Goal: Answer question/provide support: Share knowledge or assist other users

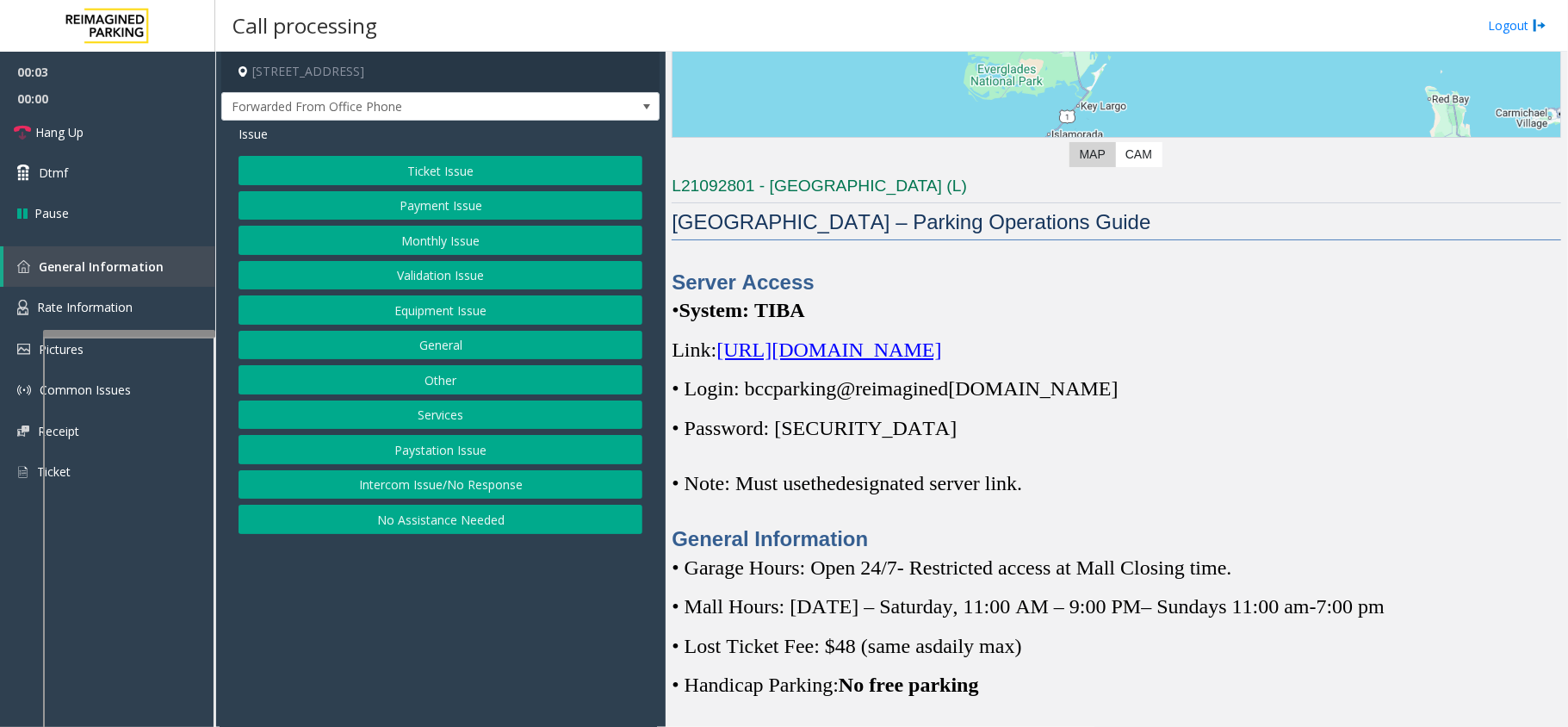
scroll to position [345, 0]
click at [127, 281] on link "General Information" at bounding box center [109, 266] width 211 height 41
click at [115, 293] on link "Rate Information" at bounding box center [107, 307] width 215 height 42
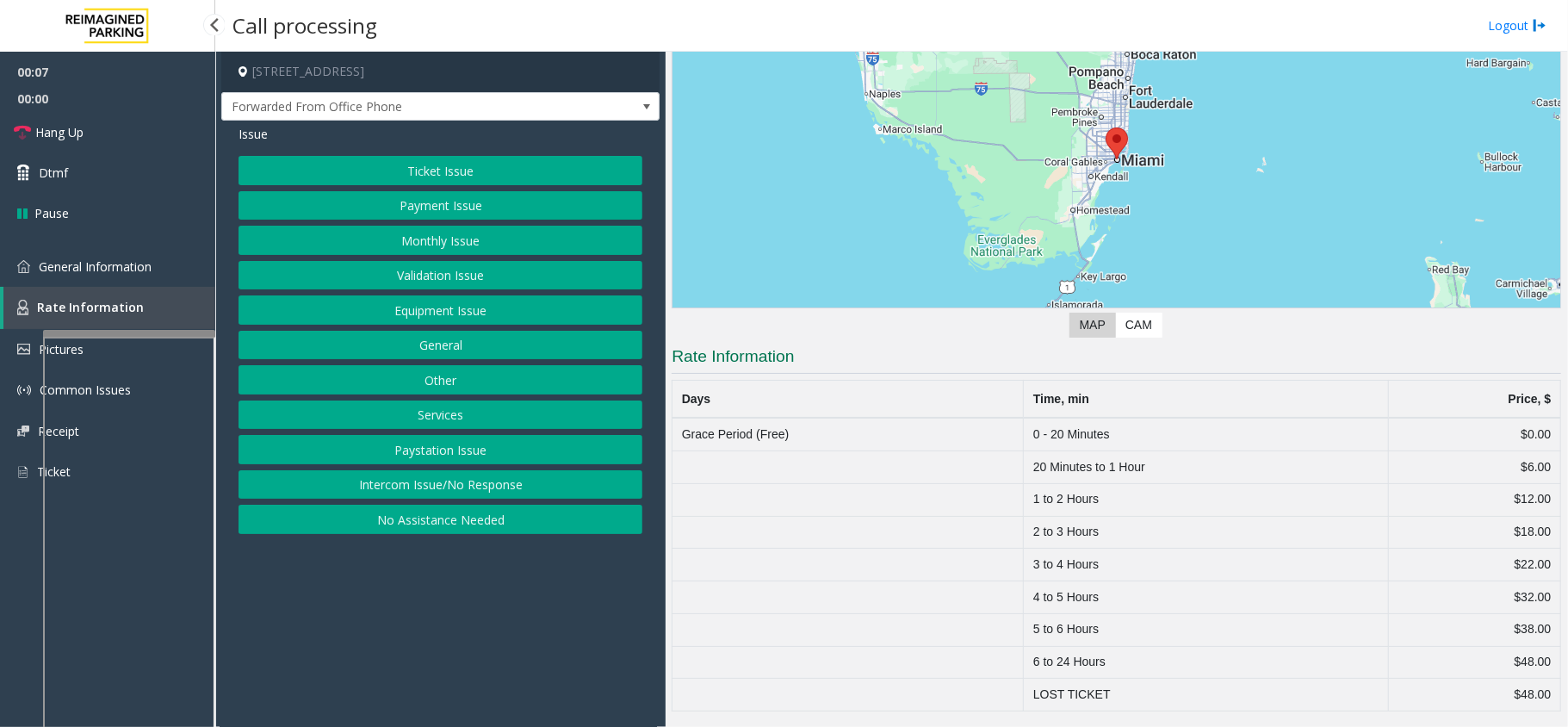
scroll to position [176, 0]
click at [134, 281] on link "General Information" at bounding box center [107, 266] width 215 height 41
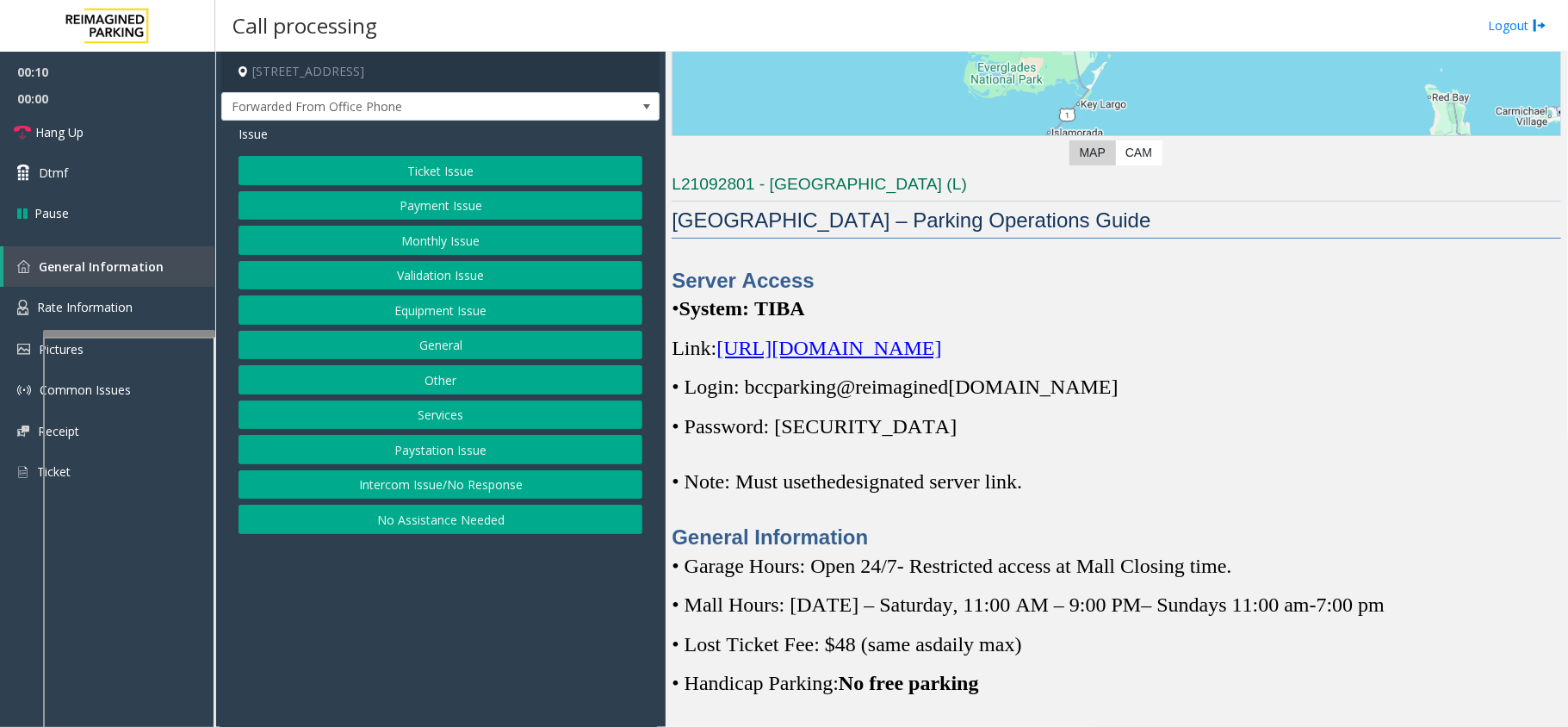
scroll to position [229, 0]
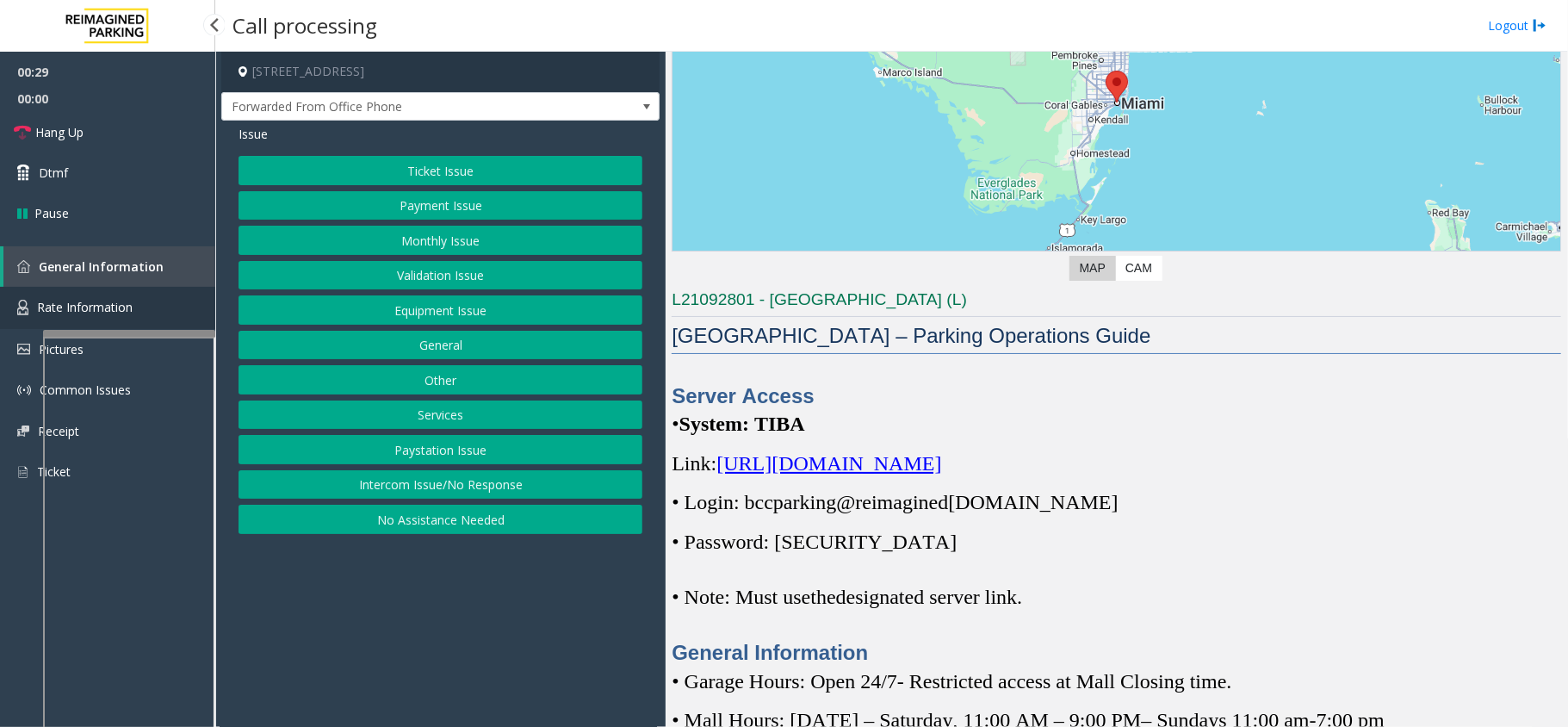
click at [93, 310] on span "Rate Information" at bounding box center [85, 306] width 96 height 17
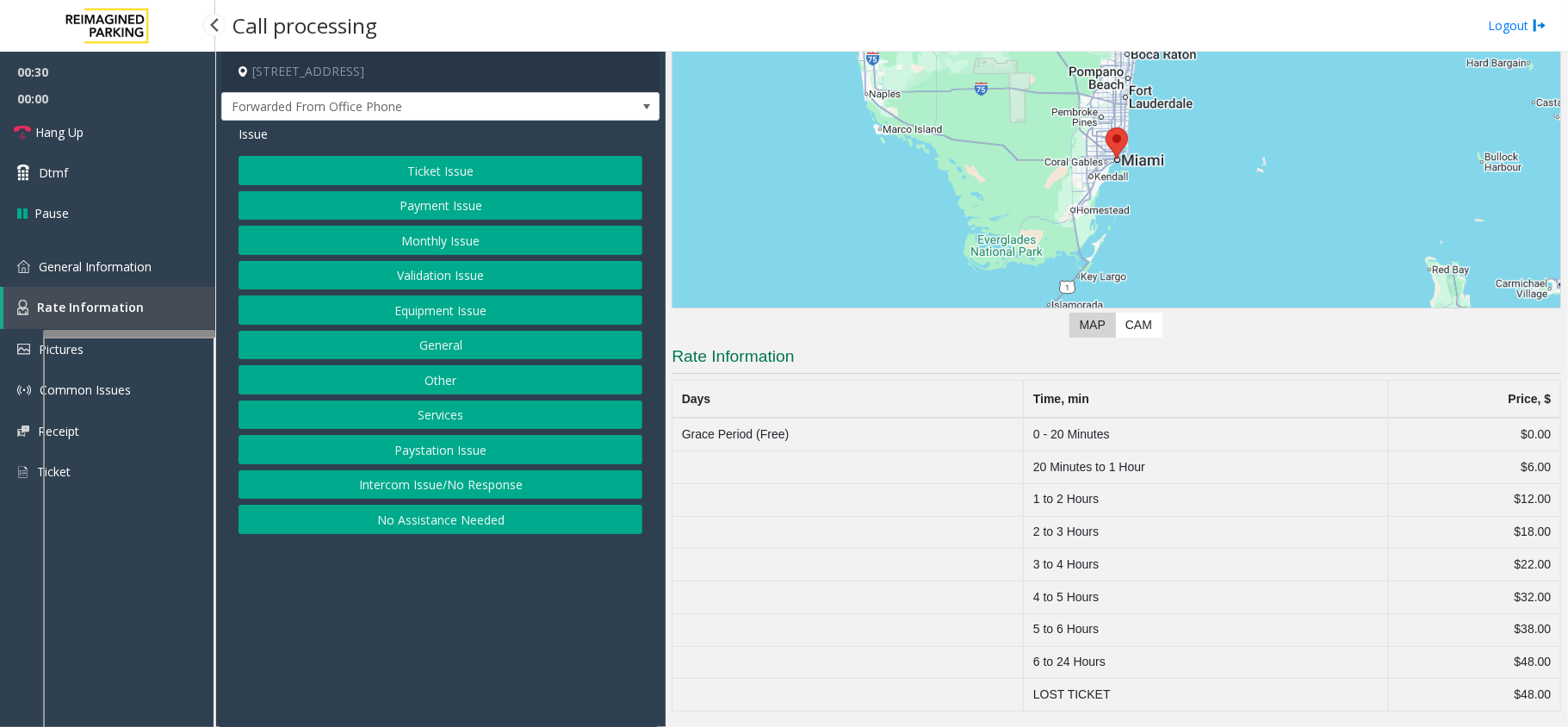
scroll to position [176, 0]
click at [111, 279] on link "General Information" at bounding box center [107, 266] width 215 height 41
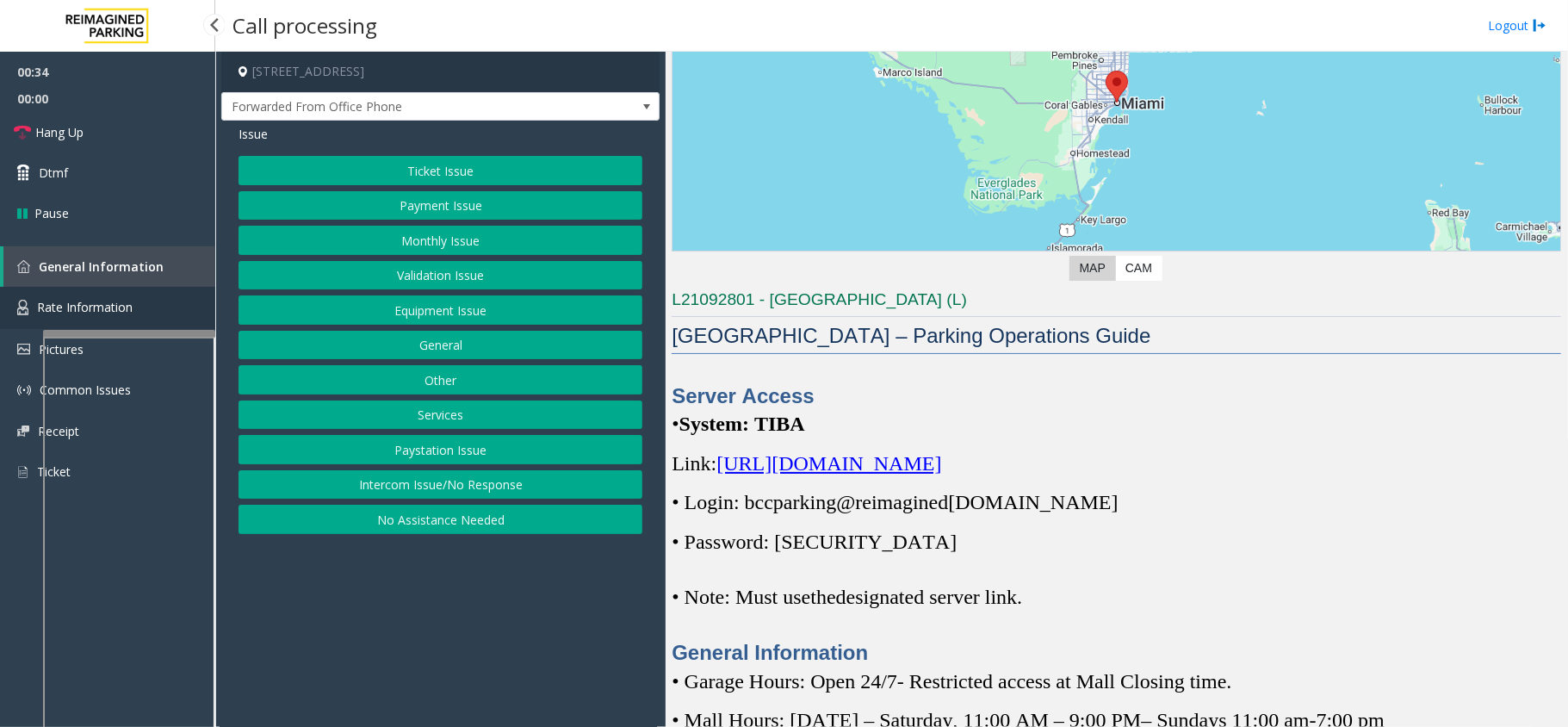
click at [104, 297] on link "Rate Information" at bounding box center [107, 307] width 215 height 42
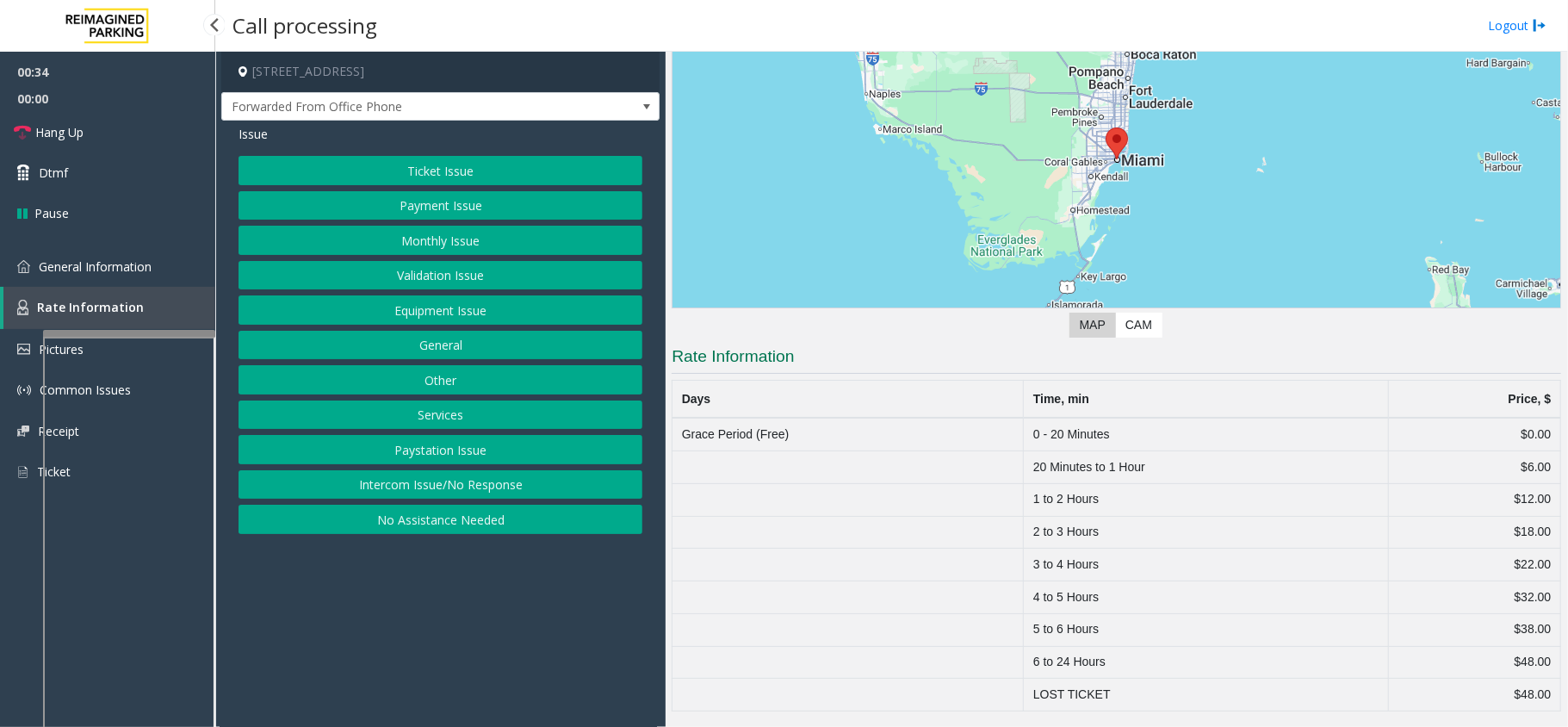
scroll to position [176, 0]
click at [111, 281] on link "General Information" at bounding box center [107, 266] width 215 height 41
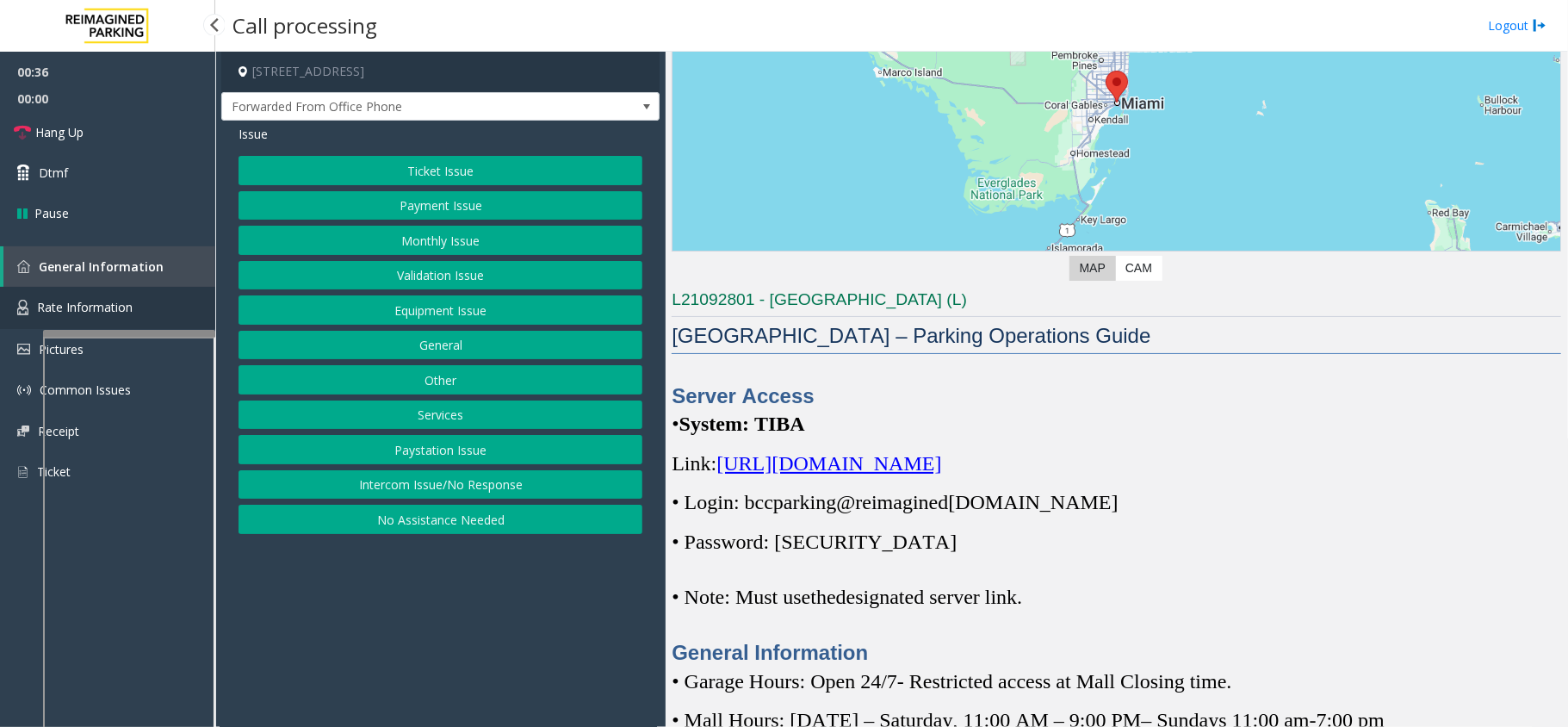
click at [101, 293] on link "Rate Information" at bounding box center [107, 307] width 215 height 42
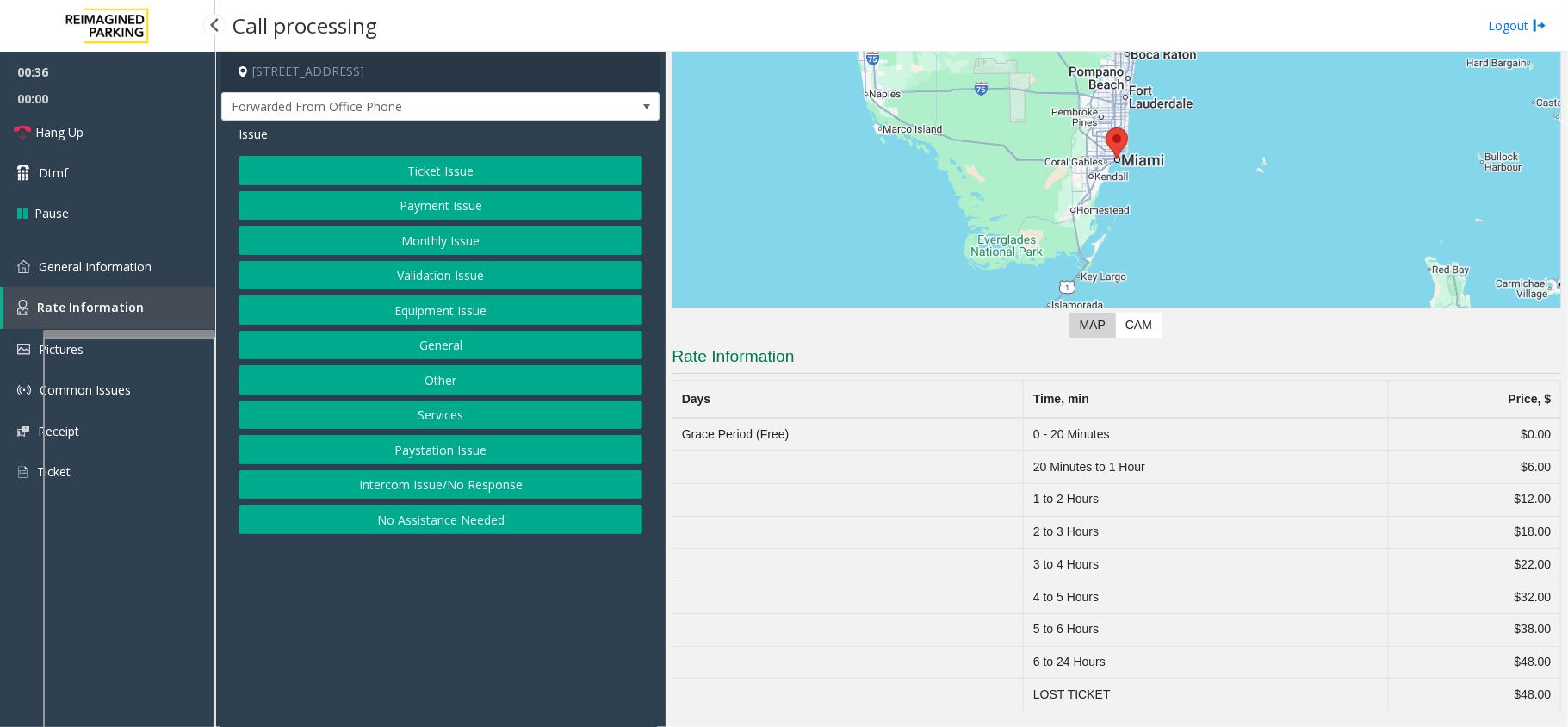
scroll to position [176, 0]
click at [418, 317] on button "Equipment Issue" at bounding box center [440, 310] width 404 height 30
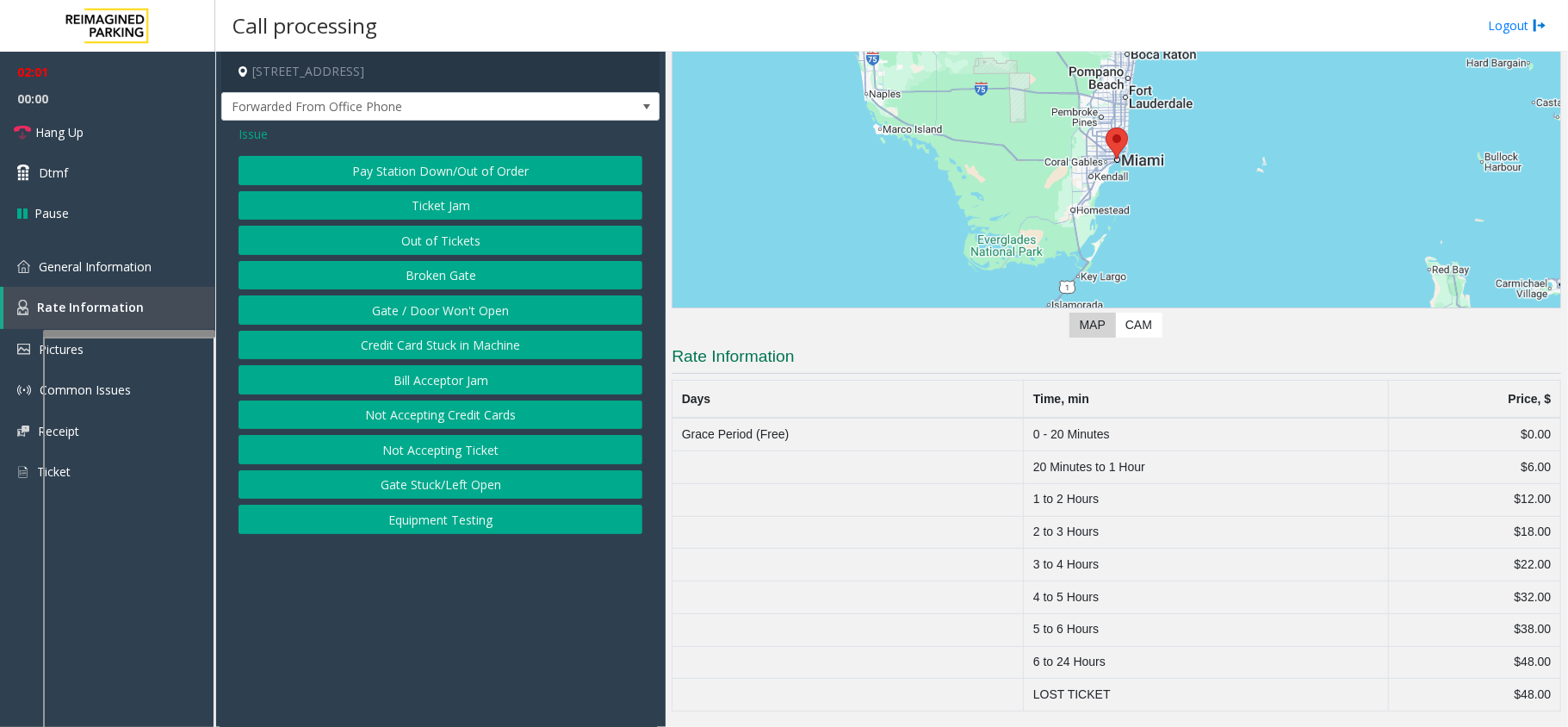
click at [251, 138] on span "Issue" at bounding box center [253, 133] width 30 height 18
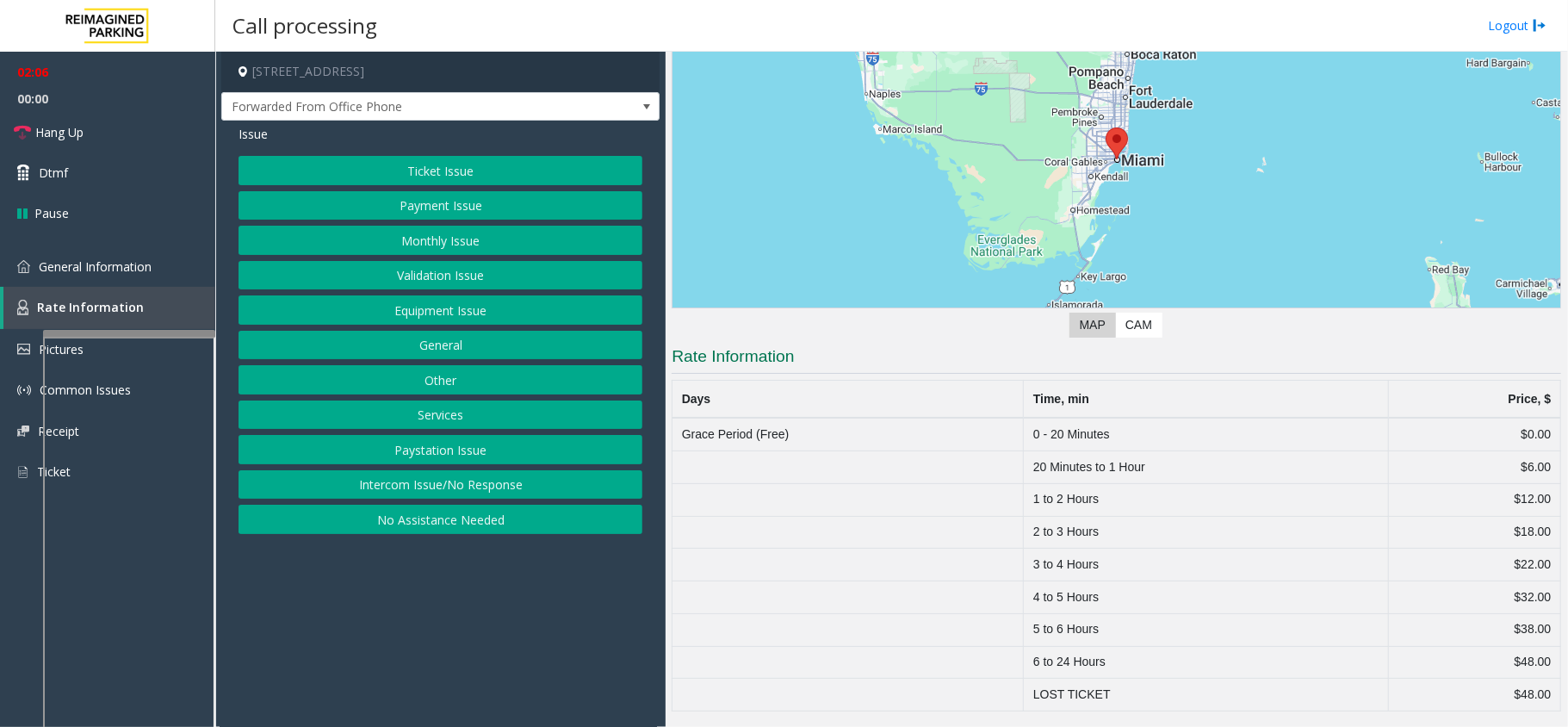
click at [452, 166] on button "Ticket Issue" at bounding box center [440, 171] width 404 height 30
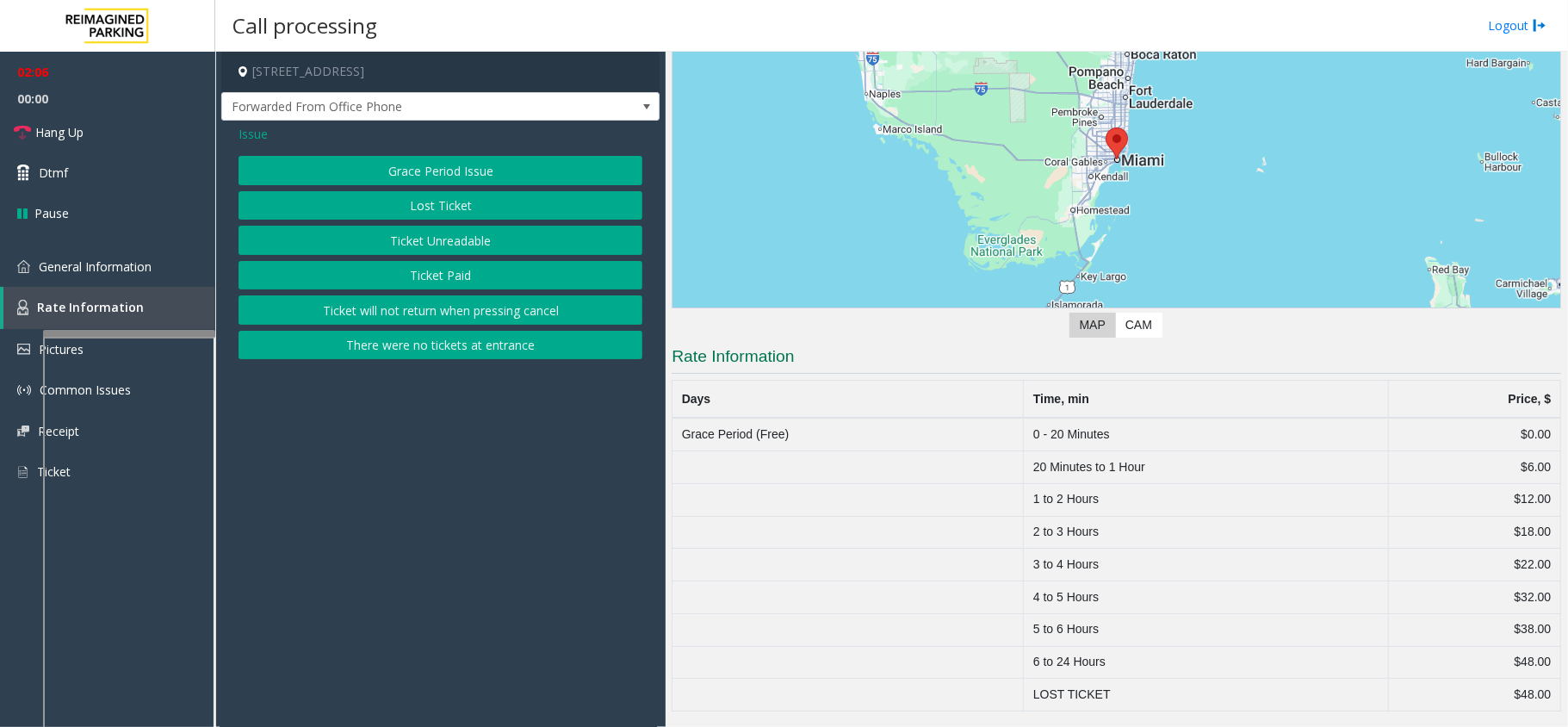
click at [446, 360] on button "There were no tickets at entrance" at bounding box center [440, 346] width 404 height 30
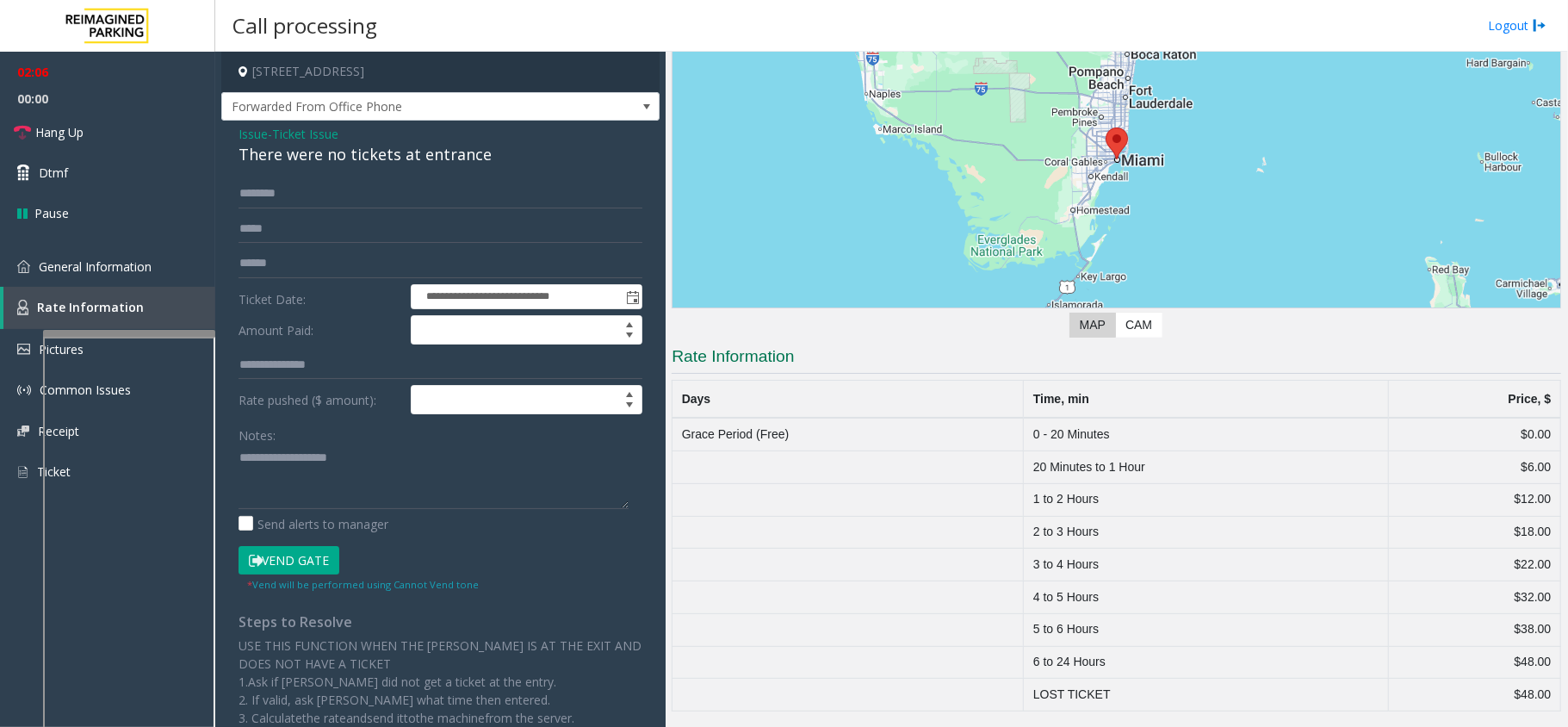
drag, startPoint x: 443, startPoint y: 347, endPoint x: 391, endPoint y: 348, distance: 52.0
click at [427, 348] on form "**********" at bounding box center [440, 386] width 404 height 414
click at [314, 455] on textarea at bounding box center [433, 477] width 390 height 64
click at [331, 159] on div "There were no tickets at entrance" at bounding box center [440, 154] width 404 height 24
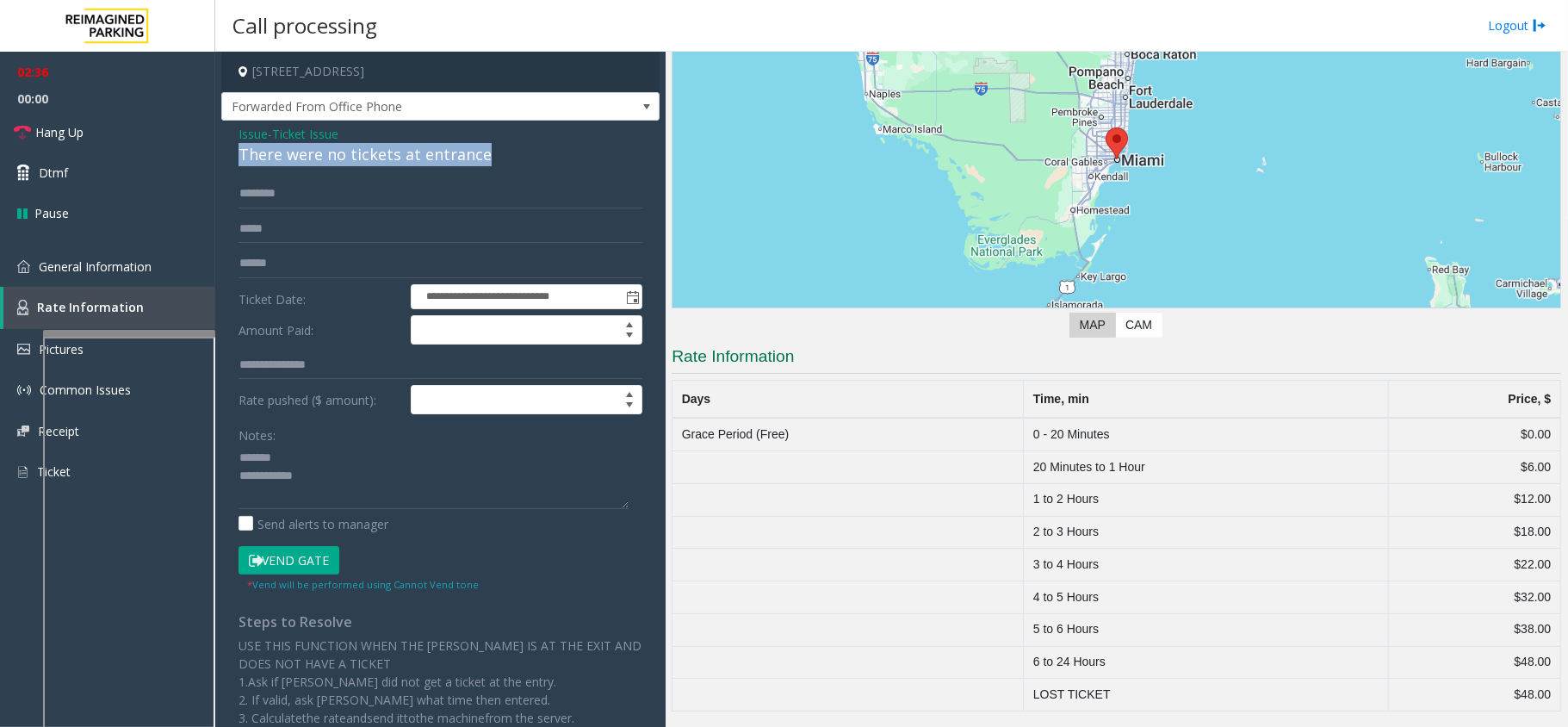
click at [331, 159] on div "There were no tickets at entrance" at bounding box center [440, 154] width 404 height 24
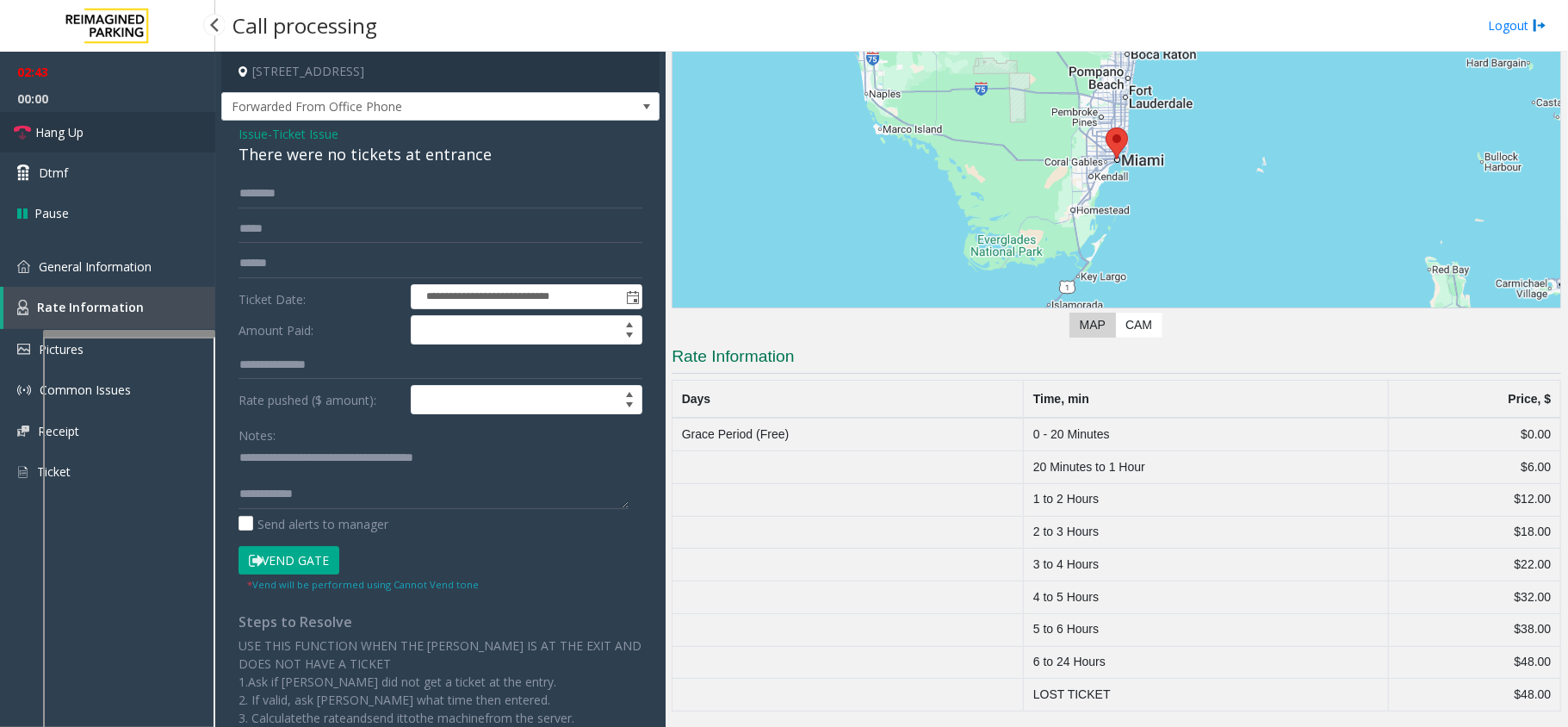
click at [95, 125] on link "Hang Up" at bounding box center [107, 132] width 215 height 41
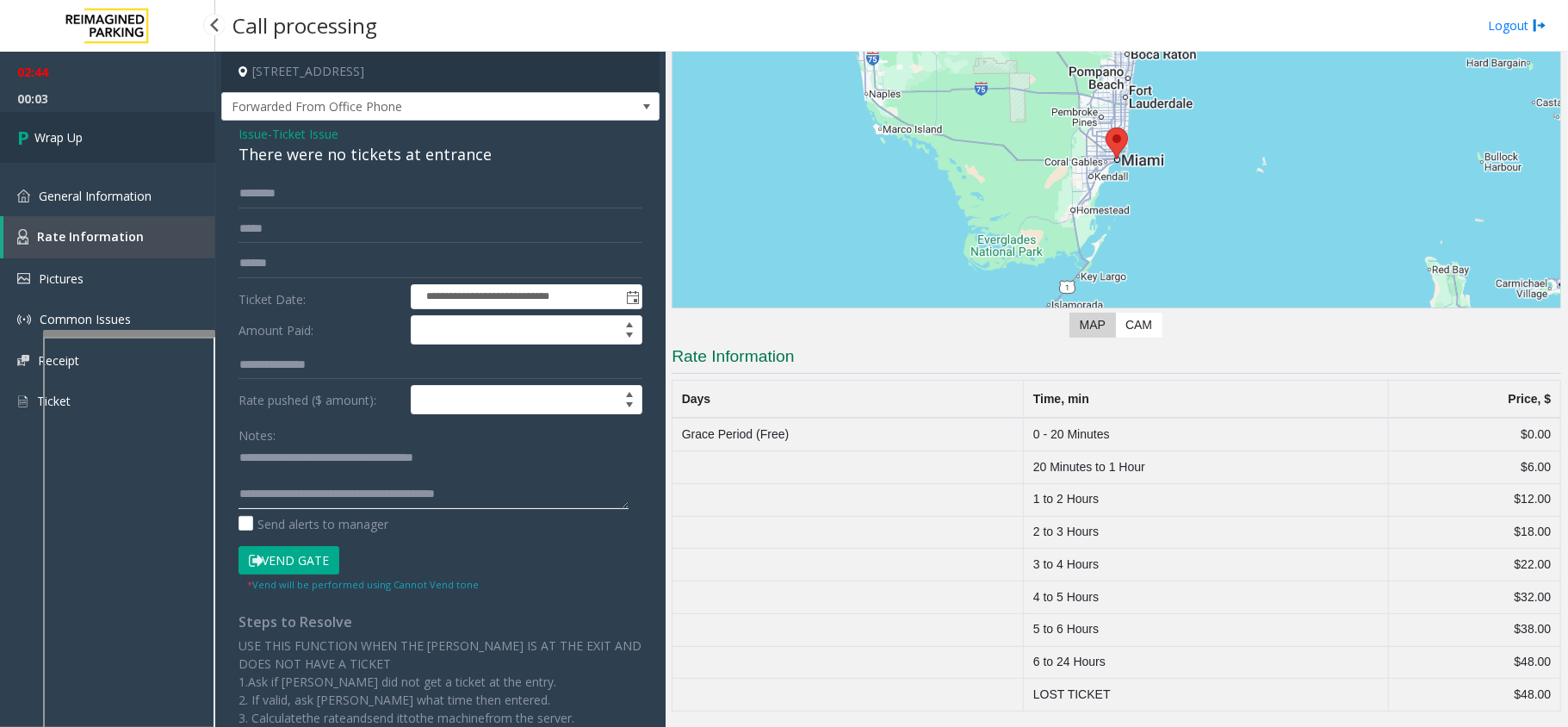
type textarea "**********"
click at [149, 124] on link "Wrap Up" at bounding box center [107, 138] width 215 height 50
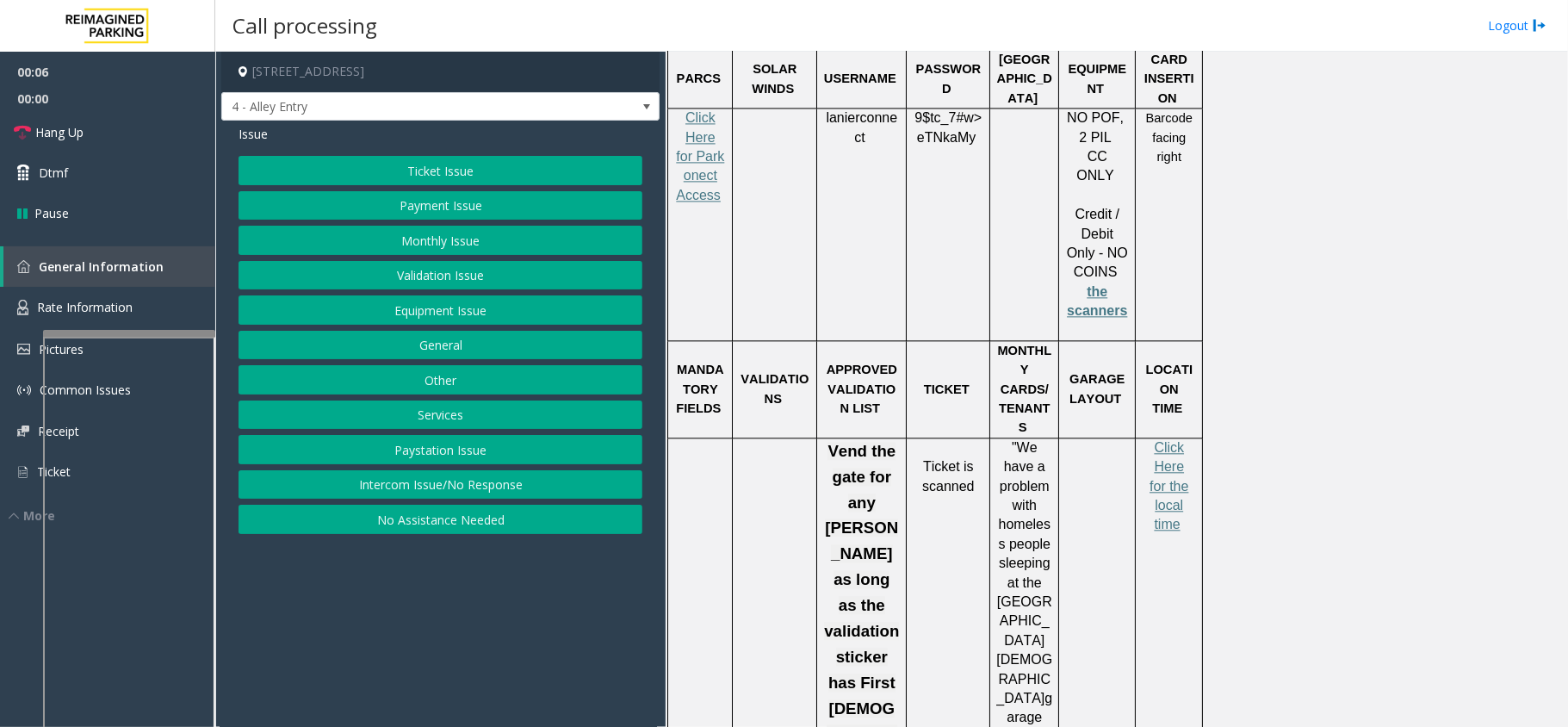
scroll to position [2871, 0]
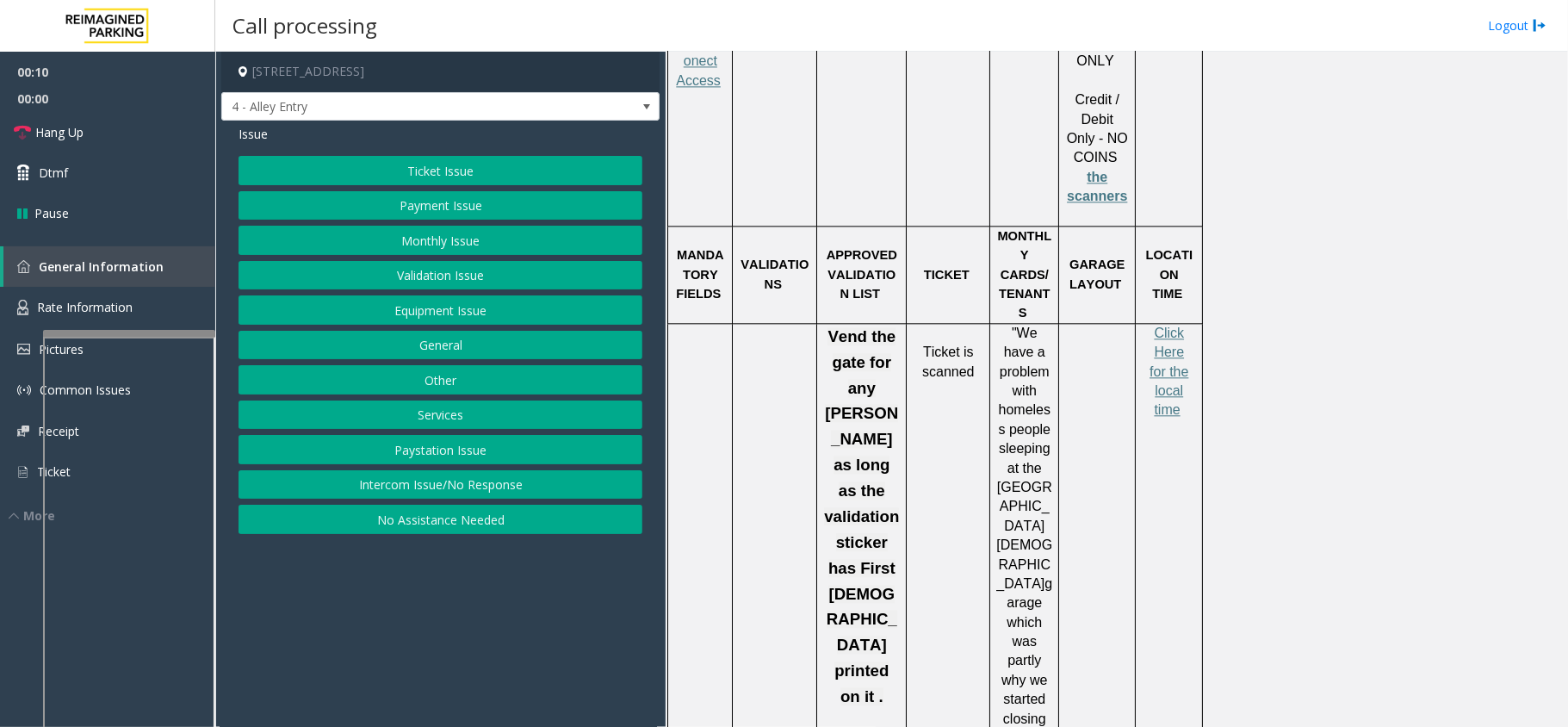
click at [494, 487] on button "Intercom Issue/No Response" at bounding box center [440, 485] width 404 height 30
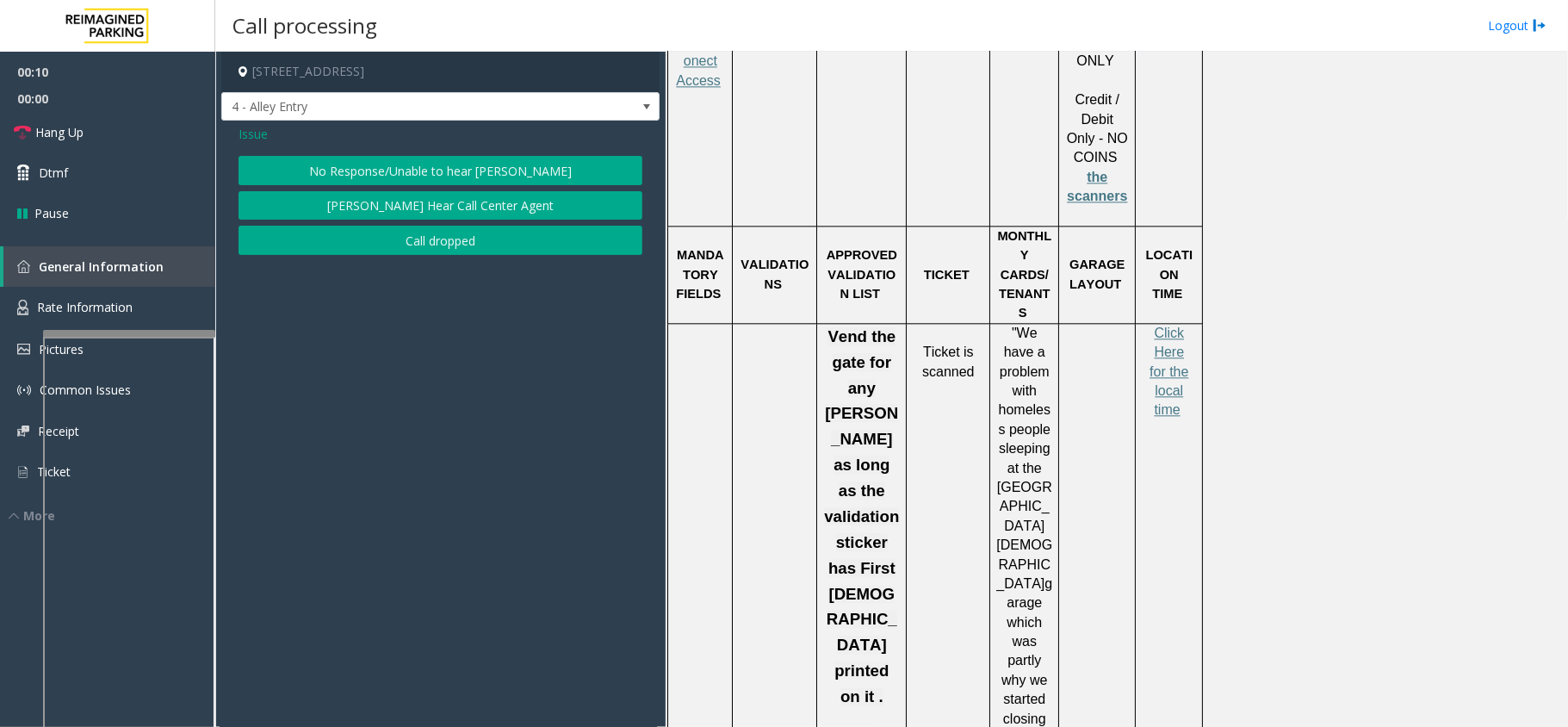
click at [499, 170] on button "No Response/Unable to hear [PERSON_NAME]" at bounding box center [440, 171] width 404 height 30
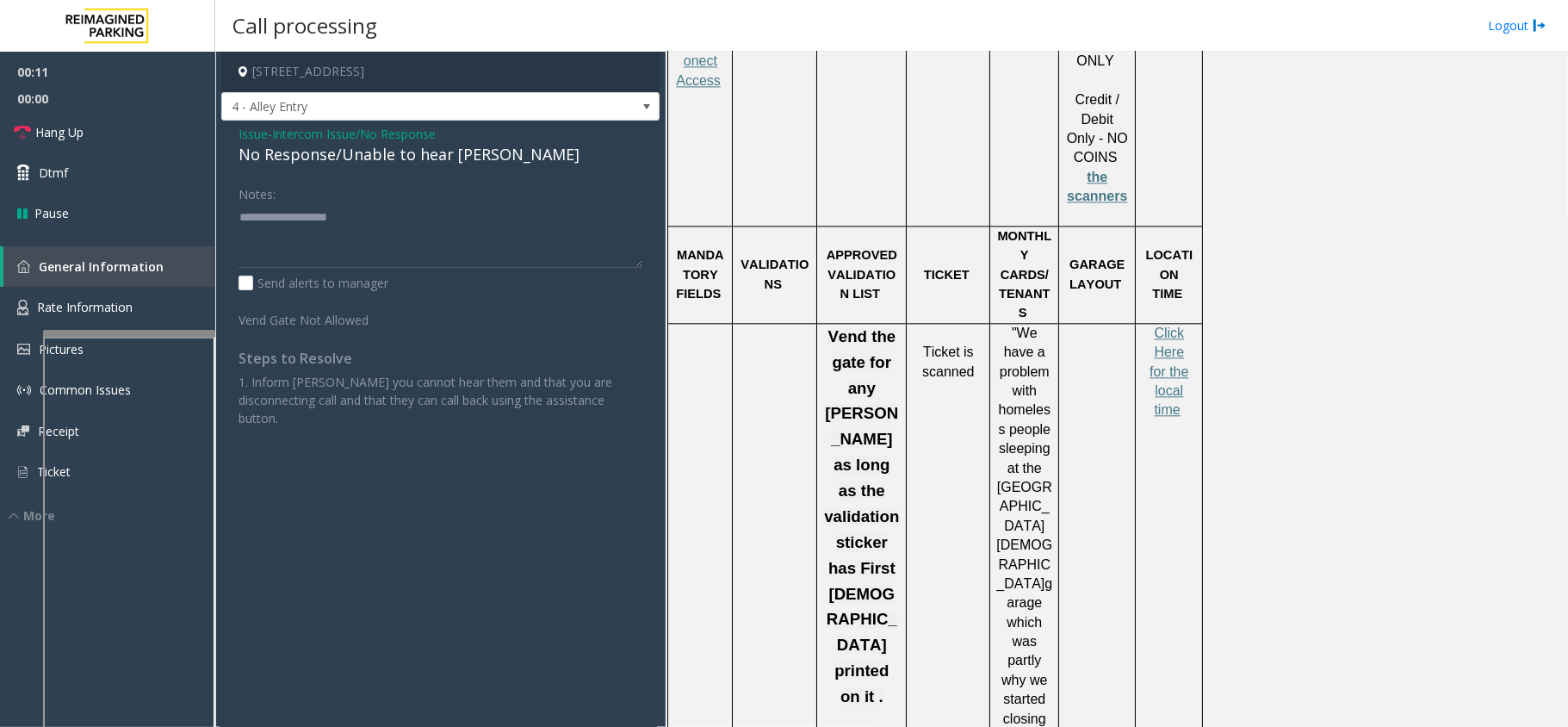
click at [363, 153] on div "No Response/Unable to hear [PERSON_NAME]" at bounding box center [440, 154] width 404 height 24
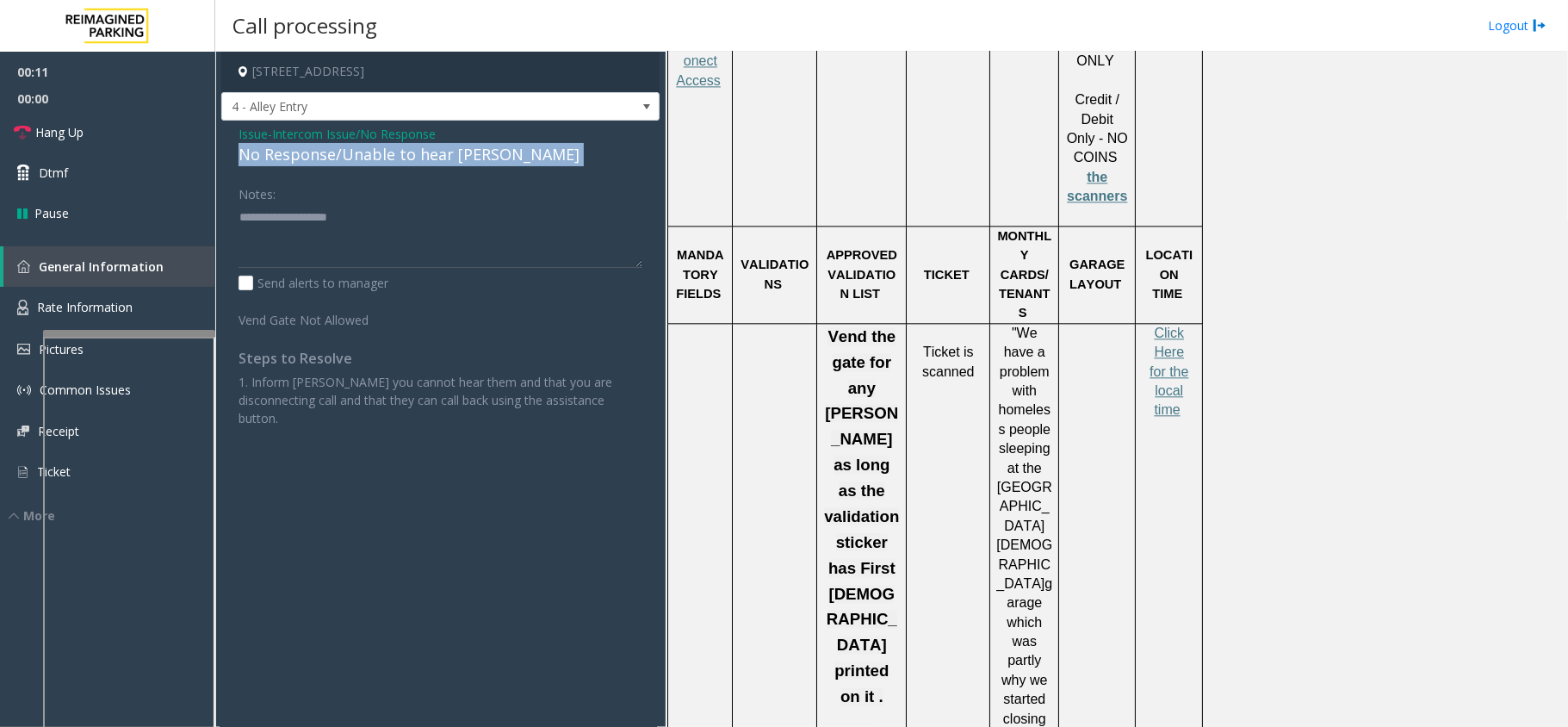
click at [363, 153] on div "No Response/Unable to hear [PERSON_NAME]" at bounding box center [440, 154] width 404 height 24
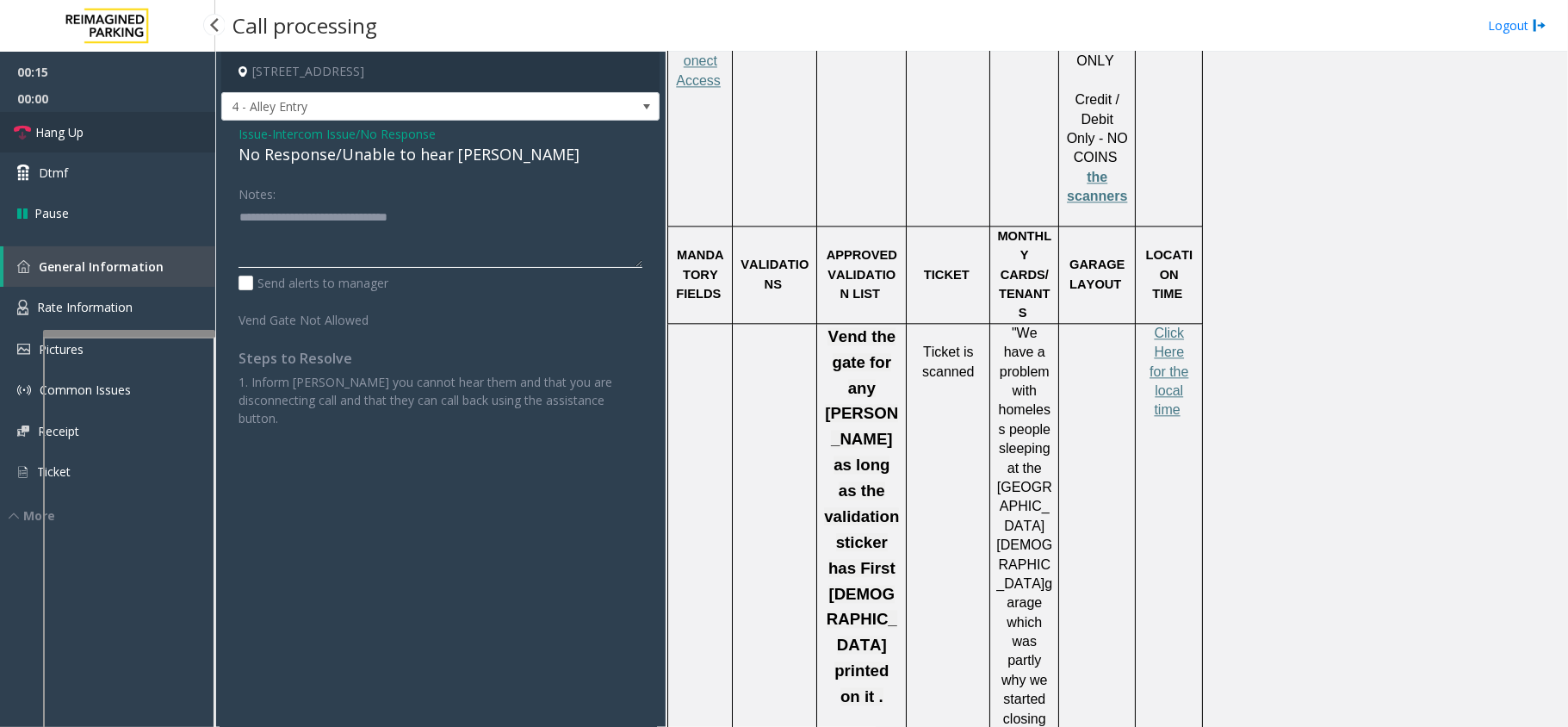
type textarea "**********"
click at [94, 118] on link "Hang Up" at bounding box center [107, 132] width 215 height 41
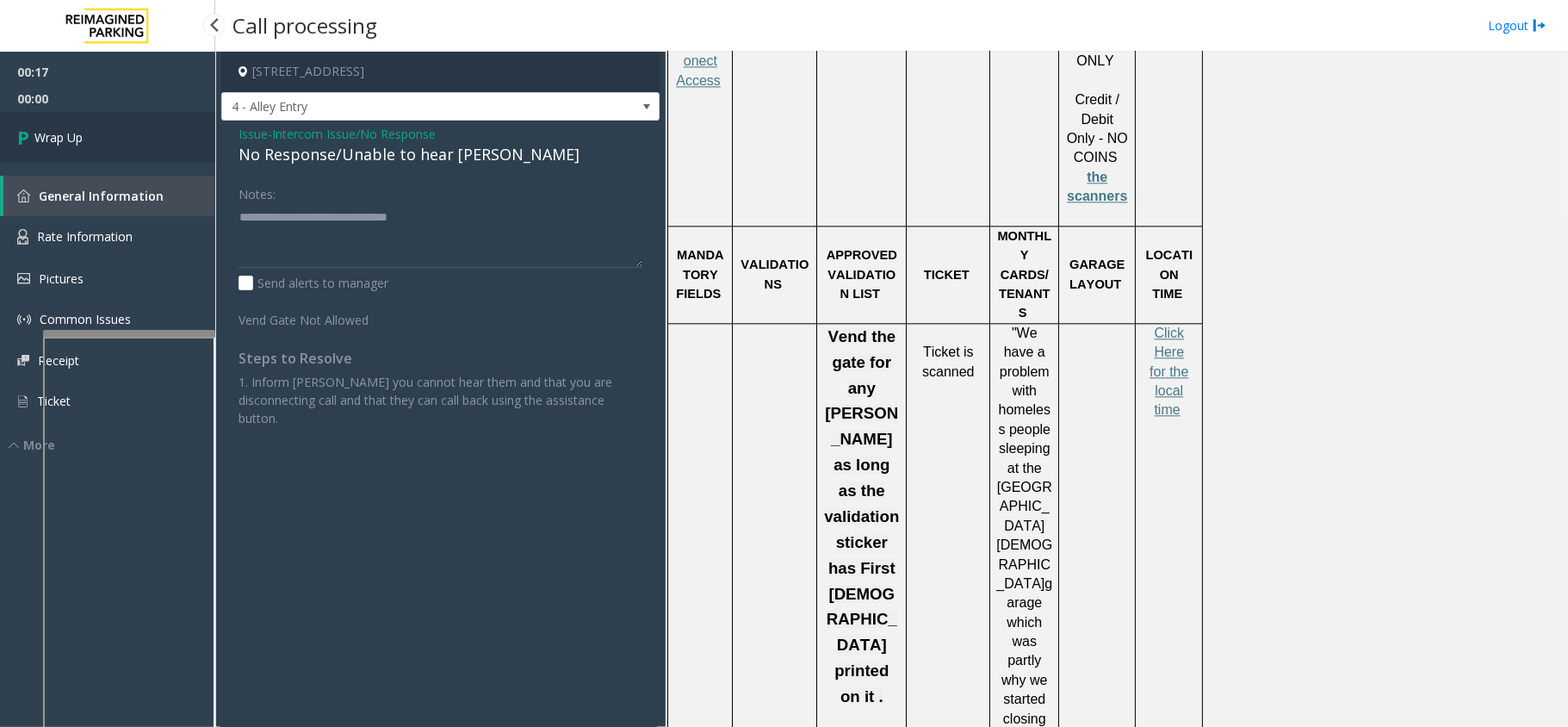
click at [83, 128] on span "Wrap Up" at bounding box center [58, 137] width 48 height 18
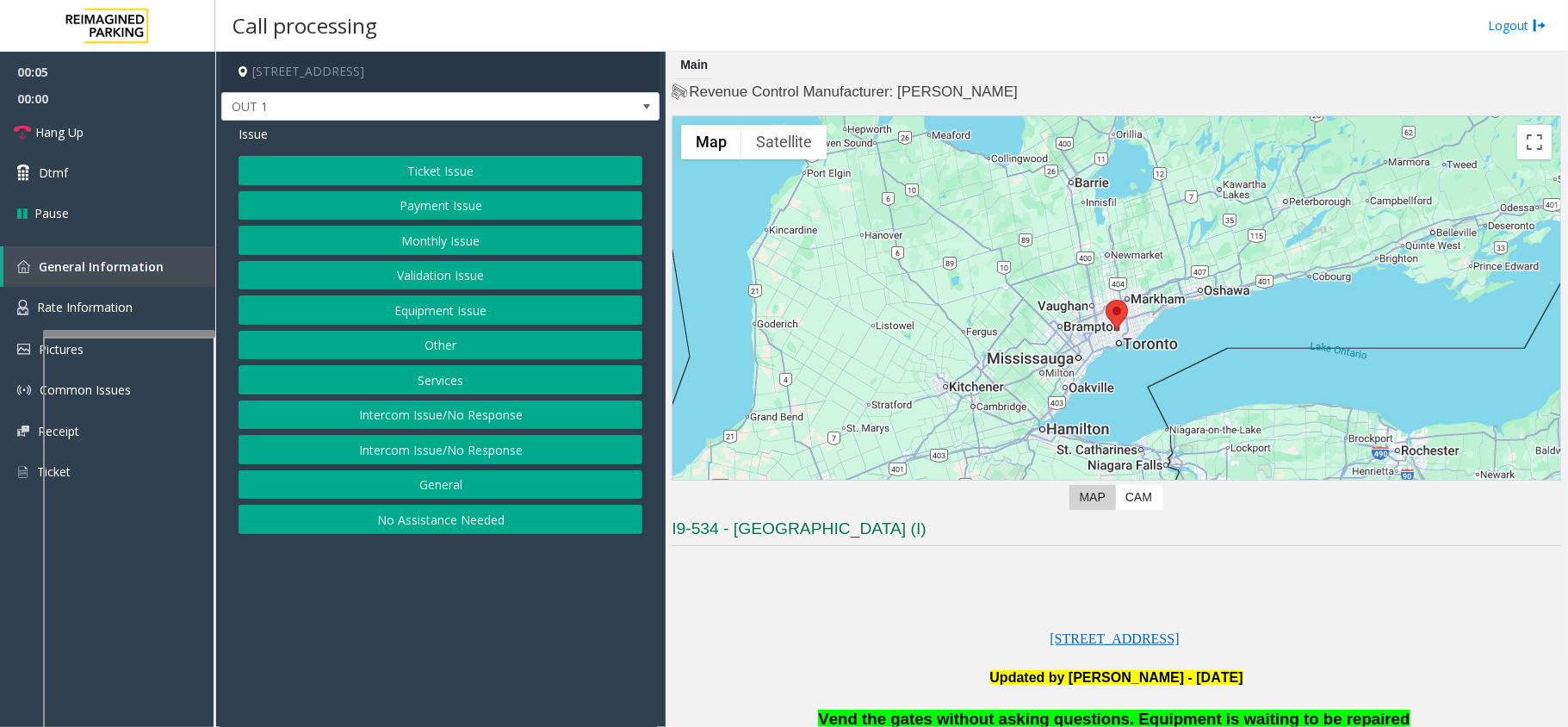
click at [513, 305] on button "Equipment Issue" at bounding box center [440, 310] width 404 height 30
click at [469, 305] on button "Gate / Door Won't Open" at bounding box center [440, 310] width 404 height 30
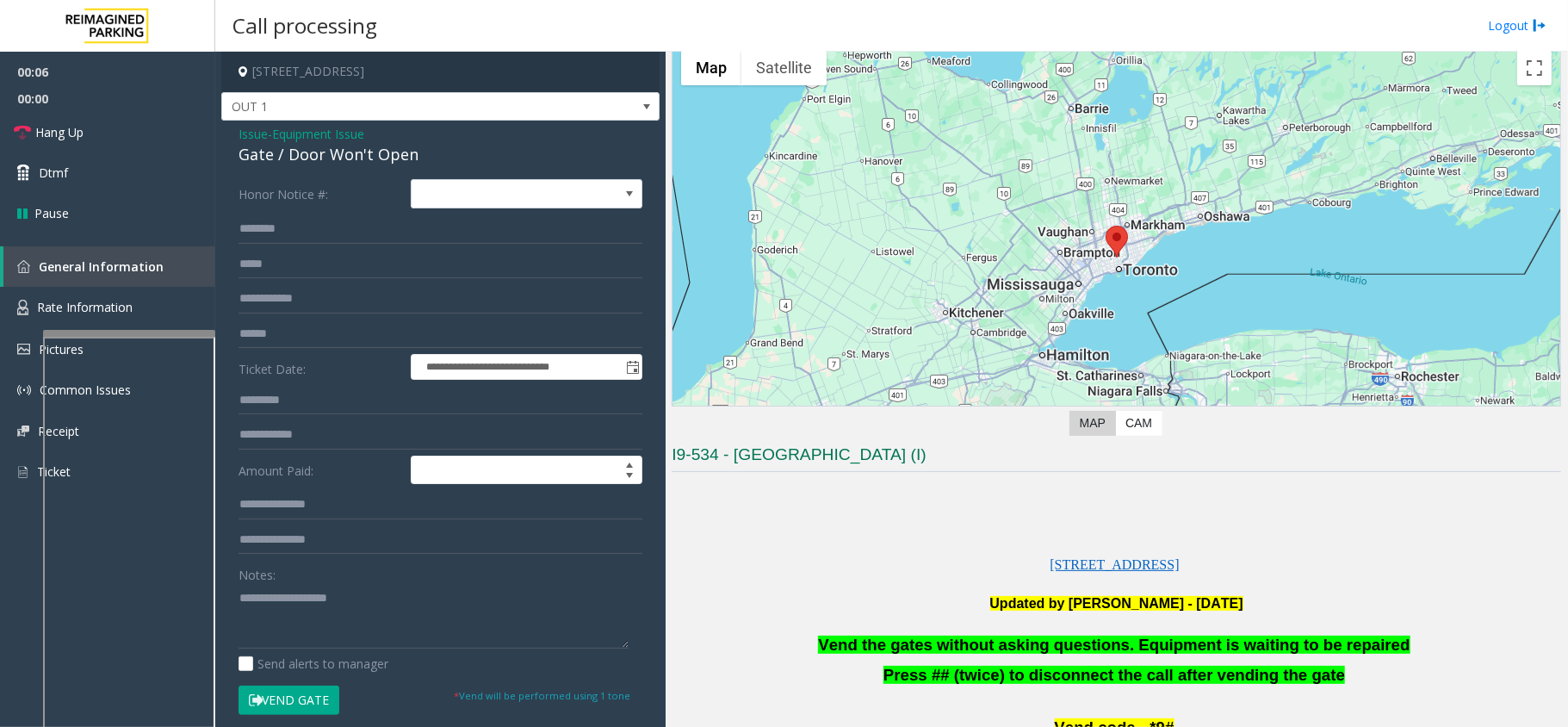
scroll to position [115, 0]
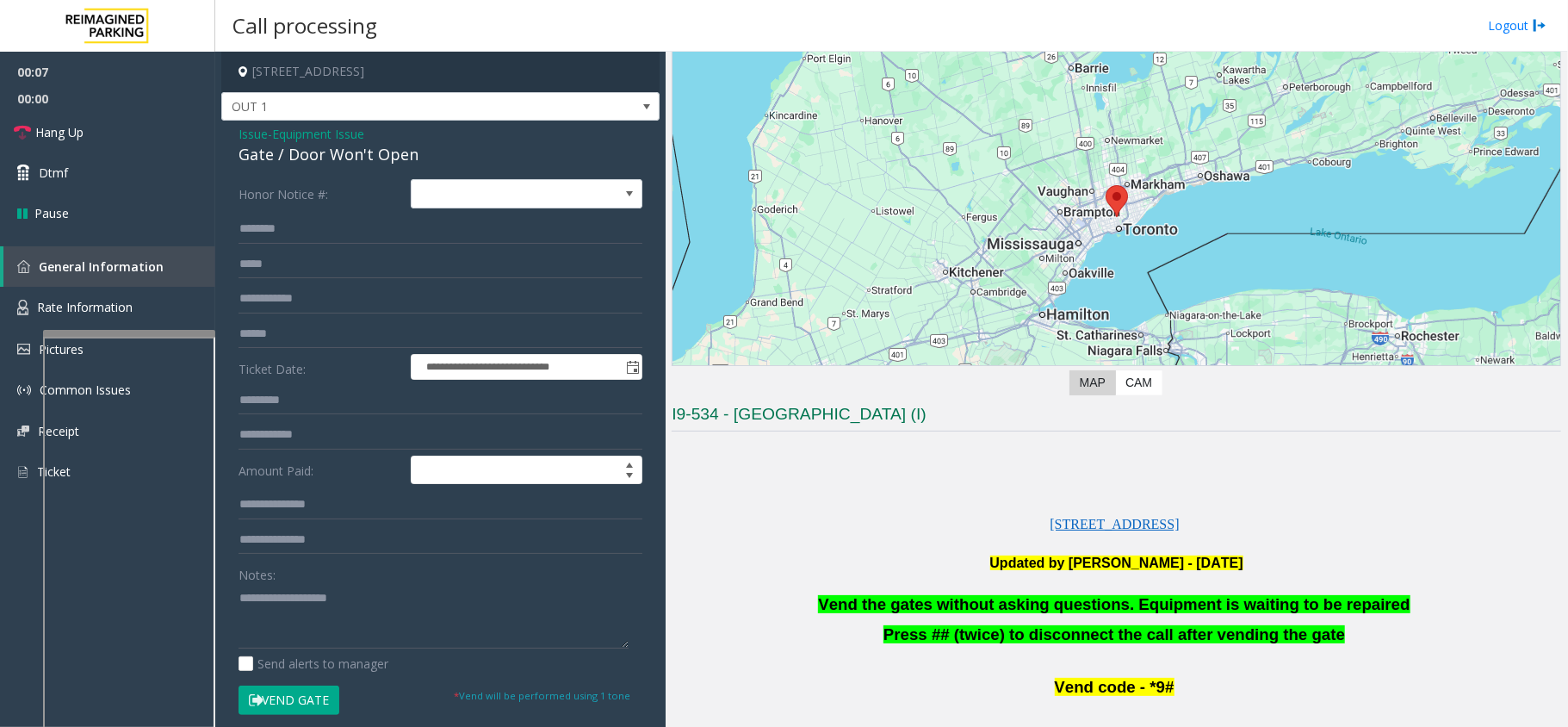
click at [990, 607] on span "Vend the gates without asking questions. Equipment is waiting to be repaired" at bounding box center [1114, 604] width 592 height 18
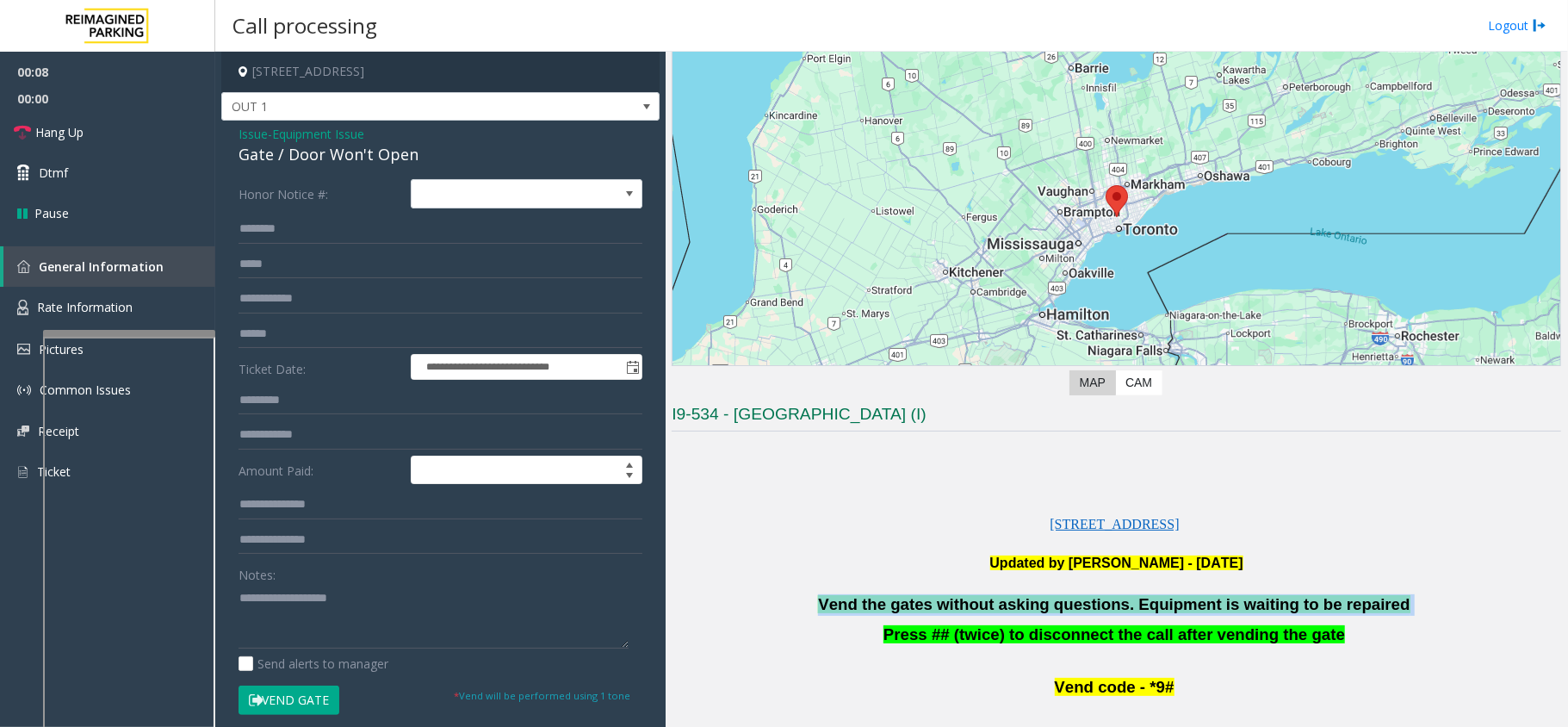
click at [990, 607] on span "Vend the gates without asking questions. Equipment is waiting to be repaired" at bounding box center [1114, 604] width 592 height 18
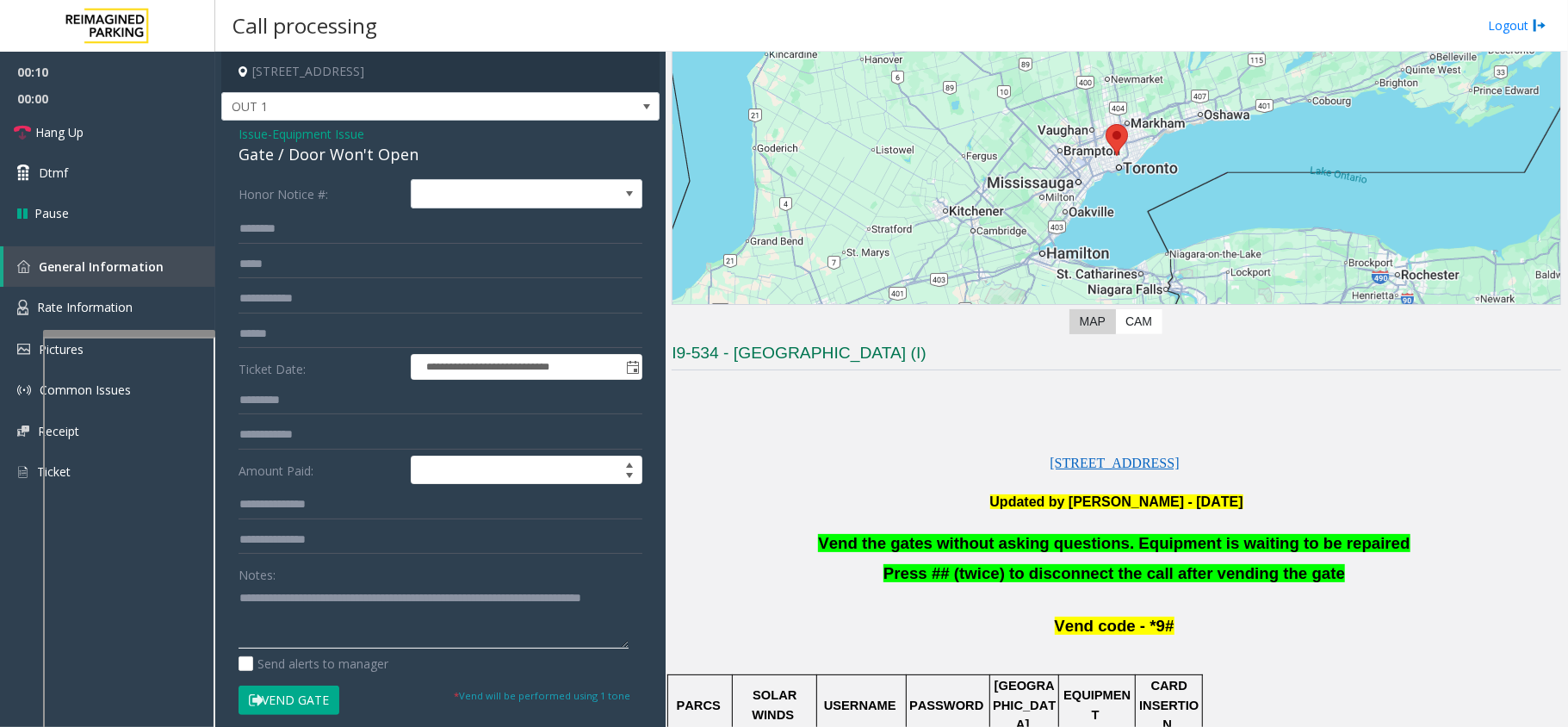
scroll to position [229, 0]
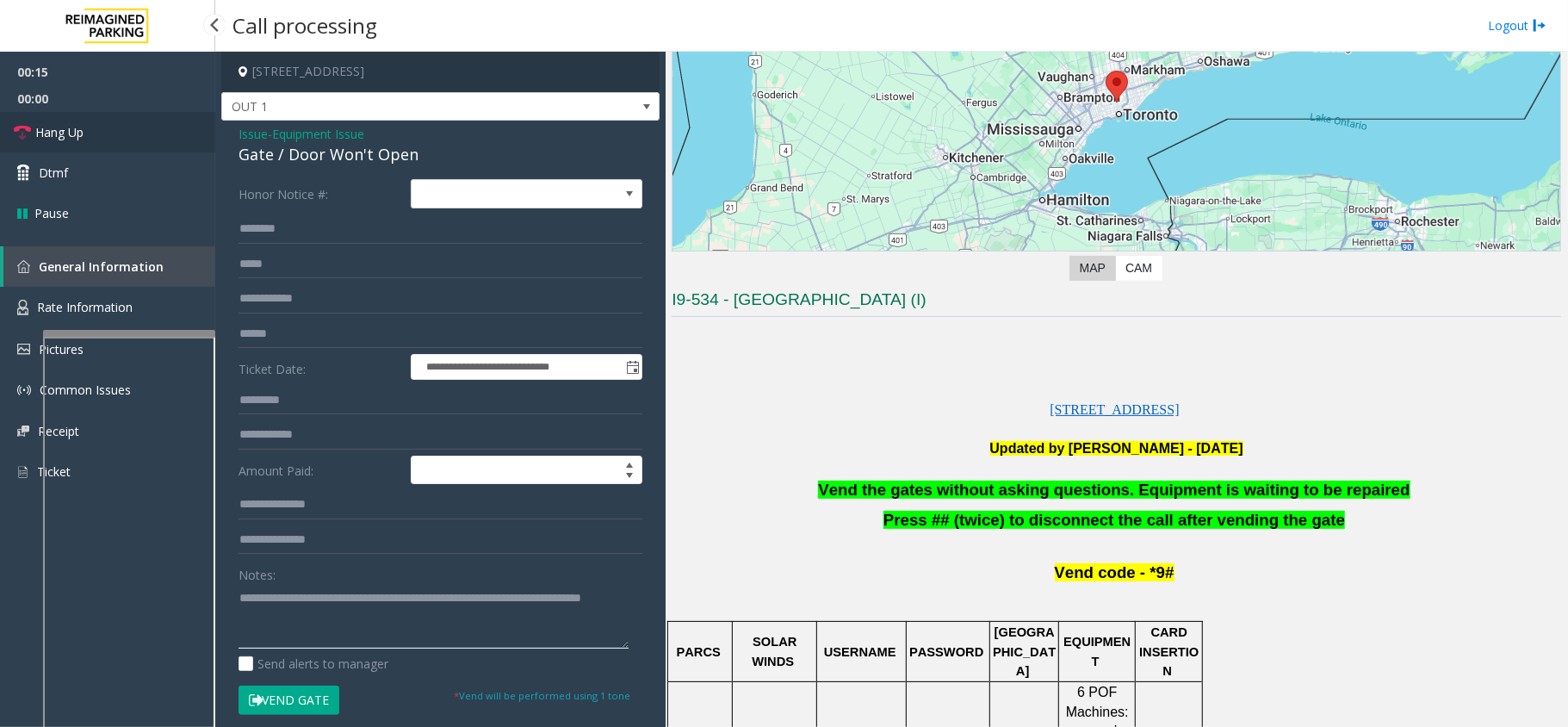
type textarea "**********"
click at [37, 132] on span "Hang Up" at bounding box center [59, 131] width 48 height 18
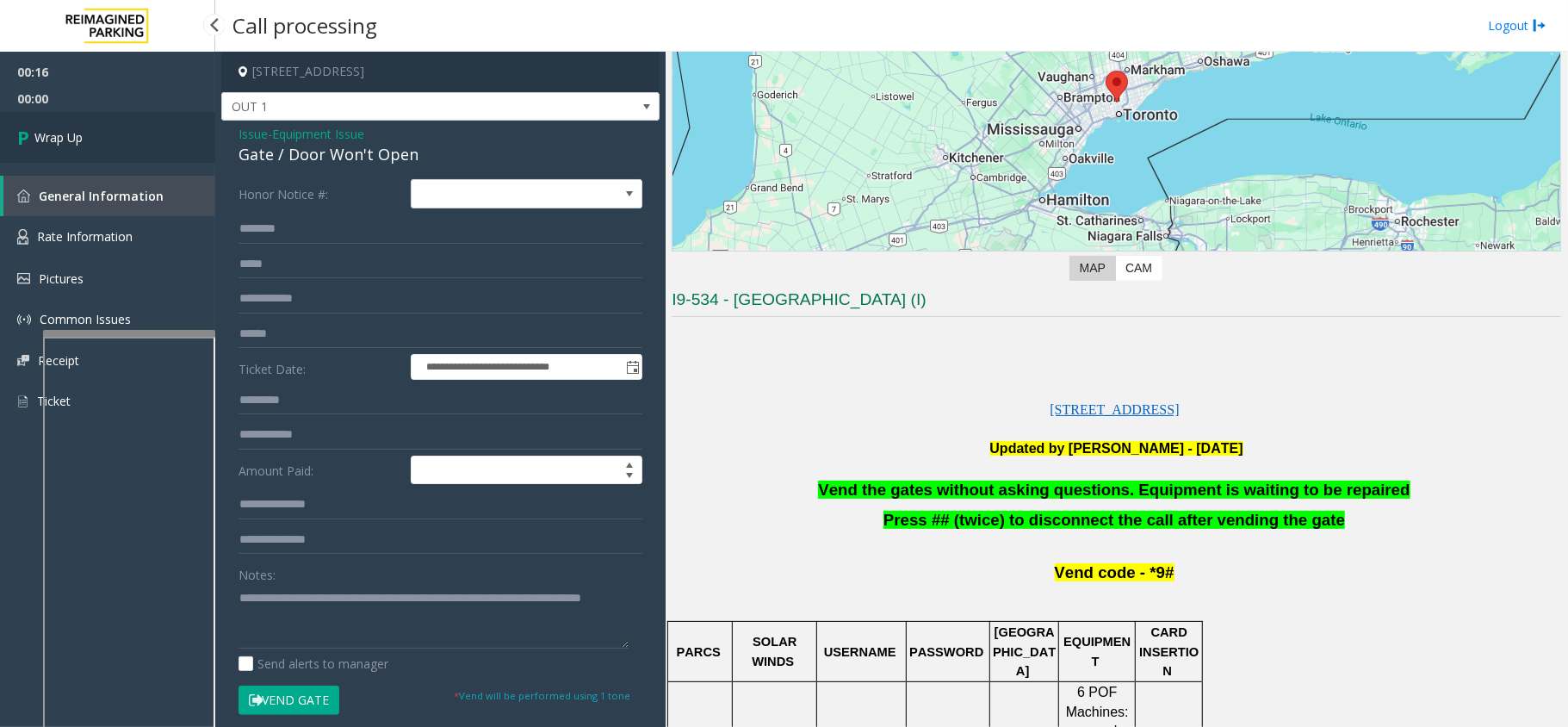
click at [37, 132] on span "Wrap Up" at bounding box center [58, 137] width 48 height 18
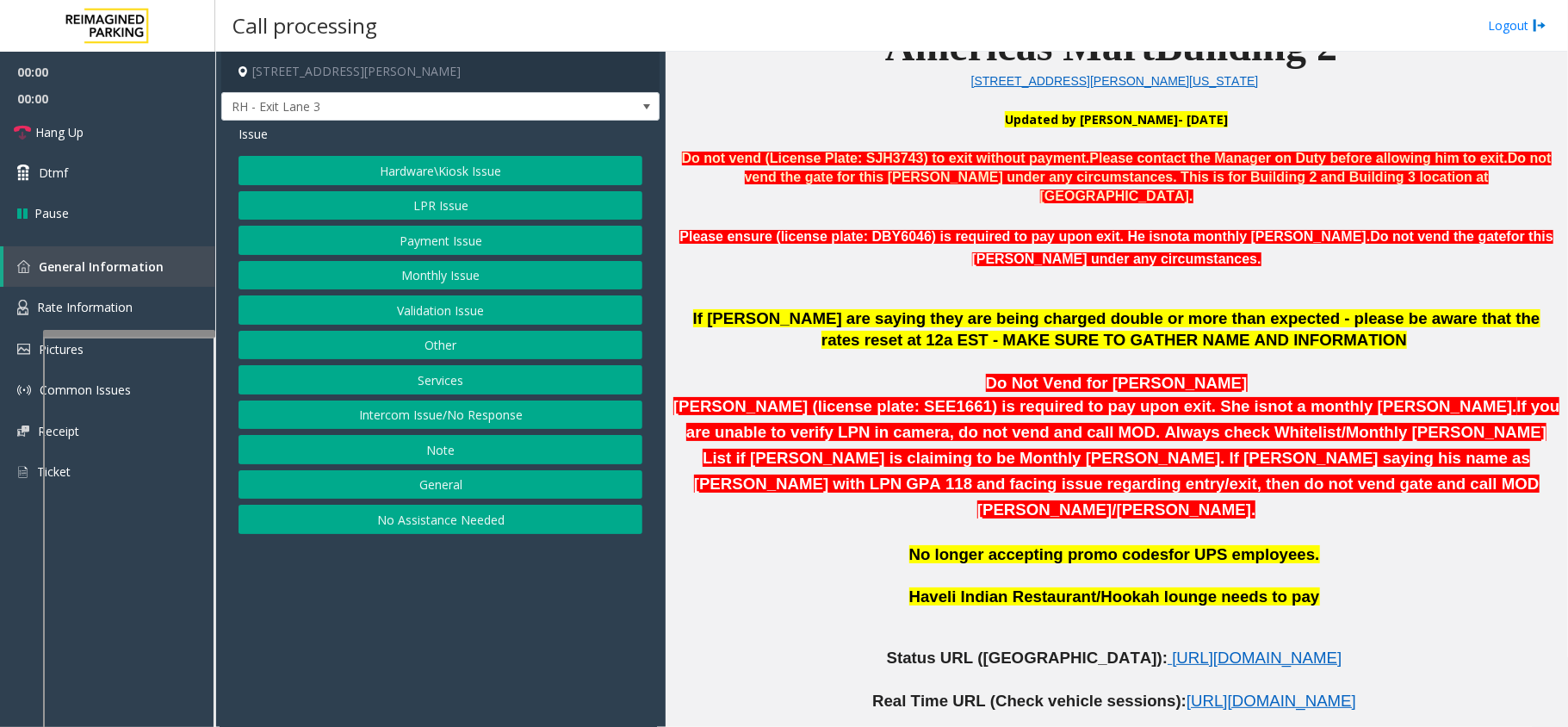
scroll to position [574, 0]
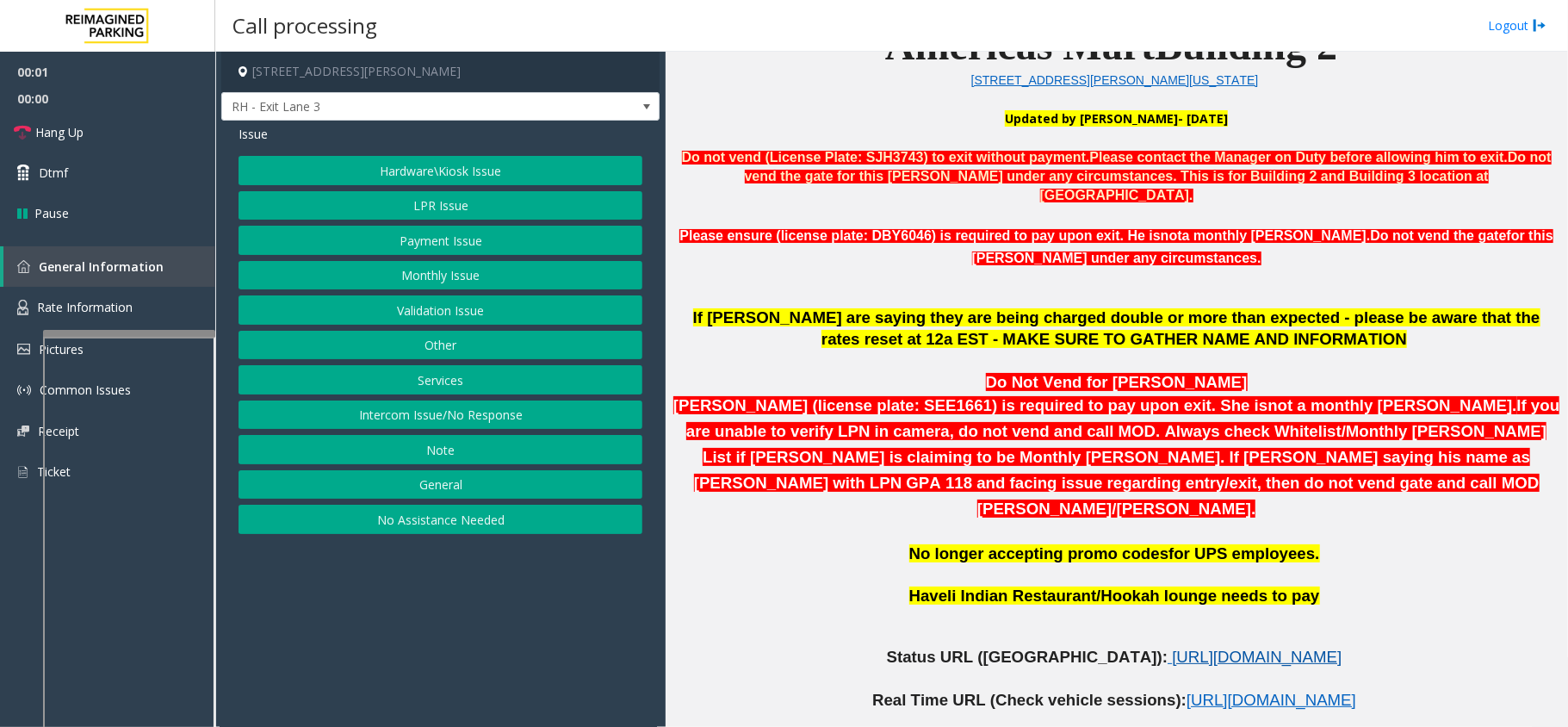
click at [1172, 648] on span "https://www.parkjockey.com/en-us/manage/1633/status" at bounding box center [1256, 656] width 170 height 18
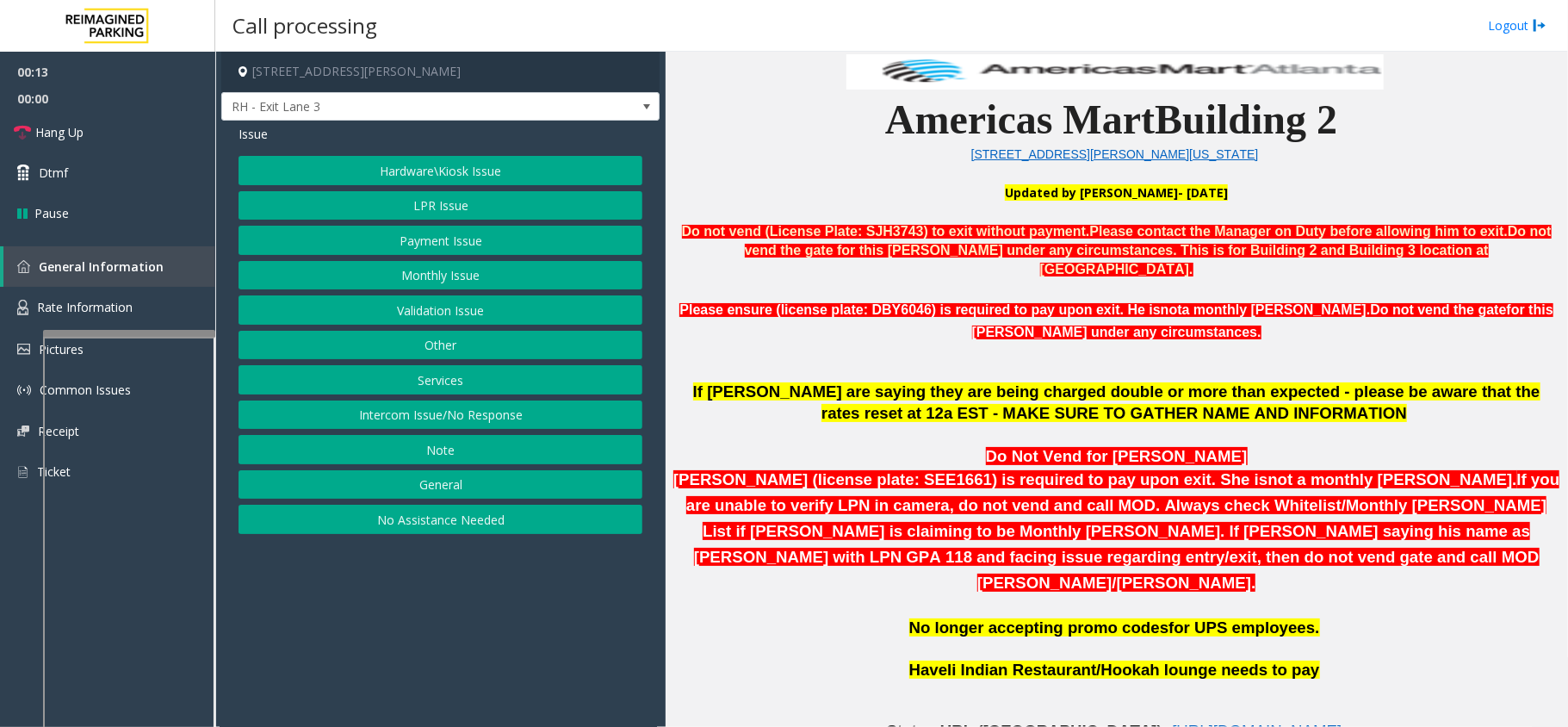
scroll to position [459, 0]
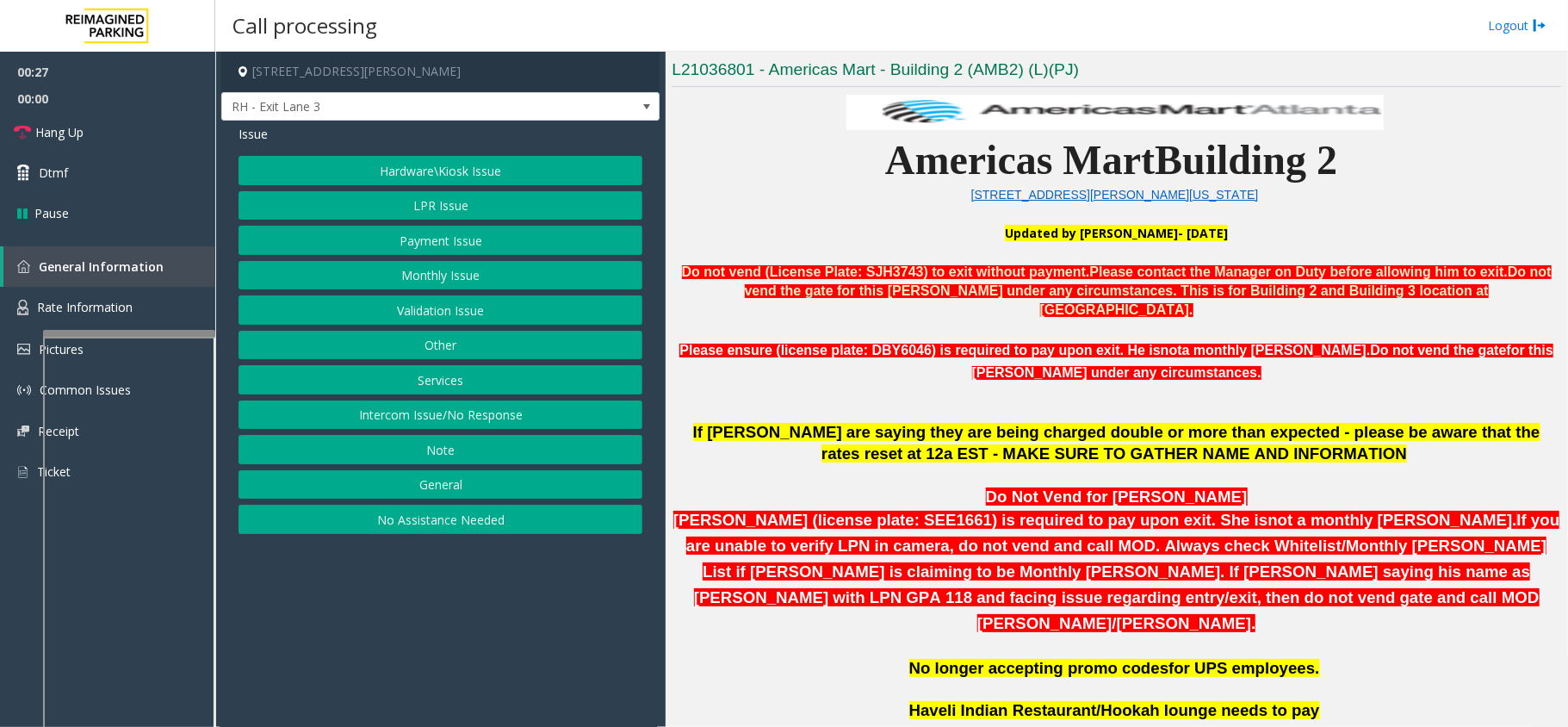
click at [483, 202] on button "LPR Issue" at bounding box center [440, 206] width 404 height 30
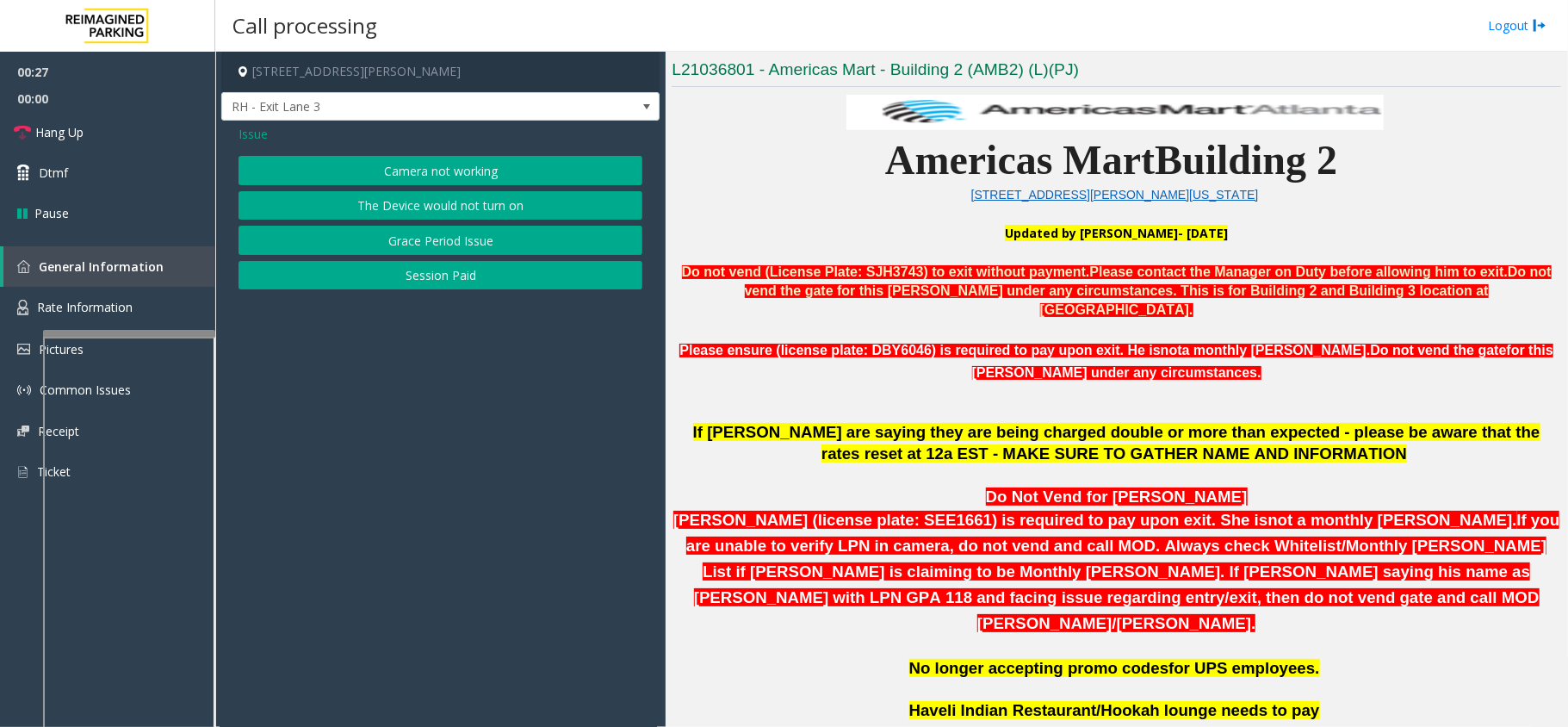
click at [435, 278] on button "Session Paid" at bounding box center [440, 276] width 404 height 30
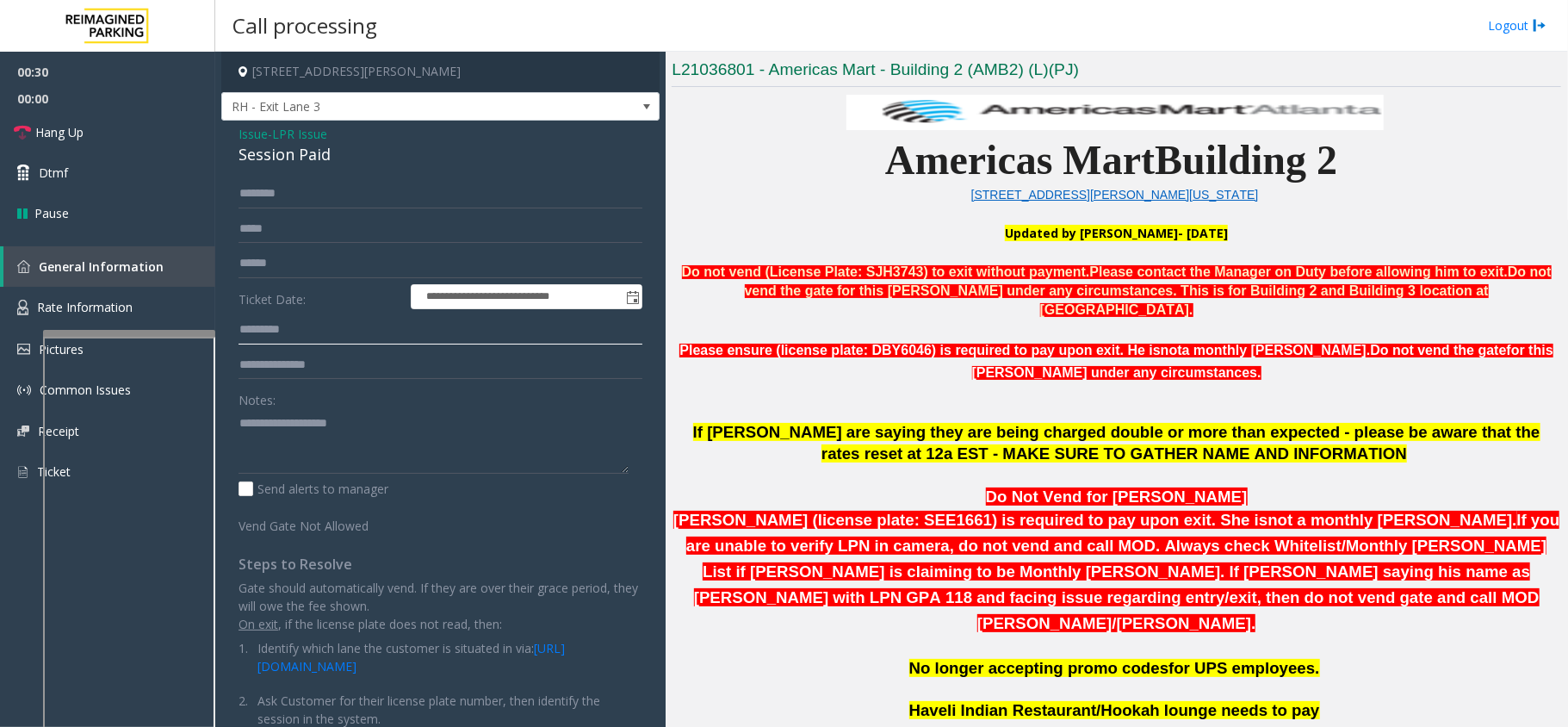
click at [296, 328] on input "text" at bounding box center [440, 330] width 404 height 30
type input "***"
click at [280, 426] on textarea at bounding box center [433, 441] width 390 height 64
click at [373, 448] on textarea at bounding box center [433, 441] width 390 height 64
type textarea "**********"
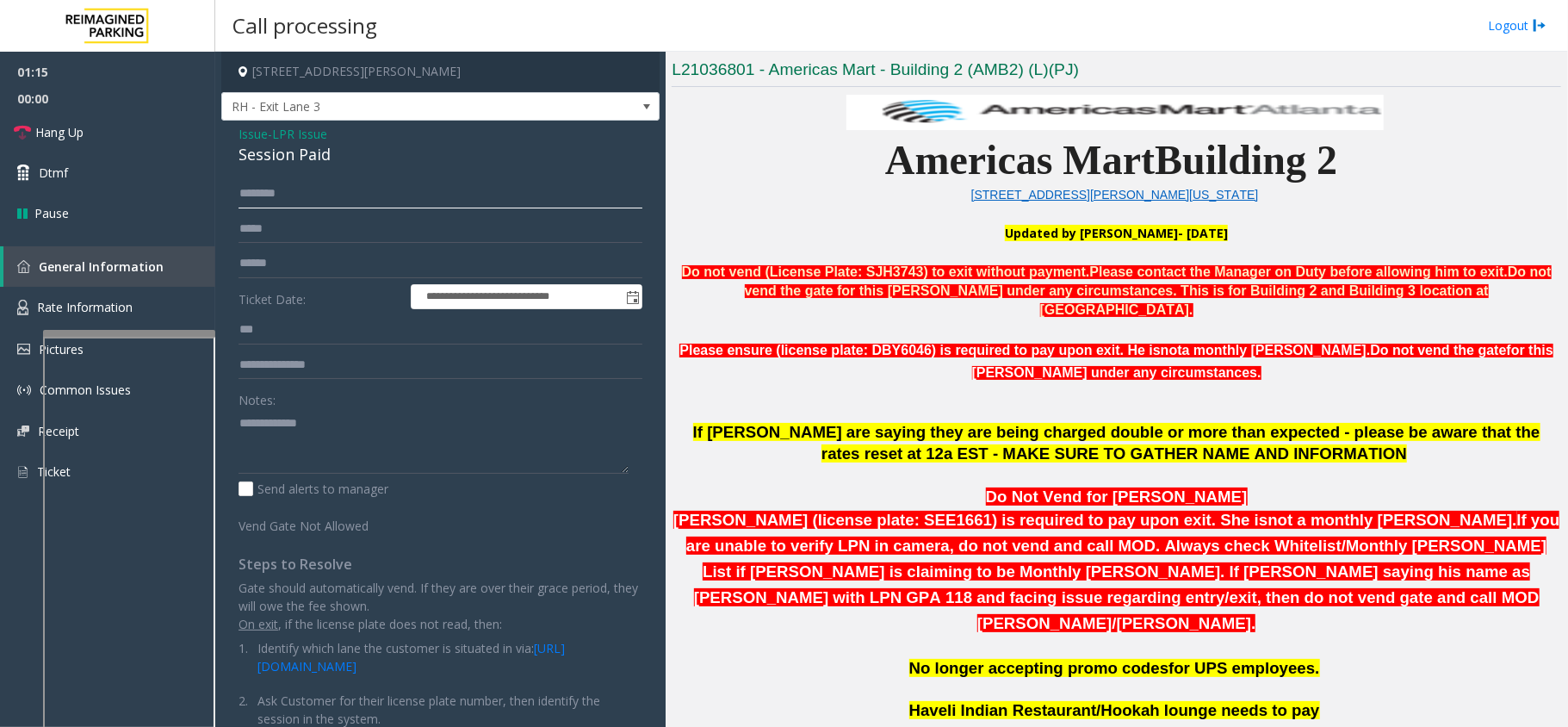
click at [318, 201] on input "text" at bounding box center [440, 194] width 404 height 30
type input "*****"
click at [338, 410] on textarea at bounding box center [433, 441] width 390 height 64
click at [307, 446] on textarea at bounding box center [433, 441] width 390 height 64
click at [263, 156] on div "Session Paid" at bounding box center [440, 154] width 404 height 24
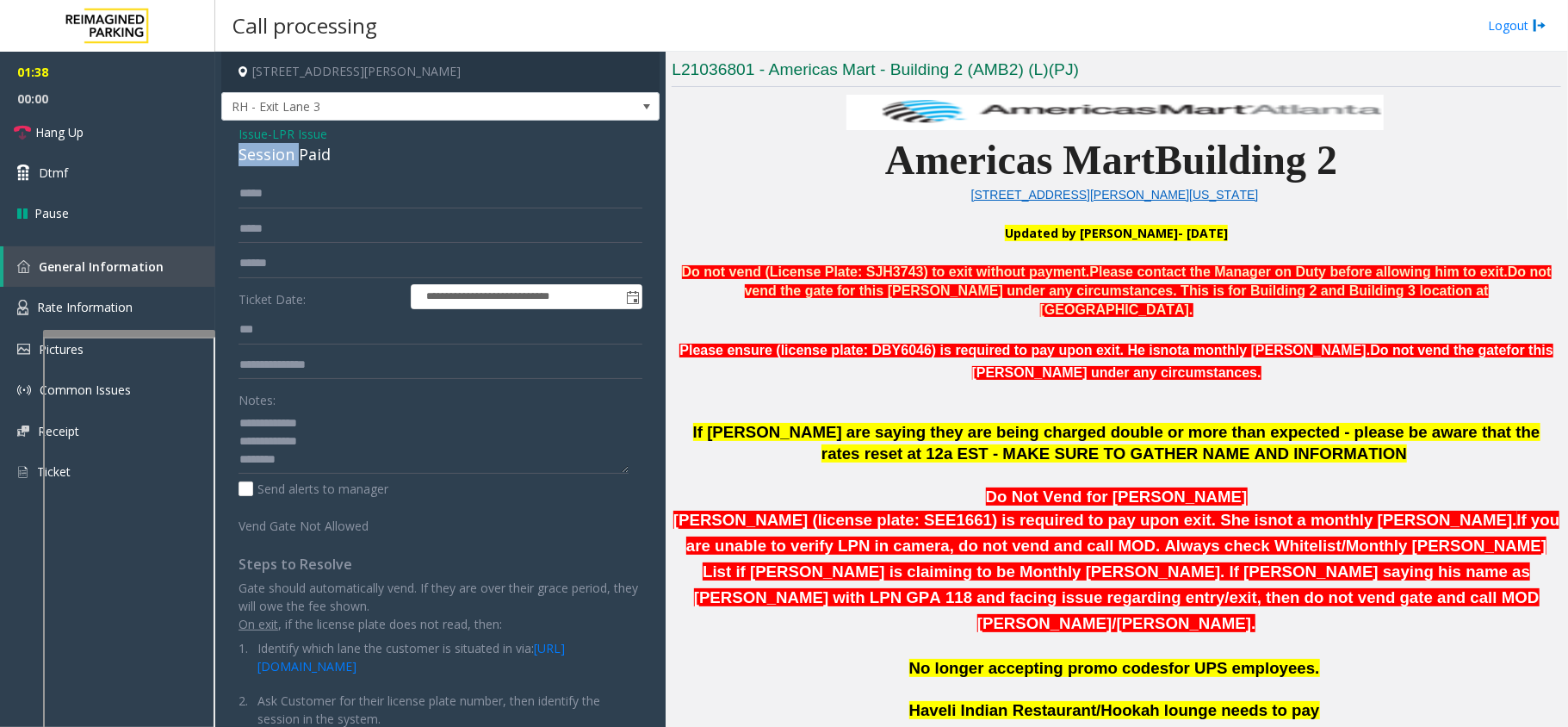
click at [263, 156] on div "Session Paid" at bounding box center [440, 154] width 404 height 24
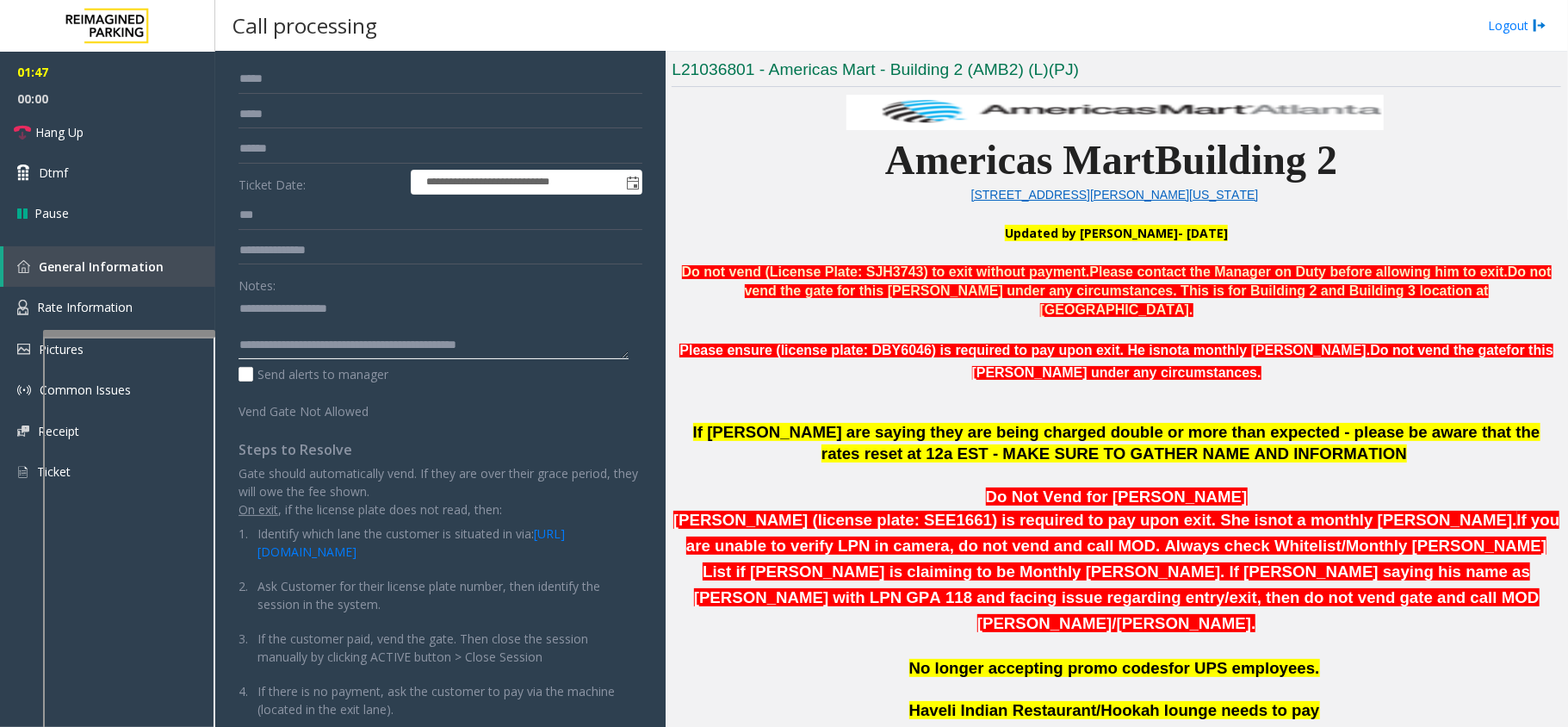
scroll to position [0, 0]
click at [329, 312] on textarea at bounding box center [433, 326] width 390 height 64
click at [329, 321] on textarea at bounding box center [433, 326] width 390 height 64
click at [359, 324] on textarea at bounding box center [433, 326] width 390 height 64
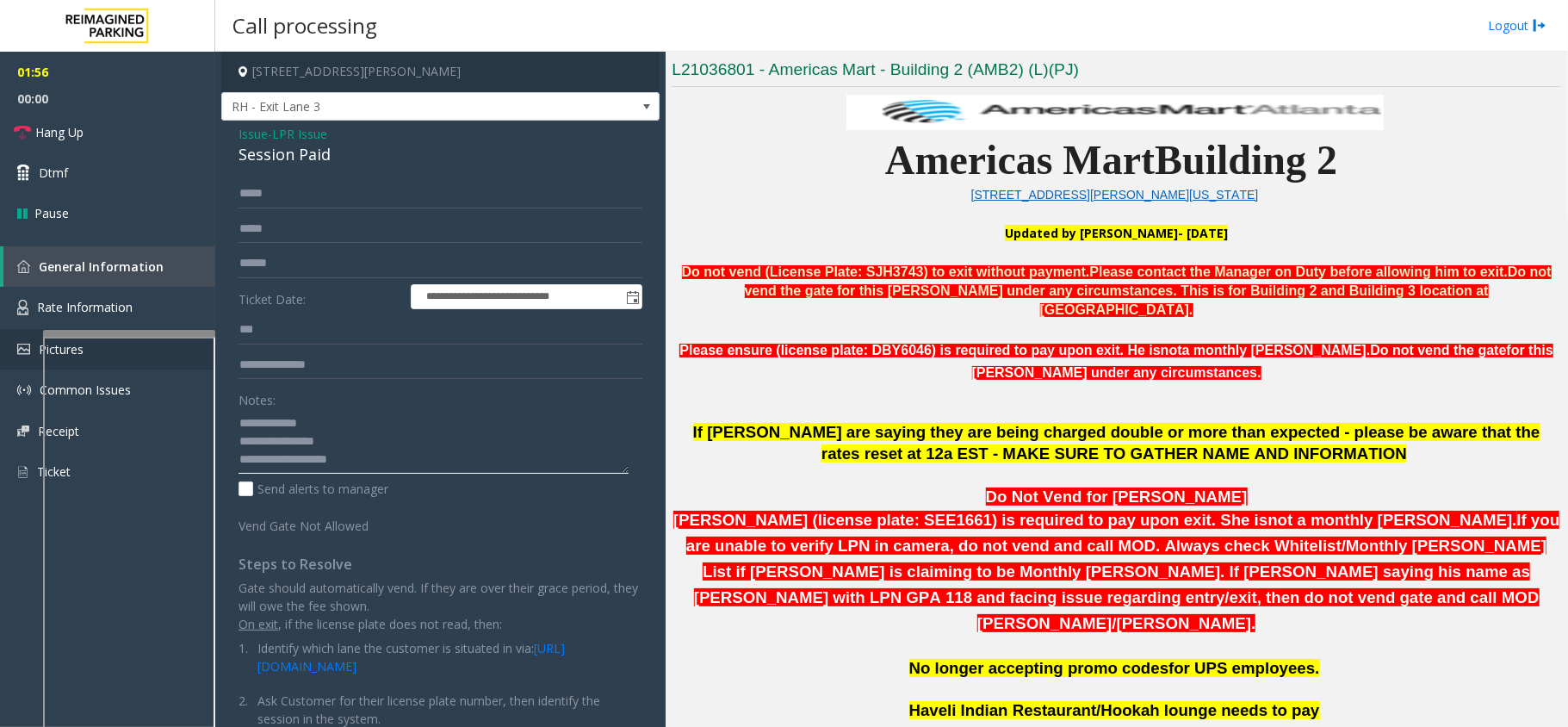
type textarea "**********"
click at [145, 122] on link "Hang Up" at bounding box center [107, 132] width 215 height 41
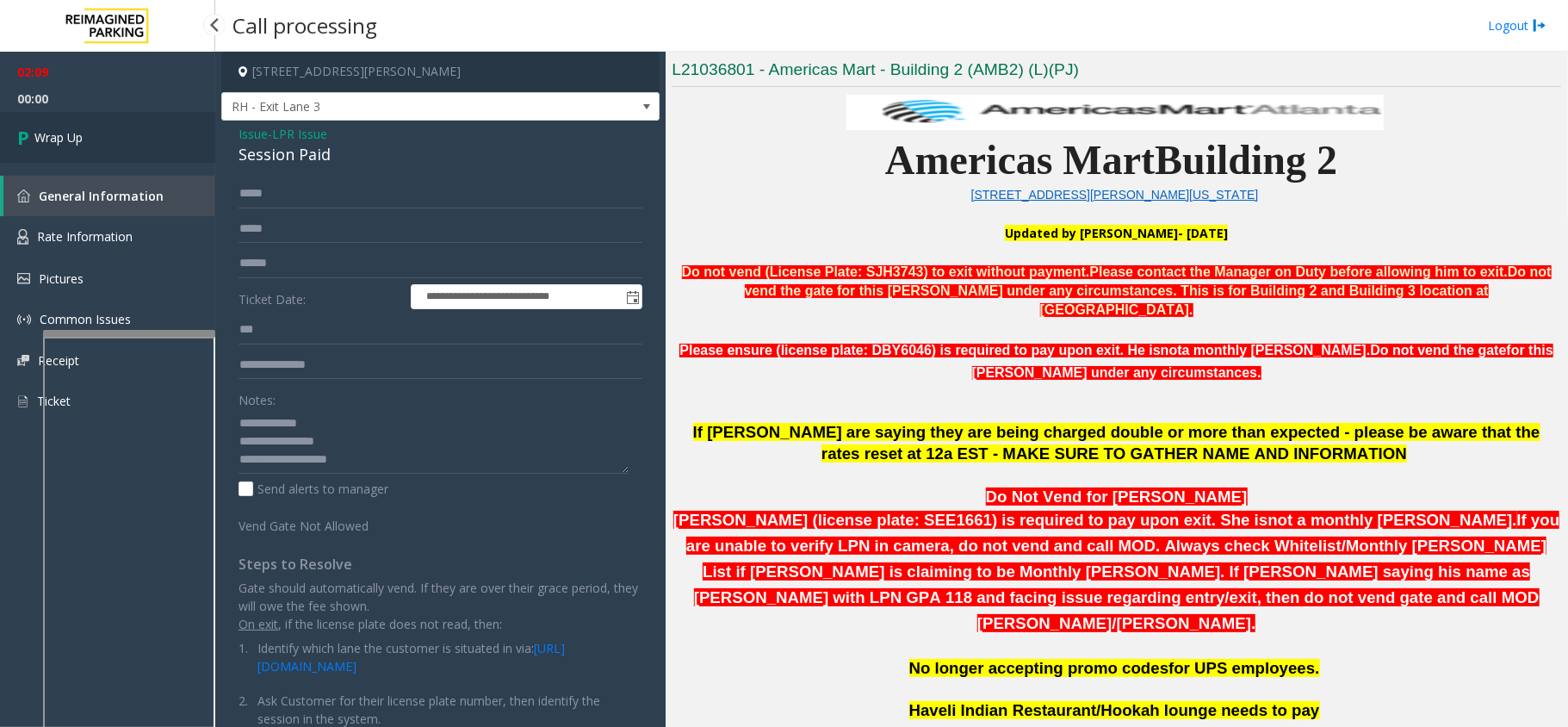
click at [107, 125] on link "Wrap Up" at bounding box center [107, 138] width 215 height 50
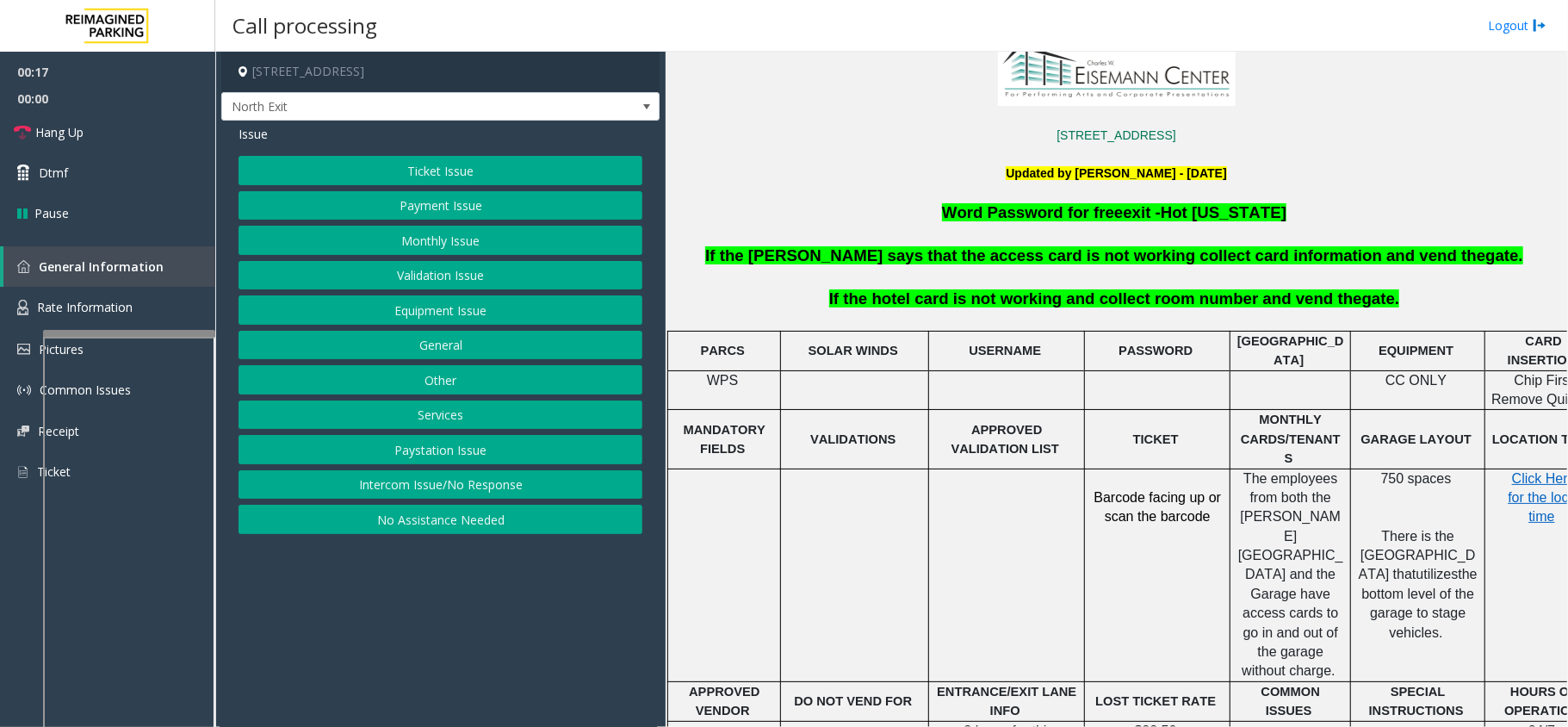
scroll to position [459, 0]
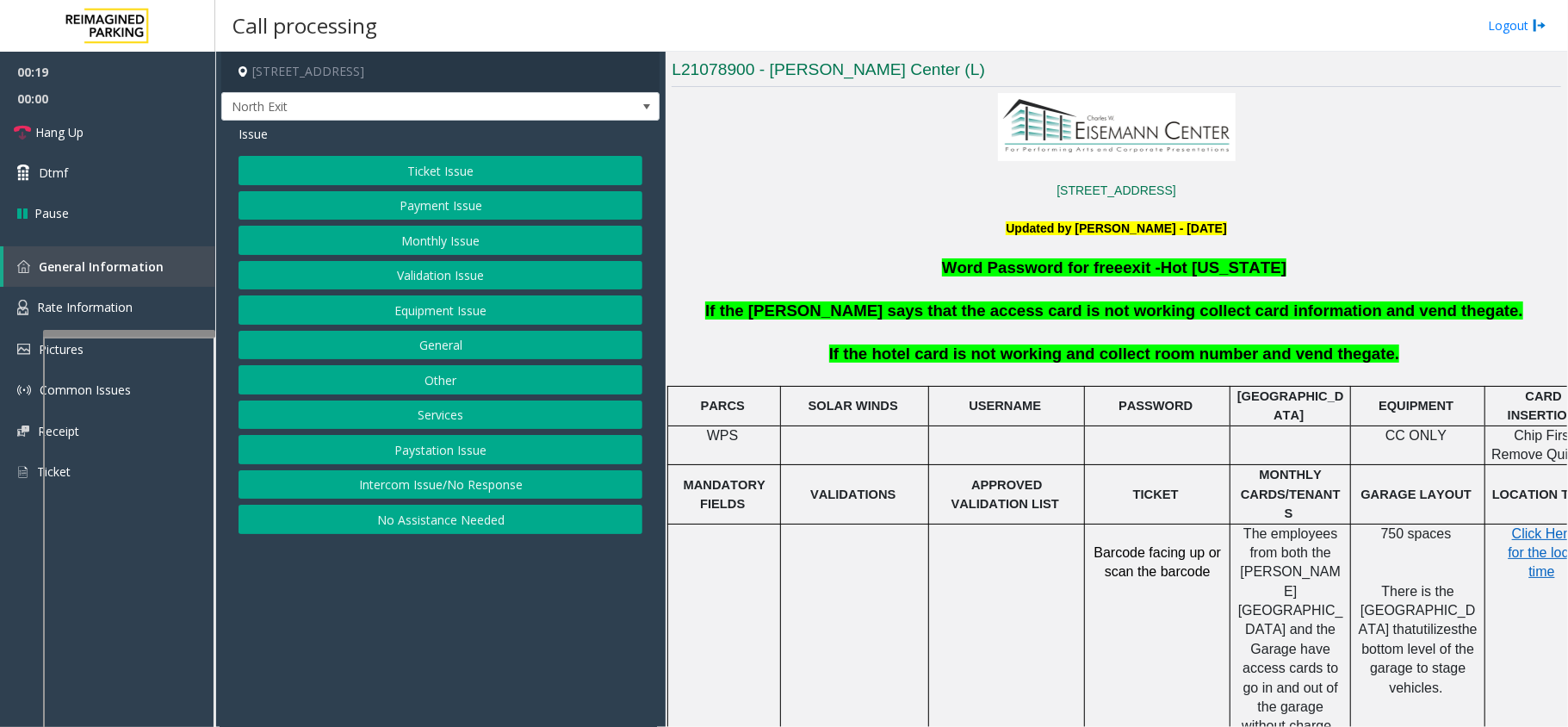
click at [441, 421] on button "Services" at bounding box center [440, 415] width 404 height 30
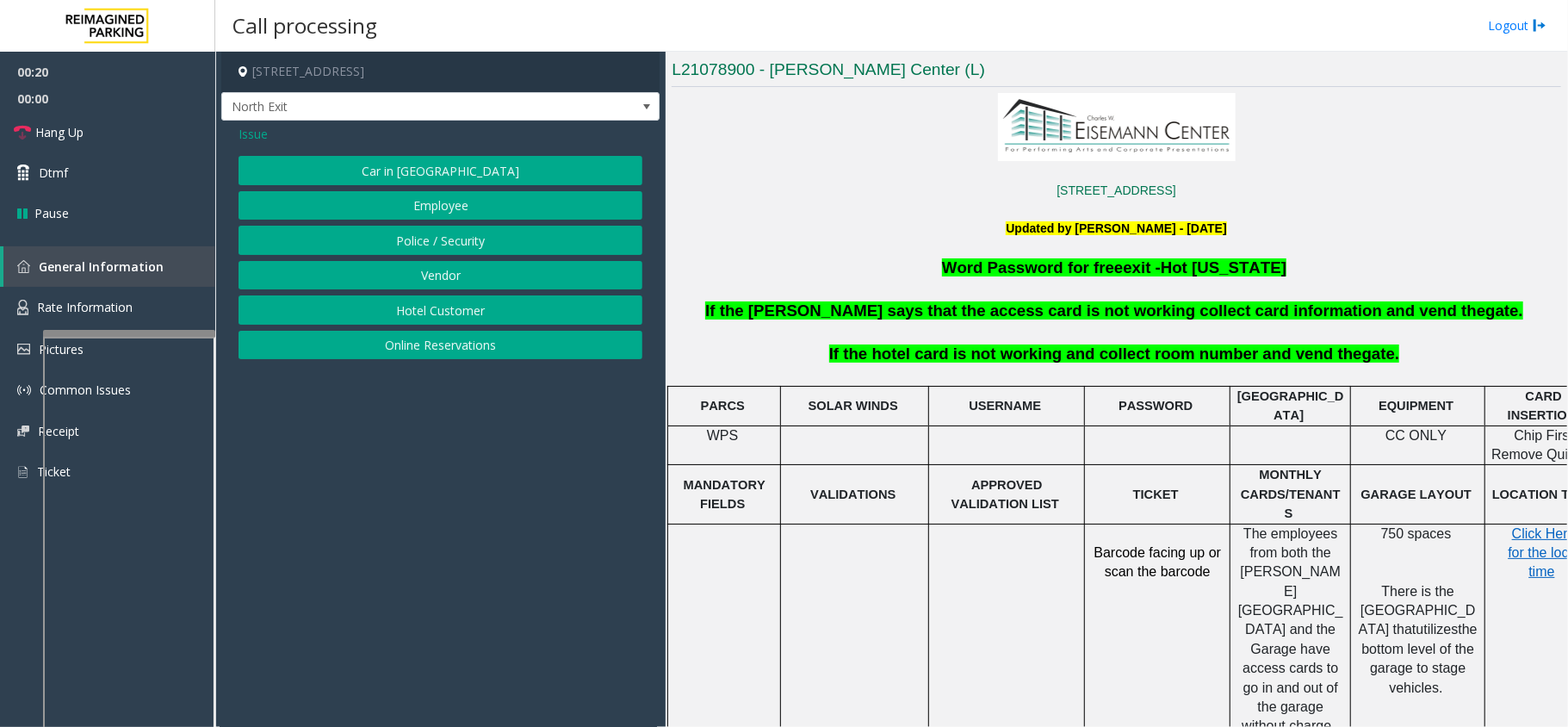
click at [472, 310] on button "Hotel Customer" at bounding box center [440, 310] width 404 height 30
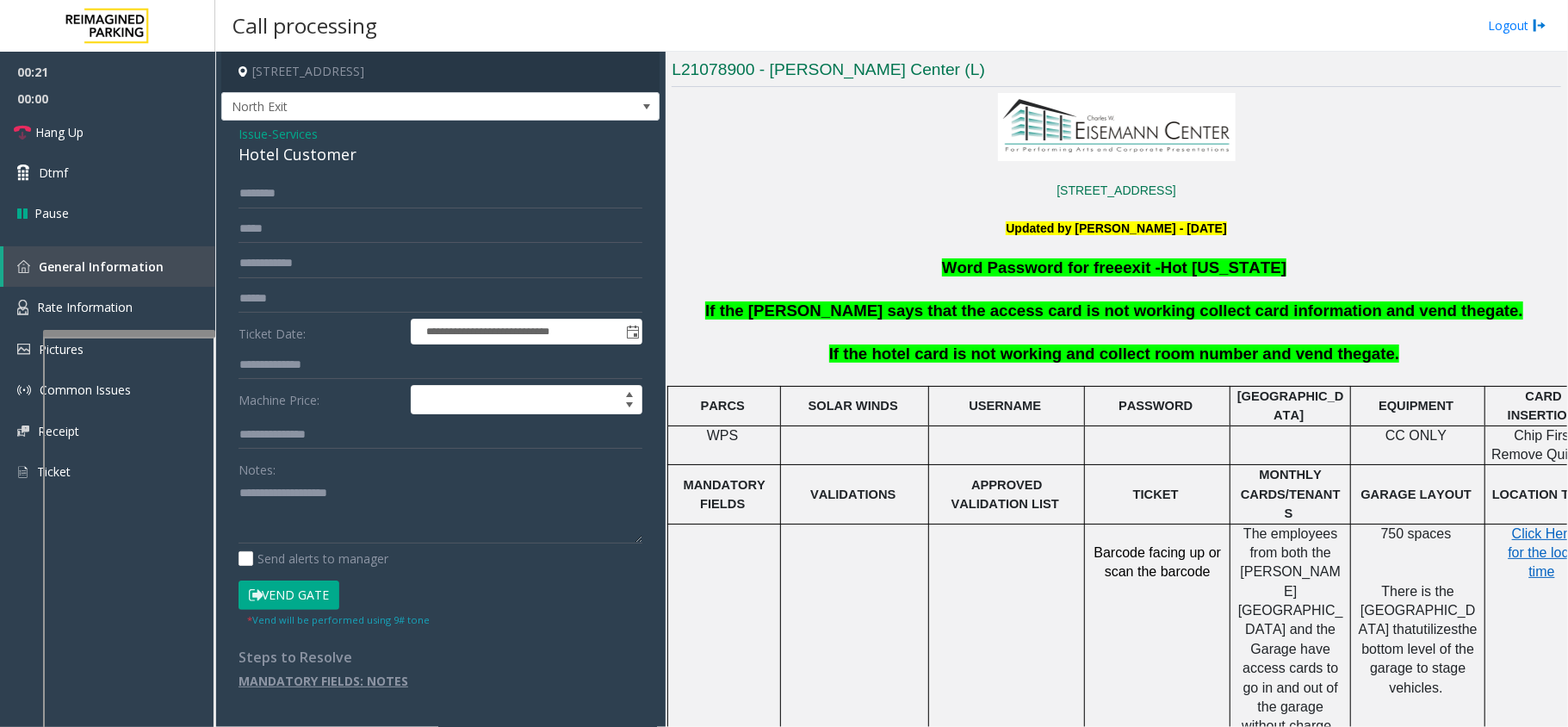
click at [310, 451] on form "**********" at bounding box center [440, 403] width 404 height 448
click at [301, 424] on input "text" at bounding box center [440, 435] width 404 height 30
click at [321, 353] on input "text" at bounding box center [440, 366] width 404 height 30
type textarea "**********"
click at [327, 348] on form "**********" at bounding box center [440, 403] width 404 height 448
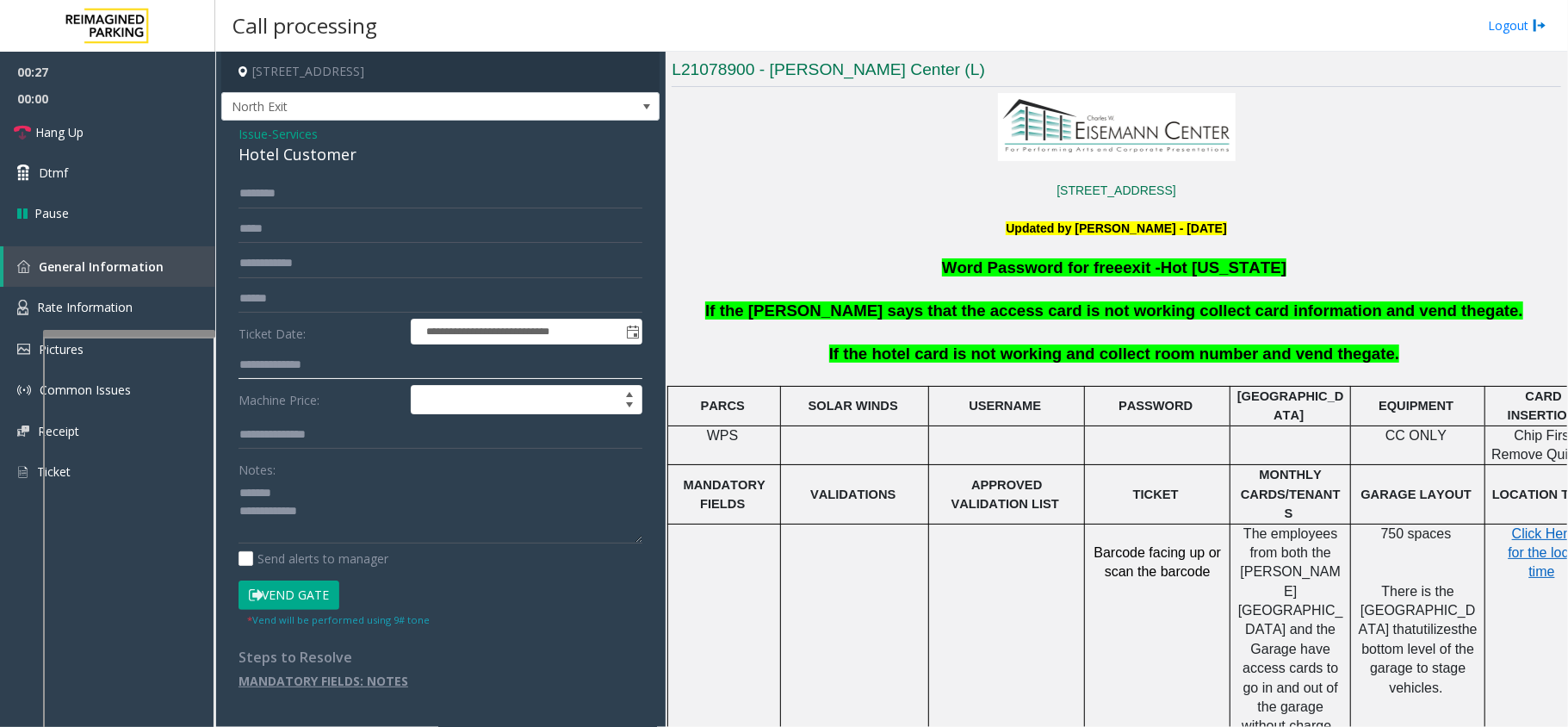
click at [380, 374] on input "text" at bounding box center [440, 366] width 404 height 30
type input "****"
click at [317, 198] on input "text" at bounding box center [440, 194] width 404 height 30
type input "****"
click at [285, 152] on div "Hotel Customer" at bounding box center [440, 154] width 404 height 24
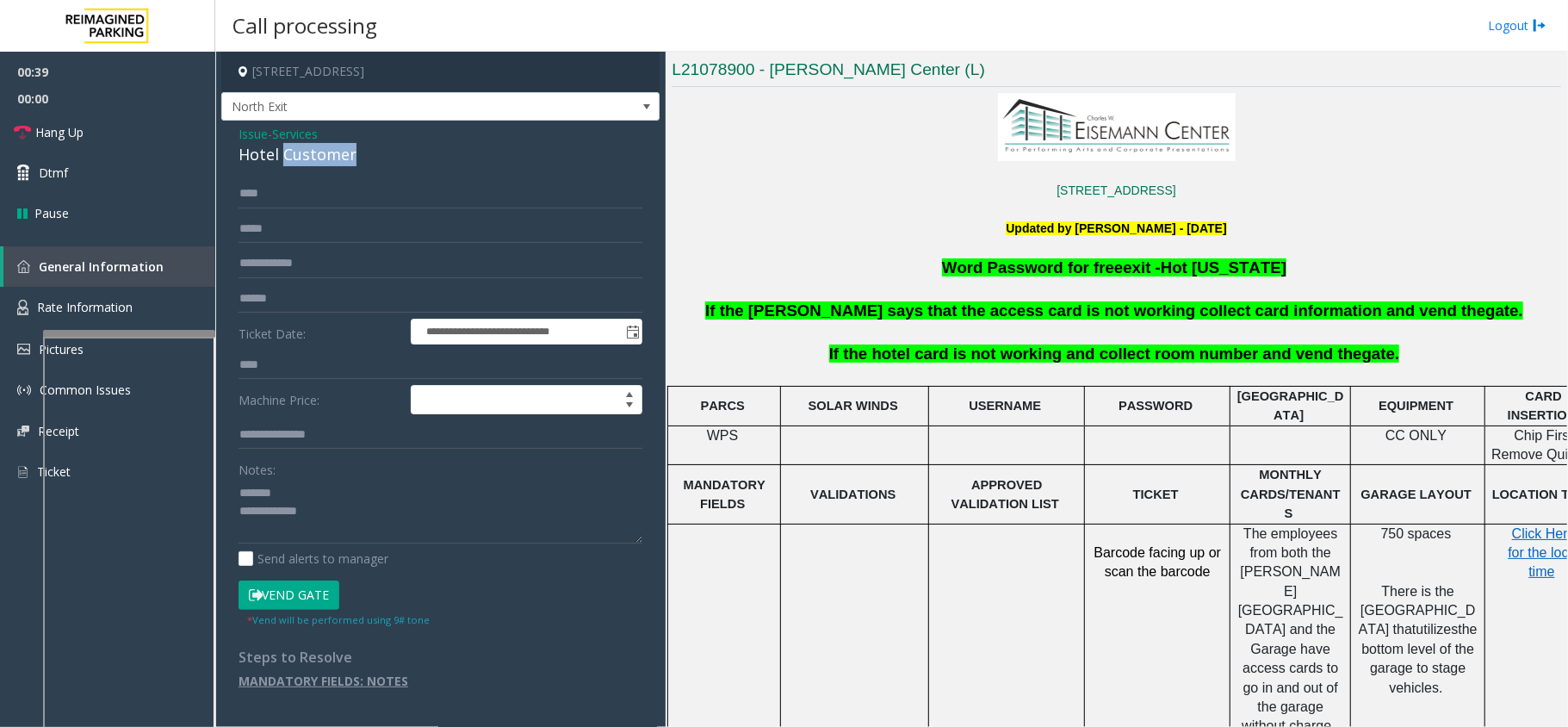
click at [285, 152] on div "Hotel Customer" at bounding box center [440, 154] width 404 height 24
click at [314, 157] on div "Hotel Customer" at bounding box center [440, 154] width 404 height 24
click at [306, 594] on button "Vend Gate" at bounding box center [289, 596] width 101 height 30
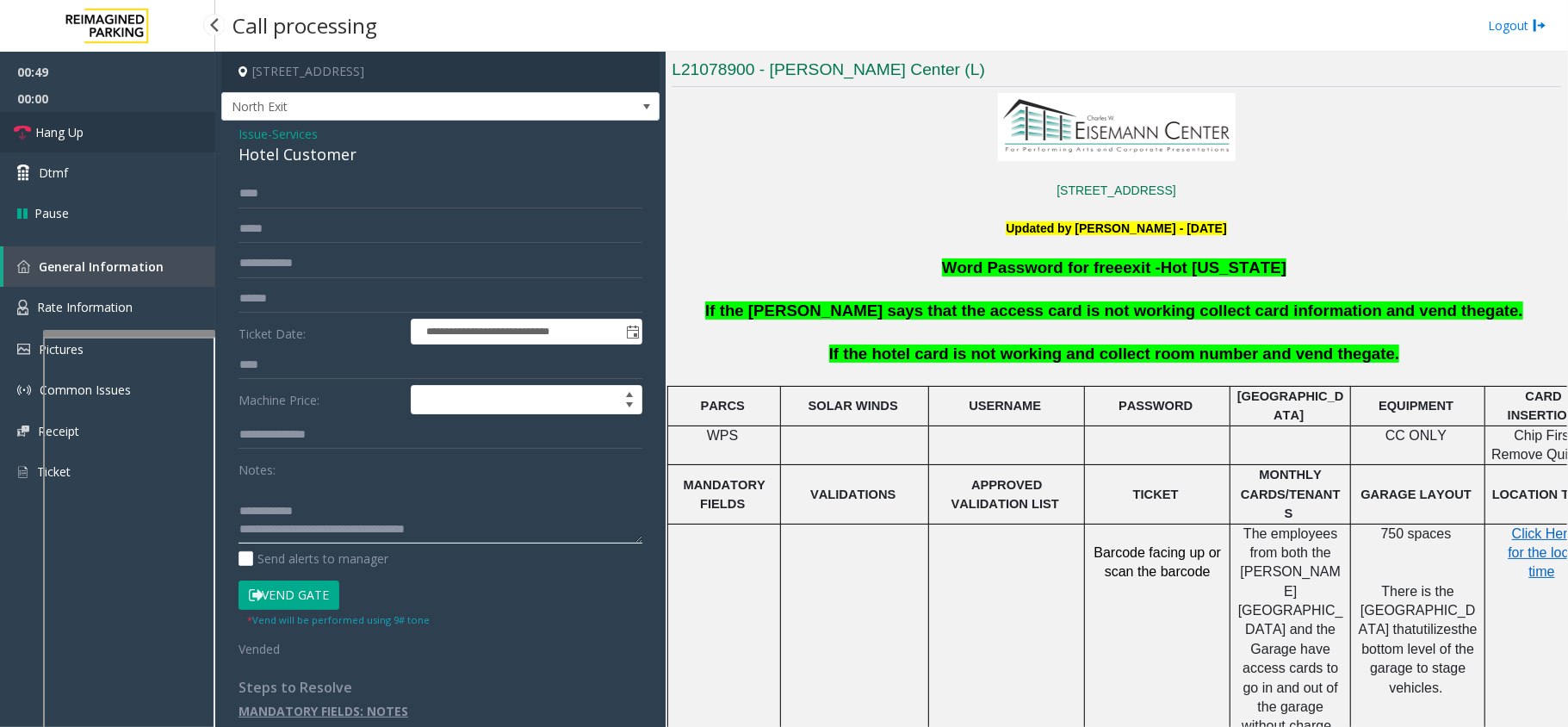
type textarea "**********"
click at [109, 138] on link "Hang Up" at bounding box center [107, 132] width 215 height 41
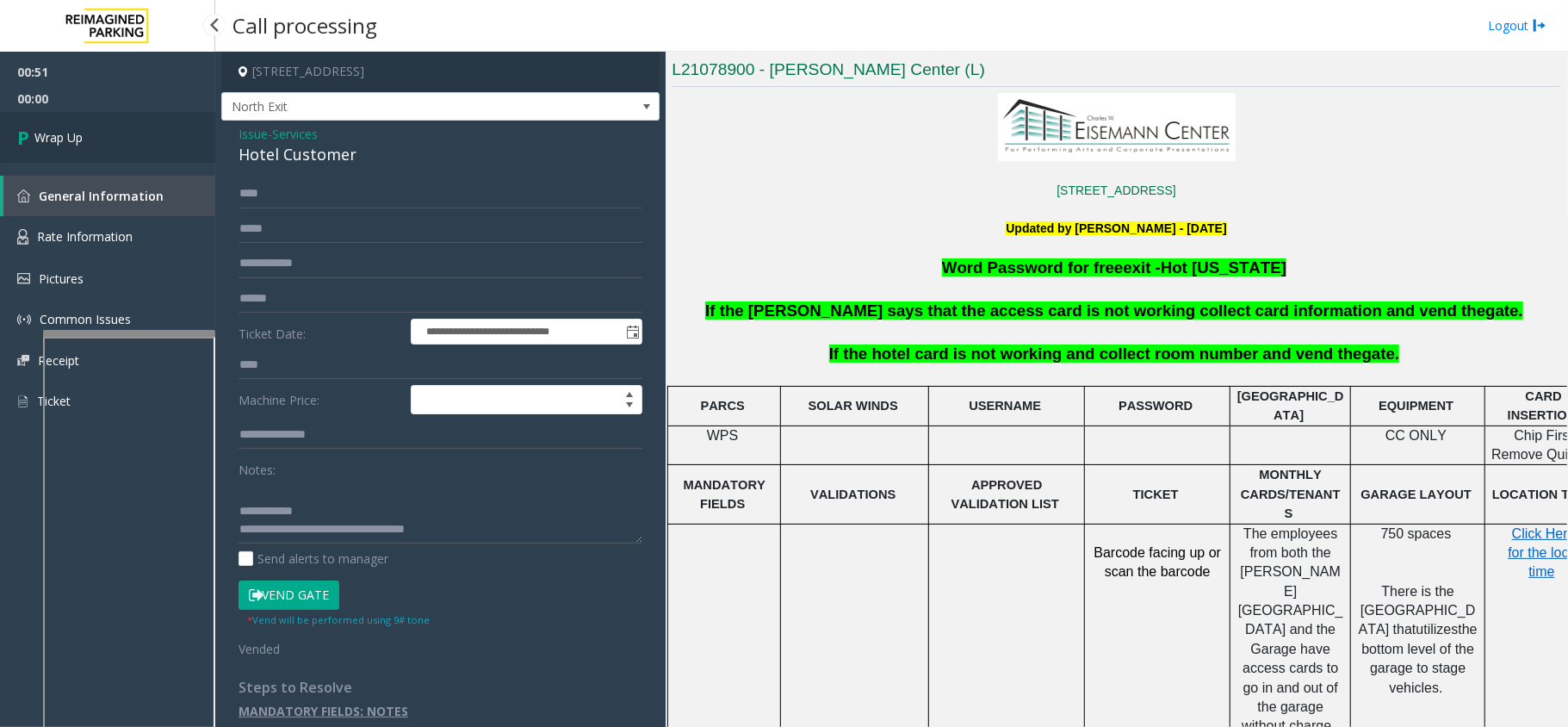
click at [109, 138] on link "Wrap Up" at bounding box center [107, 138] width 215 height 50
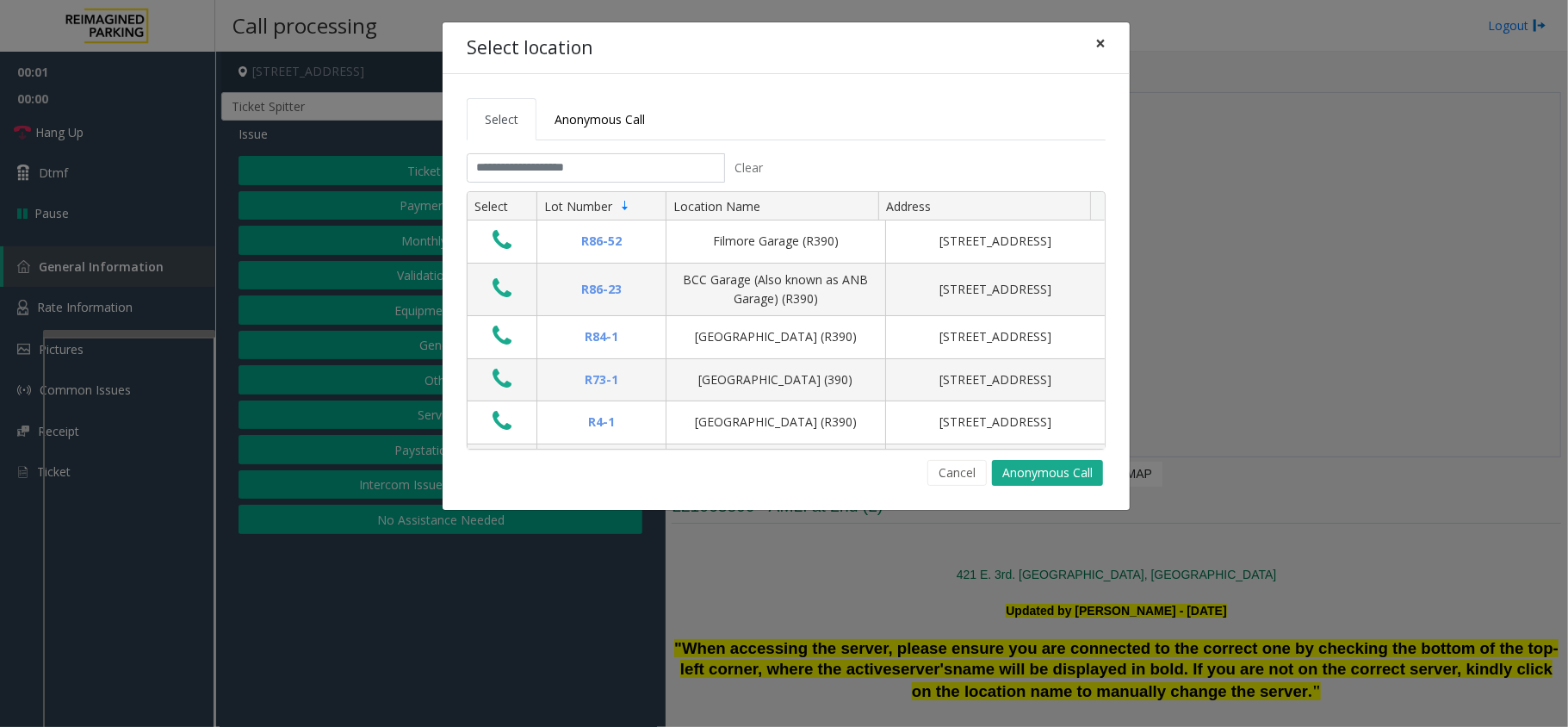
click at [1112, 56] on button "×" at bounding box center [1101, 44] width 35 height 42
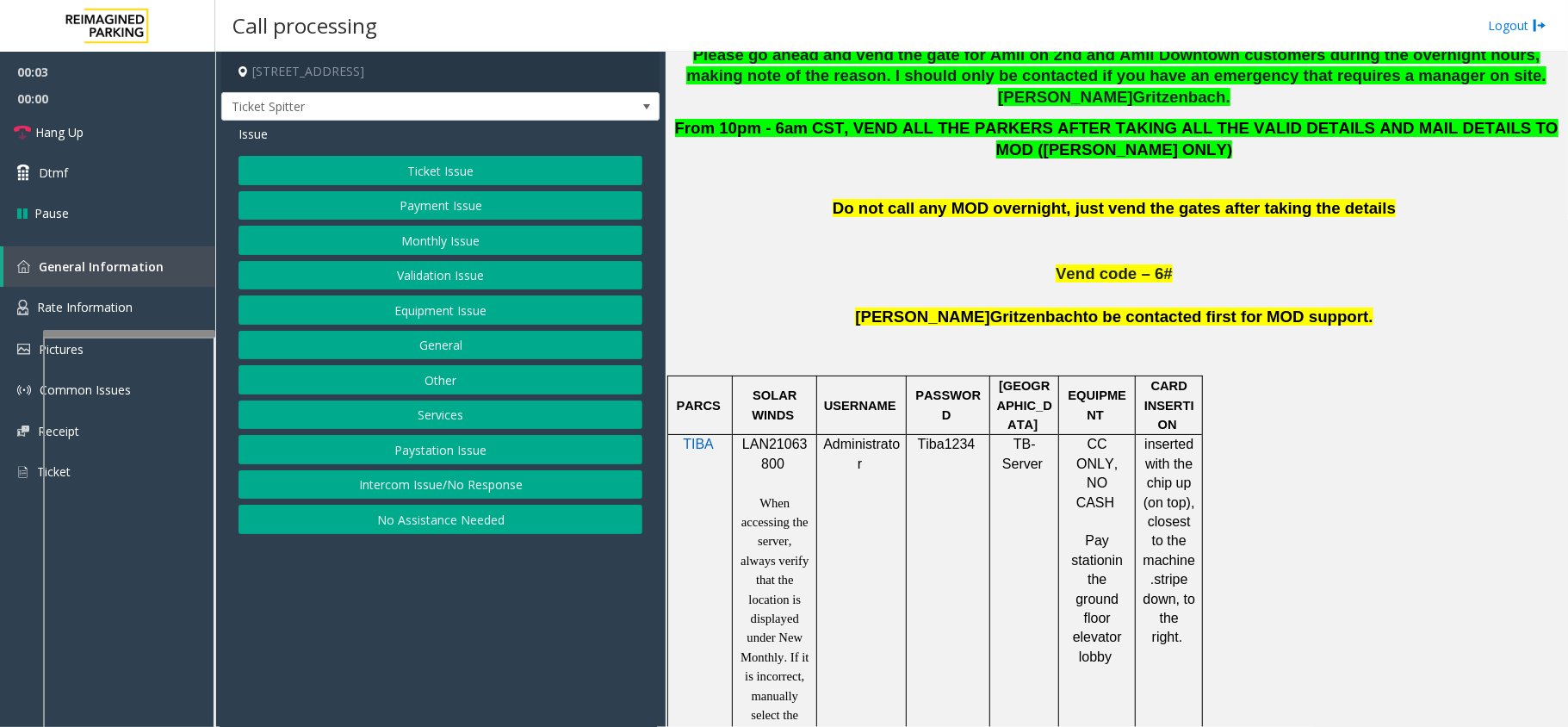
scroll to position [919, 0]
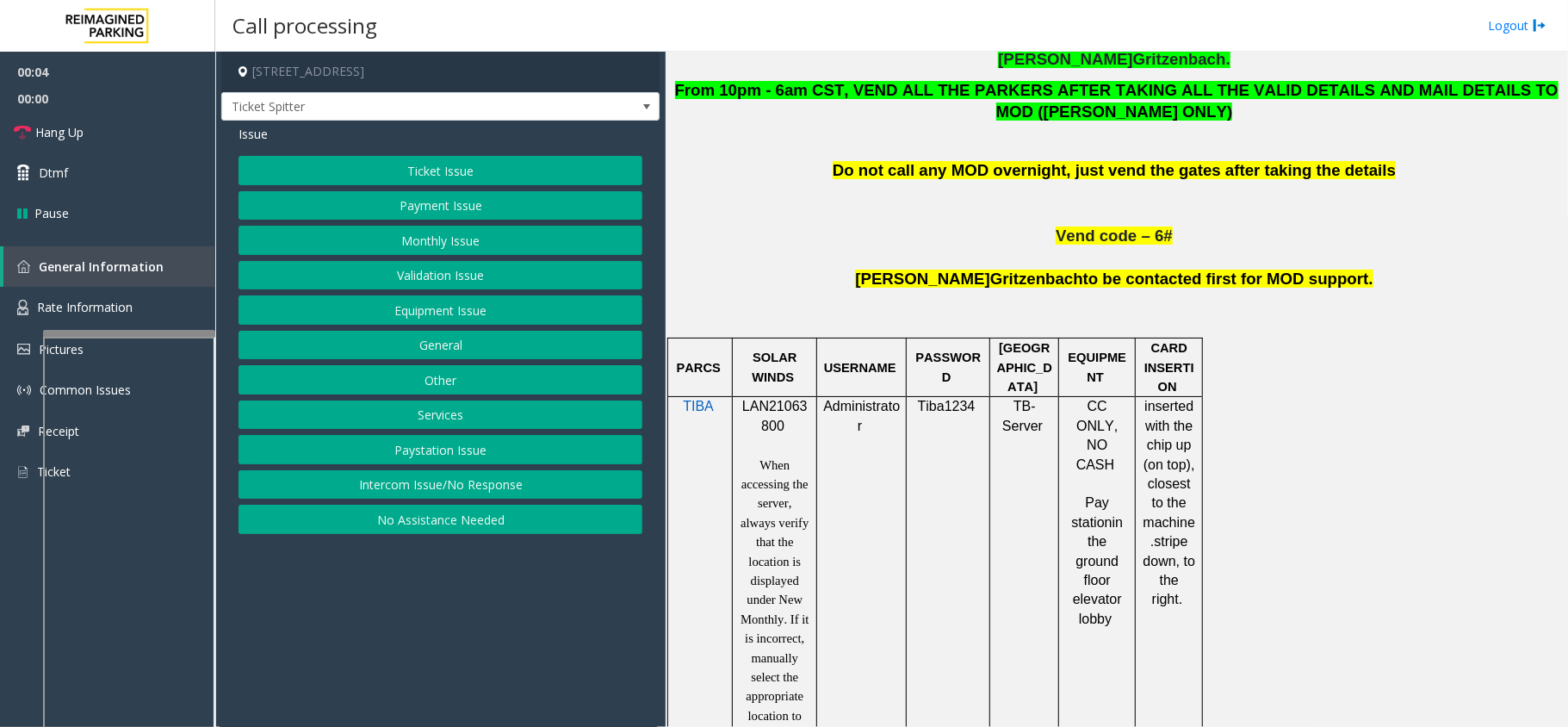
click at [787, 399] on span "LAN21063800" at bounding box center [774, 415] width 65 height 34
copy p "LAN21063800"
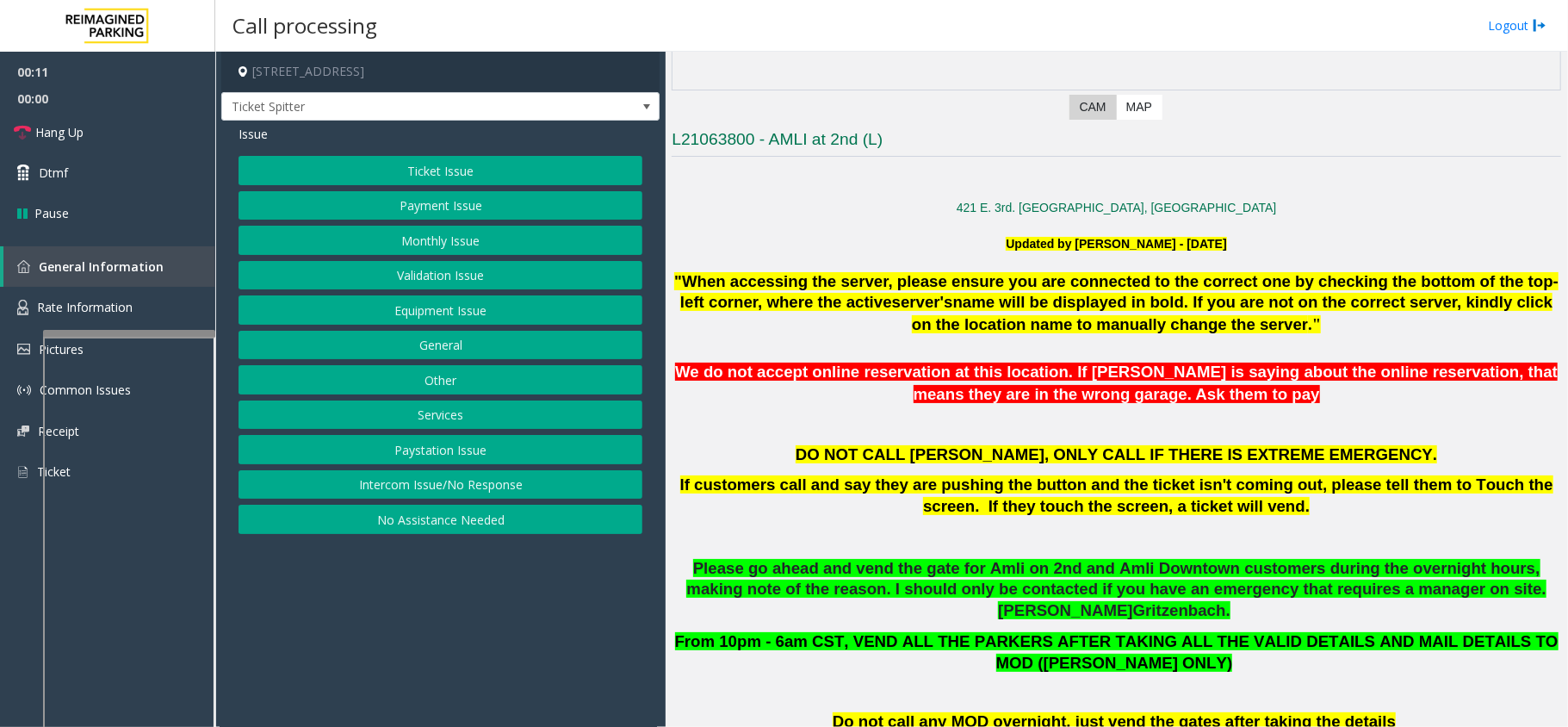
scroll to position [345, 0]
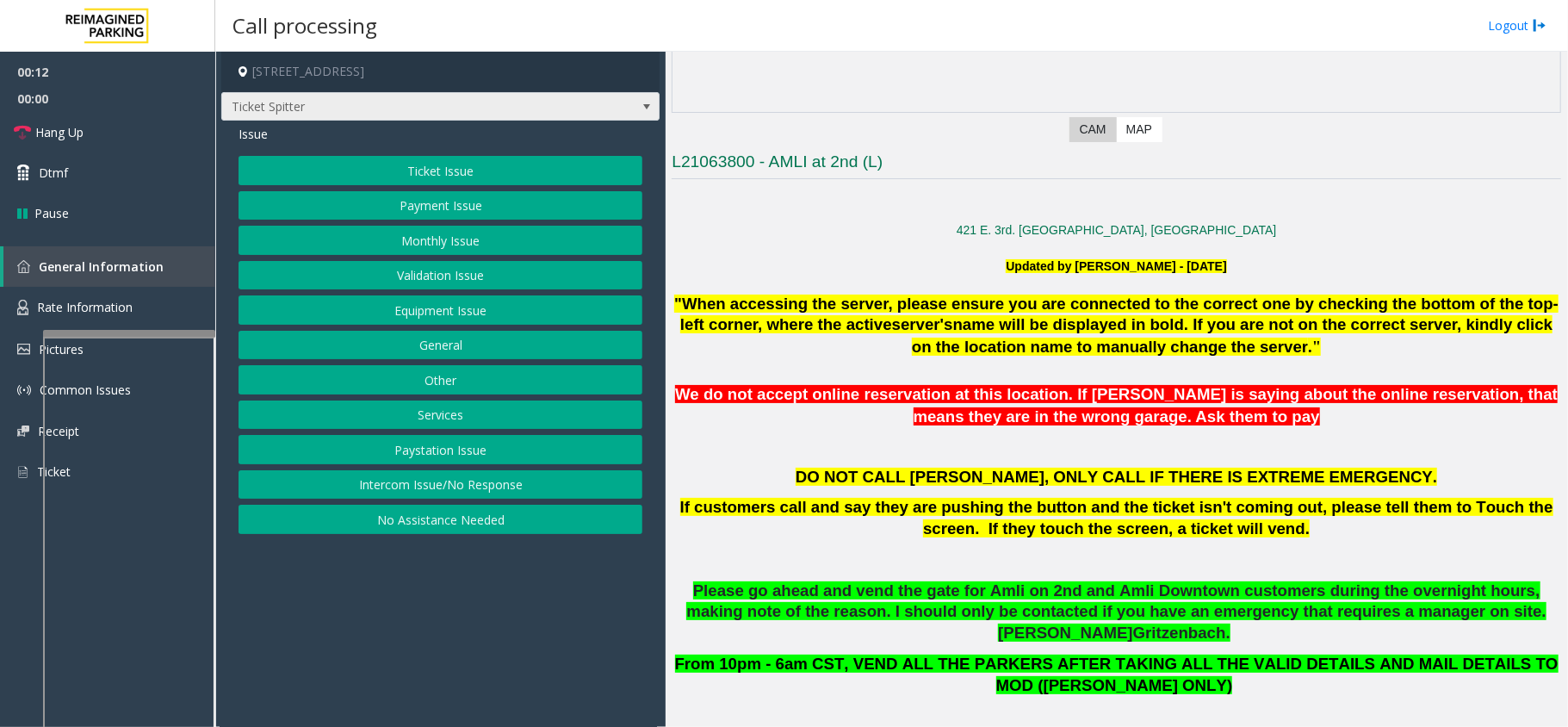
click at [562, 109] on span "Ticket Spitter" at bounding box center [397, 107] width 350 height 28
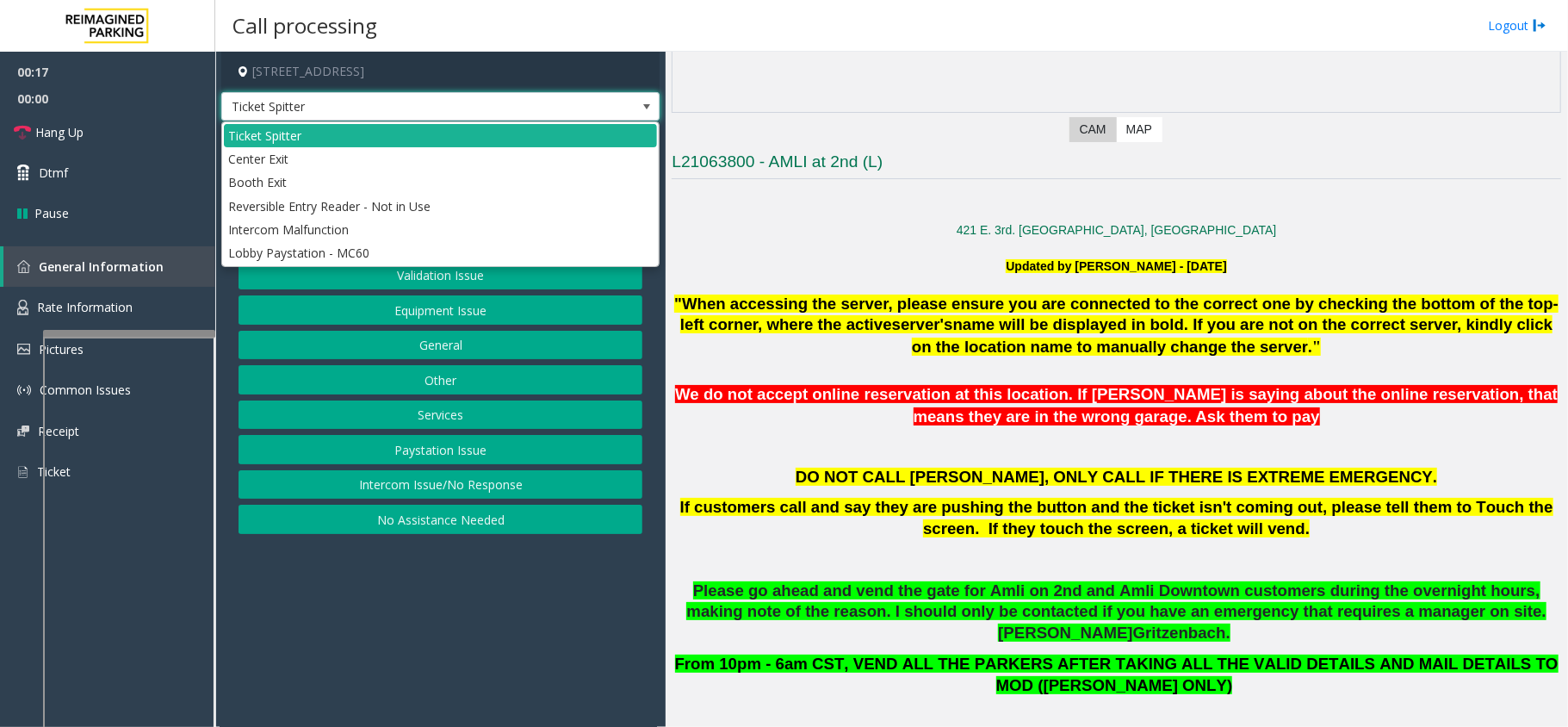
click at [562, 109] on span "Ticket Spitter" at bounding box center [397, 107] width 350 height 28
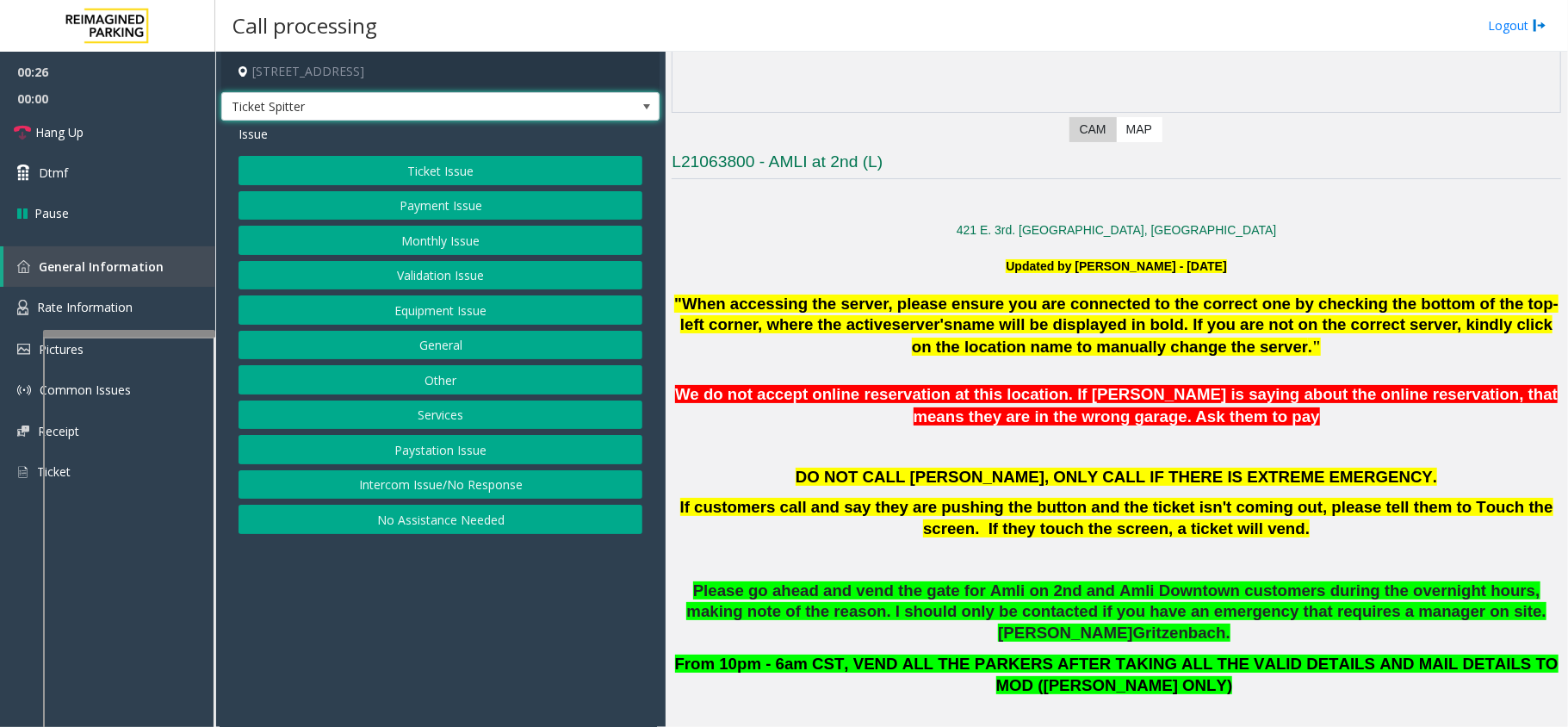
click at [441, 172] on button "Ticket Issue" at bounding box center [440, 171] width 404 height 30
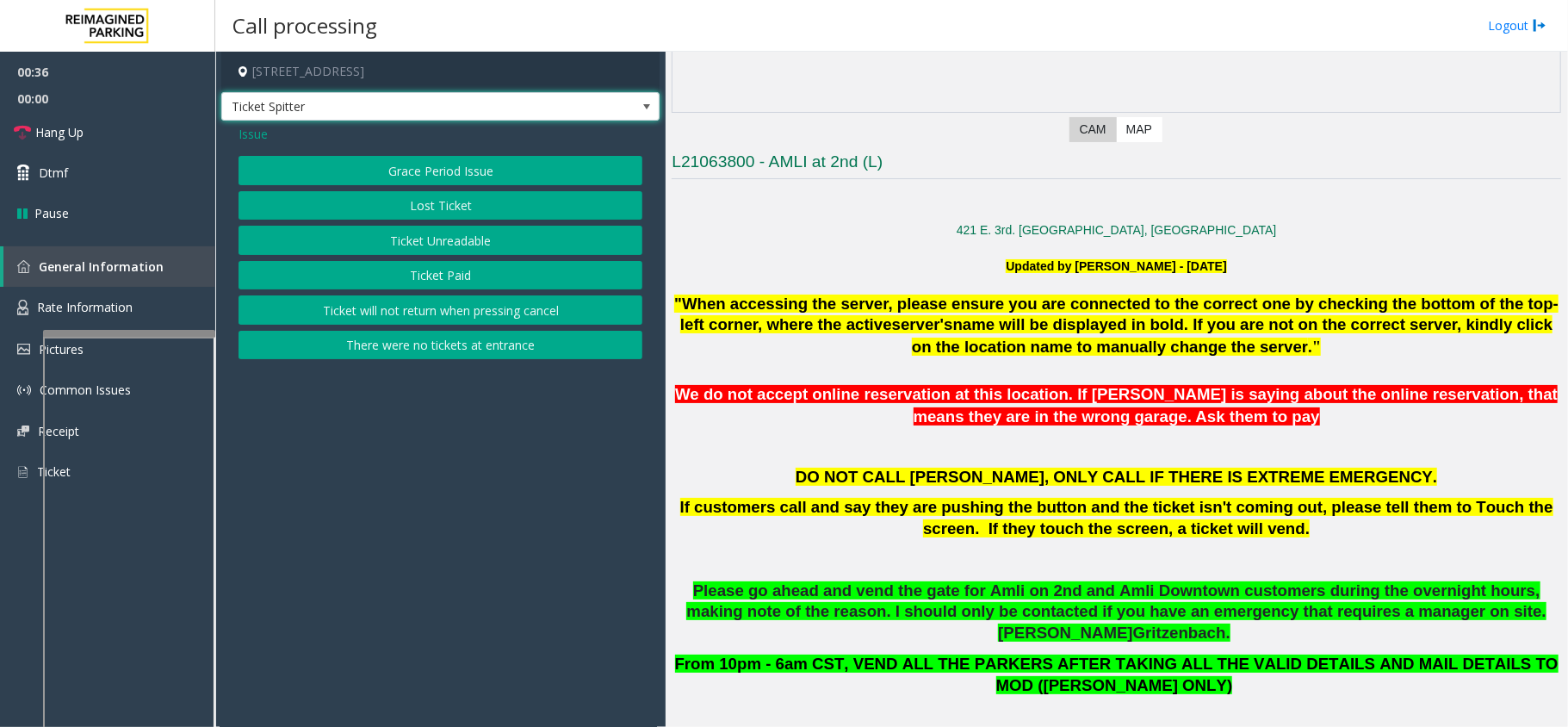
click at [593, 121] on span "Ticket Spitter" at bounding box center [440, 107] width 439 height 30
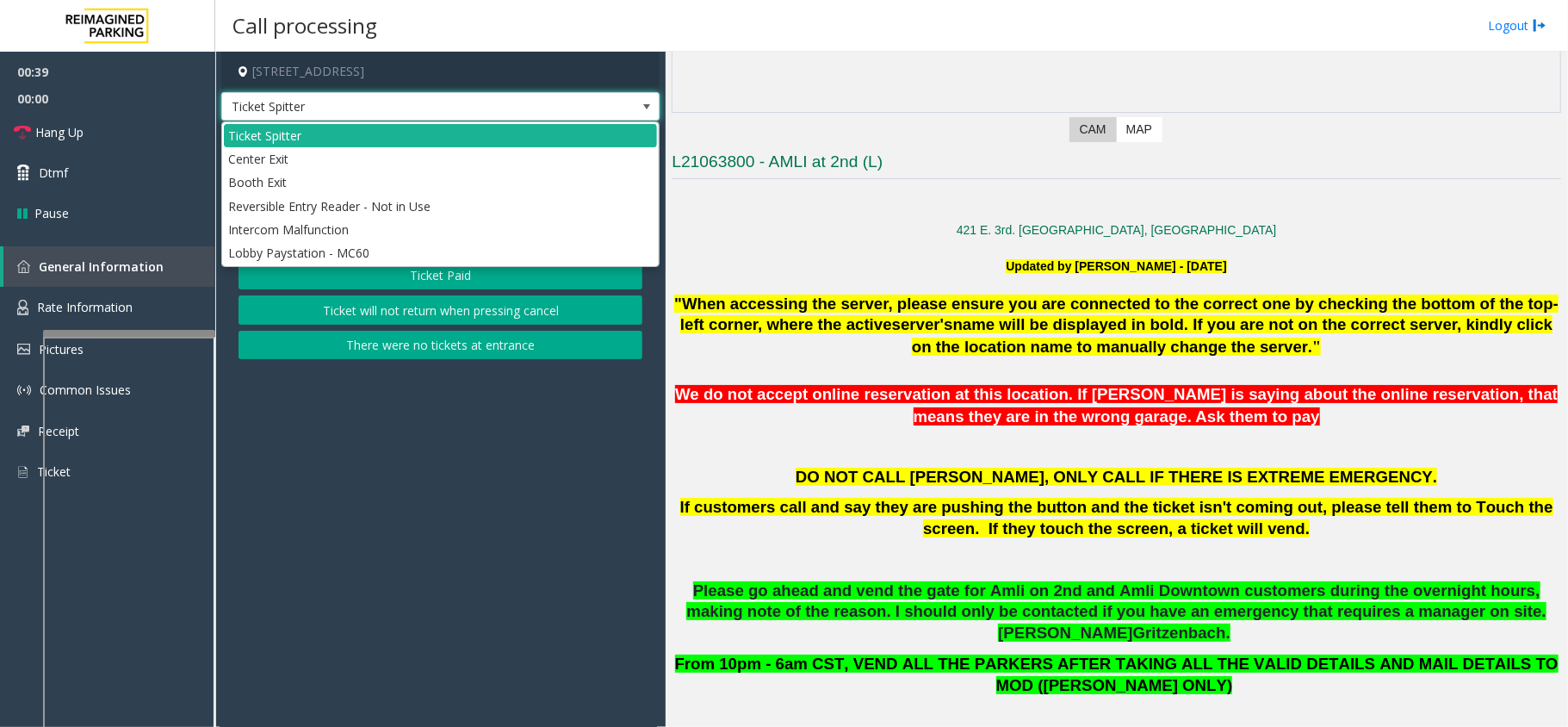
click at [510, 341] on button "There were no tickets at entrance" at bounding box center [440, 346] width 404 height 30
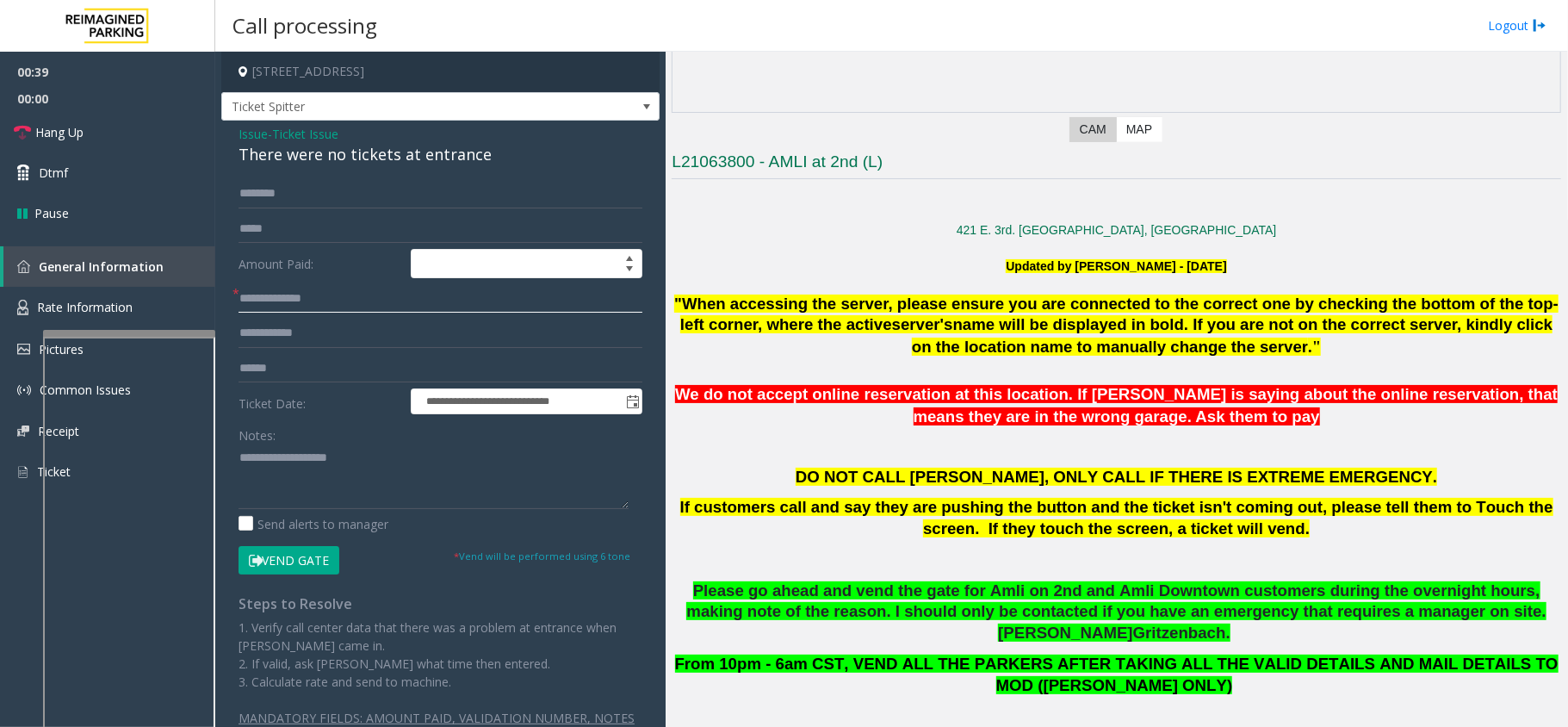
click at [293, 310] on input "text" at bounding box center [440, 300] width 404 height 30
type input "**"
click at [74, 135] on span "Hang Up" at bounding box center [59, 131] width 48 height 18
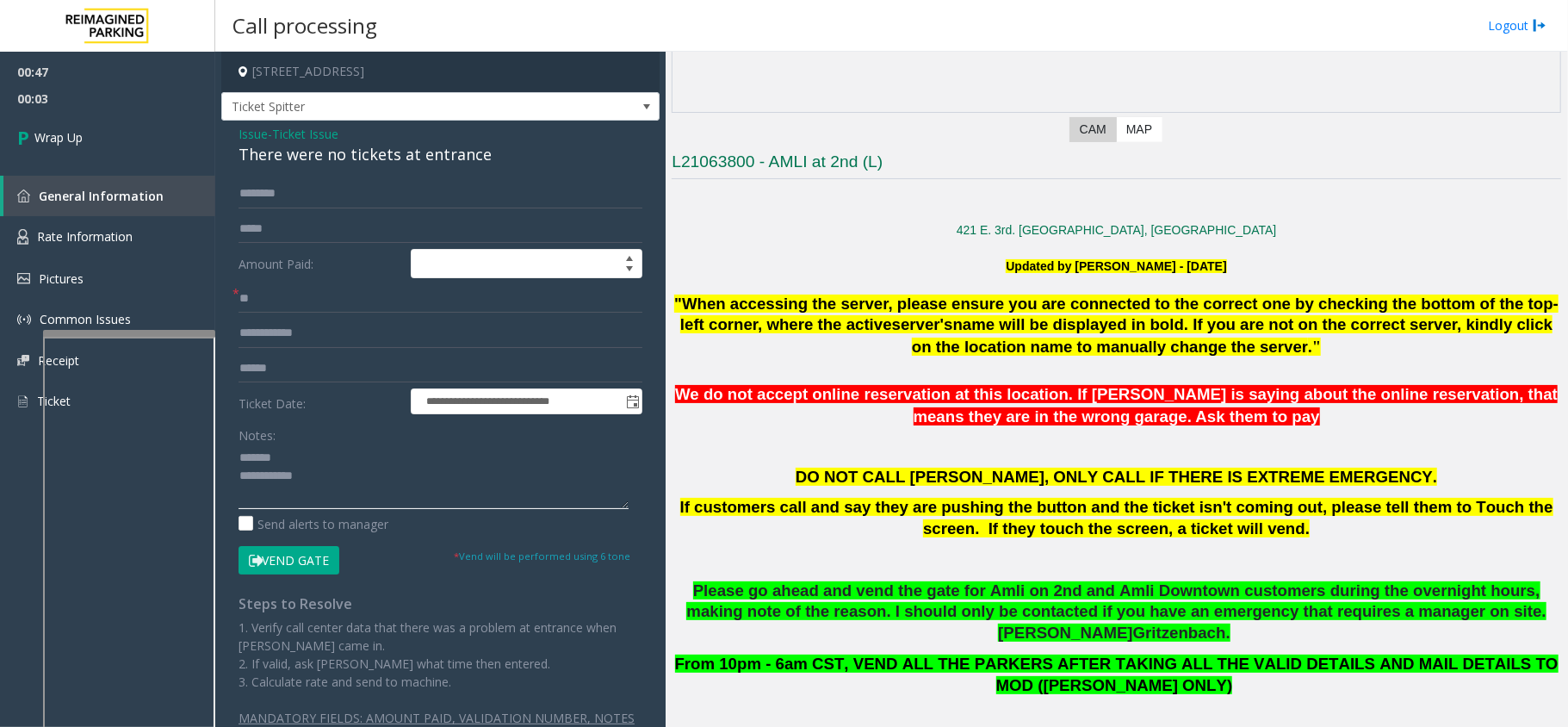
type textarea "**********"
click at [348, 141] on div "Issue - Ticket Issue There were no tickets at entrance" at bounding box center [440, 145] width 404 height 41
click at [346, 158] on div "There were no tickets at entrance" at bounding box center [440, 154] width 404 height 24
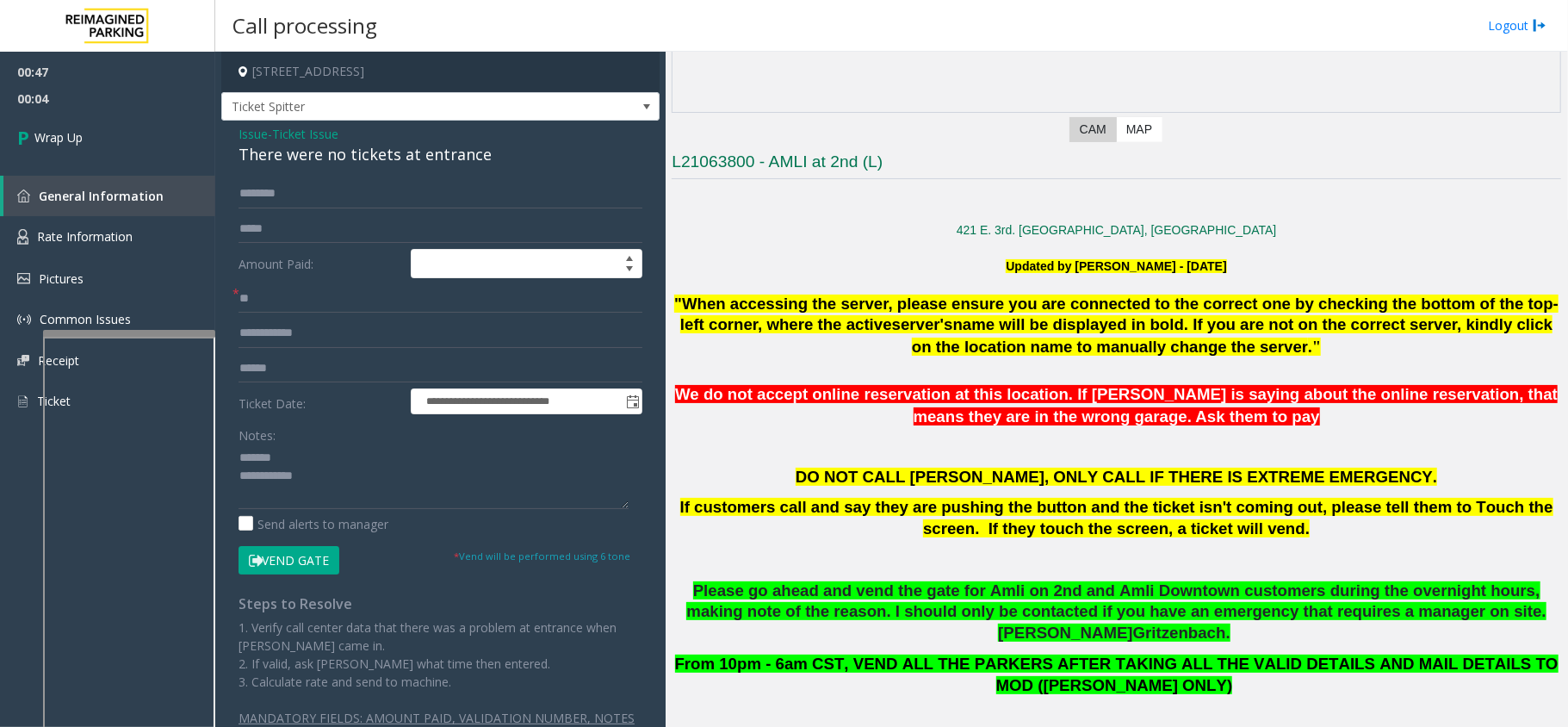
click at [300, 138] on span "Ticket Issue" at bounding box center [305, 133] width 66 height 18
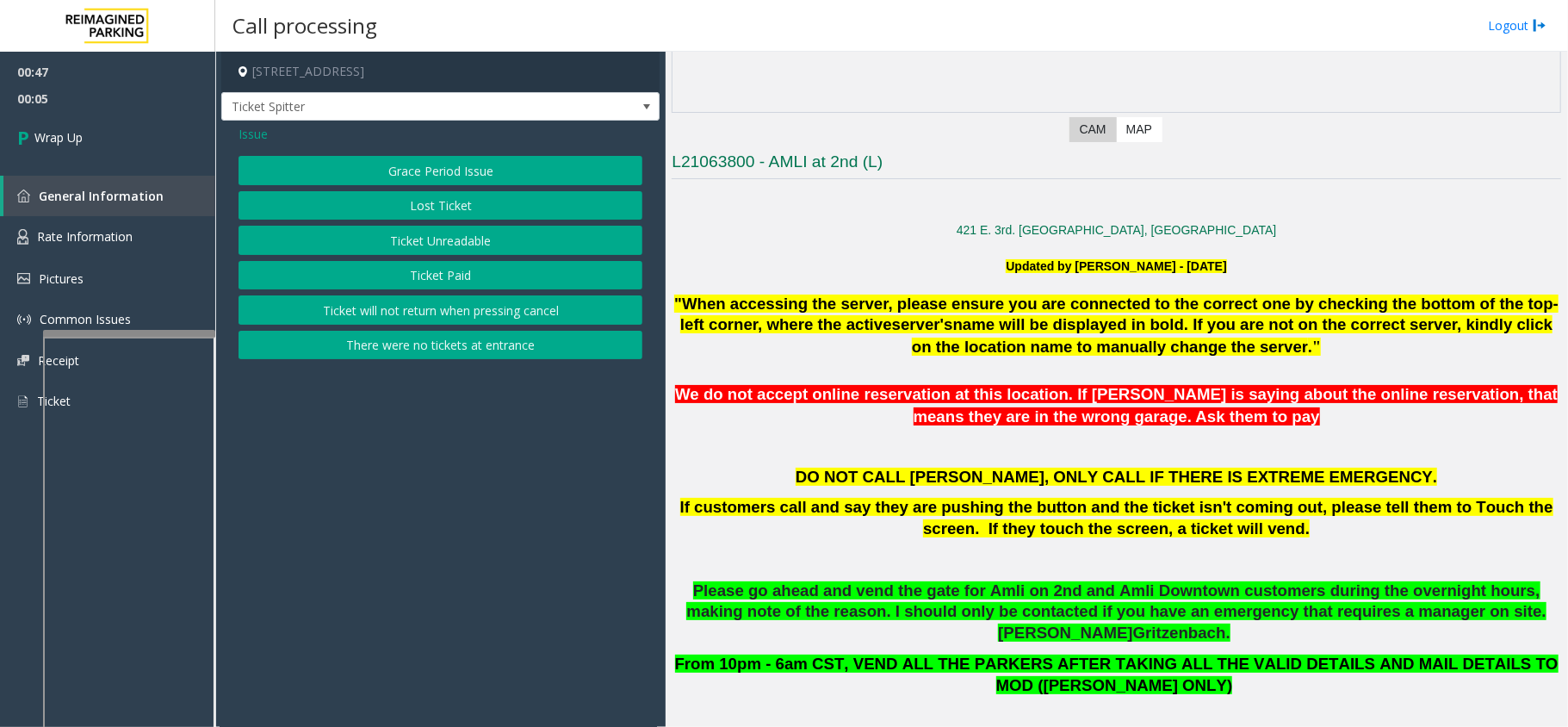
click at [255, 128] on span "Issue" at bounding box center [253, 133] width 30 height 18
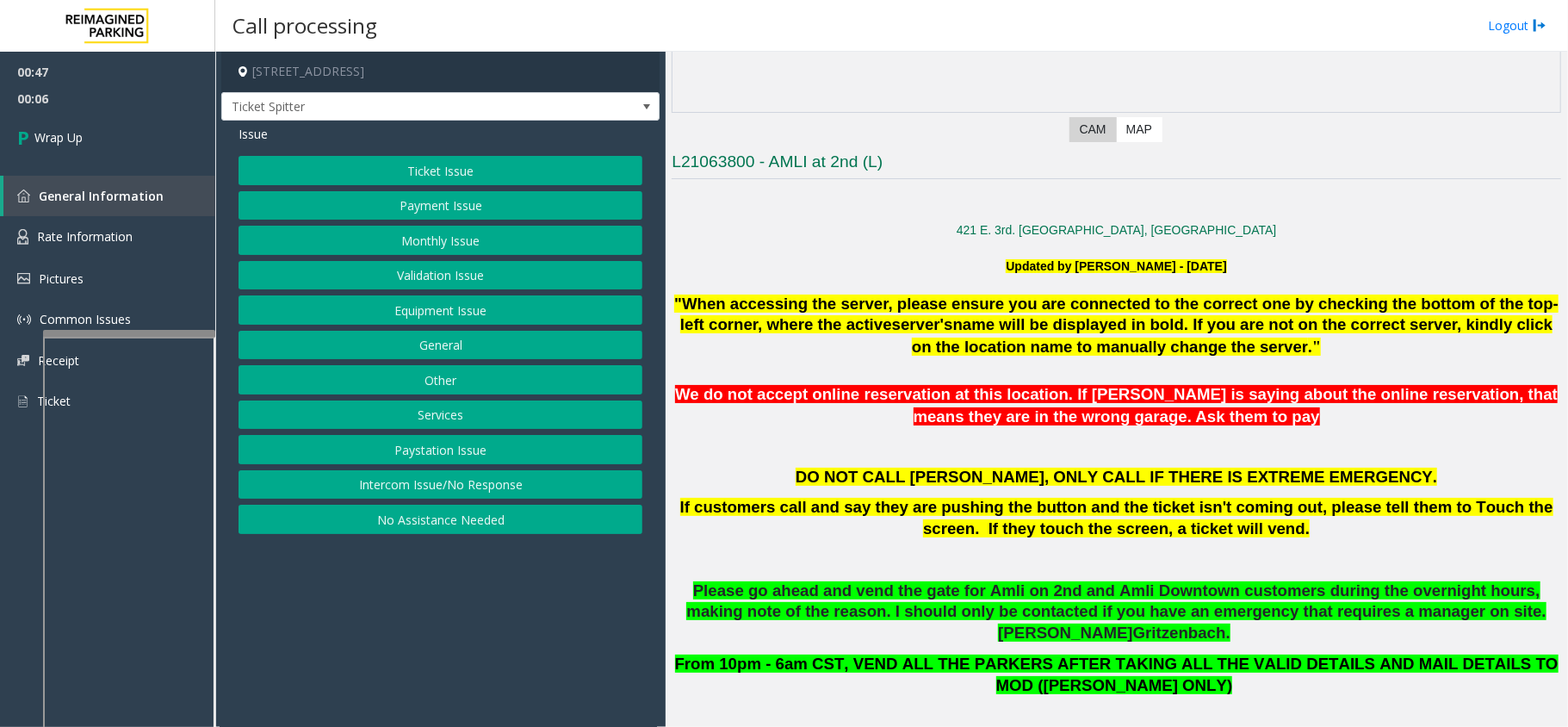
click at [421, 314] on button "Equipment Issue" at bounding box center [440, 310] width 404 height 30
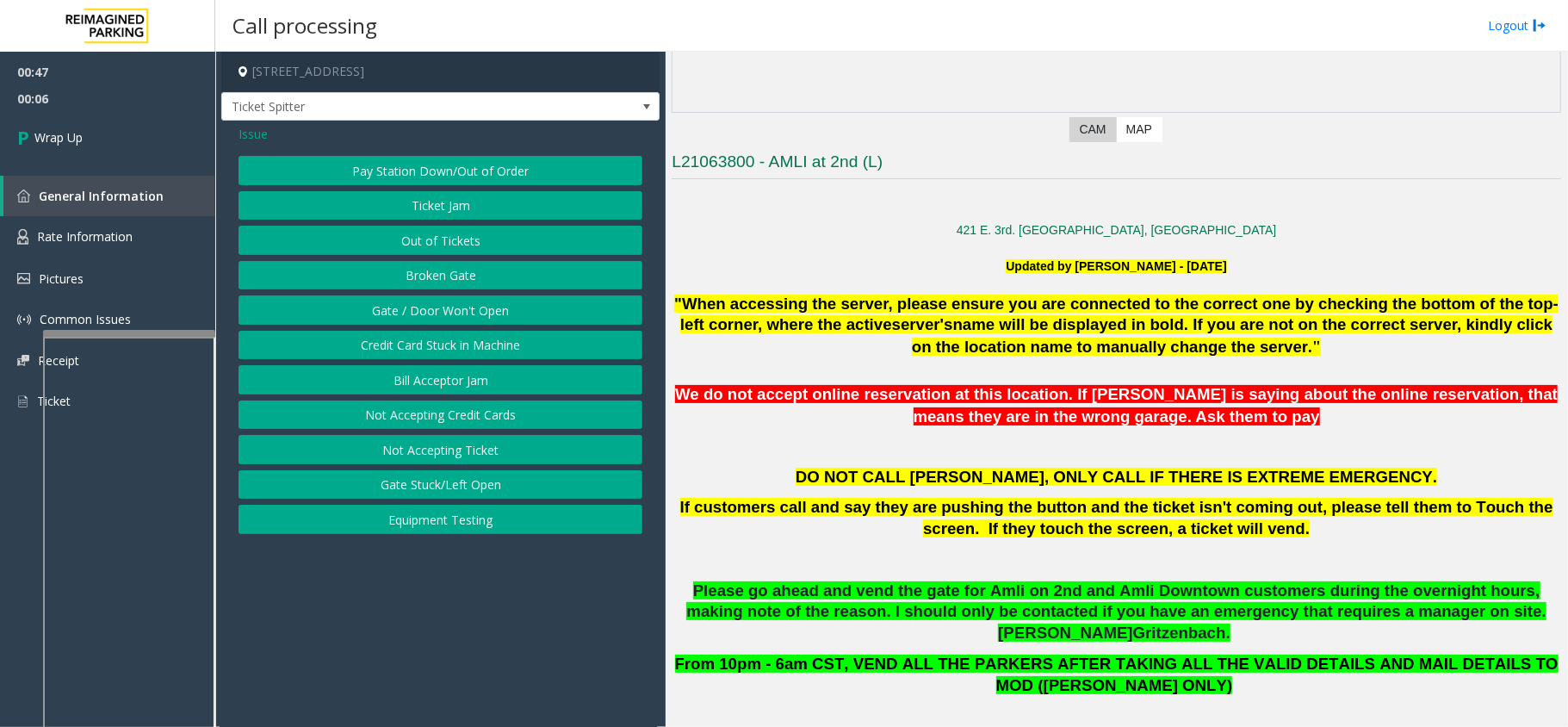
click at [358, 281] on button "Broken Gate" at bounding box center [440, 276] width 404 height 30
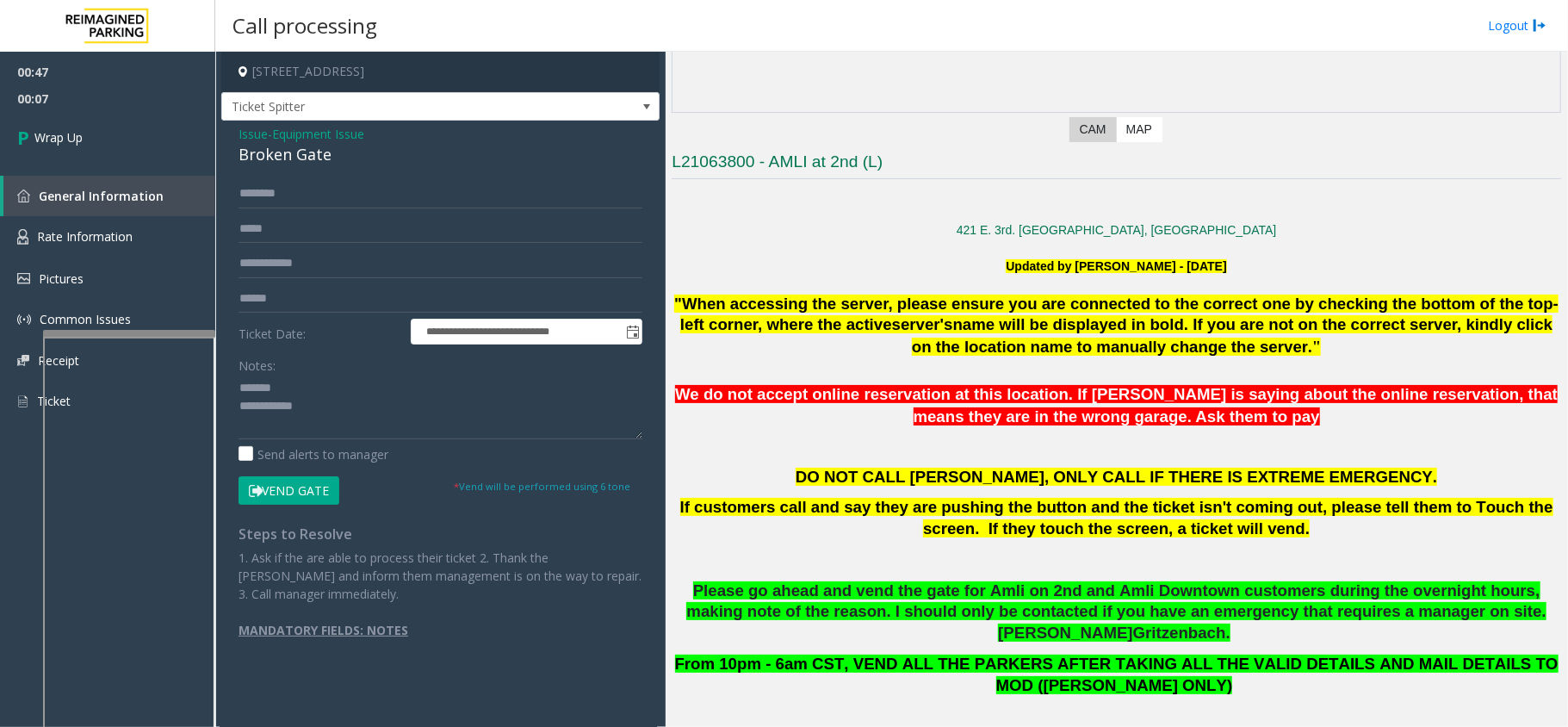
click at [268, 131] on span "- Equipment Issue" at bounding box center [316, 133] width 97 height 17
click at [328, 131] on span "Equipment Issue" at bounding box center [318, 133] width 92 height 18
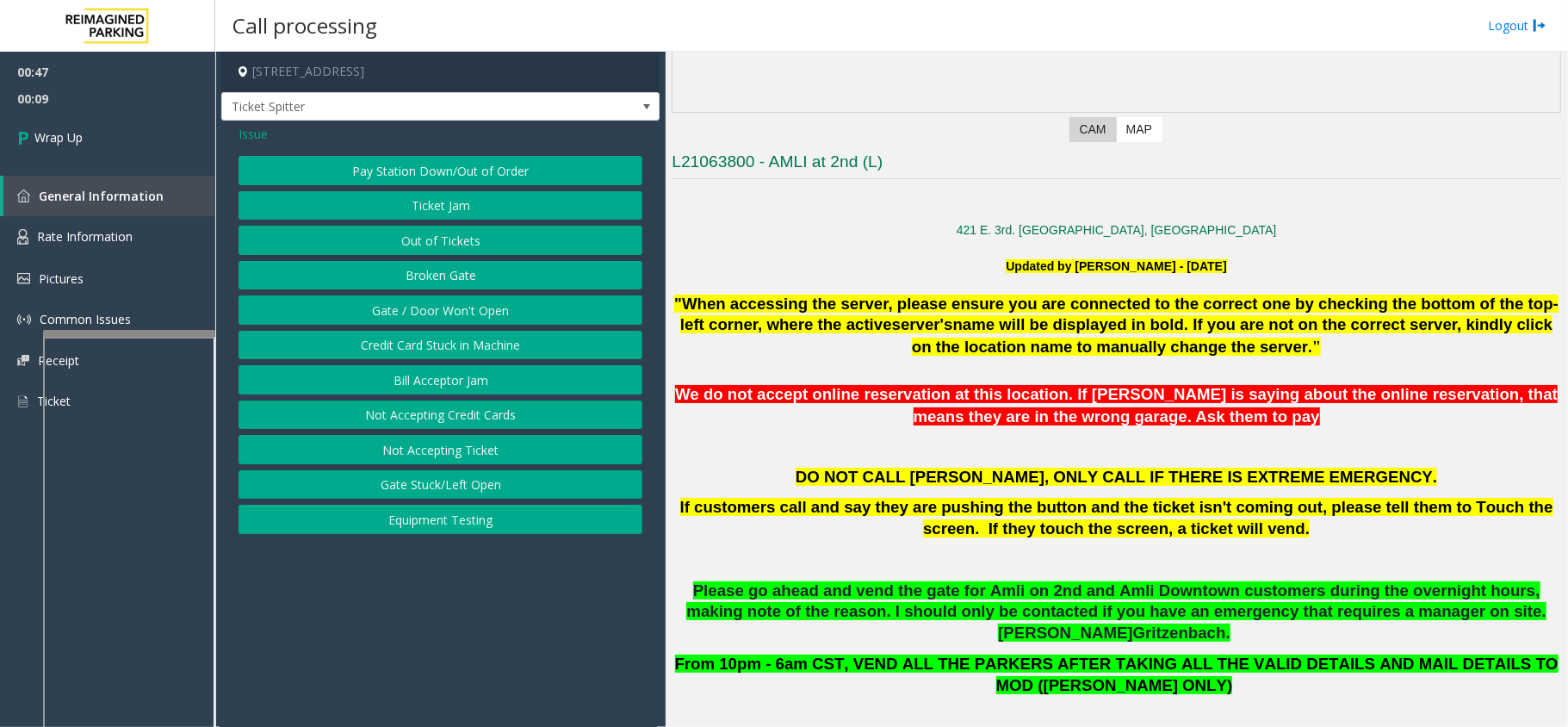
click at [399, 312] on button "Gate / Door Won't Open" at bounding box center [440, 310] width 404 height 30
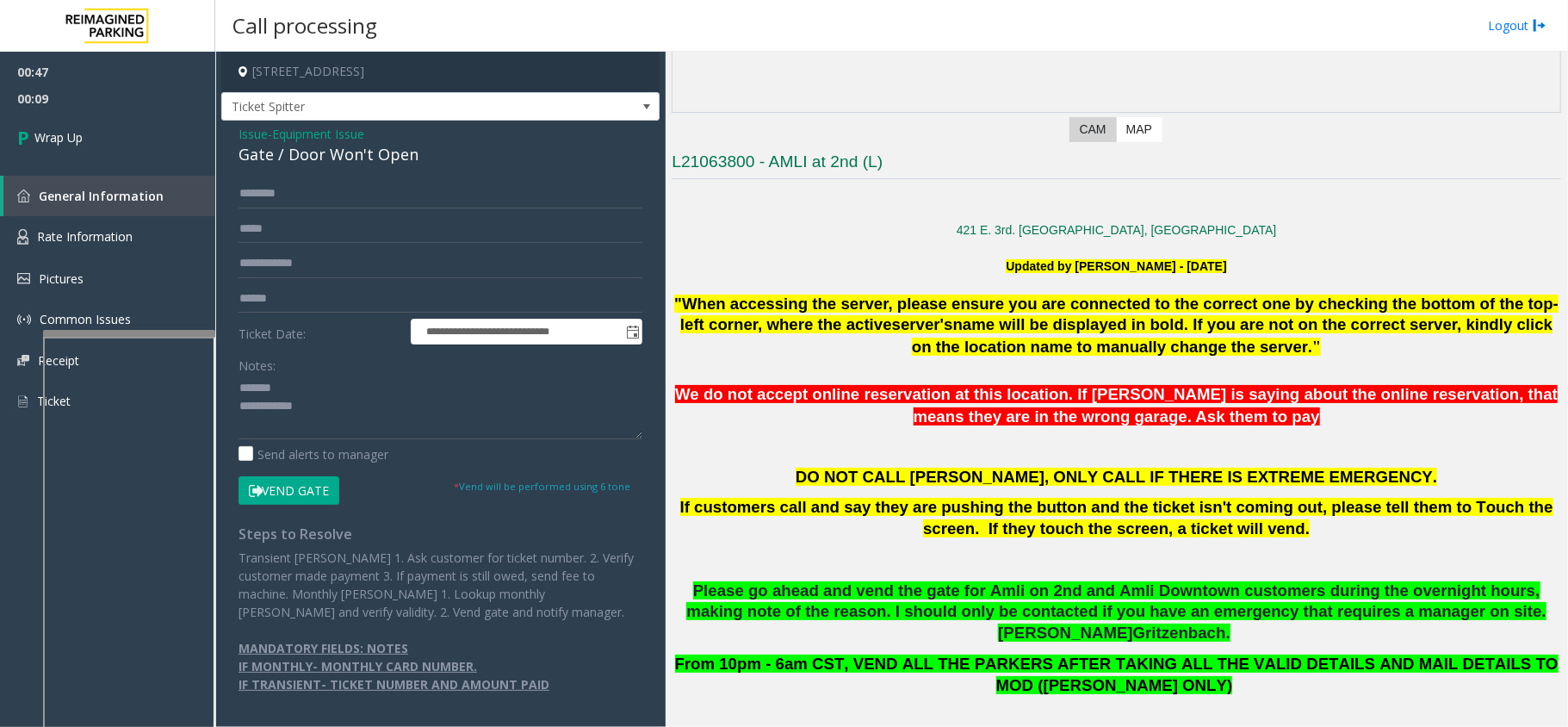
click at [335, 142] on span "Equipment Issue" at bounding box center [318, 133] width 92 height 18
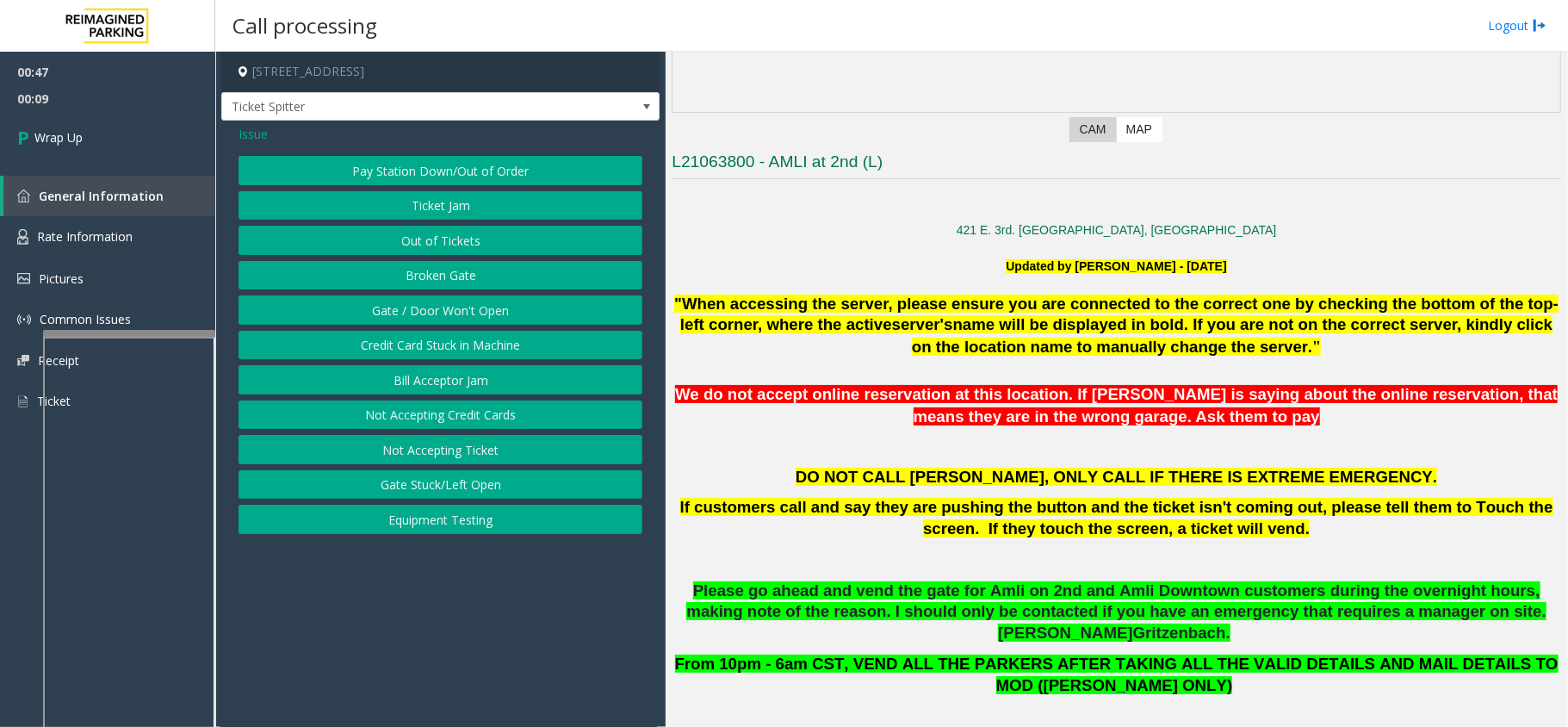
click at [335, 142] on div "Issue" at bounding box center [440, 133] width 404 height 18
click at [399, 308] on button "Gate / Door Won't Open" at bounding box center [440, 310] width 404 height 30
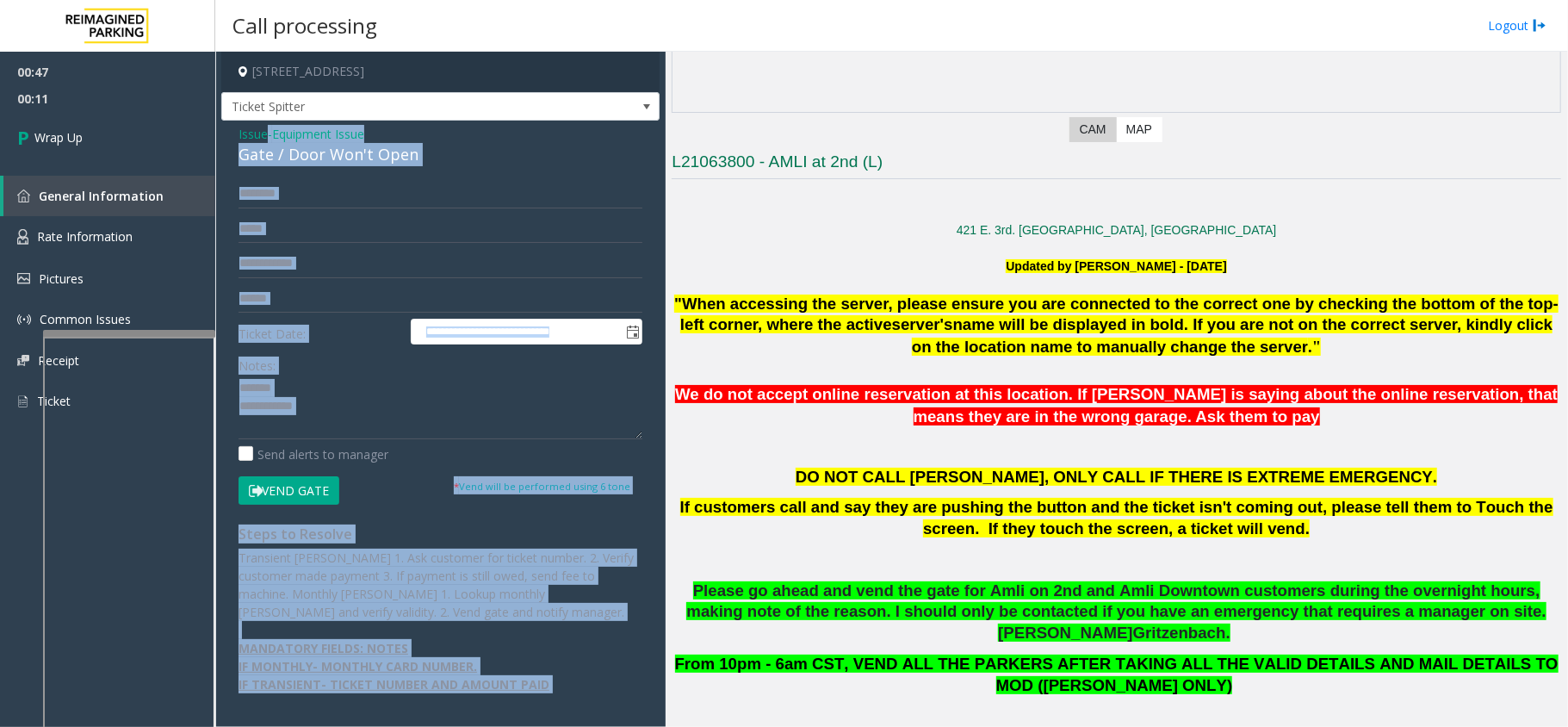
click at [343, 176] on div "**********" at bounding box center [440, 416] width 439 height 590
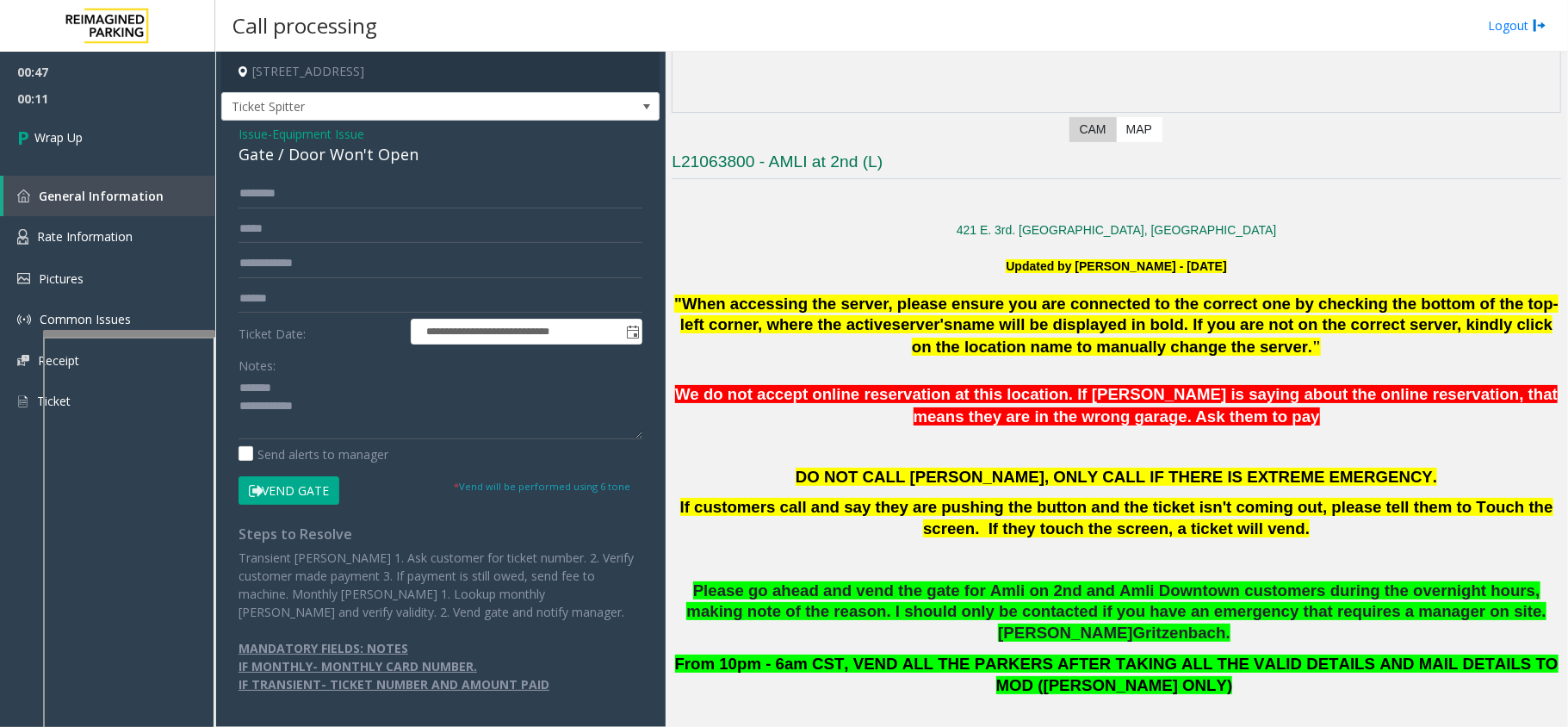
click at [345, 165] on div "Gate / Door Won't Open" at bounding box center [440, 154] width 404 height 24
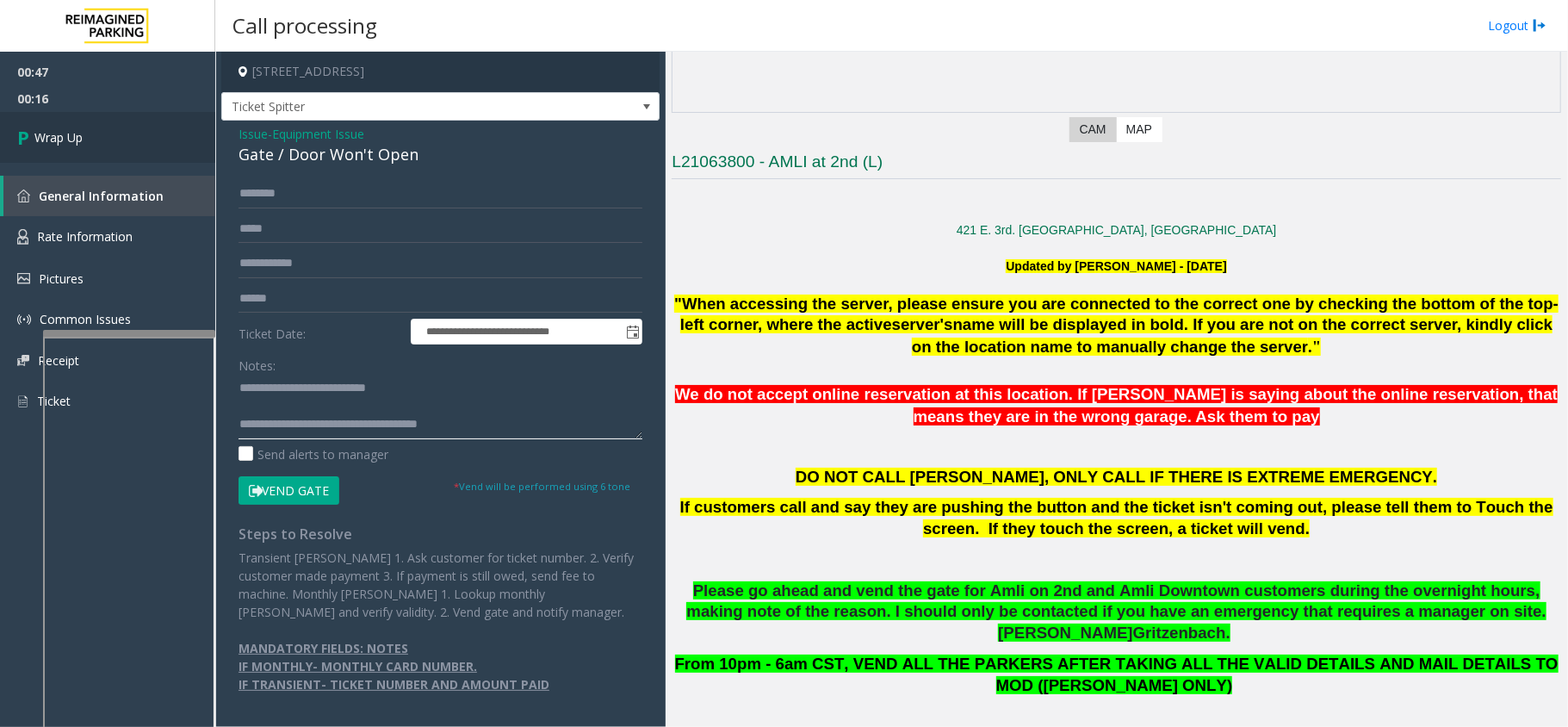
type textarea "**********"
click at [167, 124] on link "Wrap Up" at bounding box center [107, 138] width 215 height 50
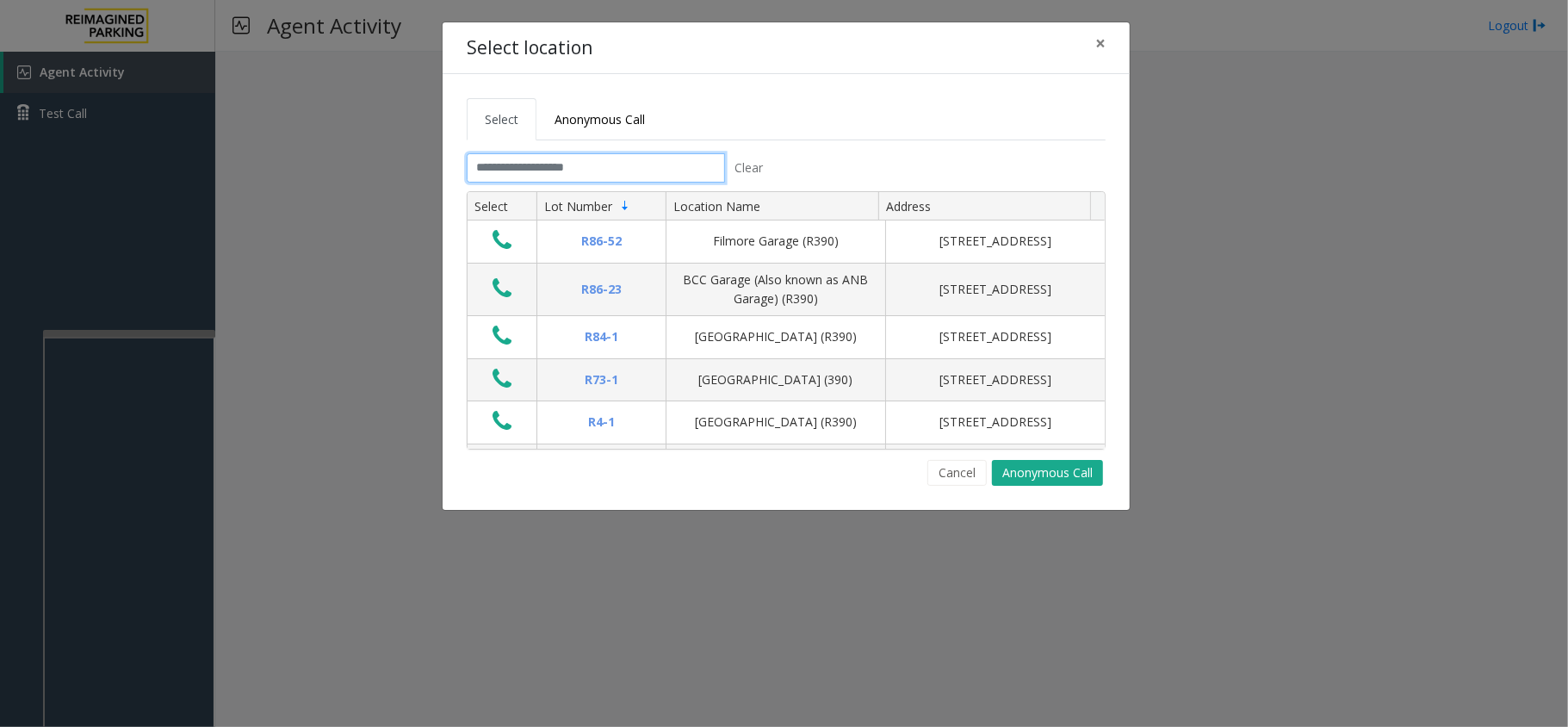
click at [665, 174] on input "text" at bounding box center [595, 168] width 258 height 30
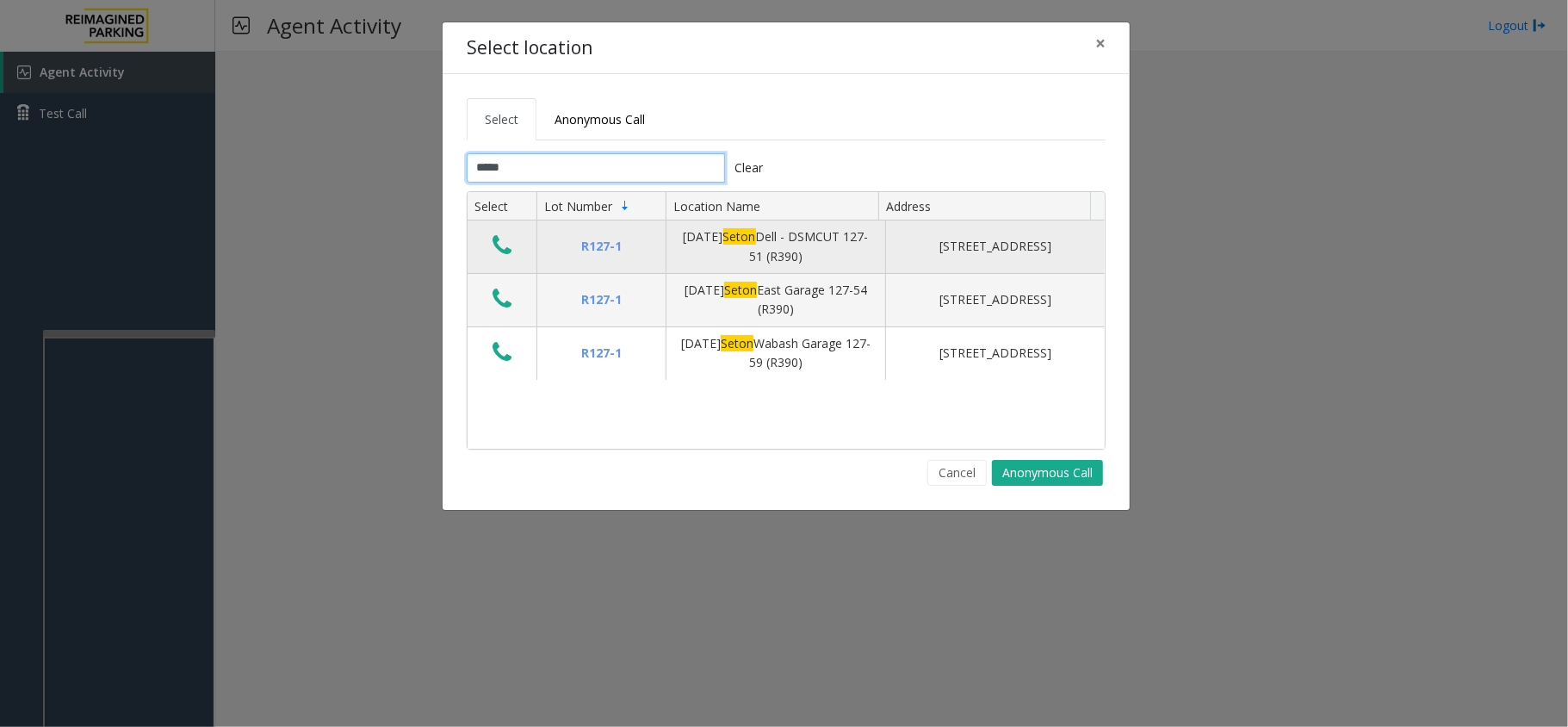
type input "*****"
click at [511, 246] on icon "Data table" at bounding box center [502, 246] width 19 height 24
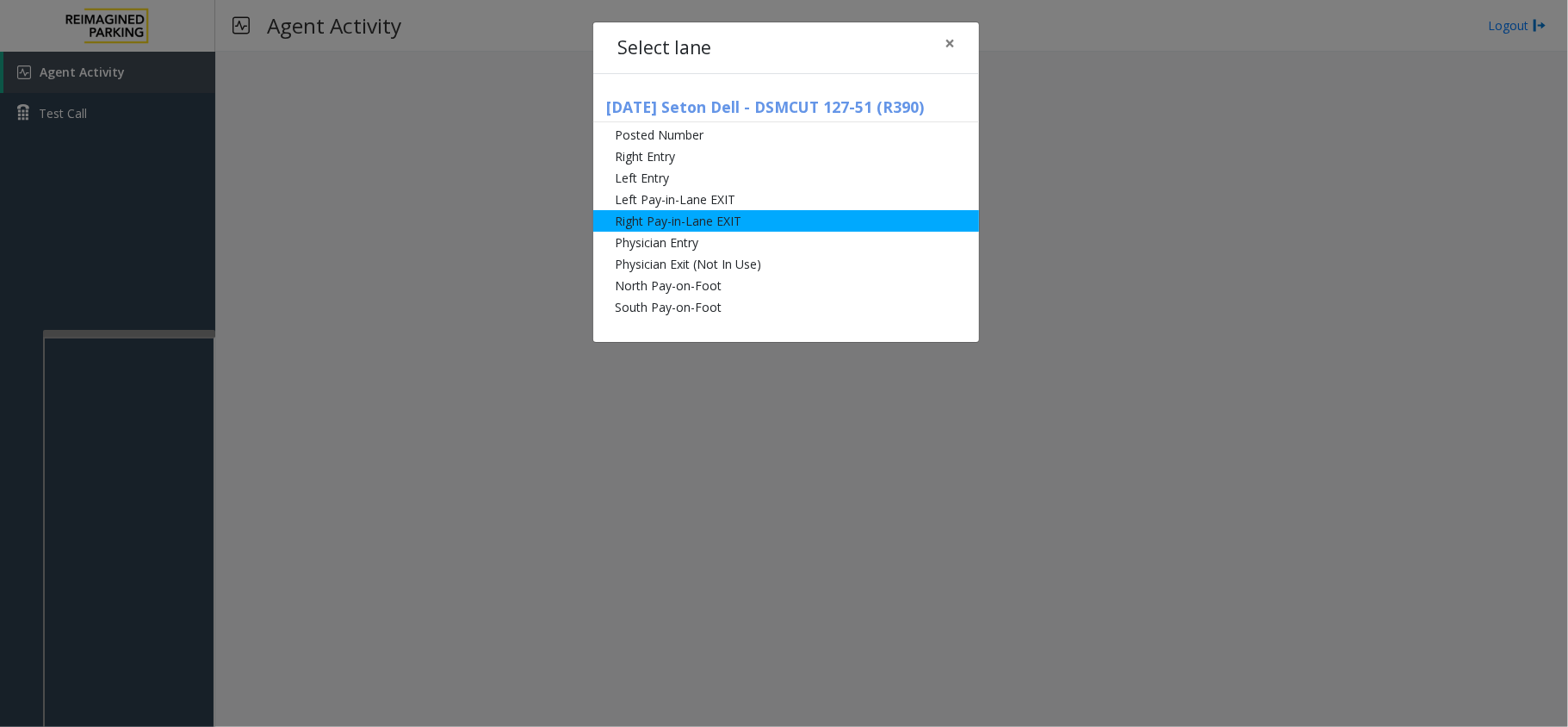
click at [637, 213] on li "Right Pay-in-Lane EXIT" at bounding box center [786, 220] width 385 height 22
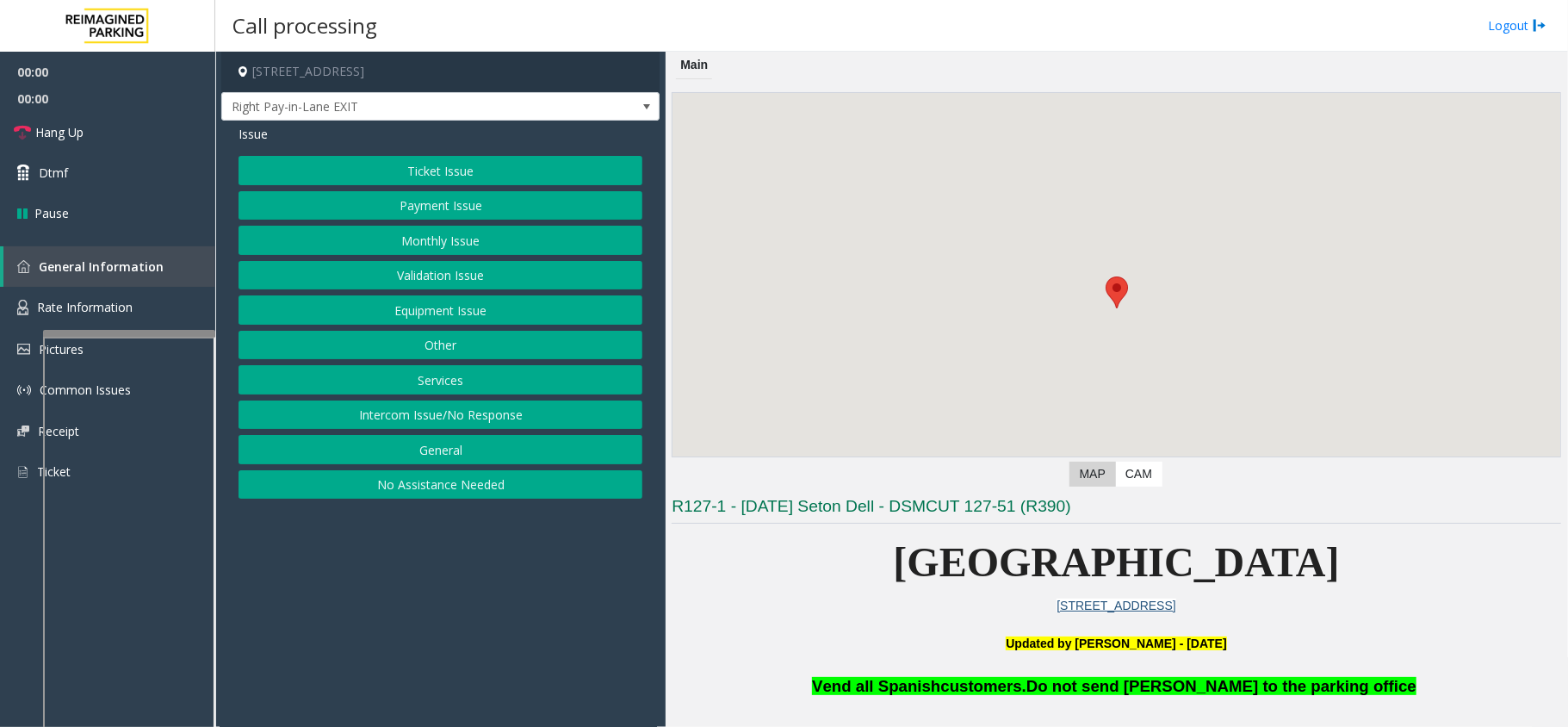
scroll to position [229, 0]
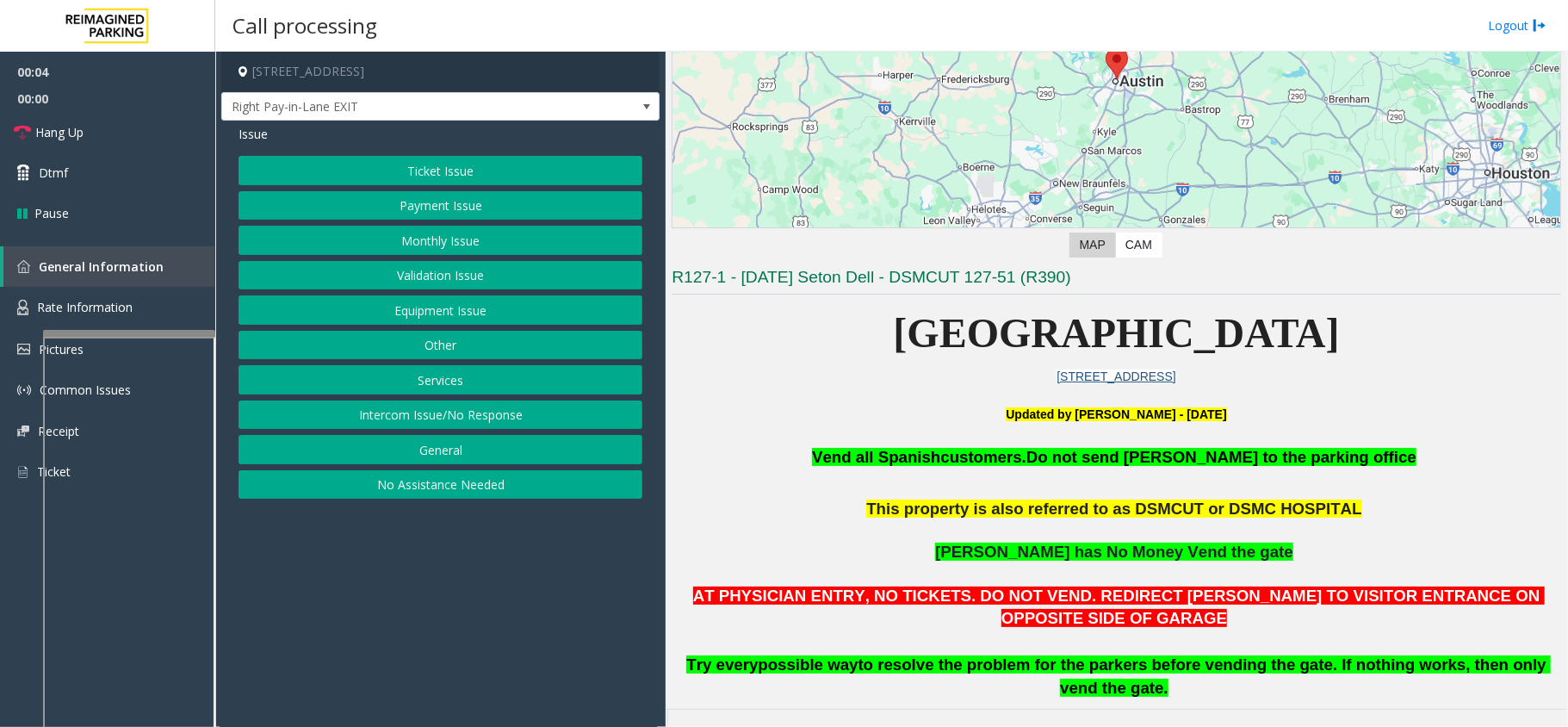
click at [520, 315] on button "Equipment Issue" at bounding box center [440, 310] width 404 height 30
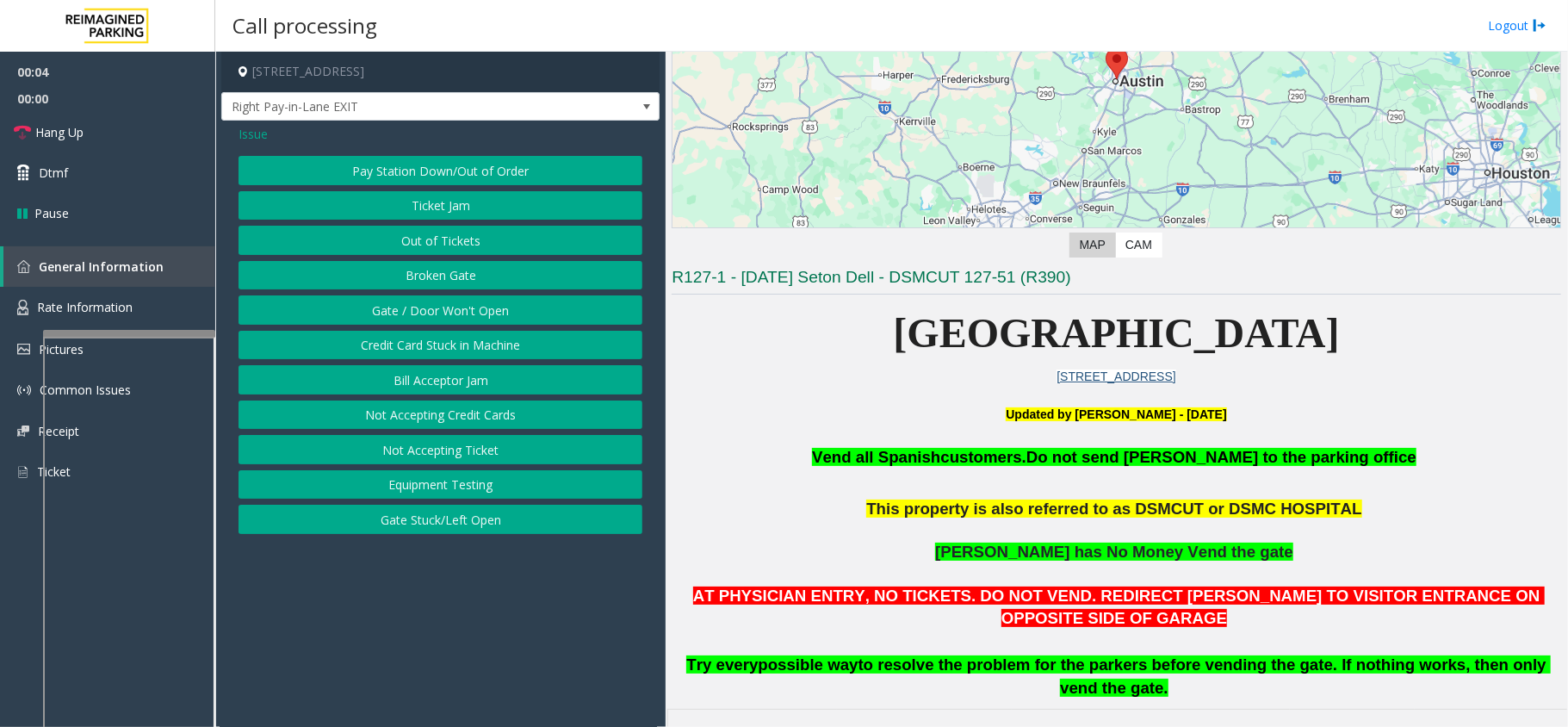
click at [462, 307] on button "Gate / Door Won't Open" at bounding box center [440, 310] width 404 height 30
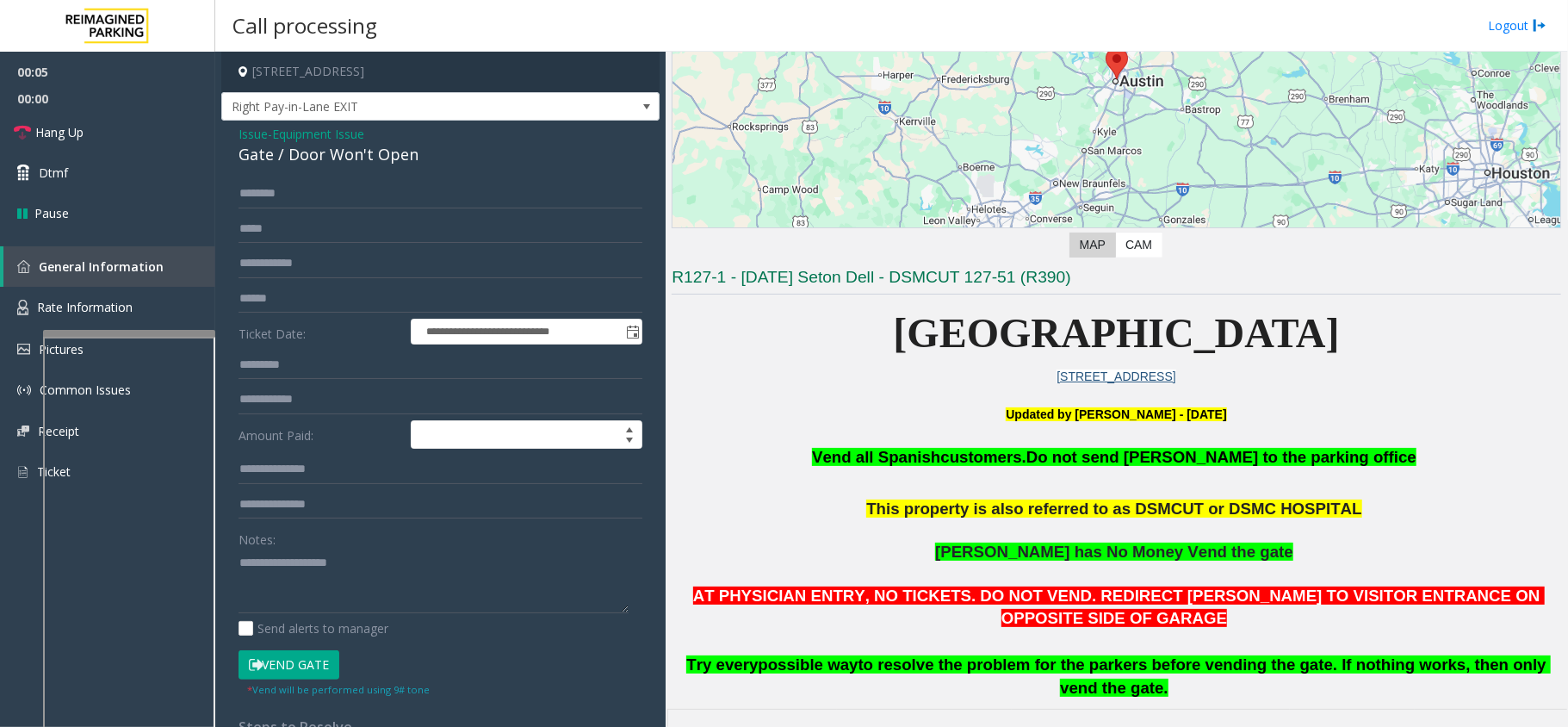
drag, startPoint x: 322, startPoint y: 670, endPoint x: 412, endPoint y: 651, distance: 92.0
click at [332, 669] on button "Vend Gate" at bounding box center [289, 665] width 101 height 30
click at [940, 463] on span "Vend all Spanish" at bounding box center [875, 456] width 128 height 18
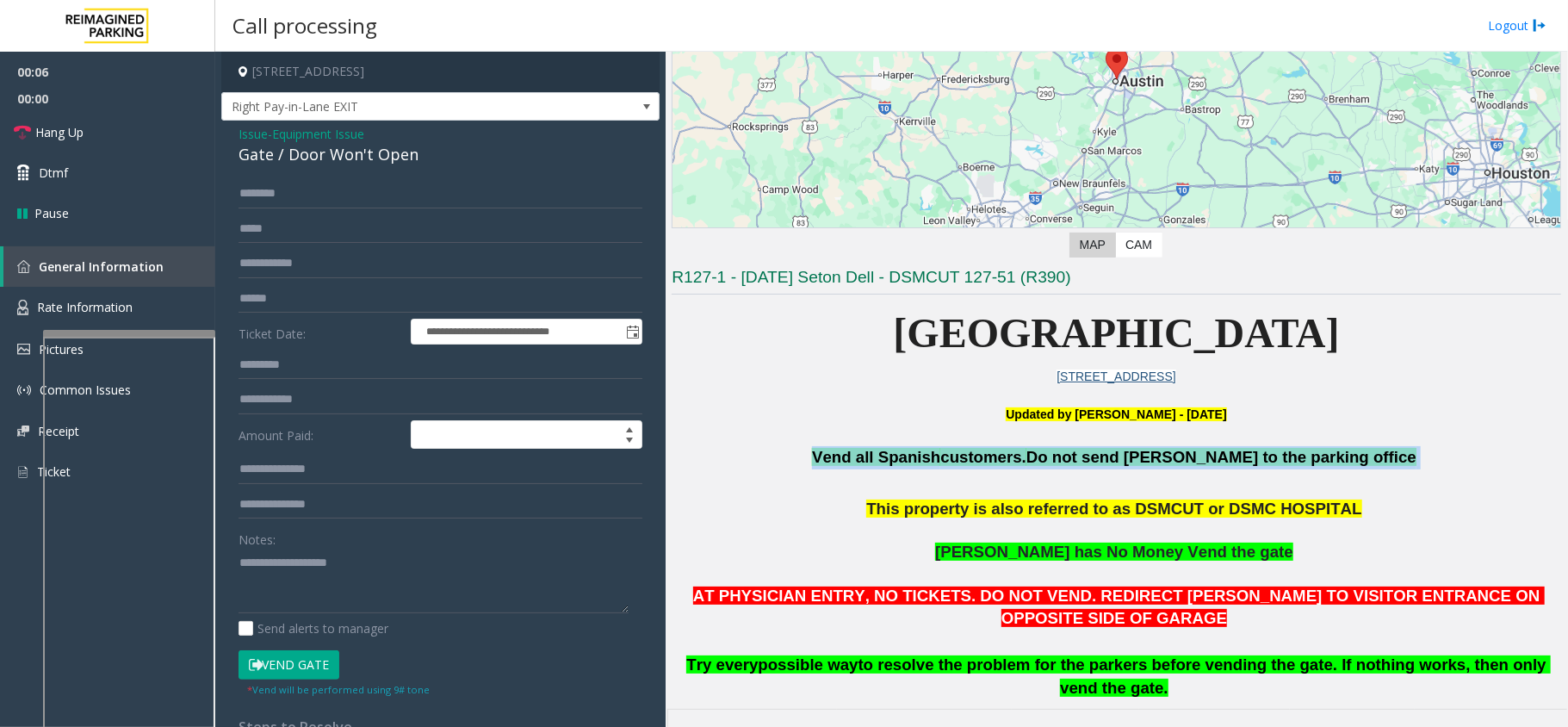
click at [940, 463] on span "Vend all Spanish" at bounding box center [875, 456] width 128 height 18
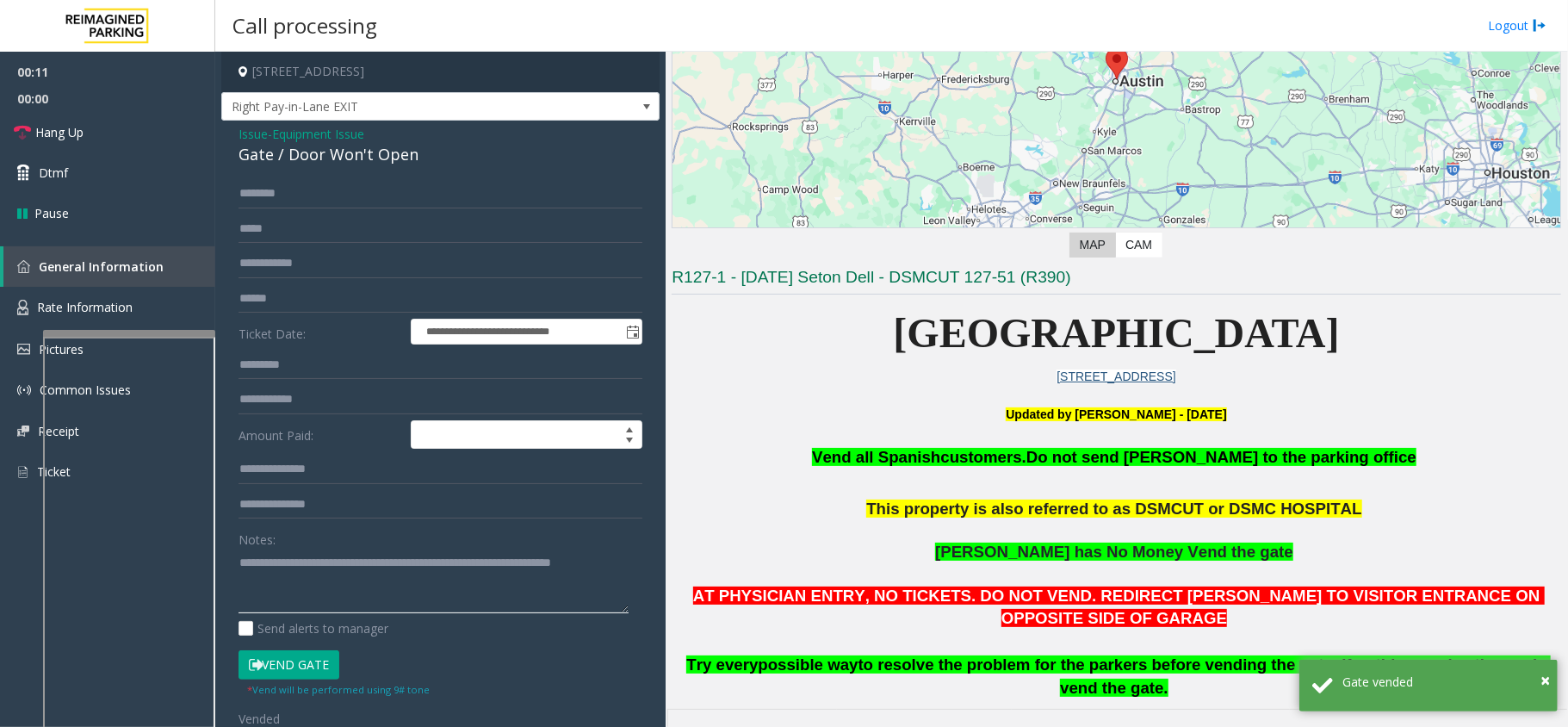
click at [473, 579] on textarea at bounding box center [433, 581] width 390 height 64
type textarea "**********"
click at [149, 125] on link "Hang Up" at bounding box center [107, 132] width 215 height 41
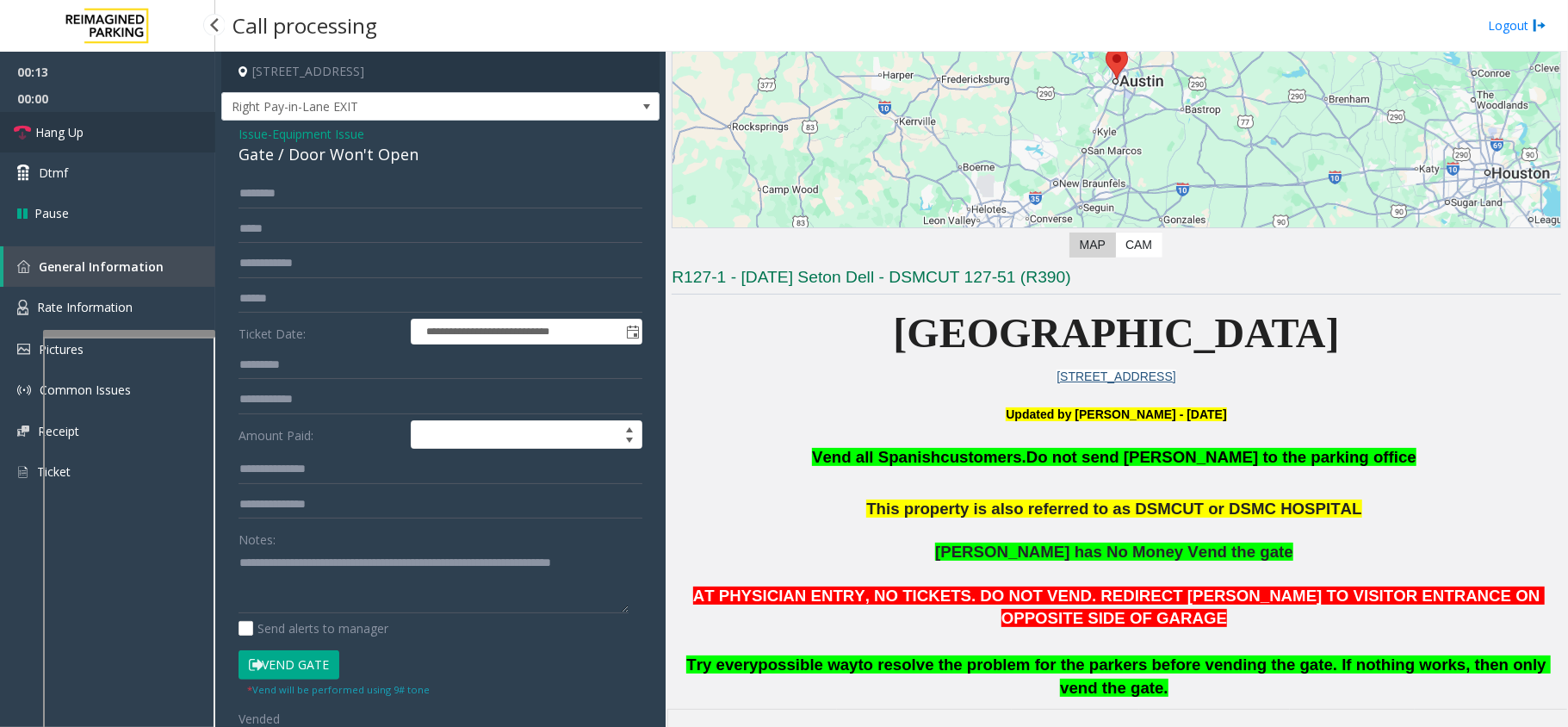
click at [149, 125] on link "Hang Up" at bounding box center [107, 132] width 215 height 41
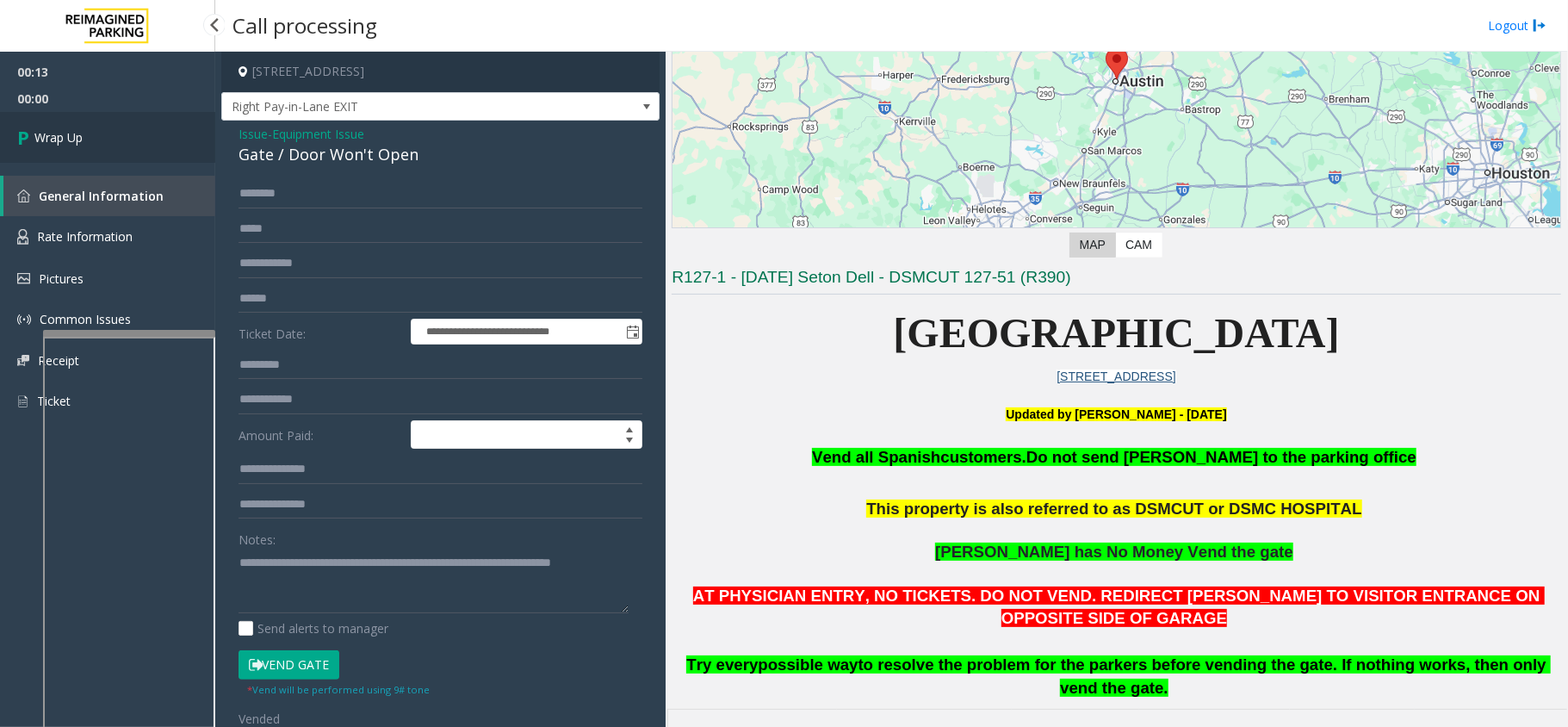
click at [77, 122] on link "Wrap Up" at bounding box center [107, 138] width 215 height 50
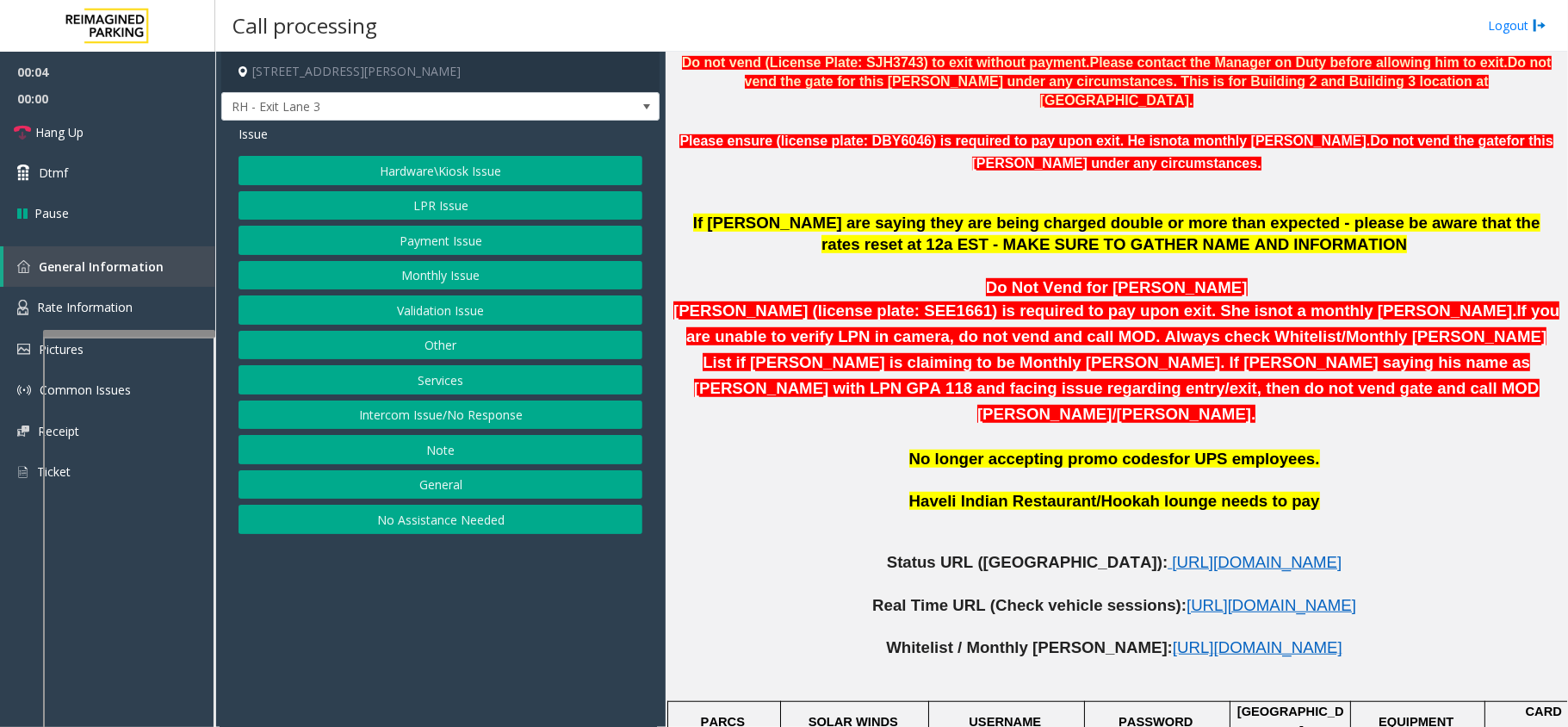
scroll to position [690, 0]
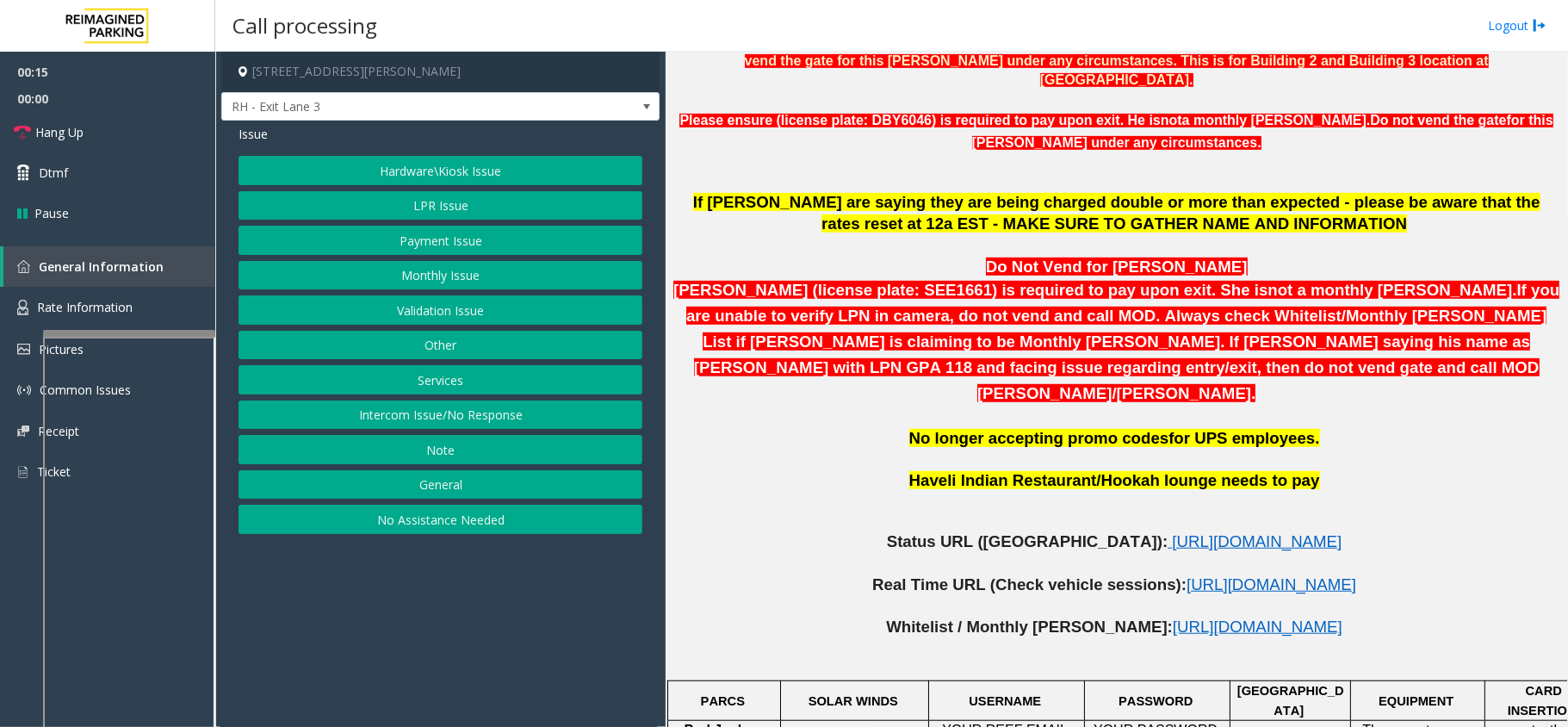
click at [428, 424] on button "Intercom Issue/No Response" at bounding box center [440, 415] width 404 height 30
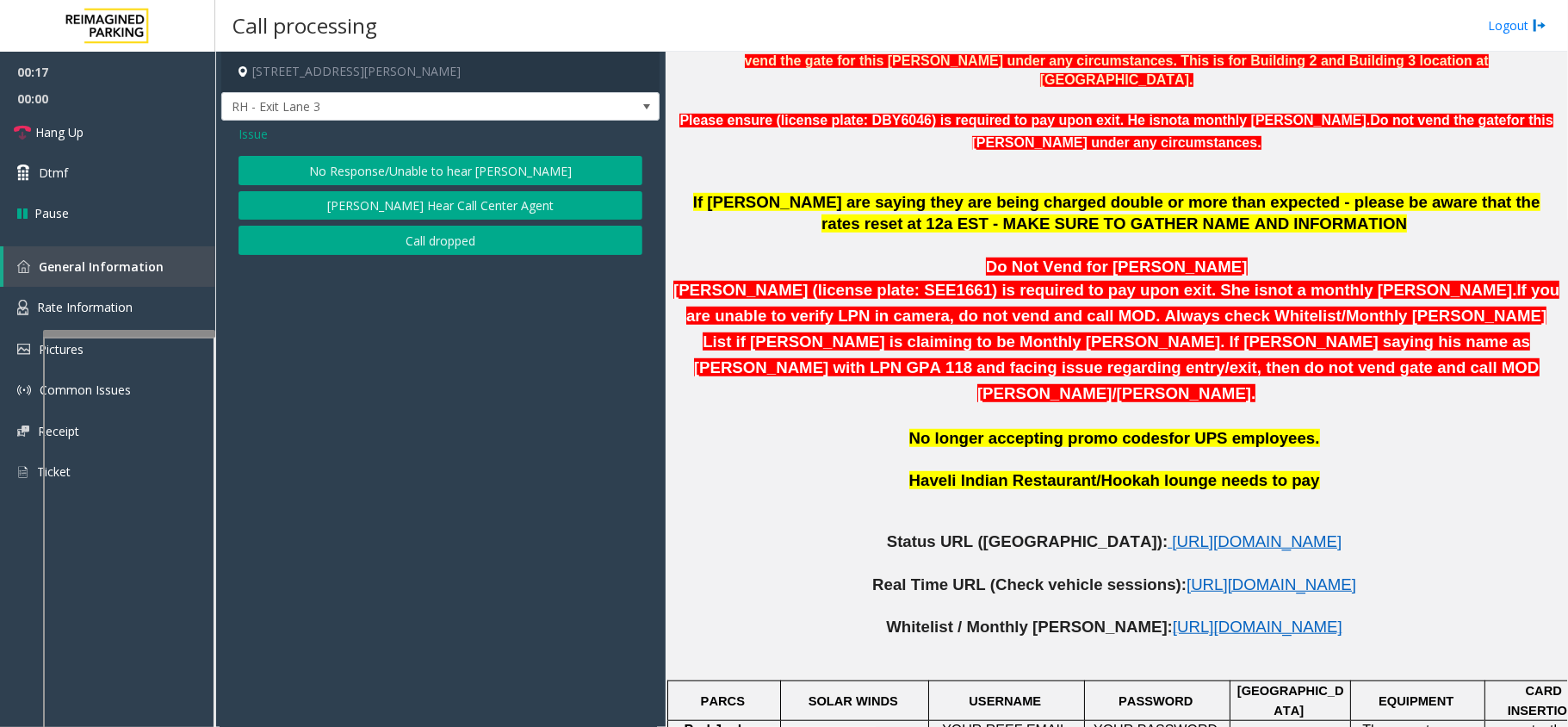
click at [241, 128] on span "Issue" at bounding box center [253, 133] width 30 height 18
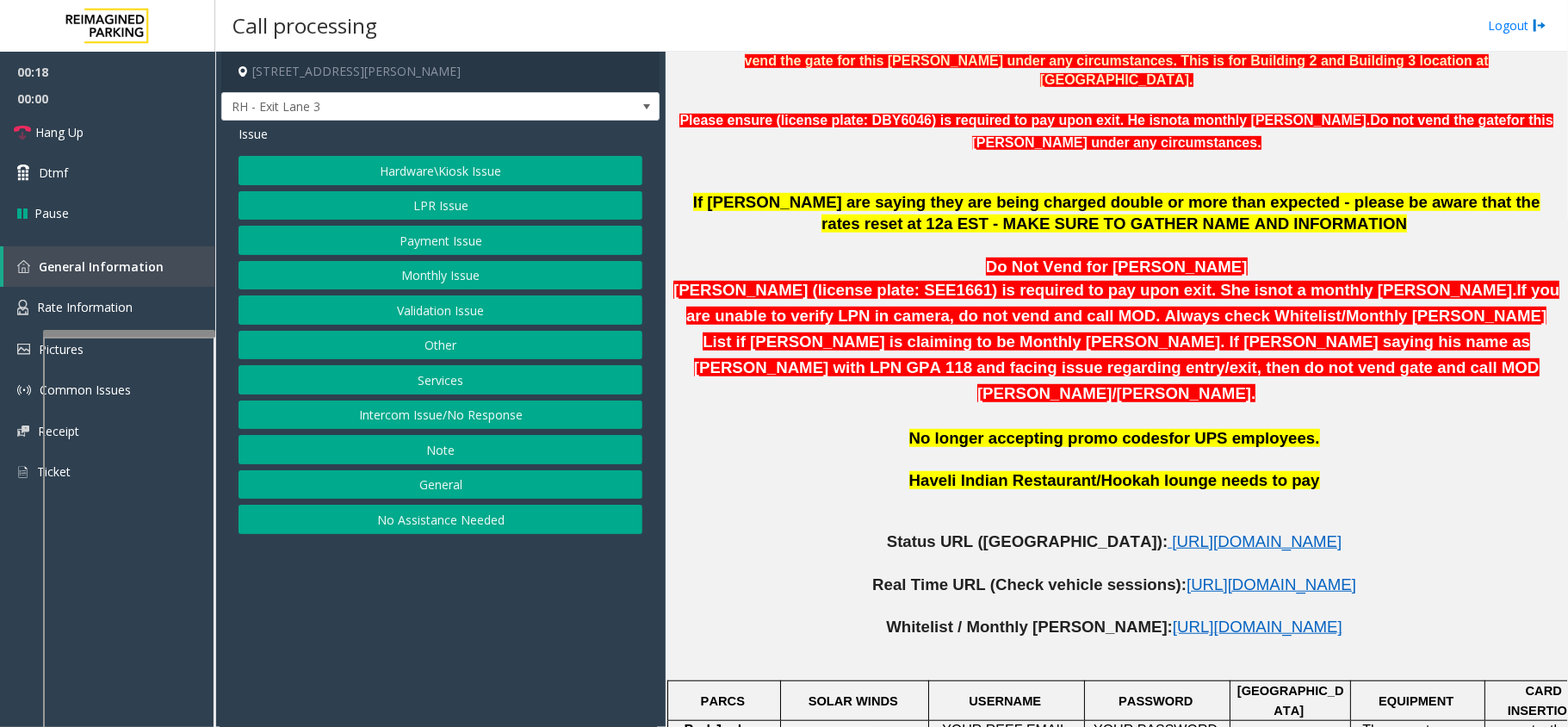
click at [396, 360] on button "Other" at bounding box center [440, 346] width 404 height 30
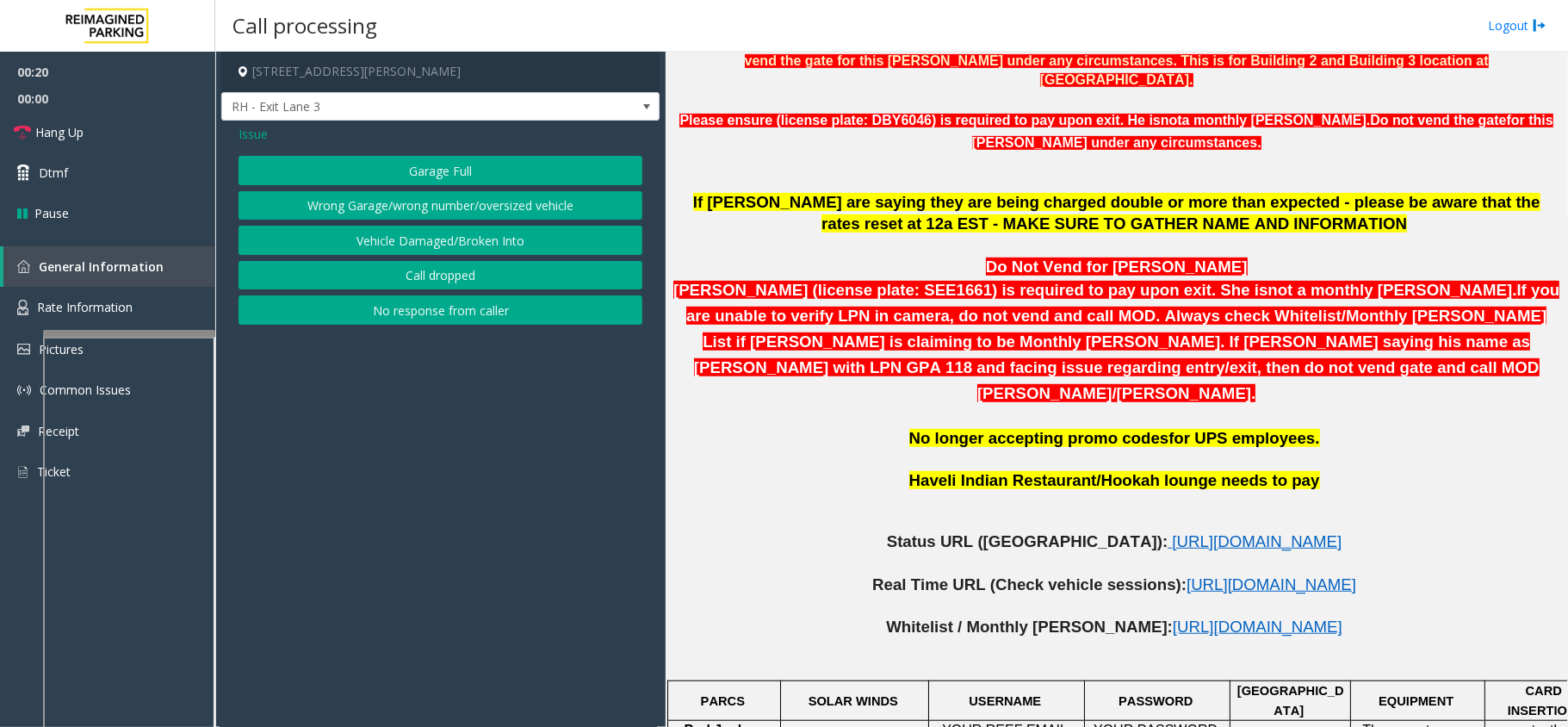
click at [262, 134] on span "Issue" at bounding box center [253, 133] width 30 height 18
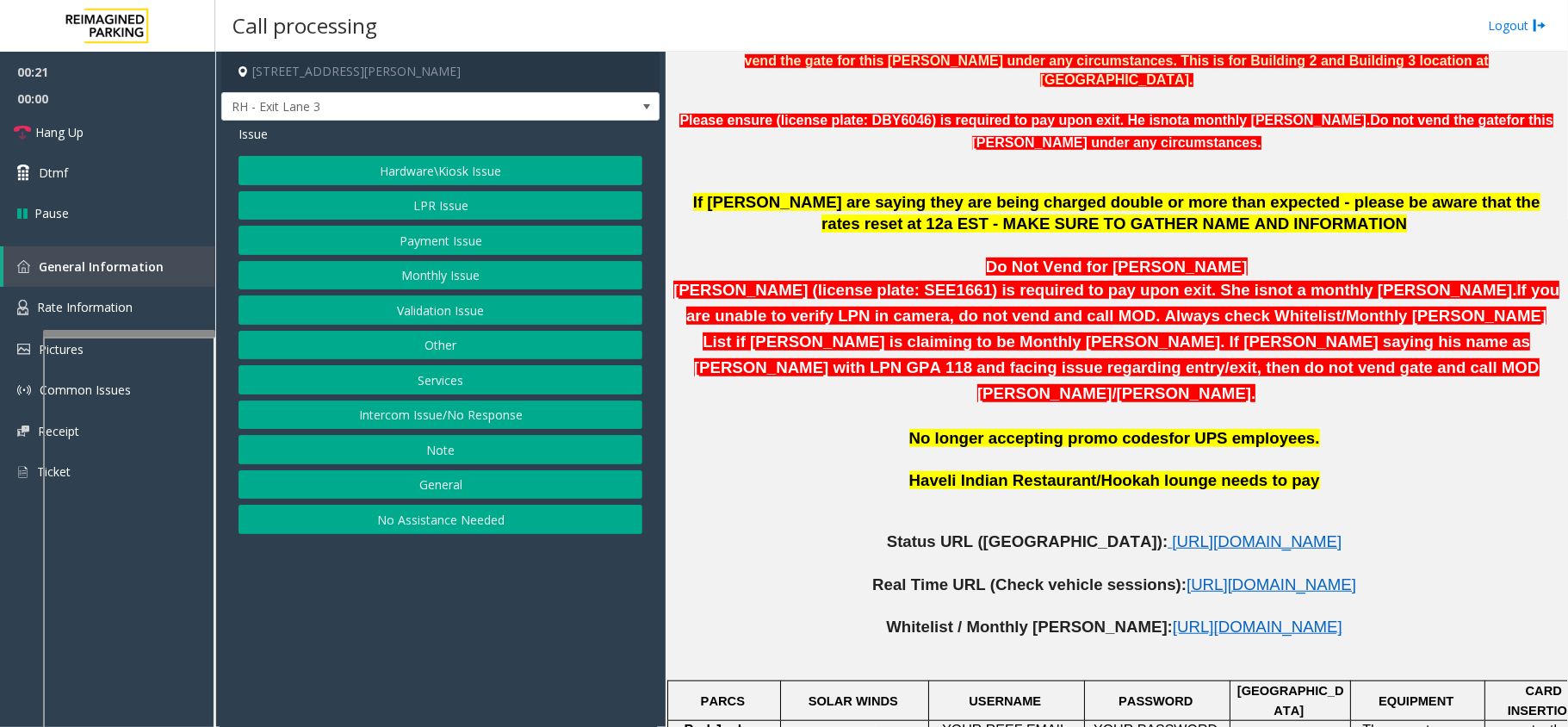
click at [452, 380] on button "Services" at bounding box center [440, 380] width 404 height 30
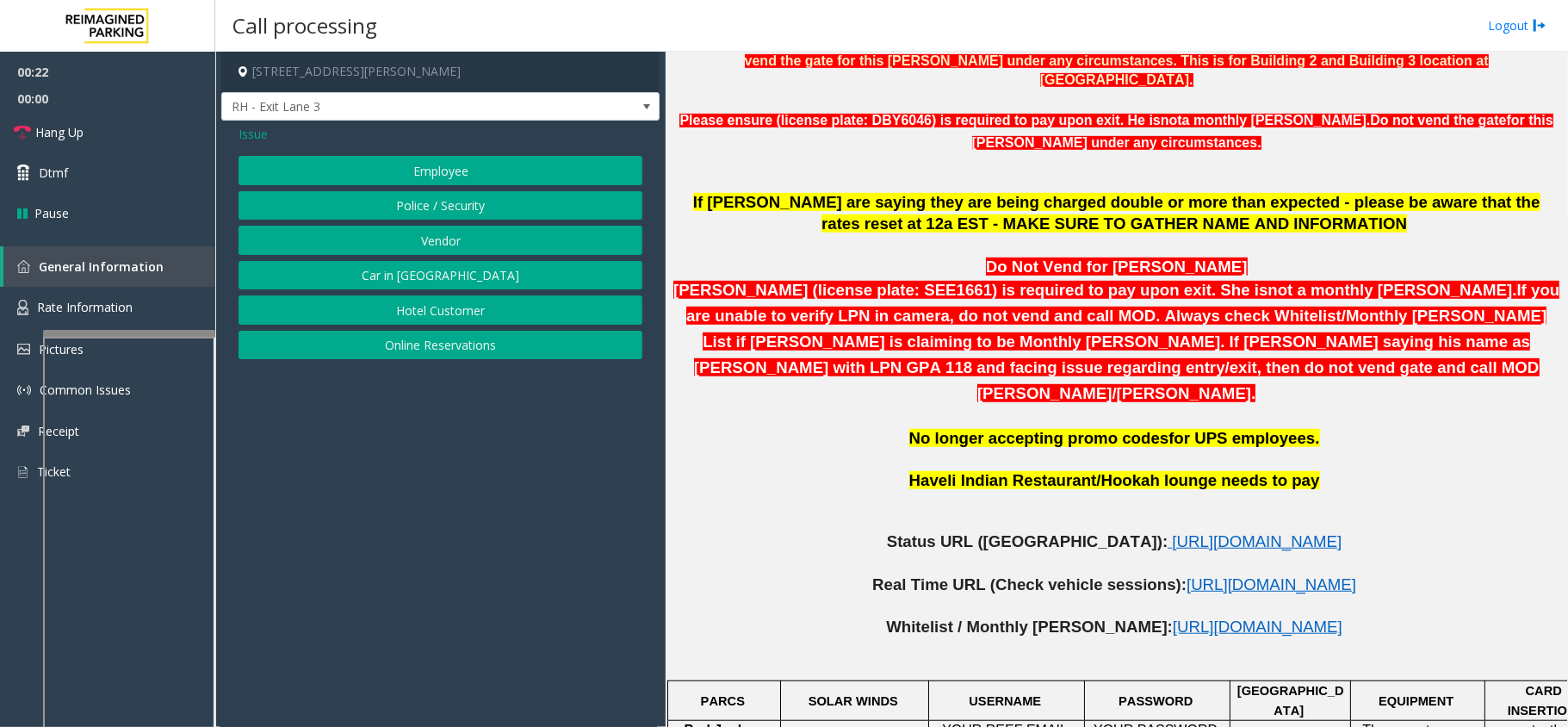
click at [425, 219] on button "Police / Security" at bounding box center [440, 206] width 404 height 30
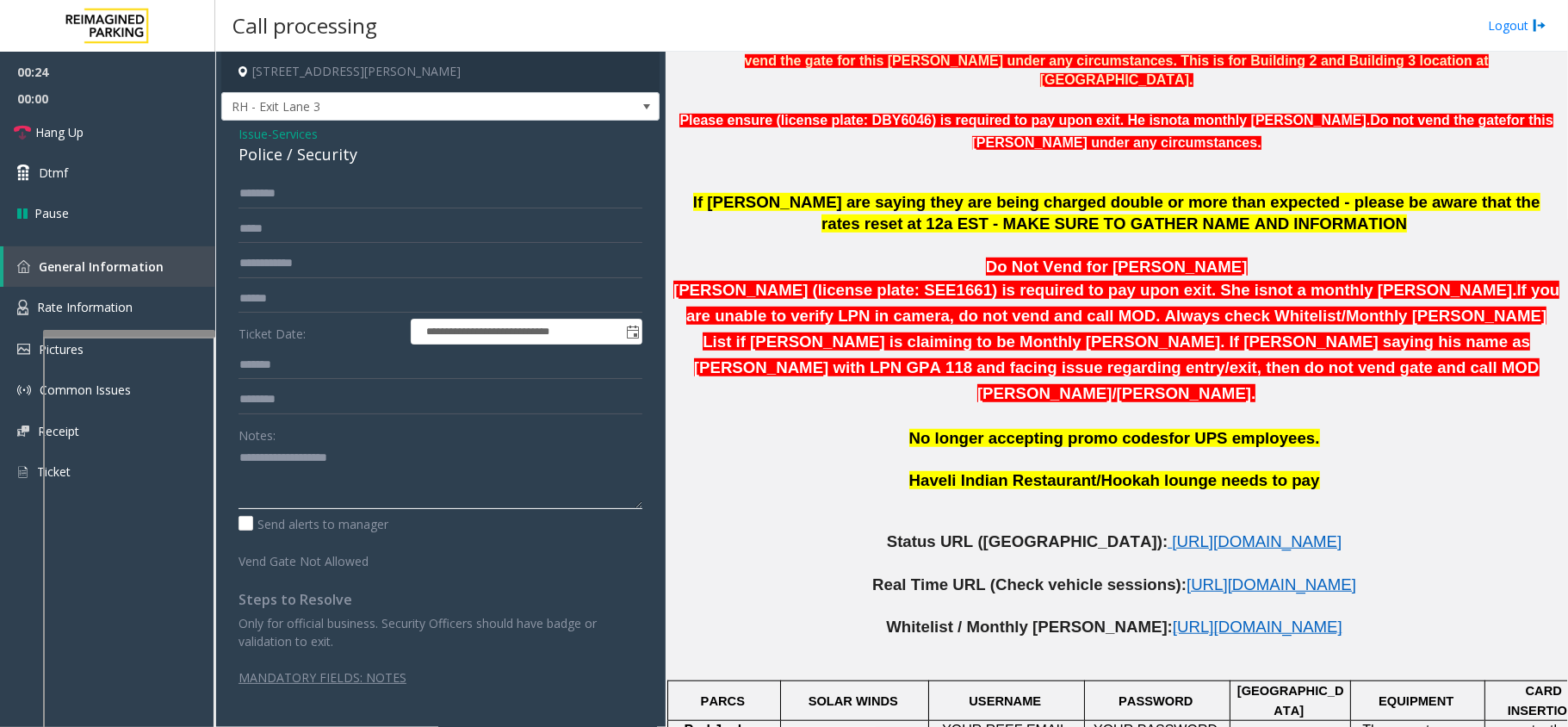
click at [292, 476] on textarea at bounding box center [440, 477] width 404 height 64
click at [287, 462] on textarea at bounding box center [440, 477] width 404 height 64
click at [405, 467] on textarea at bounding box center [440, 477] width 404 height 64
click at [352, 461] on textarea at bounding box center [440, 477] width 404 height 64
click at [271, 173] on div "**********" at bounding box center [440, 413] width 439 height 583
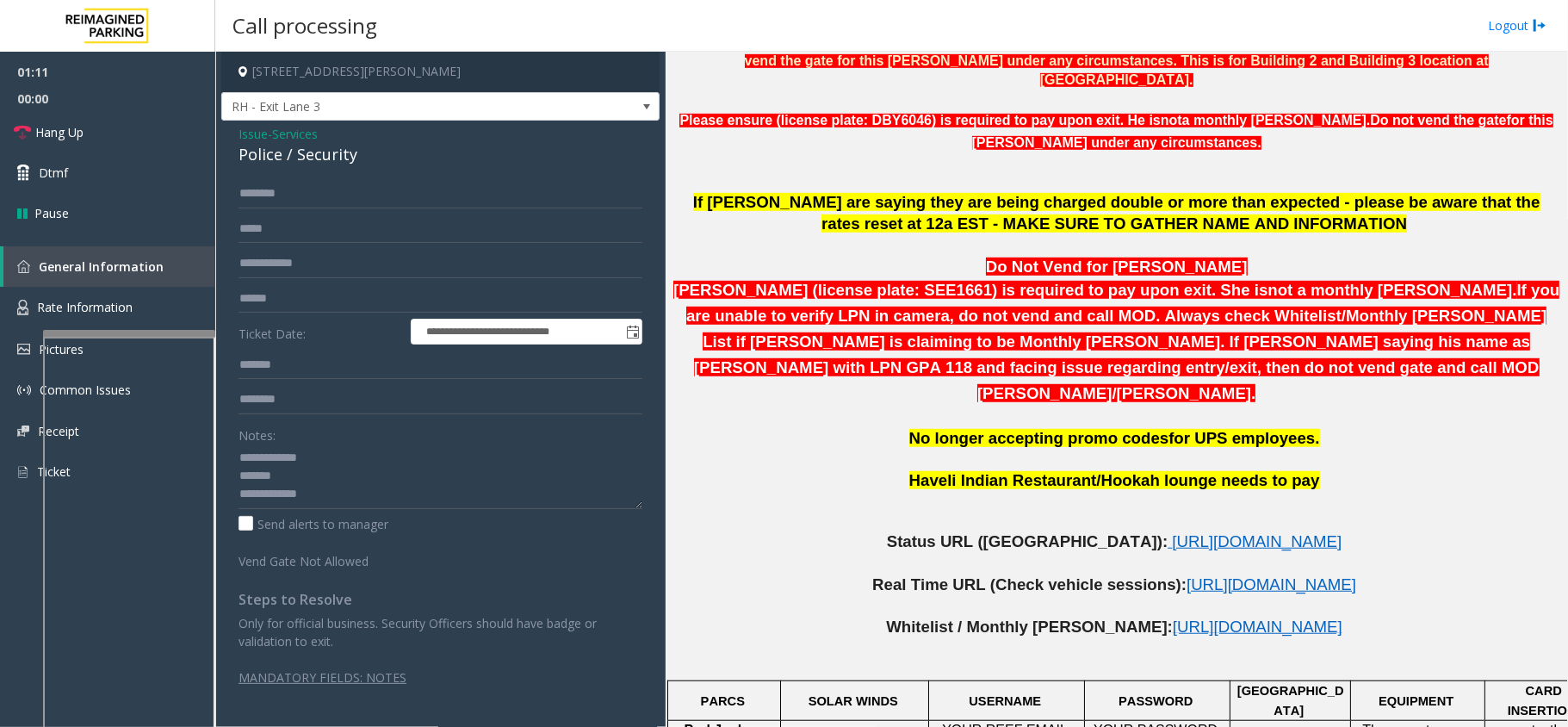
click at [281, 160] on div "Police / Security" at bounding box center [440, 154] width 404 height 24
click at [353, 475] on textarea at bounding box center [440, 477] width 404 height 64
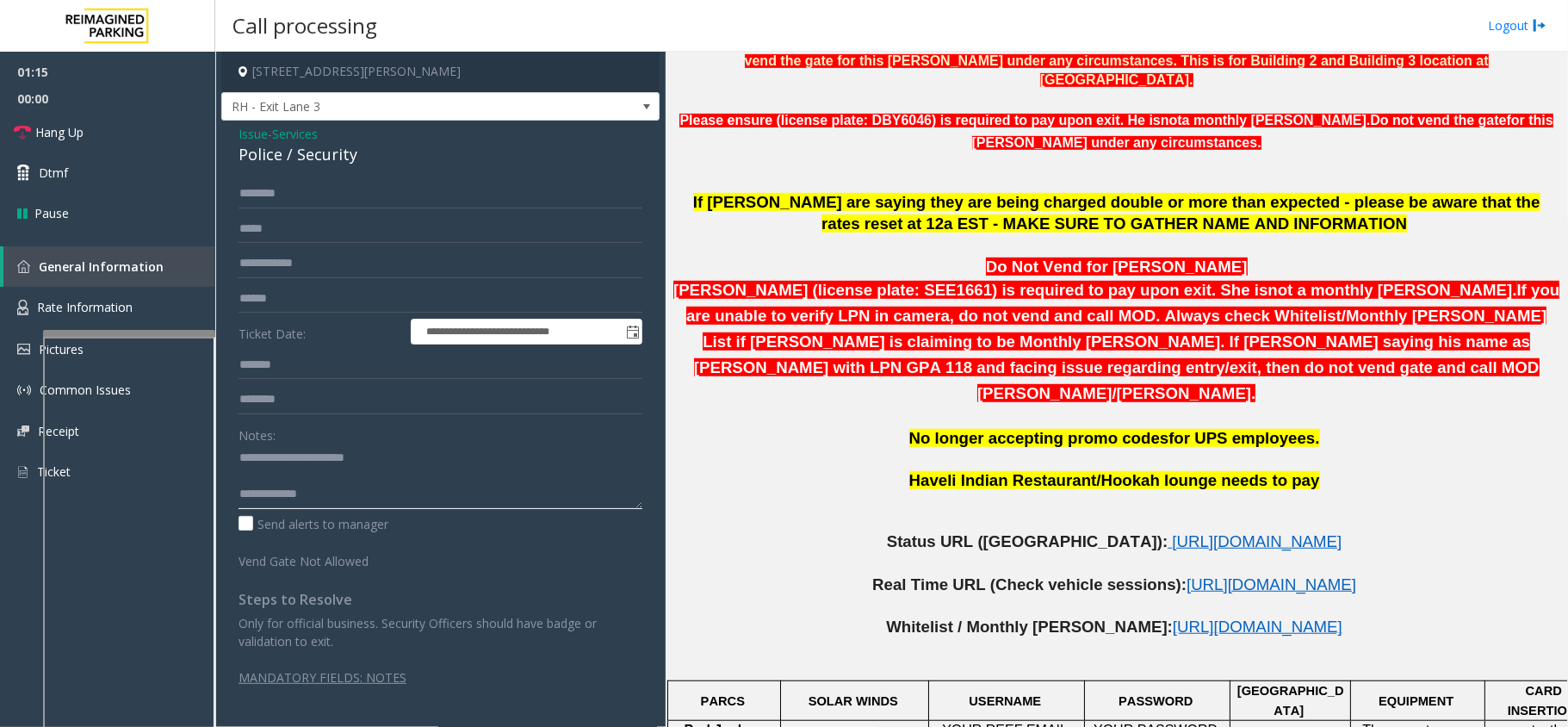
scroll to position [0, 0]
click at [331, 454] on textarea at bounding box center [440, 477] width 404 height 64
click at [408, 472] on textarea at bounding box center [440, 477] width 404 height 64
click at [135, 134] on link "Hang Up" at bounding box center [107, 132] width 215 height 41
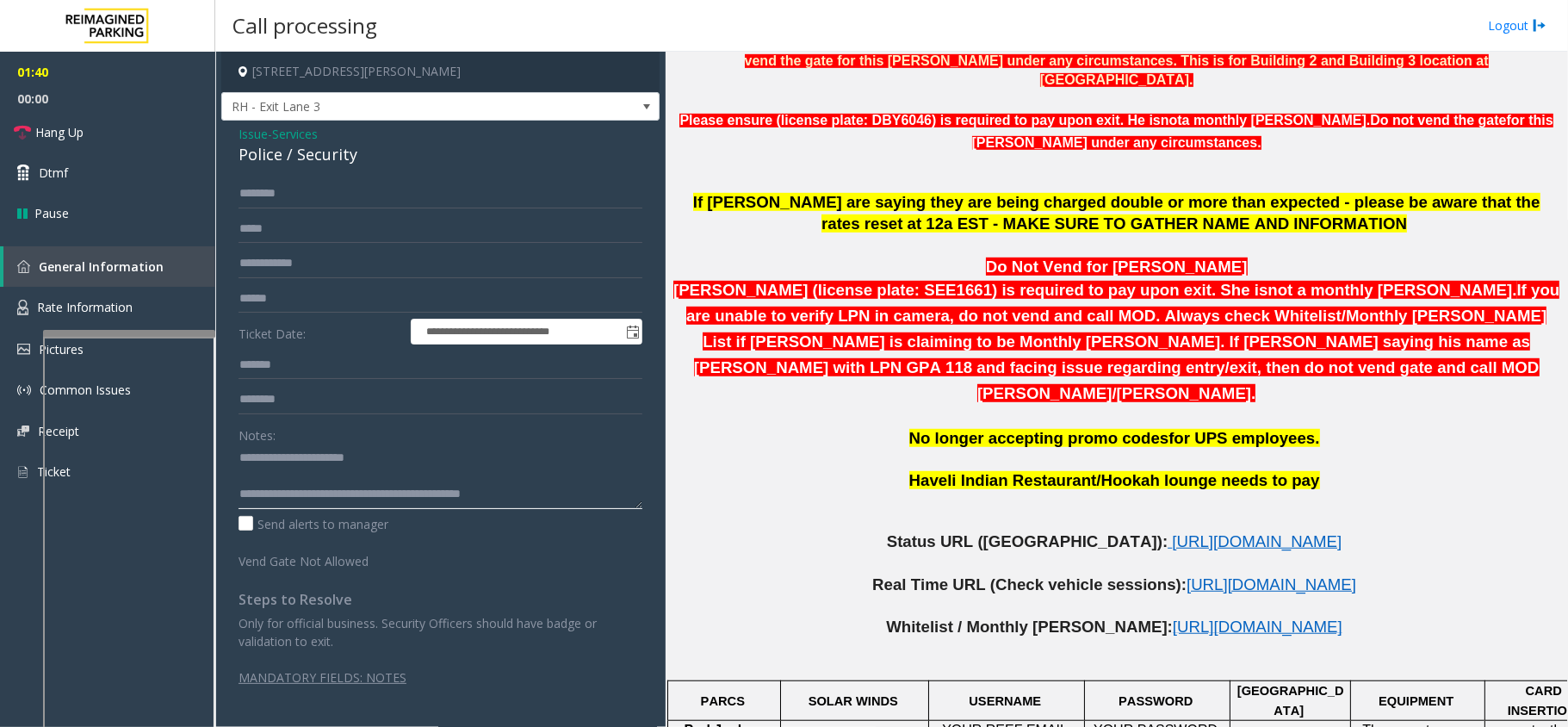
click at [560, 473] on textarea at bounding box center [440, 477] width 404 height 64
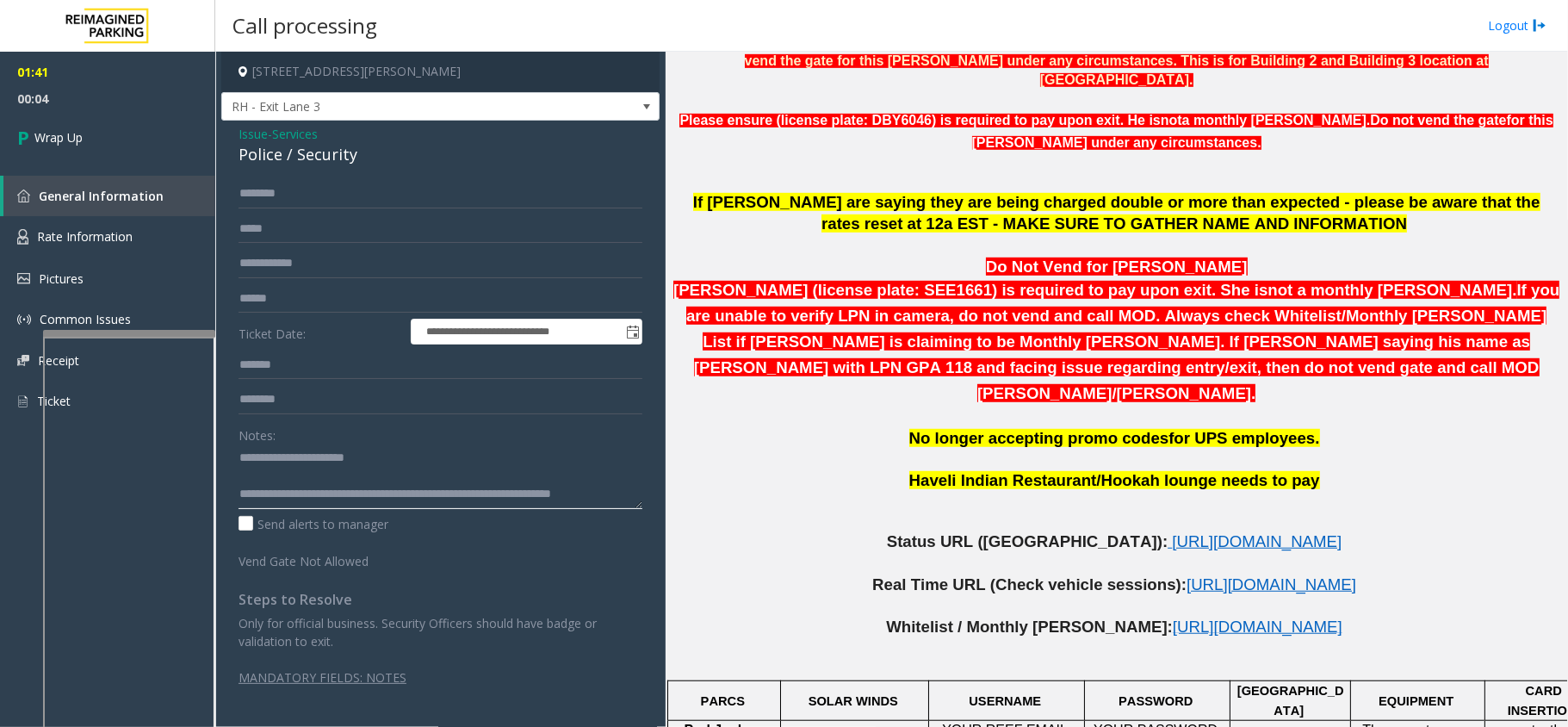
click at [606, 479] on textarea at bounding box center [440, 477] width 404 height 64
type textarea "**********"
click at [88, 125] on link "Wrap Up" at bounding box center [107, 138] width 215 height 50
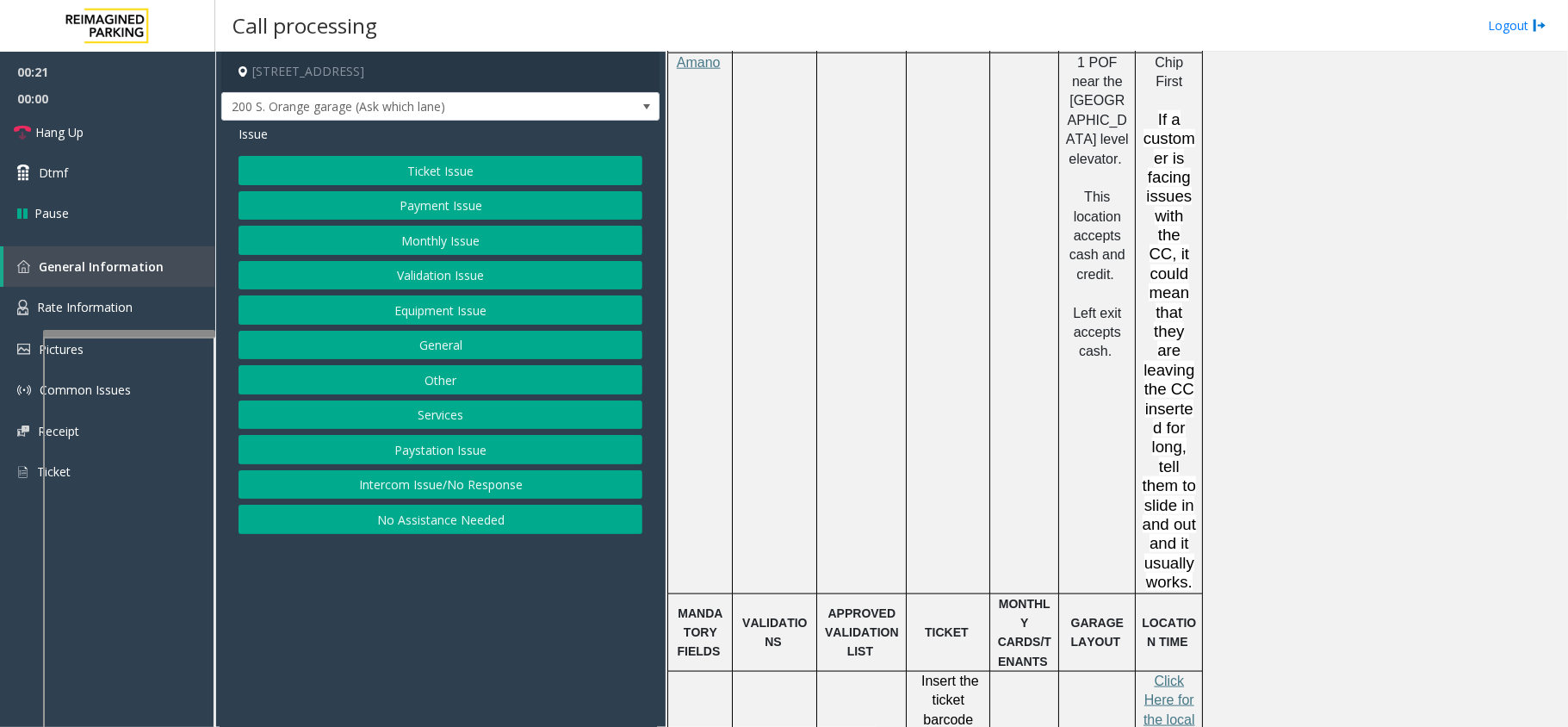
scroll to position [1262, 0]
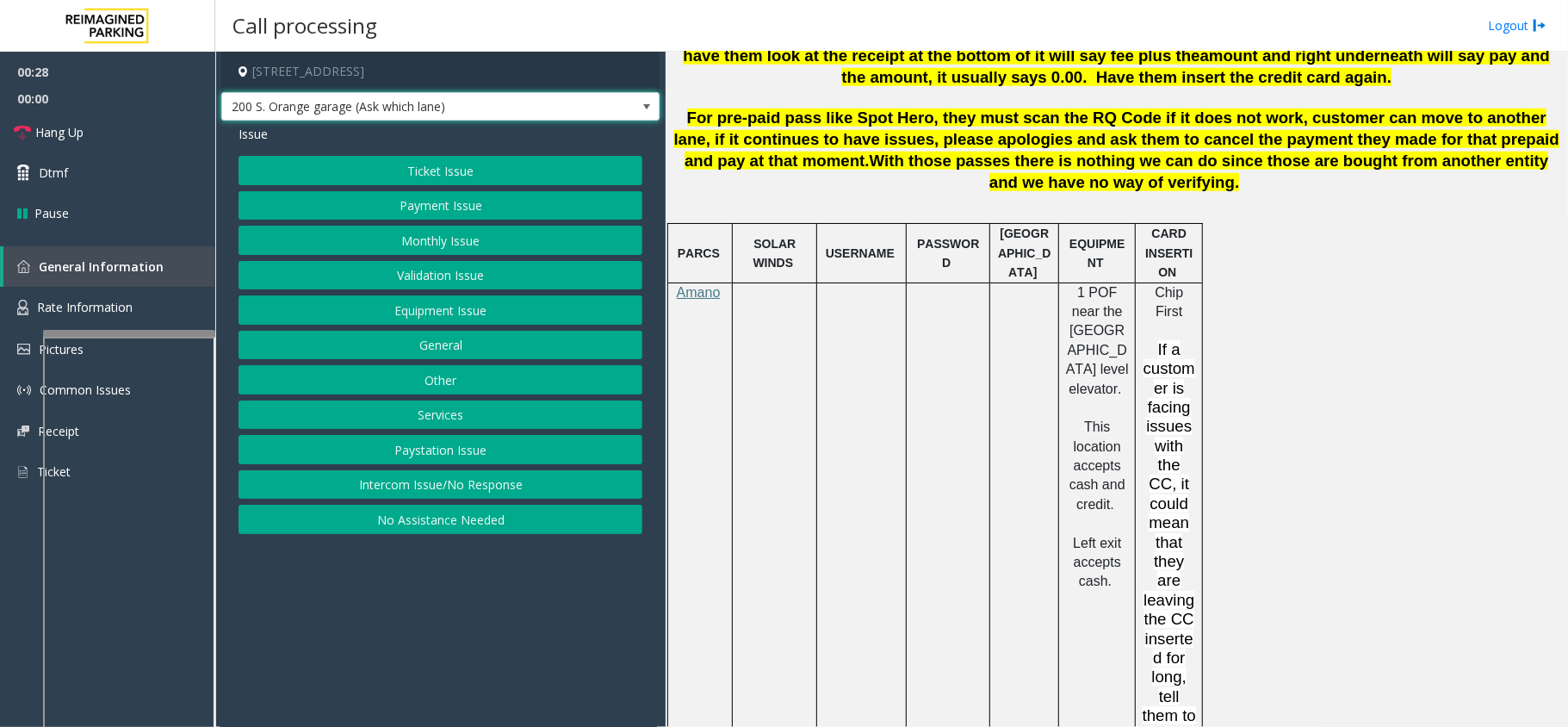
click at [497, 102] on span "200 S. Orange garage (Ask which lane)" at bounding box center [397, 107] width 350 height 28
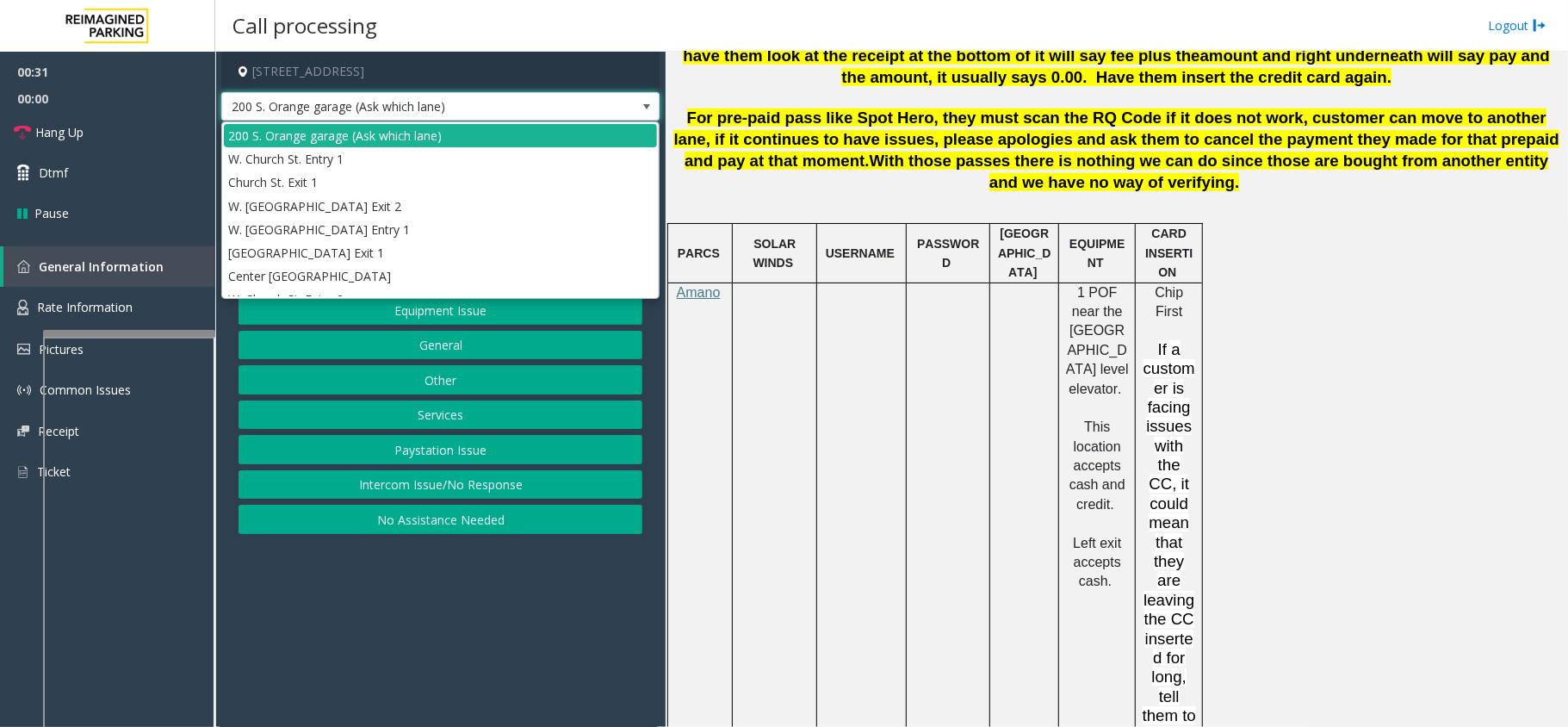
click at [494, 102] on span "200 S. Orange garage (Ask which lane)" at bounding box center [397, 107] width 350 height 28
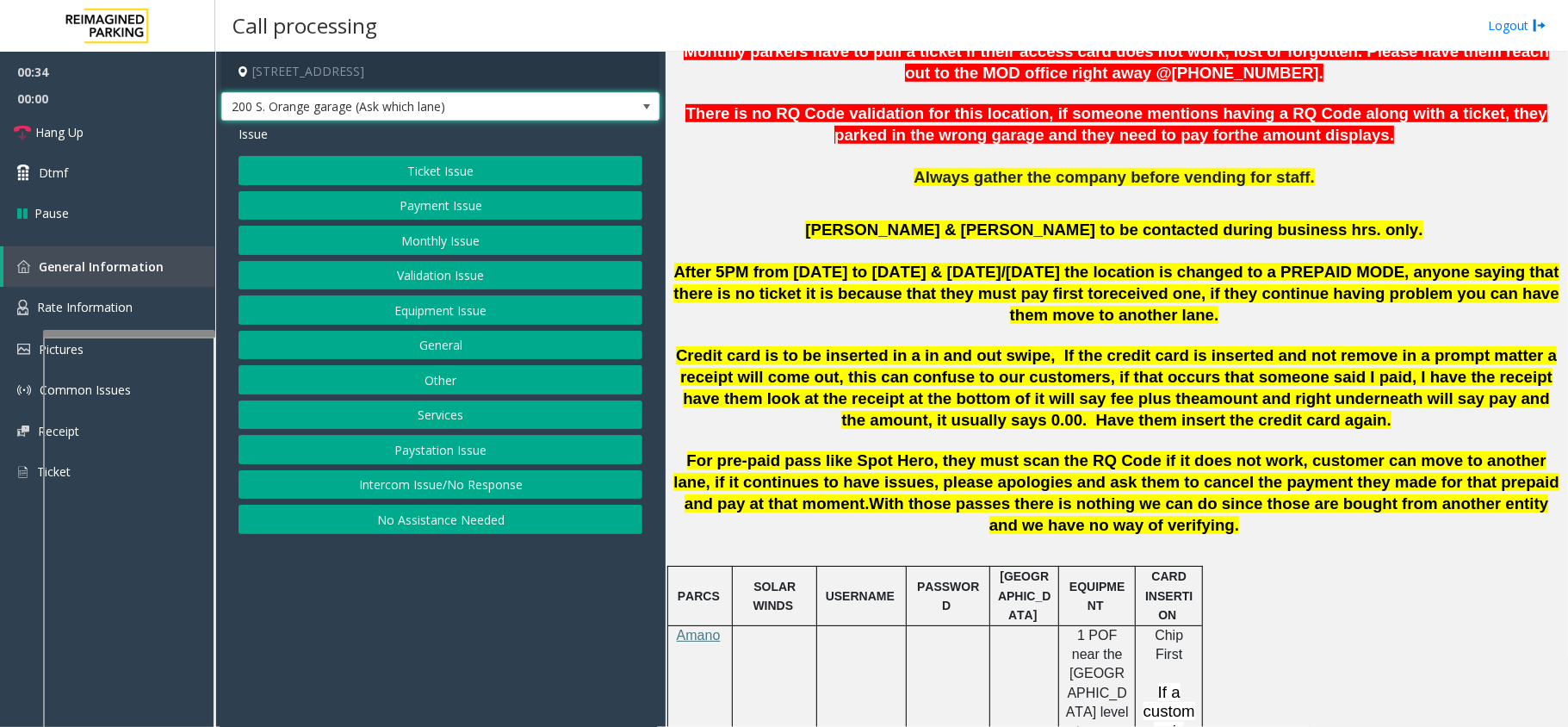
scroll to position [919, 0]
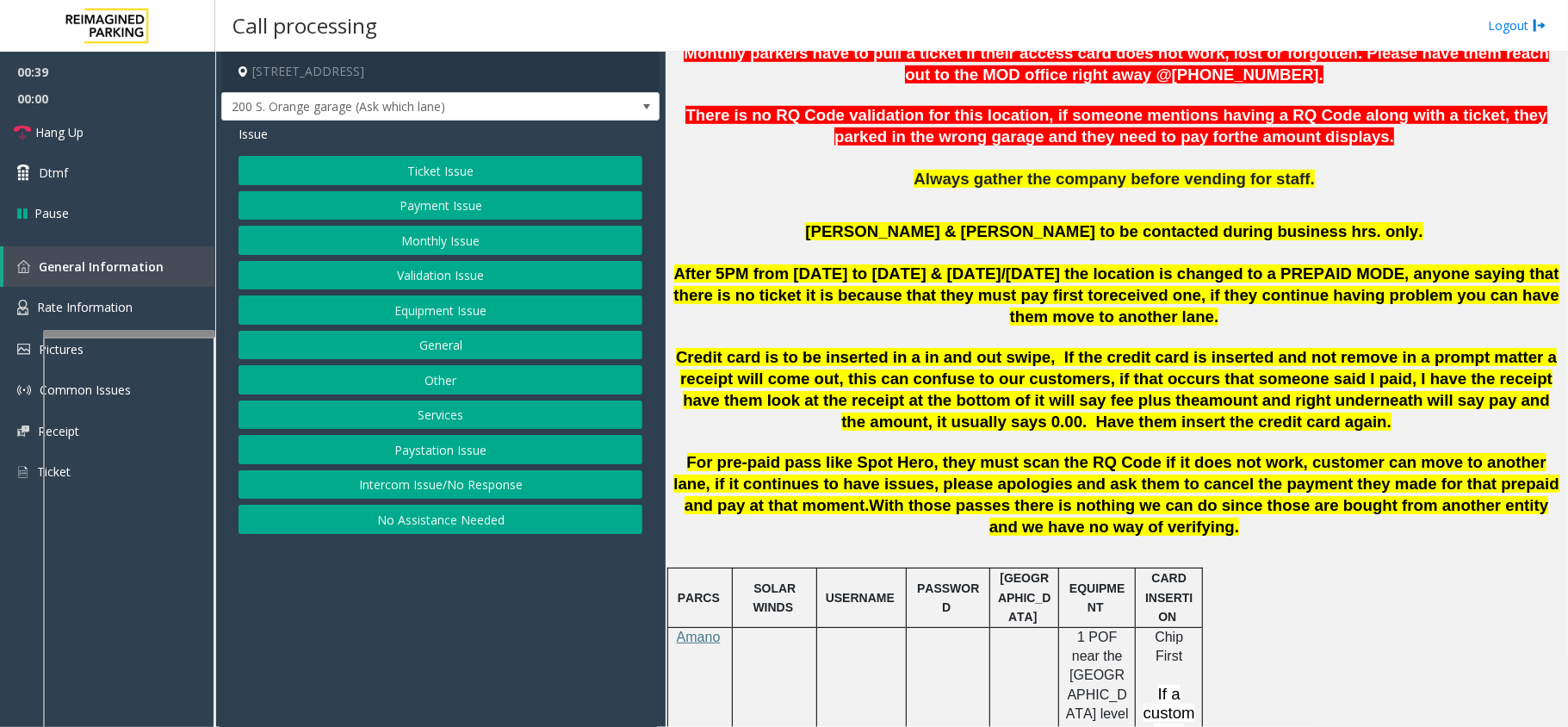
click at [432, 311] on button "Equipment Issue" at bounding box center [440, 310] width 404 height 30
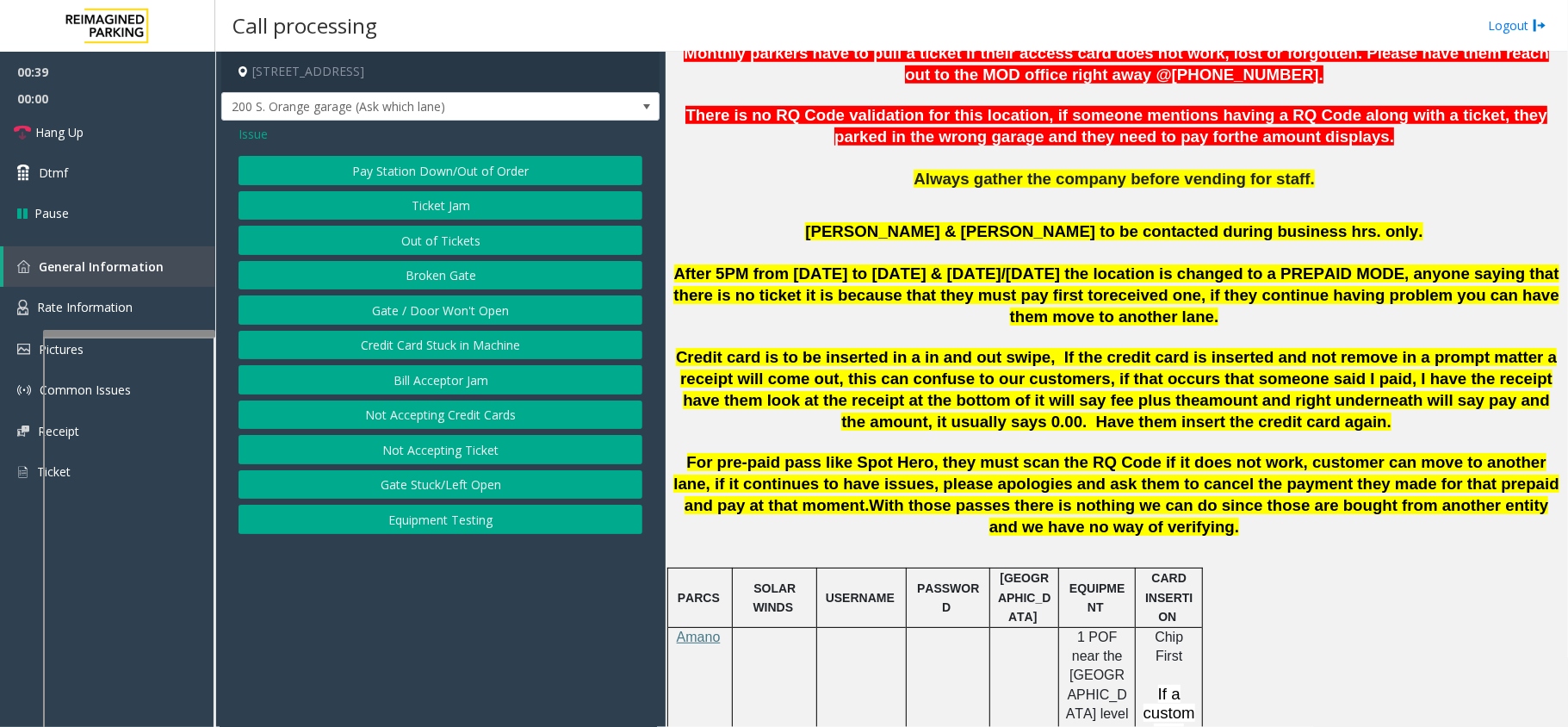
click at [420, 301] on button "Gate / Door Won't Open" at bounding box center [440, 310] width 404 height 30
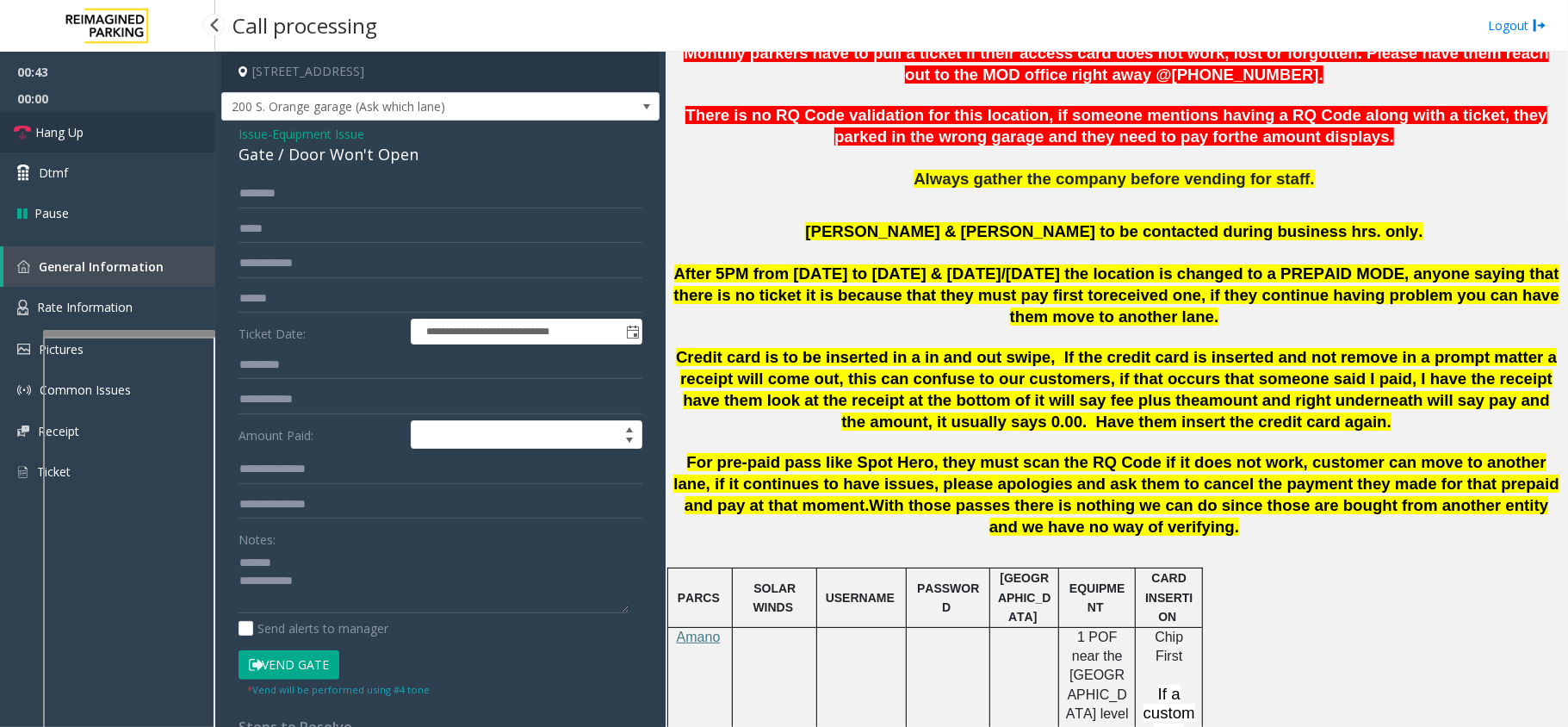
click at [155, 129] on link "Hang Up" at bounding box center [107, 132] width 215 height 41
click at [317, 166] on div "Gate / Door Won't Open" at bounding box center [440, 154] width 404 height 24
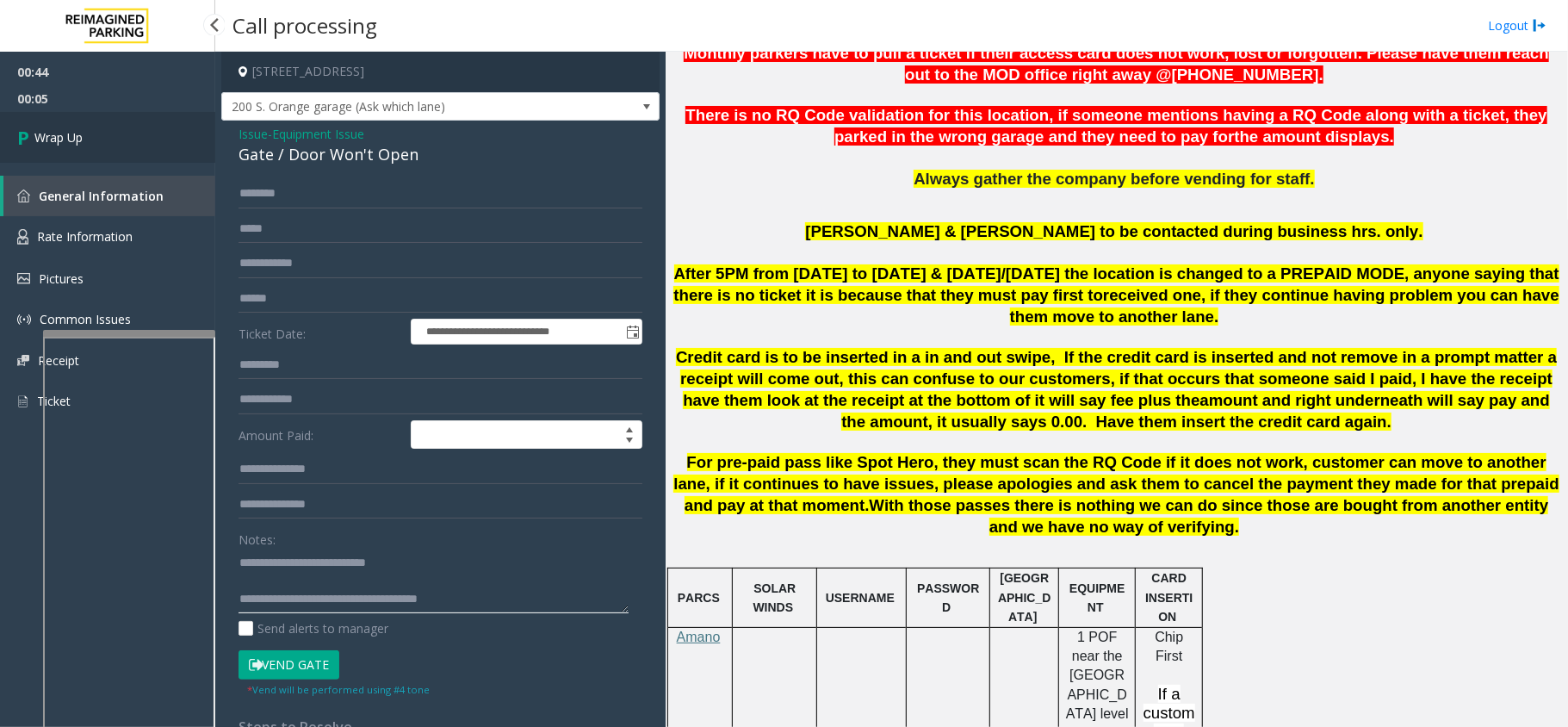
type textarea "**********"
click at [104, 128] on link "Wrap Up" at bounding box center [107, 138] width 215 height 50
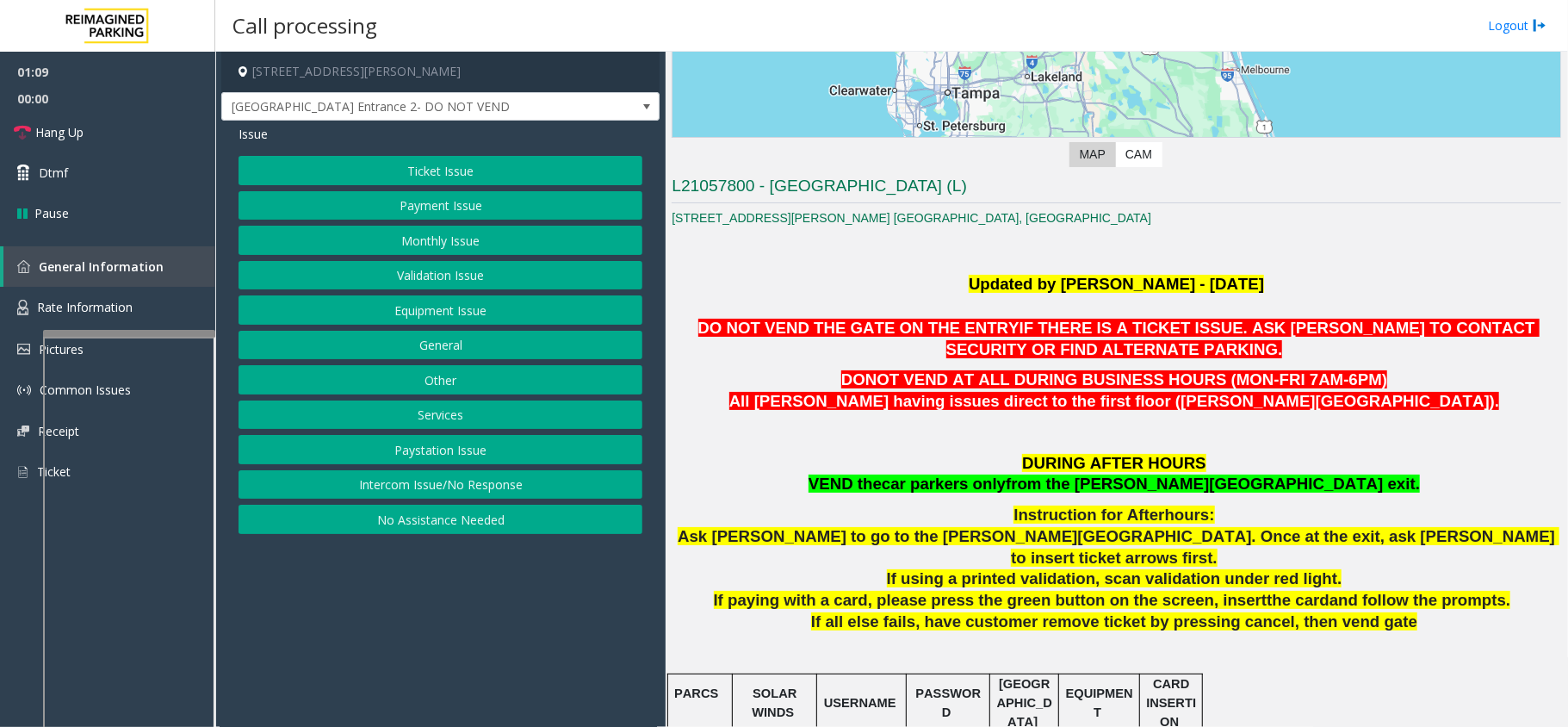
scroll to position [345, 0]
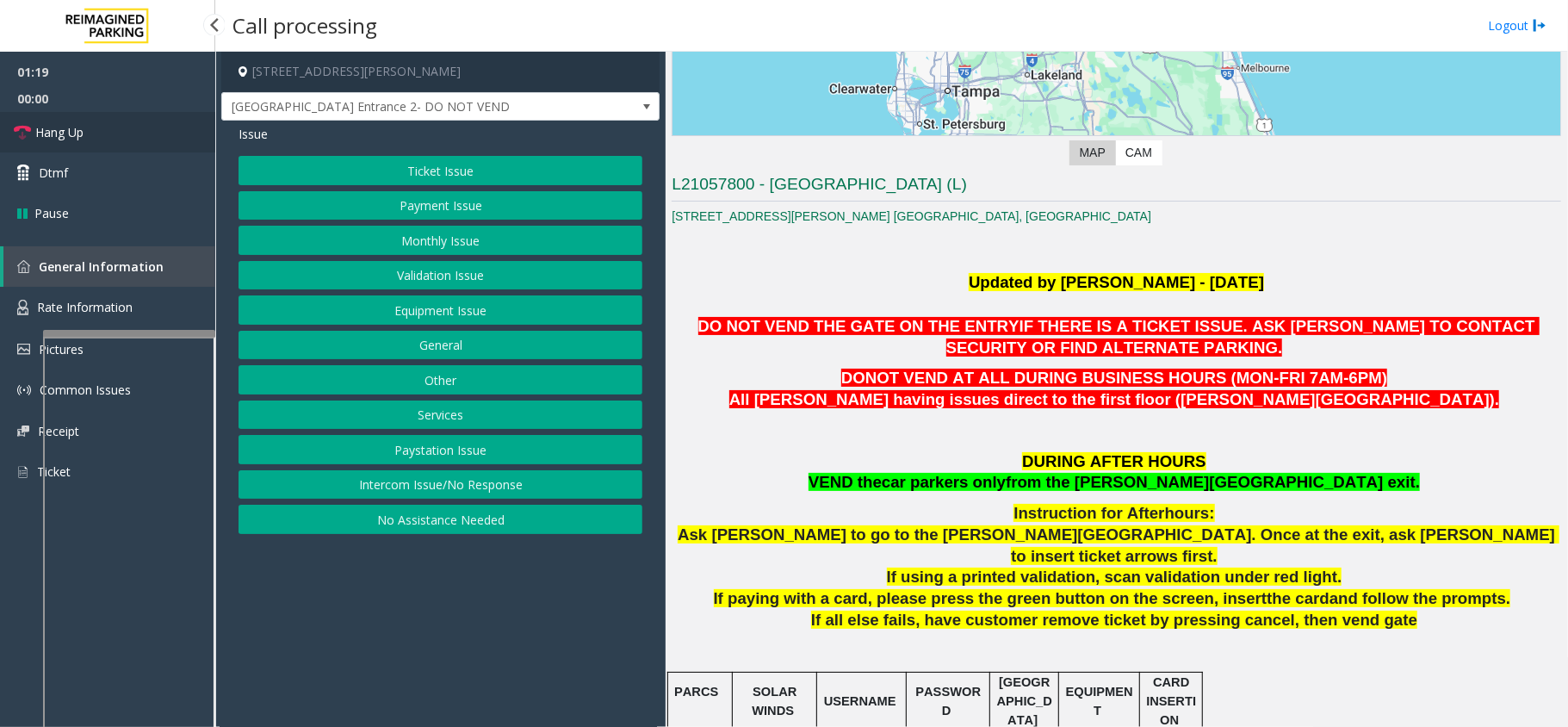
click at [118, 127] on link "Hang Up" at bounding box center [107, 132] width 215 height 41
click at [429, 307] on button "Equipment Issue" at bounding box center [440, 310] width 404 height 30
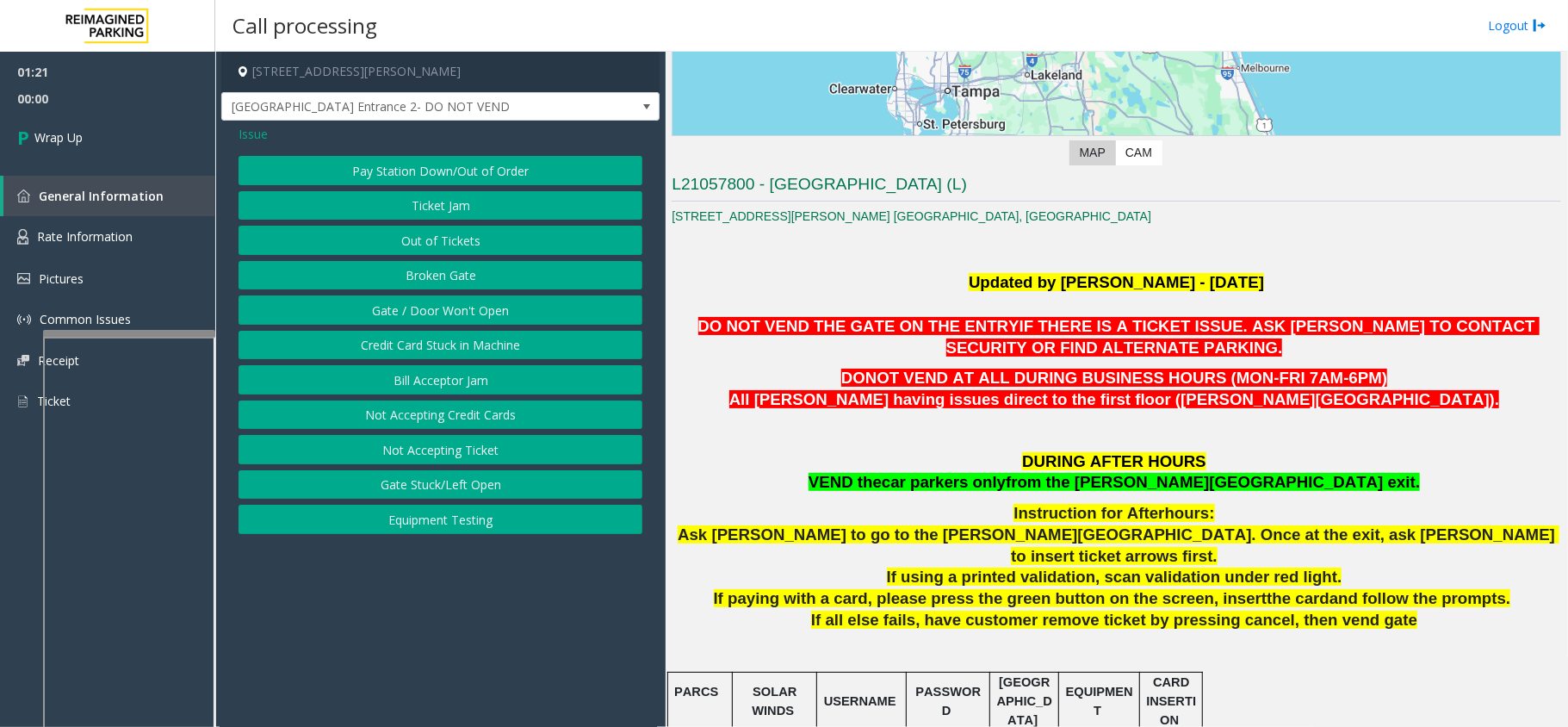
click at [408, 306] on button "Gate / Door Won't Open" at bounding box center [440, 310] width 404 height 30
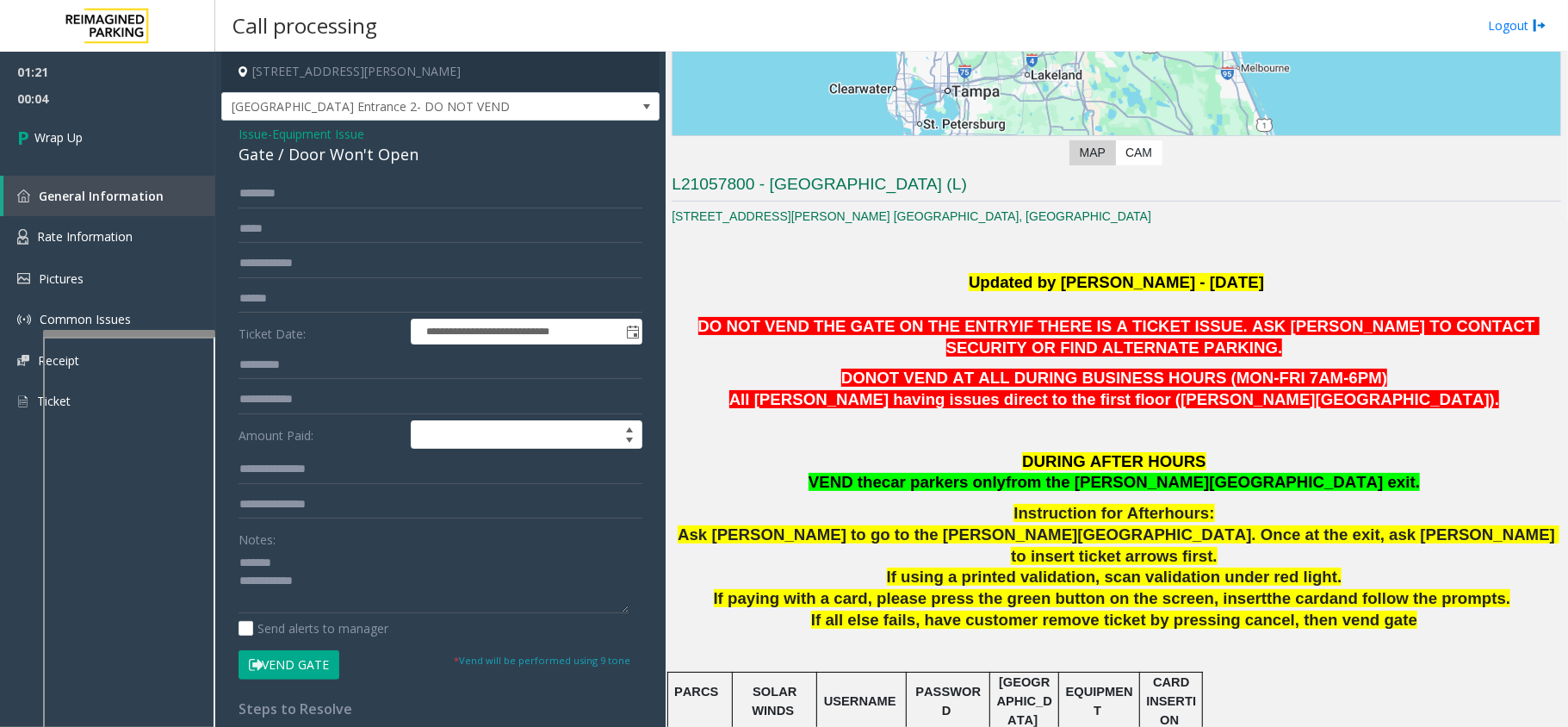
click at [363, 166] on div "Gate / Door Won't Open" at bounding box center [440, 154] width 404 height 24
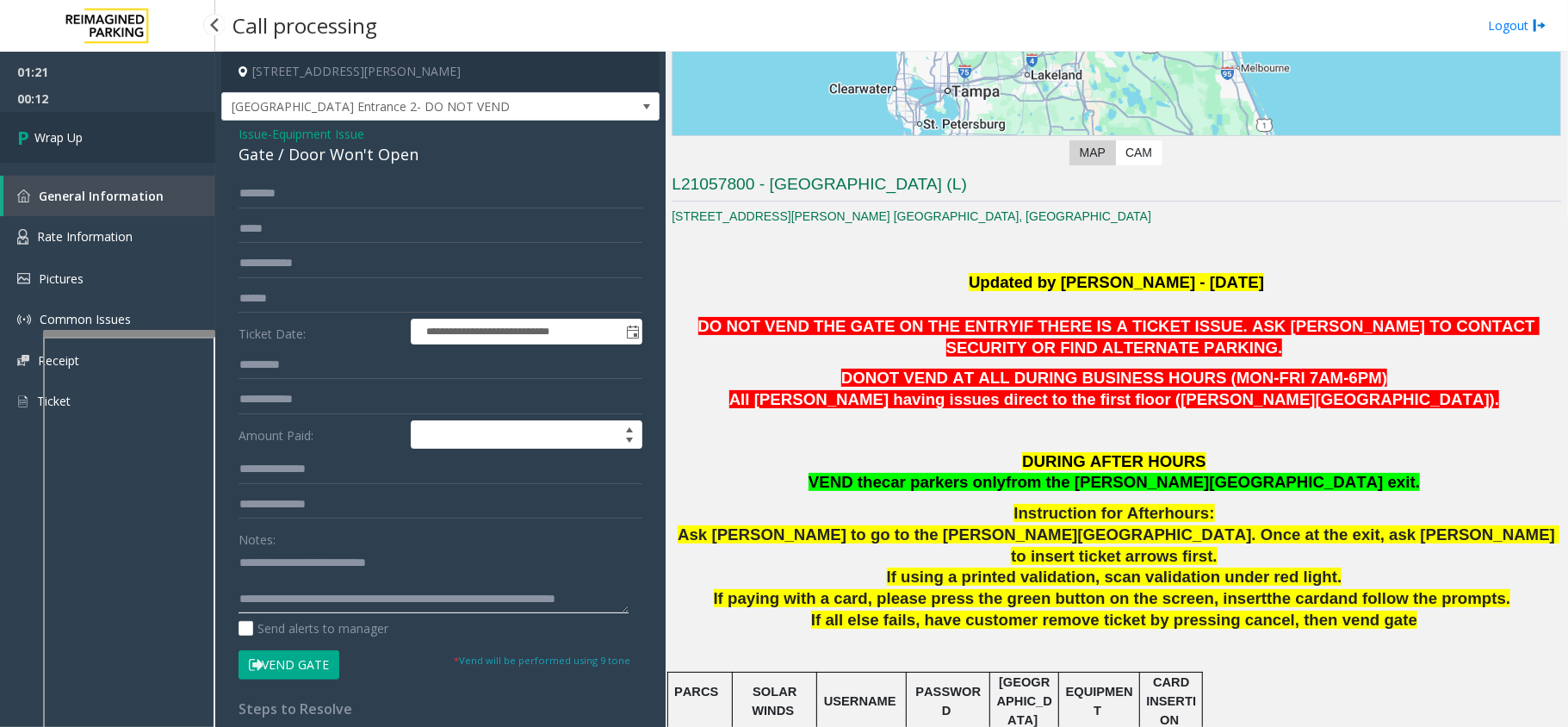
type textarea "**********"
click at [124, 116] on link "Wrap Up" at bounding box center [107, 138] width 215 height 50
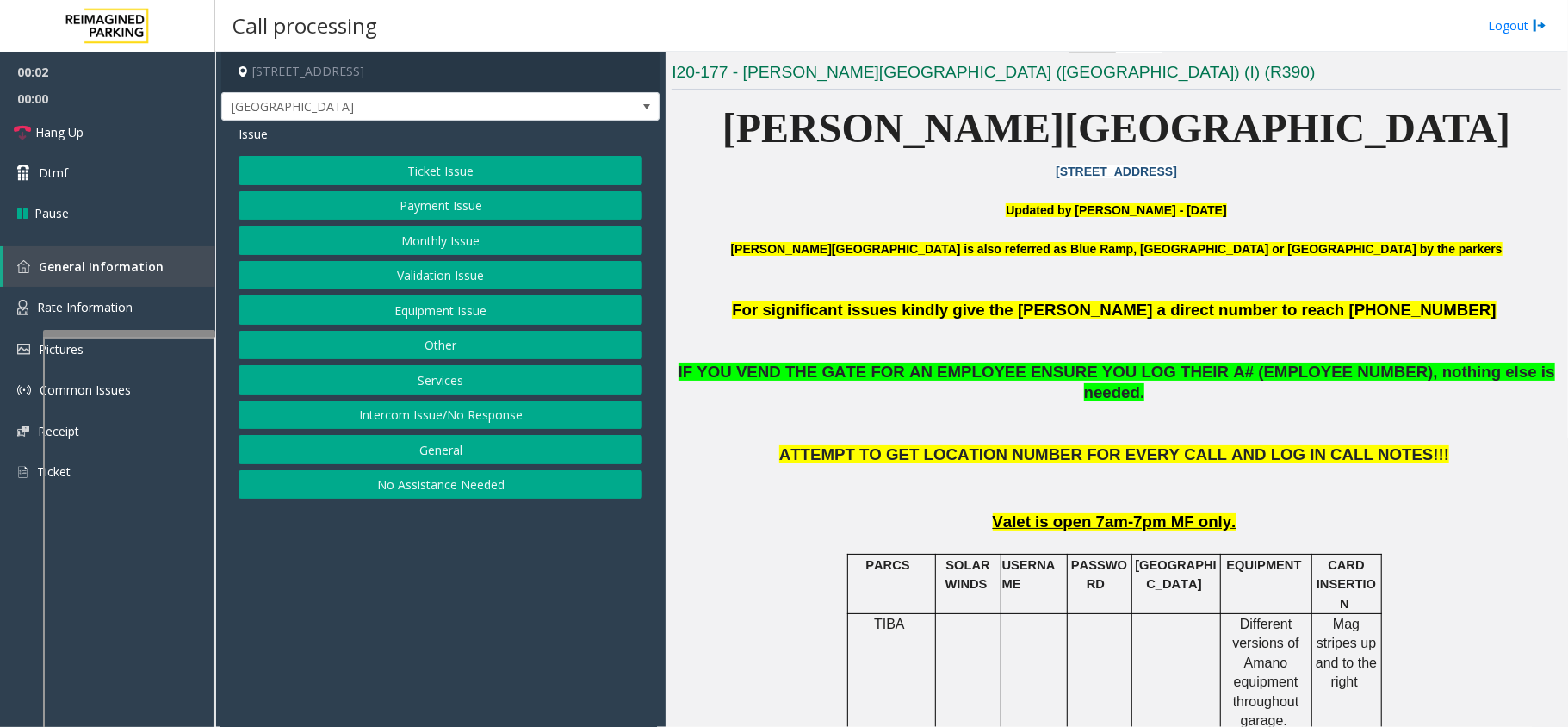
scroll to position [459, 0]
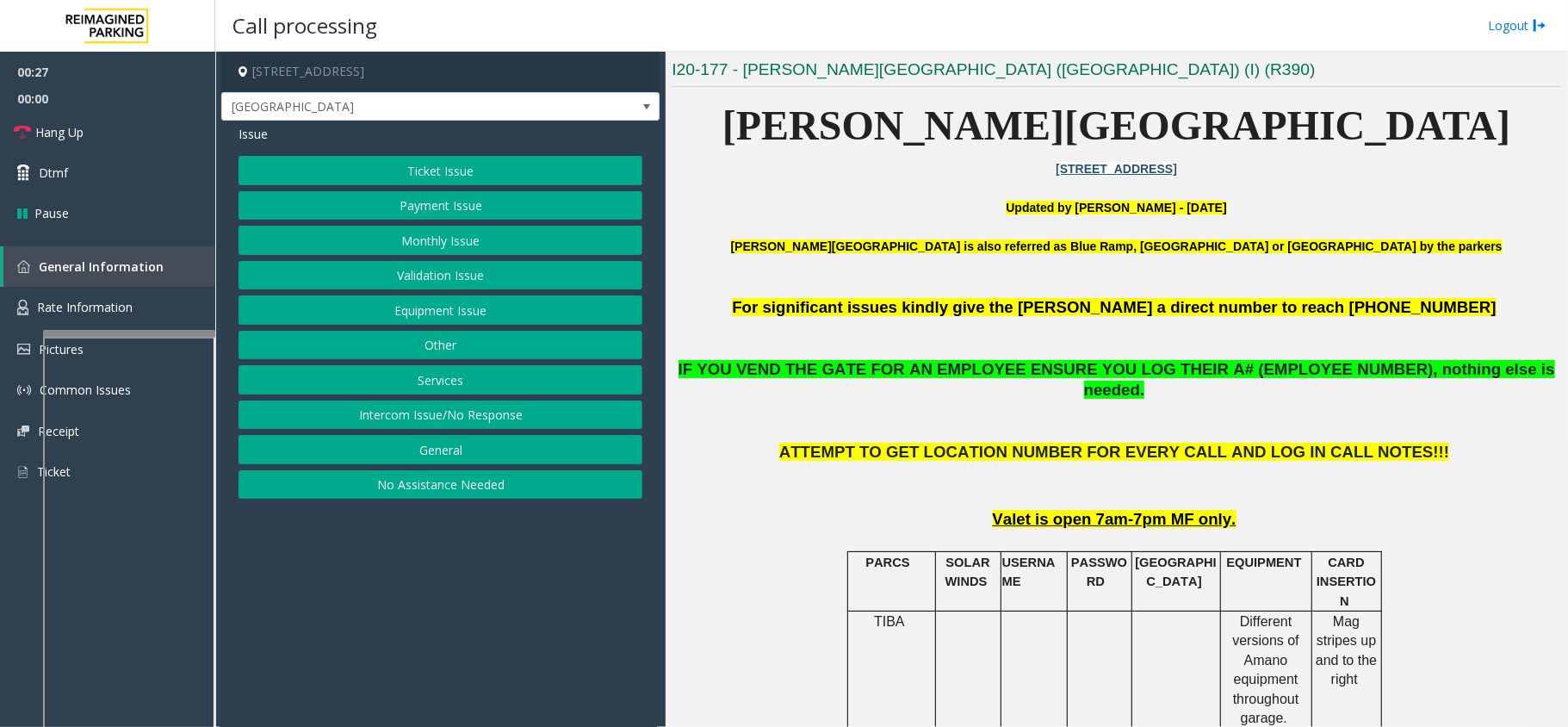
click at [475, 329] on div "Ticket Issue Payment Issue Monthly Issue Validation Issue Equipment Issue Other…" at bounding box center [440, 327] width 404 height 343
click at [475, 319] on button "Equipment Issue" at bounding box center [440, 310] width 404 height 30
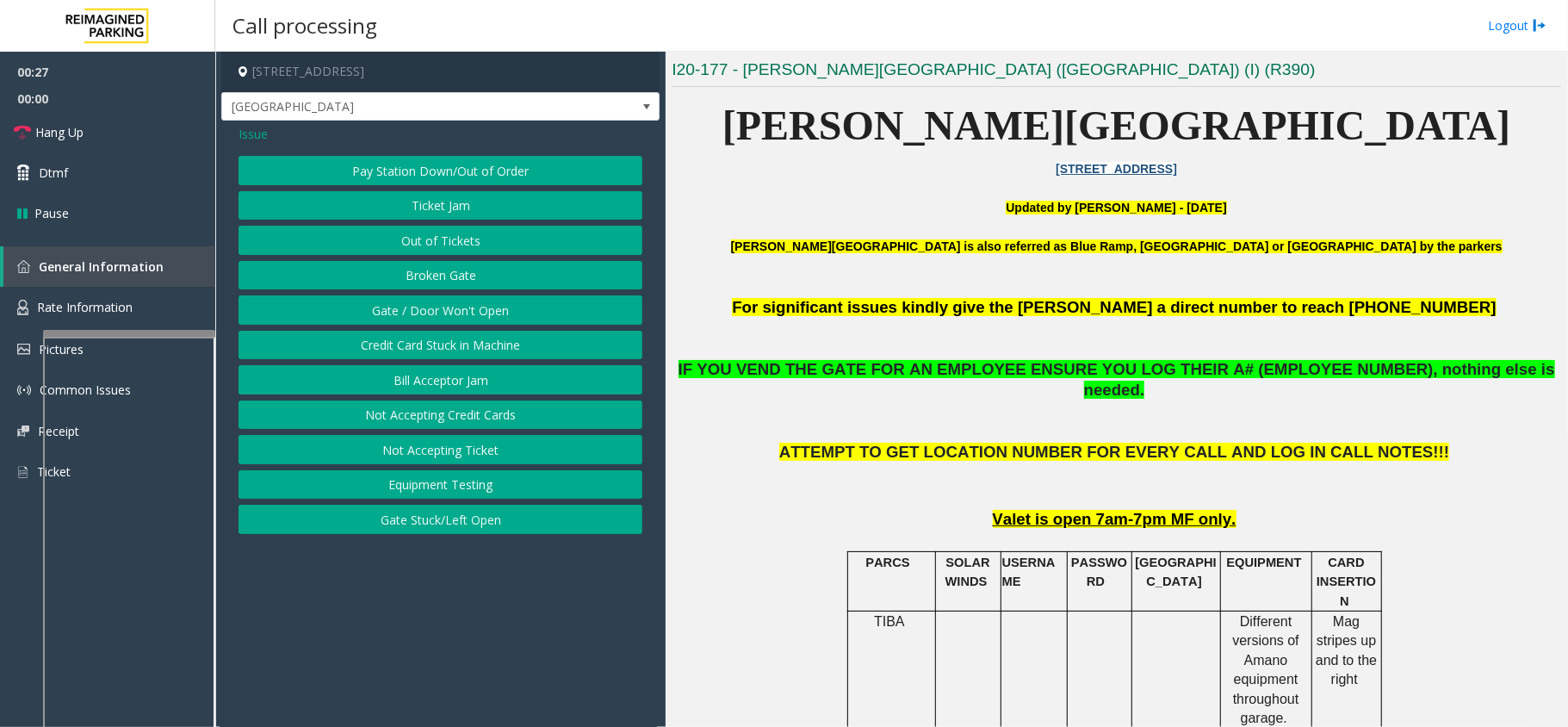
click at [408, 315] on button "Gate / Door Won't Open" at bounding box center [440, 310] width 404 height 30
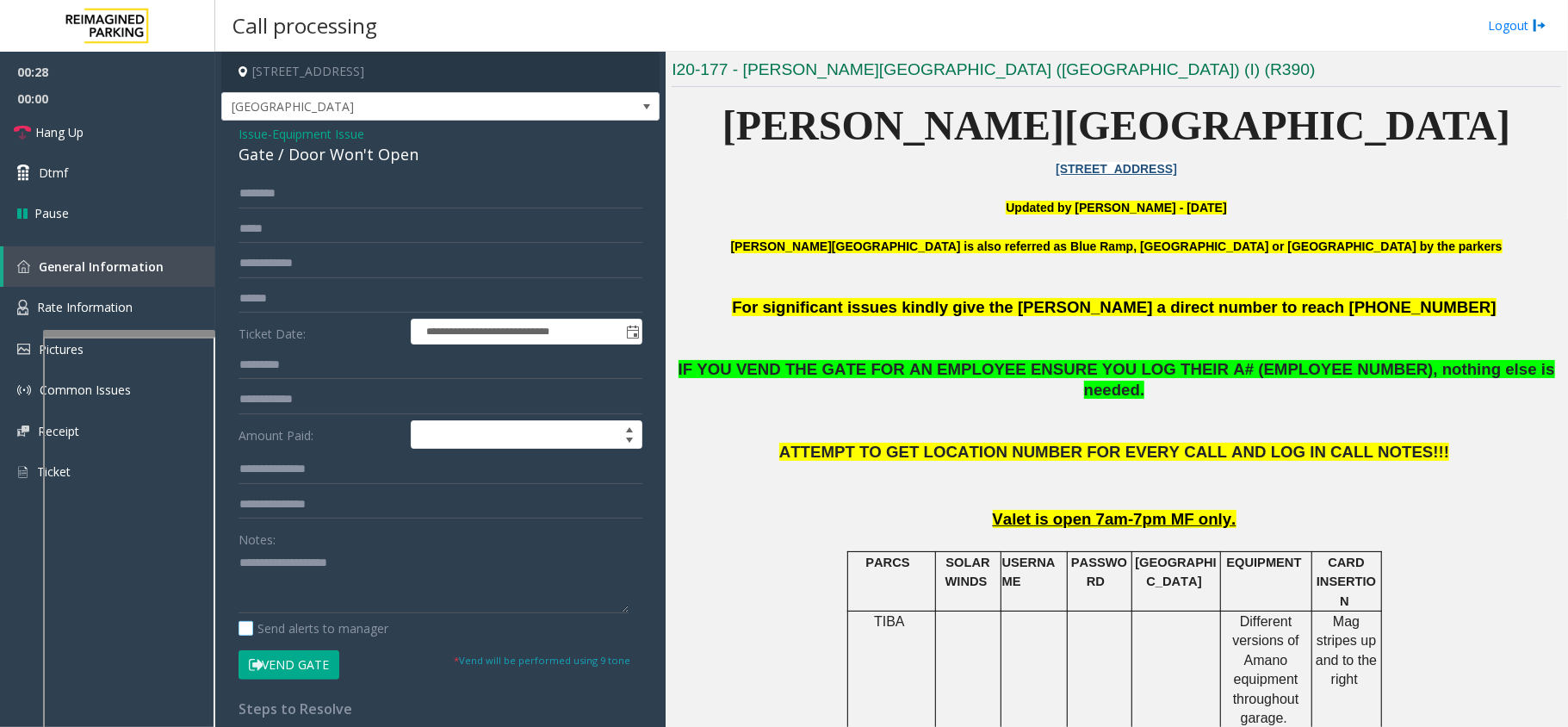
drag, startPoint x: 281, startPoint y: 670, endPoint x: 241, endPoint y: 636, distance: 52.5
click at [285, 666] on button "Vend Gate" at bounding box center [289, 665] width 101 height 30
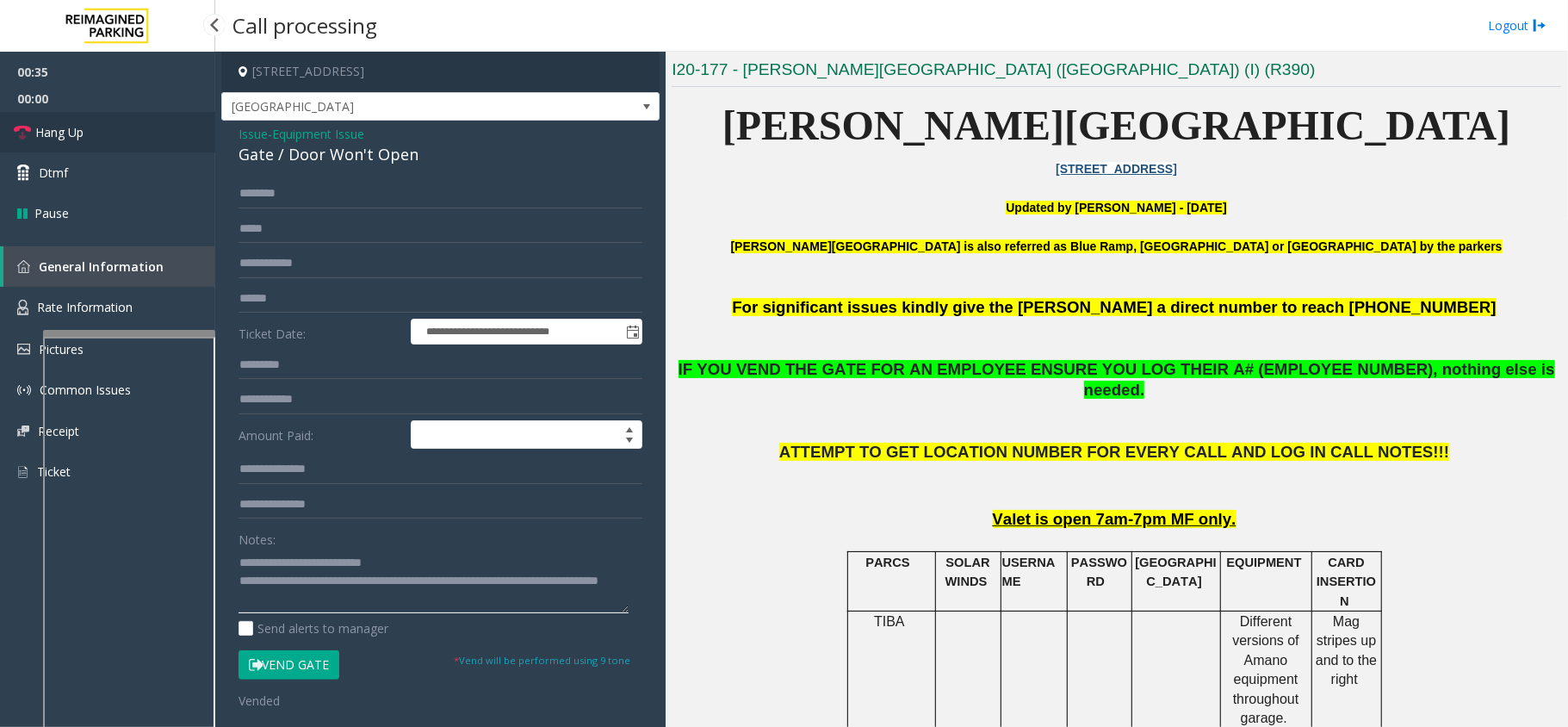
type textarea "**********"
click at [84, 125] on span "Hang Up" at bounding box center [59, 131] width 48 height 18
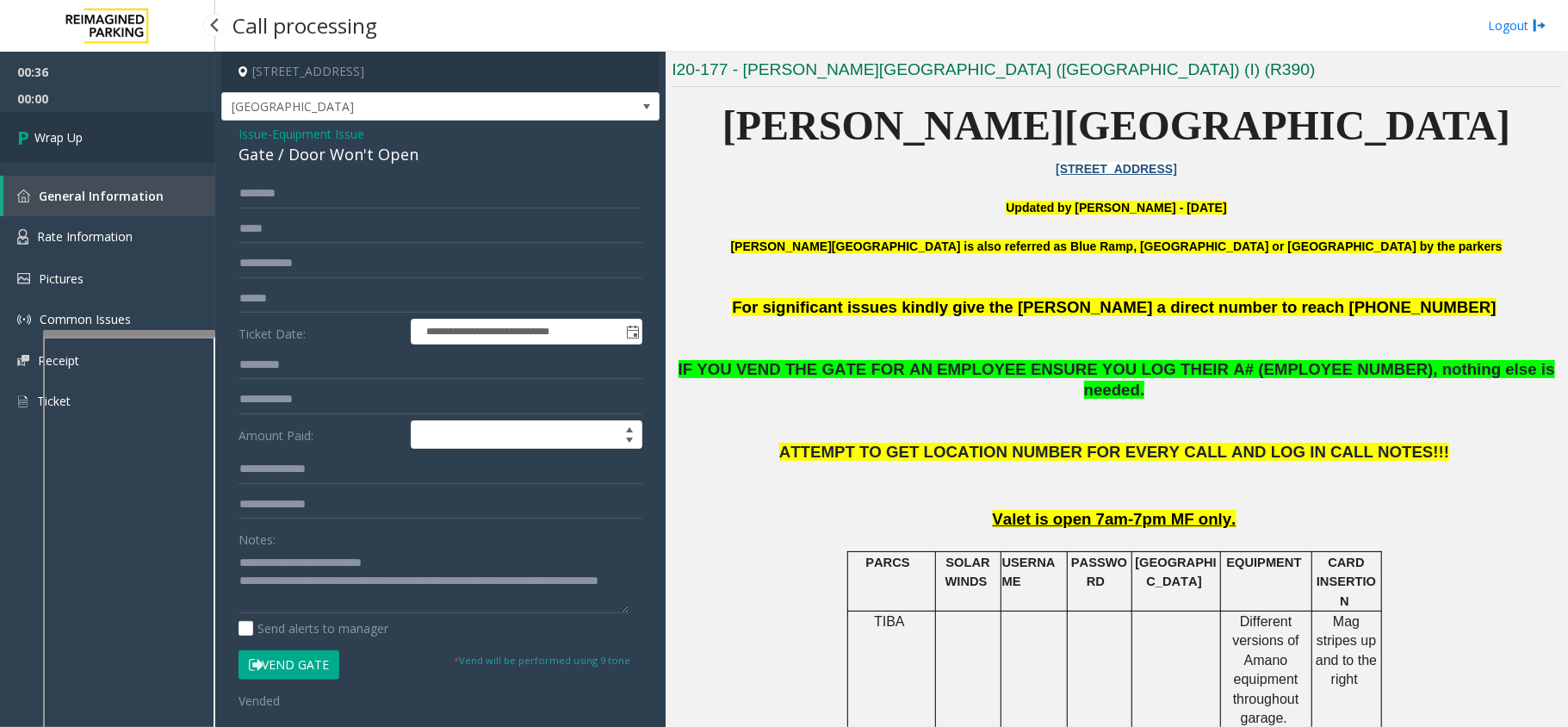
click at [84, 125] on link "Wrap Up" at bounding box center [107, 138] width 215 height 50
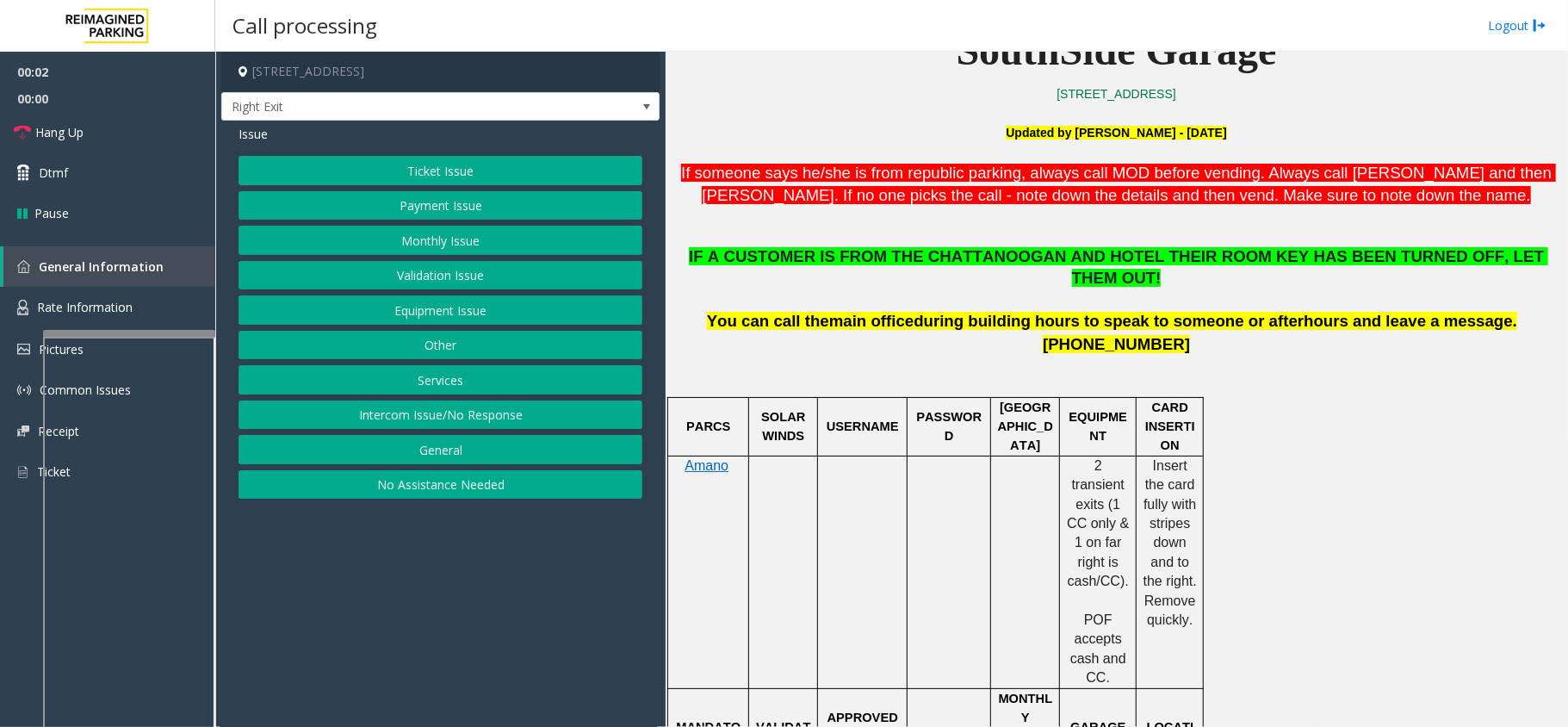
scroll to position [574, 0]
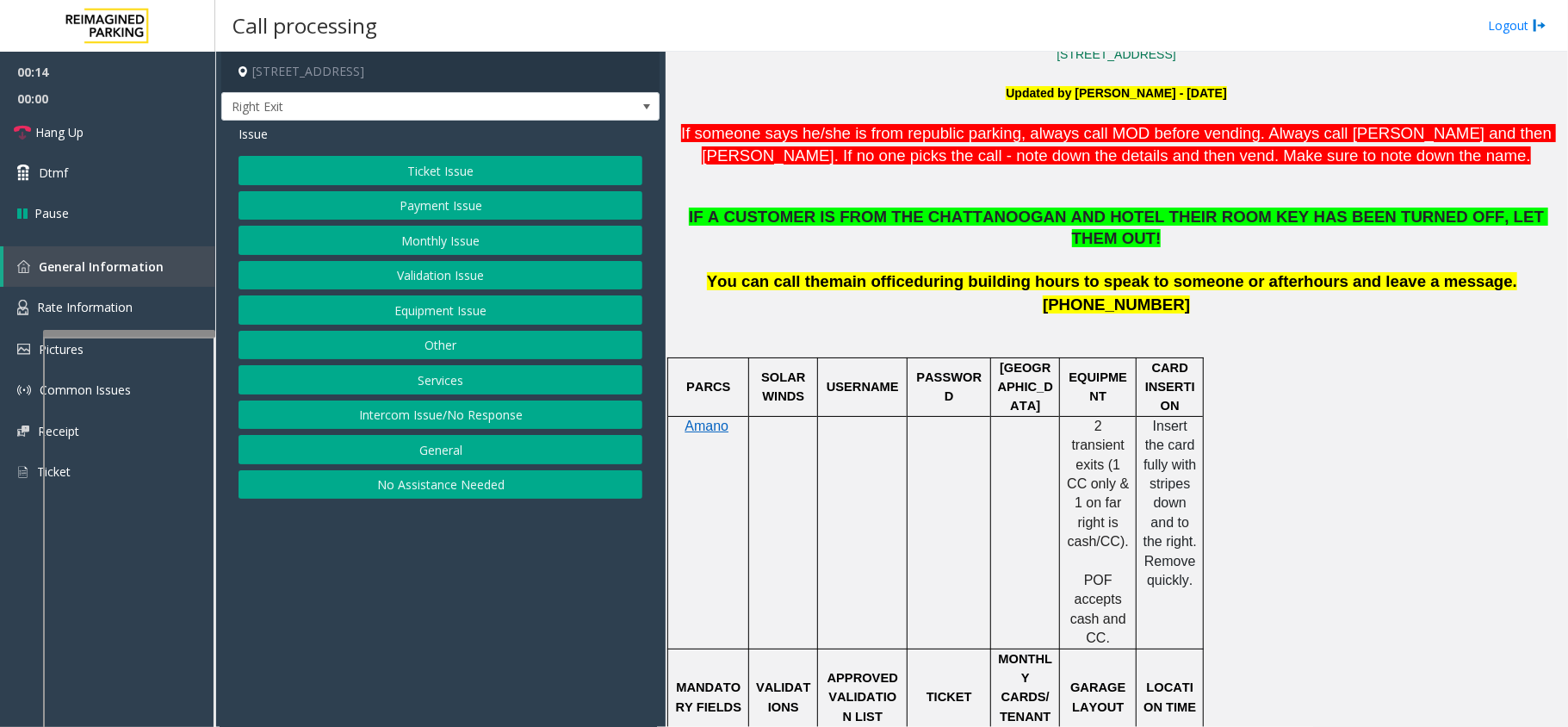
click at [424, 394] on button "Services" at bounding box center [440, 380] width 404 height 30
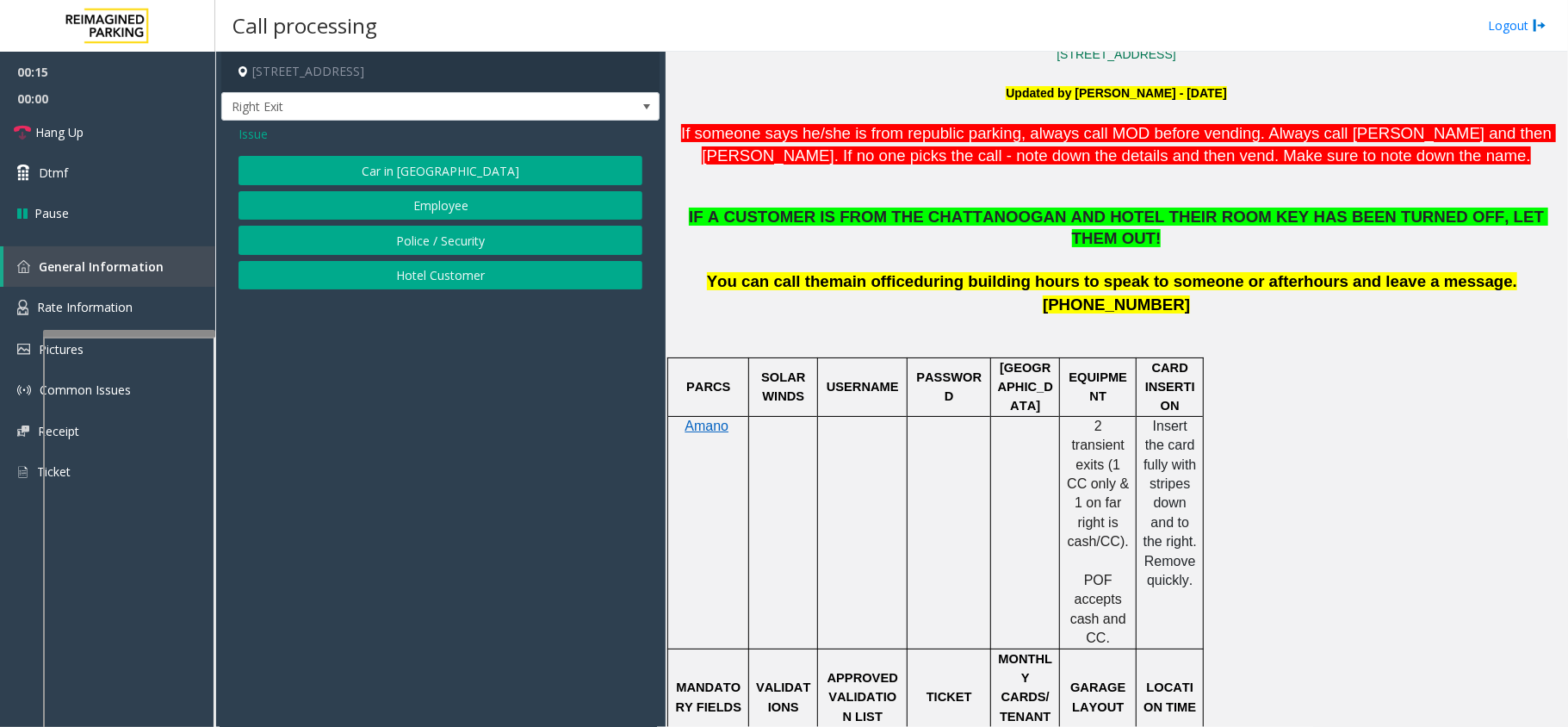
click at [455, 287] on button "Hotel Customer" at bounding box center [440, 276] width 404 height 30
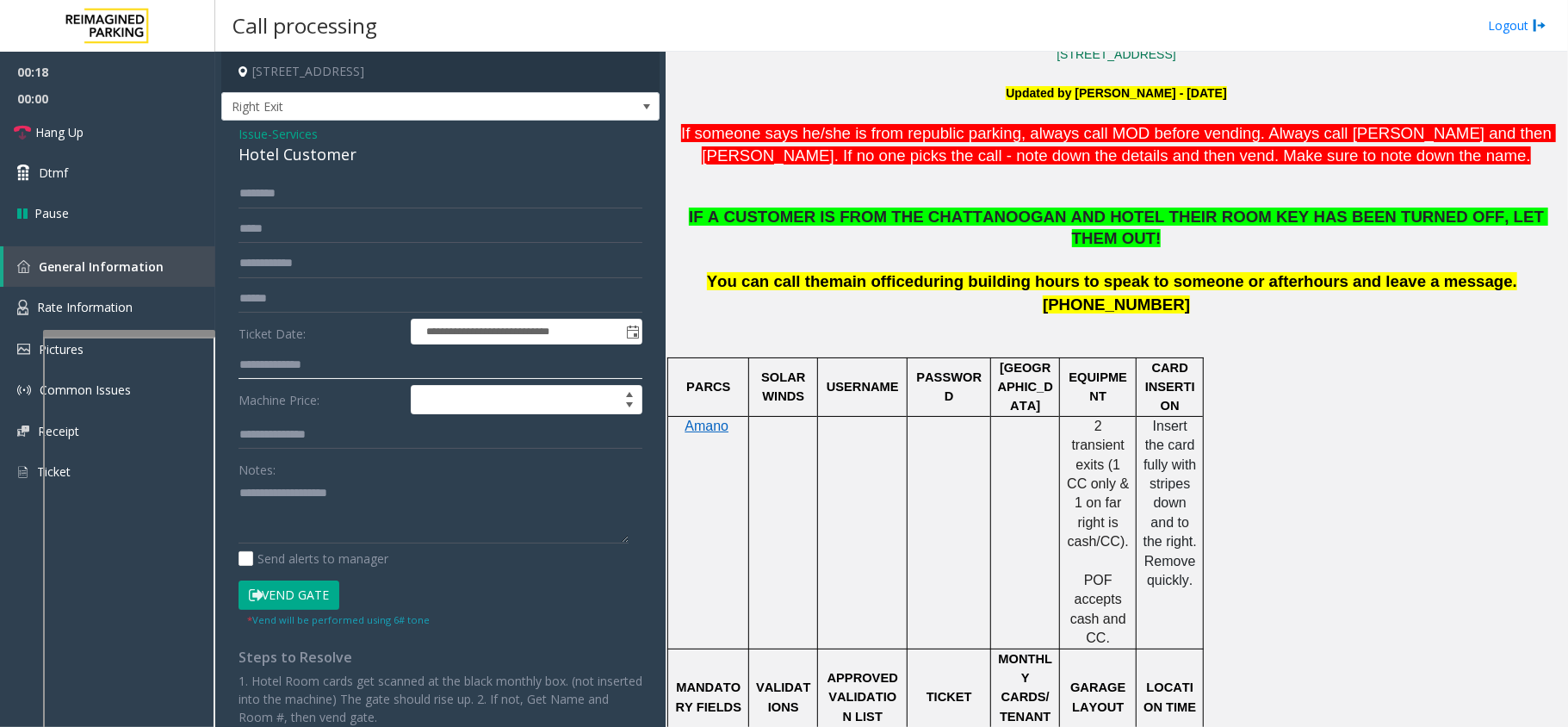
click at [311, 355] on input "text" at bounding box center [440, 366] width 404 height 30
click at [283, 159] on div "Hotel Customer" at bounding box center [440, 154] width 404 height 24
type textarea "**********"
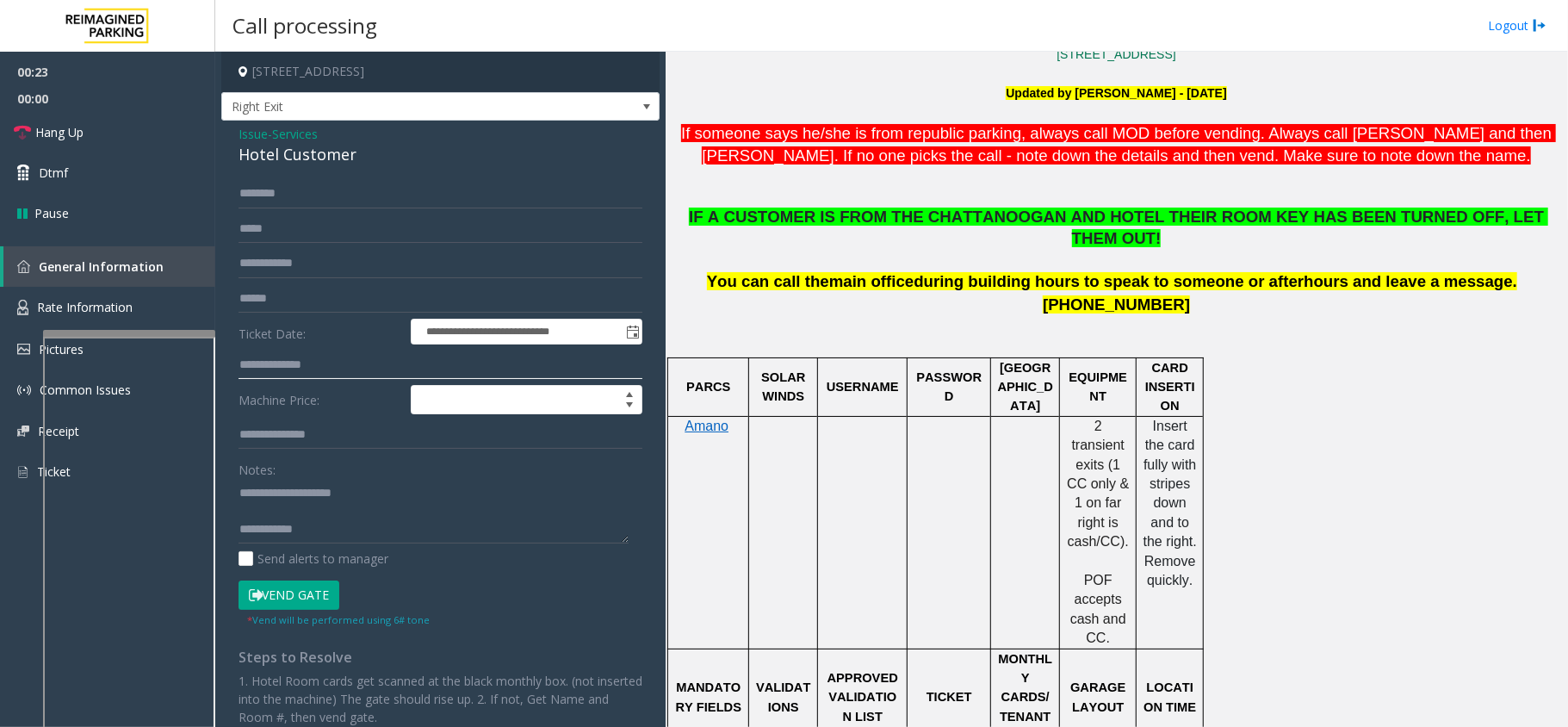
click at [332, 380] on input "text" at bounding box center [440, 366] width 404 height 30
type input "***"
click at [411, 203] on input "text" at bounding box center [440, 194] width 404 height 30
type input "*******"
click at [318, 595] on button "Vend Gate" at bounding box center [289, 596] width 101 height 30
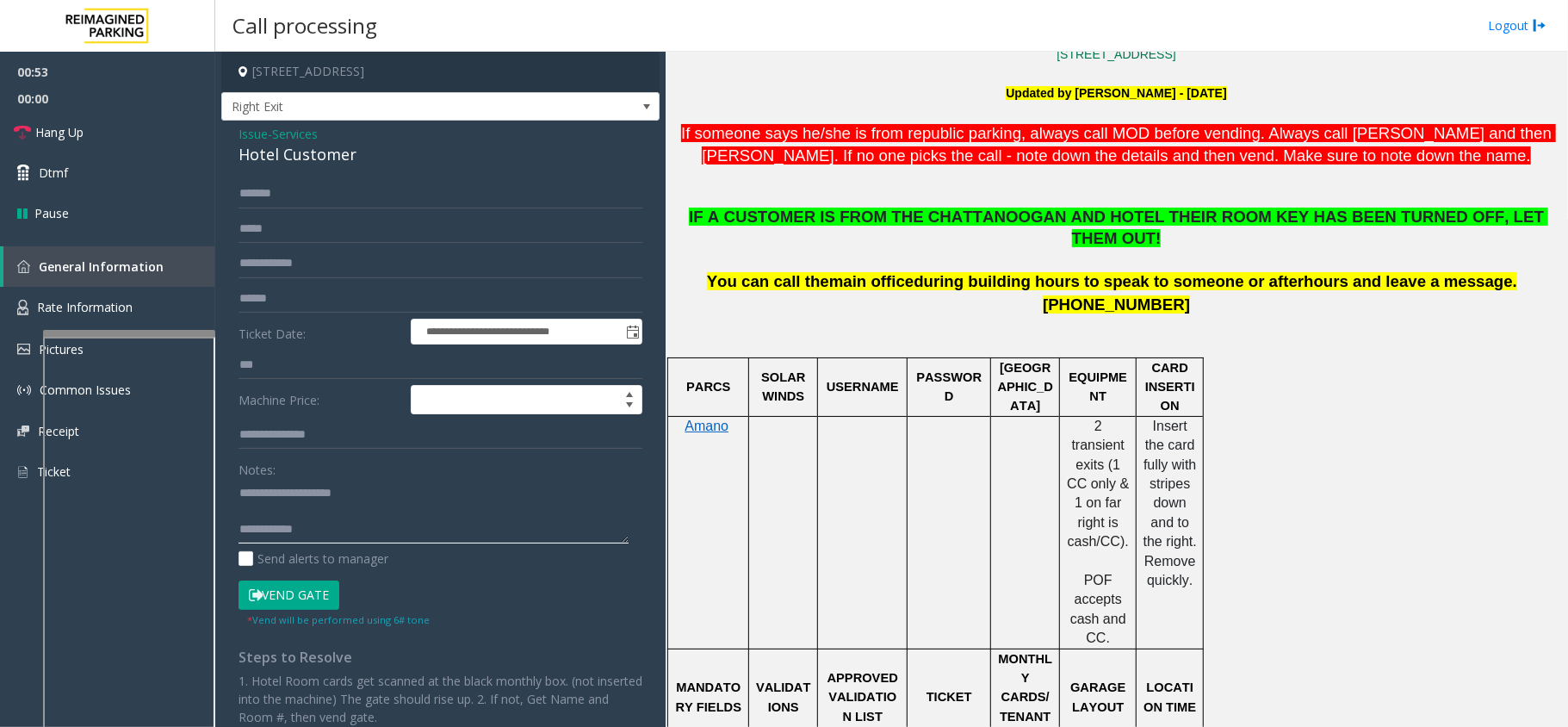
click at [339, 538] on textarea at bounding box center [433, 511] width 390 height 64
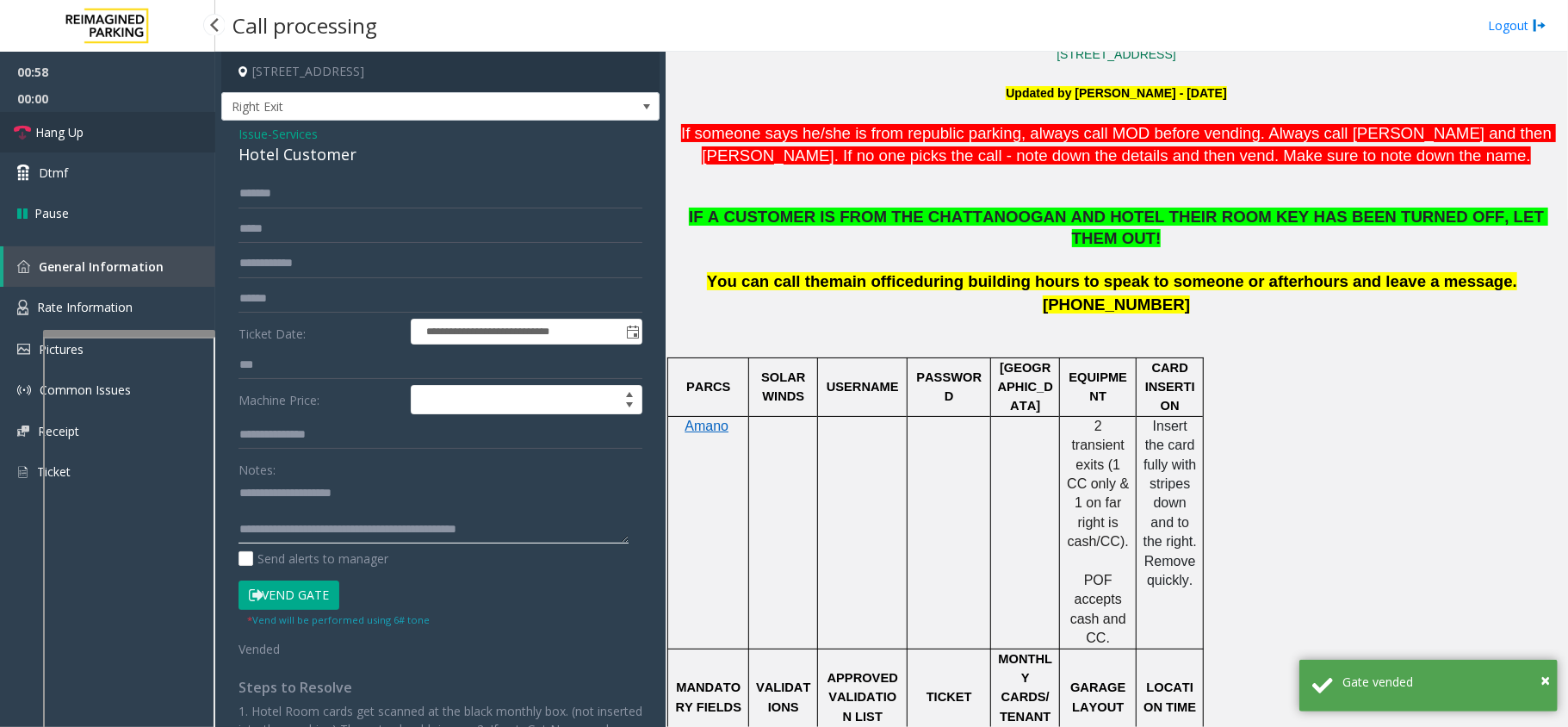
type textarea "**********"
click at [105, 124] on link "Hang Up" at bounding box center [107, 132] width 215 height 41
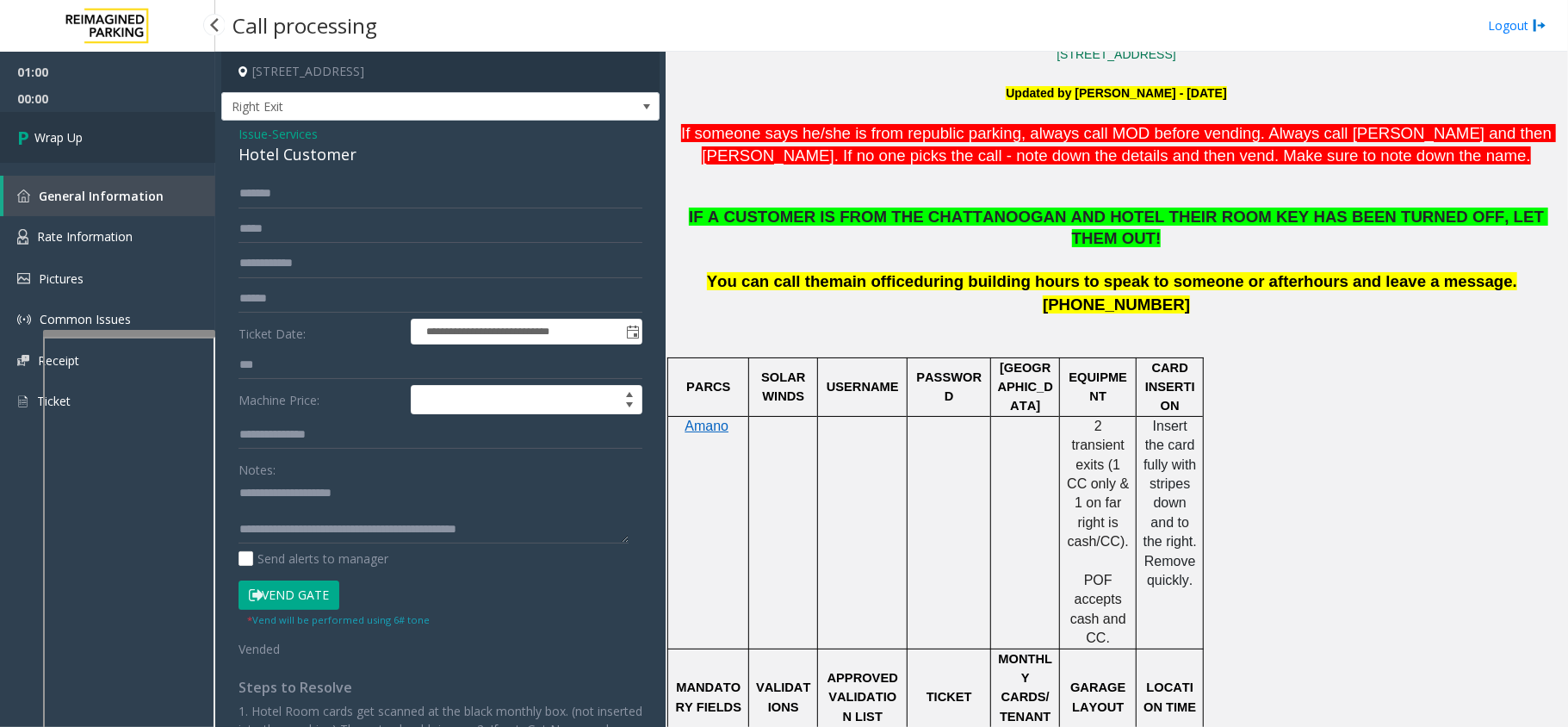
click at [105, 124] on link "Wrap Up" at bounding box center [107, 138] width 215 height 50
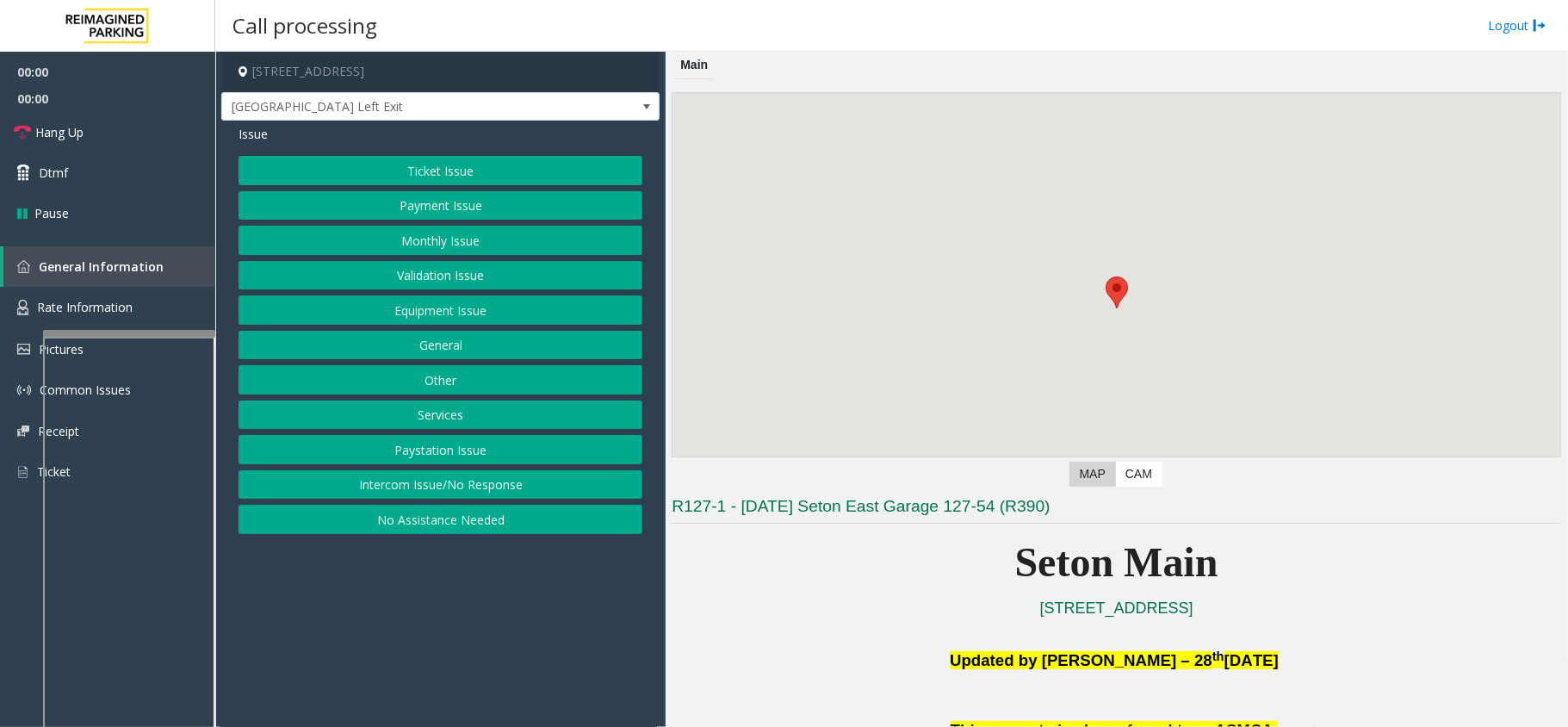
click at [483, 305] on button "Equipment Issue" at bounding box center [440, 310] width 404 height 30
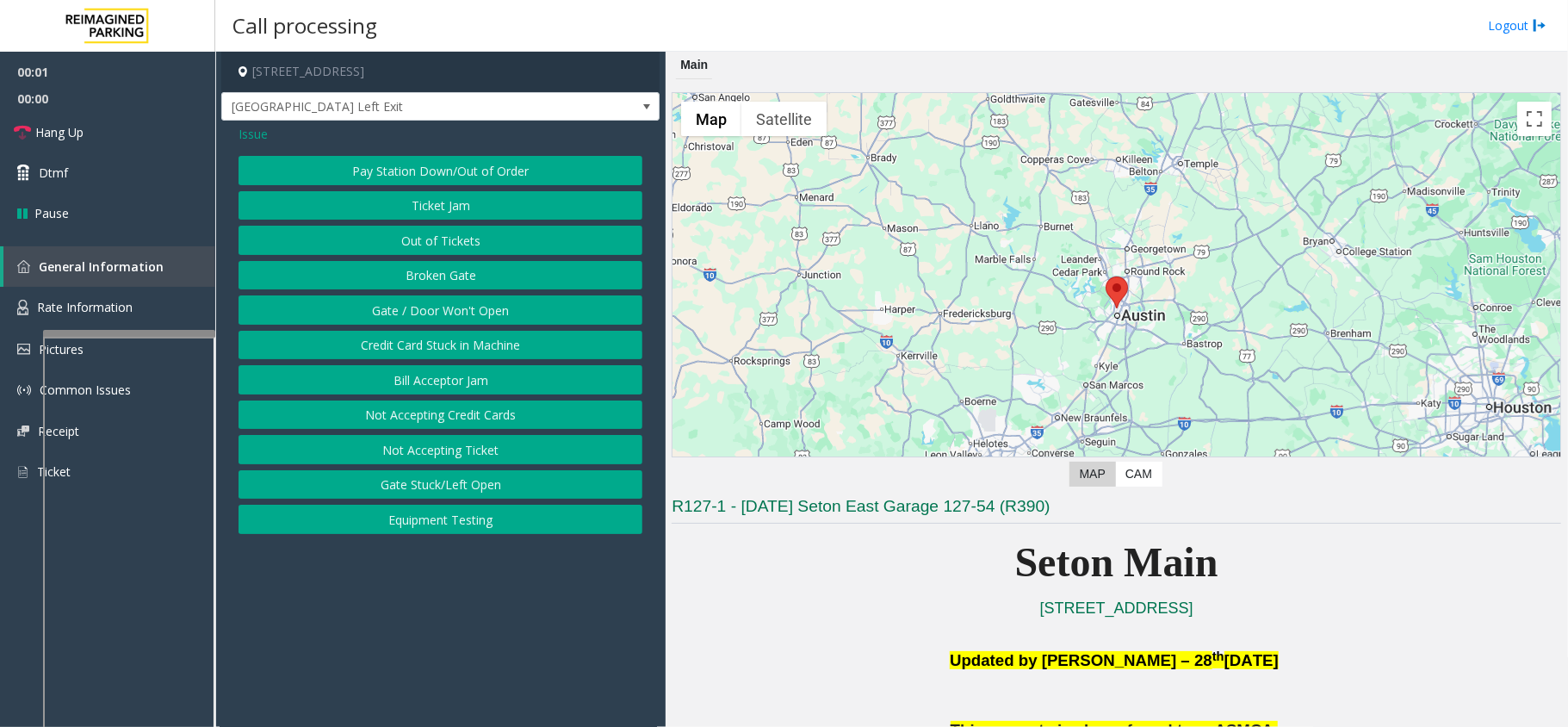
click at [483, 305] on button "Gate / Door Won't Open" at bounding box center [440, 310] width 404 height 30
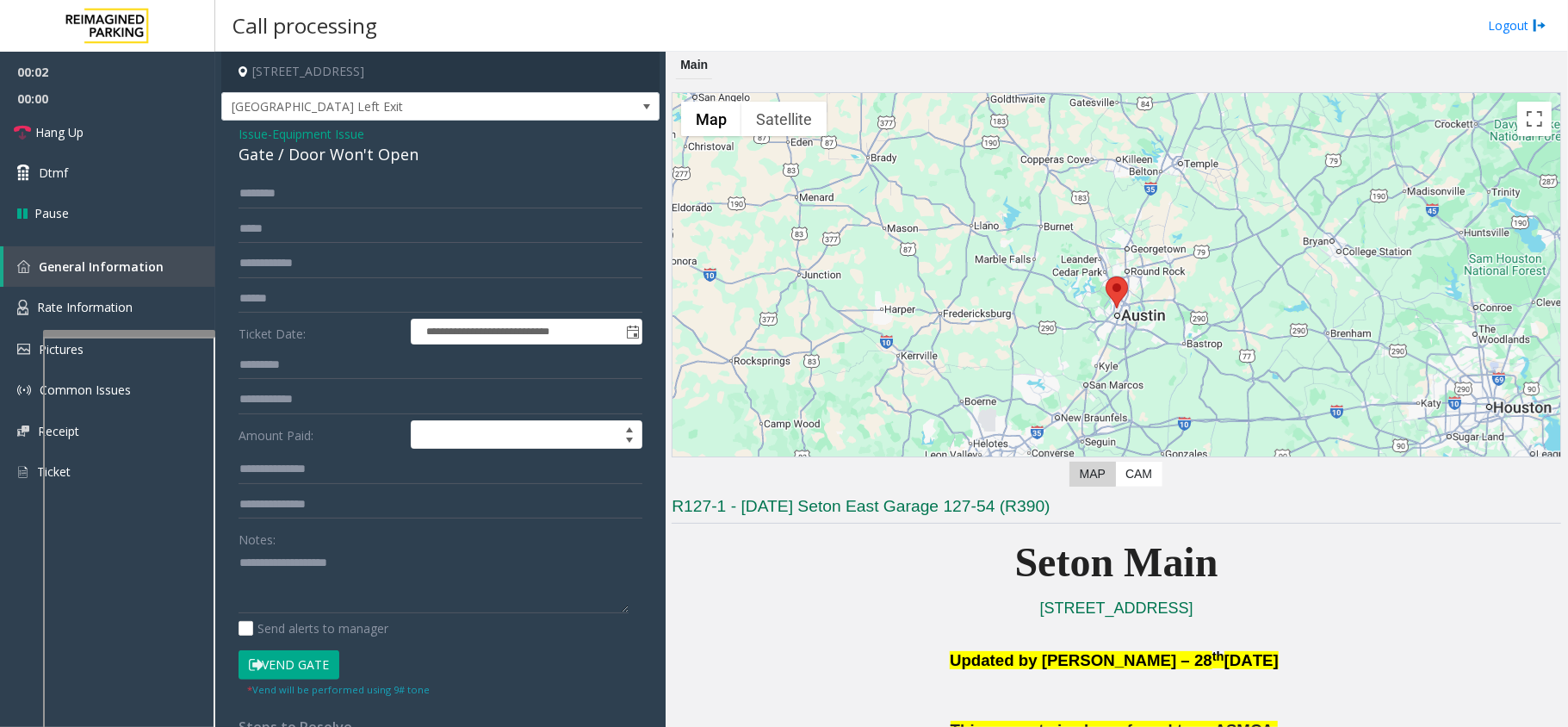
click at [305, 656] on button "Vend Gate" at bounding box center [289, 665] width 101 height 30
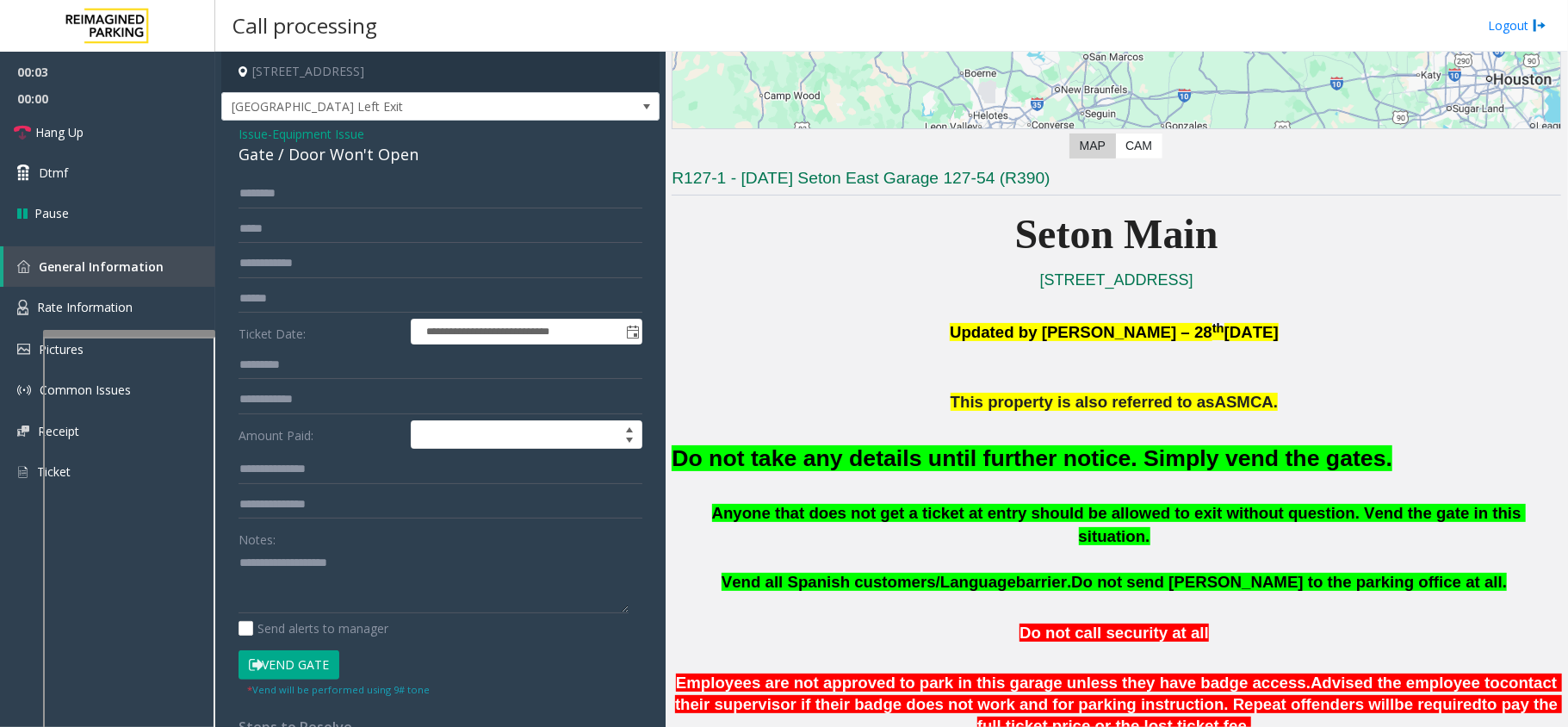
scroll to position [345, 0]
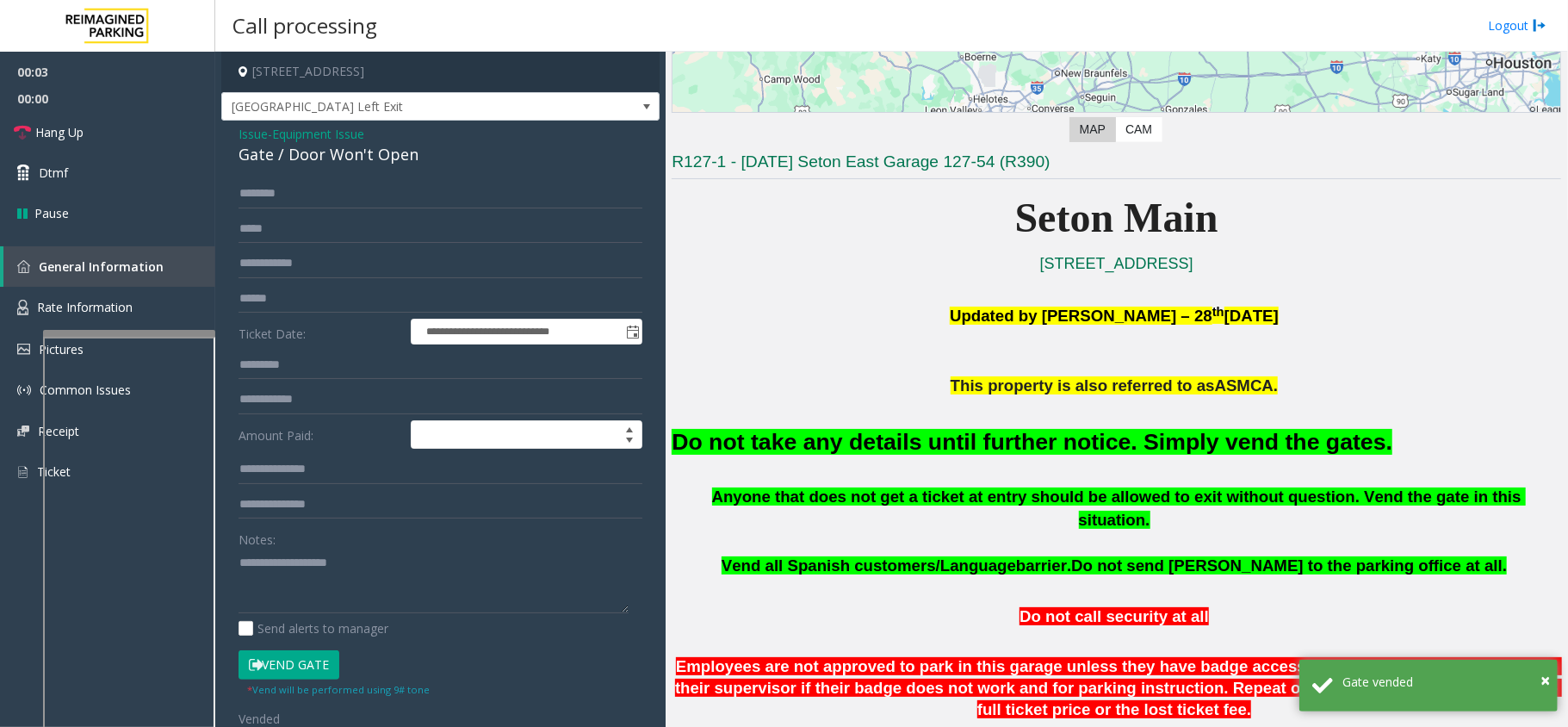
click at [923, 445] on font "Do not take any details until further notice. Simply vend the gates." at bounding box center [1032, 442] width 720 height 26
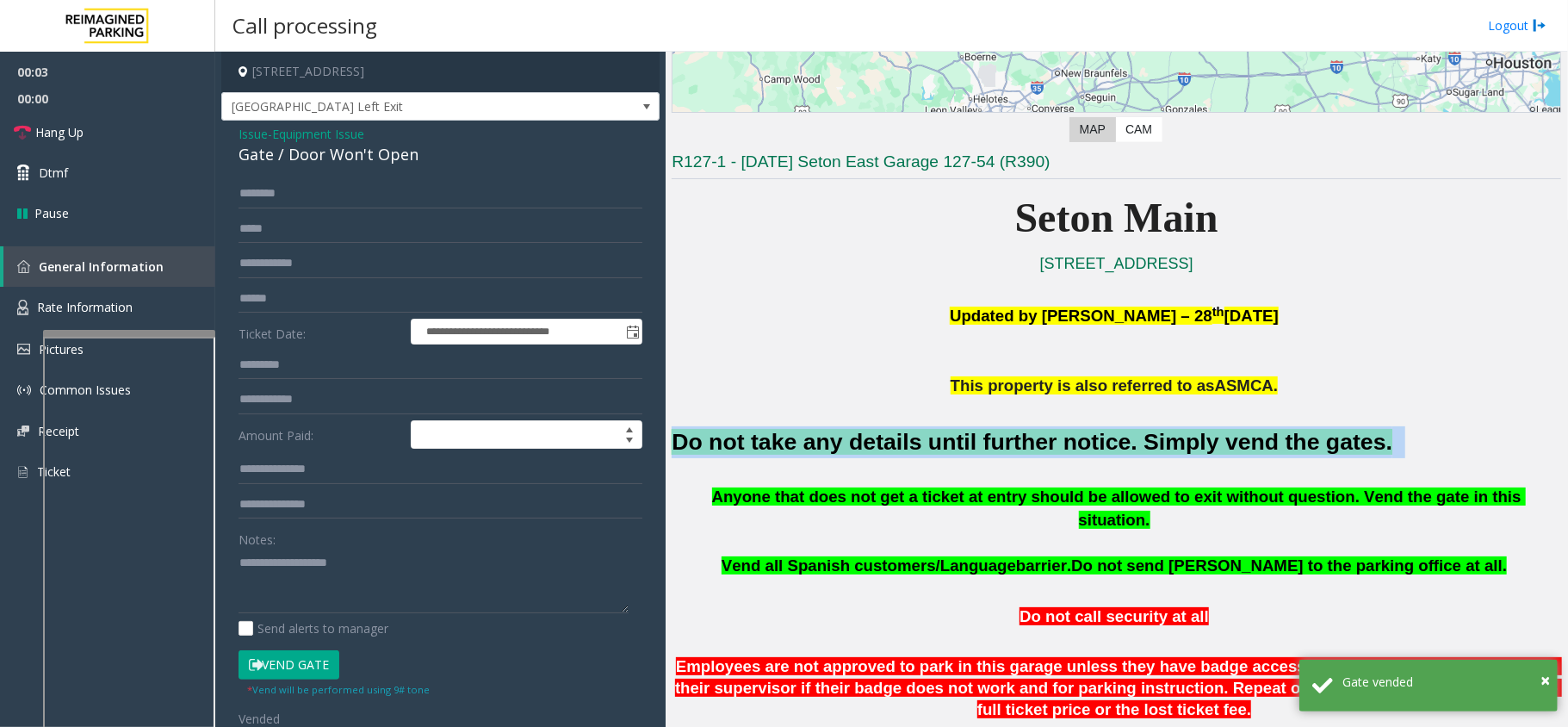
click at [923, 445] on font "Do not take any details until further notice. Simply vend the gates." at bounding box center [1032, 442] width 720 height 26
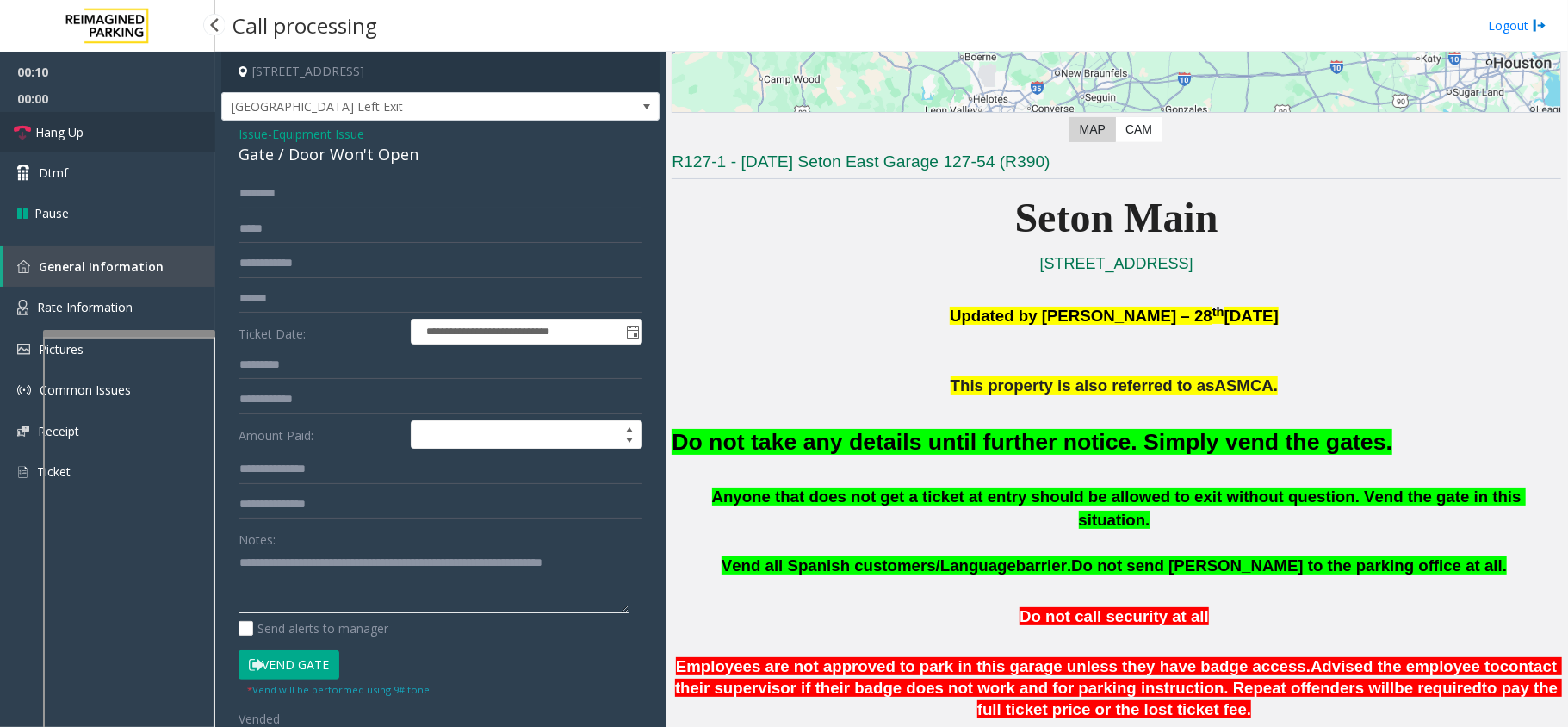
type textarea "**********"
click at [125, 132] on link "Hang Up" at bounding box center [107, 132] width 215 height 41
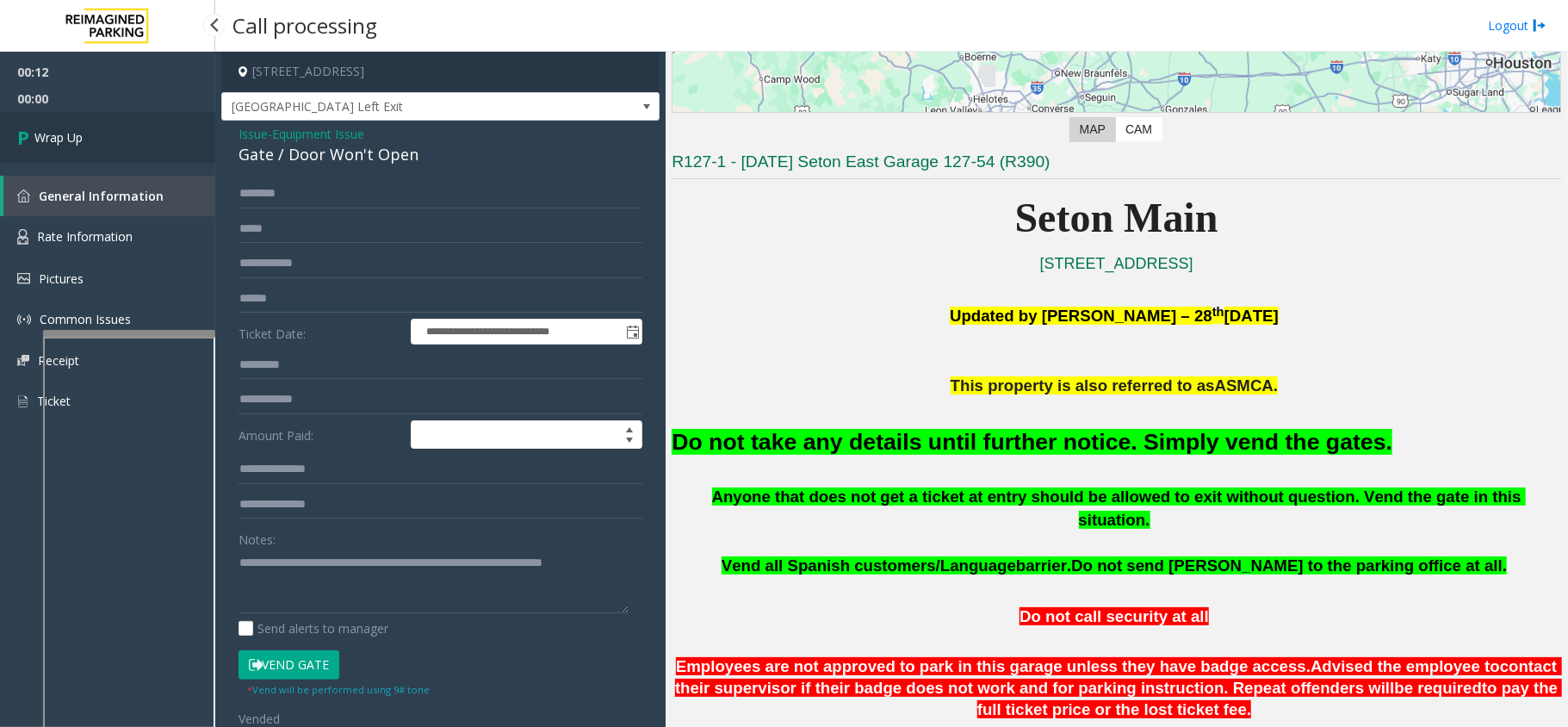
click at [125, 132] on link "Wrap Up" at bounding box center [107, 138] width 215 height 50
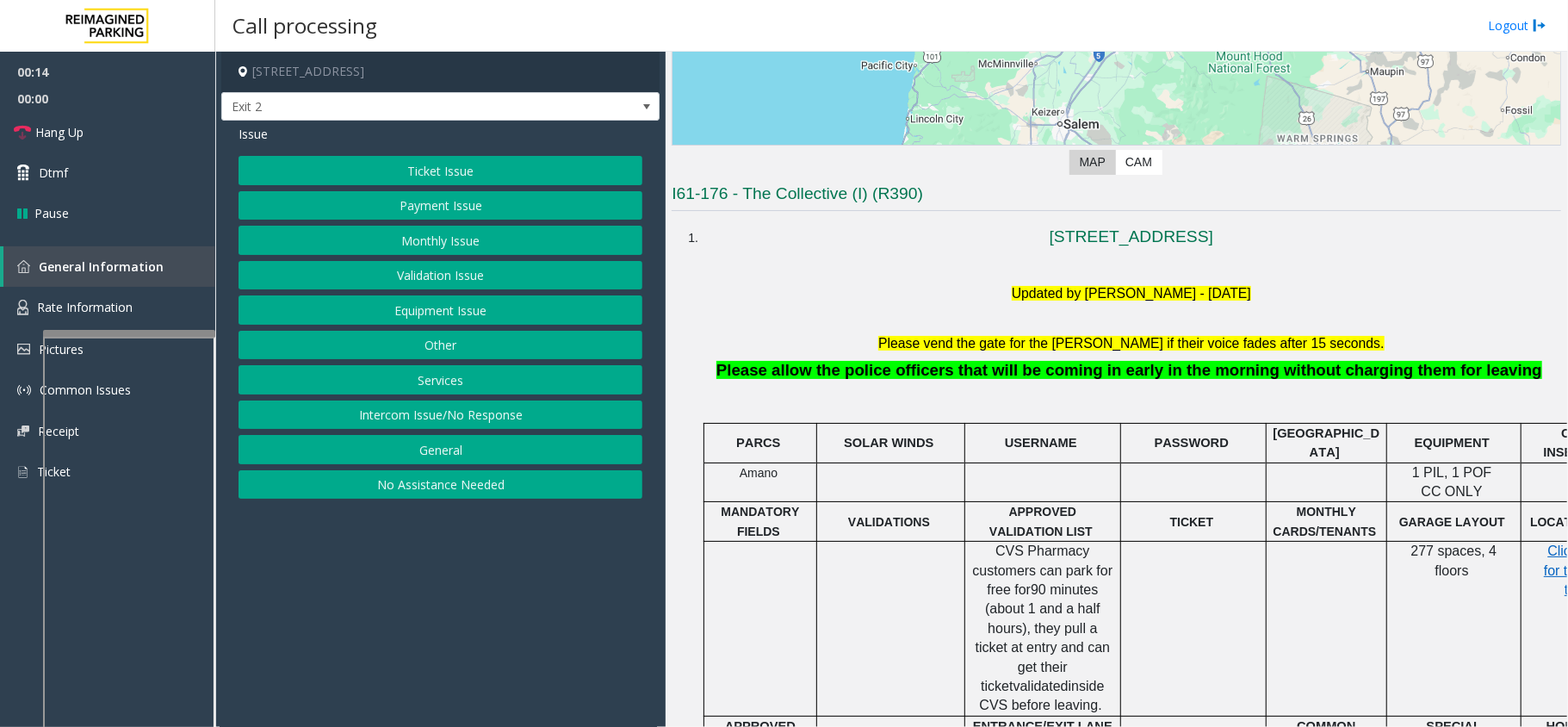
scroll to position [332, 0]
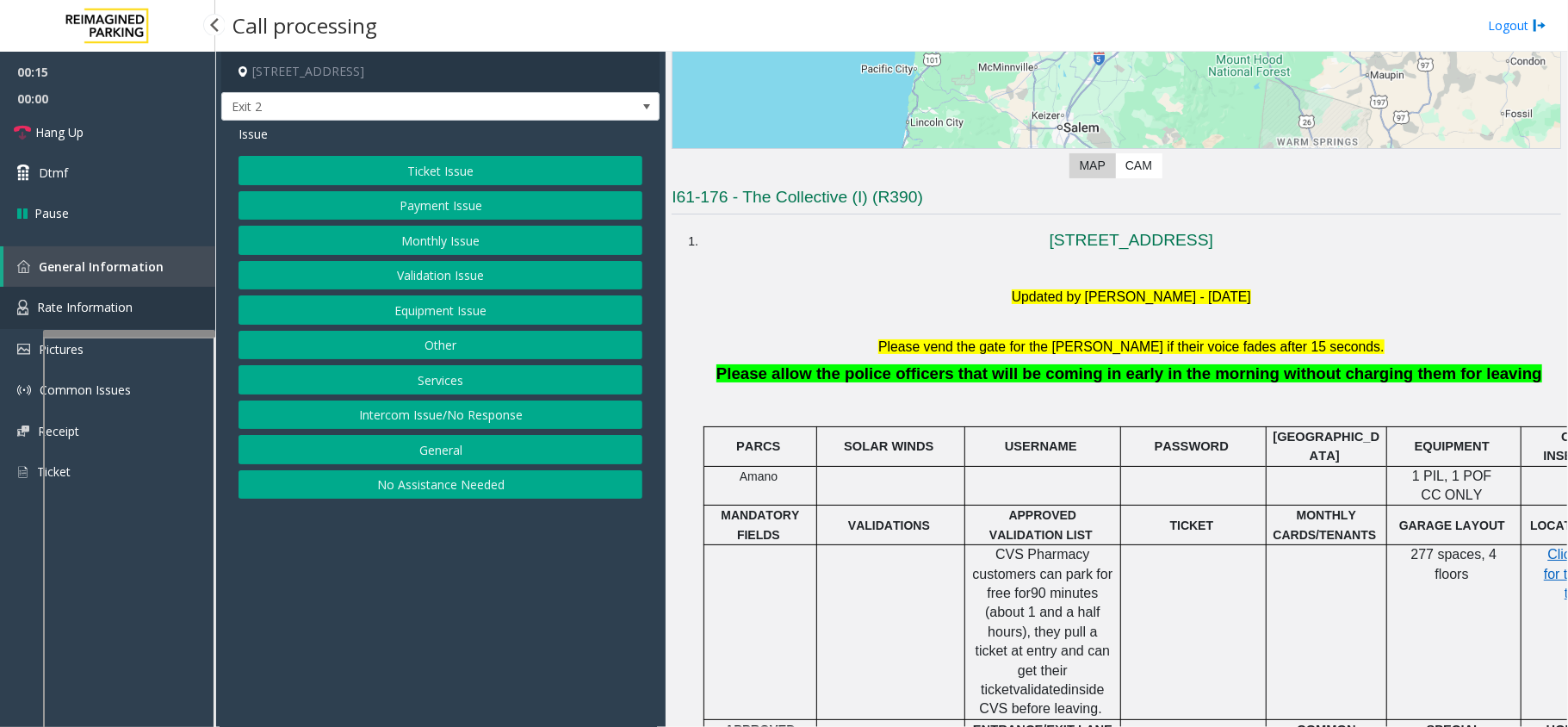
click at [159, 290] on link "Rate Information" at bounding box center [107, 307] width 215 height 42
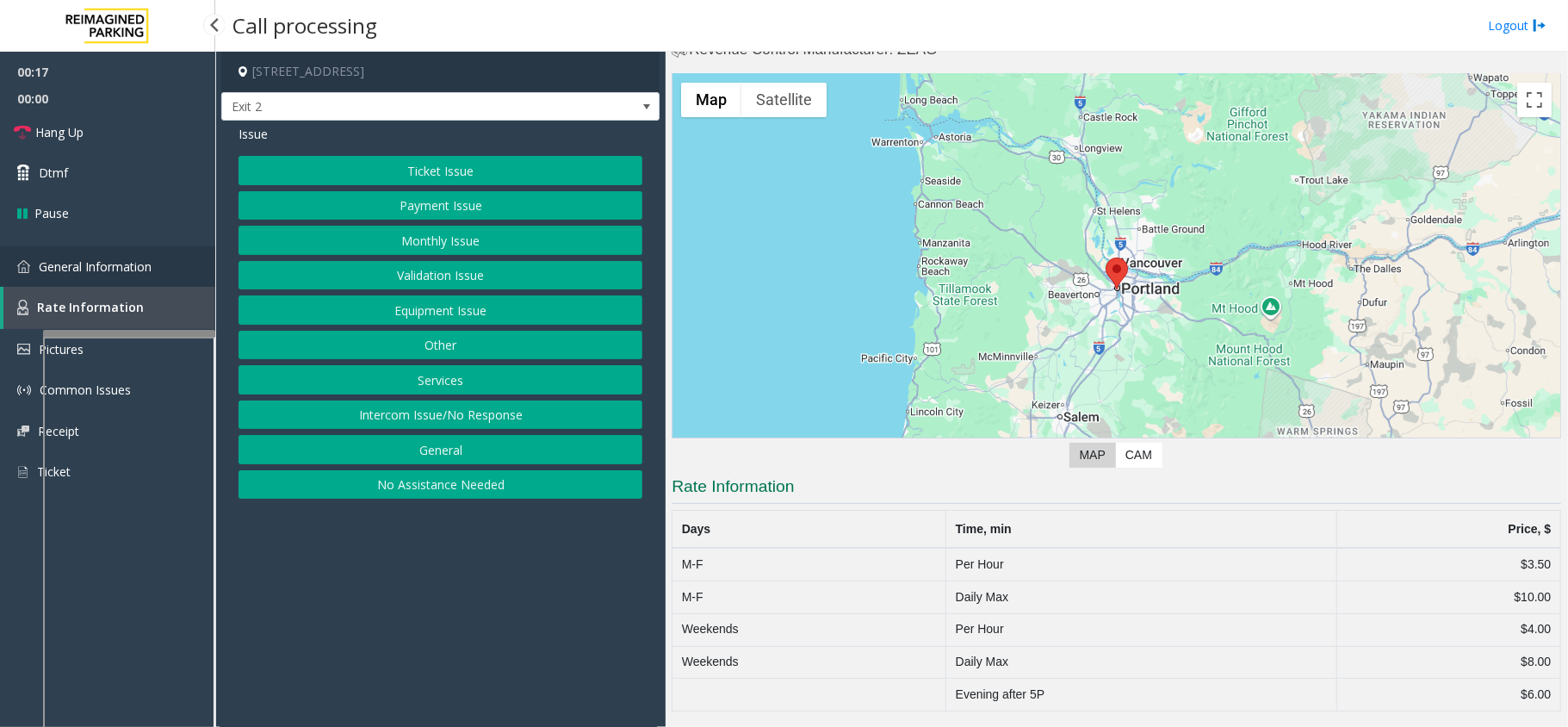
click at [155, 277] on link "General Information" at bounding box center [107, 266] width 215 height 41
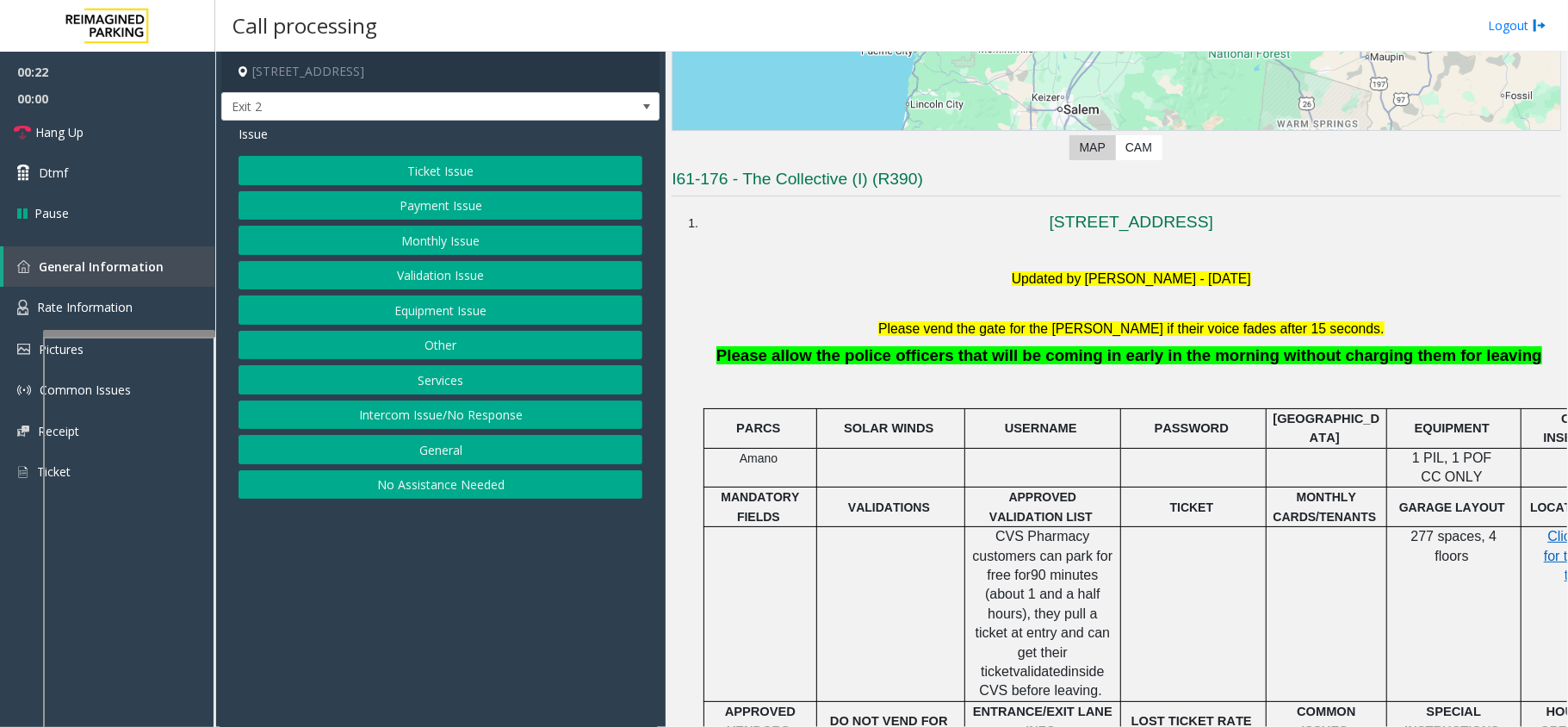
scroll to position [332, 0]
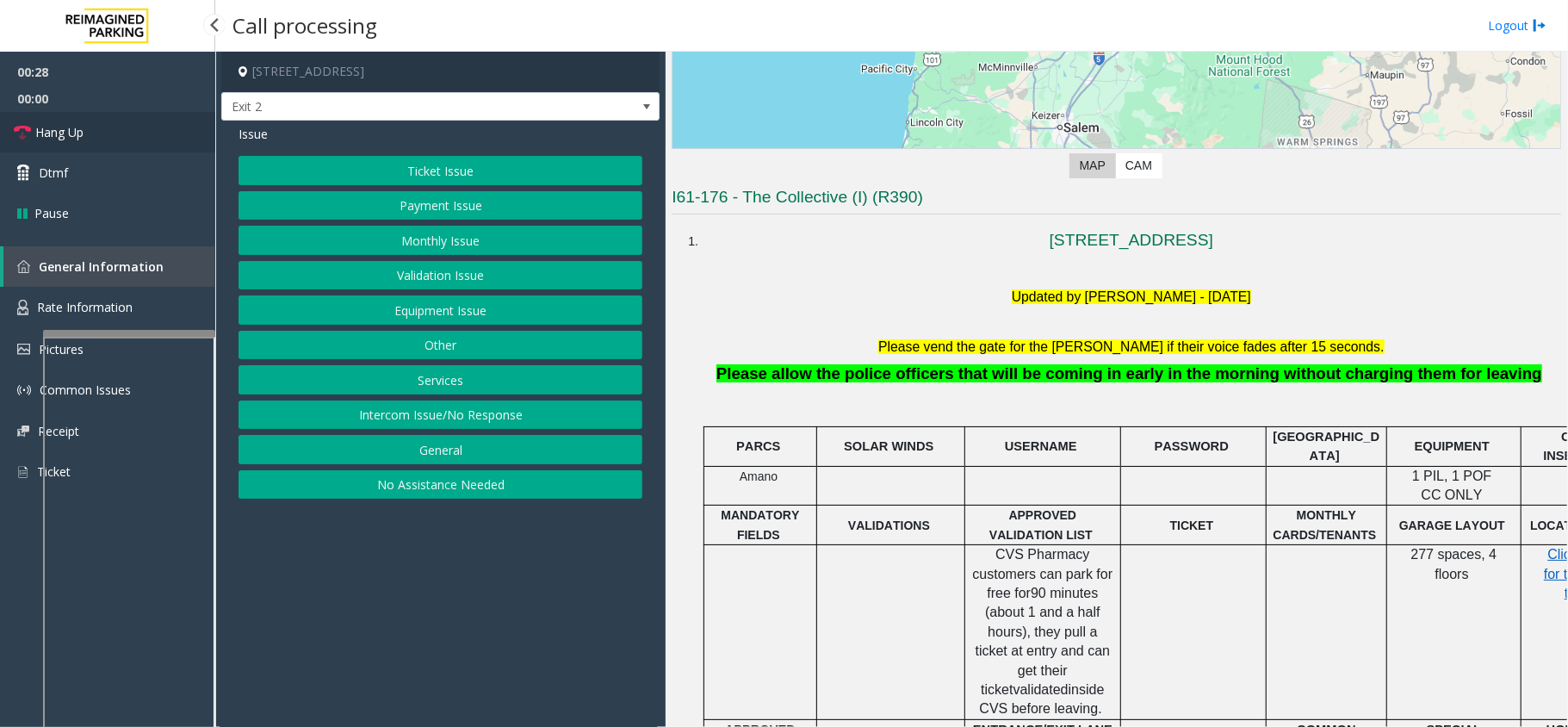
click at [119, 121] on link "Hang Up" at bounding box center [107, 132] width 215 height 41
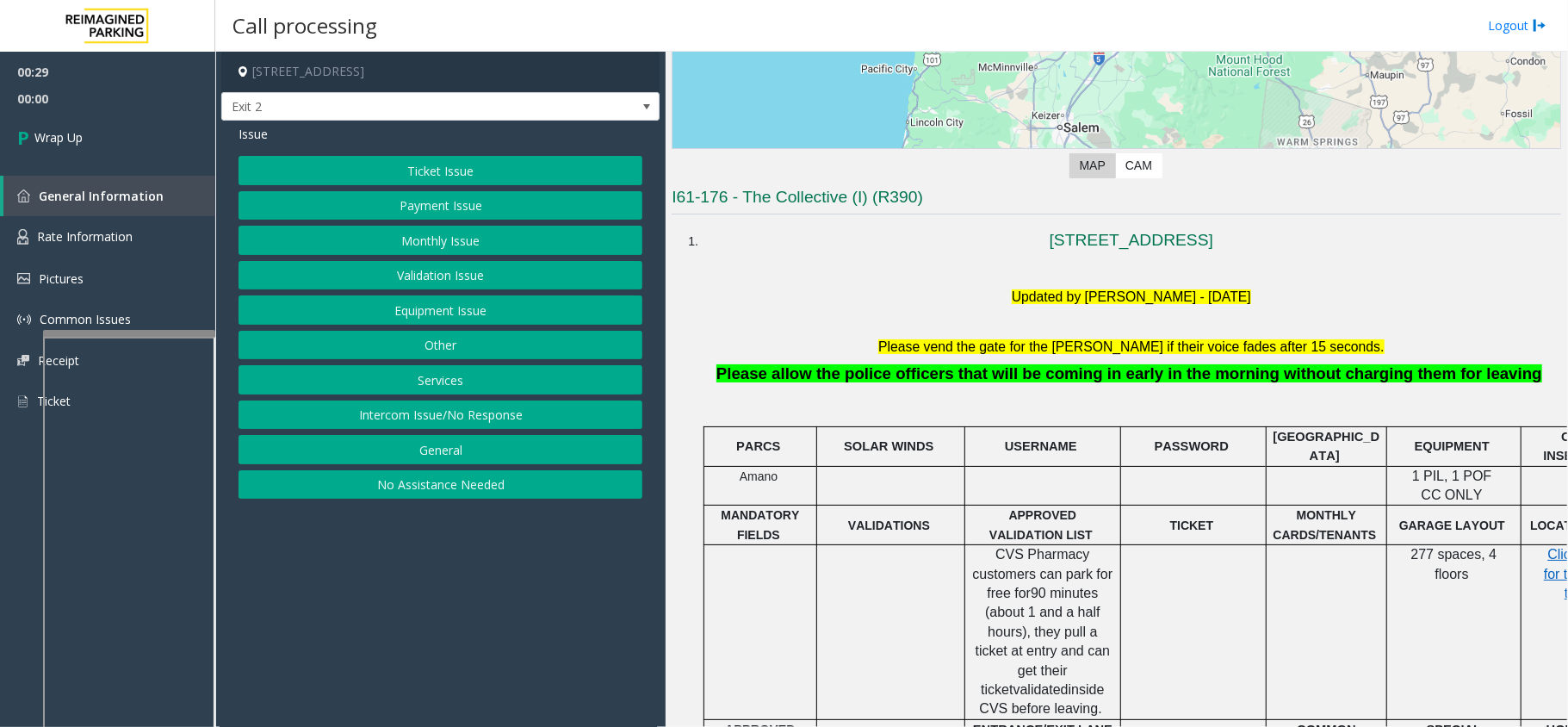
click at [446, 306] on button "Equipment Issue" at bounding box center [440, 310] width 404 height 30
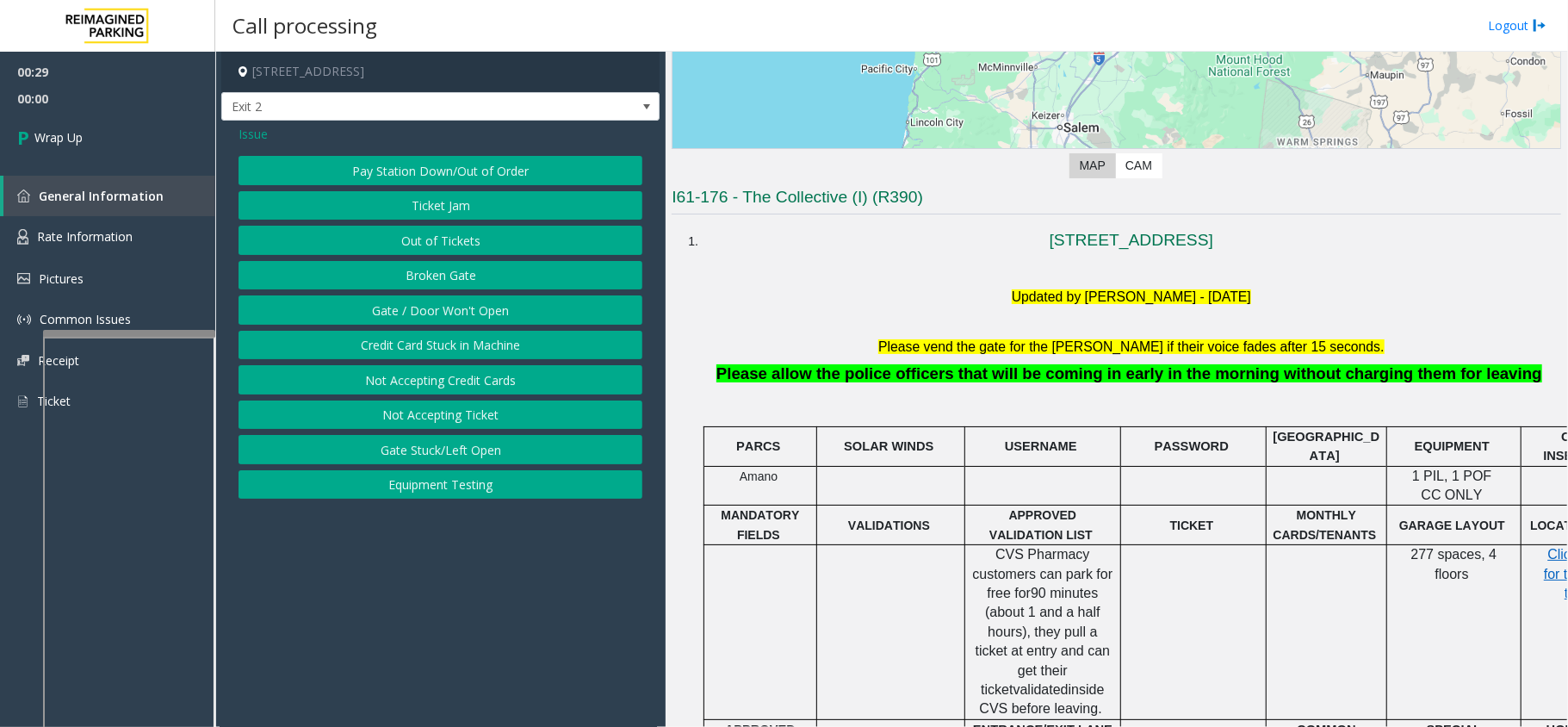
click at [445, 304] on button "Gate / Door Won't Open" at bounding box center [440, 310] width 404 height 30
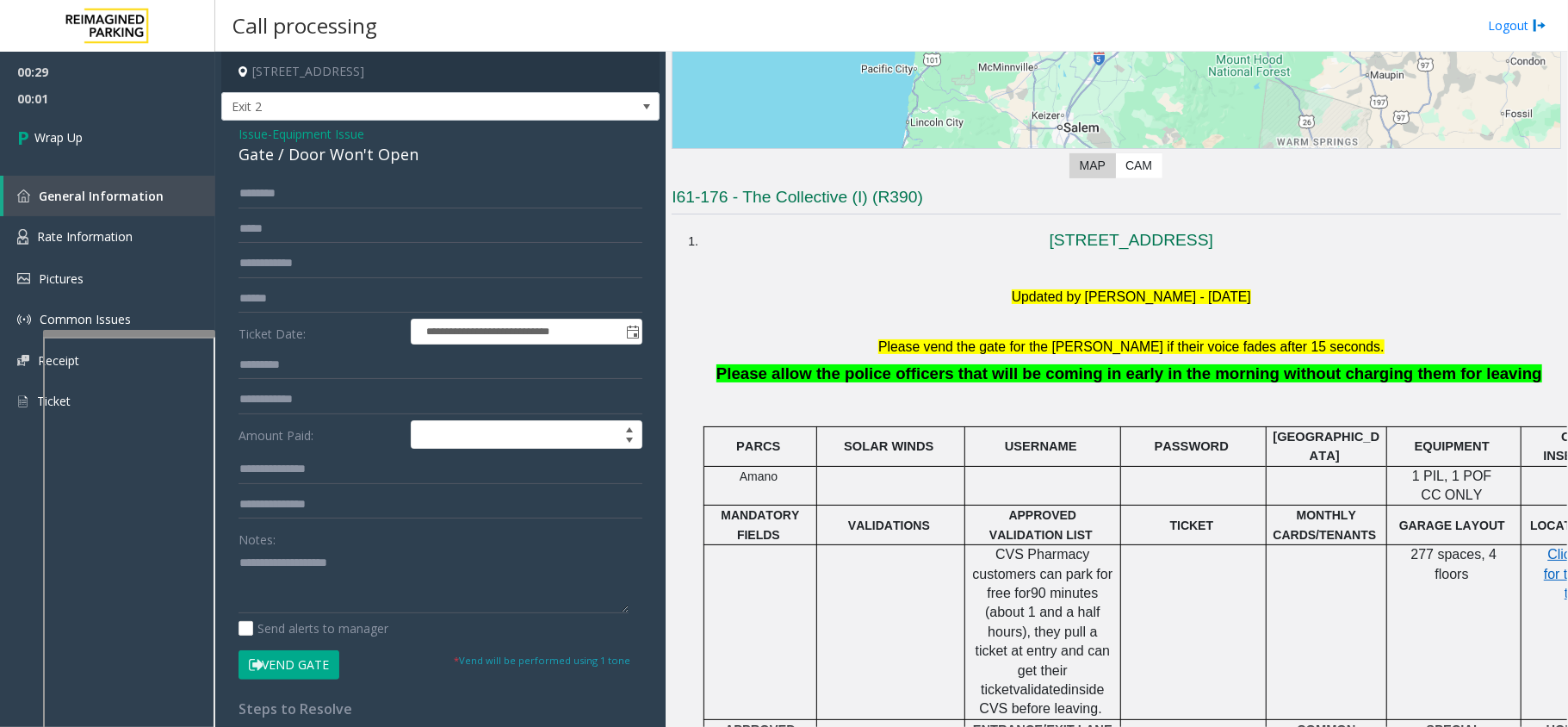
click at [260, 131] on span "Issue" at bounding box center [253, 133] width 30 height 18
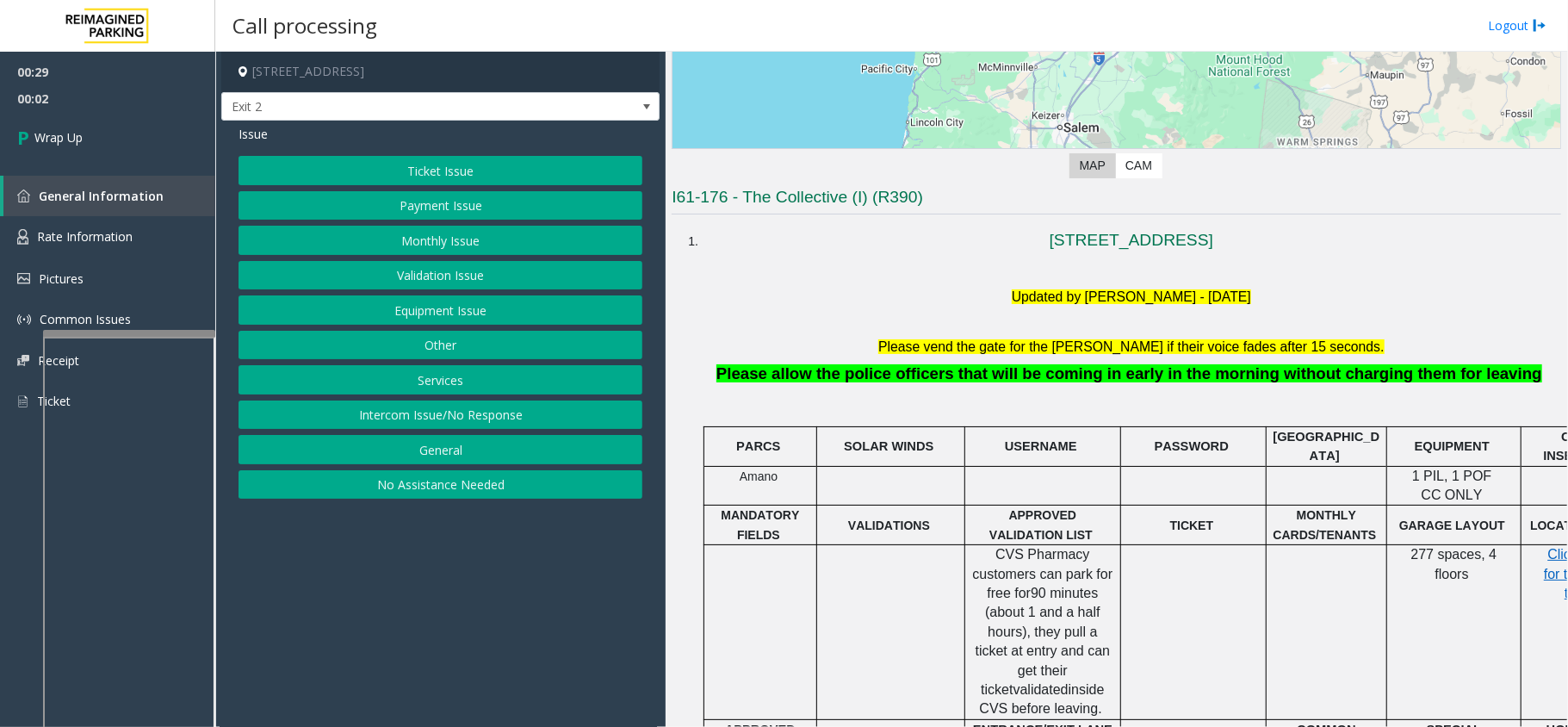
click at [421, 297] on button "Equipment Issue" at bounding box center [440, 310] width 404 height 30
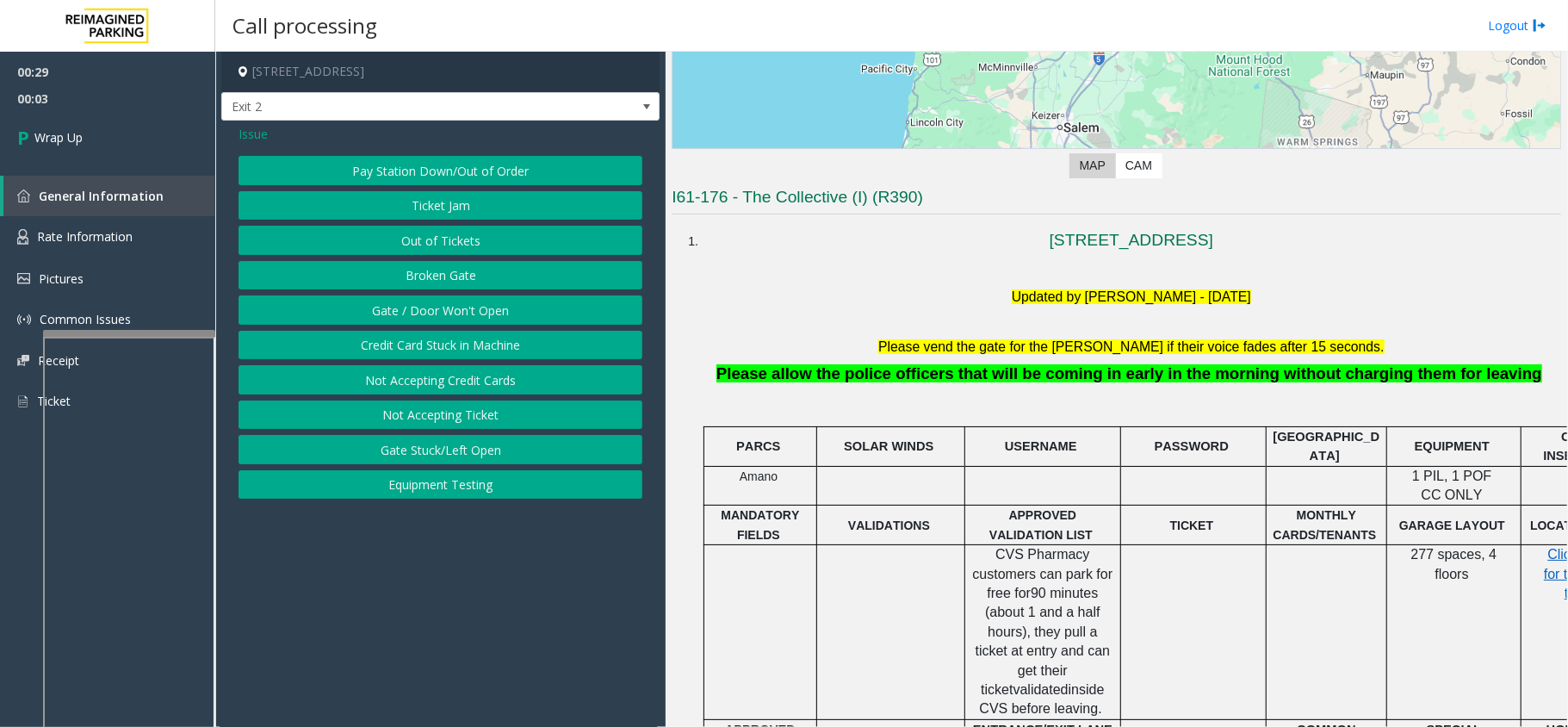
click at [404, 293] on div "Pay Station Down/Out of Order Ticket Jam Out of Tickets Broken Gate Gate / Door…" at bounding box center [440, 327] width 404 height 343
click at [314, 301] on button "Gate / Door Won't Open" at bounding box center [440, 310] width 404 height 30
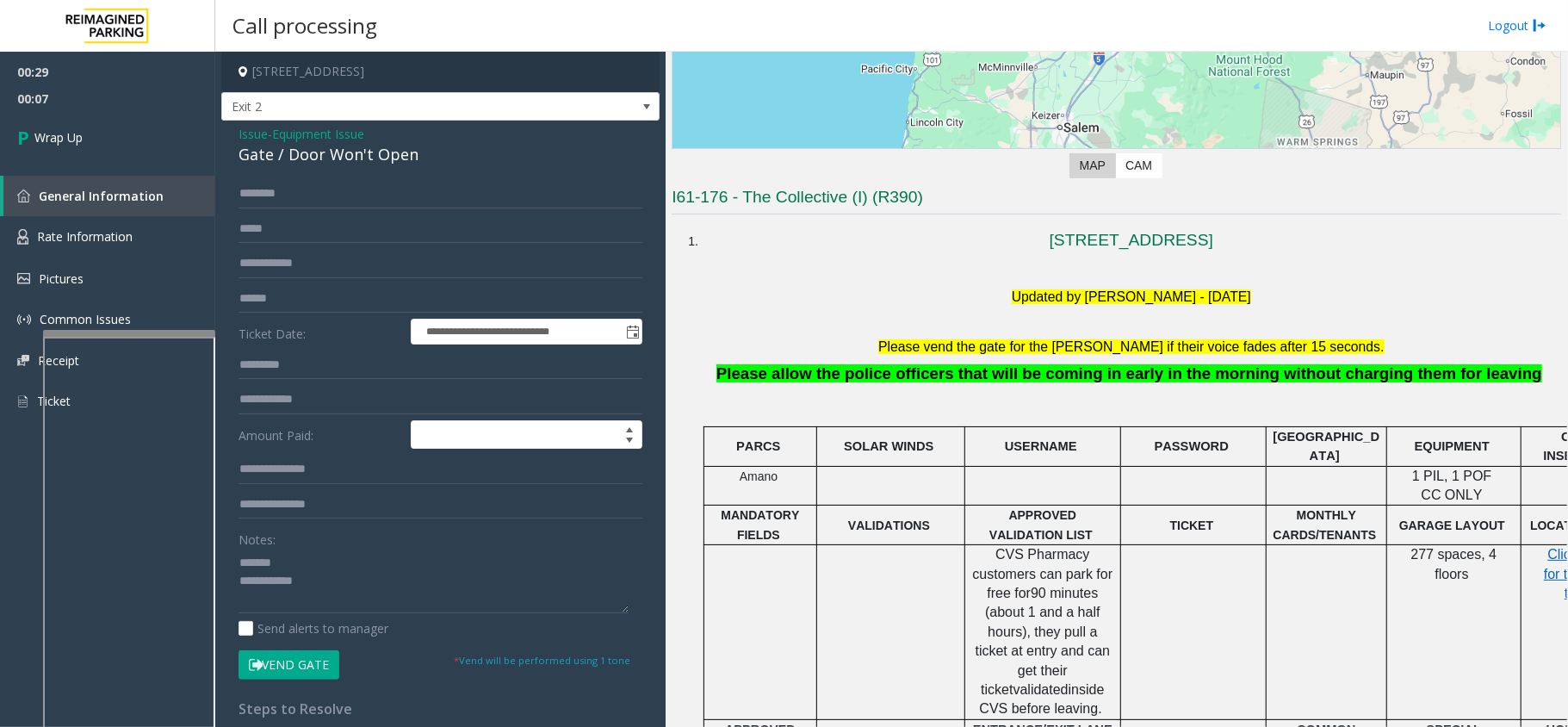
click at [332, 165] on div "Gate / Door Won't Open" at bounding box center [440, 154] width 404 height 24
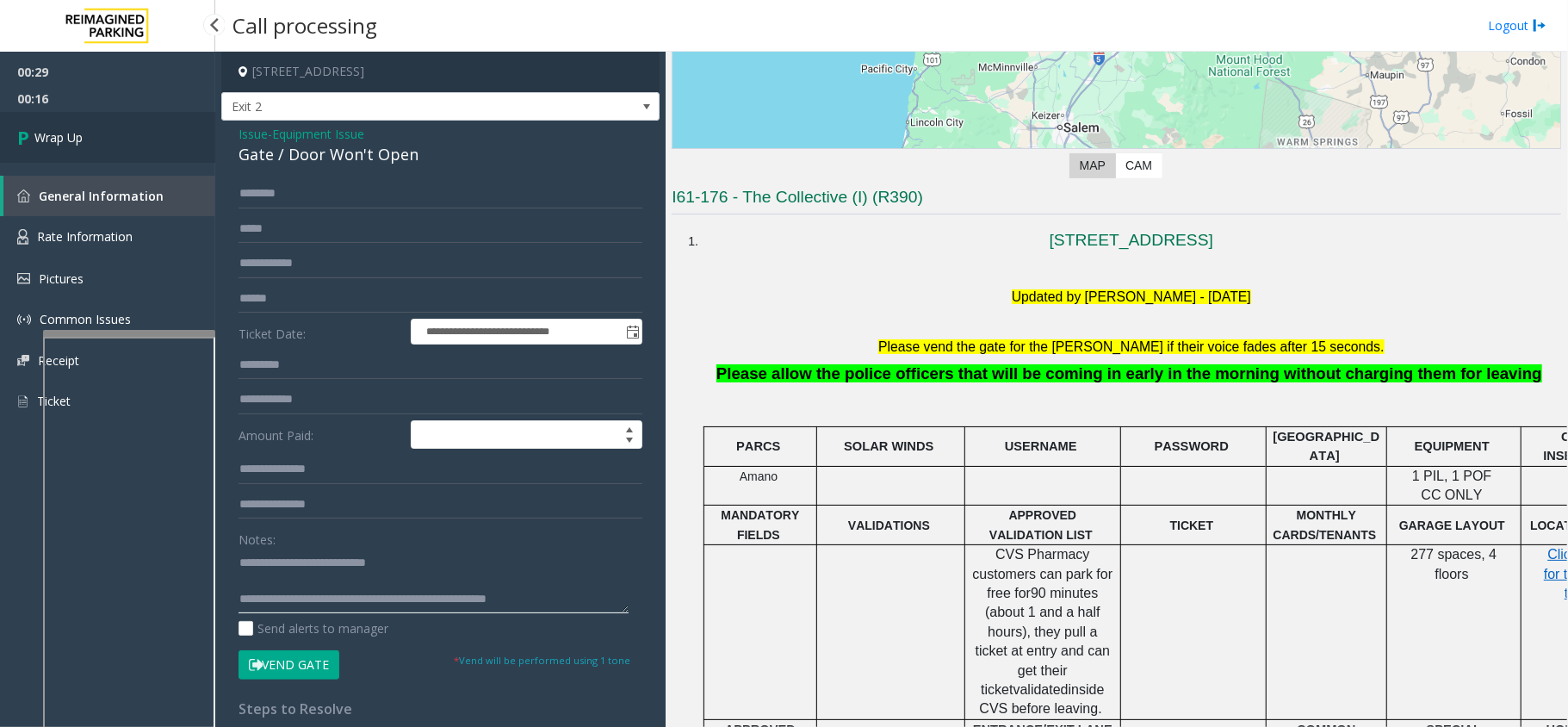
type textarea "**********"
click at [156, 118] on link "Wrap Up" at bounding box center [107, 138] width 215 height 50
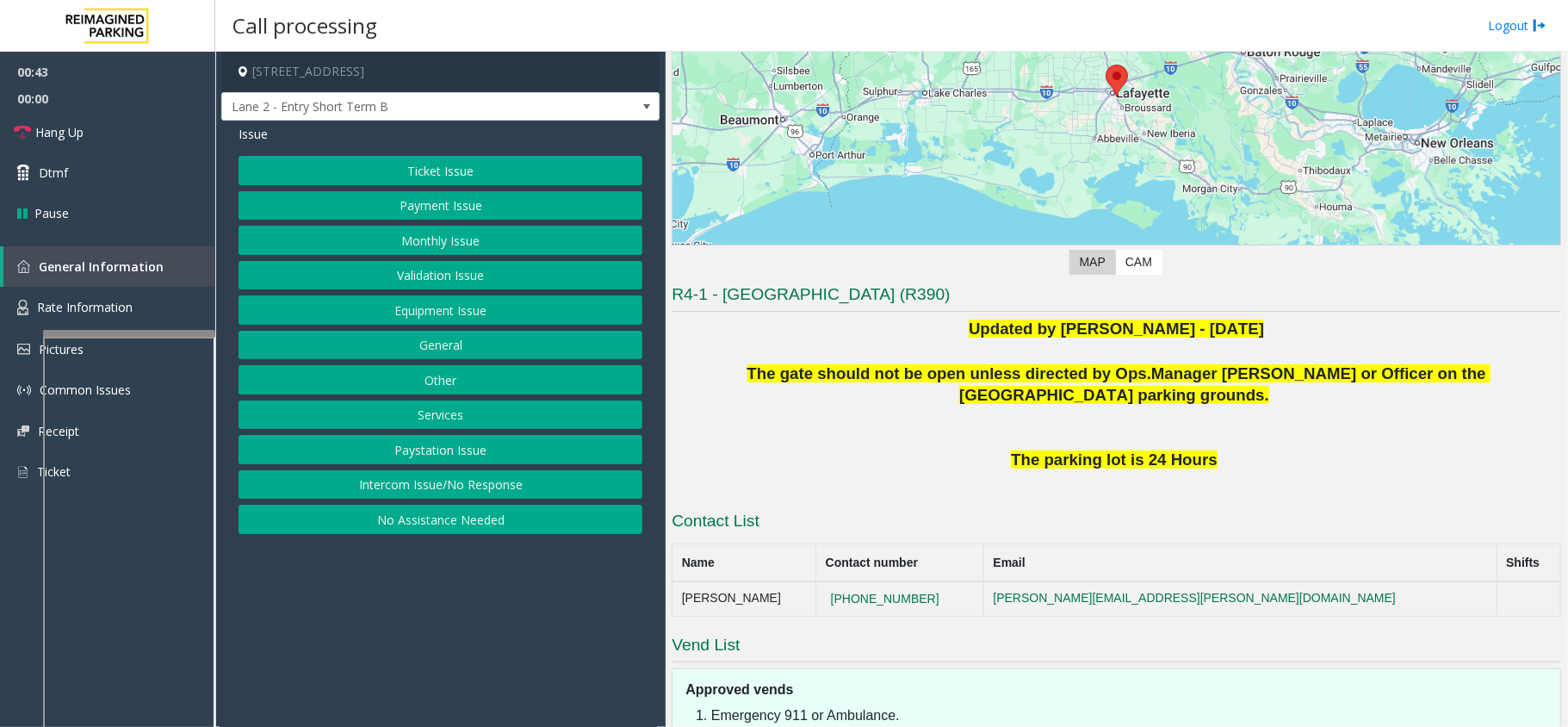
scroll to position [250, 0]
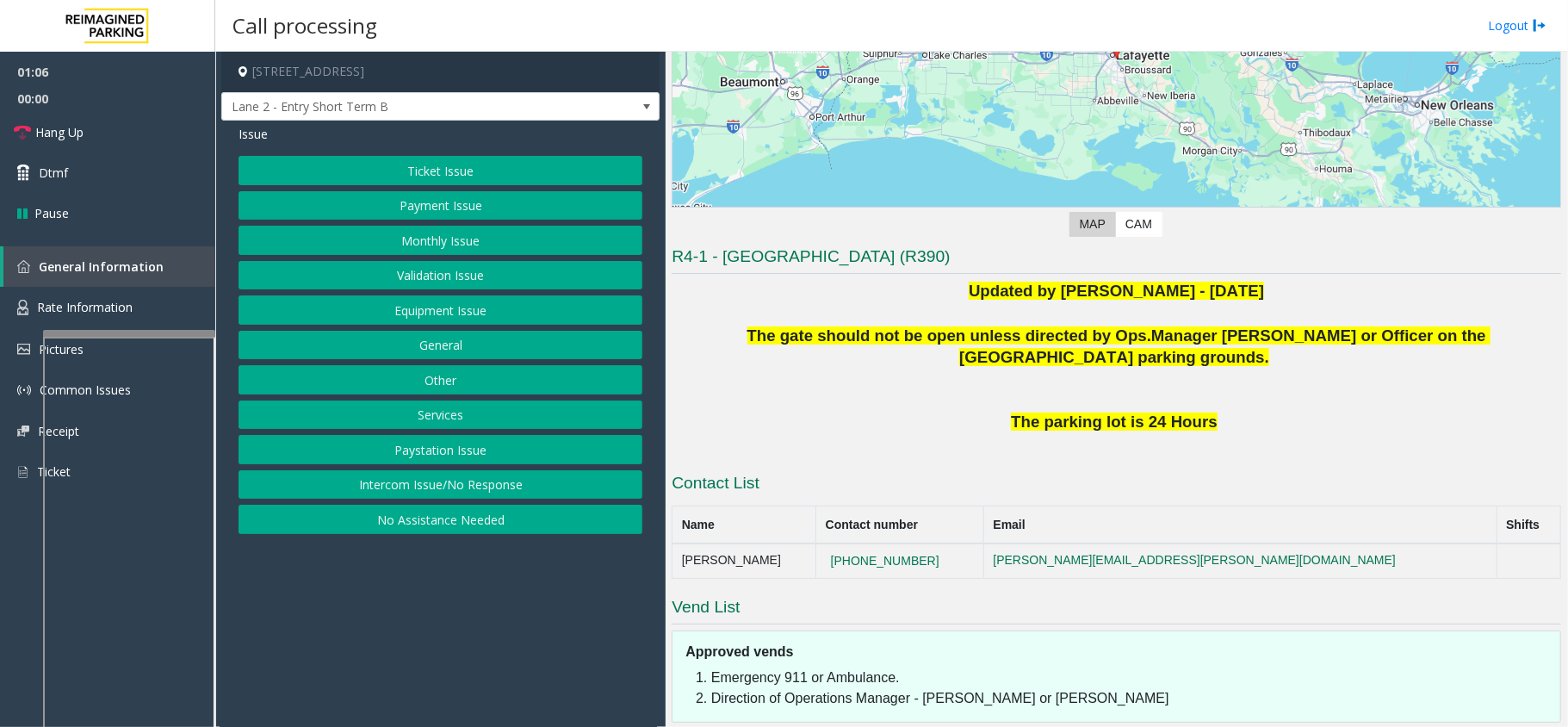
click at [438, 300] on button "Equipment Issue" at bounding box center [440, 310] width 404 height 30
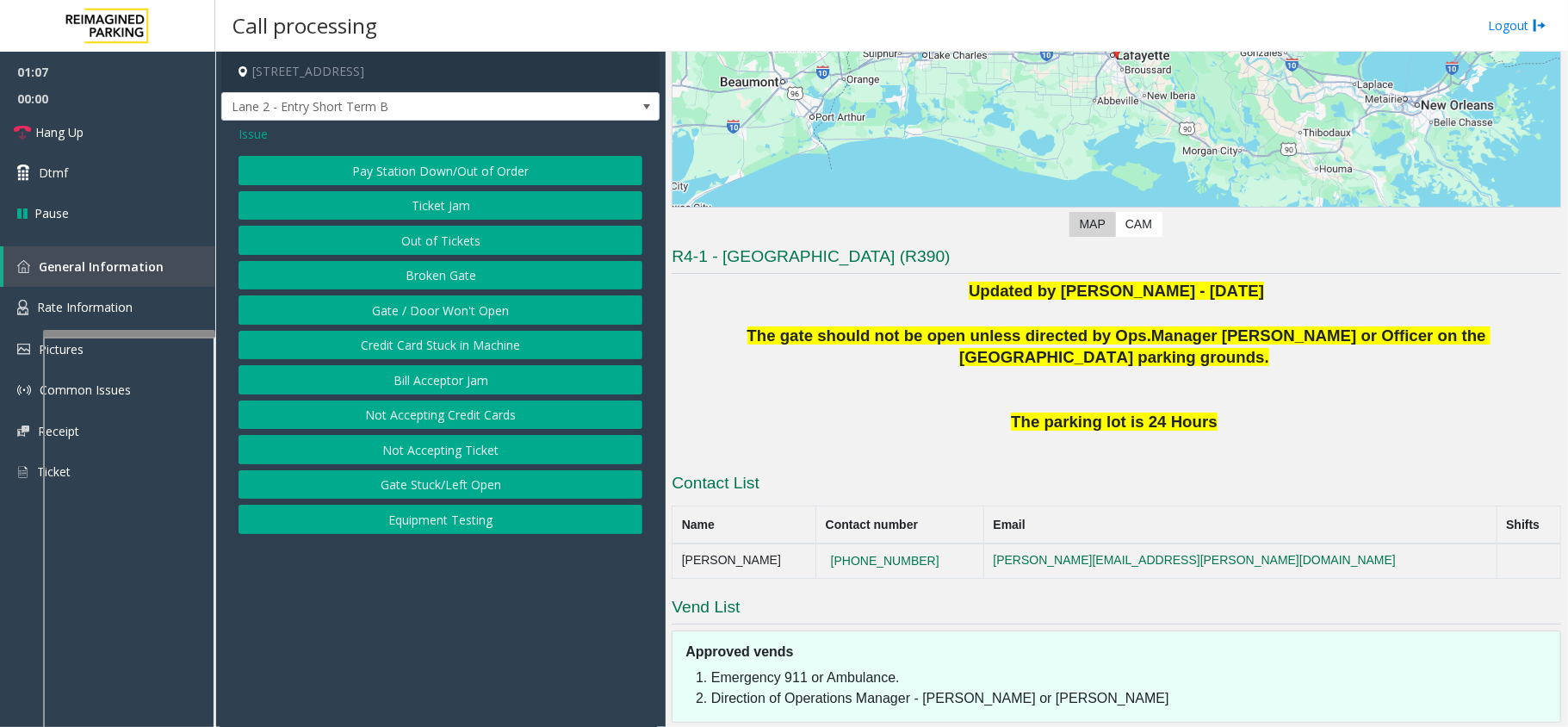
click at [438, 300] on button "Gate / Door Won't Open" at bounding box center [440, 310] width 404 height 30
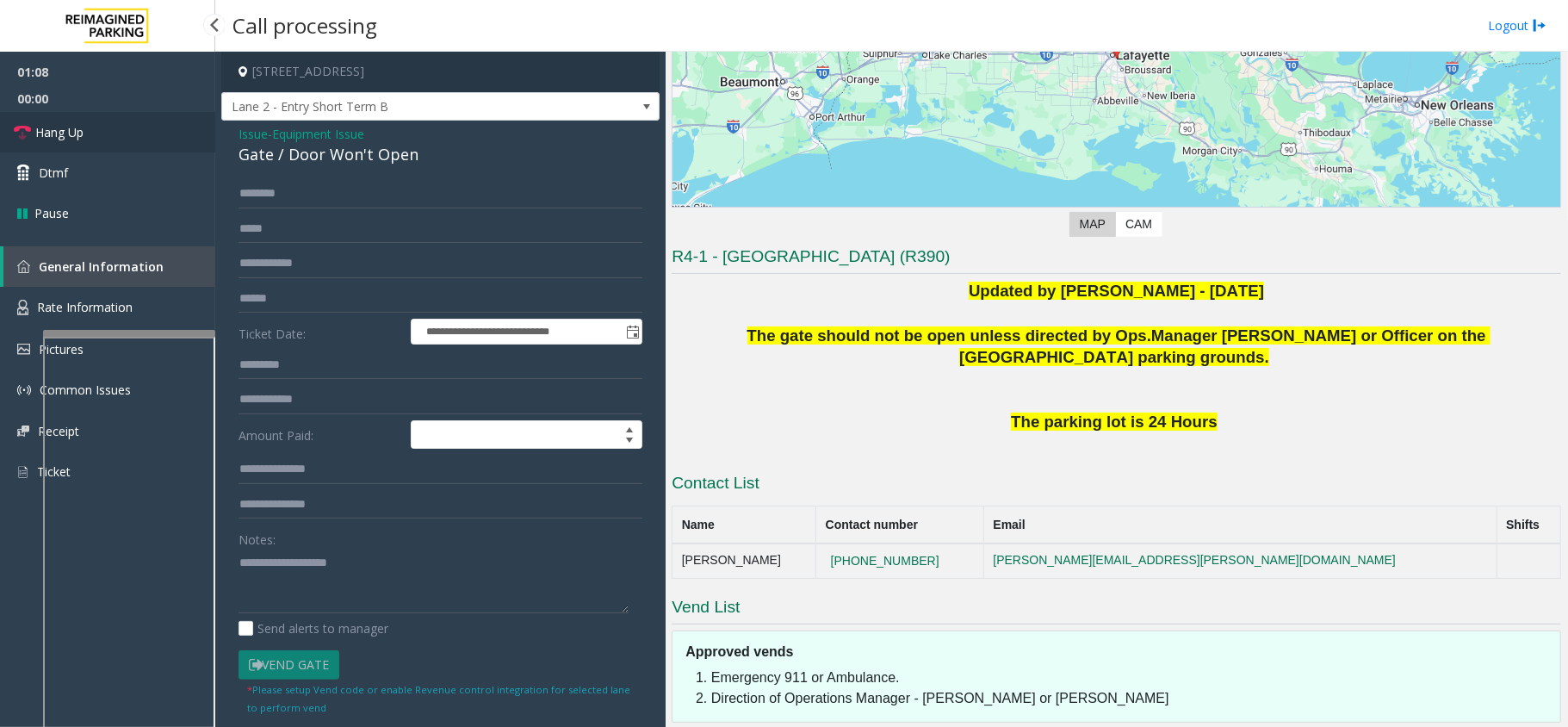
click at [127, 131] on link "Hang Up" at bounding box center [107, 132] width 215 height 41
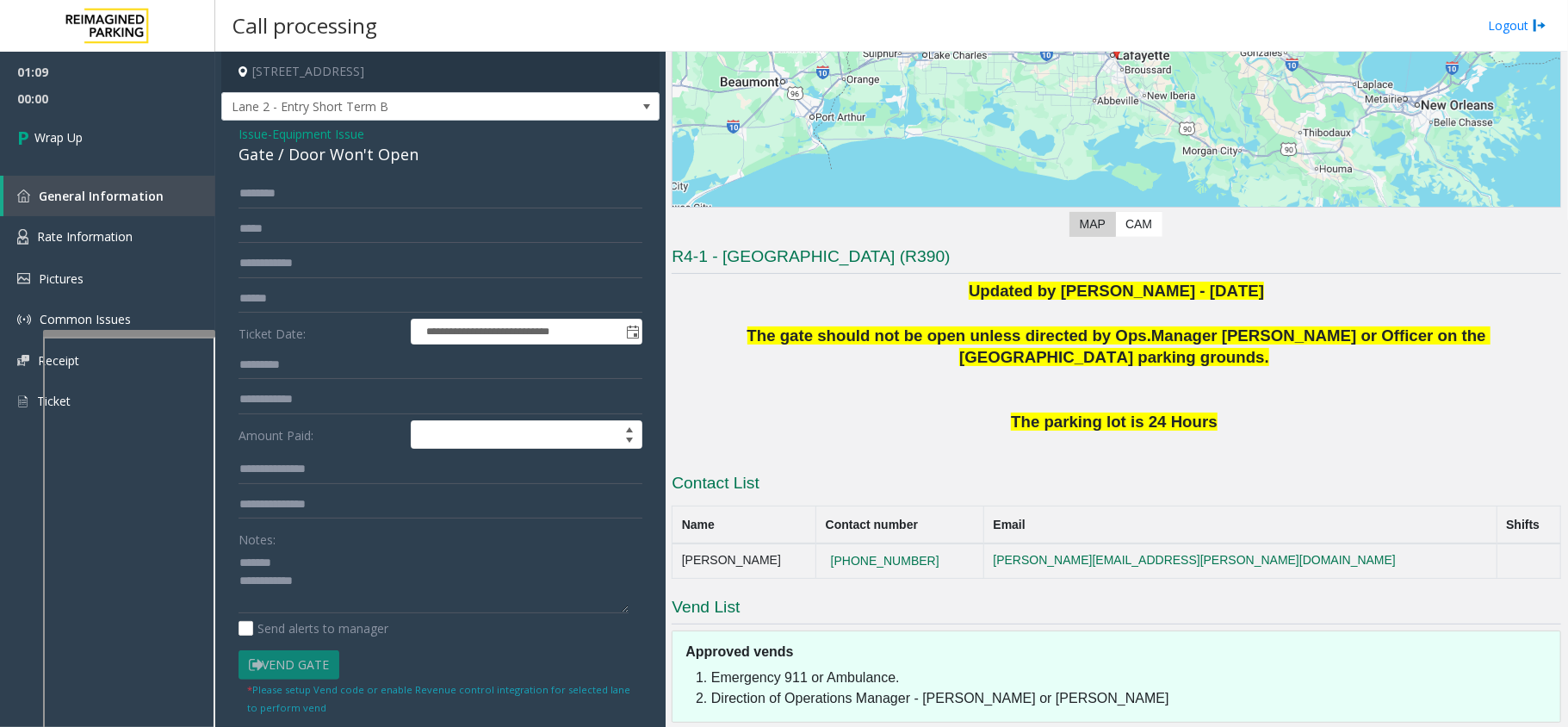
click at [297, 159] on div "Gate / Door Won't Open" at bounding box center [440, 154] width 404 height 24
type textarea "**********"
click at [148, 93] on span "00:09" at bounding box center [107, 98] width 215 height 27
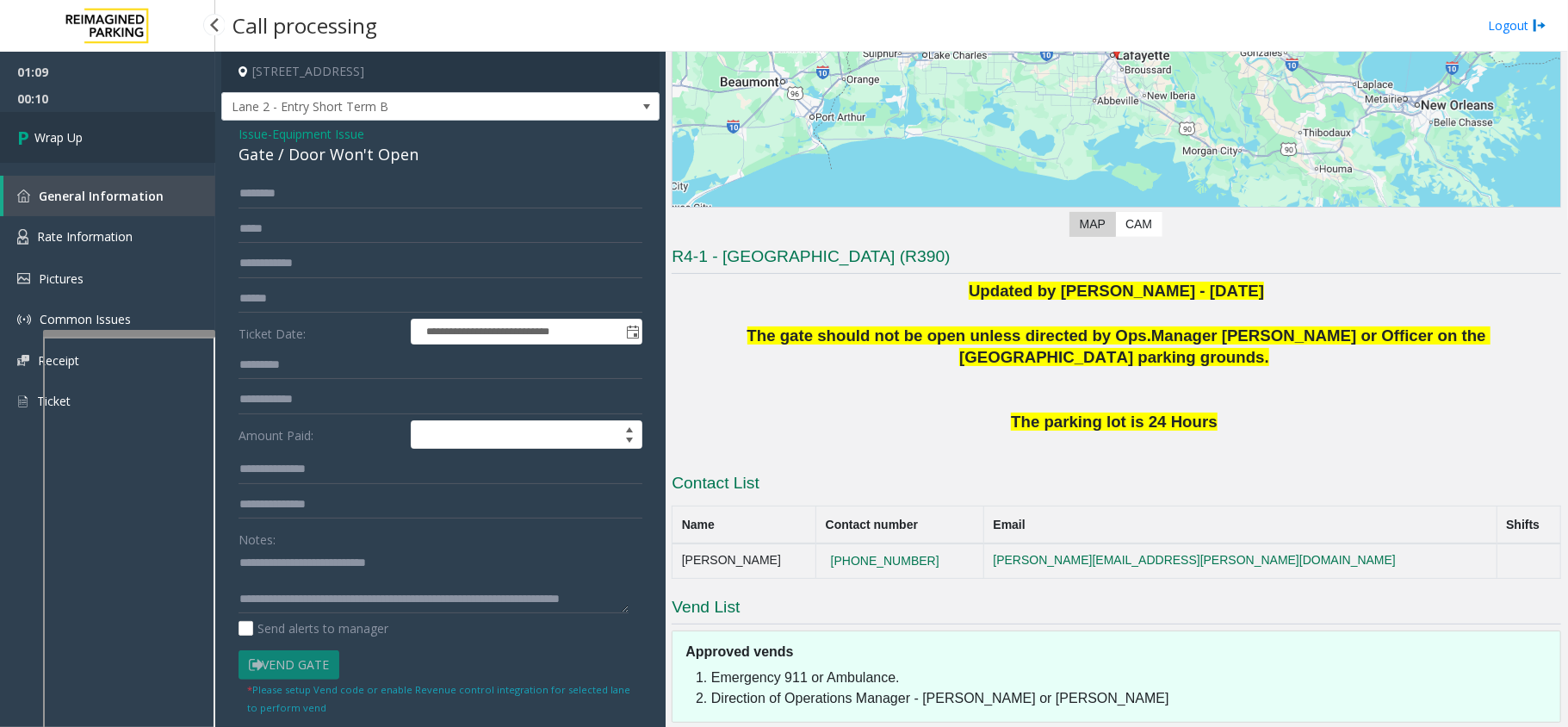
click at [137, 124] on link "Wrap Up" at bounding box center [107, 138] width 215 height 50
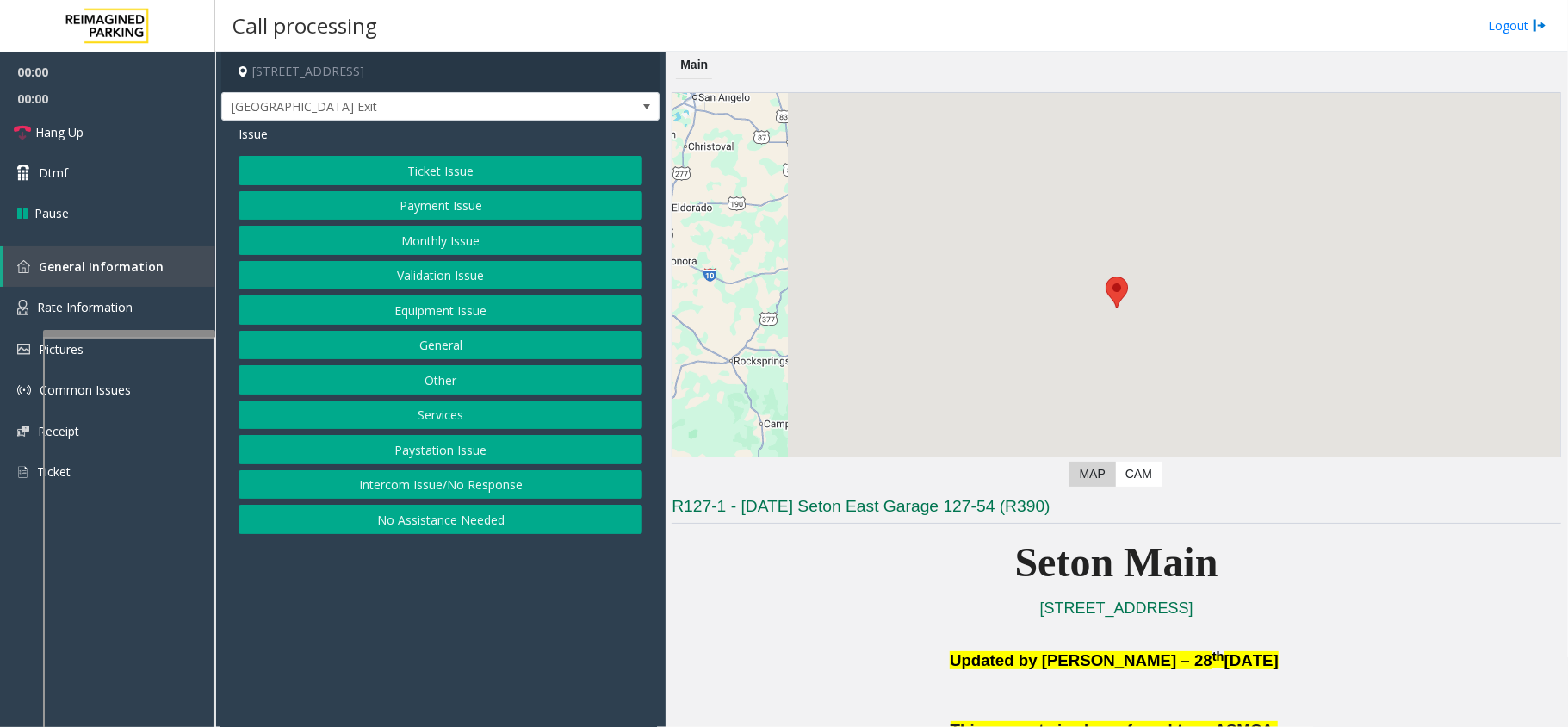
click at [477, 321] on button "Equipment Issue" at bounding box center [440, 310] width 404 height 30
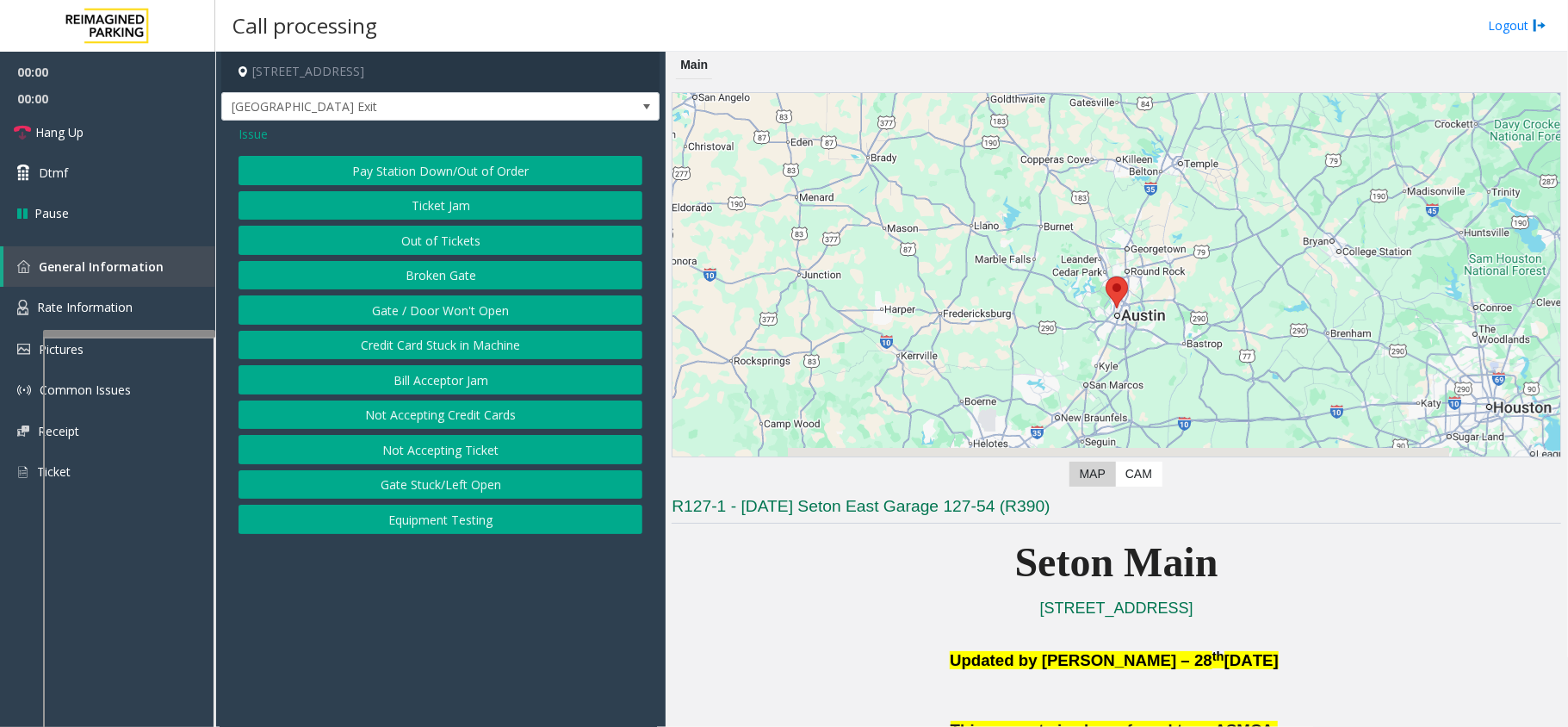
click at [477, 321] on button "Gate / Door Won't Open" at bounding box center [440, 310] width 404 height 30
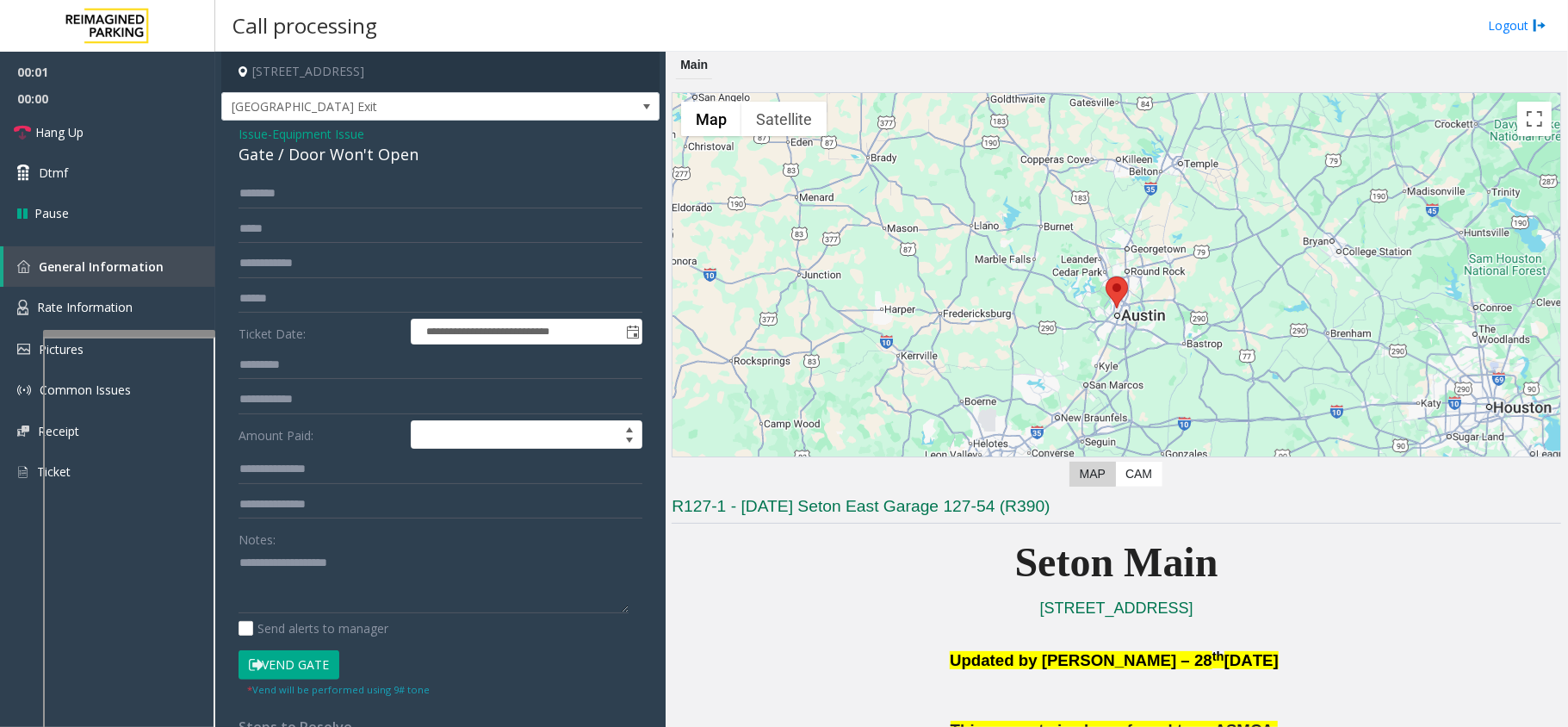
click at [321, 665] on button "Vend Gate" at bounding box center [289, 665] width 101 height 30
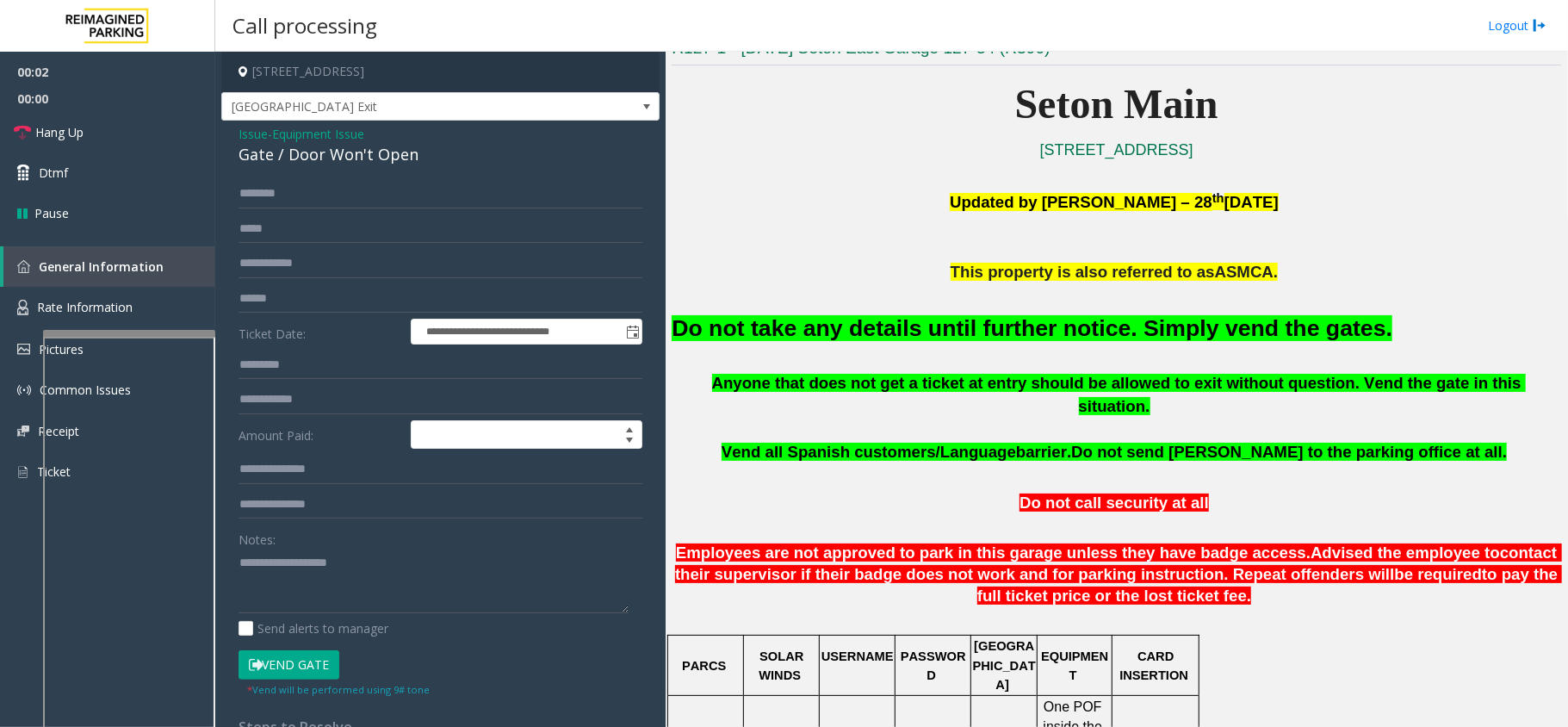
scroll to position [459, 0]
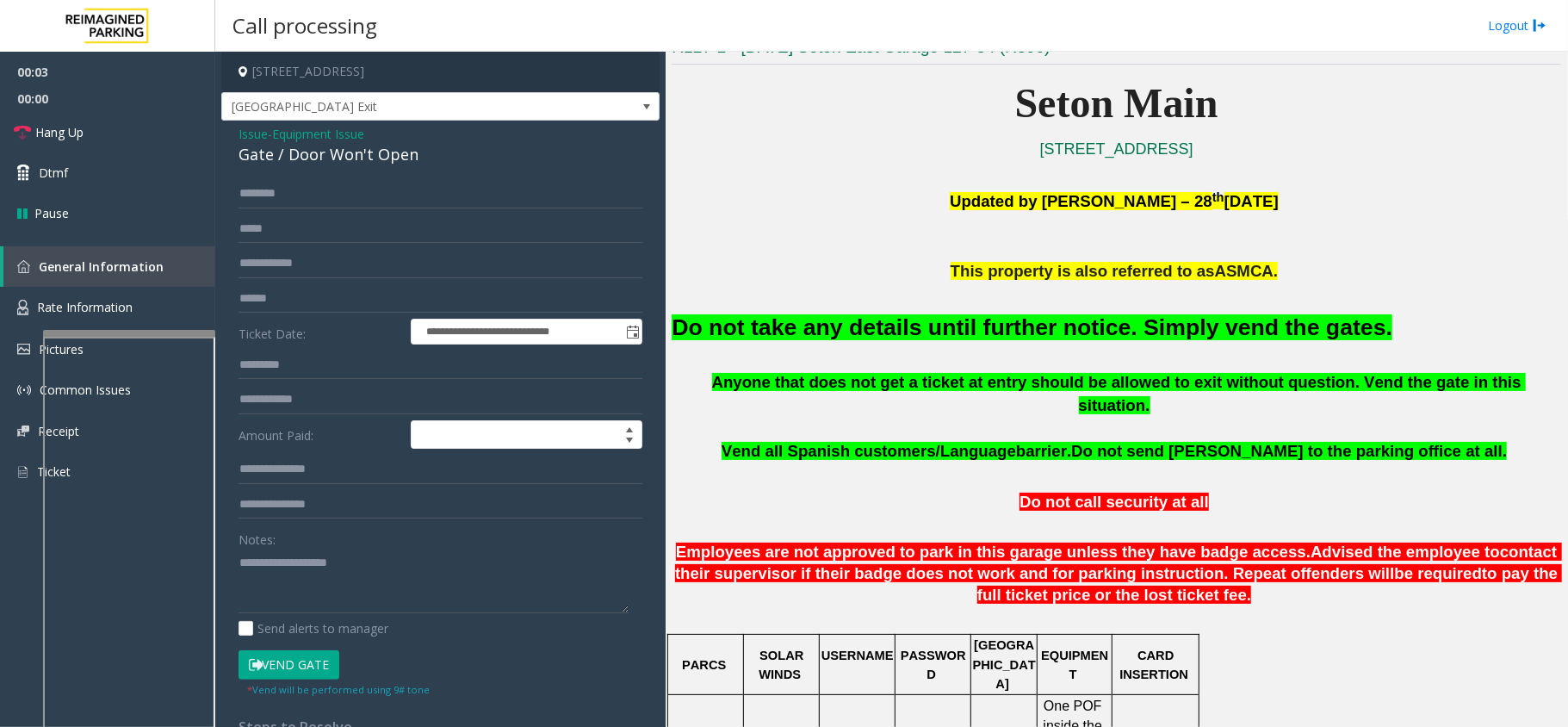
click at [917, 308] on div "Do not take any details until further notice. Simply vend the gates." at bounding box center [1116, 327] width 889 height 88
drag, startPoint x: 917, startPoint y: 308, endPoint x: 924, endPoint y: 322, distance: 15.7
click at [921, 319] on div "Do not take any details until further notice. Simply vend the gates." at bounding box center [1116, 327] width 889 height 88
click at [927, 322] on font "Do not take any details until further notice. Simply vend the gates." at bounding box center [1032, 327] width 720 height 26
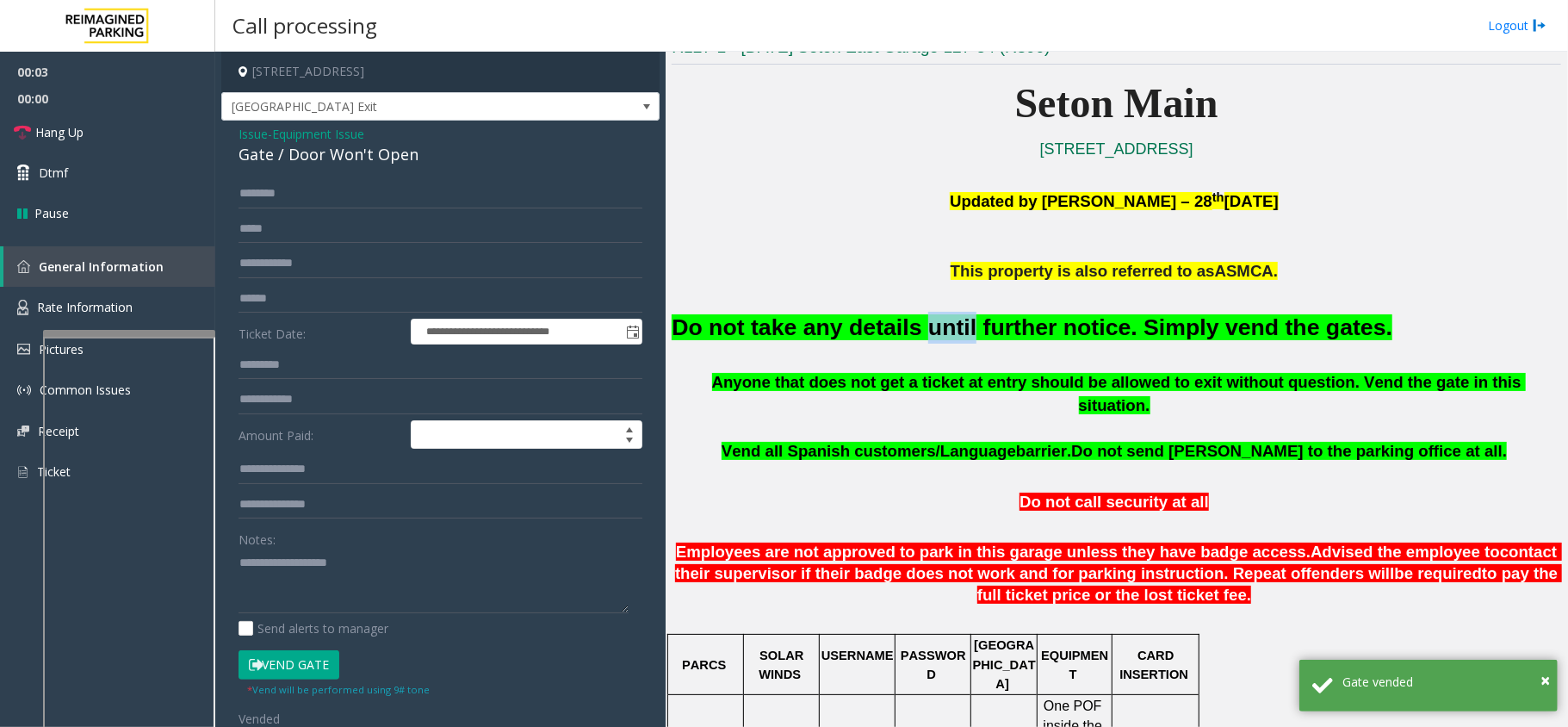
click at [927, 322] on font "Do not take any details until further notice. Simply vend the gates." at bounding box center [1032, 327] width 720 height 26
click at [1011, 315] on font "Do not take any details until further notice. Simply vend the gates." at bounding box center [1032, 327] width 720 height 26
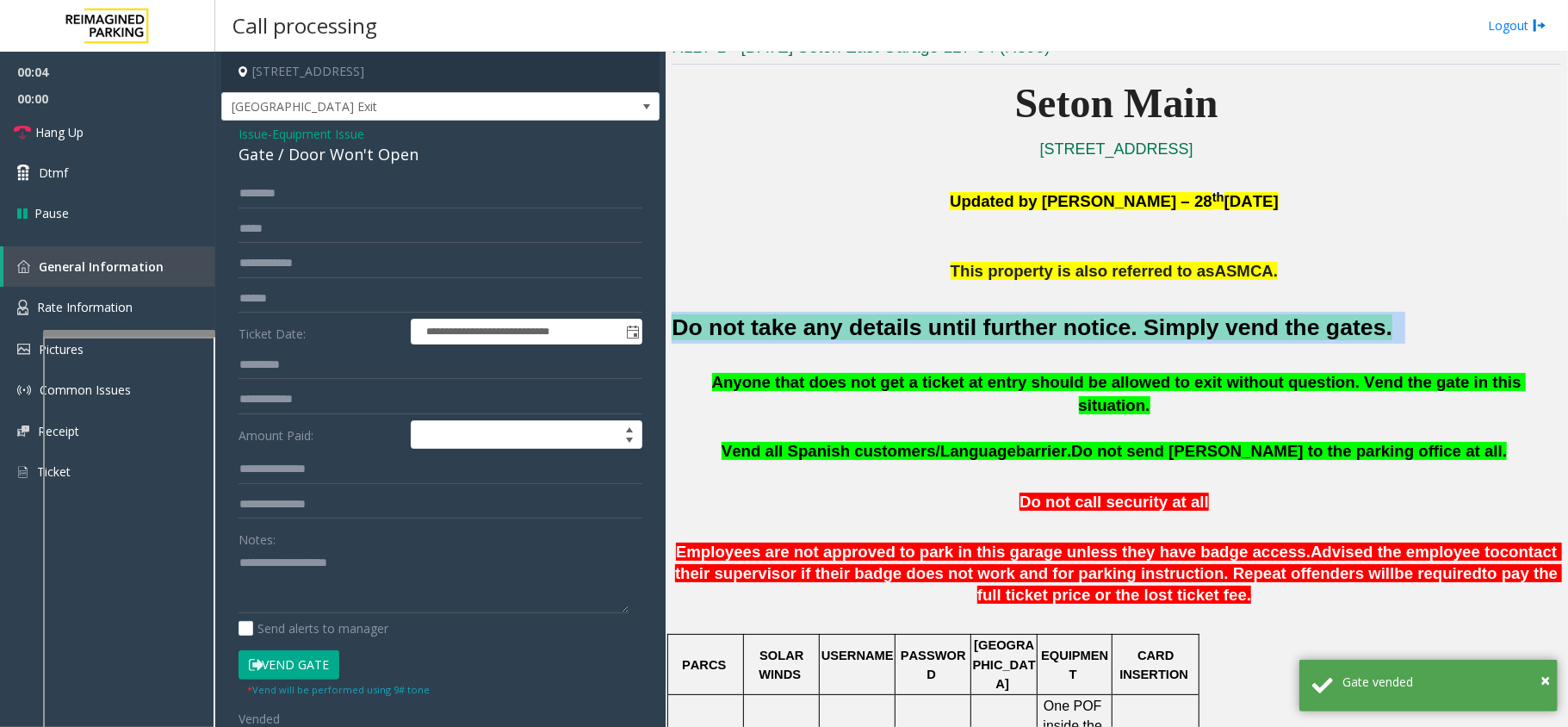
click at [1011, 315] on font "Do not take any details until further notice. Simply vend the gates." at bounding box center [1032, 327] width 720 height 26
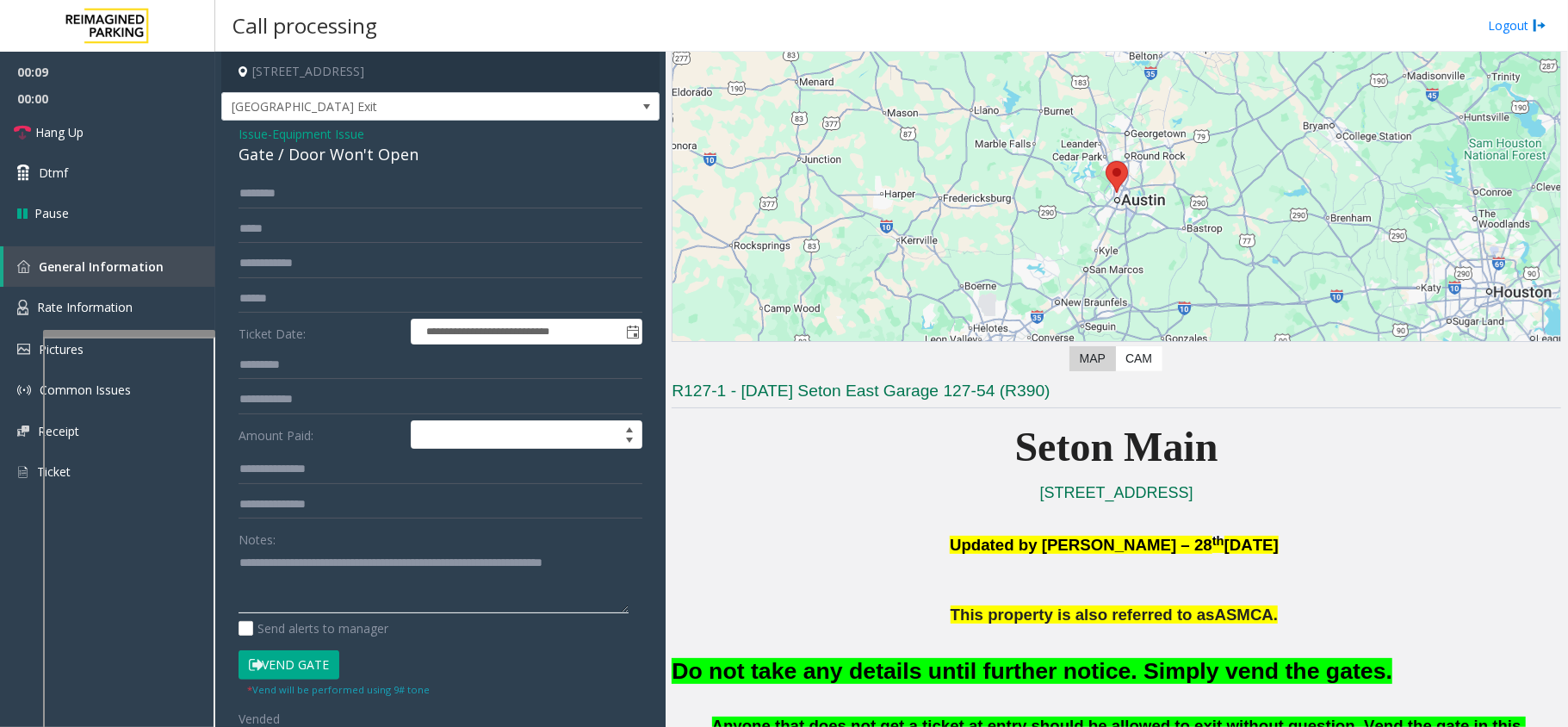
scroll to position [115, 0]
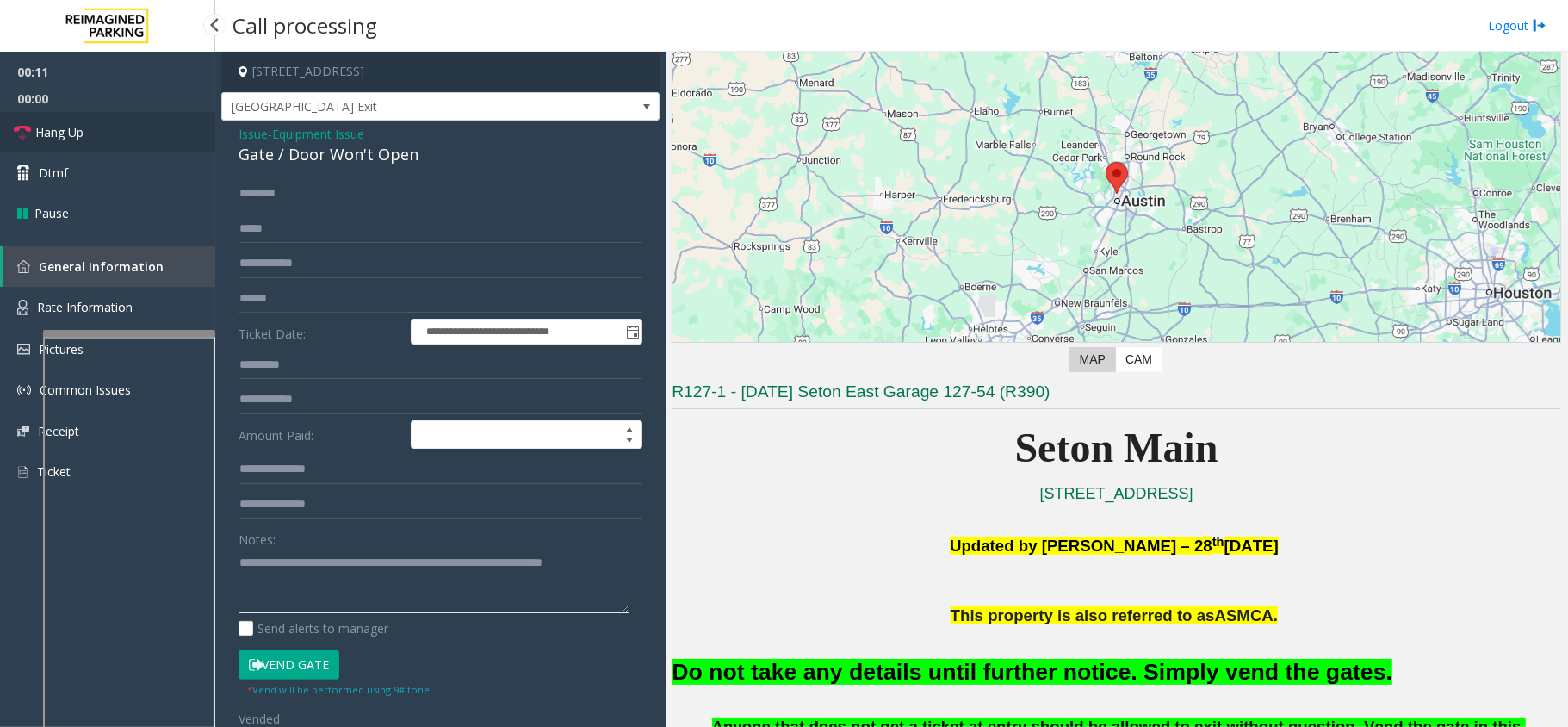
type textarea "**********"
click at [115, 129] on link "Hang Up" at bounding box center [107, 132] width 215 height 41
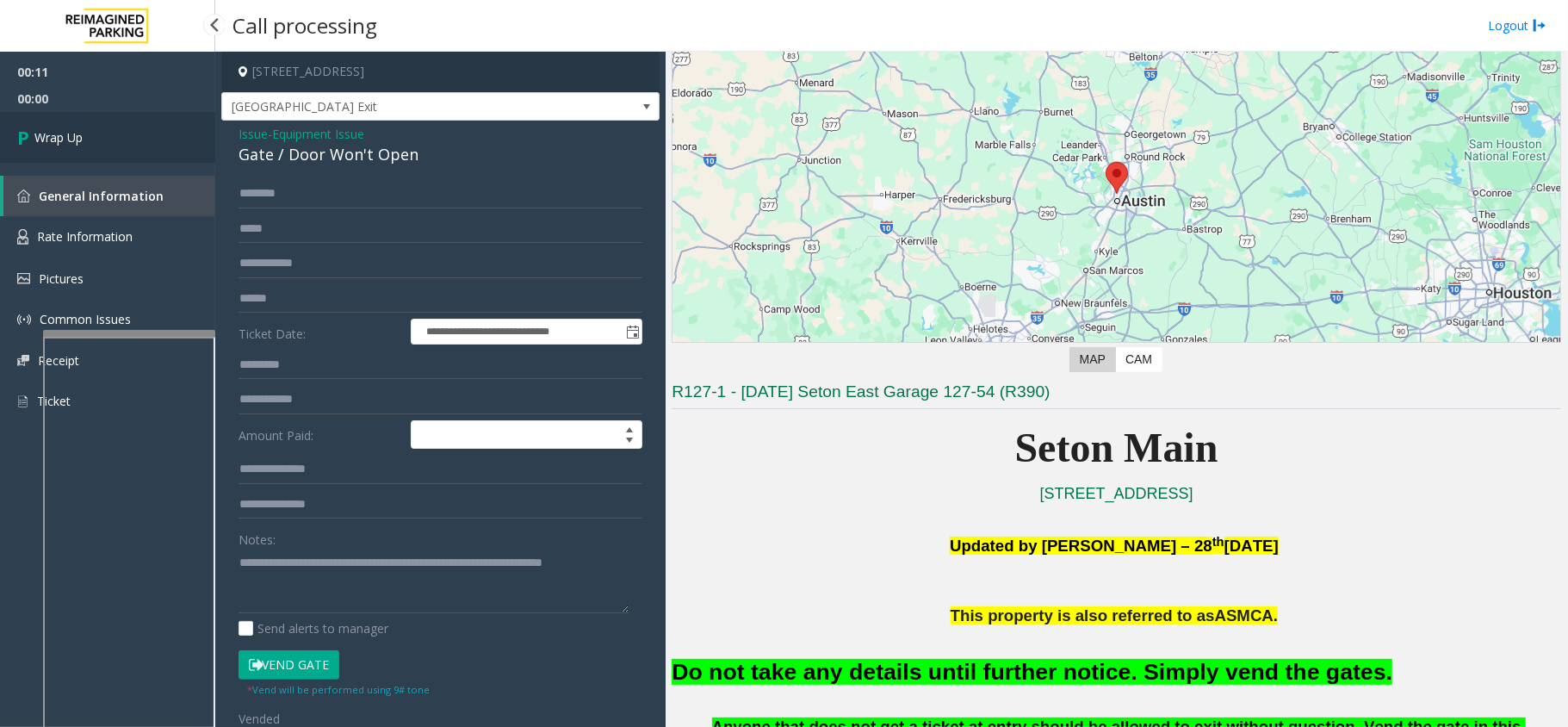
click at [115, 129] on link "Wrap Up" at bounding box center [107, 138] width 215 height 50
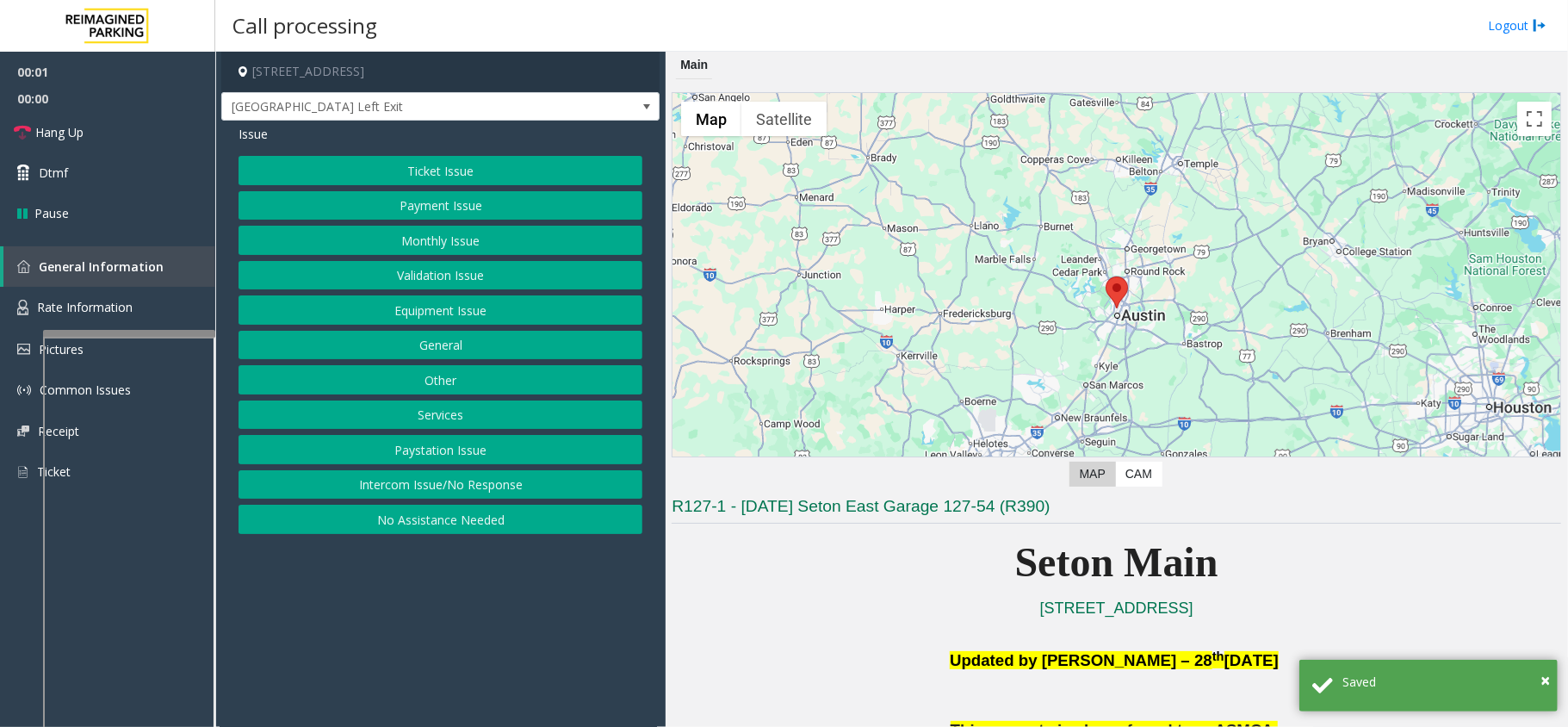
click at [475, 304] on button "Equipment Issue" at bounding box center [440, 310] width 404 height 30
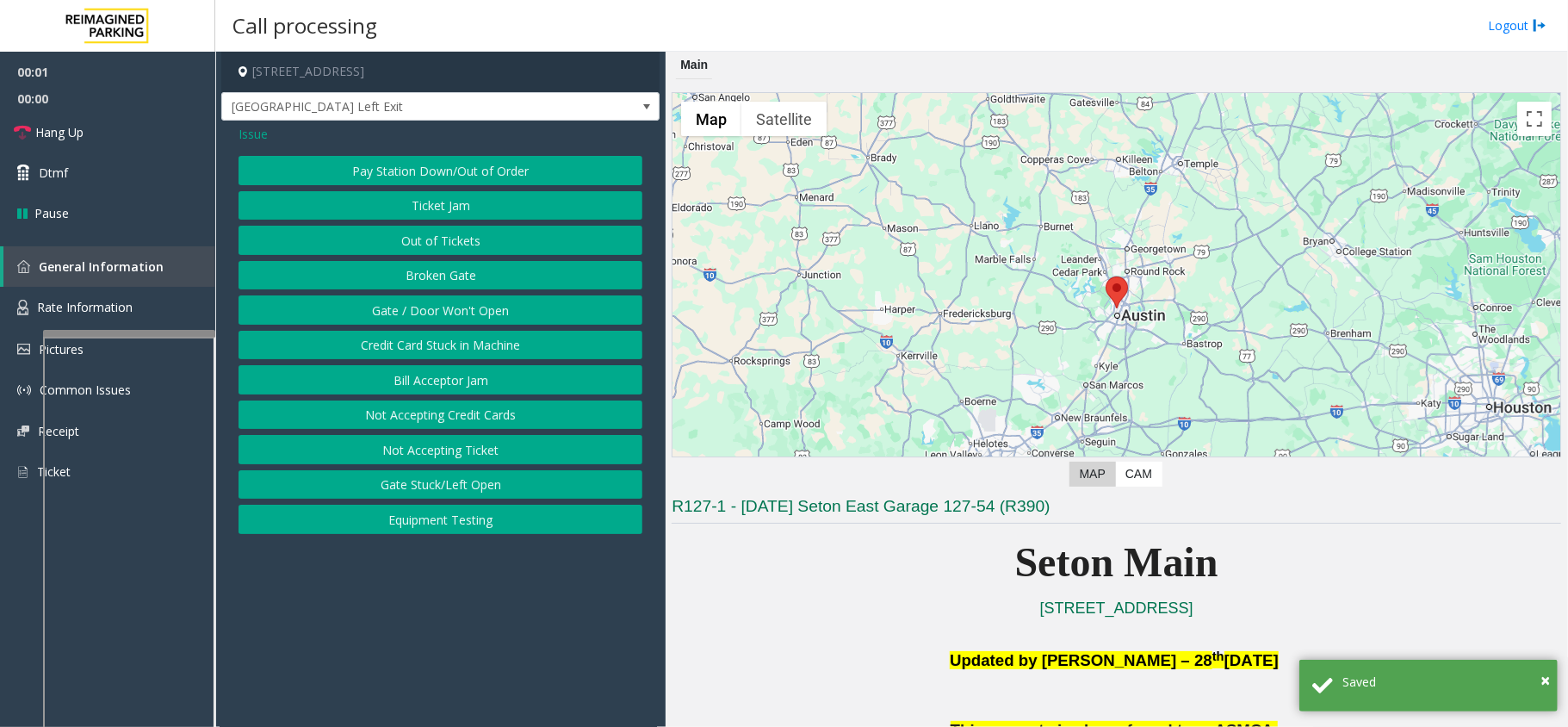
click at [475, 304] on button "Gate / Door Won't Open" at bounding box center [440, 310] width 404 height 30
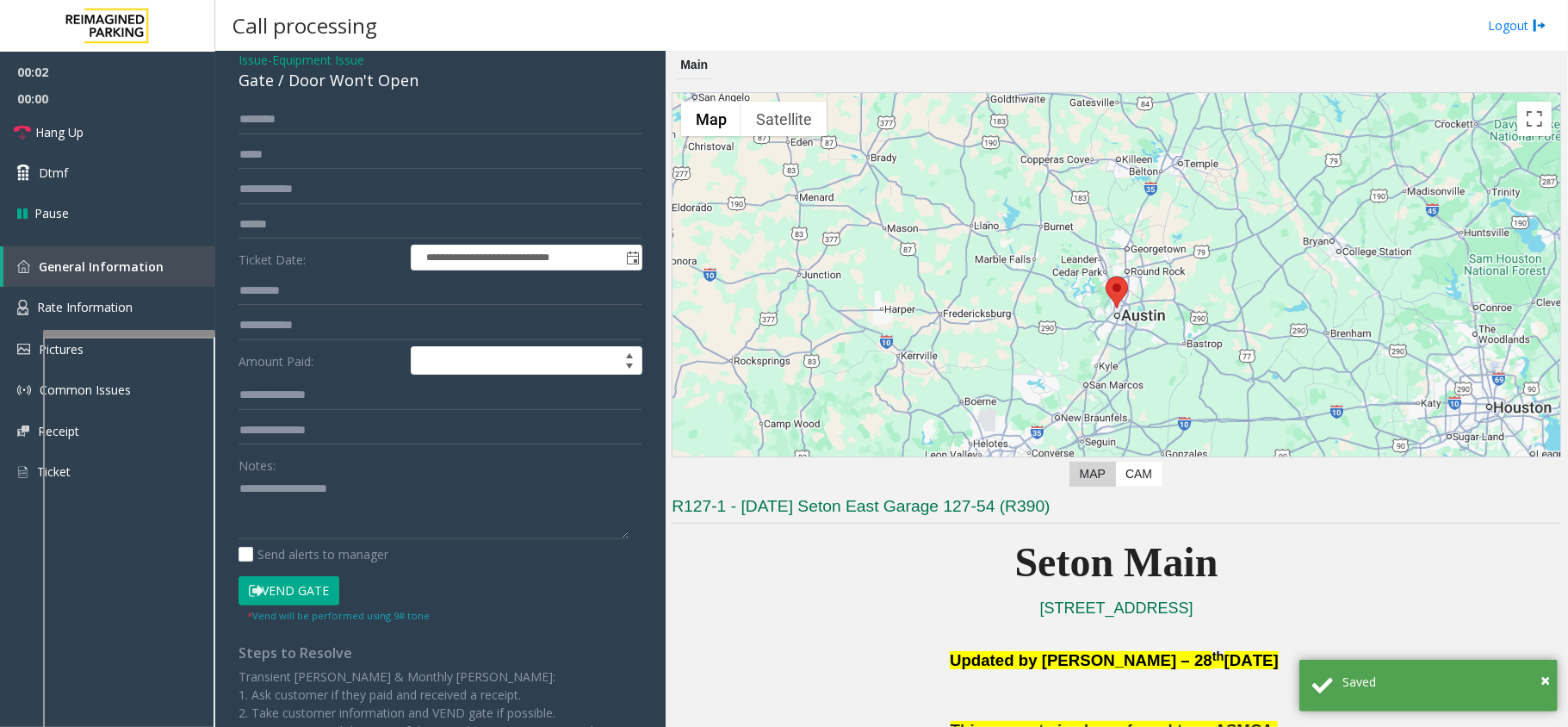
scroll to position [115, 0]
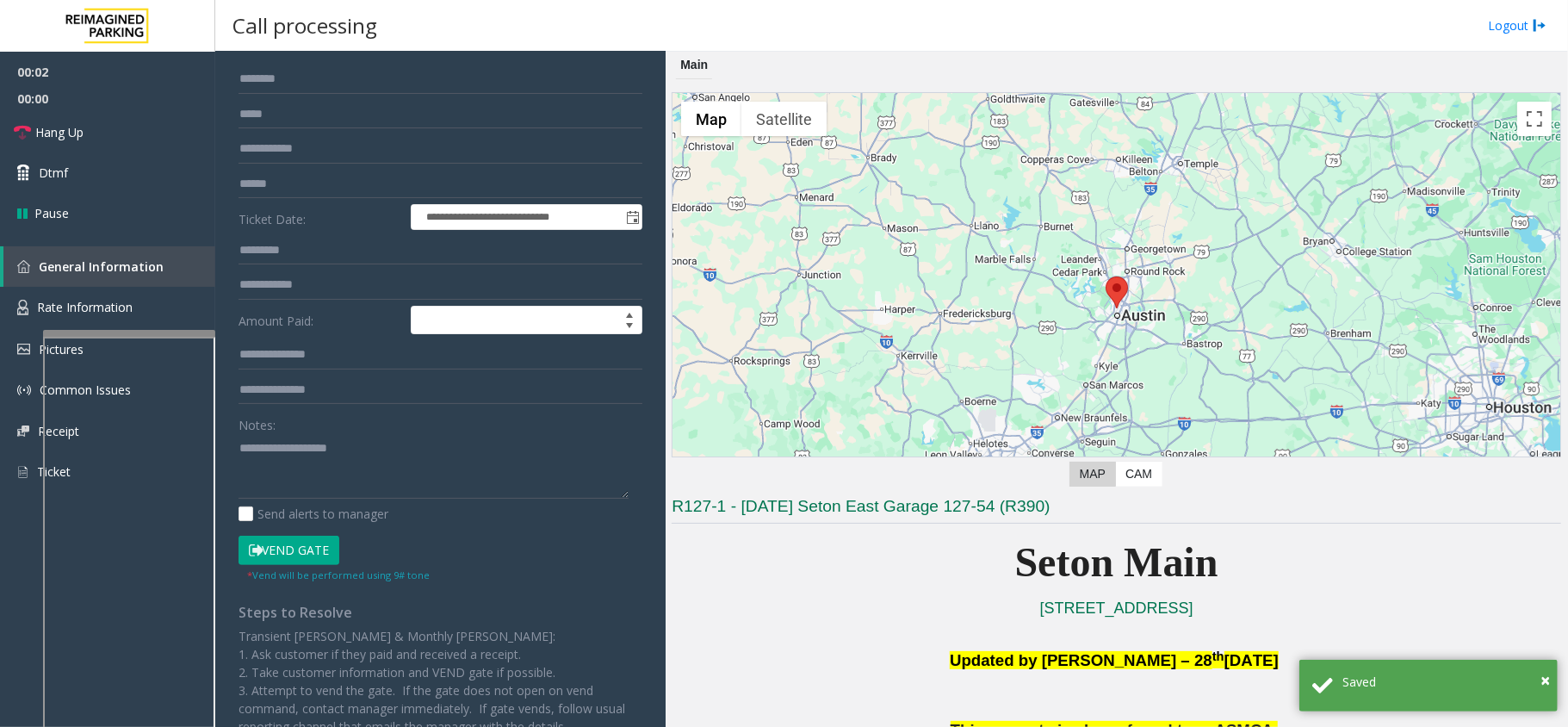
click at [329, 541] on button "Vend Gate" at bounding box center [289, 550] width 101 height 30
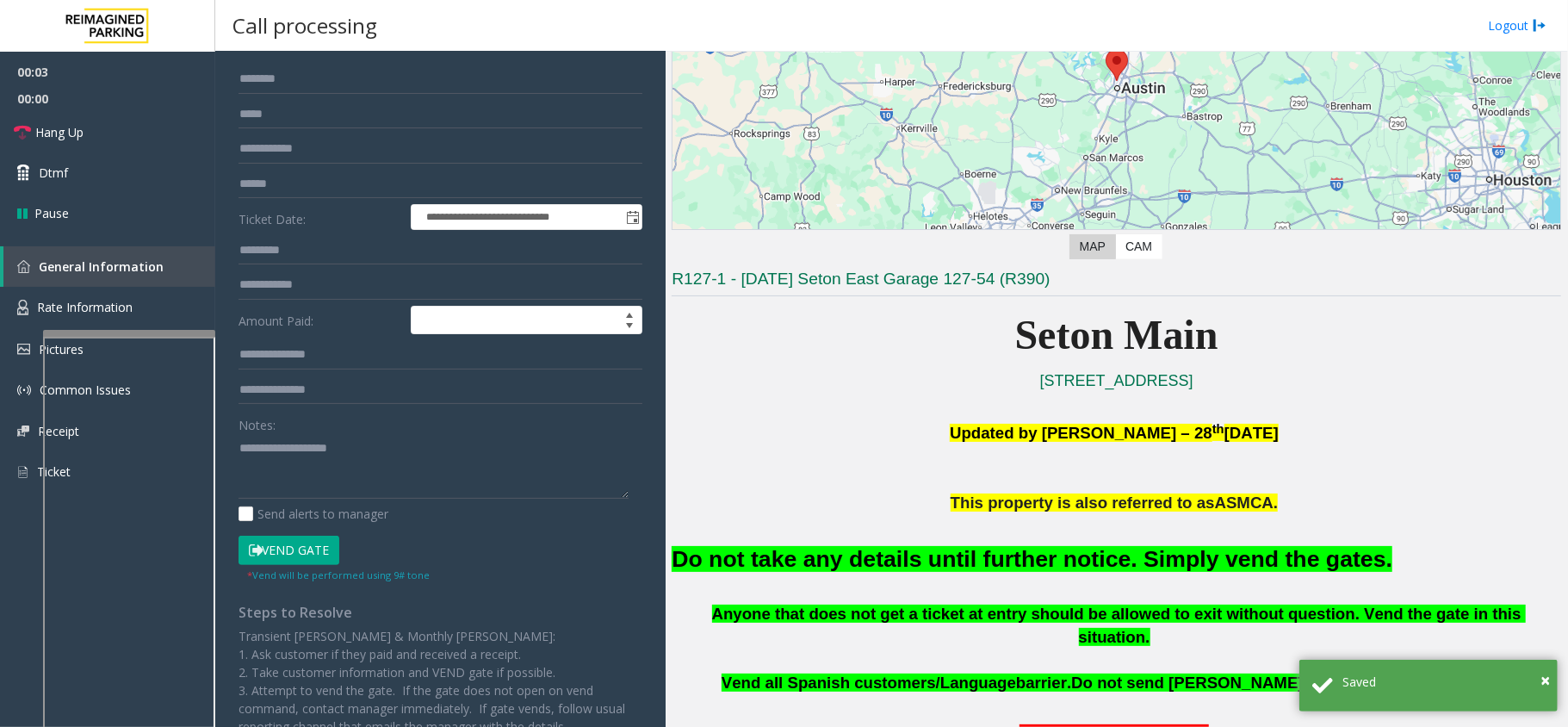
scroll to position [229, 0]
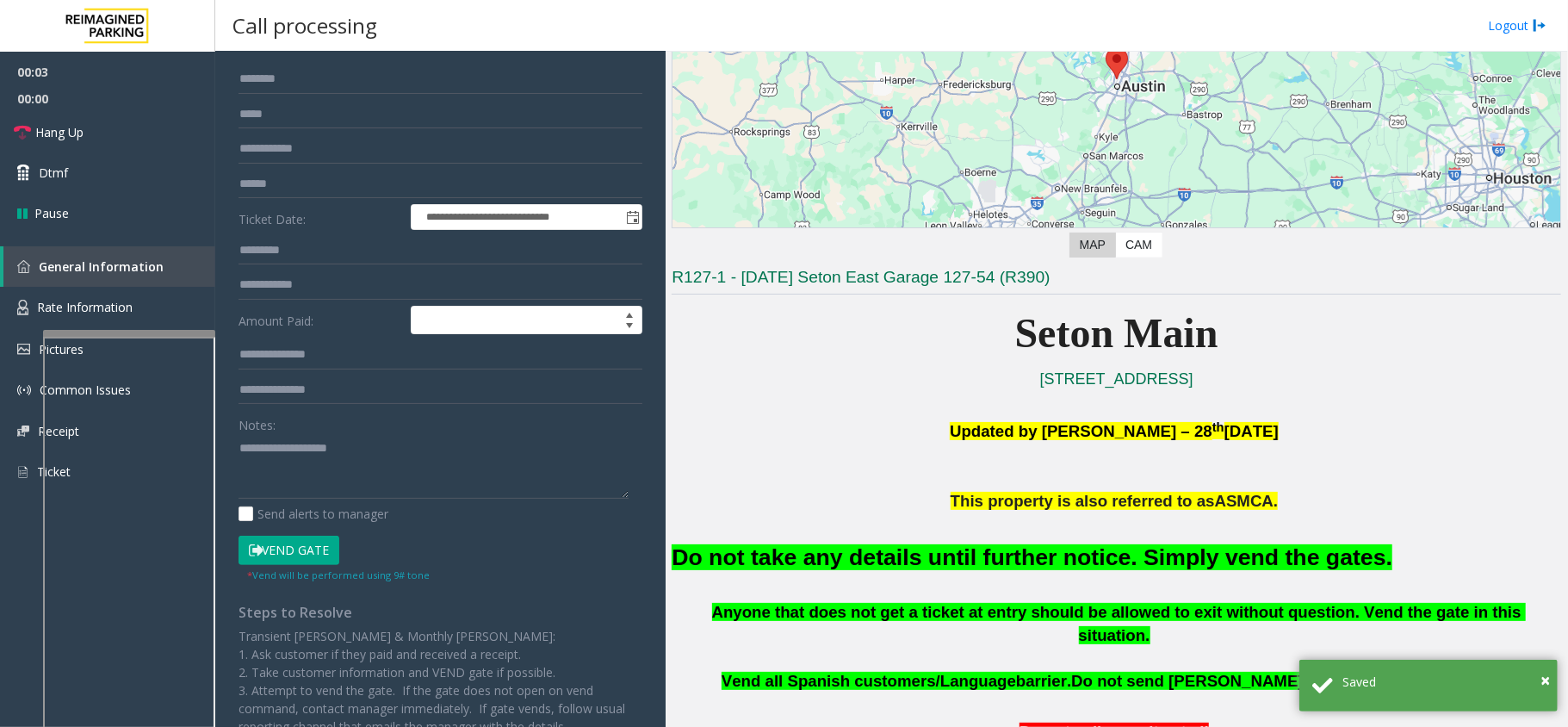
click at [1008, 552] on font "Do not take any details until further notice. Simply vend the gates." at bounding box center [1032, 557] width 720 height 26
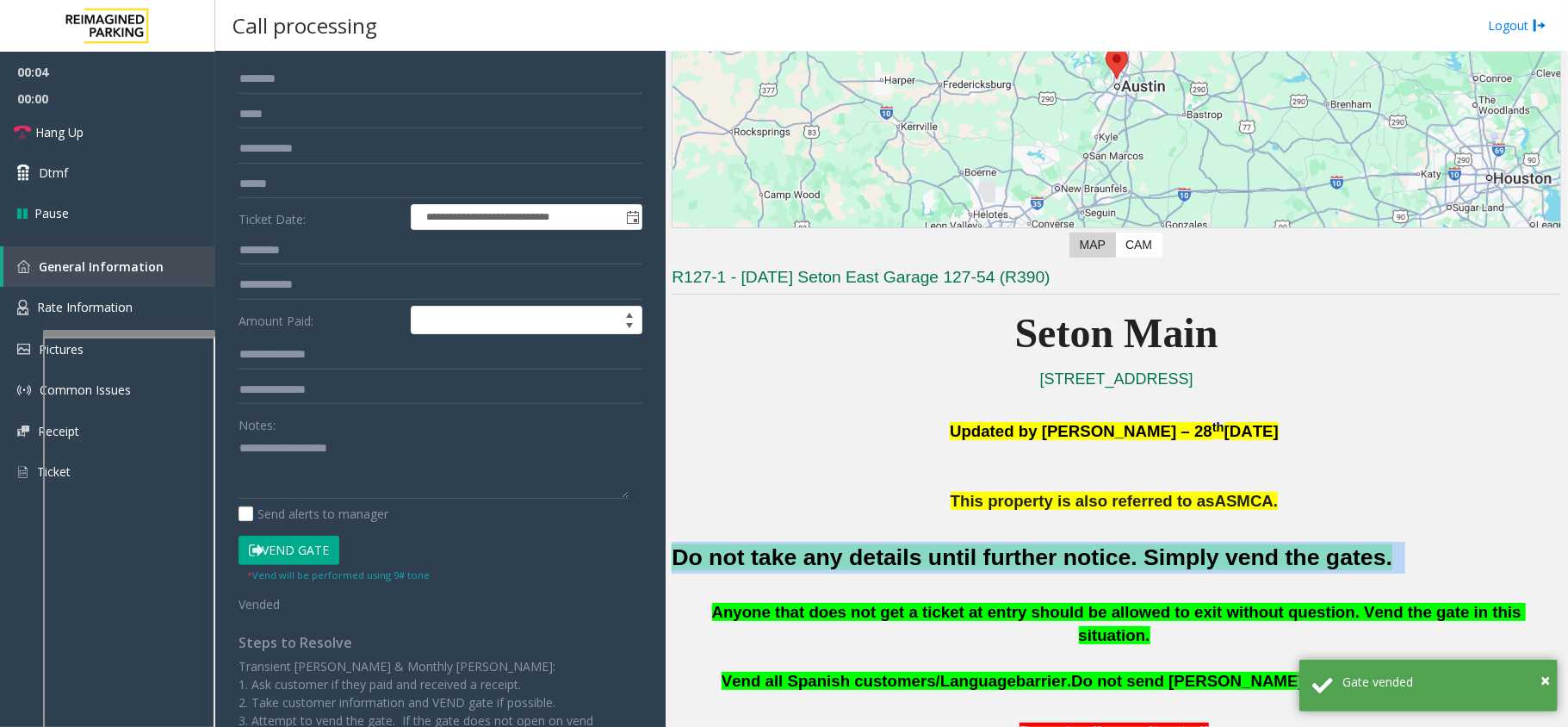
click at [1008, 552] on font "Do not take any details until further notice. Simply vend the gates." at bounding box center [1032, 557] width 720 height 26
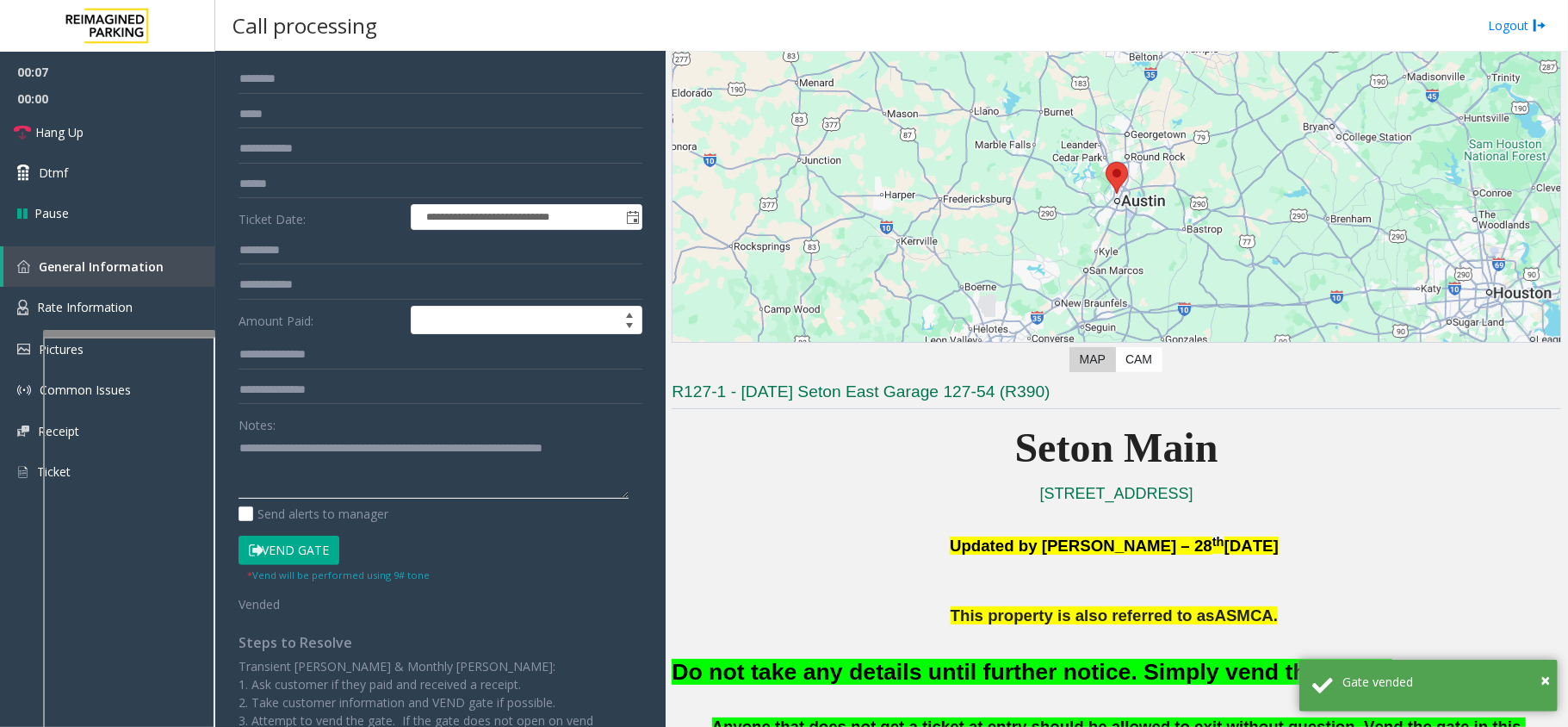
scroll to position [0, 0]
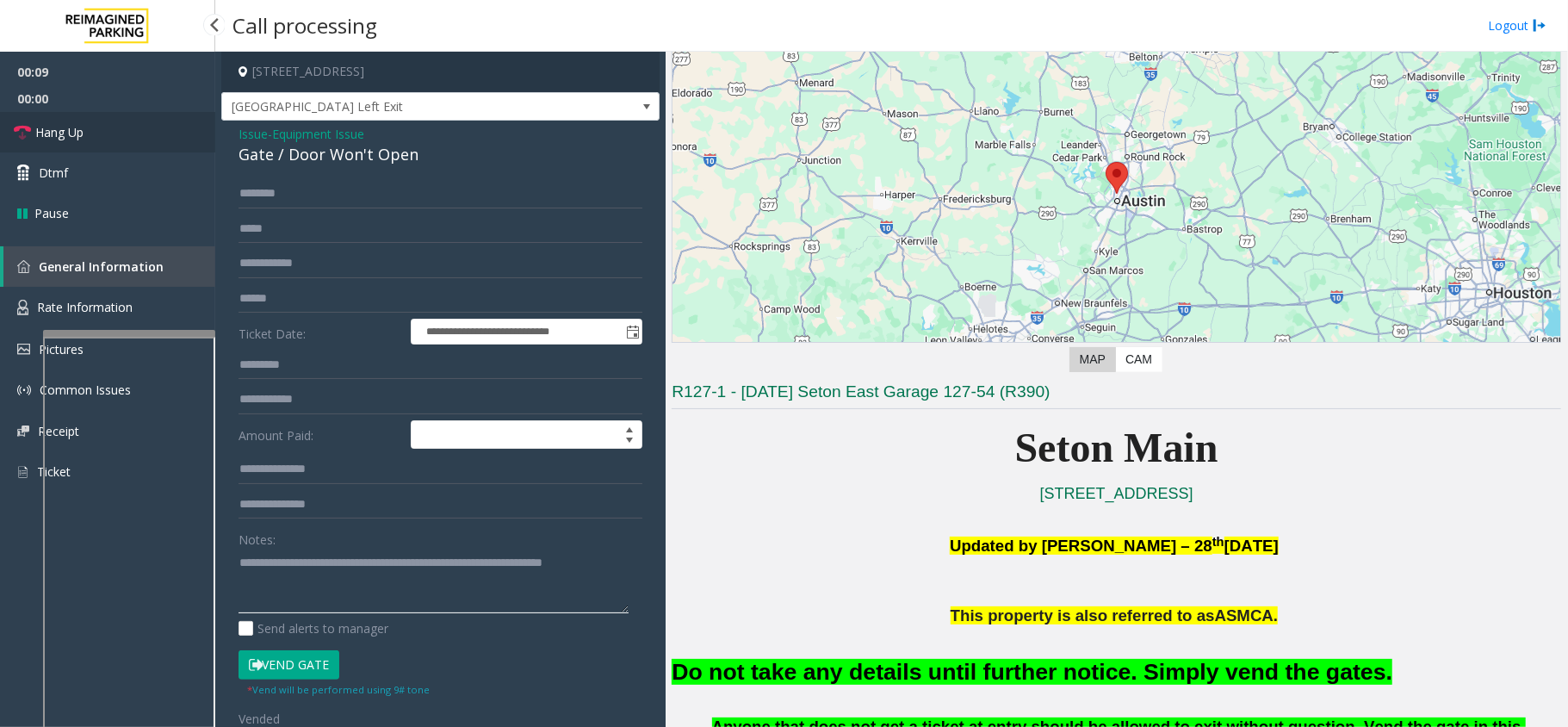
type textarea "**********"
click at [100, 132] on link "Hang Up" at bounding box center [107, 132] width 215 height 41
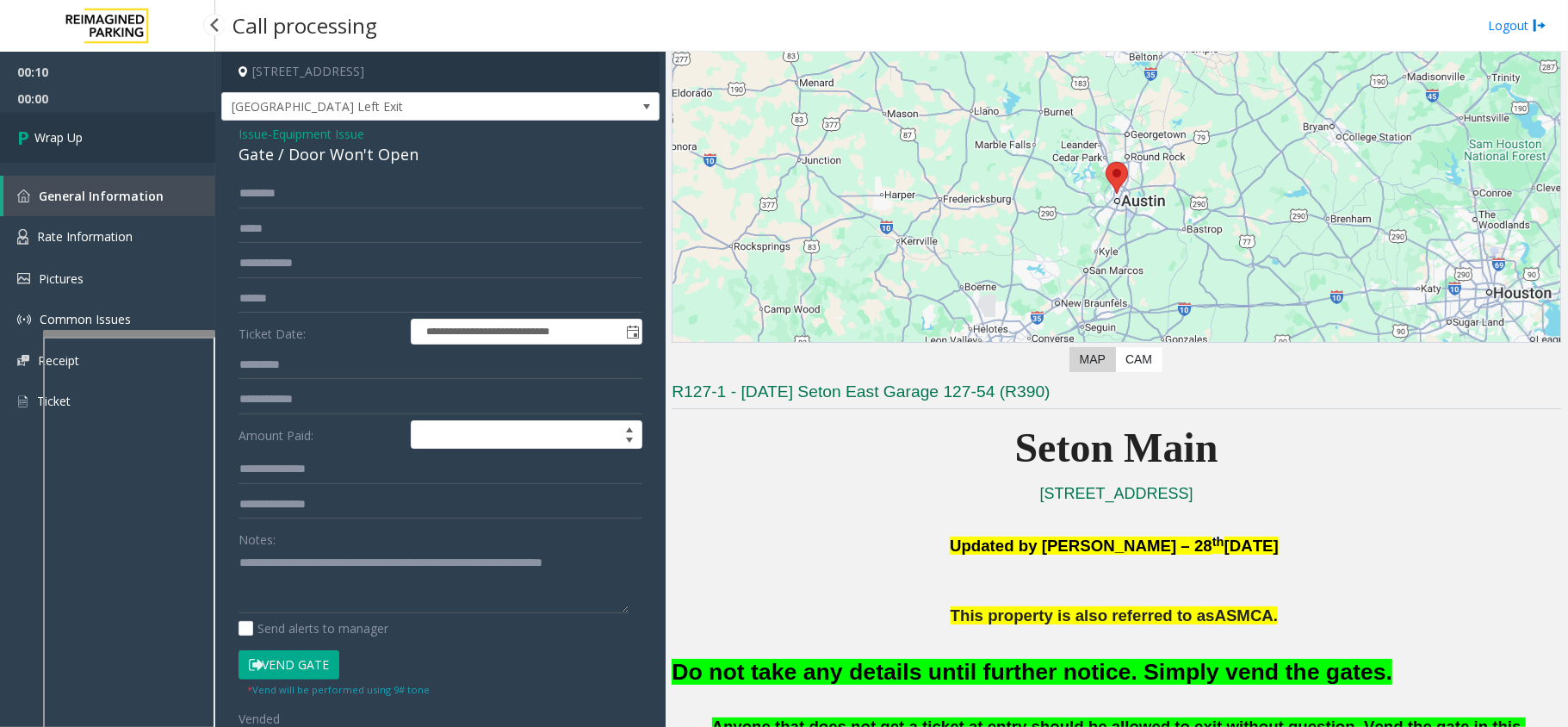
click at [100, 132] on link "Wrap Up" at bounding box center [107, 138] width 215 height 50
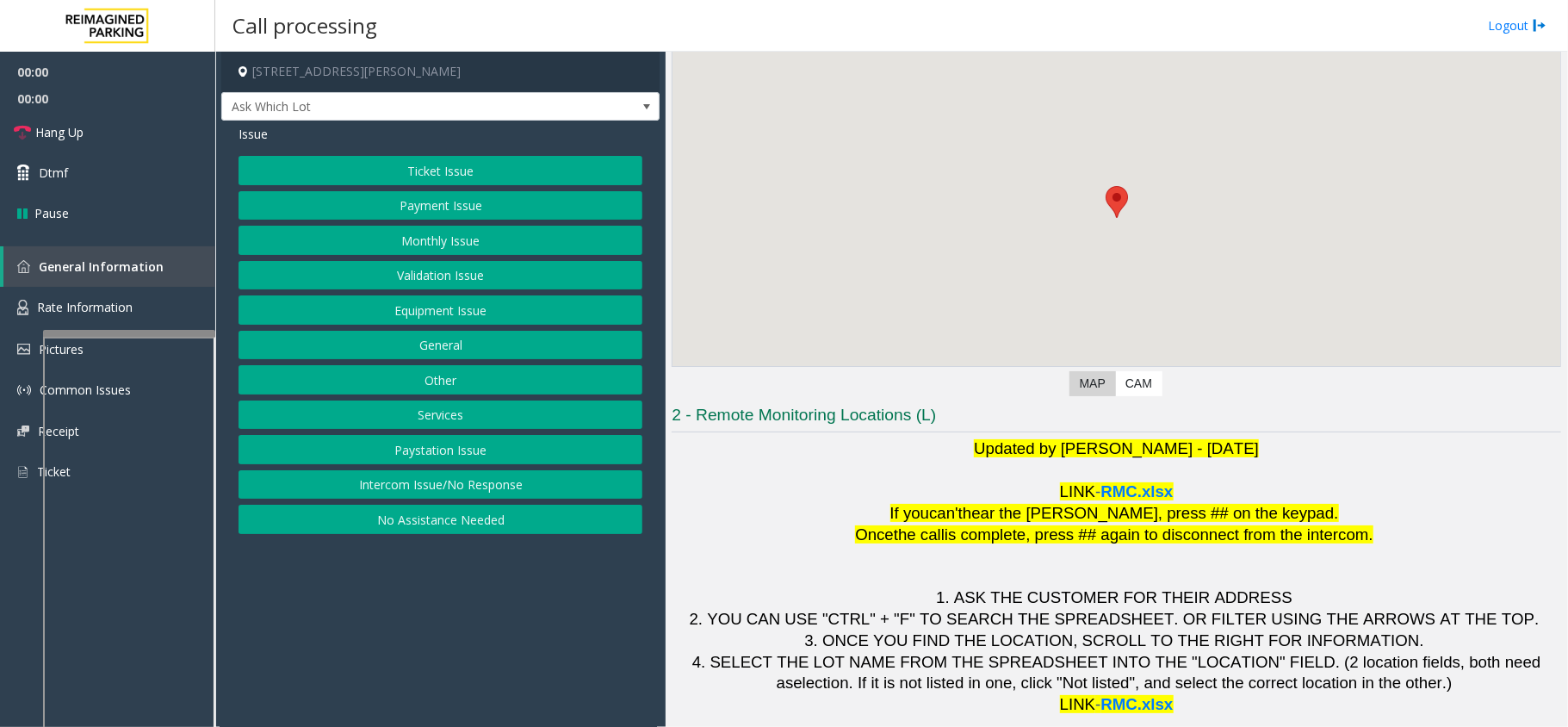
scroll to position [115, 0]
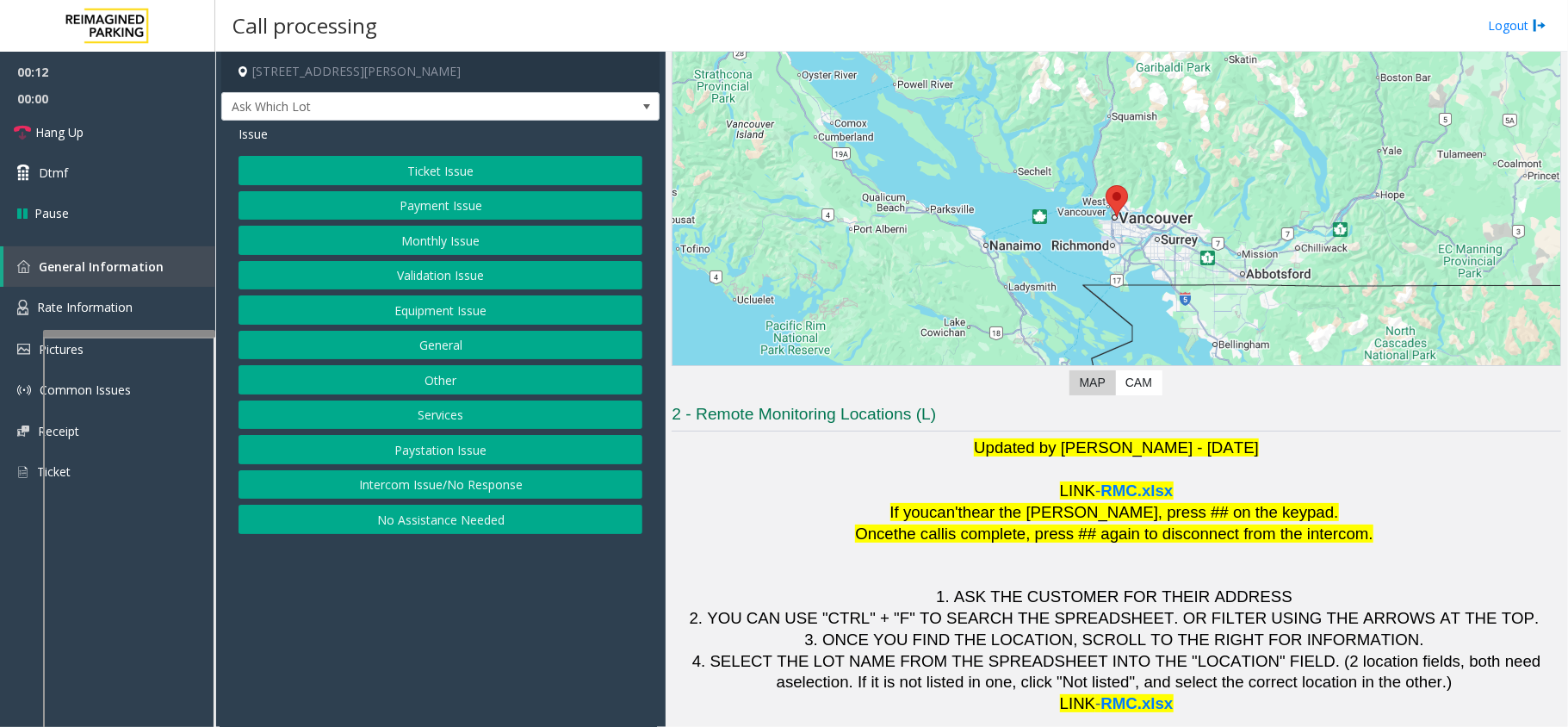
click at [490, 479] on button "Intercom Issue/No Response" at bounding box center [440, 485] width 404 height 30
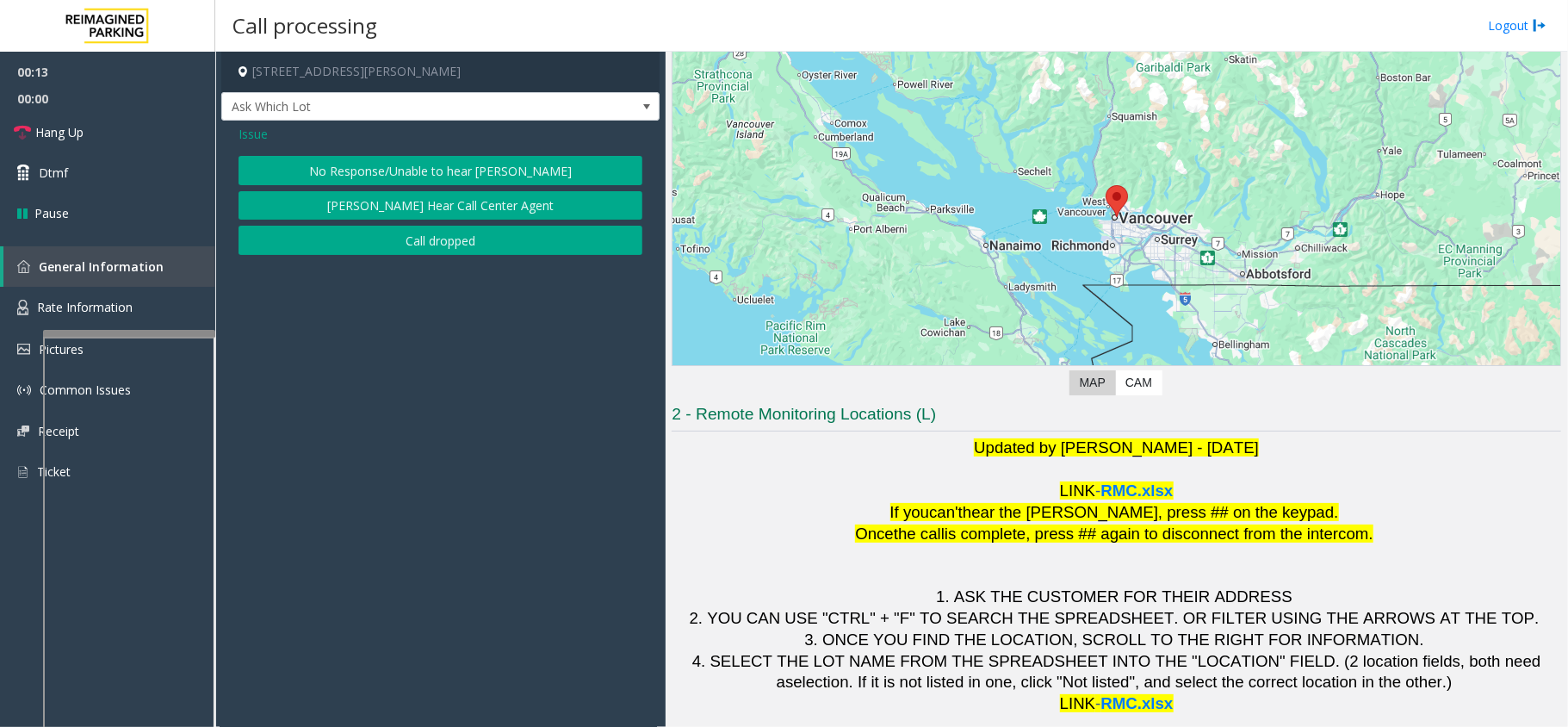
click at [514, 164] on button "No Response/Unable to hear [PERSON_NAME]" at bounding box center [440, 171] width 404 height 30
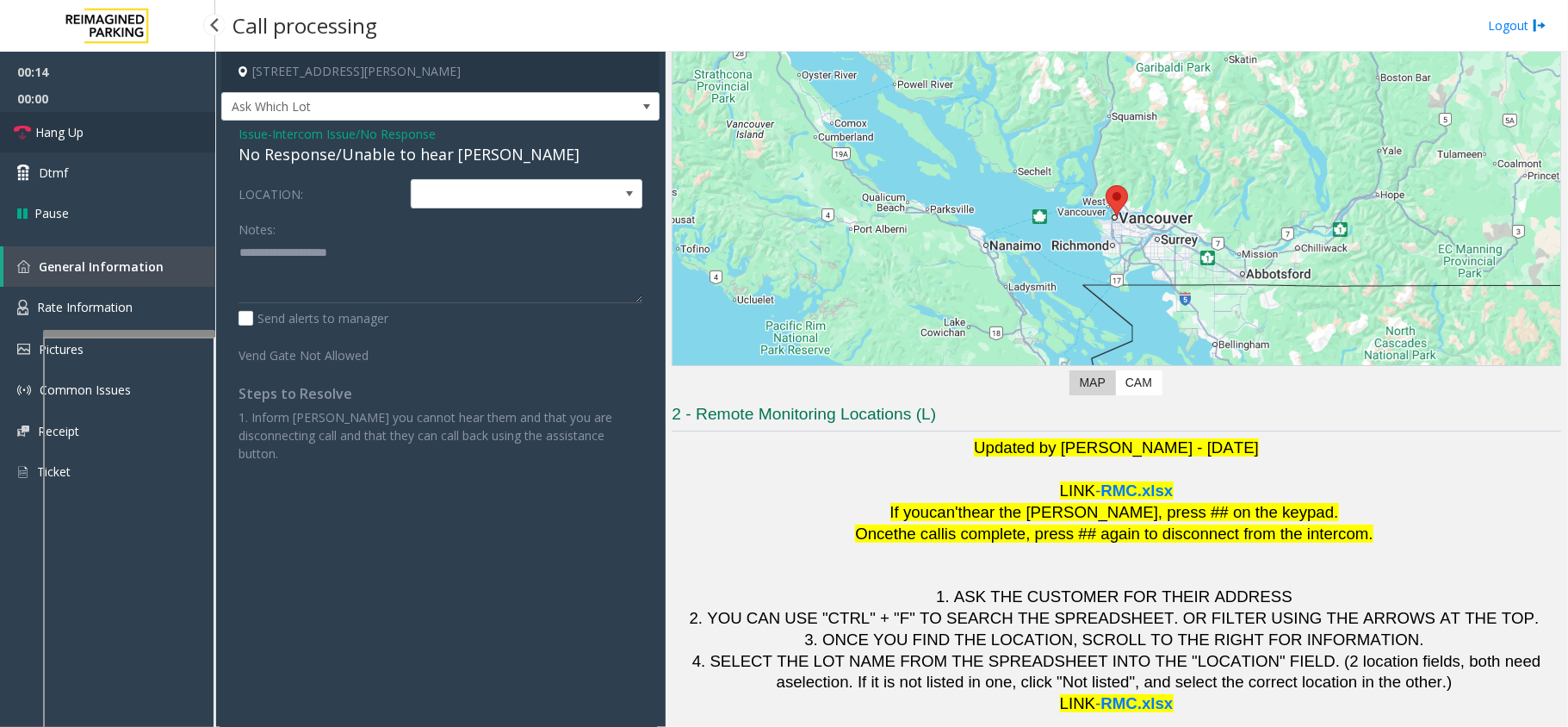
click at [90, 124] on link "Hang Up" at bounding box center [107, 132] width 215 height 41
click at [300, 148] on div "No Response/Unable to hear [PERSON_NAME]" at bounding box center [440, 154] width 404 height 24
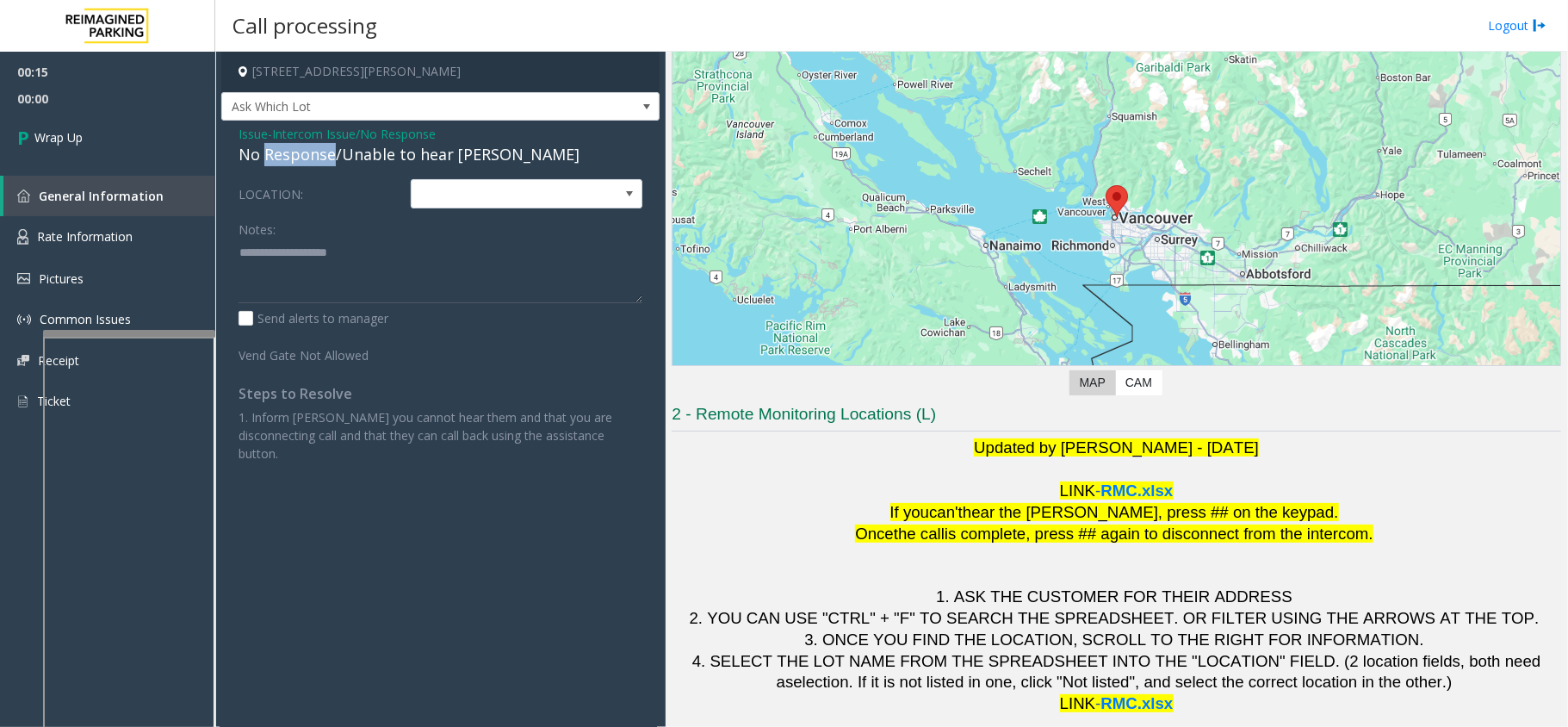
click at [300, 148] on div "No Response/Unable to hear [PERSON_NAME]" at bounding box center [440, 154] width 404 height 24
type textarea "**********"
click at [122, 134] on link "Wrap Up" at bounding box center [107, 138] width 215 height 50
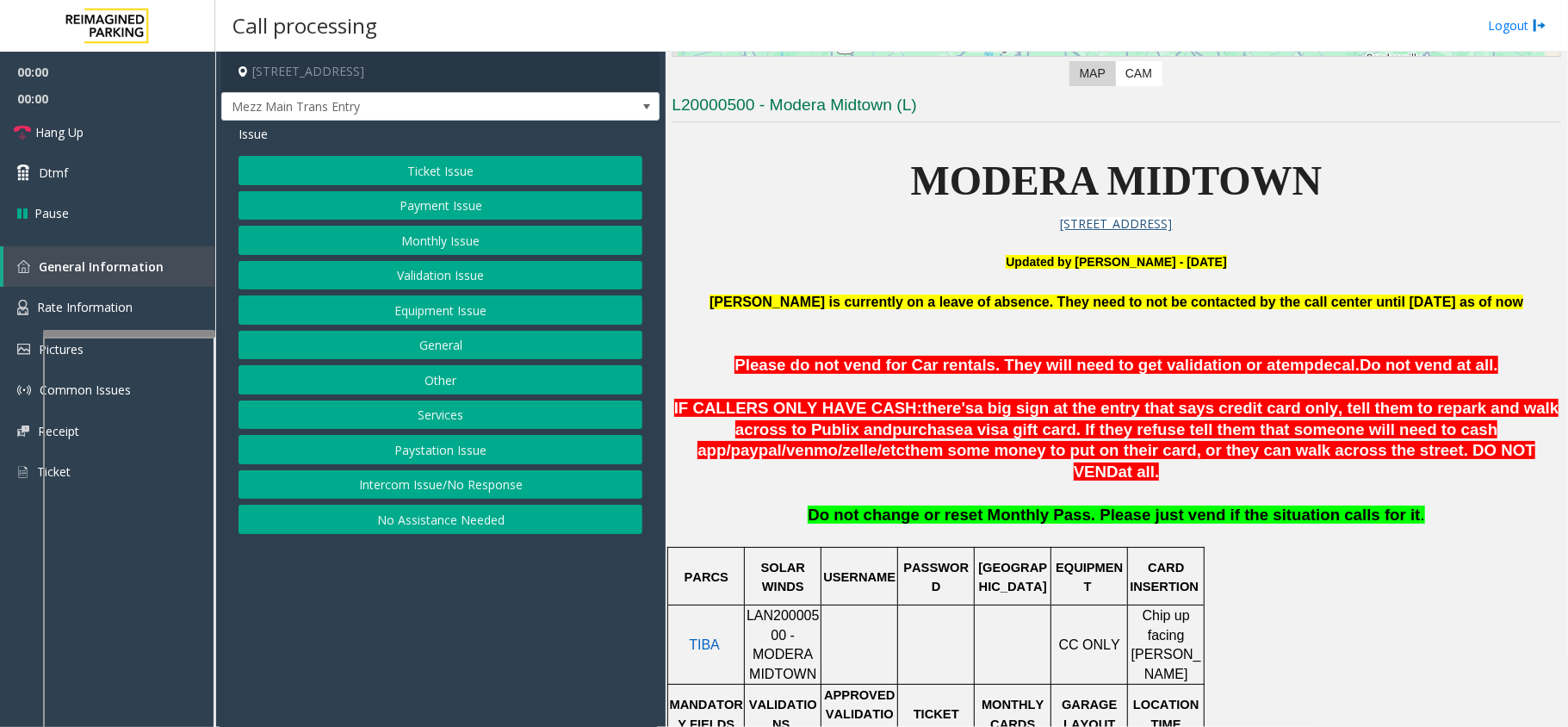
scroll to position [459, 0]
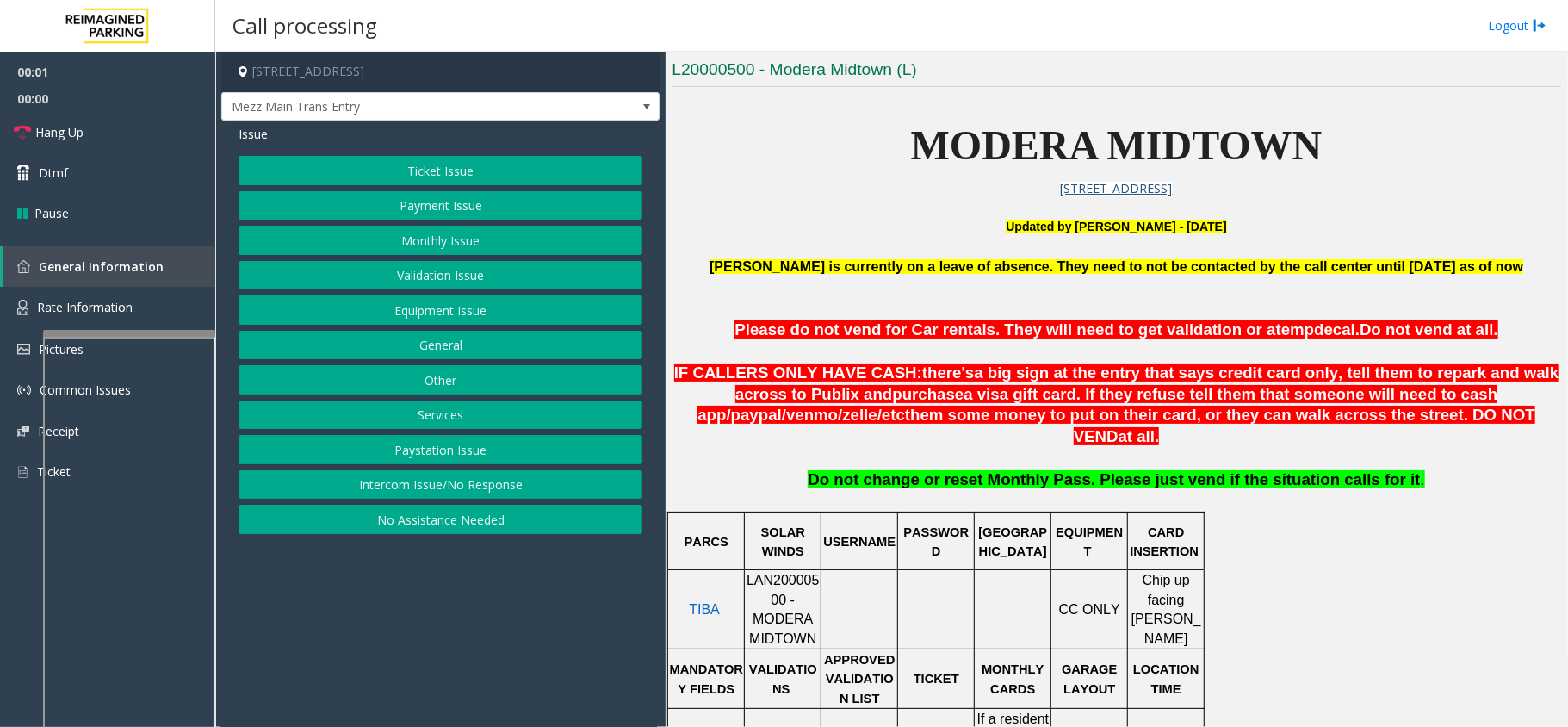
click at [775, 573] on span "LAN20000500 - MODERA MIDTOWN" at bounding box center [783, 609] width 73 height 72
copy span "LAN20000500"
click at [451, 319] on button "Equipment Issue" at bounding box center [440, 310] width 404 height 30
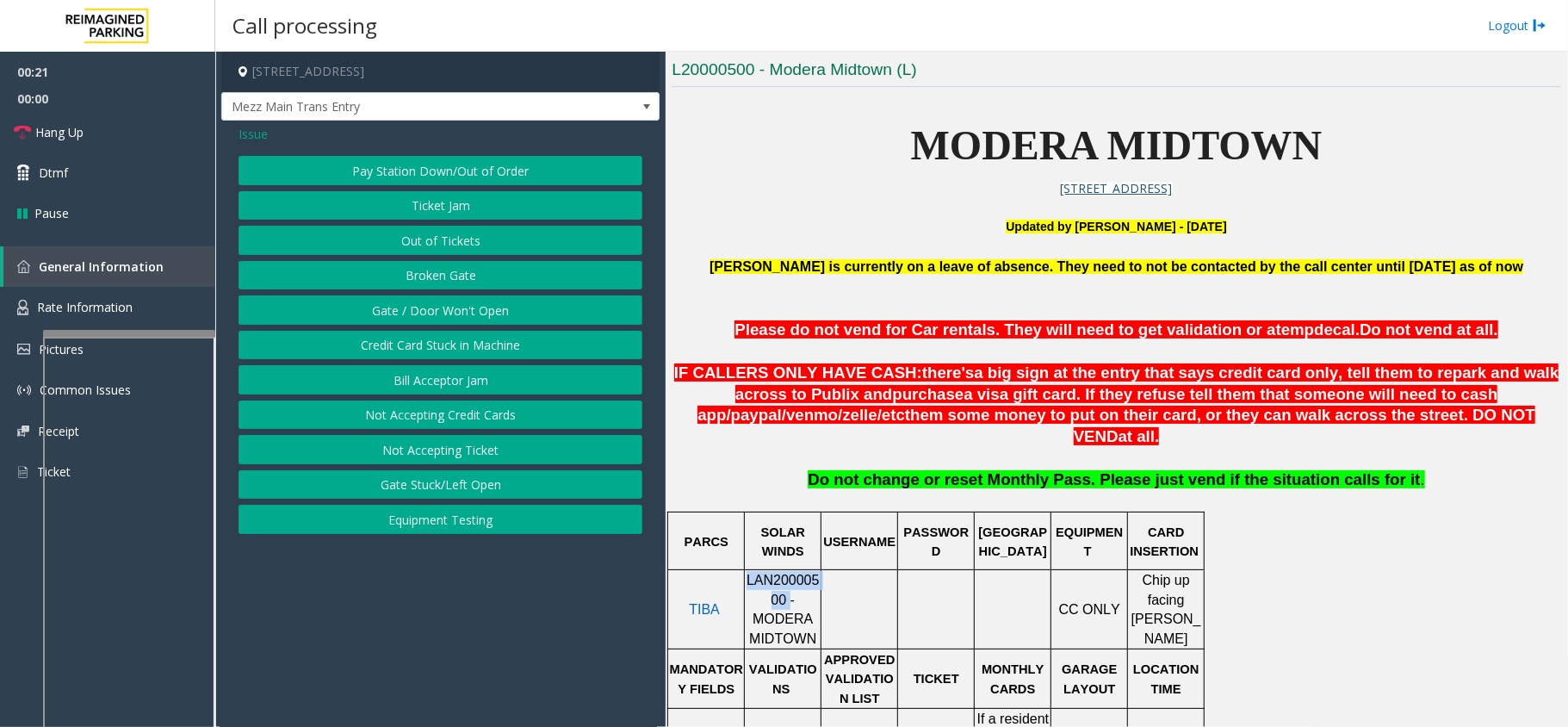
click at [451, 319] on button "Gate / Door Won't Open" at bounding box center [440, 310] width 404 height 30
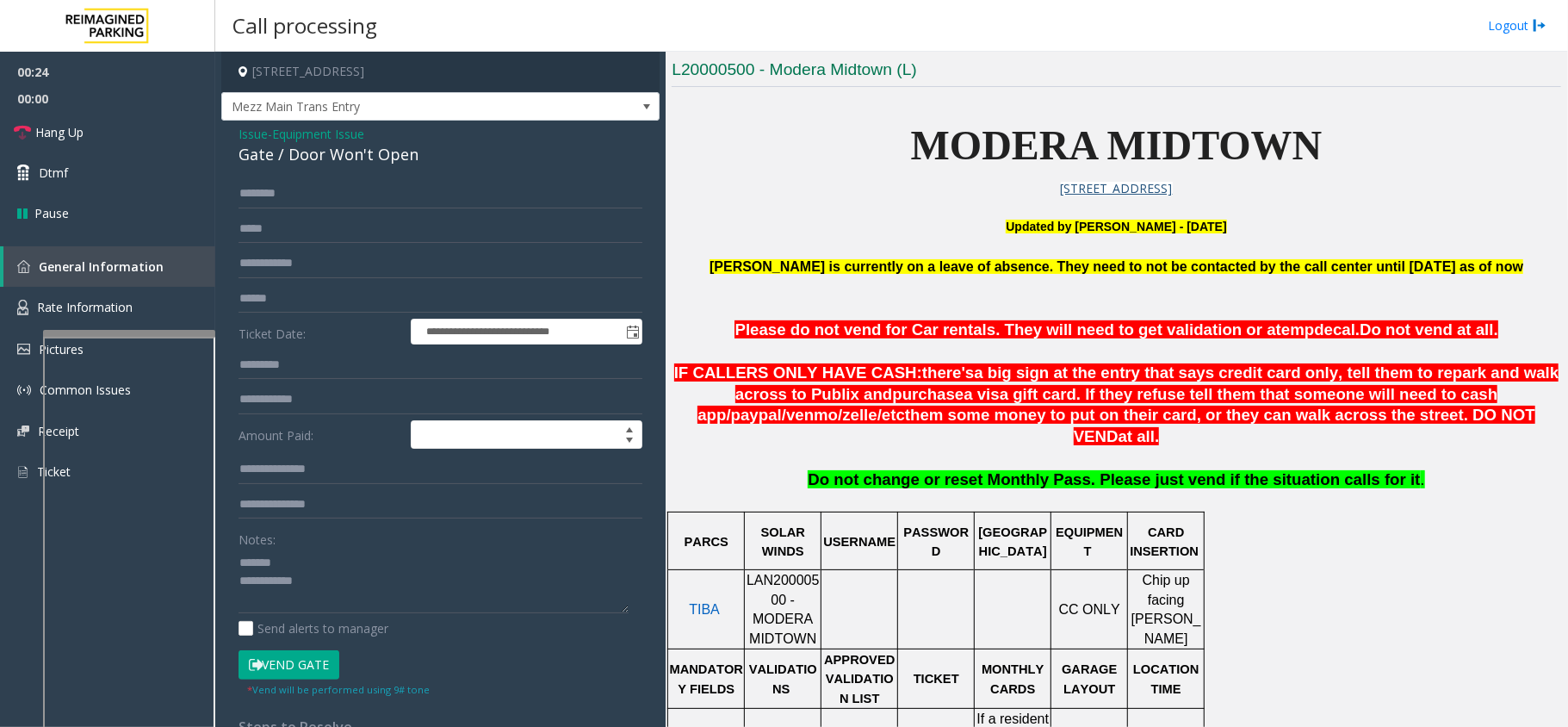
click at [363, 153] on div "Gate / Door Won't Open" at bounding box center [440, 154] width 404 height 24
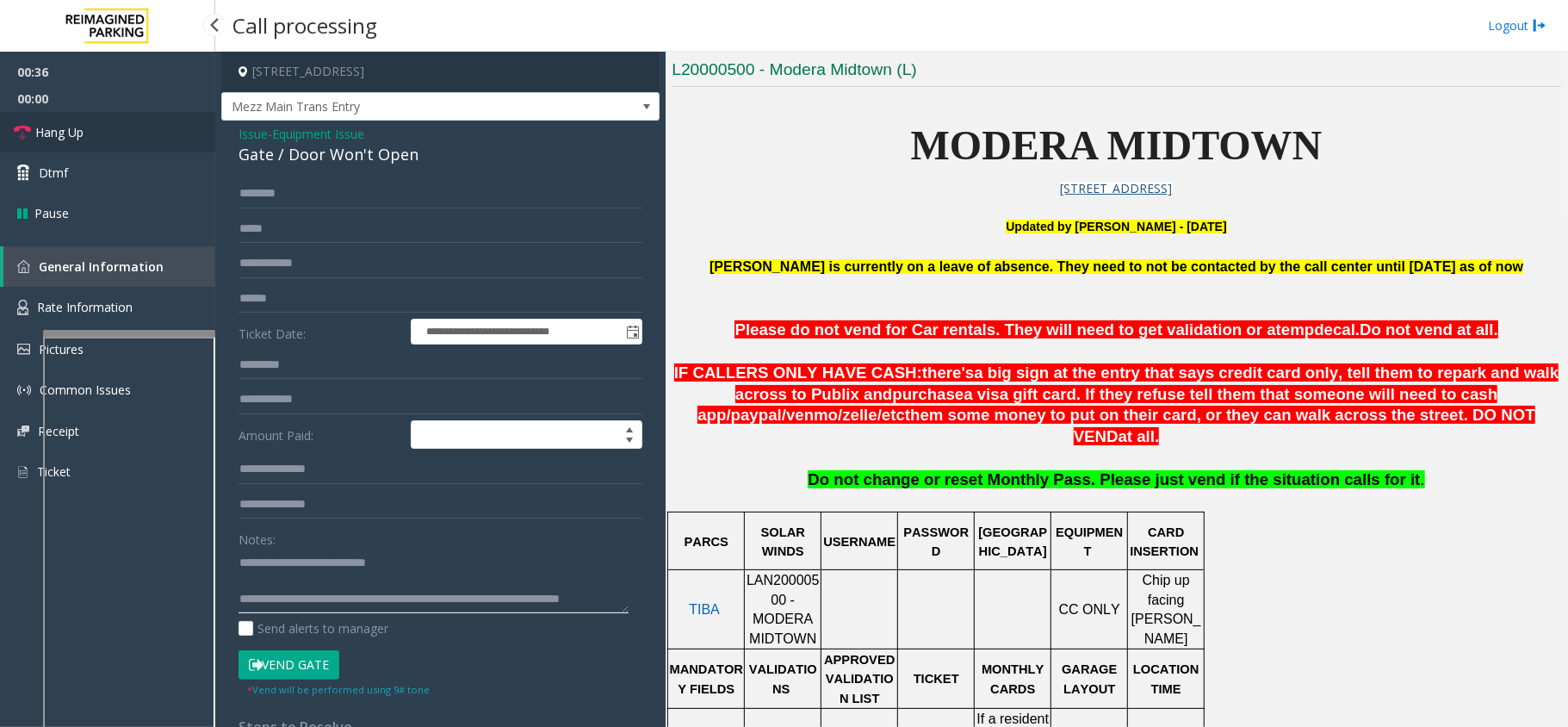
type textarea "**********"
click at [152, 118] on link "Hang Up" at bounding box center [107, 132] width 215 height 41
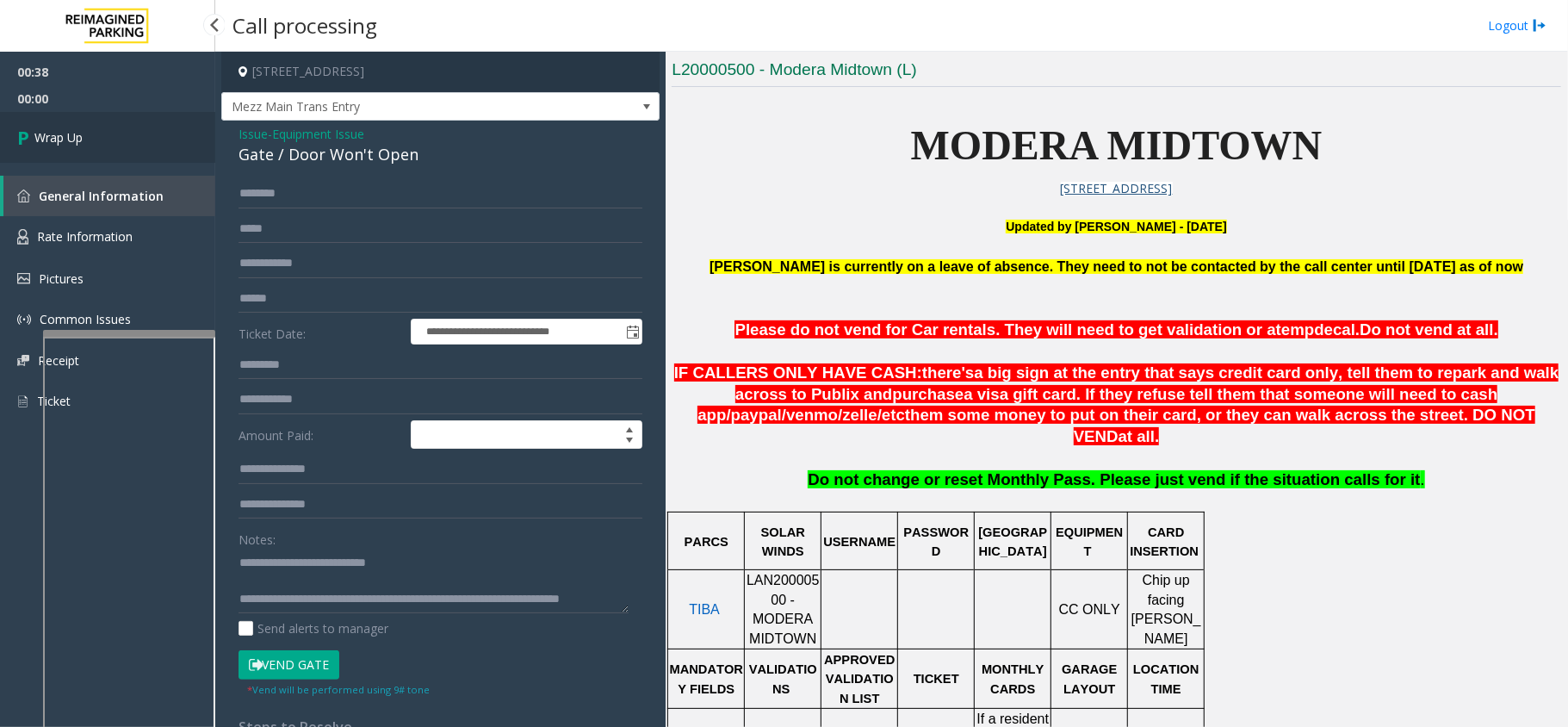
click at [29, 121] on link "Wrap Up" at bounding box center [107, 138] width 215 height 50
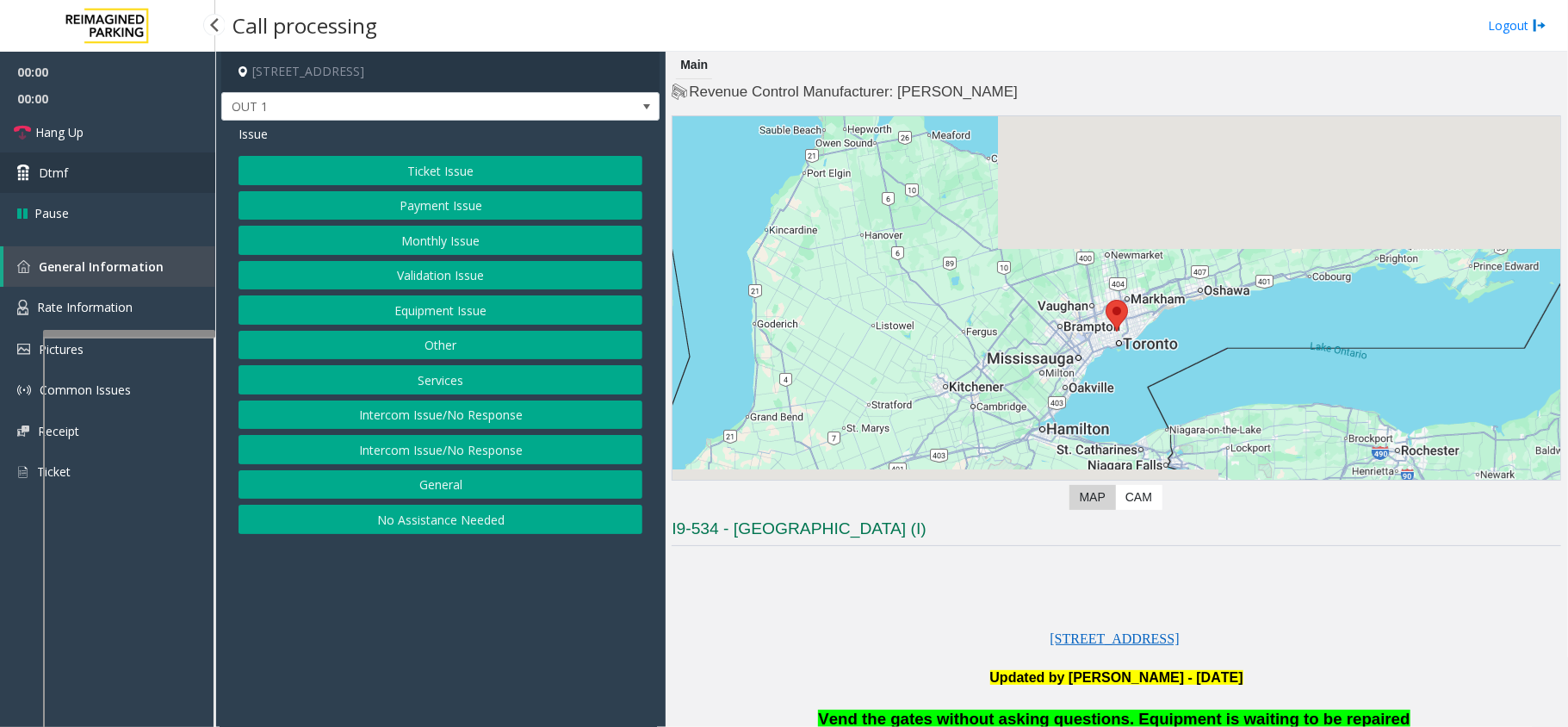
click at [52, 177] on span "Dtmf" at bounding box center [54, 172] width 30 height 18
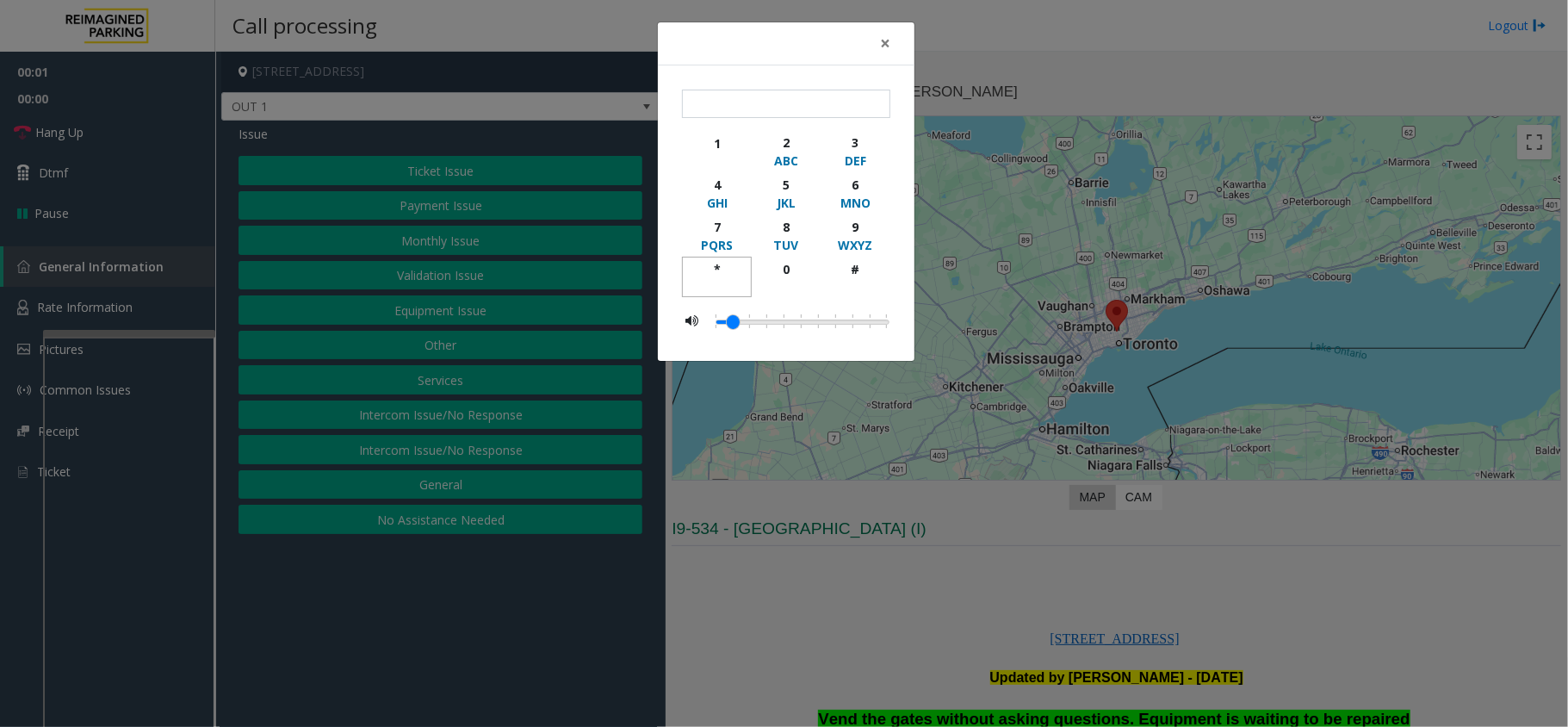
click at [720, 279] on div "button" at bounding box center [716, 286] width 47 height 16
click at [854, 227] on div "9" at bounding box center [855, 226] width 47 height 18
drag, startPoint x: 853, startPoint y: 270, endPoint x: 862, endPoint y: 273, distance: 9.5
click at [854, 270] on div "#" at bounding box center [855, 269] width 47 height 18
type input "***"
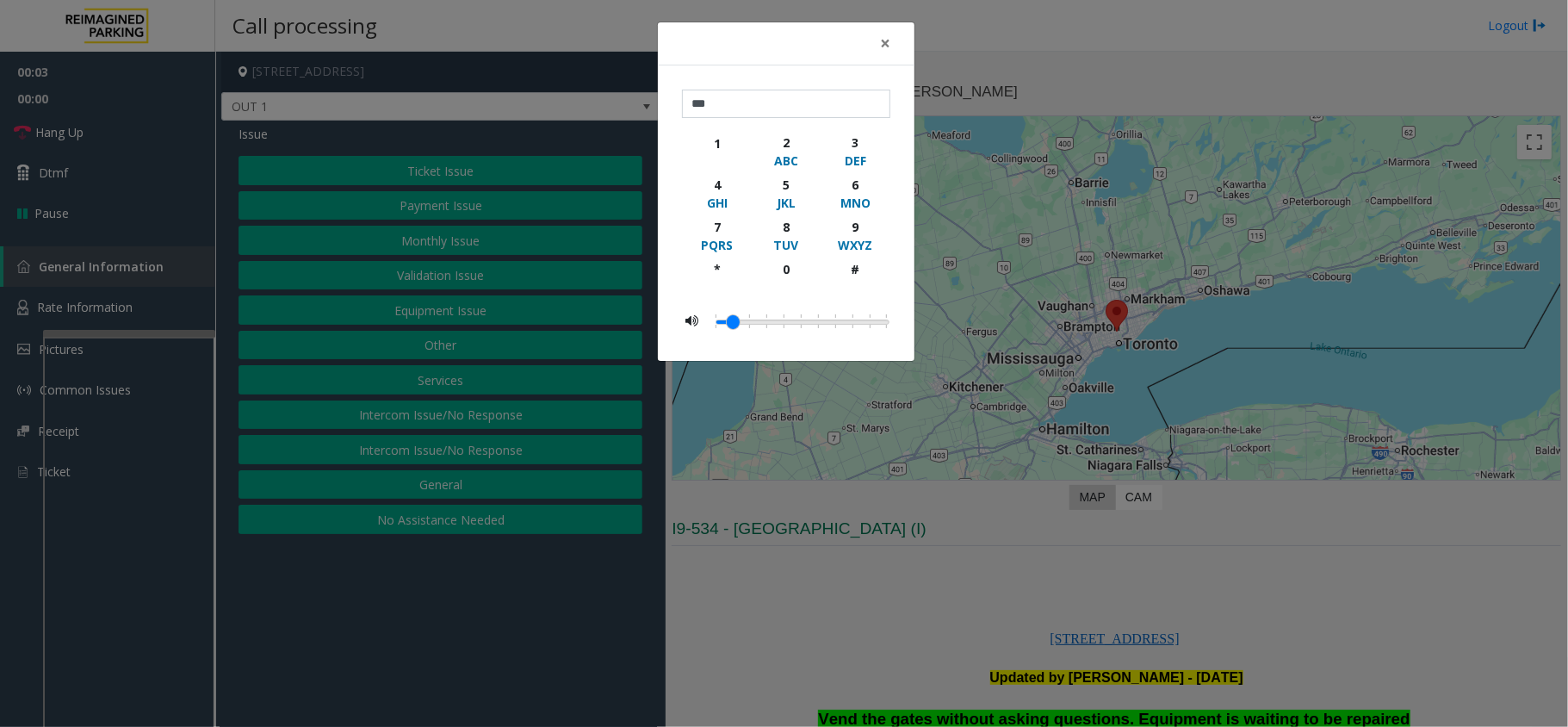
drag, startPoint x: 948, startPoint y: 630, endPoint x: 665, endPoint y: 569, distance: 289.5
click at [948, 630] on div "× *** 1 2 ABC 3 DEF 4 GHI 5 JKL 6 MNO 7 PQRS 8 TUV 9 WXYZ * 0 #" at bounding box center [784, 363] width 1568 height 727
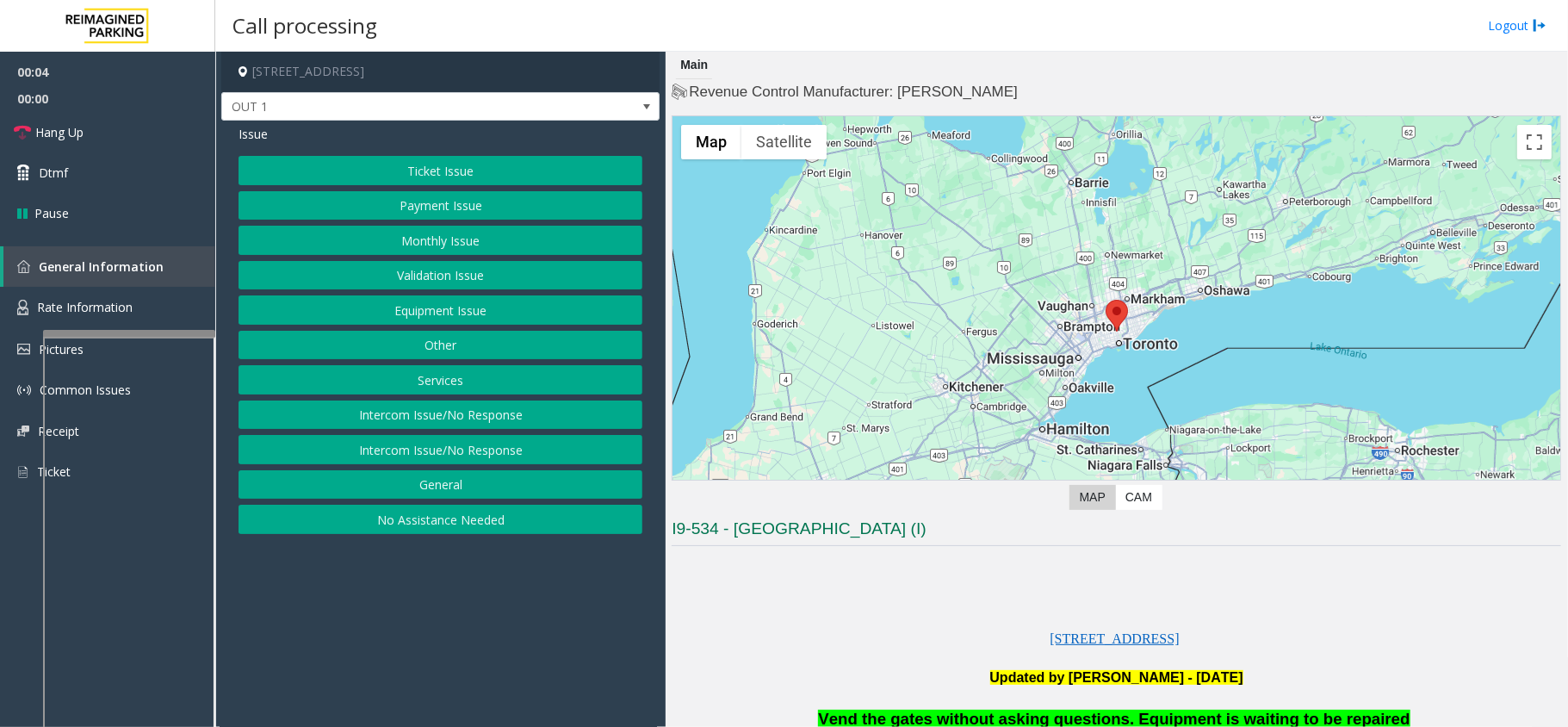
click at [491, 301] on button "Equipment Issue" at bounding box center [440, 310] width 404 height 30
click at [436, 317] on button "Gate / Door Won't Open" at bounding box center [440, 310] width 404 height 30
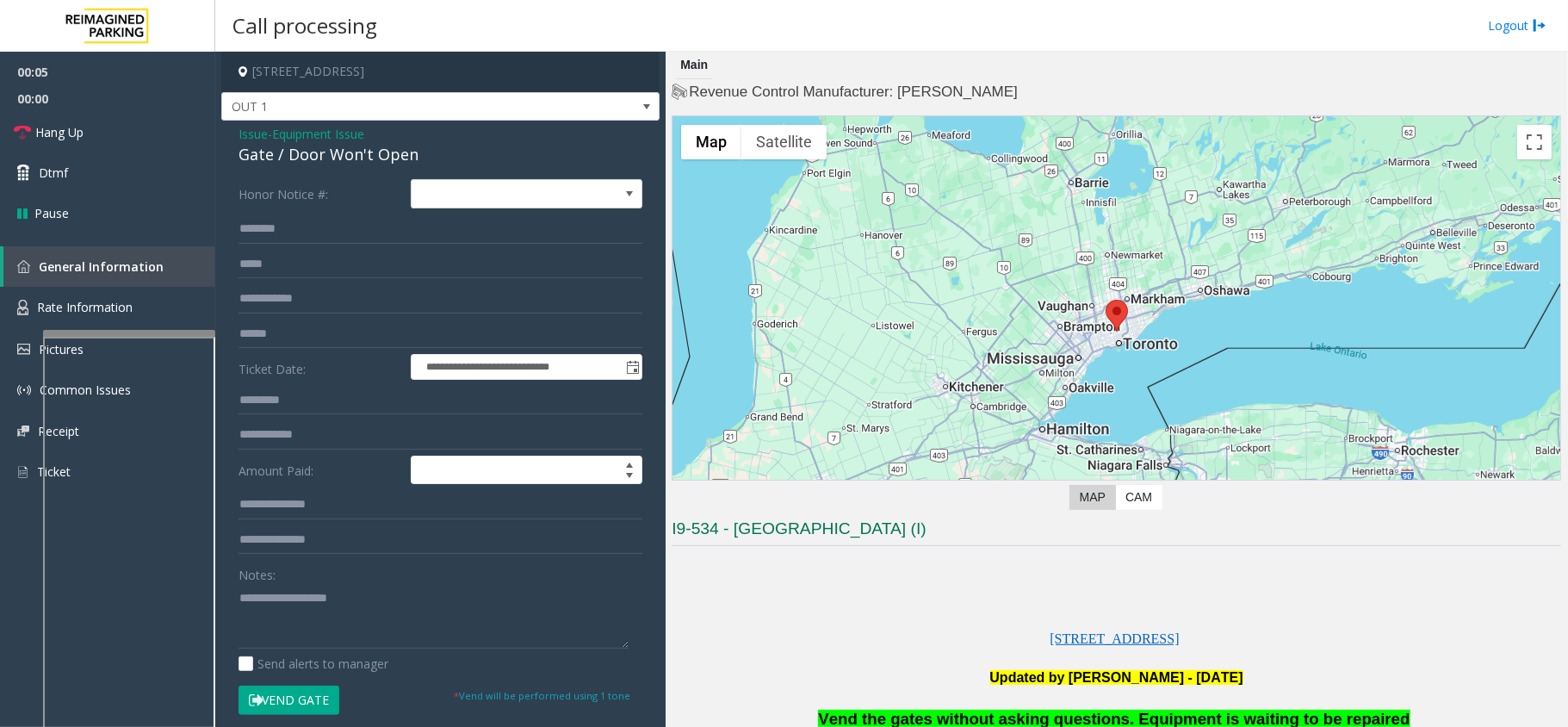
scroll to position [229, 0]
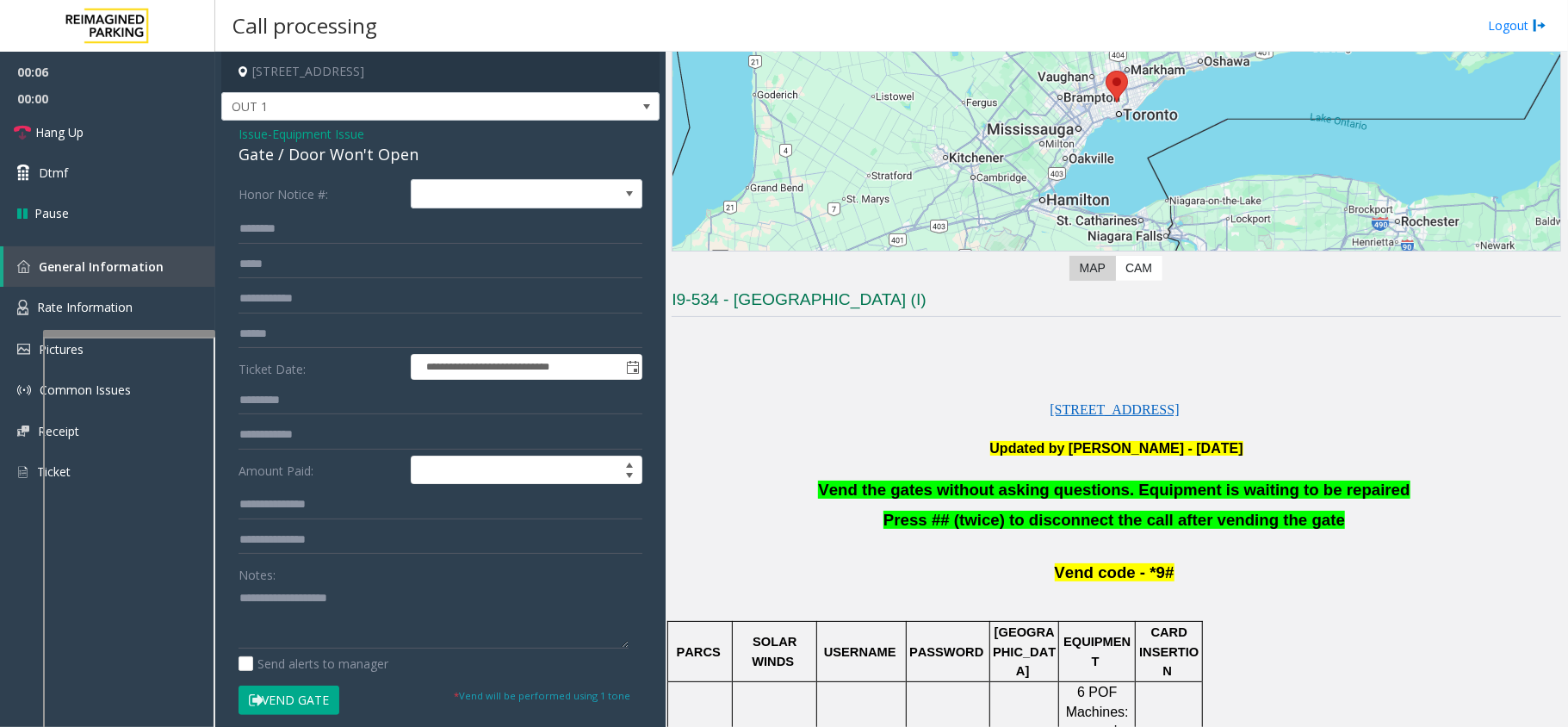
click at [1020, 481] on span "Vend the gates without asking questions. Equipment is waiting to be repaired" at bounding box center [1114, 489] width 592 height 18
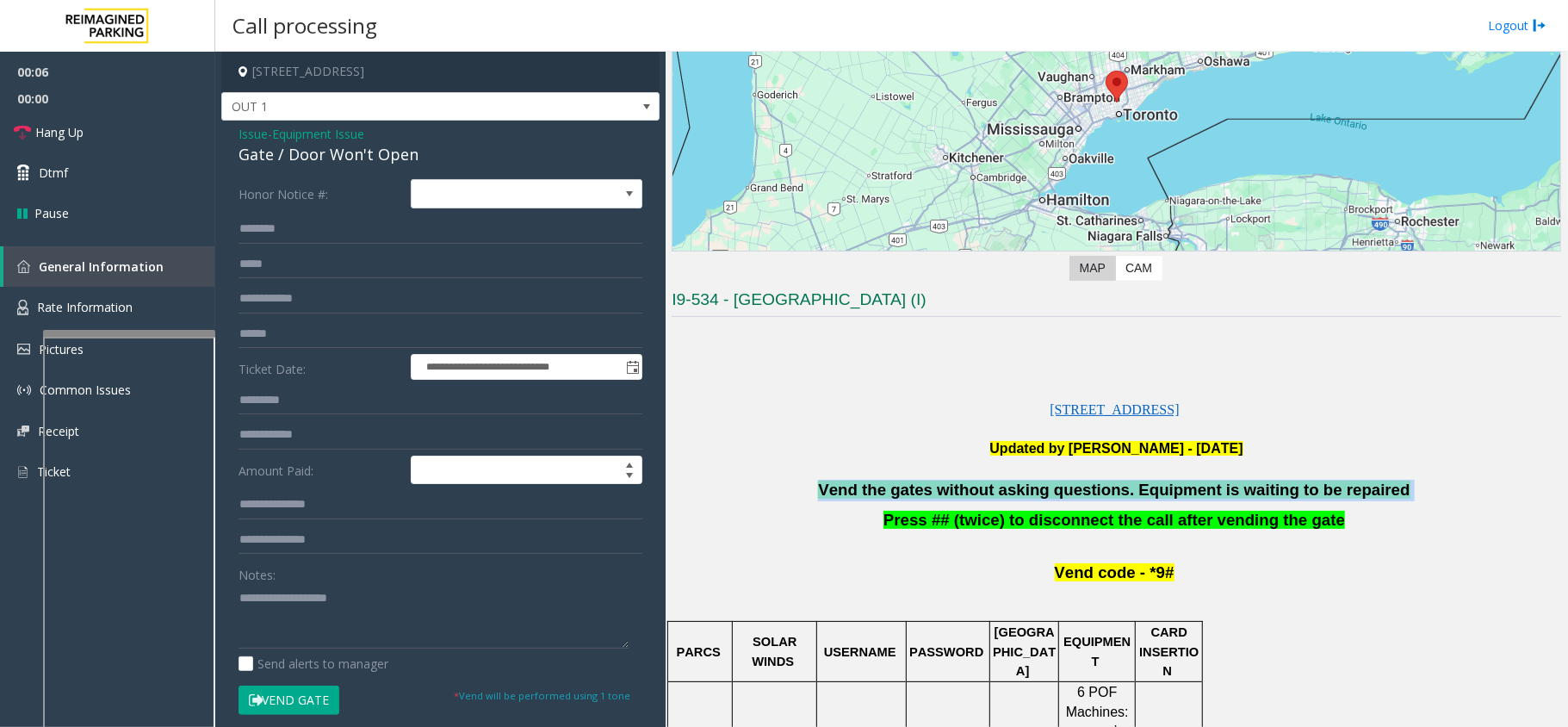
click at [1020, 481] on span "Vend the gates without asking questions. Equipment is waiting to be repaired" at bounding box center [1114, 489] width 592 height 18
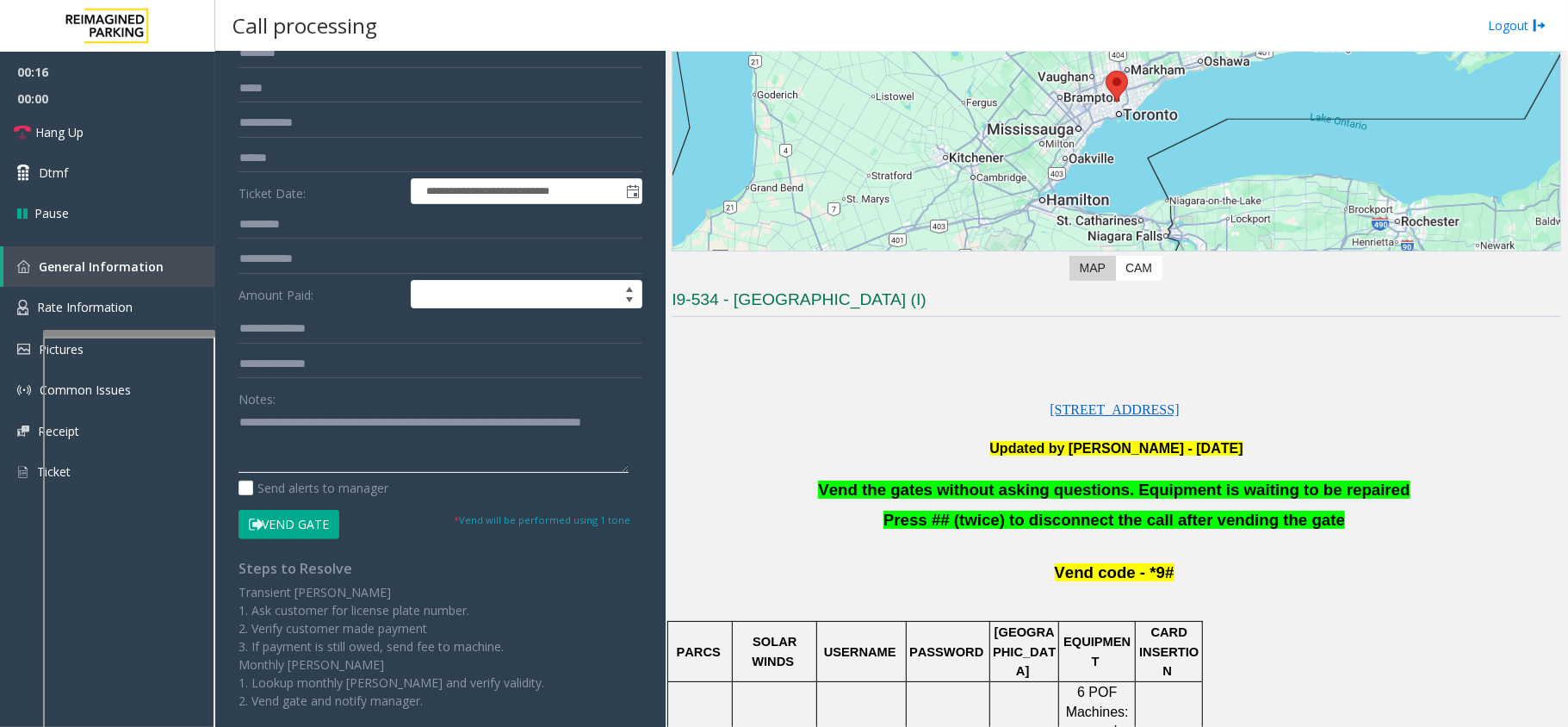
scroll to position [0, 0]
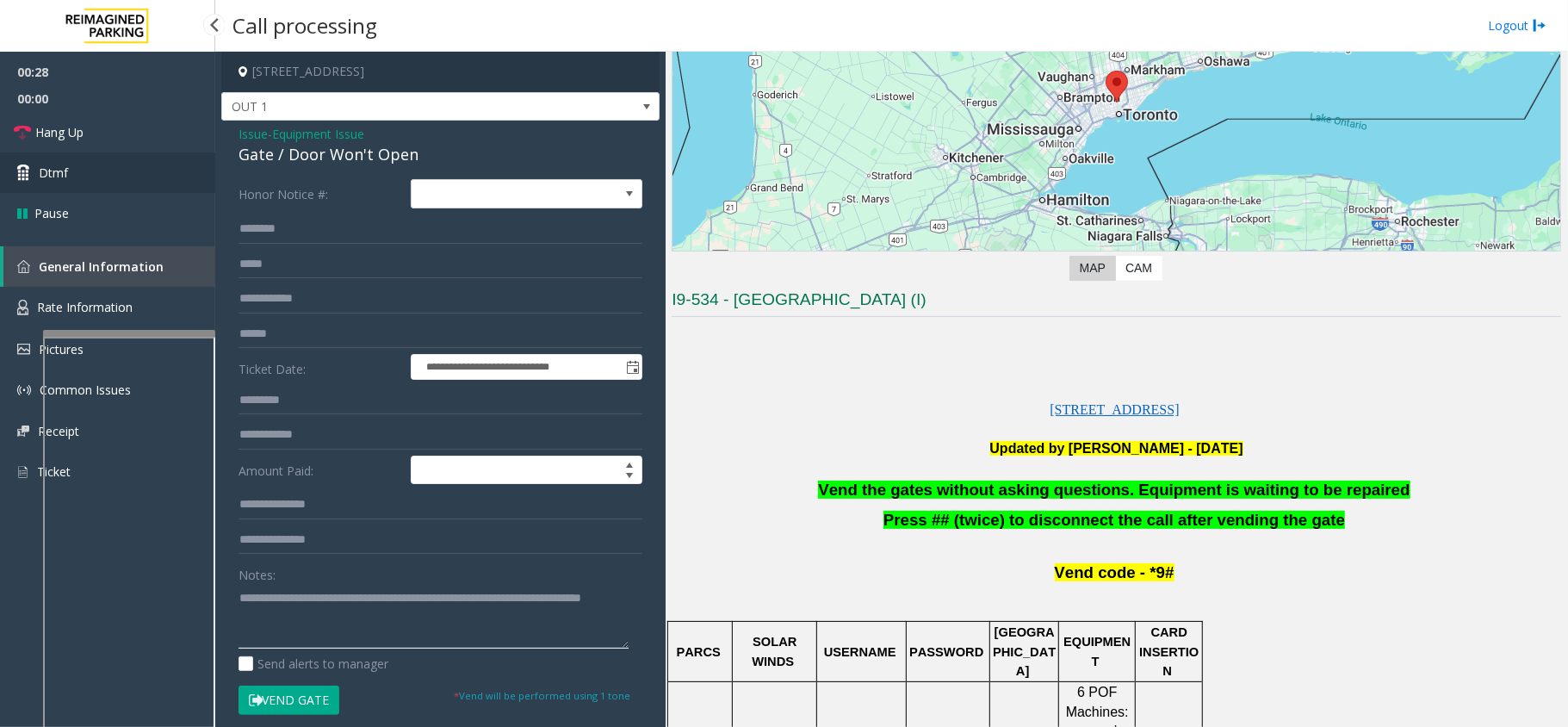
type textarea "**********"
click at [118, 172] on link "Dtmf" at bounding box center [107, 172] width 215 height 41
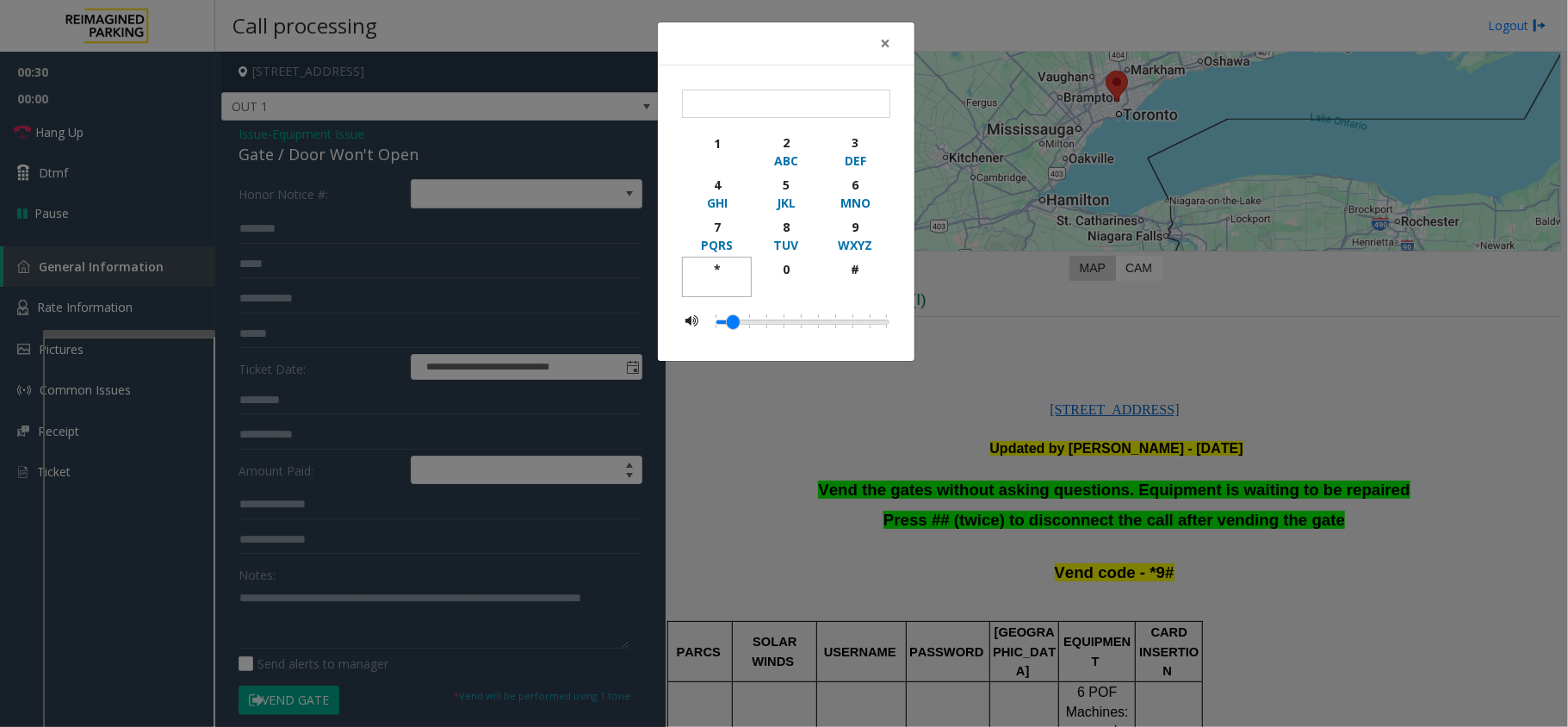
click at [720, 273] on div "*" at bounding box center [716, 269] width 47 height 18
click at [853, 221] on div "9" at bounding box center [855, 226] width 47 height 18
click at [853, 277] on div "#" at bounding box center [855, 269] width 47 height 18
type input "***"
click at [797, 494] on div "× *** 1 2 ABC 3 DEF 4 GHI 5 JKL 6 MNO 7 PQRS 8 TUV 9 WXYZ * 0 #" at bounding box center [784, 363] width 1568 height 727
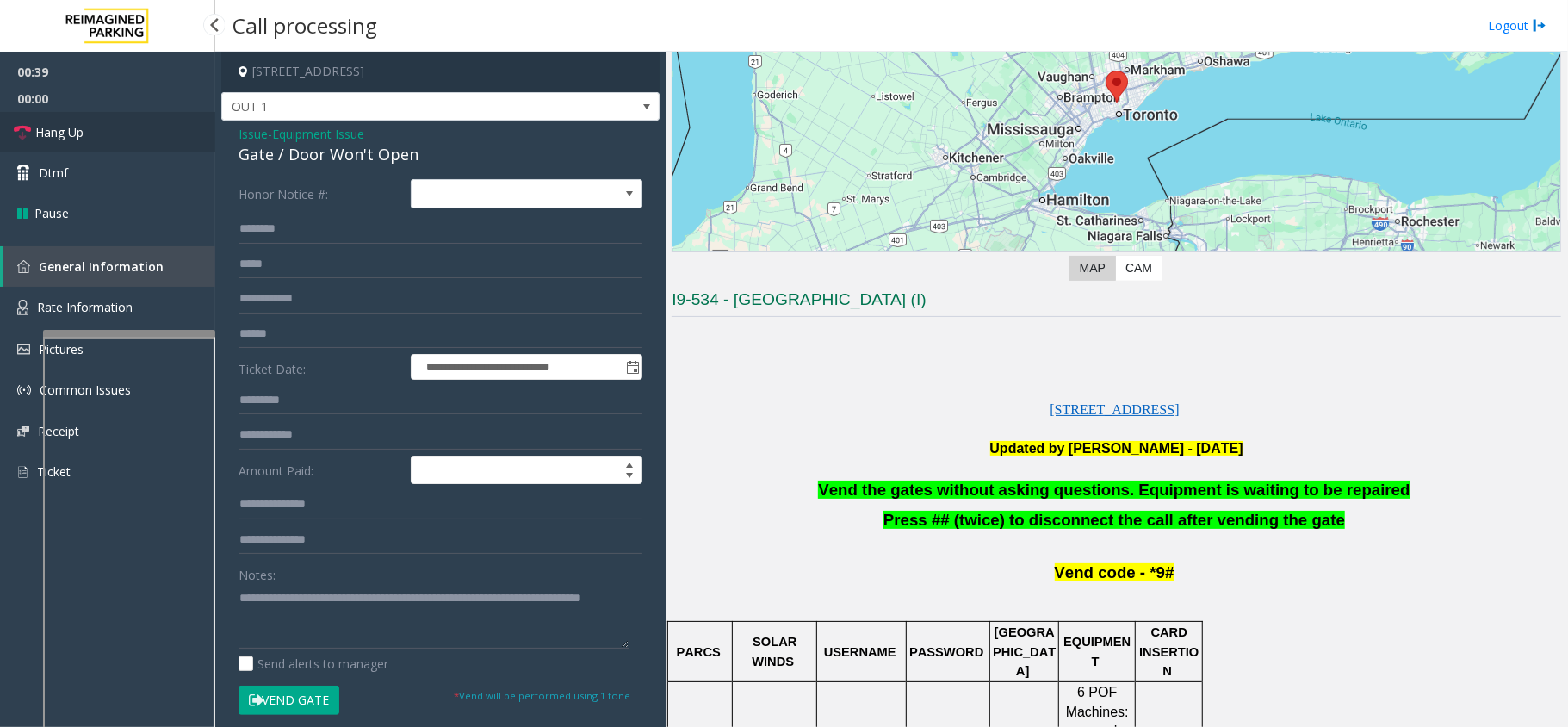
click at [108, 131] on link "Hang Up" at bounding box center [107, 132] width 215 height 41
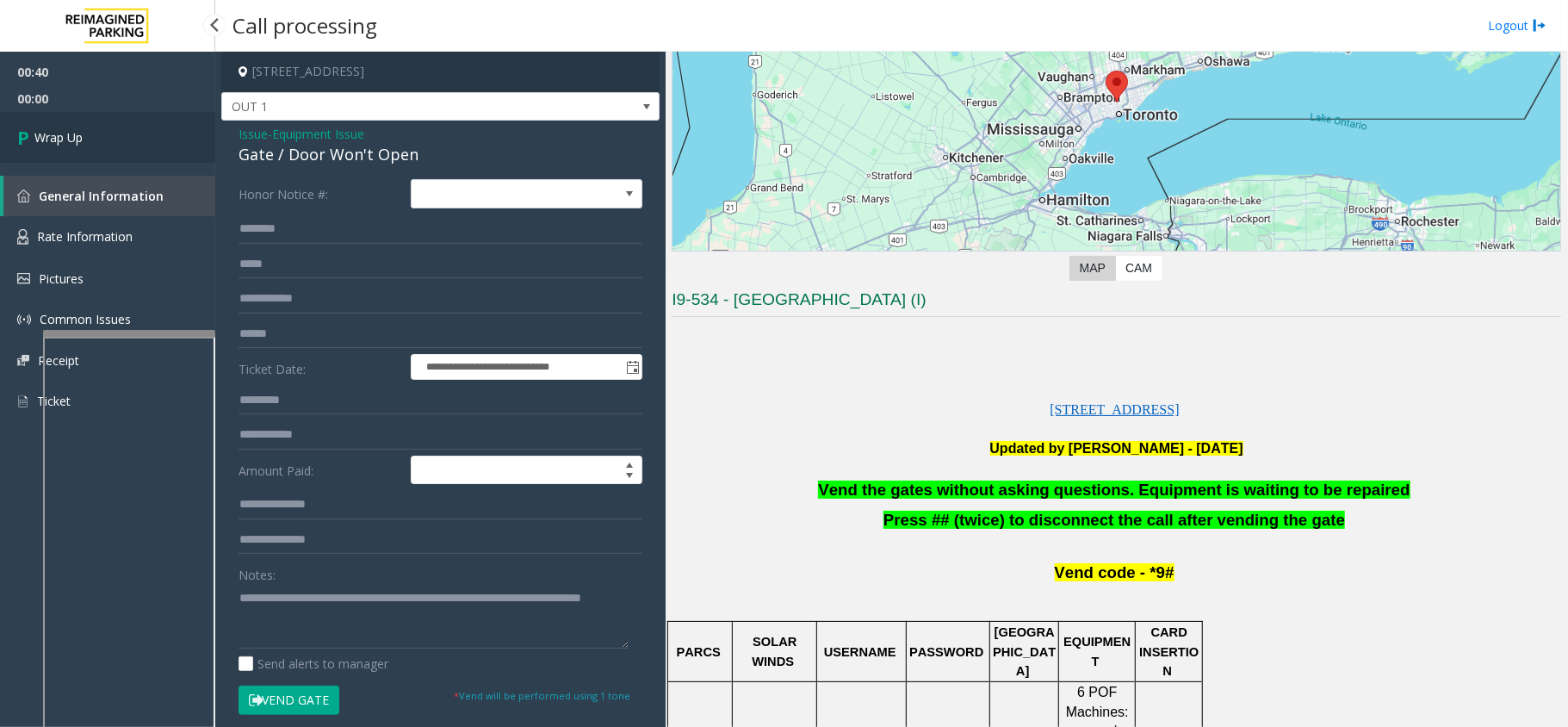
click at [108, 131] on link "Wrap Up" at bounding box center [107, 138] width 215 height 50
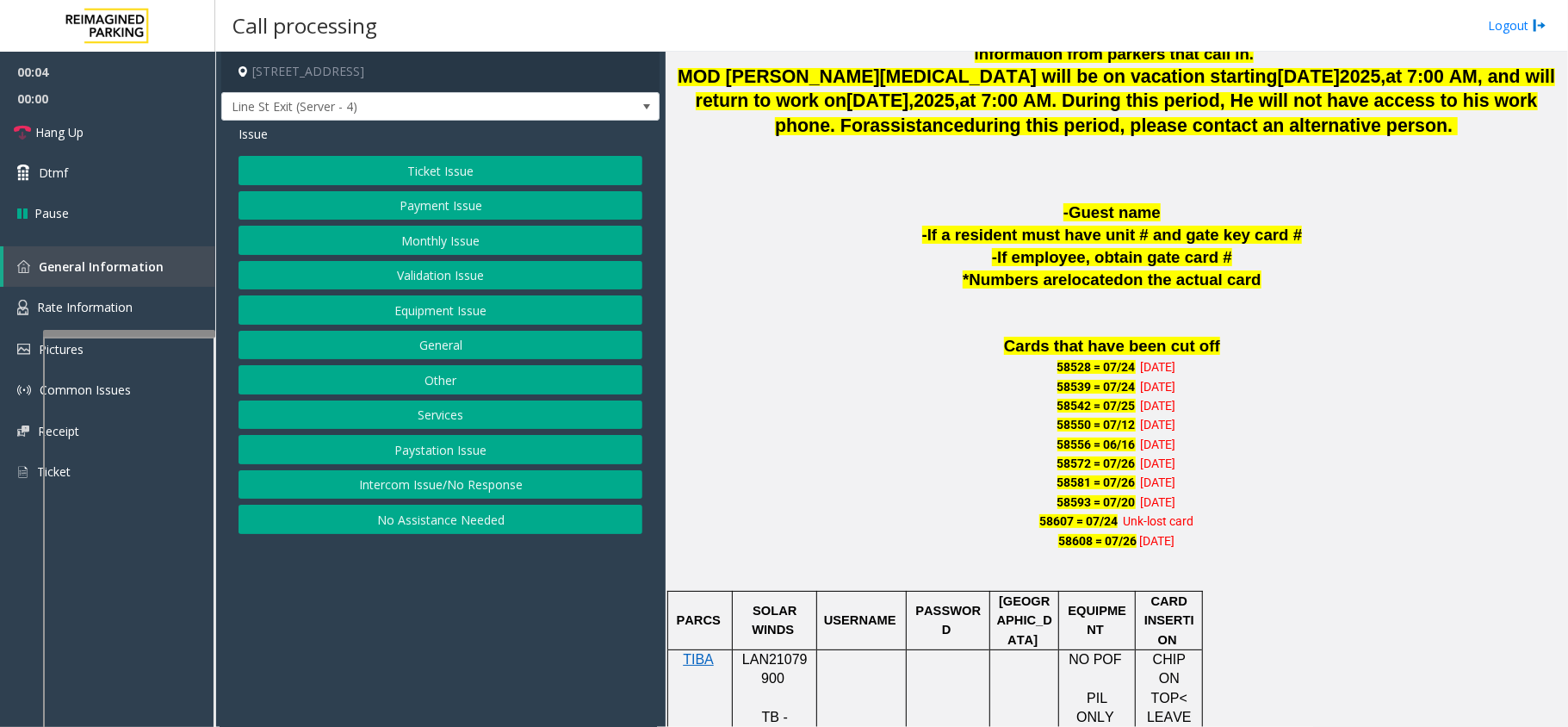
scroll to position [1033, 0]
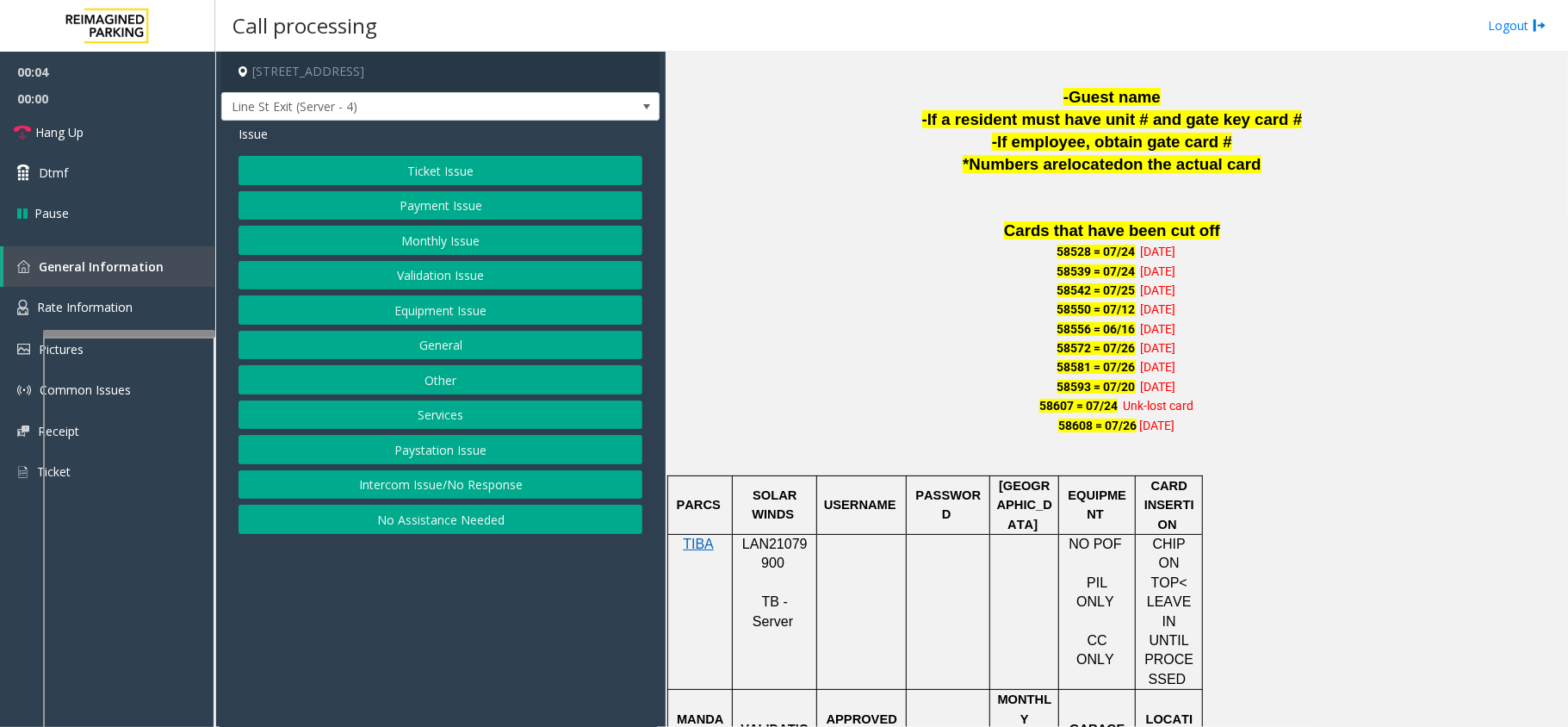
click at [768, 536] on span "LAN21079900" at bounding box center [774, 553] width 65 height 34
copy p "LAN21079900"
click at [352, 489] on button "Intercom Issue/No Response" at bounding box center [440, 485] width 404 height 30
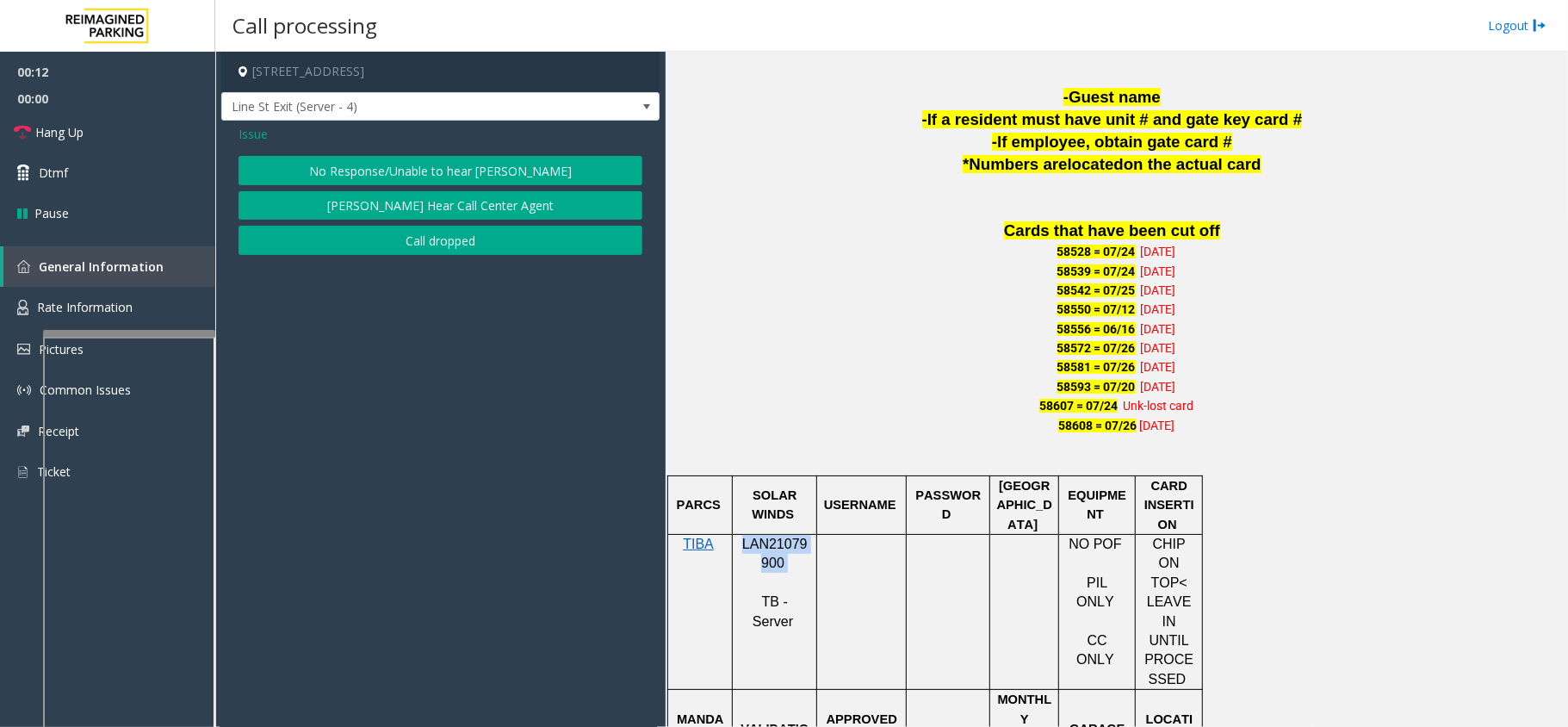
click at [362, 171] on button "No Response/Unable to hear [PERSON_NAME]" at bounding box center [440, 171] width 404 height 30
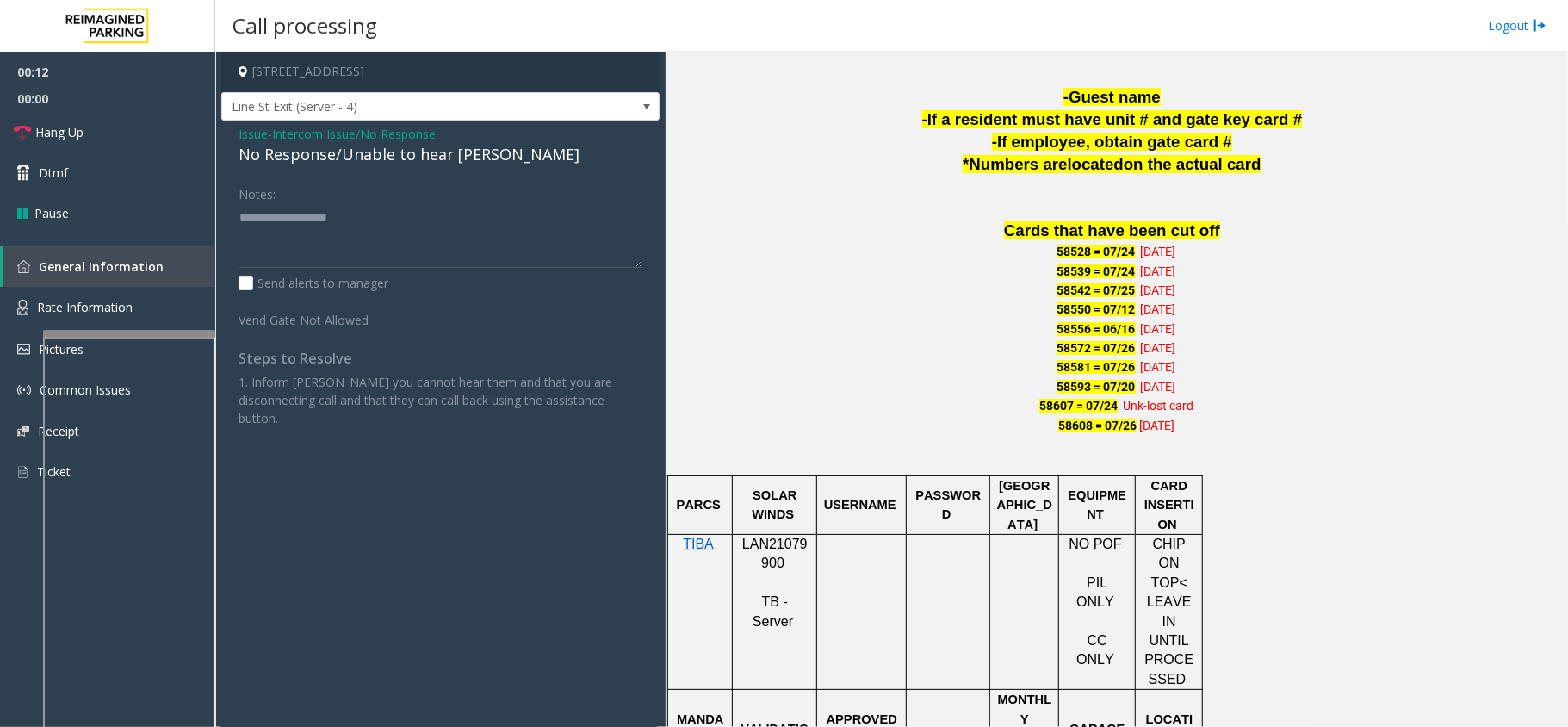
click at [355, 163] on div "No Response/Unable to hear [PERSON_NAME]" at bounding box center [440, 154] width 404 height 24
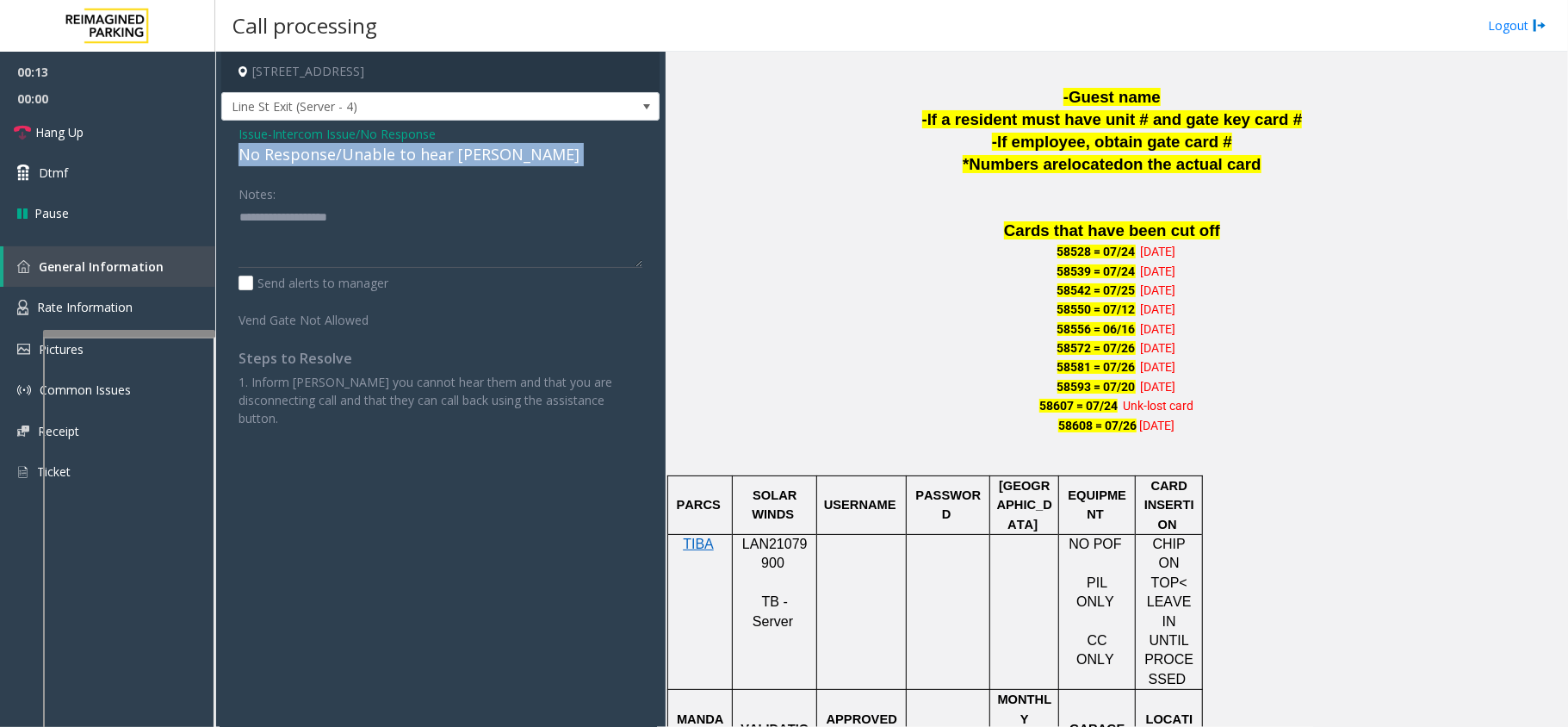
click at [355, 163] on div "No Response/Unable to hear [PERSON_NAME]" at bounding box center [440, 154] width 404 height 24
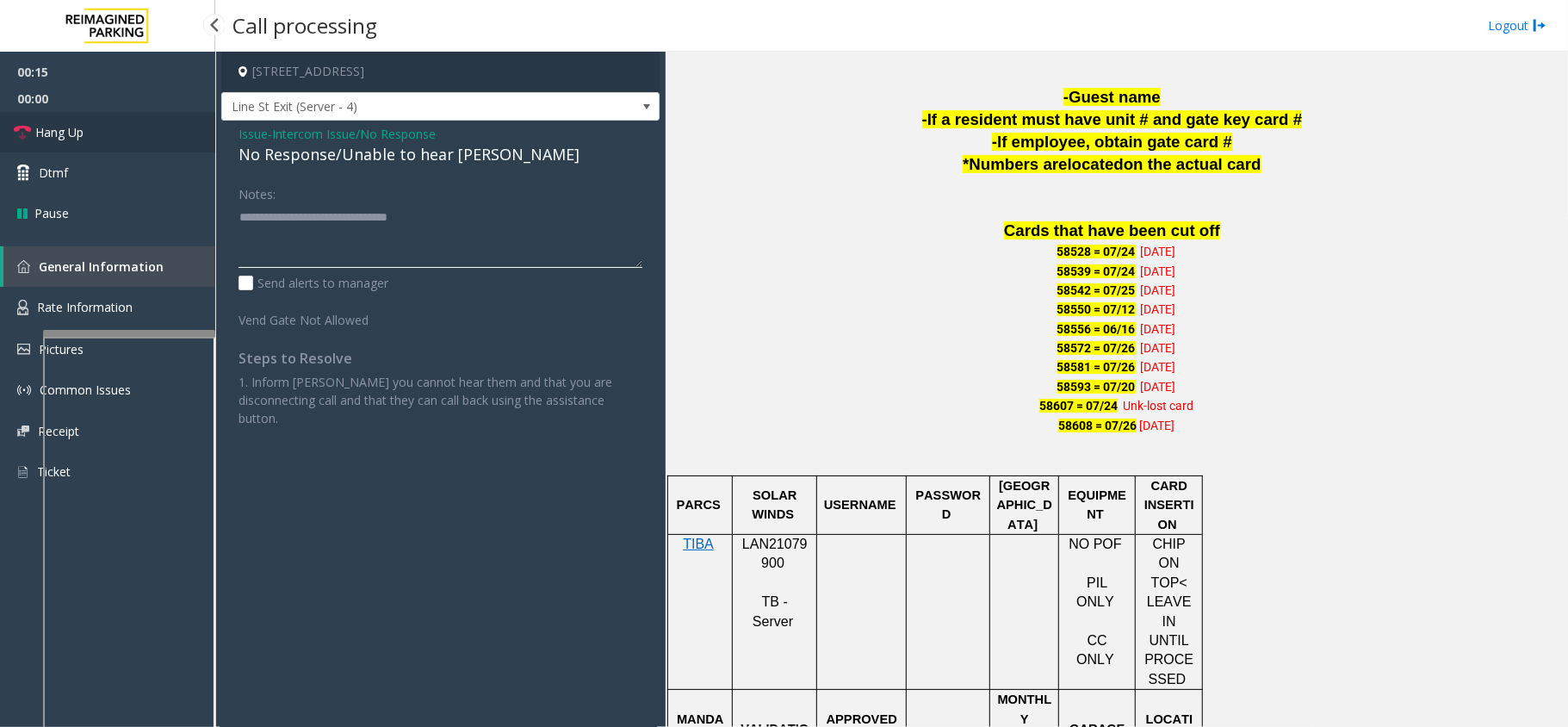
type textarea "**********"
click at [132, 121] on link "Hang Up" at bounding box center [107, 132] width 215 height 41
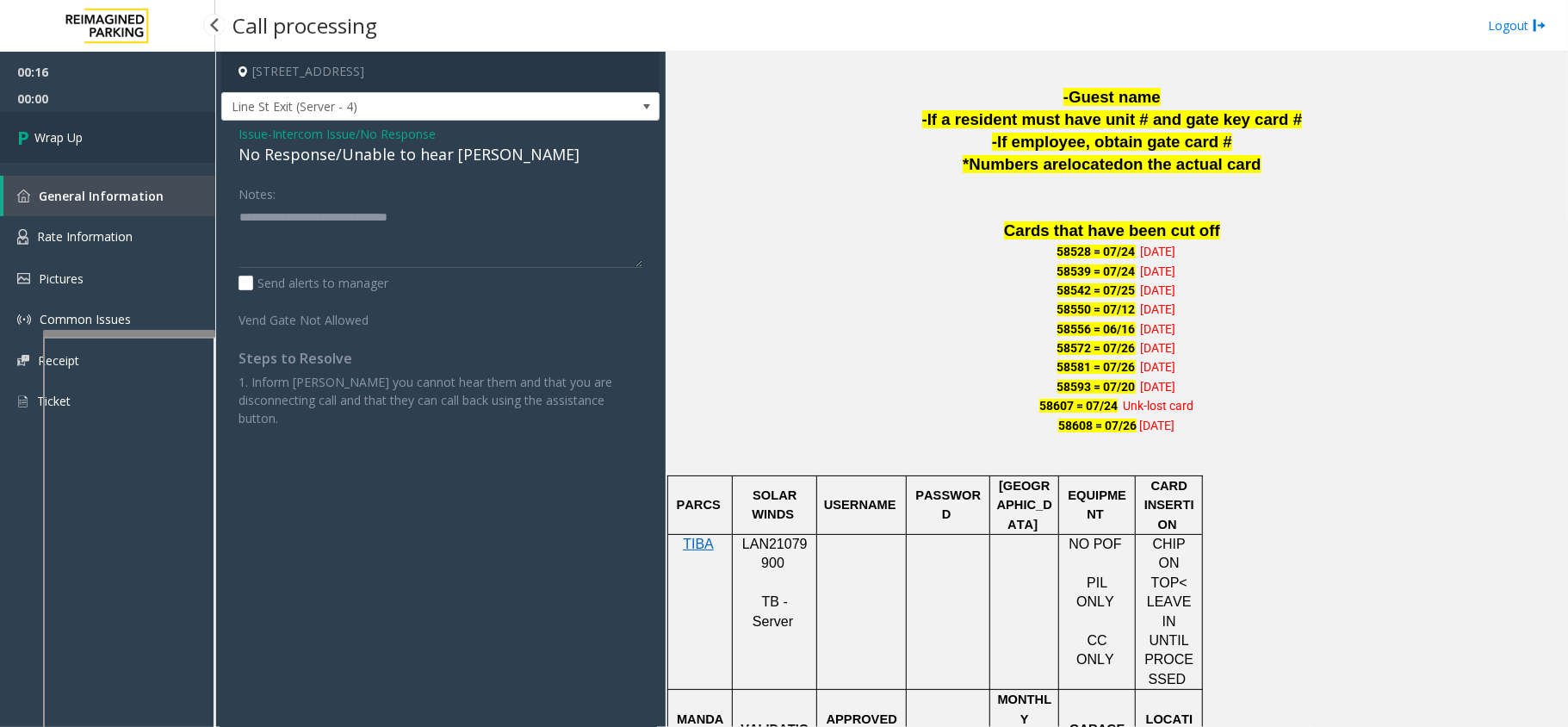
click at [111, 125] on link "Wrap Up" at bounding box center [107, 138] width 215 height 50
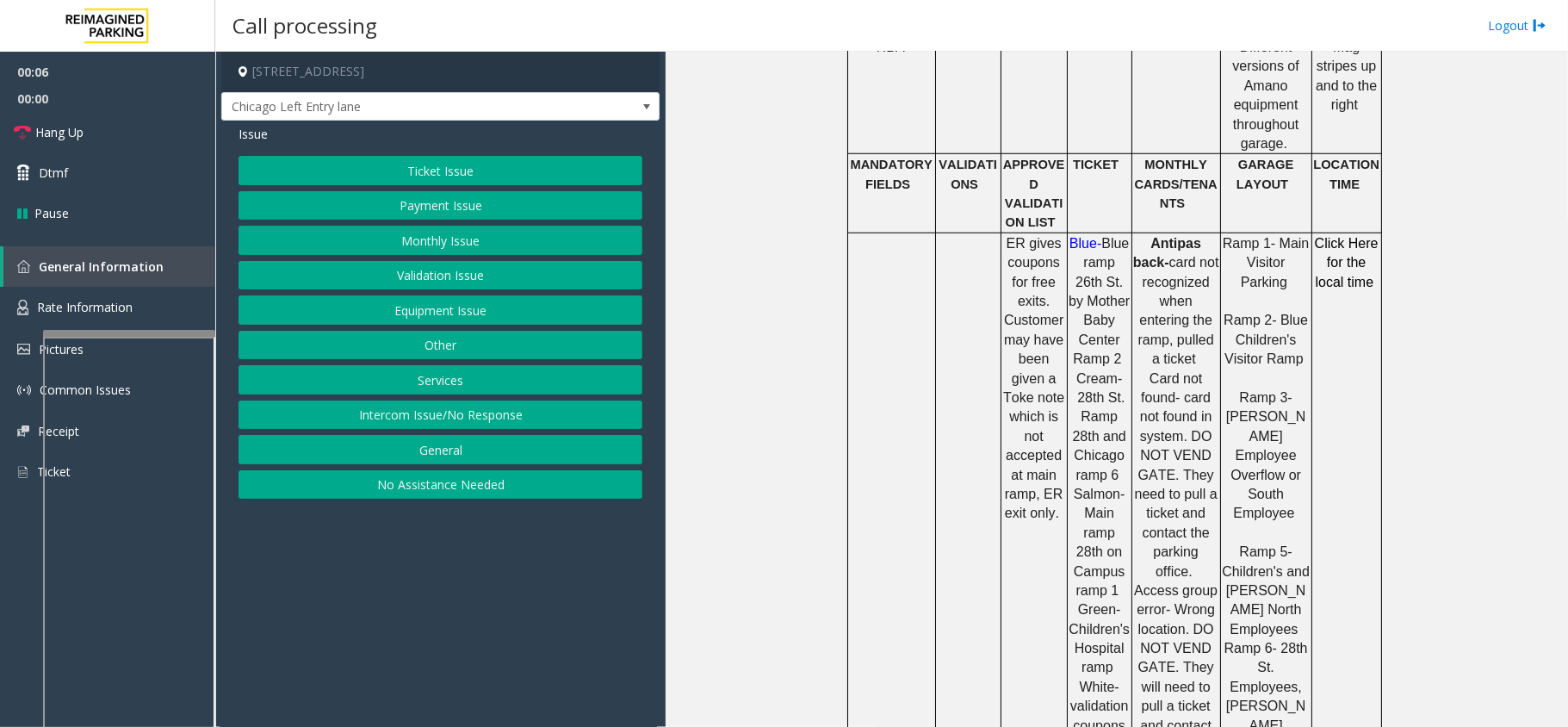
scroll to position [1148, 0]
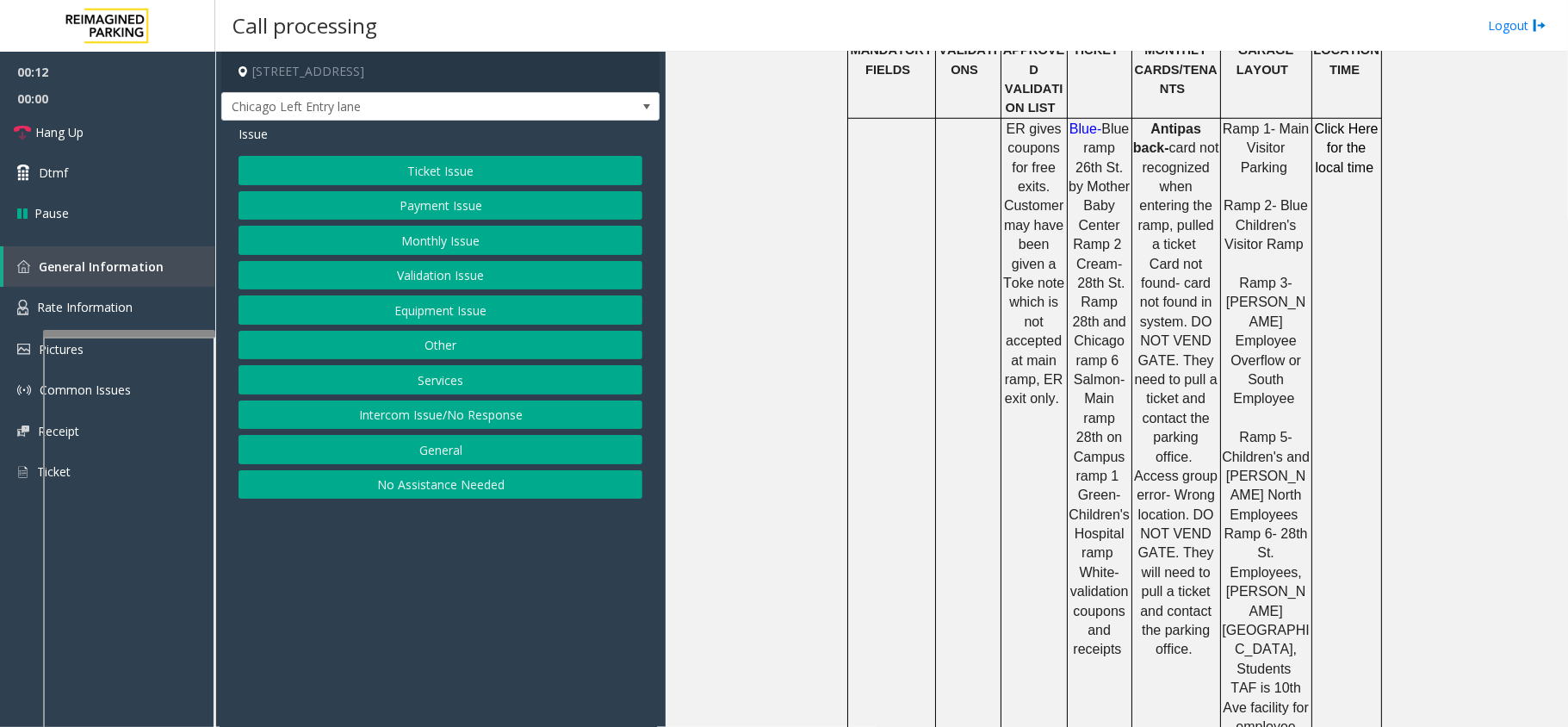
drag, startPoint x: 479, startPoint y: 412, endPoint x: 482, endPoint y: 394, distance: 18.2
click at [479, 412] on button "Intercom Issue/No Response" at bounding box center [440, 415] width 404 height 30
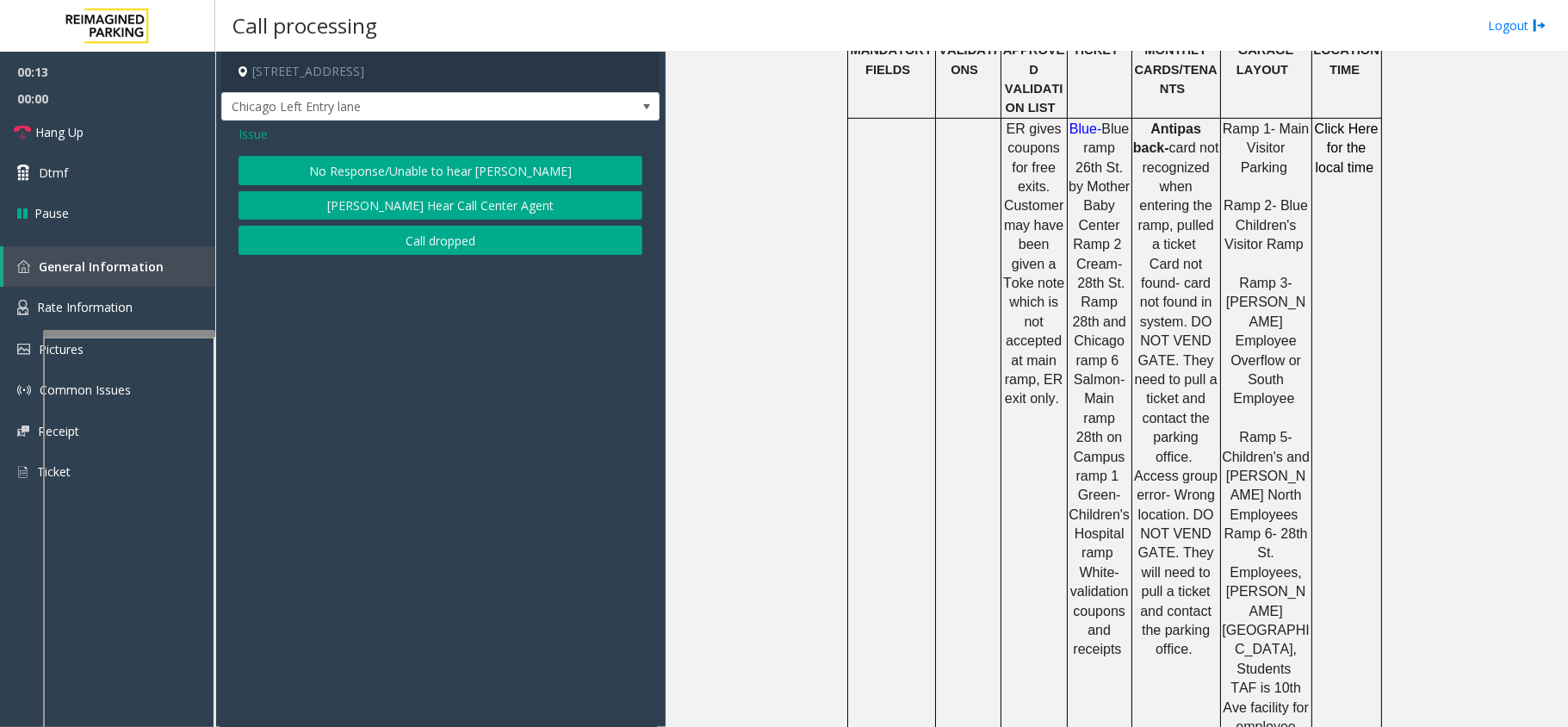
click at [493, 185] on button "No Response/Unable to hear [PERSON_NAME]" at bounding box center [440, 171] width 404 height 30
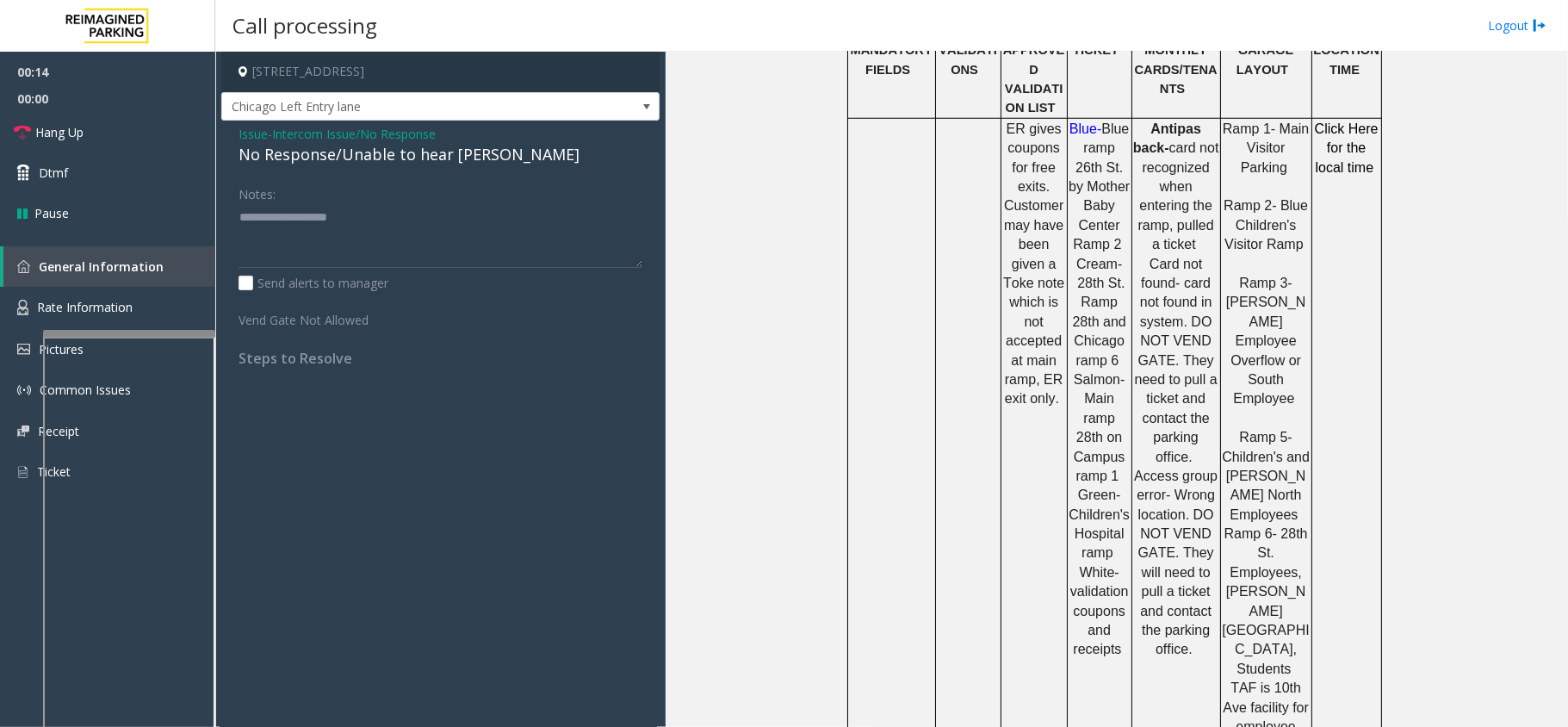
click at [391, 145] on div "No Response/Unable to hear [PERSON_NAME]" at bounding box center [440, 154] width 404 height 24
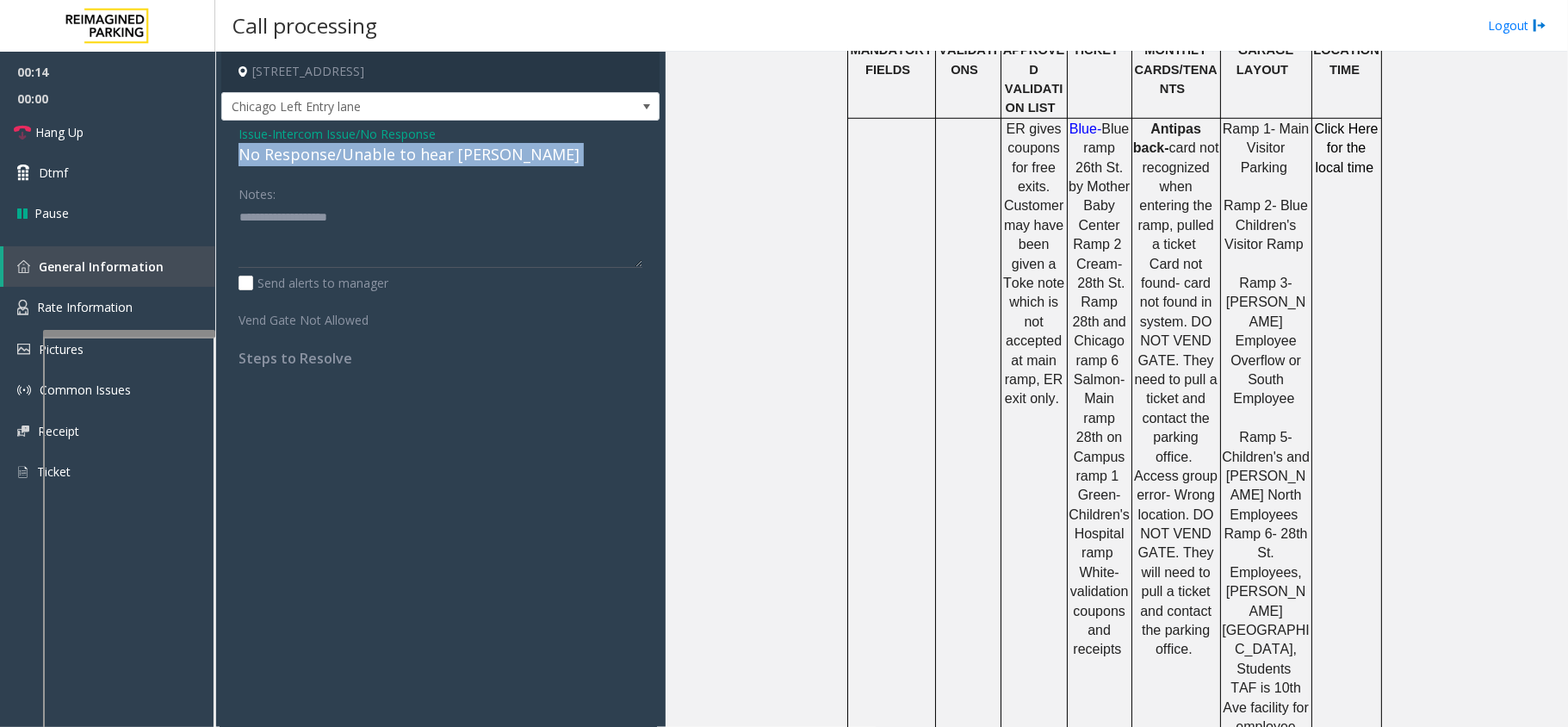
click at [391, 145] on div "No Response/Unable to hear [PERSON_NAME]" at bounding box center [440, 154] width 404 height 24
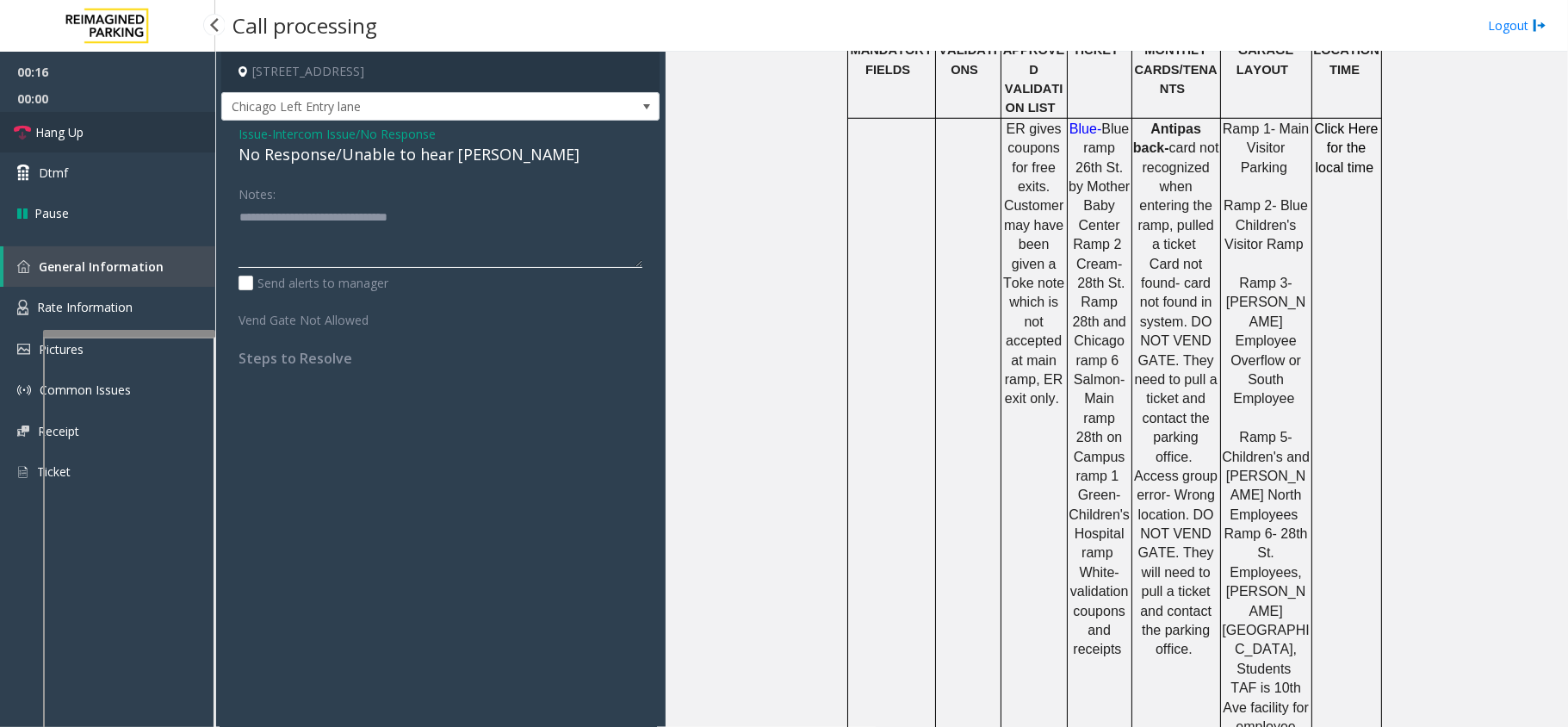
type textarea "**********"
click at [157, 134] on link "Hang Up" at bounding box center [107, 132] width 215 height 41
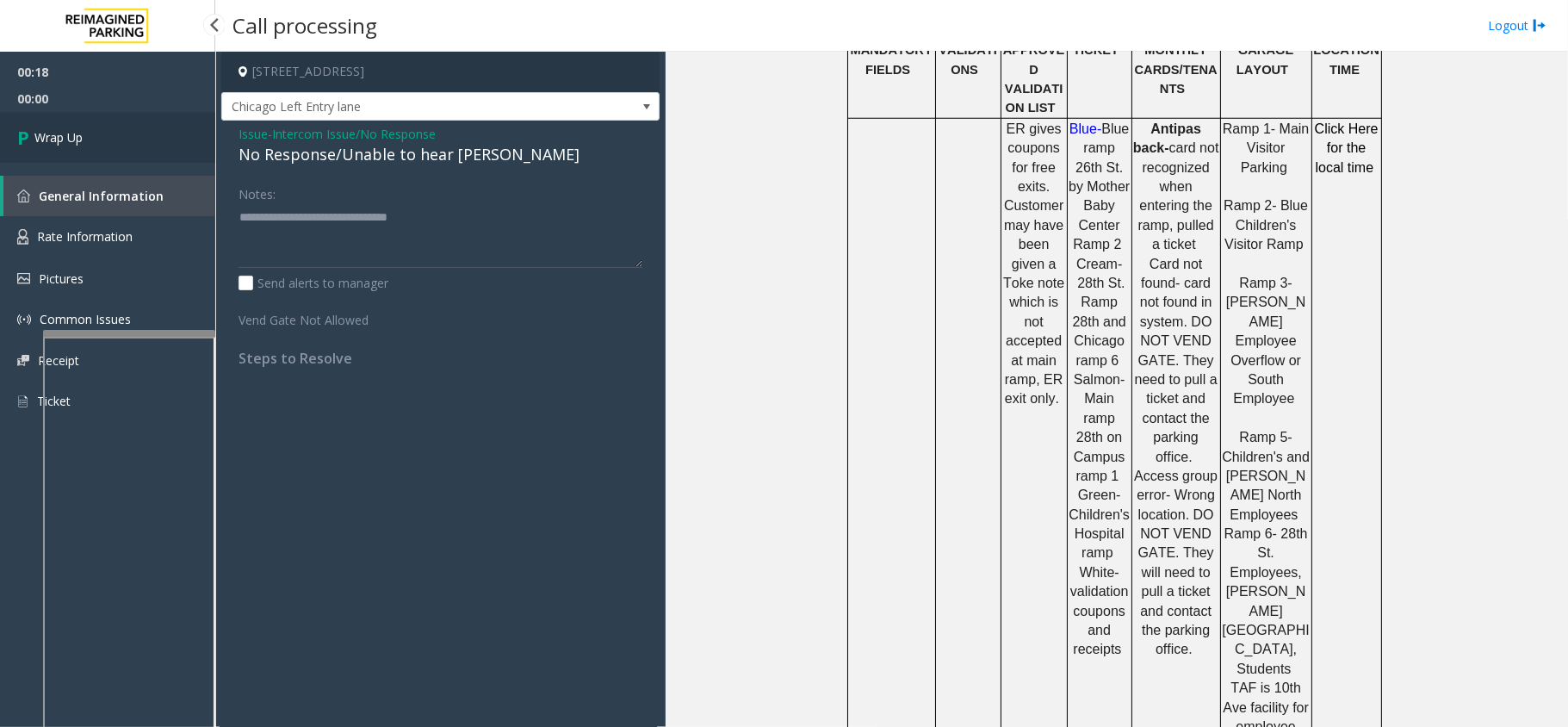
click at [127, 127] on link "Wrap Up" at bounding box center [107, 138] width 215 height 50
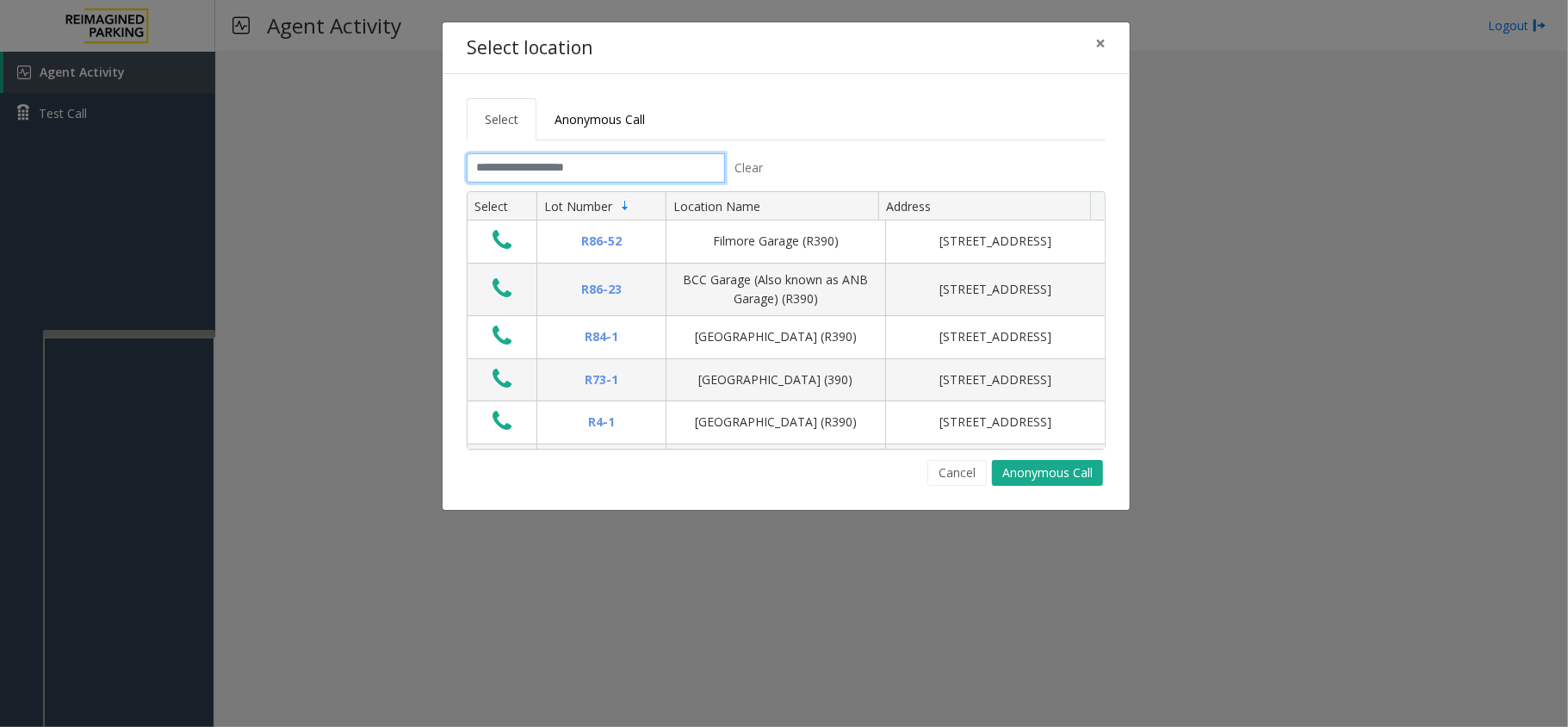
click at [558, 171] on input "text" at bounding box center [595, 168] width 258 height 30
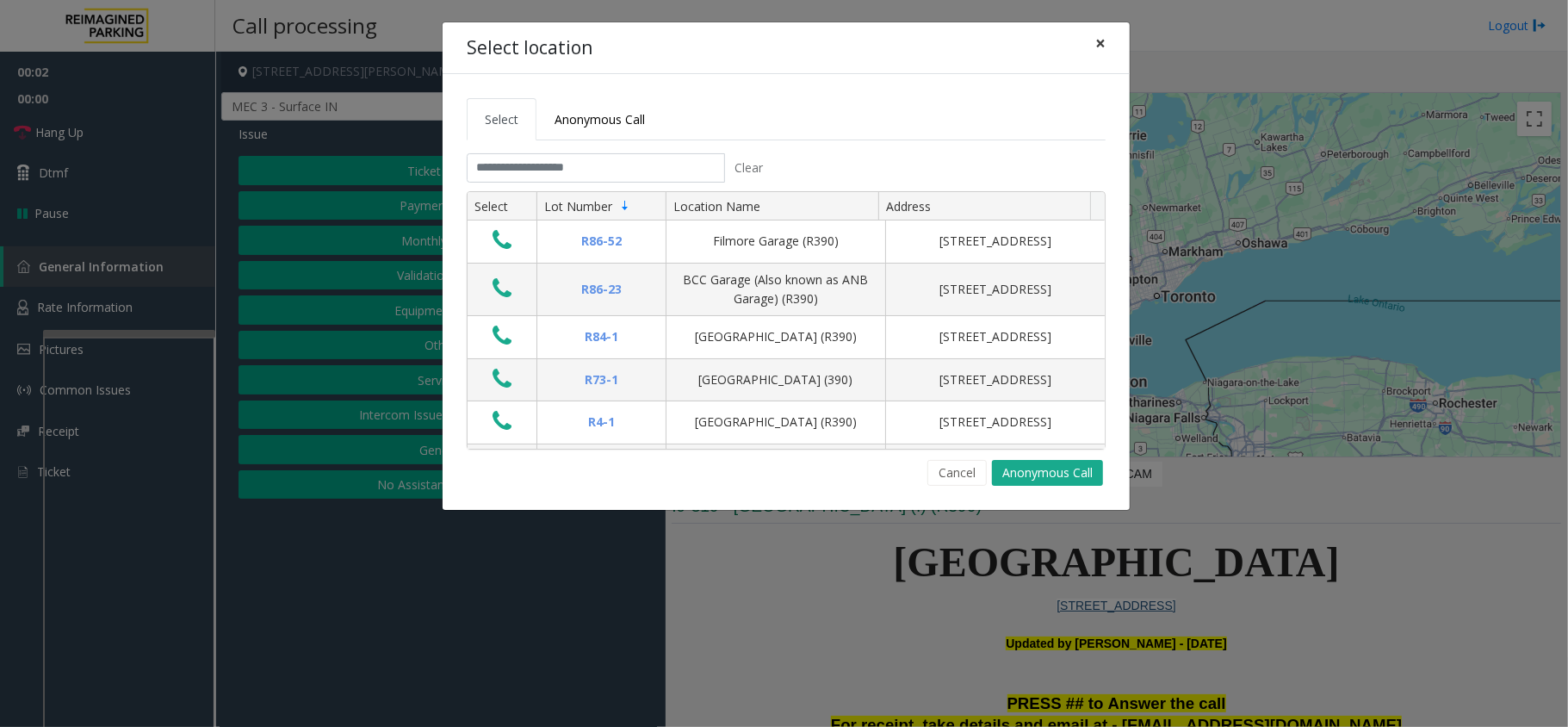
click at [1105, 49] on button "×" at bounding box center [1101, 44] width 35 height 42
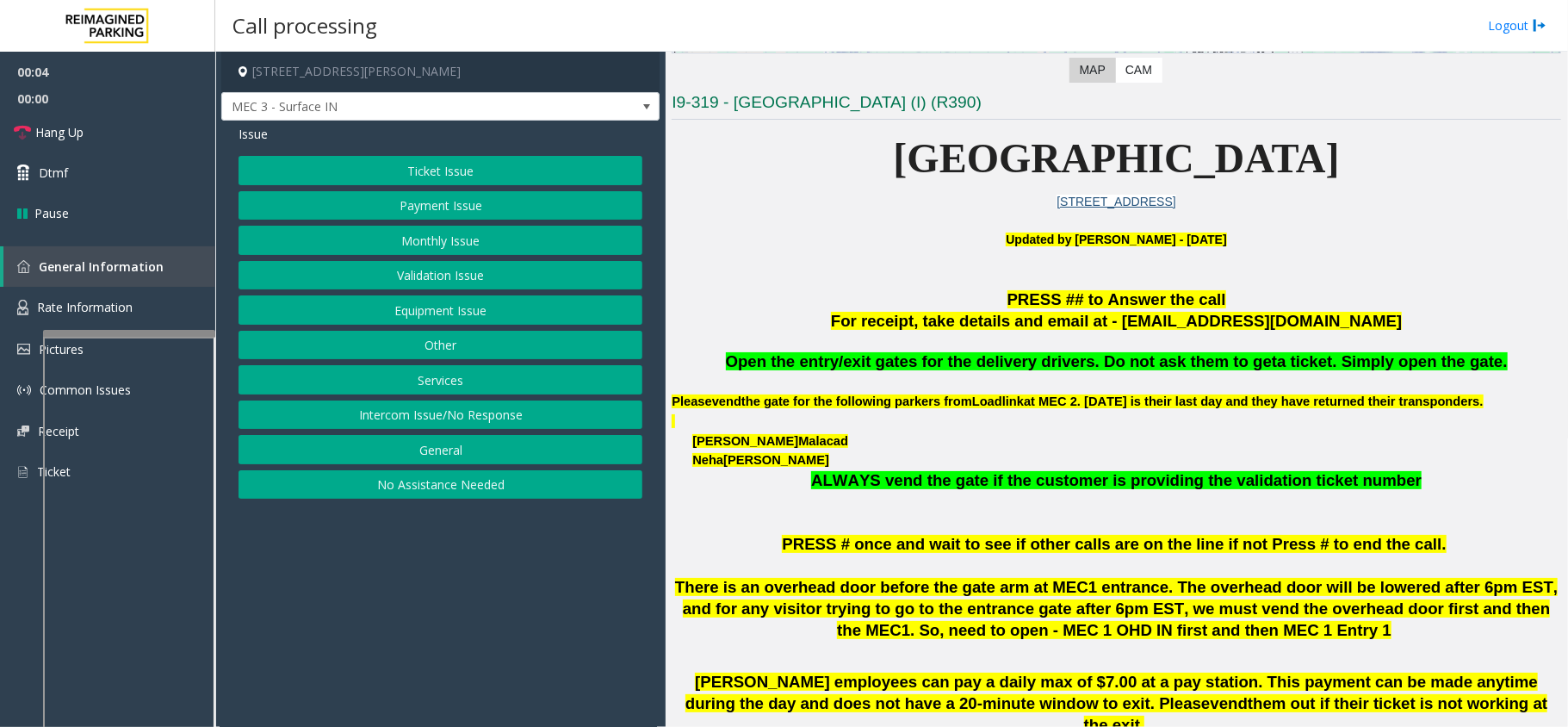
scroll to position [459, 0]
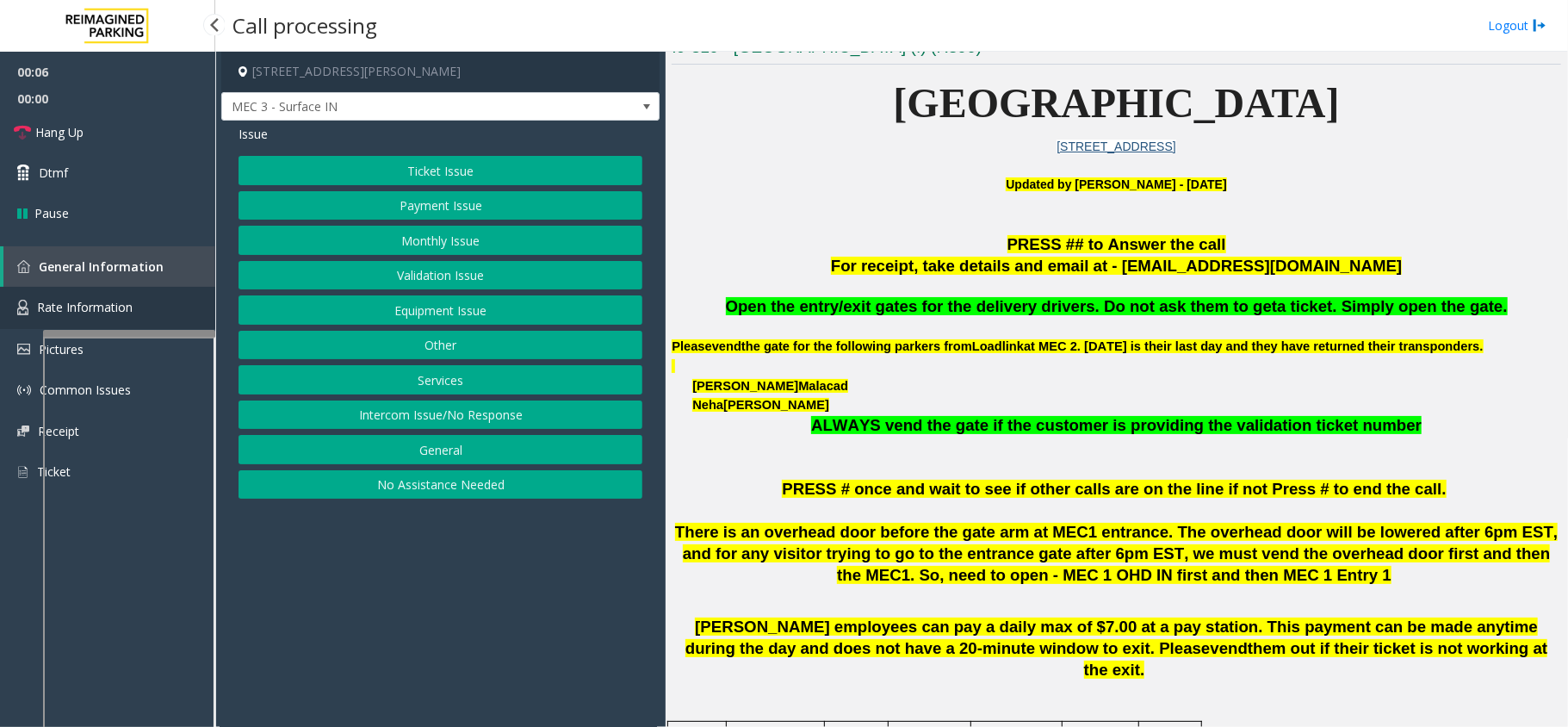
click at [87, 311] on span "Rate Information" at bounding box center [85, 306] width 96 height 17
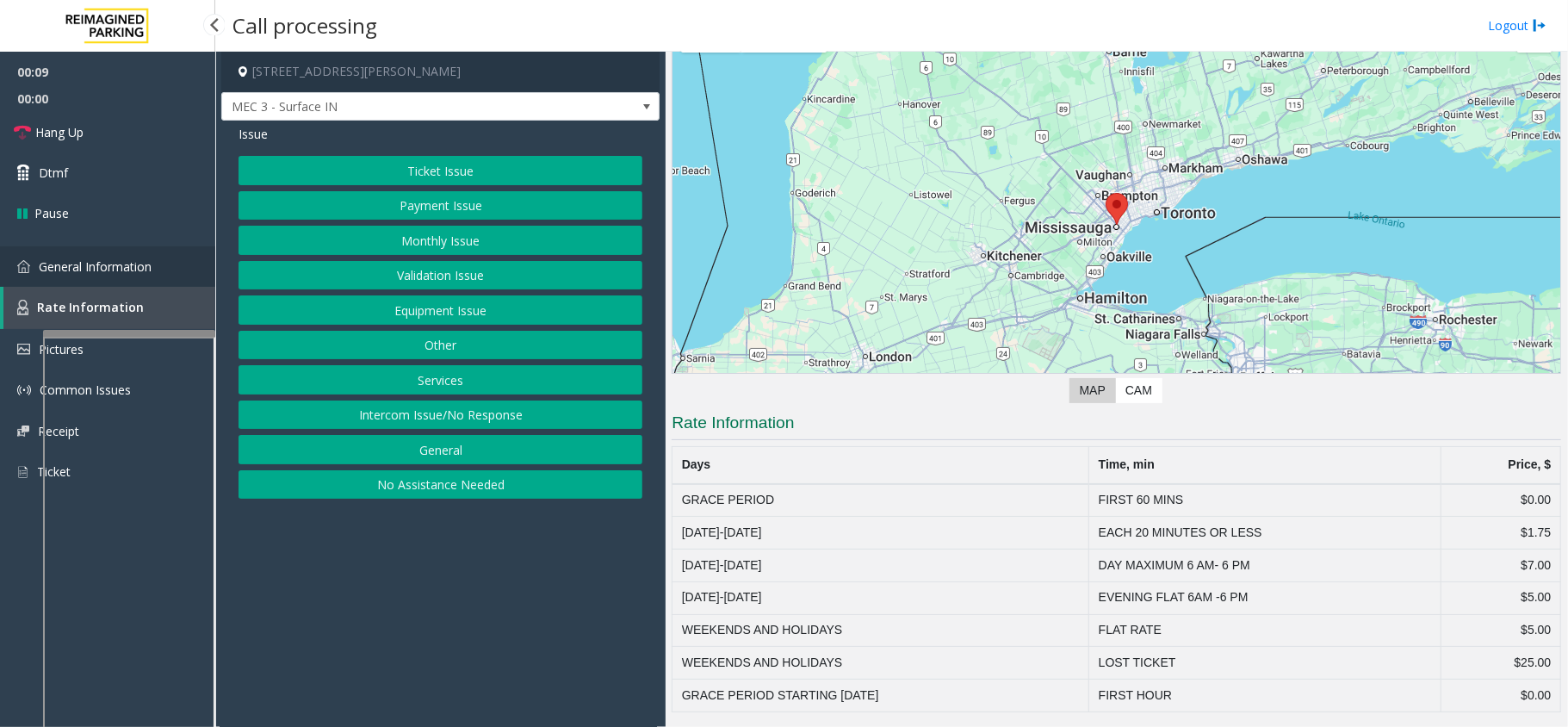
click at [94, 259] on span "General Information" at bounding box center [96, 266] width 113 height 17
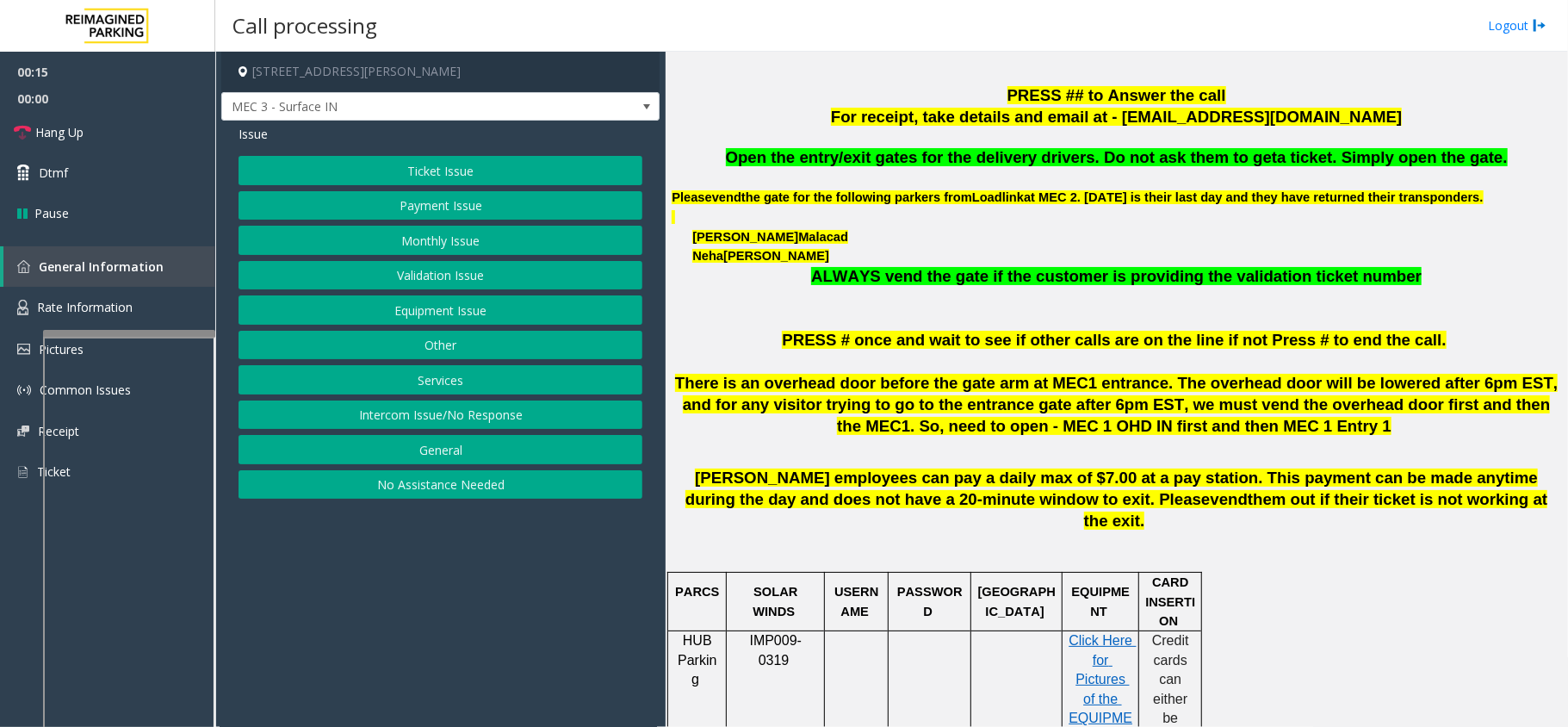
scroll to position [574, 0]
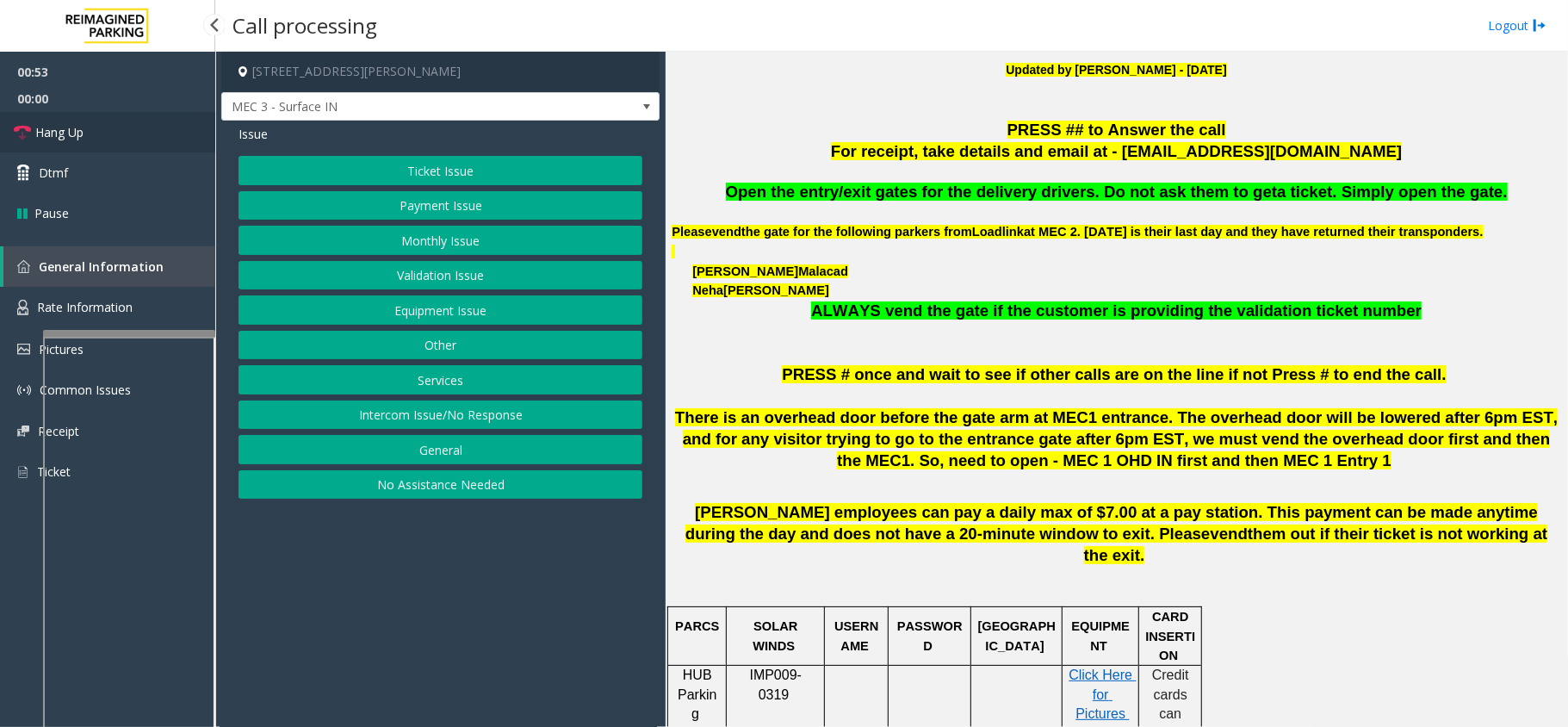
click at [142, 125] on link "Hang Up" at bounding box center [107, 132] width 215 height 41
click at [424, 301] on button "Equipment Issue" at bounding box center [440, 310] width 404 height 30
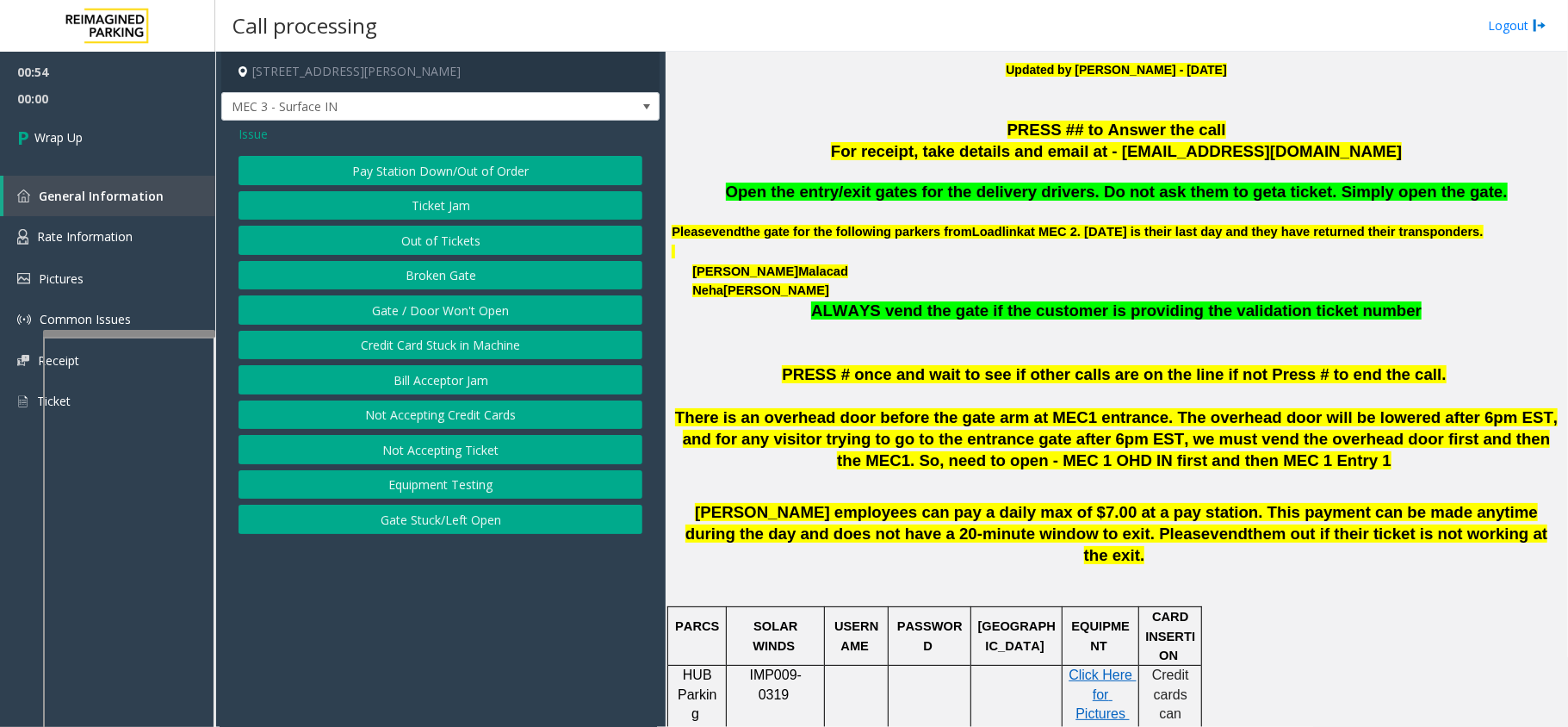
click at [456, 314] on button "Gate / Door Won't Open" at bounding box center [440, 310] width 404 height 30
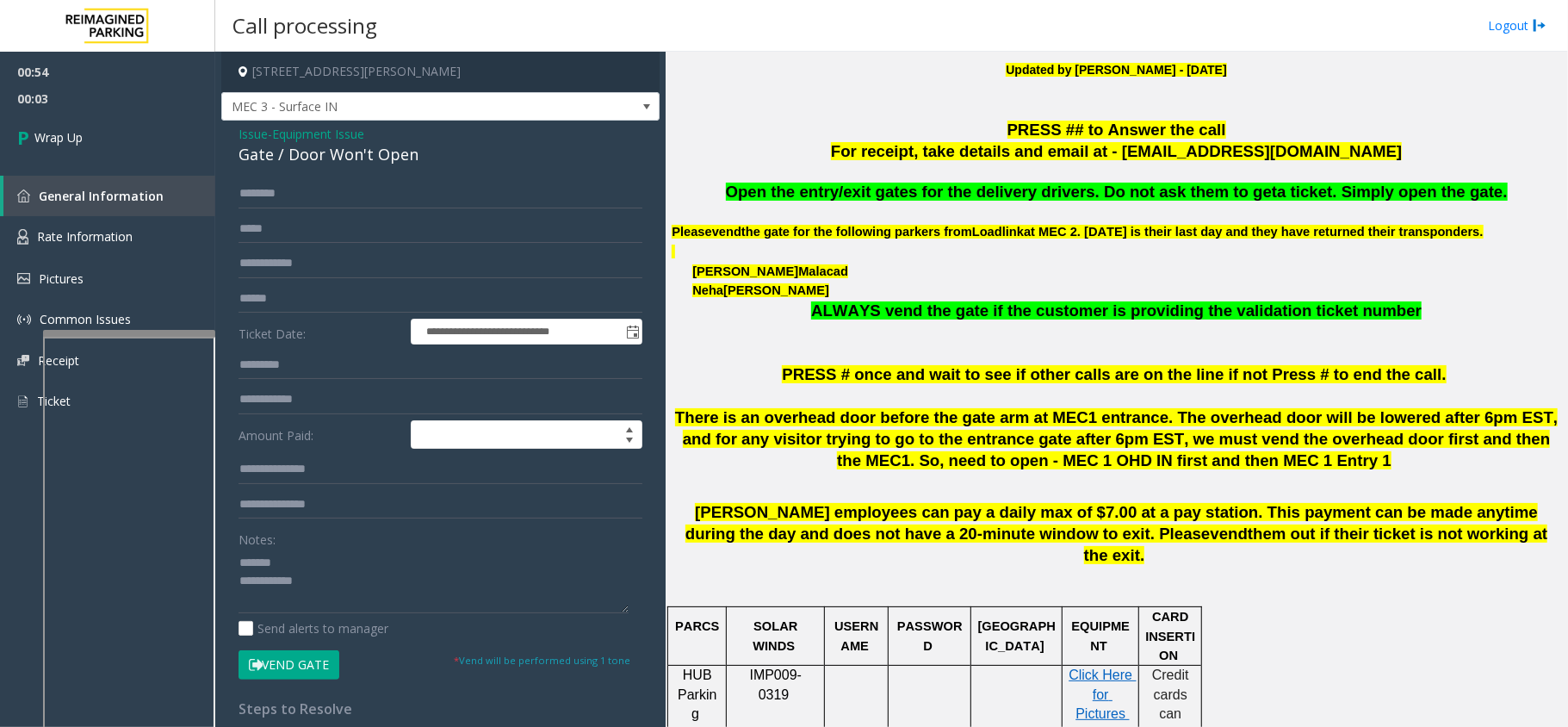
click at [318, 165] on div "Gate / Door Won't Open" at bounding box center [440, 154] width 404 height 24
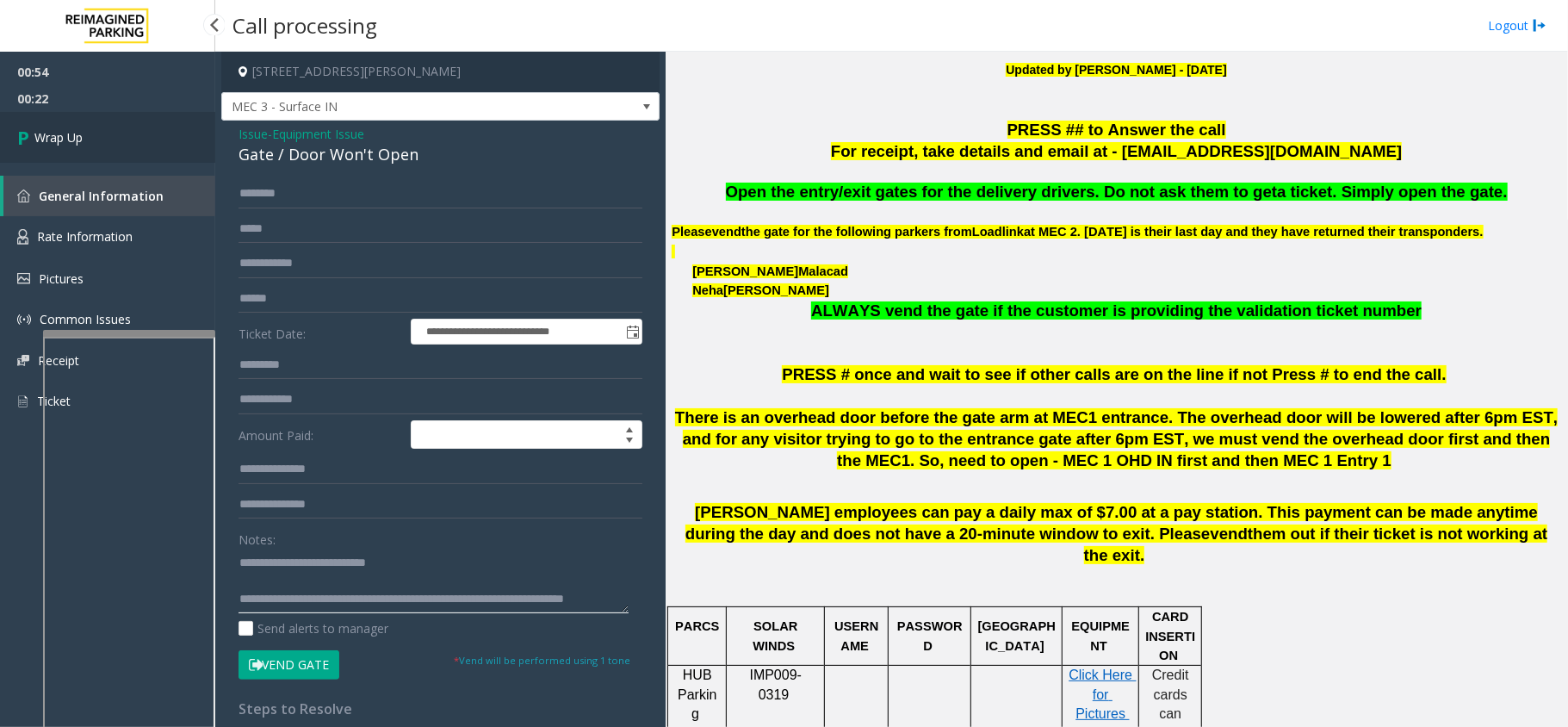
type textarea "**********"
click at [88, 151] on link "Wrap Up" at bounding box center [107, 138] width 215 height 50
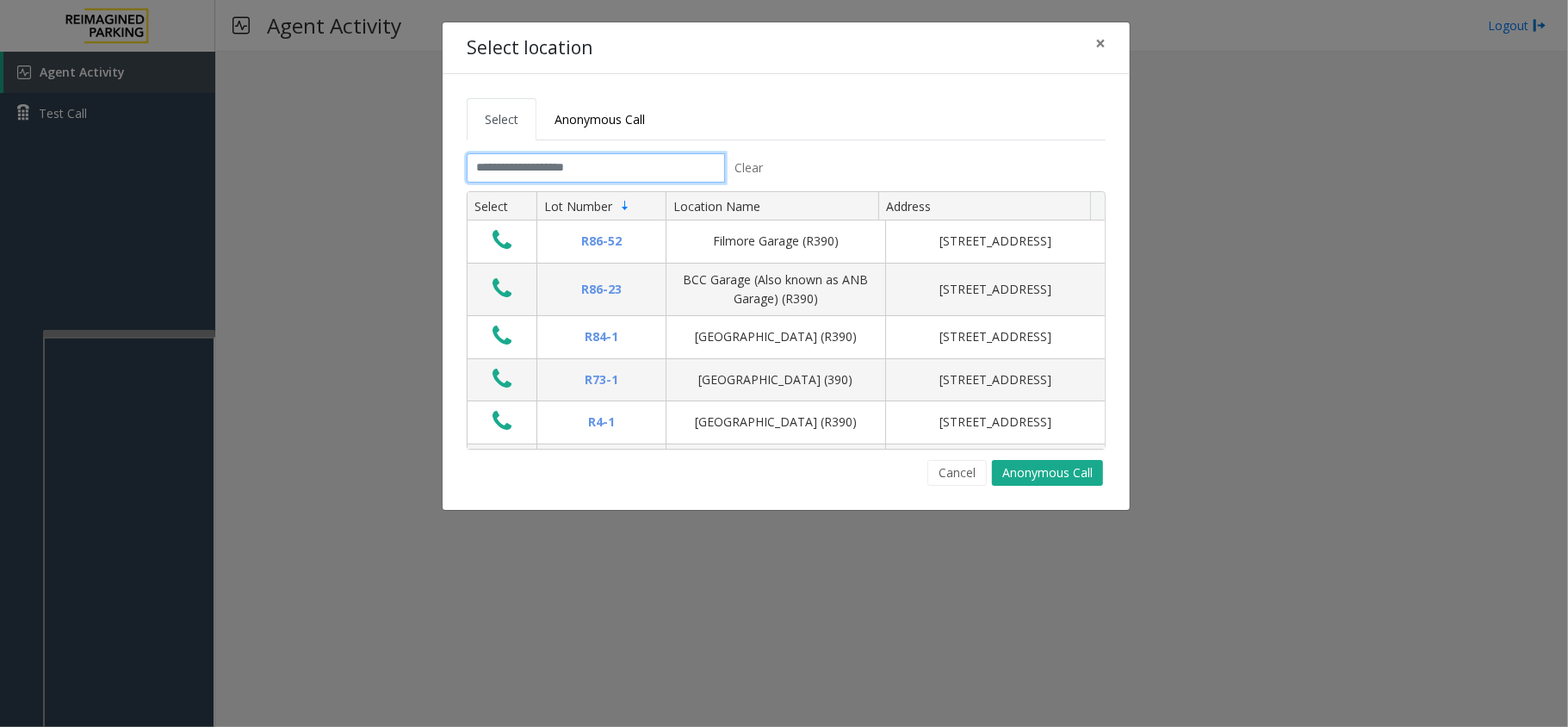
click at [577, 180] on input "text" at bounding box center [595, 168] width 258 height 30
click at [1100, 43] on span "×" at bounding box center [1101, 44] width 10 height 24
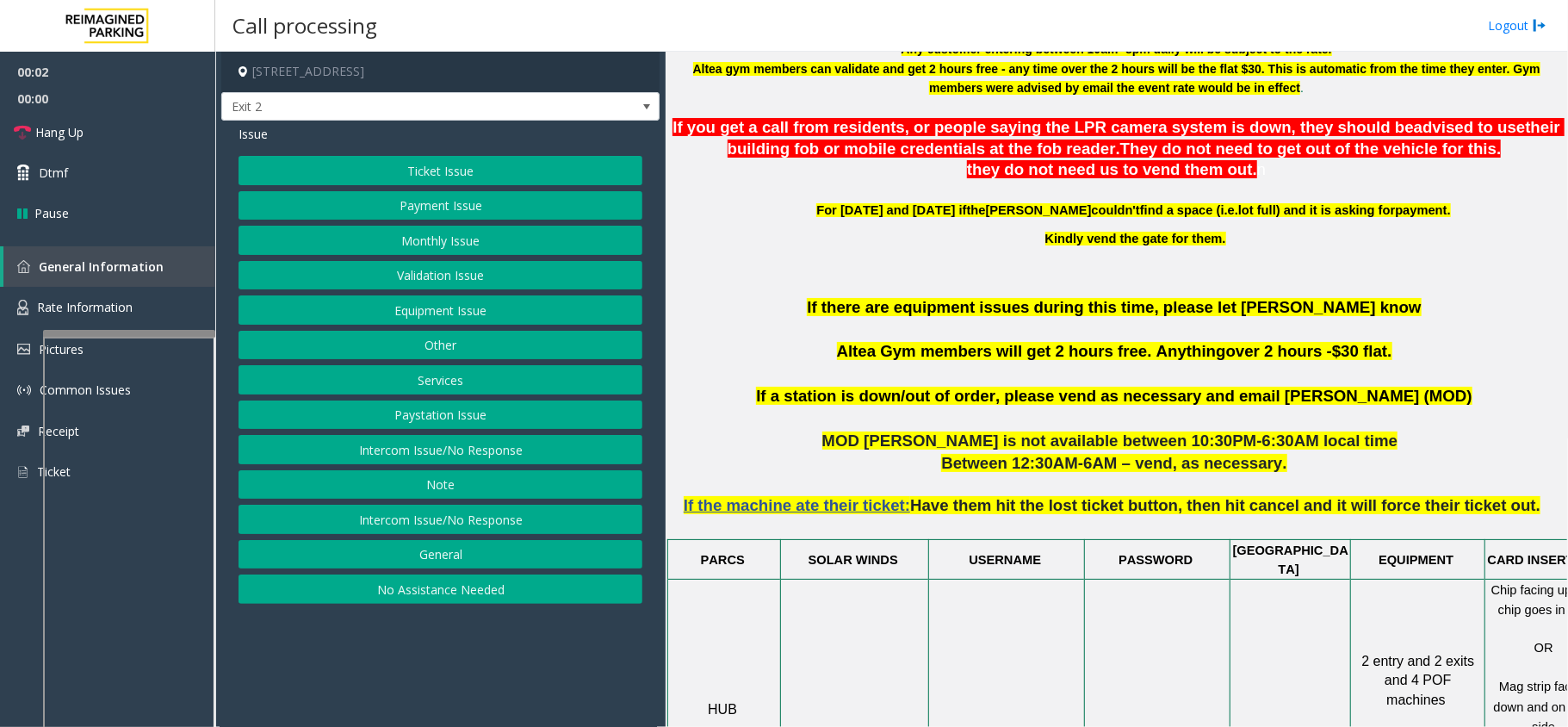
scroll to position [690, 0]
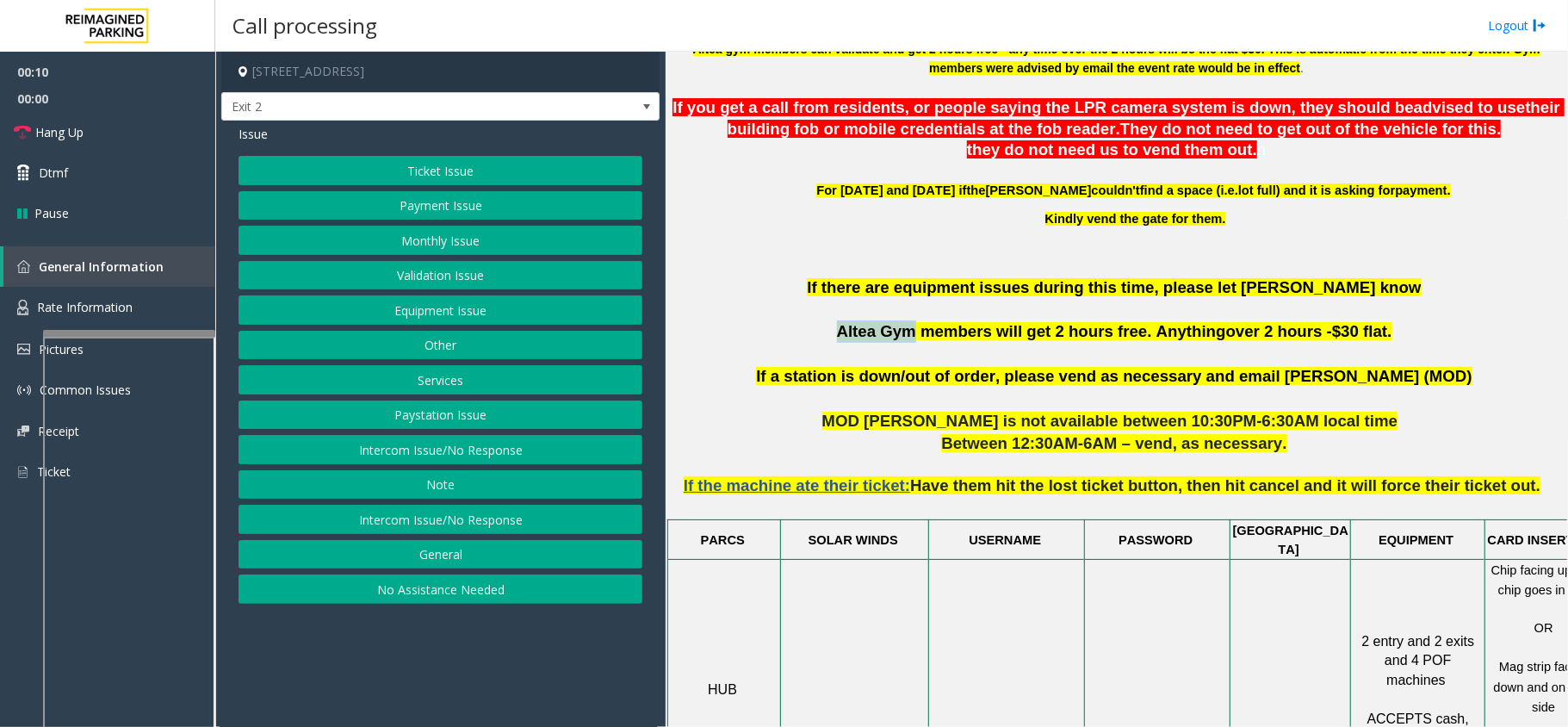
drag, startPoint x: 928, startPoint y: 328, endPoint x: 858, endPoint y: 329, distance: 70.0
click at [858, 329] on p "If there are equipment issues during this time, please let [PERSON_NAME] know A…" at bounding box center [1116, 321] width 889 height 90
click at [484, 279] on button "Validation Issue" at bounding box center [440, 276] width 404 height 30
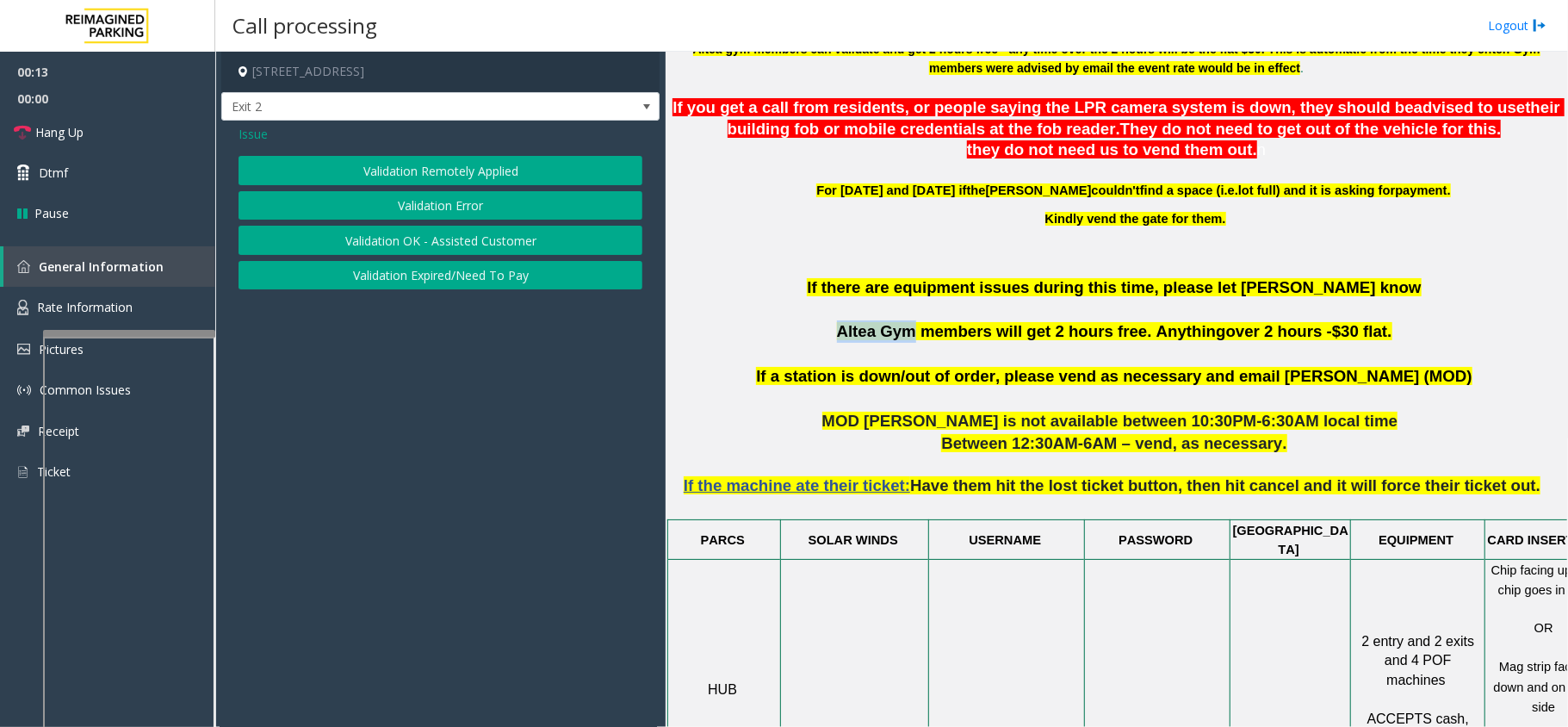
click at [463, 210] on button "Validation Error" at bounding box center [440, 206] width 404 height 30
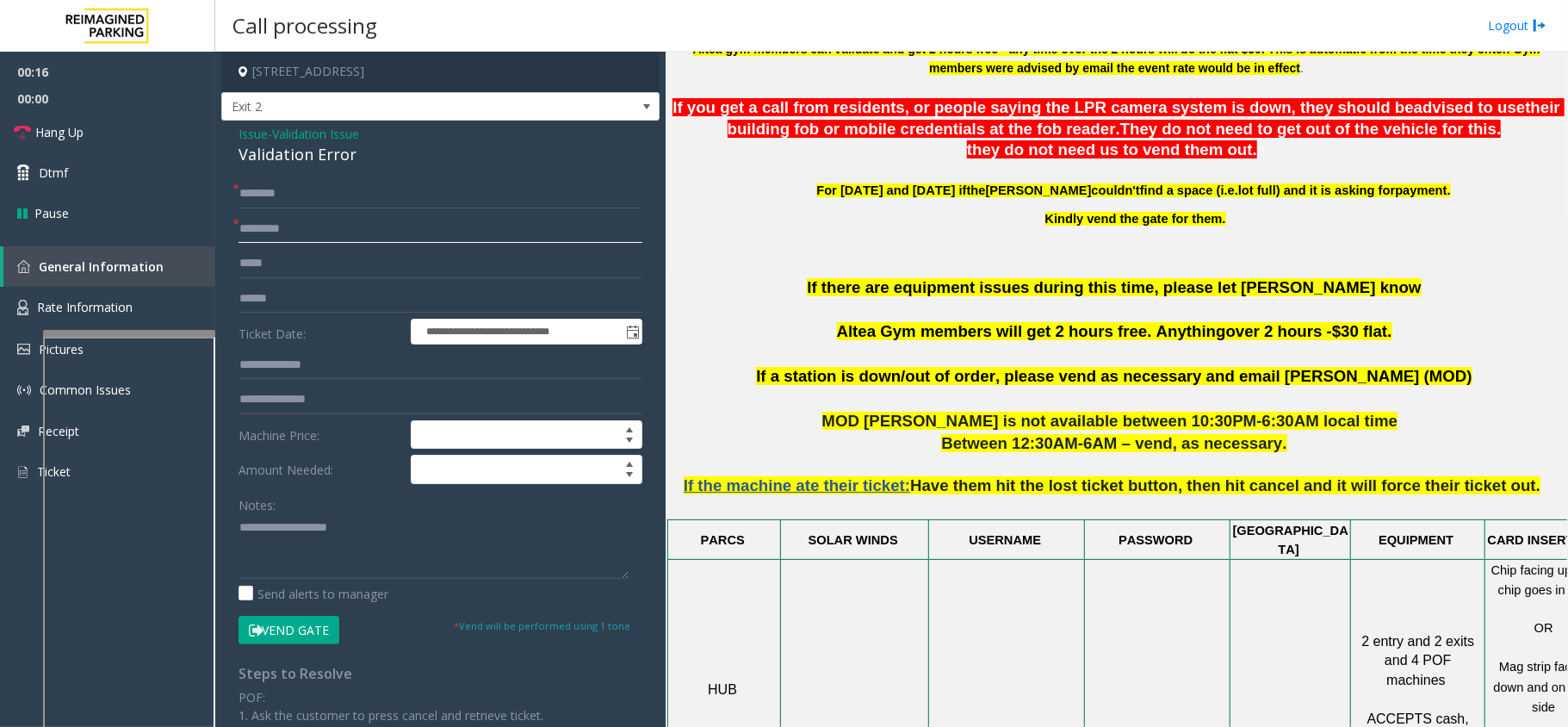
type input "*********"
click at [387, 283] on form "**********" at bounding box center [440, 412] width 404 height 465
click at [335, 160] on div "Validation Error" at bounding box center [440, 154] width 404 height 24
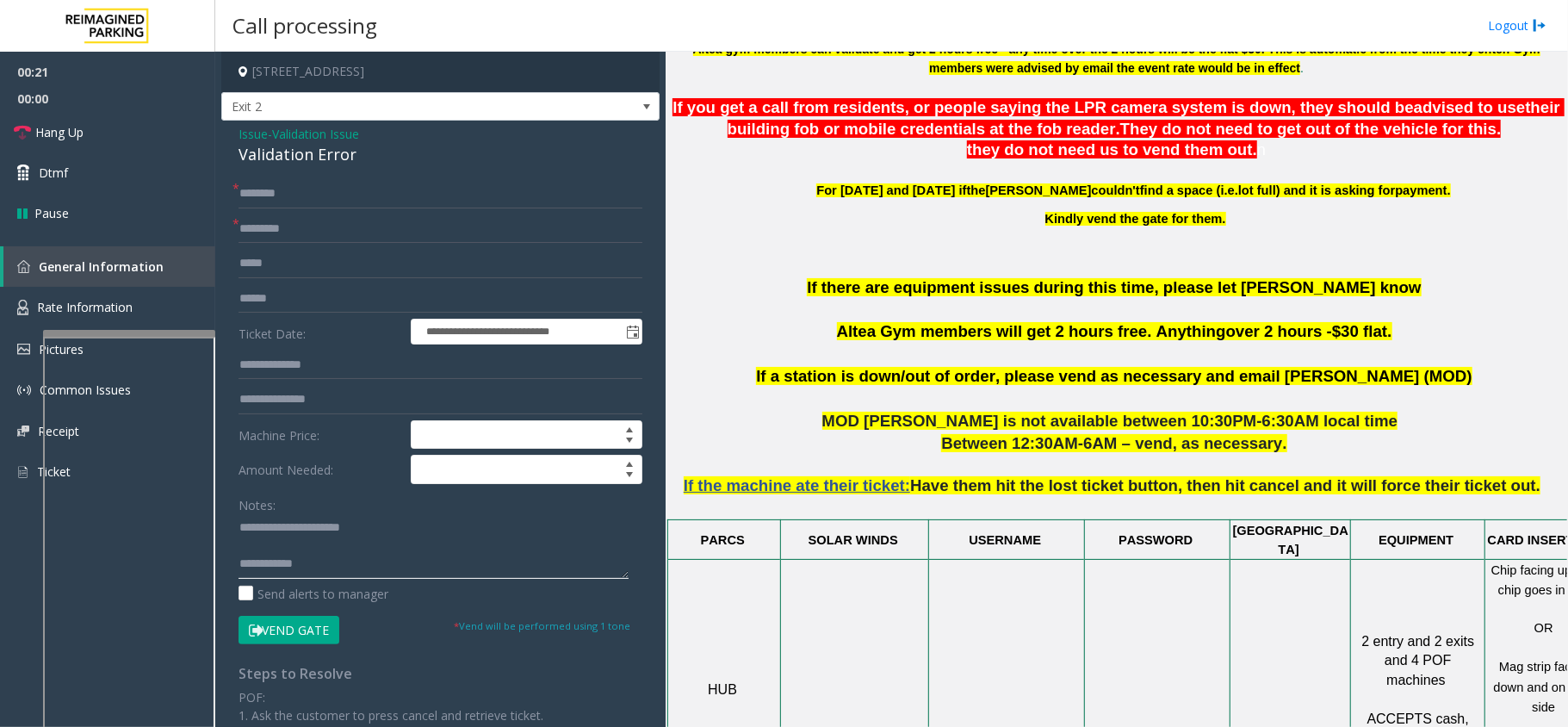
type textarea "**********"
click at [292, 303] on input "text" at bounding box center [440, 300] width 404 height 30
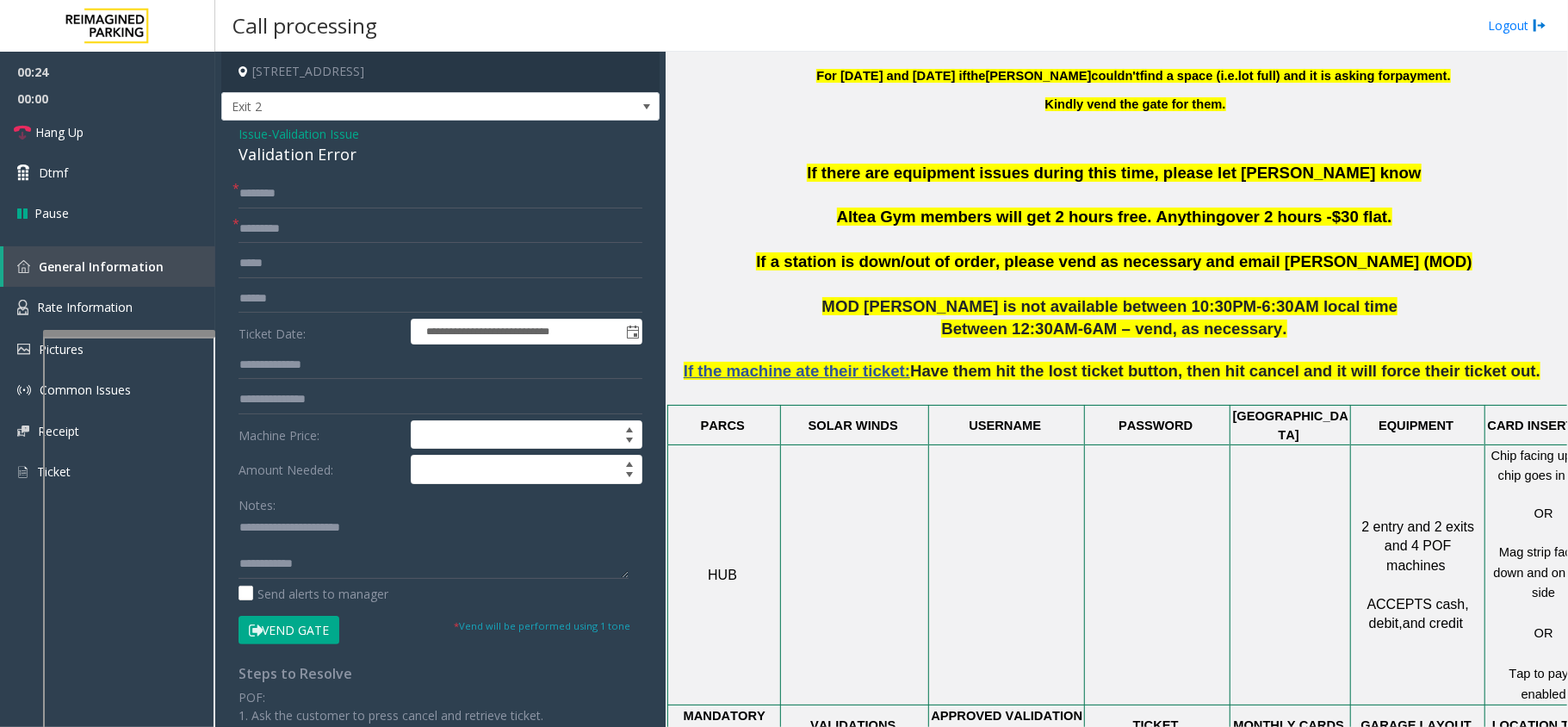
scroll to position [804, 57]
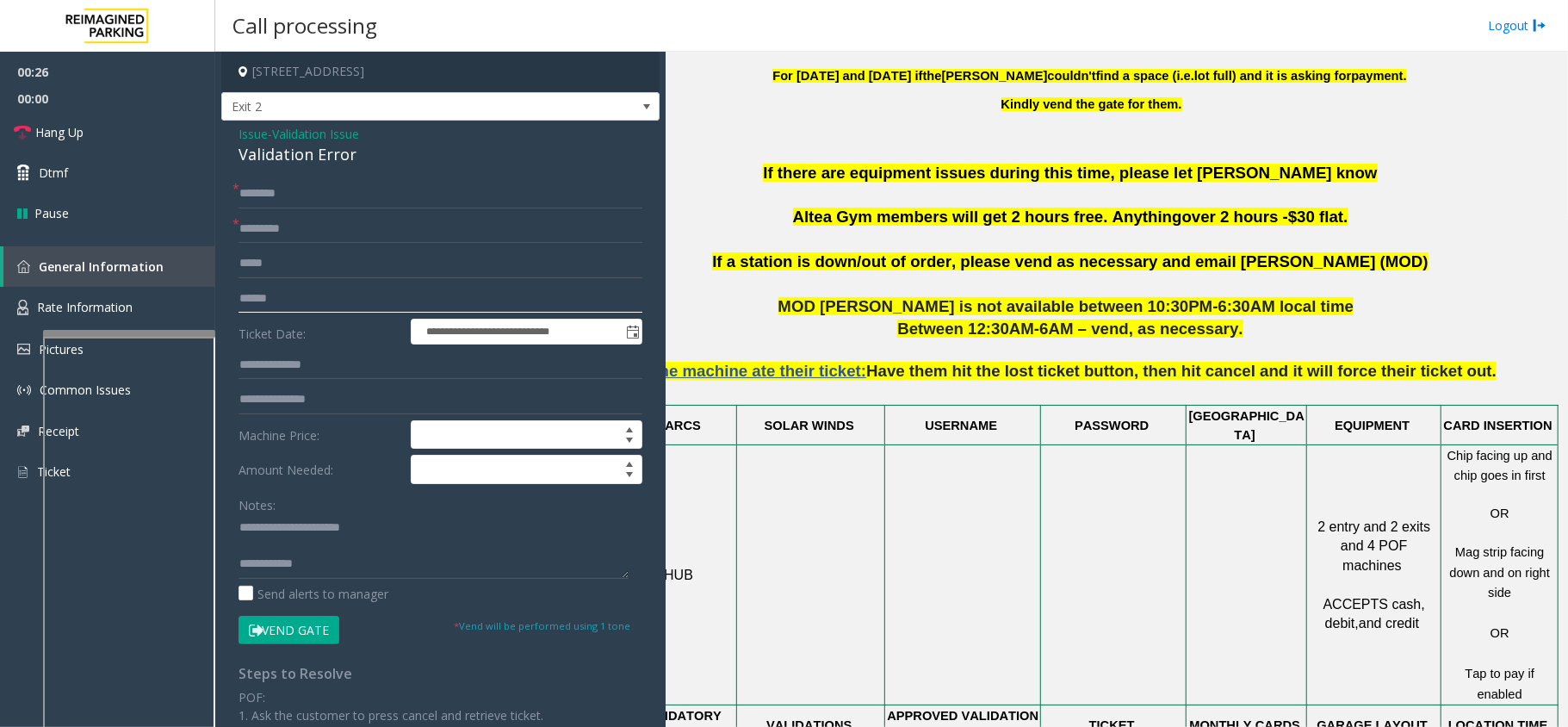
click at [359, 298] on input "text" at bounding box center [440, 300] width 404 height 30
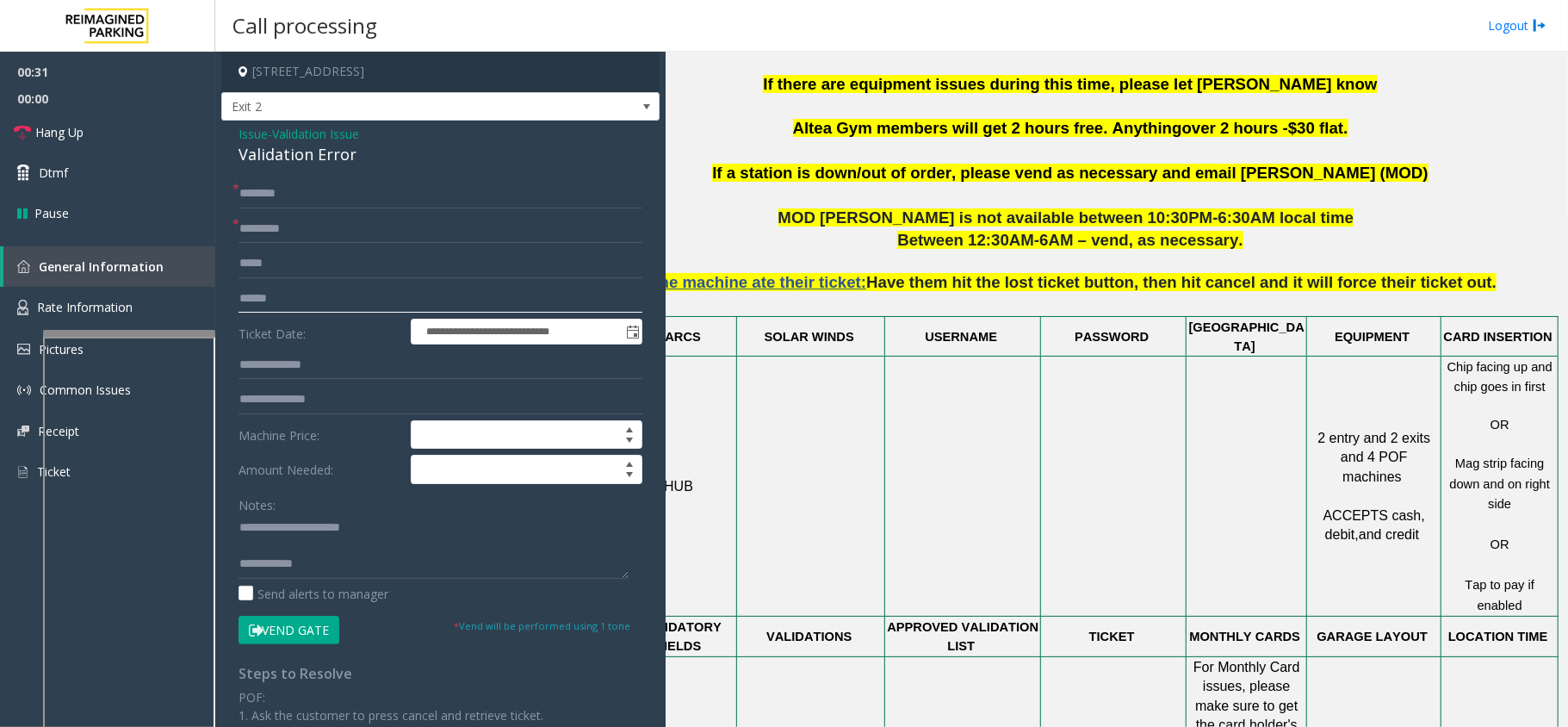
scroll to position [1033, 57]
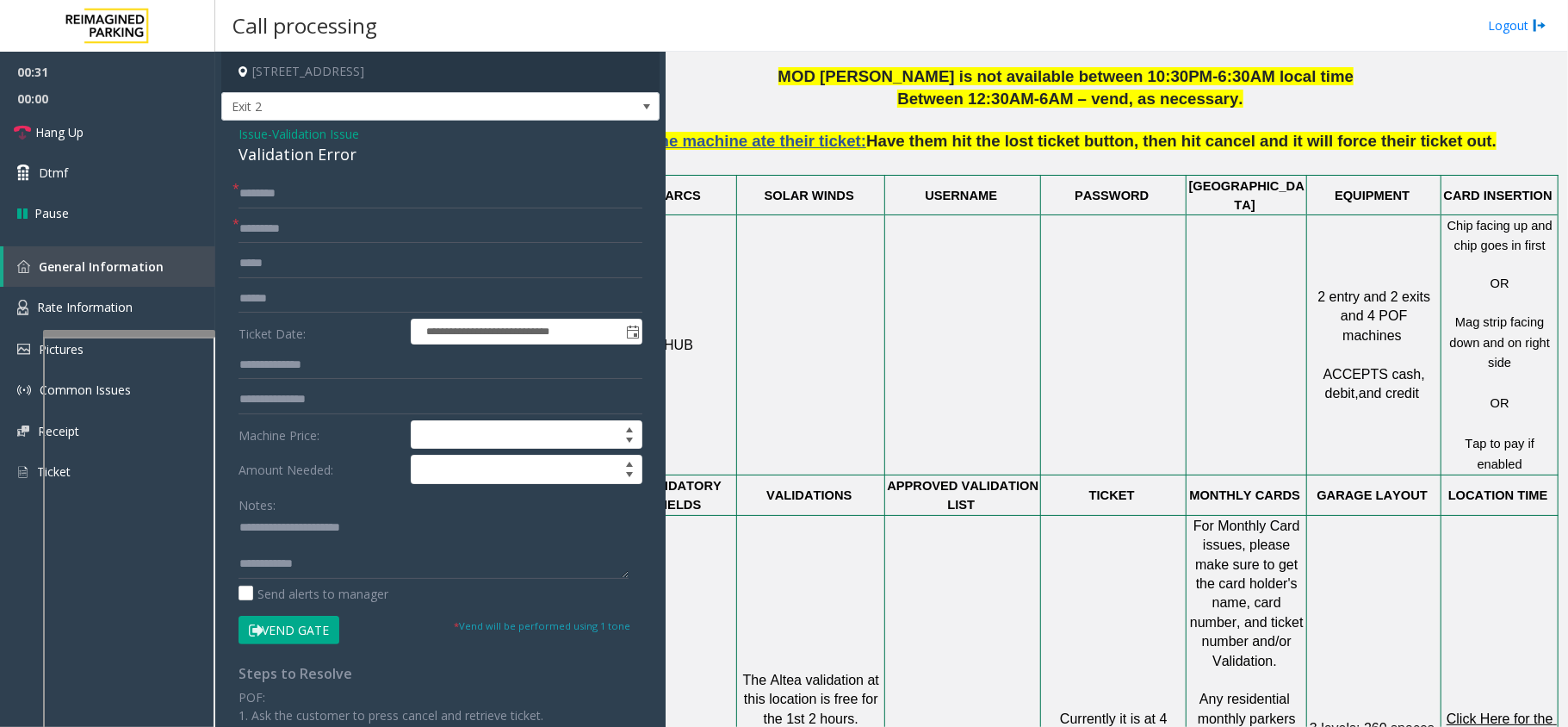
click at [1498, 711] on span "Click Here for the local time" at bounding box center [1501, 728] width 111 height 34
click at [315, 280] on form "**********" at bounding box center [440, 412] width 404 height 465
click at [315, 285] on input "text" at bounding box center [440, 300] width 404 height 30
type input "**"
click at [349, 545] on textarea at bounding box center [433, 547] width 390 height 64
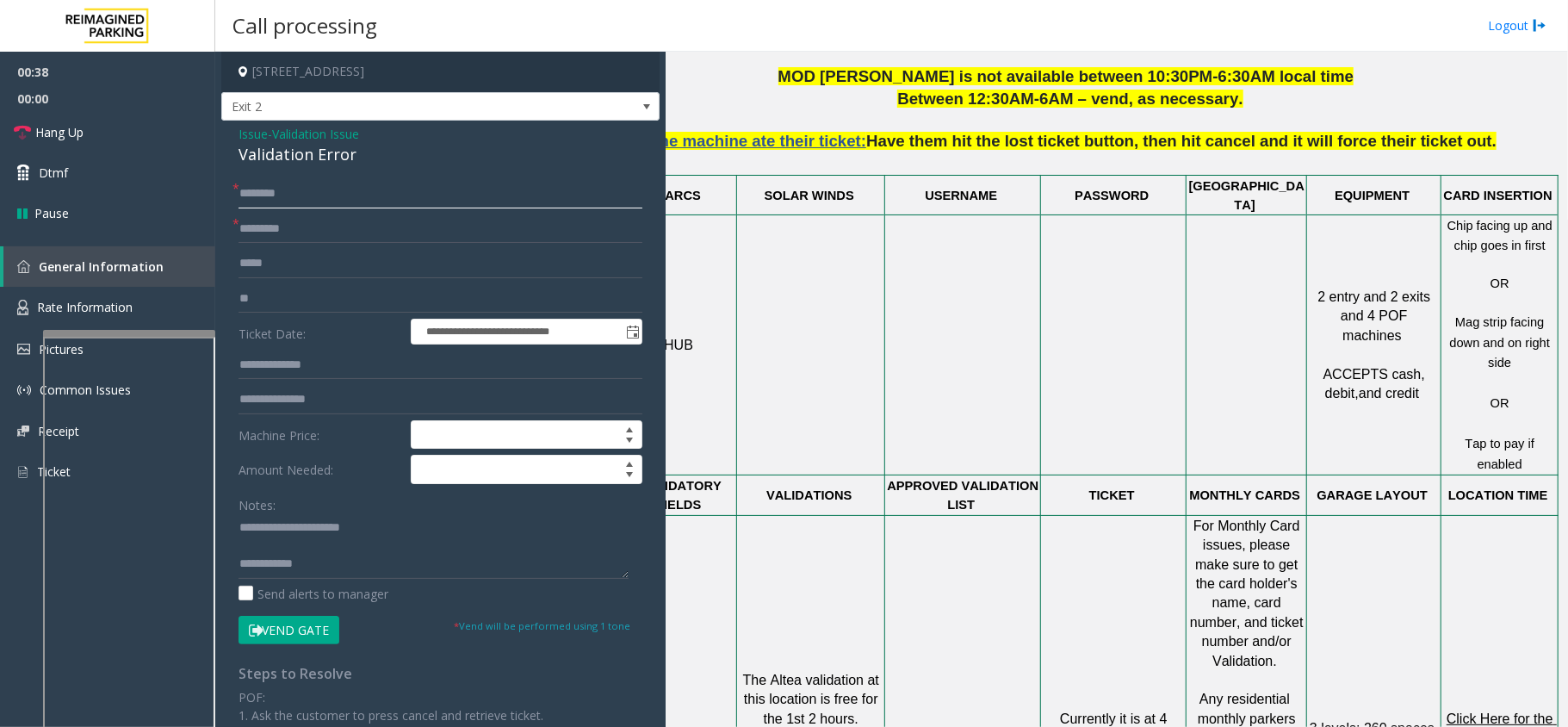
click at [322, 200] on input "text" at bounding box center [440, 194] width 404 height 30
click at [246, 199] on input "*****" at bounding box center [440, 194] width 404 height 30
click at [293, 195] on input "*****" at bounding box center [440, 194] width 404 height 30
type input "*"
type input "*******"
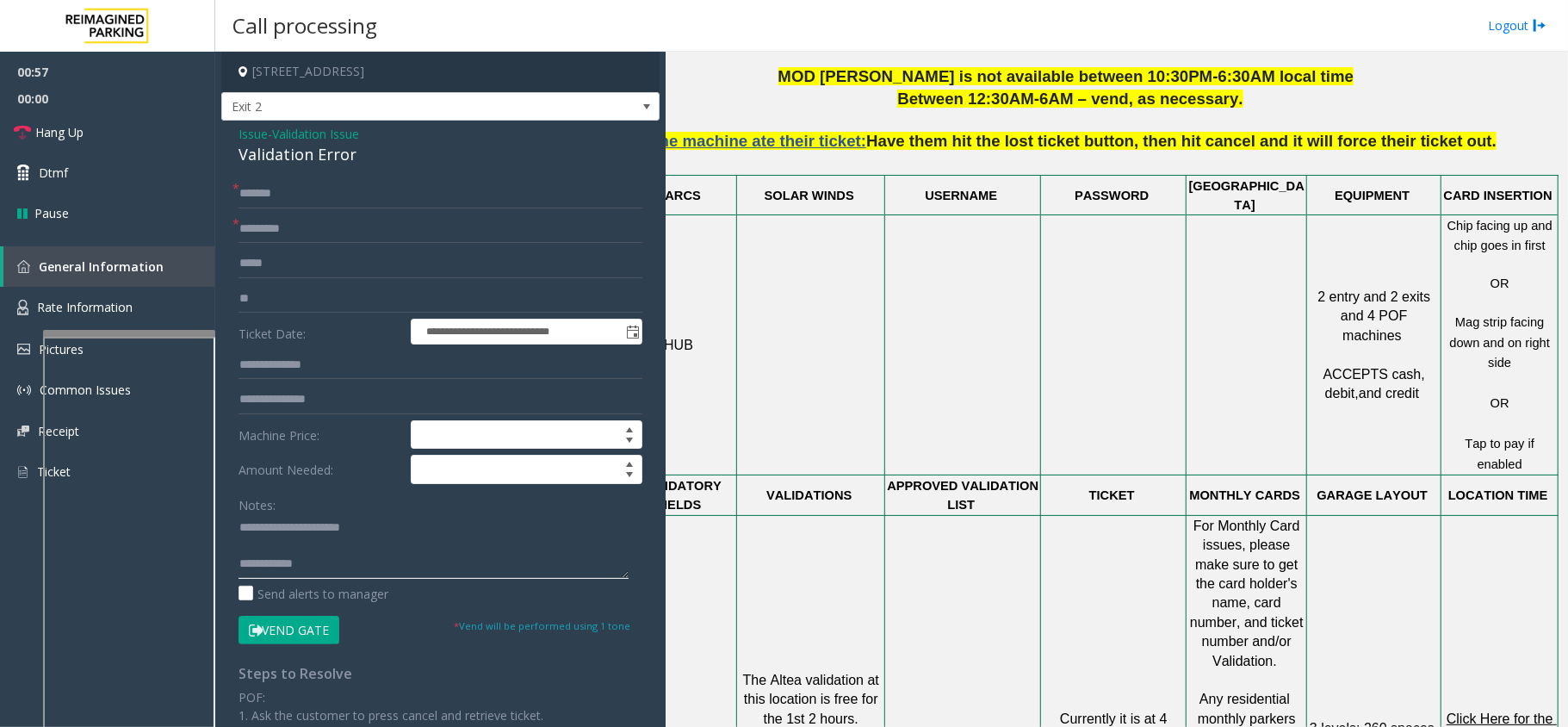
click at [305, 537] on textarea at bounding box center [433, 547] width 390 height 64
click at [303, 545] on textarea at bounding box center [433, 547] width 390 height 64
click at [327, 555] on textarea at bounding box center [433, 547] width 390 height 64
click at [306, 637] on button "Vend Gate" at bounding box center [289, 630] width 101 height 30
click at [257, 542] on textarea at bounding box center [433, 547] width 390 height 64
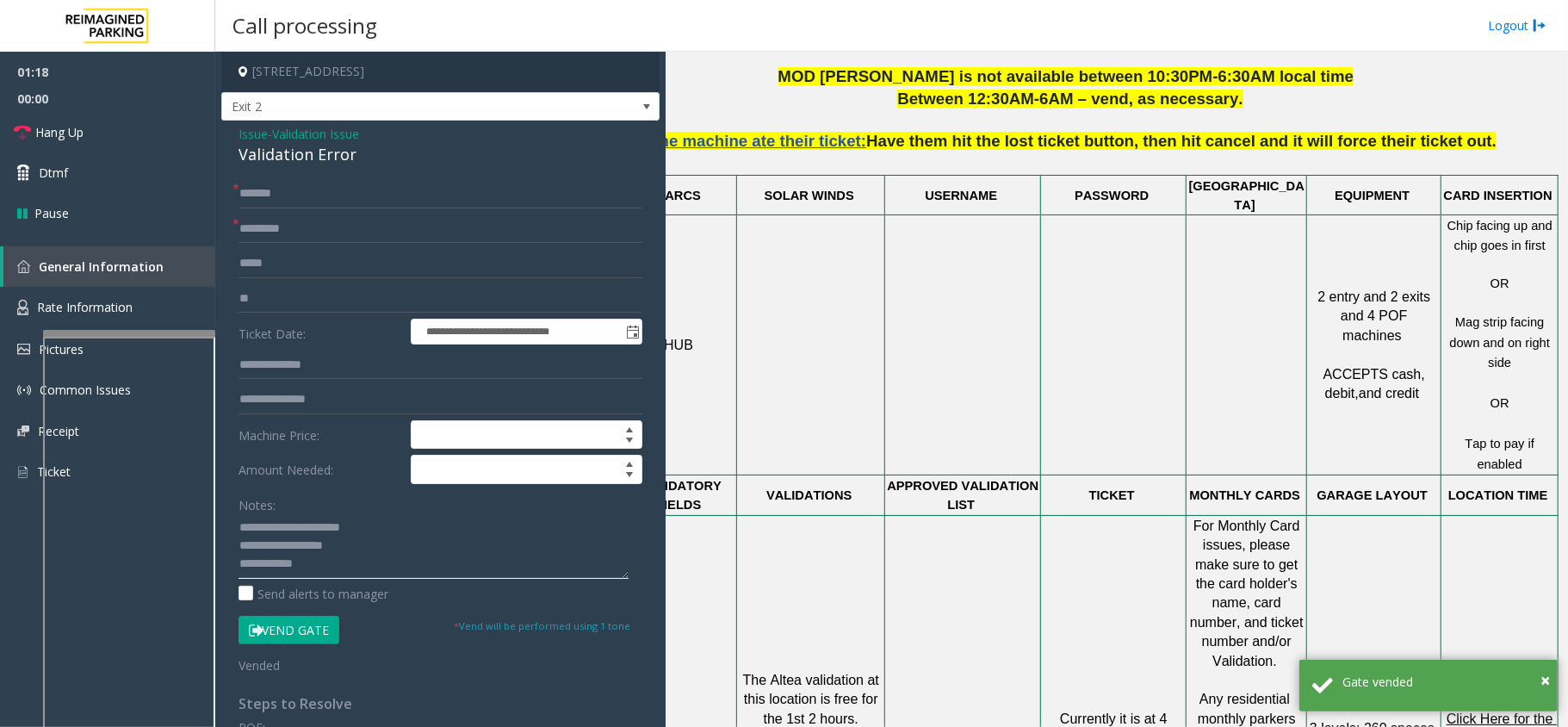
click at [257, 542] on textarea at bounding box center [433, 547] width 390 height 64
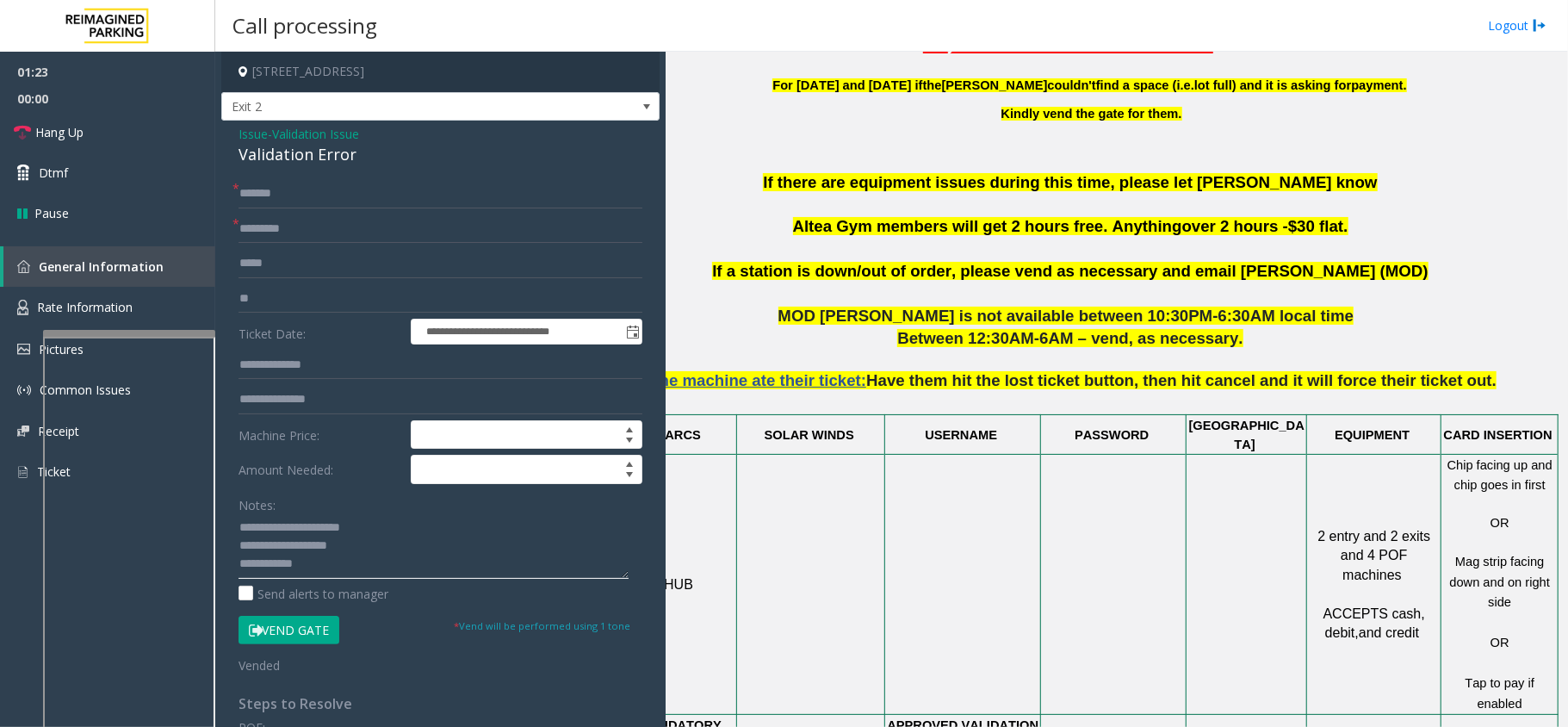
scroll to position [690, 57]
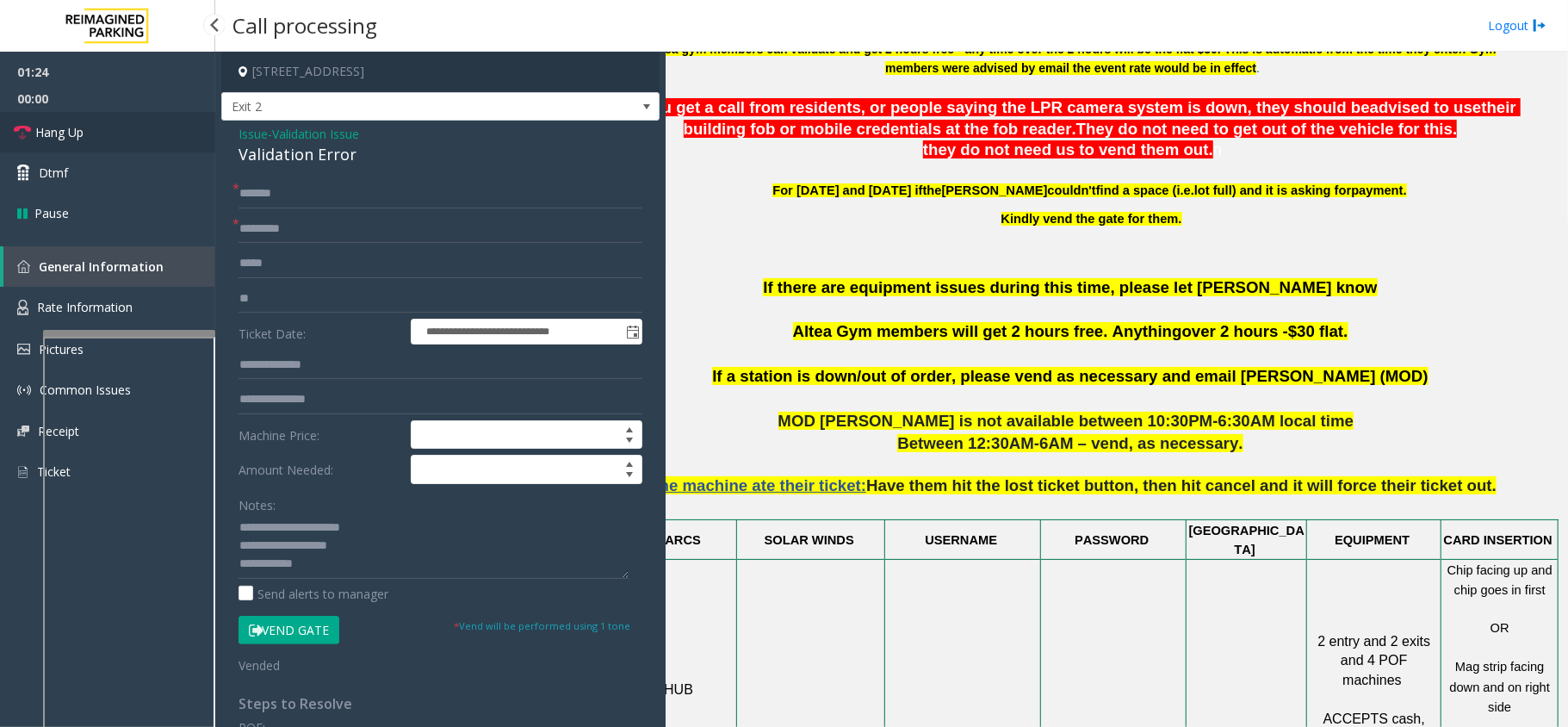
click at [40, 123] on span "Hang Up" at bounding box center [59, 131] width 48 height 18
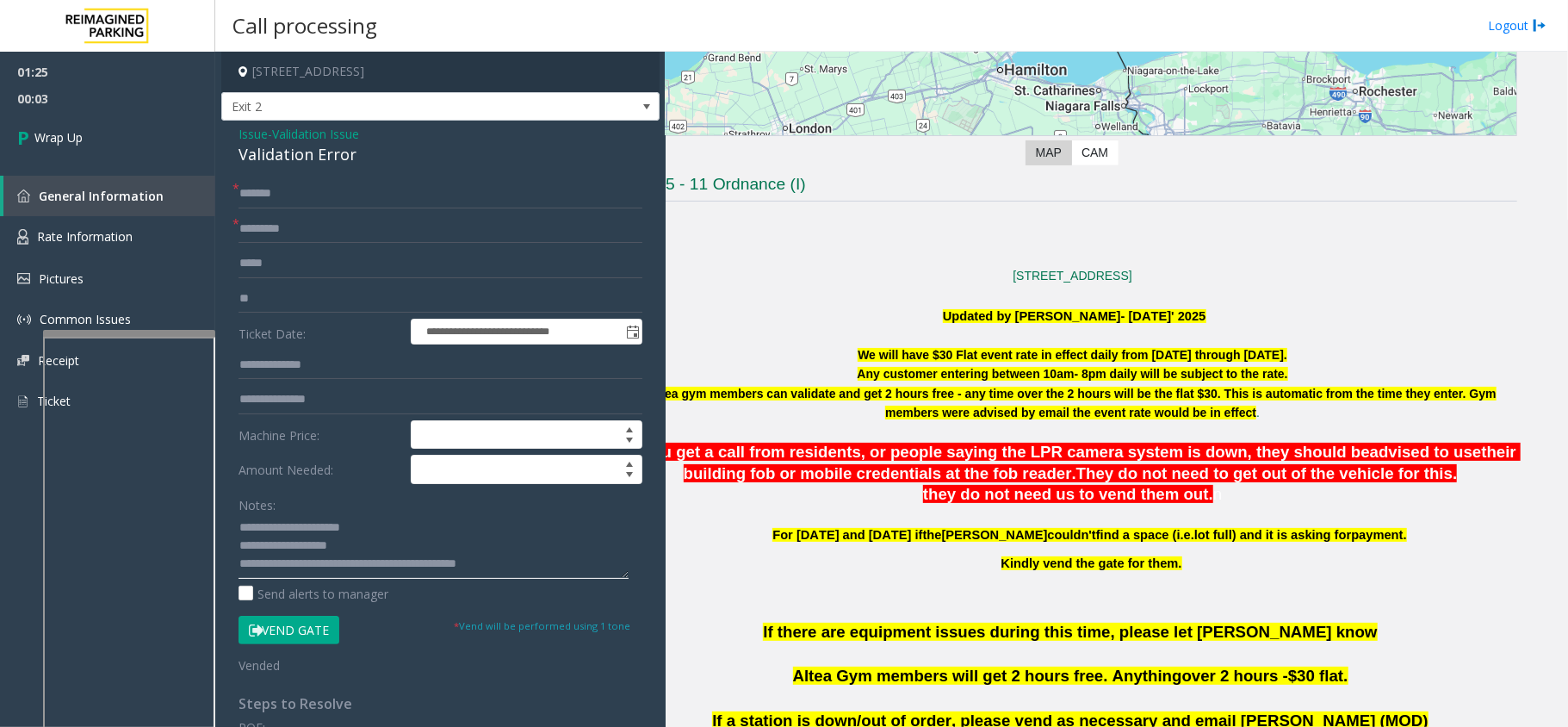
scroll to position [0, 0]
click at [528, 562] on textarea at bounding box center [433, 547] width 390 height 64
type textarea "**********"
click at [100, 112] on link "Wrap Up" at bounding box center [107, 138] width 215 height 50
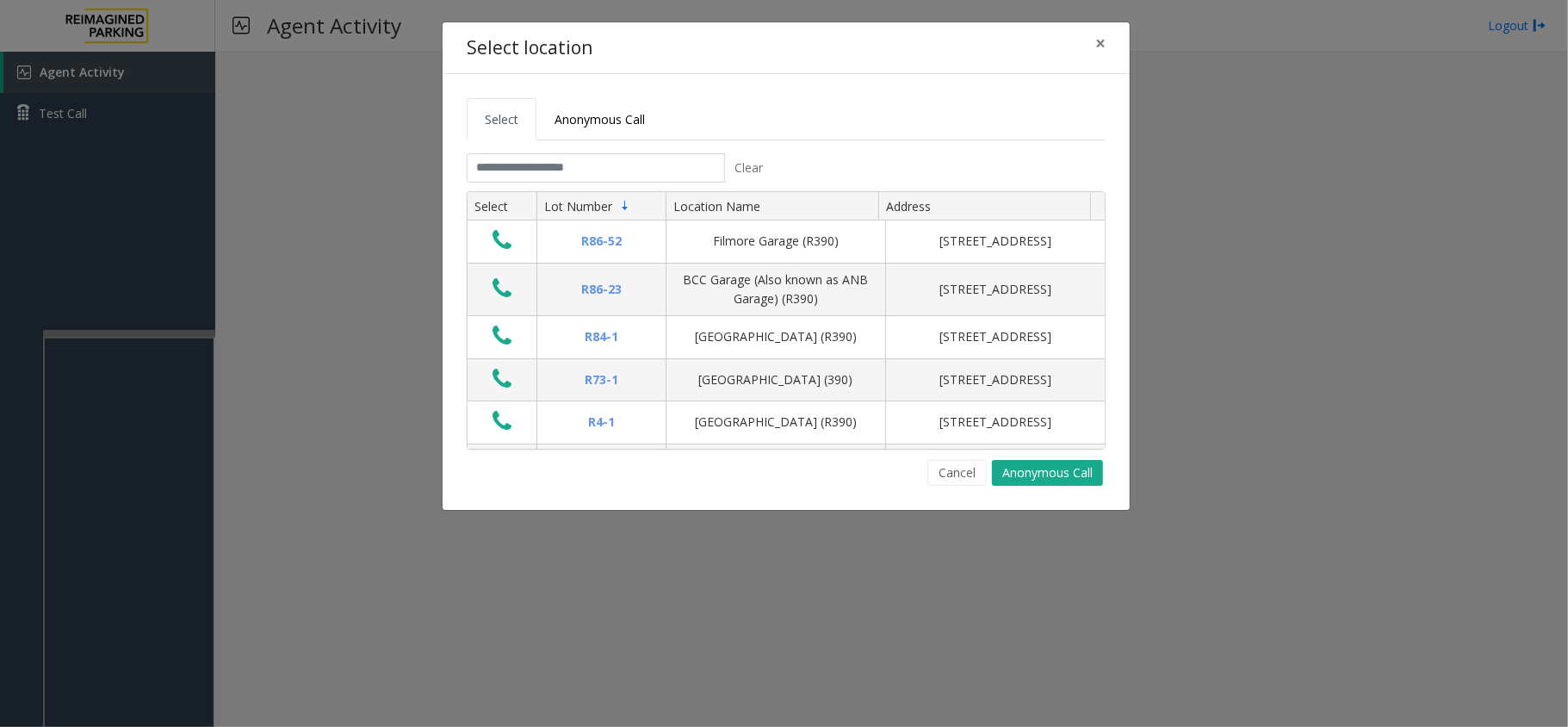
click at [1413, 125] on div "Select location × Select Anonymous Call Clear Select Lot Number Location Name A…" at bounding box center [784, 363] width 1568 height 727
click at [1107, 42] on button "×" at bounding box center [1101, 44] width 35 height 42
drag, startPoint x: 1107, startPoint y: 40, endPoint x: 1092, endPoint y: 77, distance: 39.9
click at [1107, 40] on button "×" at bounding box center [1101, 44] width 35 height 42
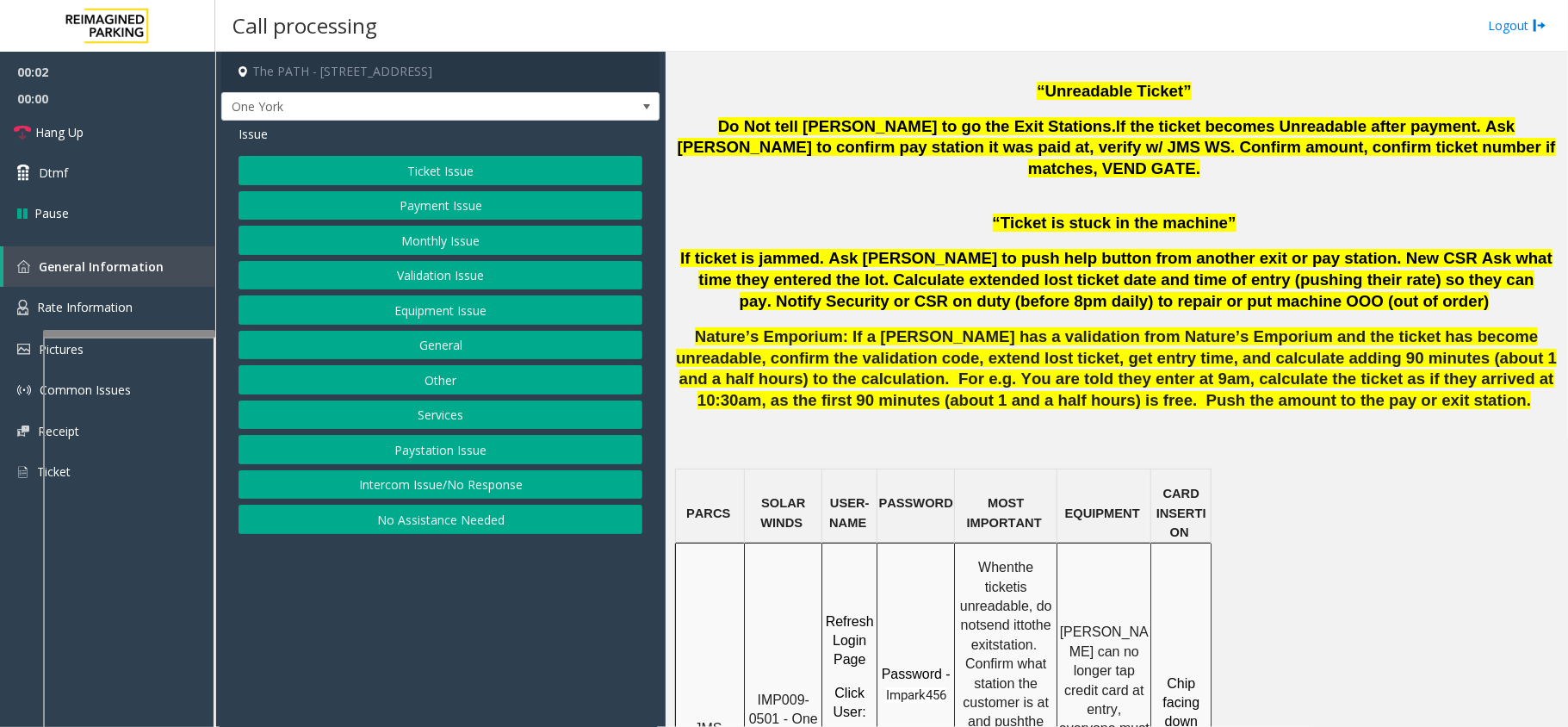
scroll to position [1033, 0]
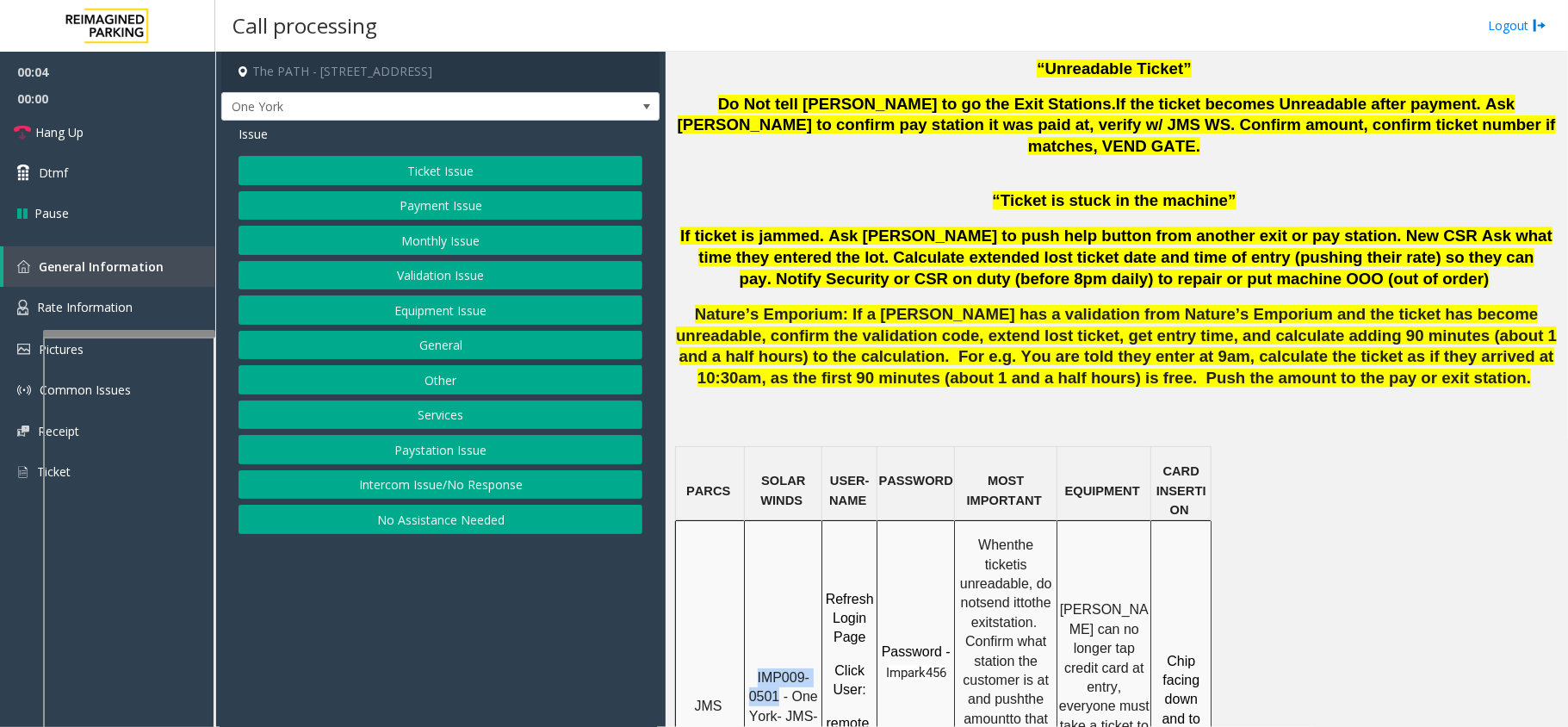
drag, startPoint x: 780, startPoint y: 635, endPoint x: 760, endPoint y: 589, distance: 50.2
click at [760, 654] on div "IMP009-0501 - One York- JMS-1York-WS" at bounding box center [783, 700] width 77 height 93
copy span "IMP009-0501"
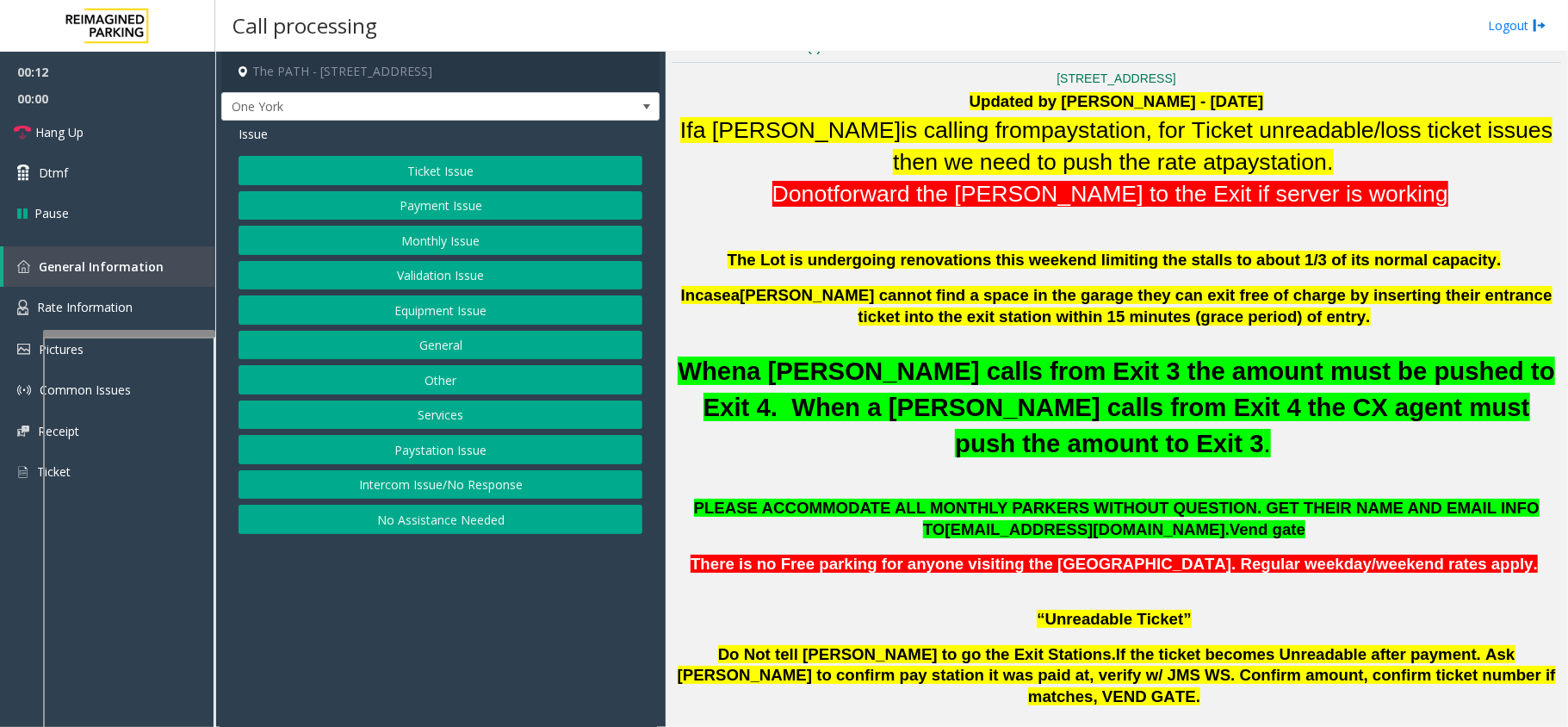
scroll to position [459, 0]
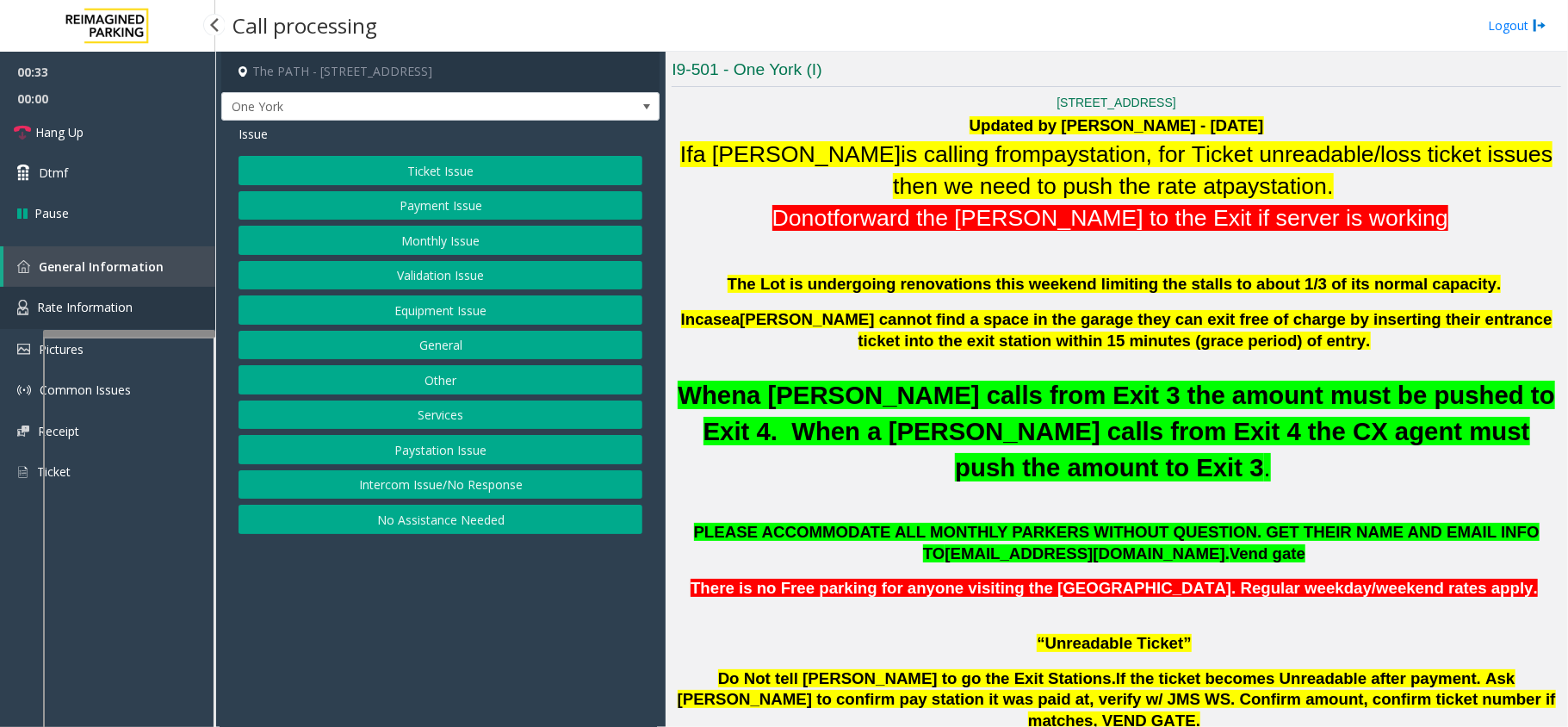
click at [131, 307] on span "Rate Information" at bounding box center [85, 306] width 96 height 17
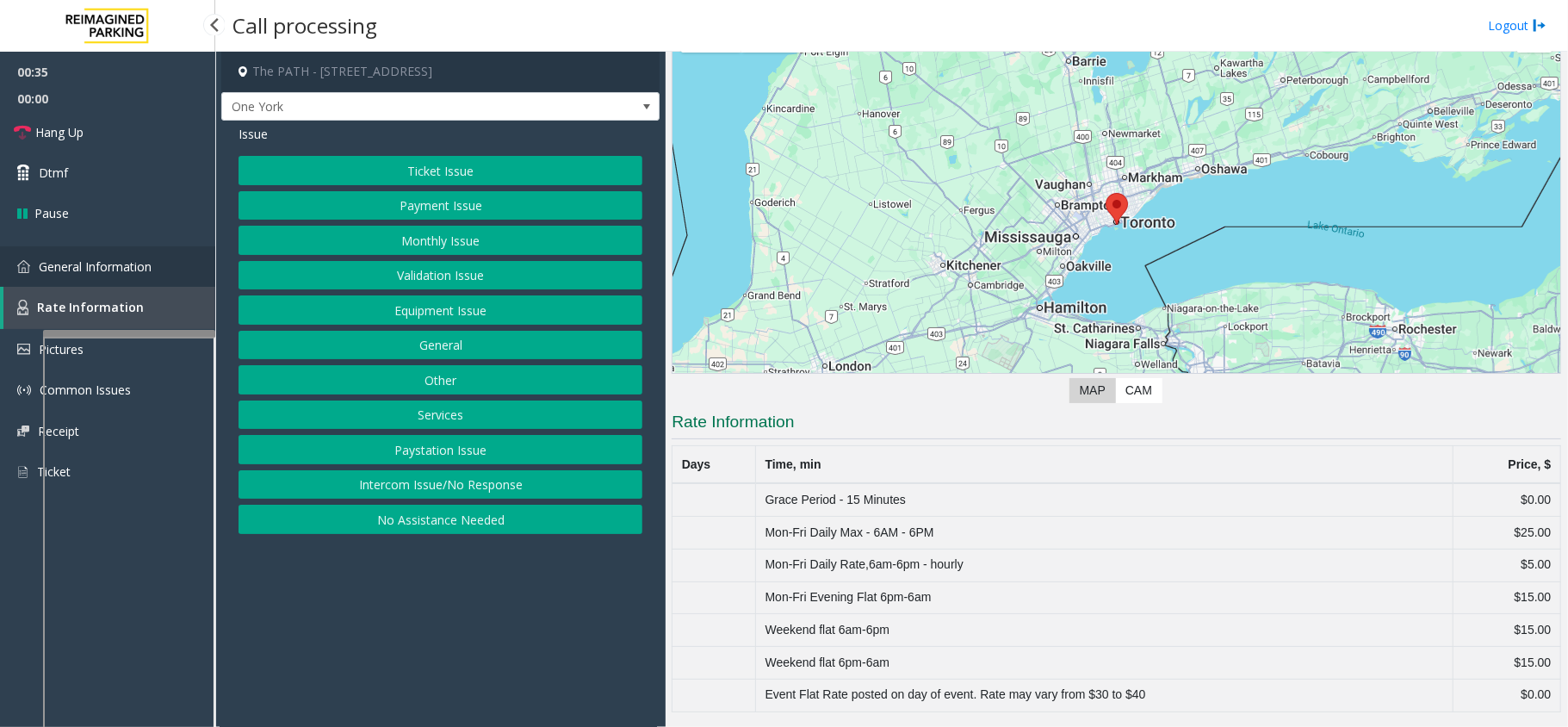
click at [180, 273] on link "General Information" at bounding box center [107, 266] width 215 height 41
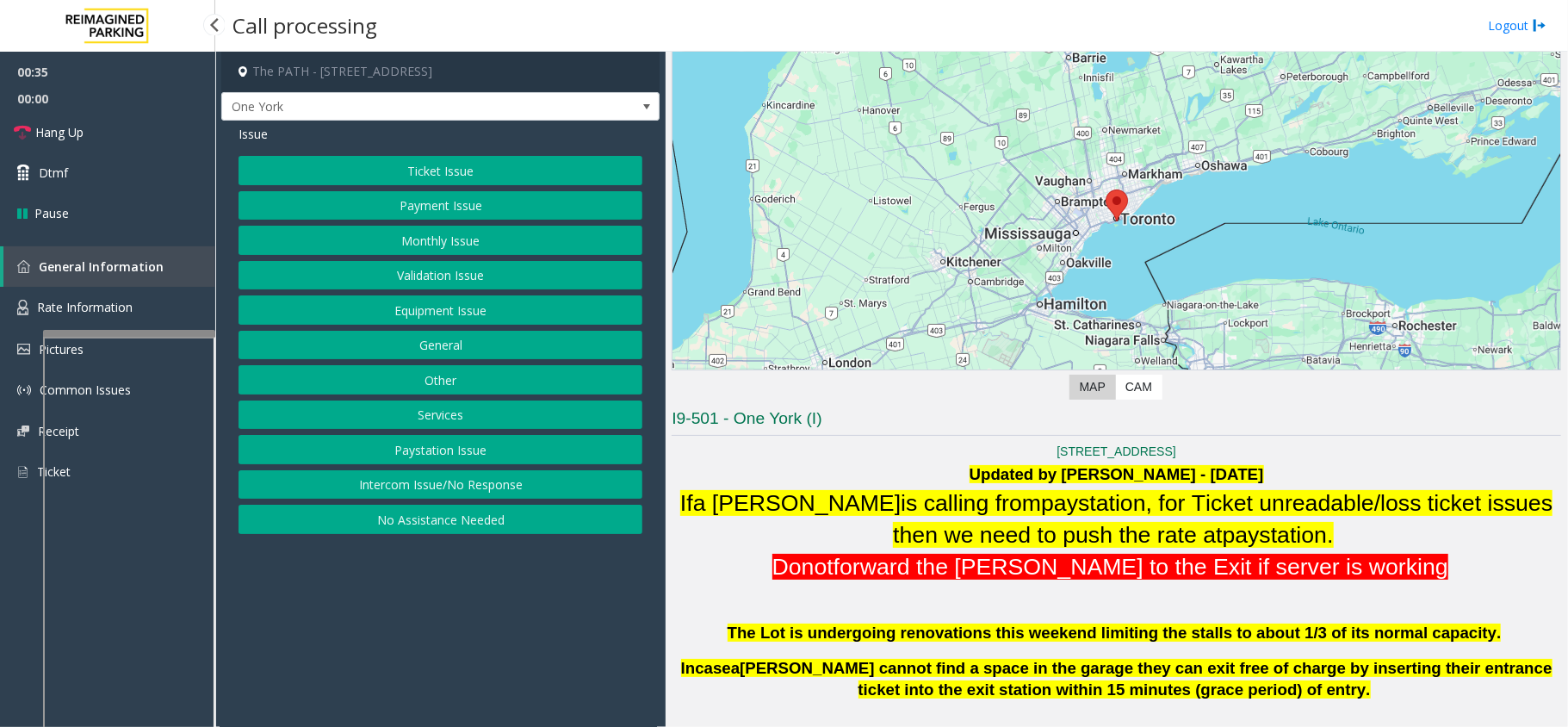
scroll to position [459, 0]
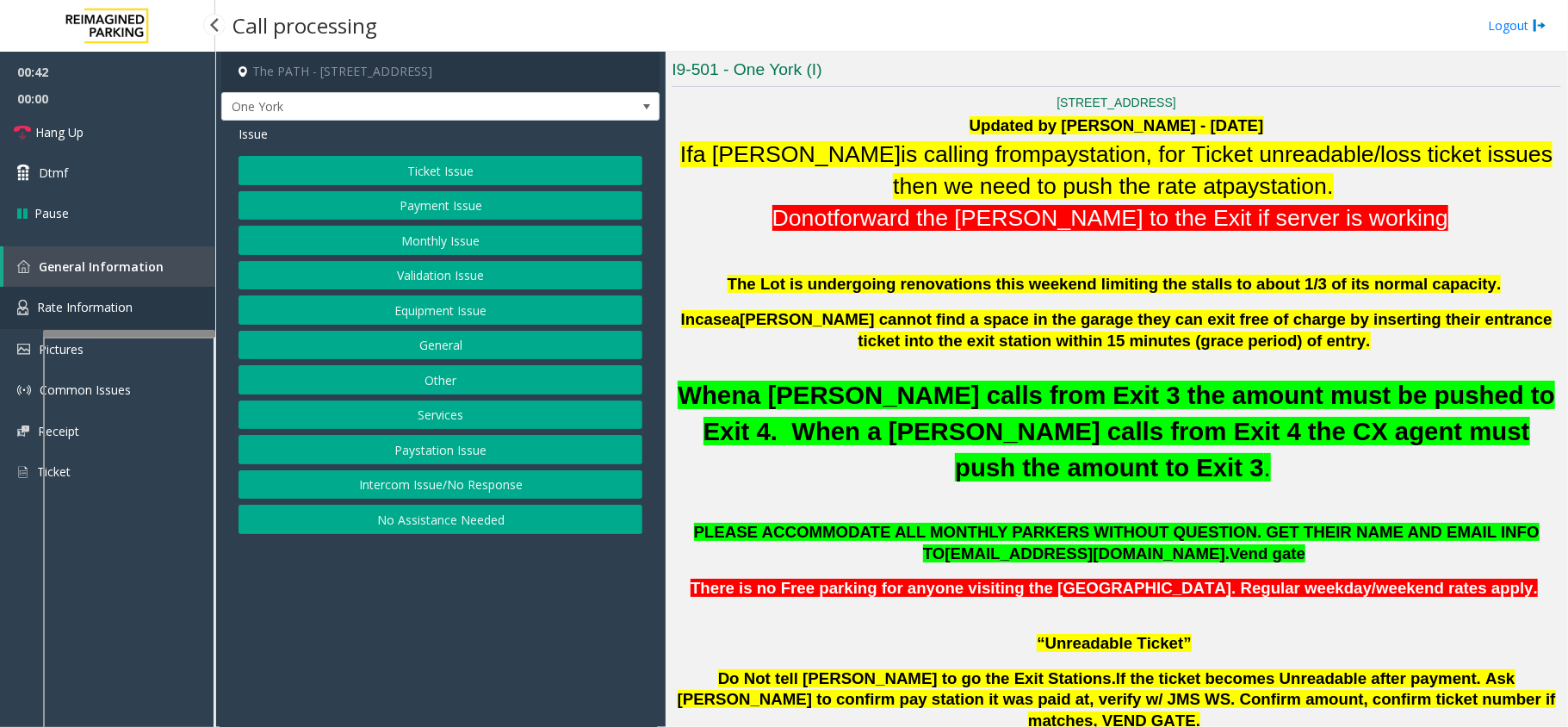
click at [151, 293] on link "Rate Information" at bounding box center [107, 307] width 215 height 42
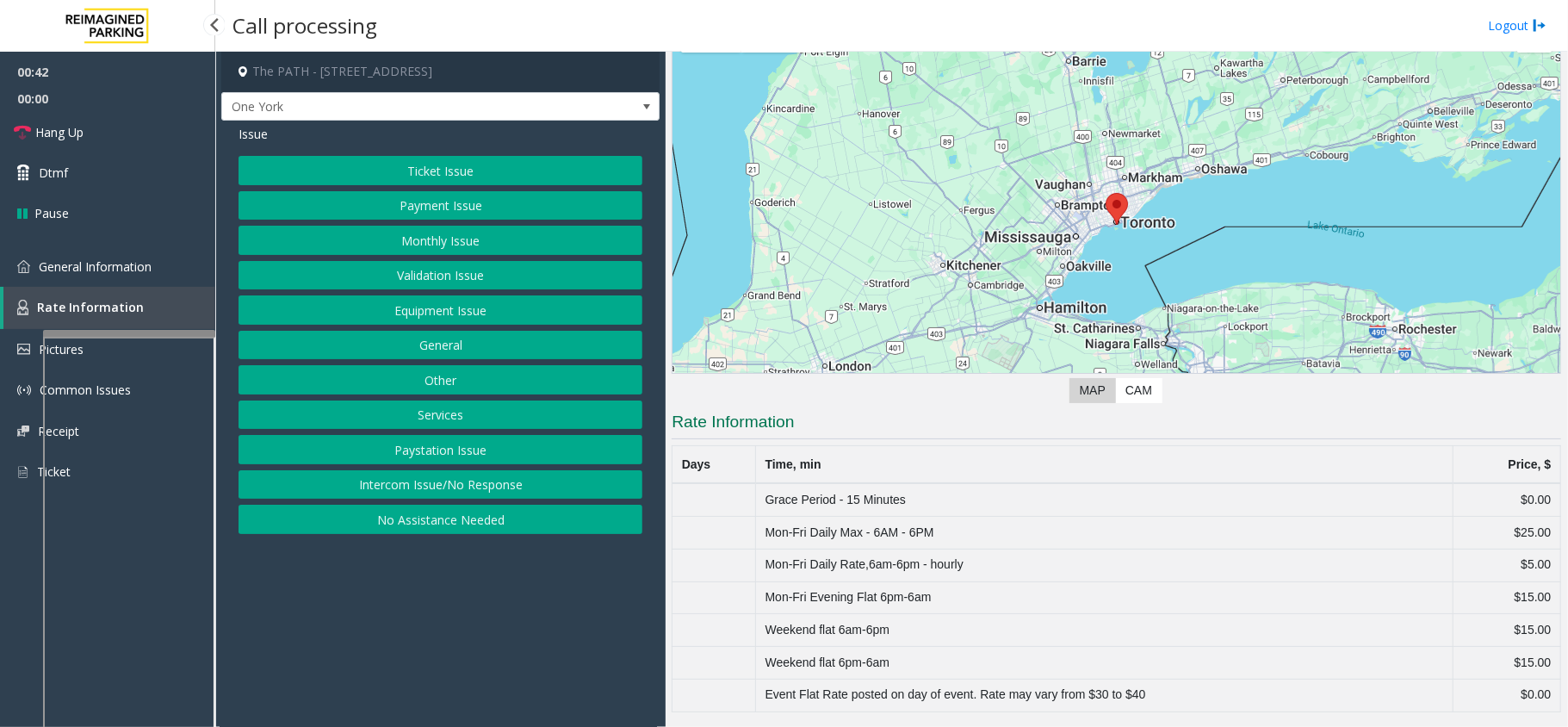
scroll to position [111, 0]
click at [157, 279] on link "General Information" at bounding box center [107, 266] width 215 height 41
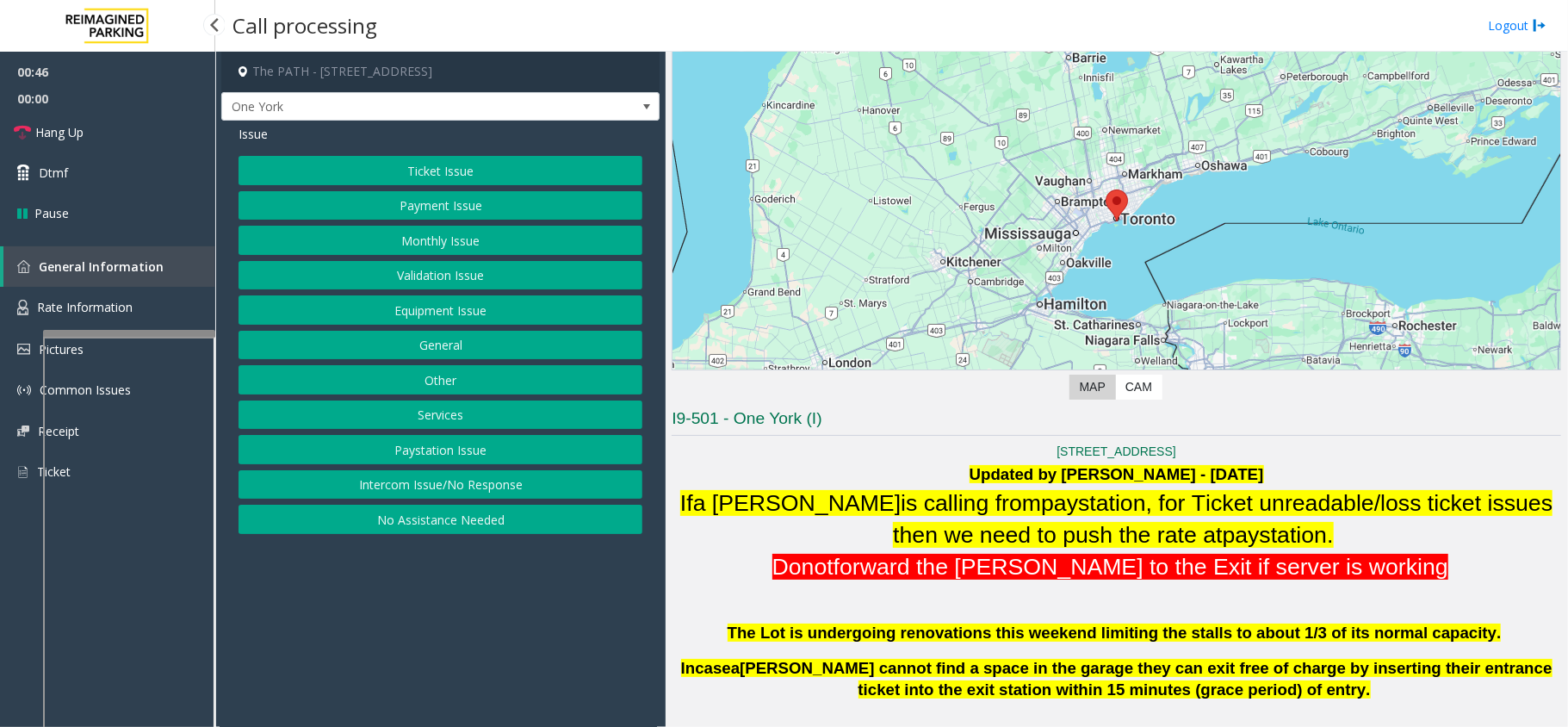
scroll to position [459, 0]
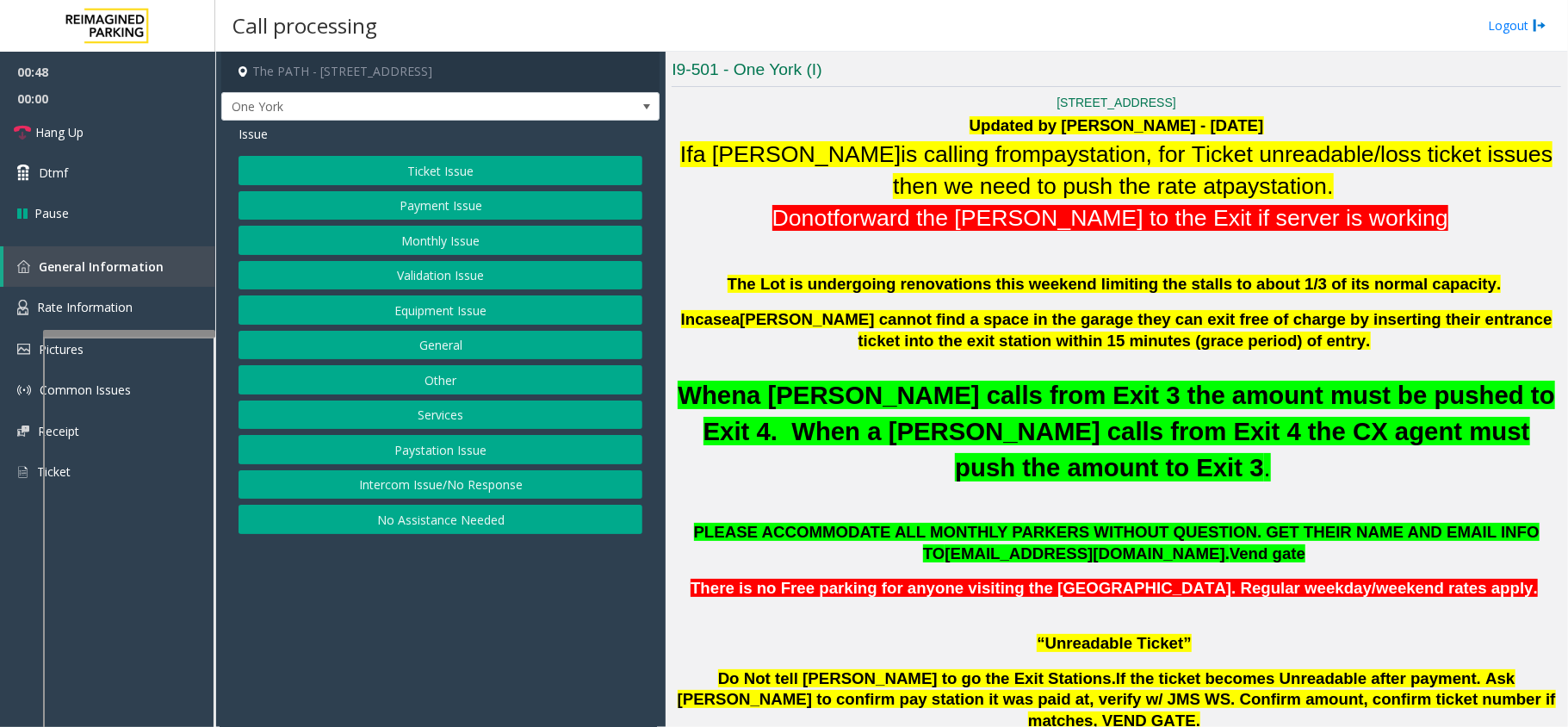
click at [479, 176] on button "Ticket Issue" at bounding box center [440, 171] width 404 height 30
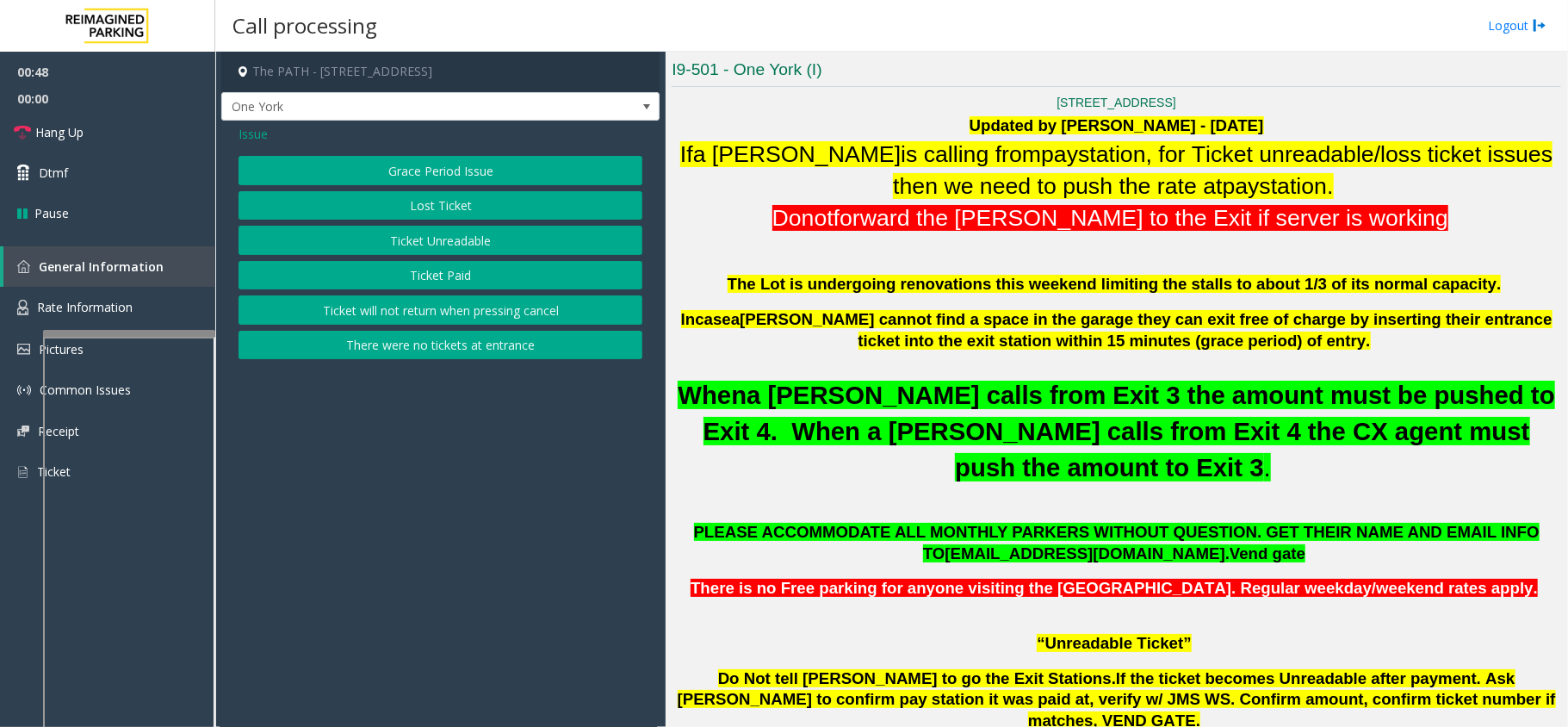
click at [479, 176] on button "Grace Period Issue" at bounding box center [440, 171] width 404 height 30
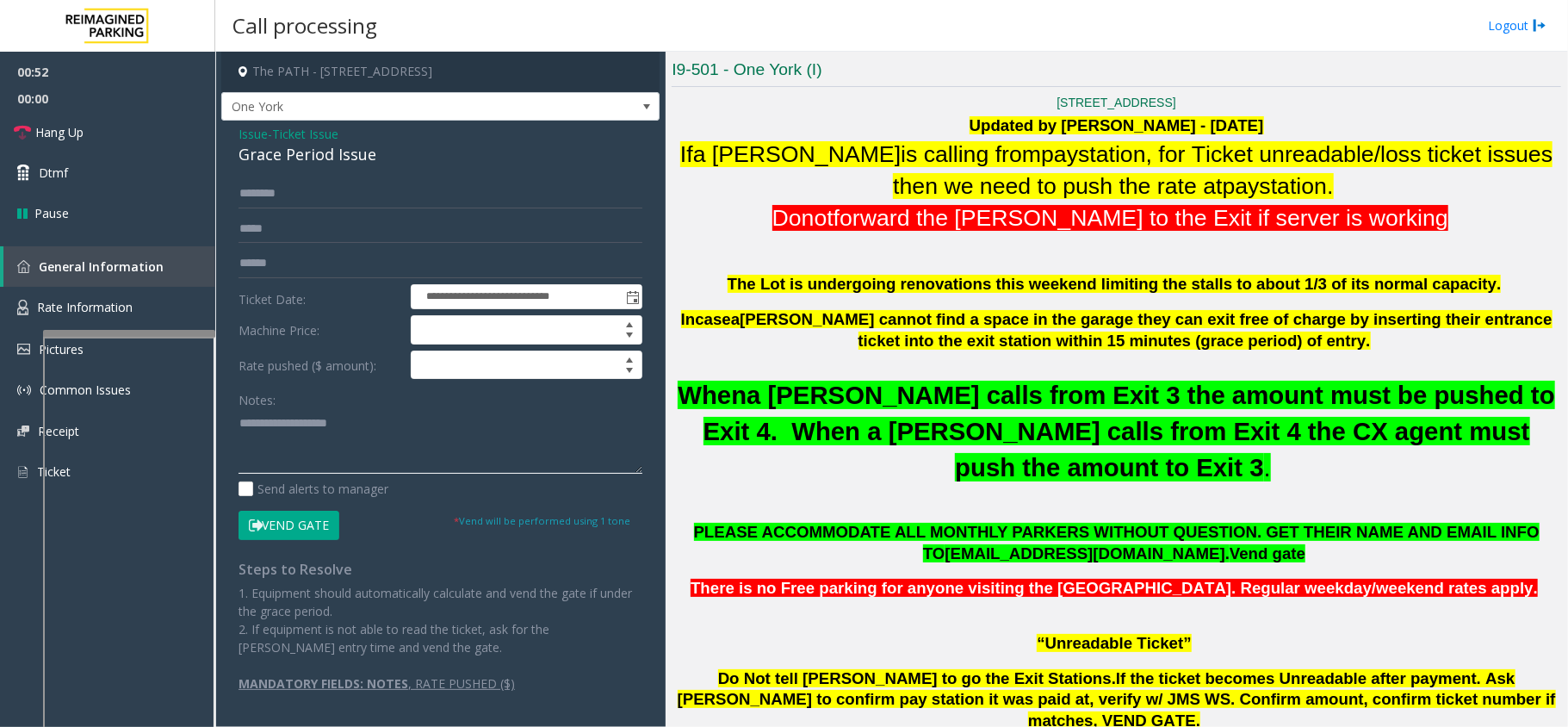
click at [294, 446] on textarea at bounding box center [440, 441] width 404 height 64
click at [311, 162] on div "Grace Period Issue" at bounding box center [440, 154] width 404 height 24
type textarea "**********"
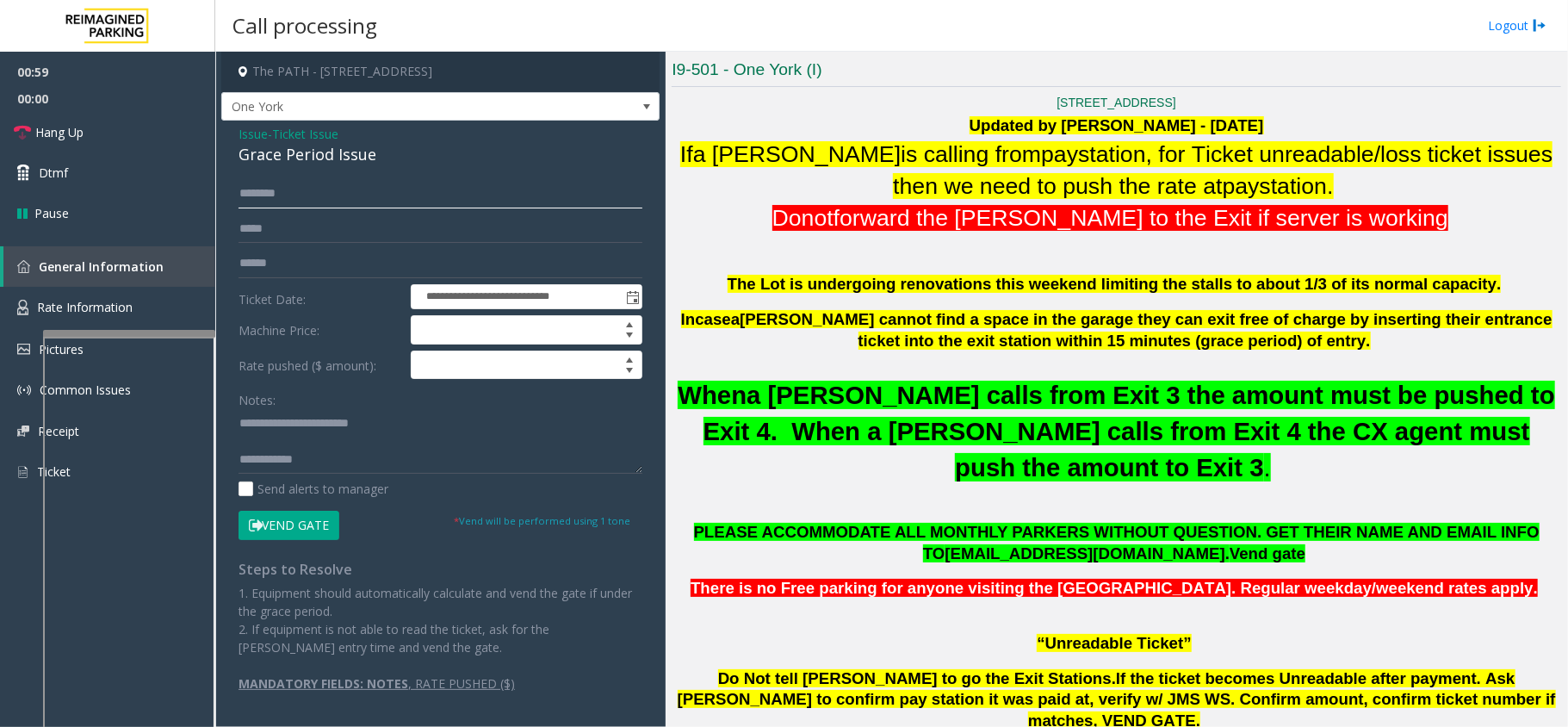
click at [324, 203] on input "text" at bounding box center [440, 194] width 404 height 30
type input "******"
click at [315, 264] on input "text" at bounding box center [440, 264] width 404 height 30
type input "********"
click at [325, 474] on textarea at bounding box center [440, 441] width 404 height 64
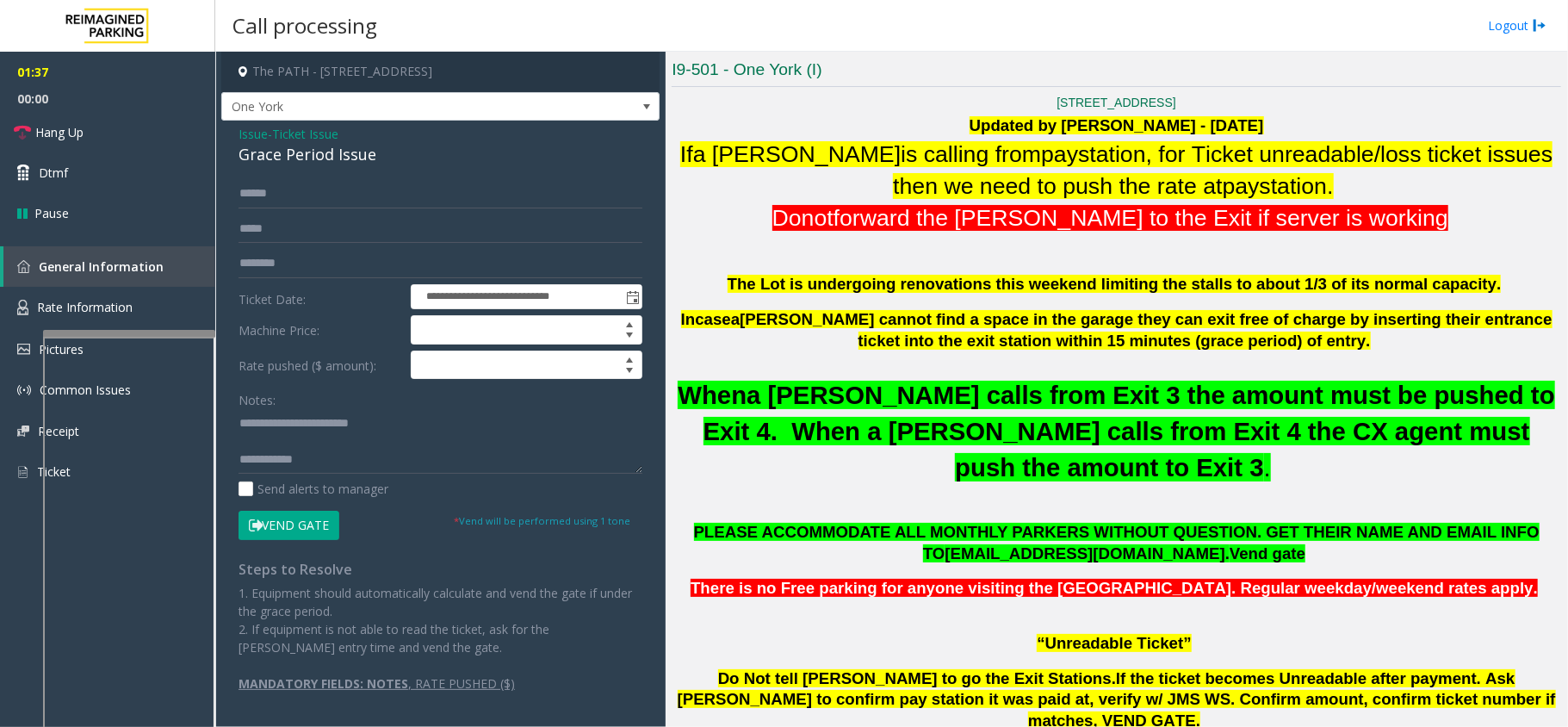
click at [301, 534] on button "Vend Gate" at bounding box center [289, 526] width 101 height 30
click at [321, 463] on textarea at bounding box center [440, 441] width 404 height 64
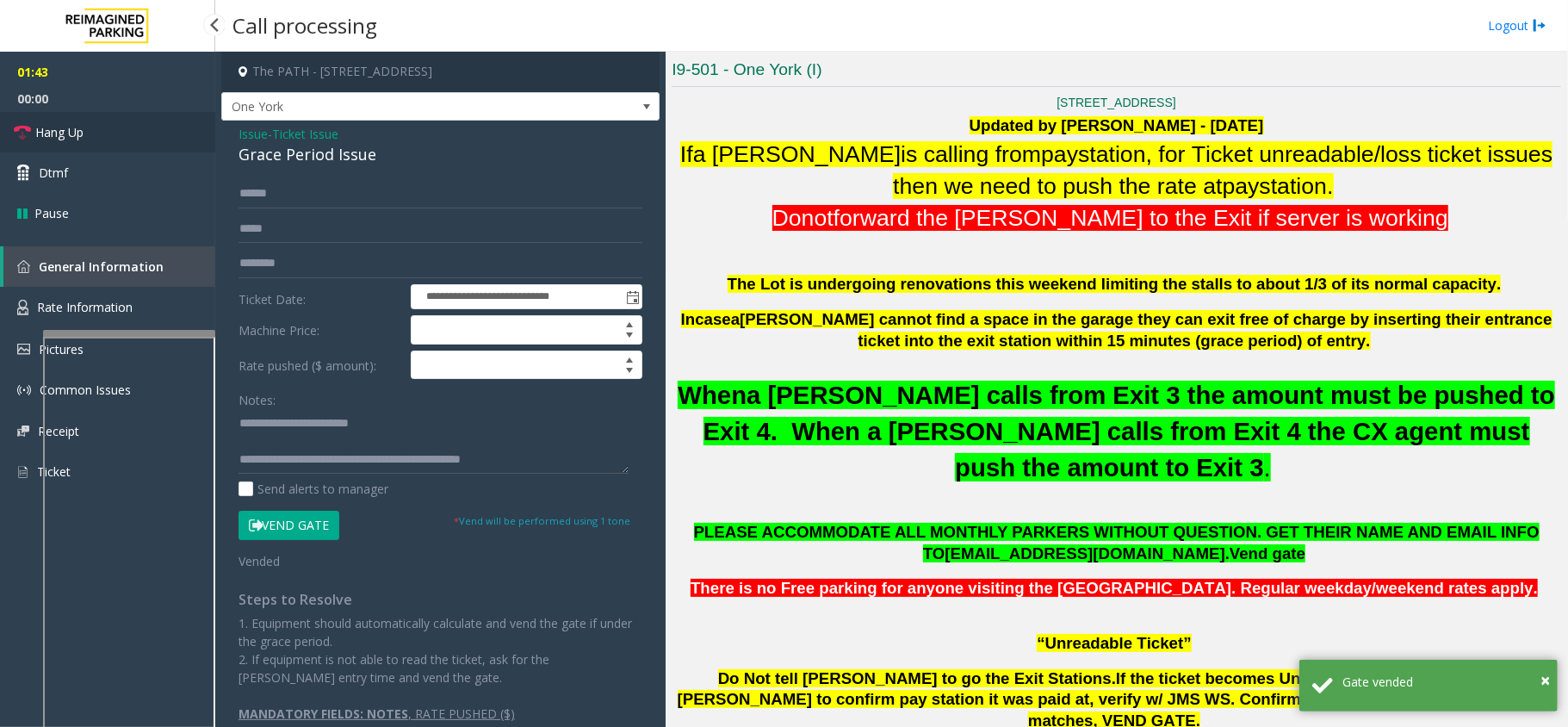
click at [127, 139] on link "Hang Up" at bounding box center [107, 132] width 215 height 41
click at [580, 462] on textarea at bounding box center [433, 441] width 390 height 64
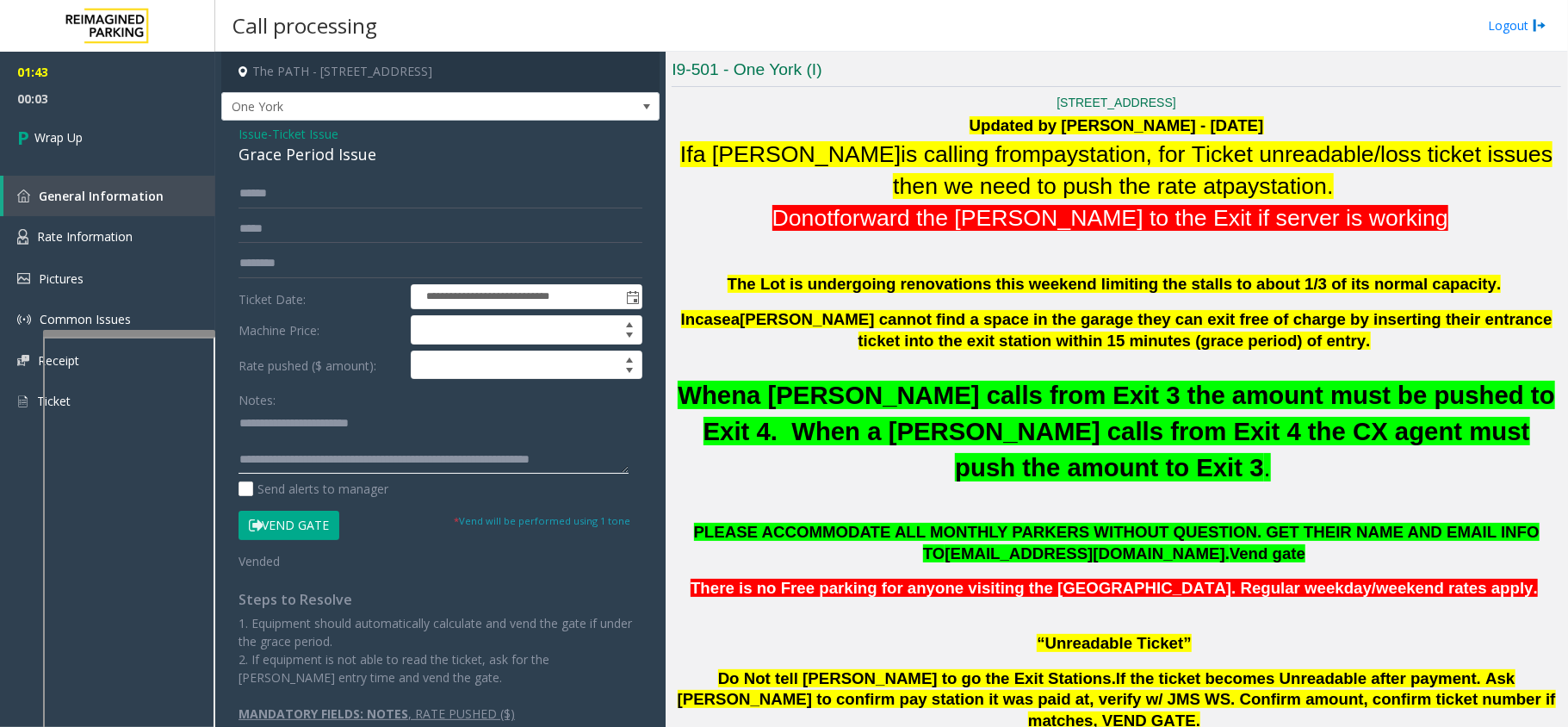
scroll to position [11, 0]
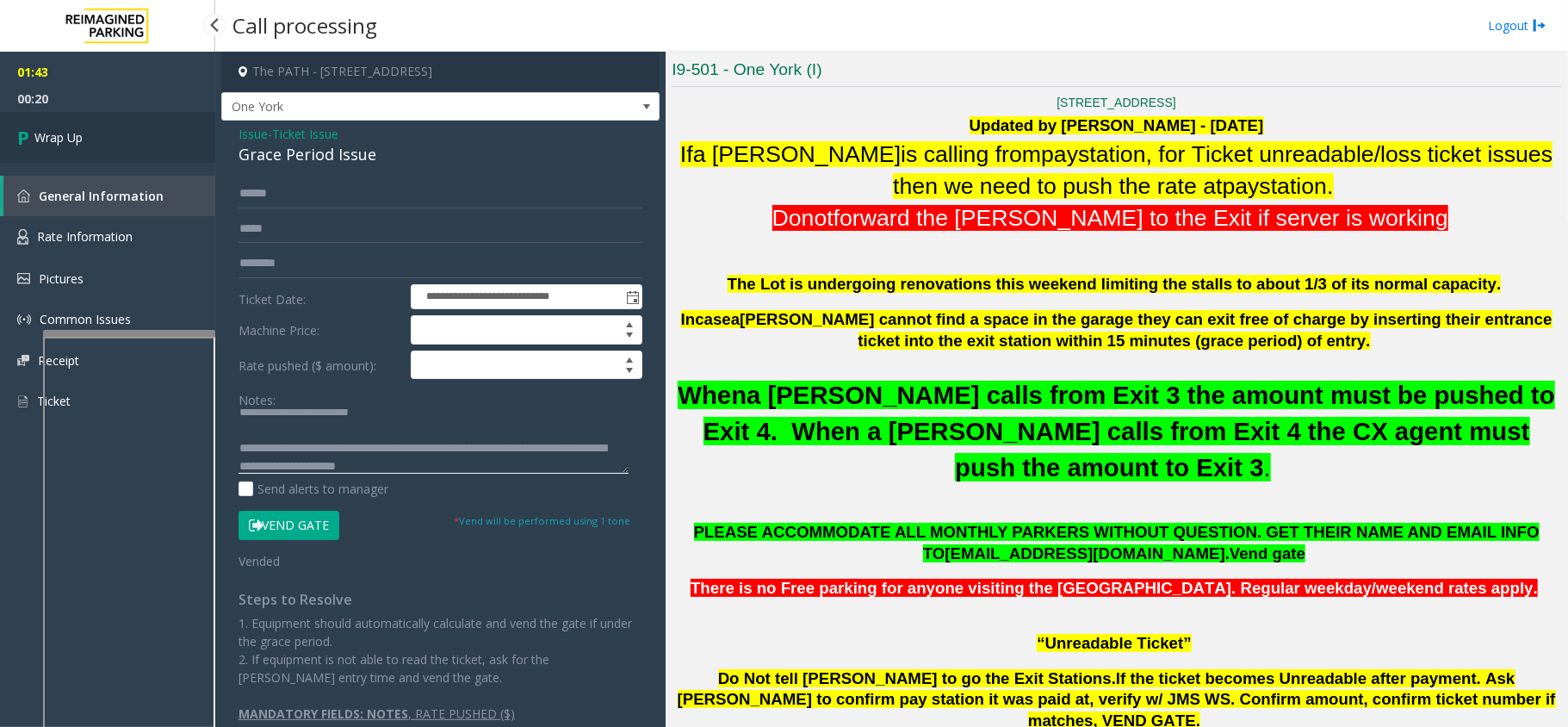
type textarea "**********"
click at [51, 125] on link "Wrap Up" at bounding box center [107, 138] width 215 height 50
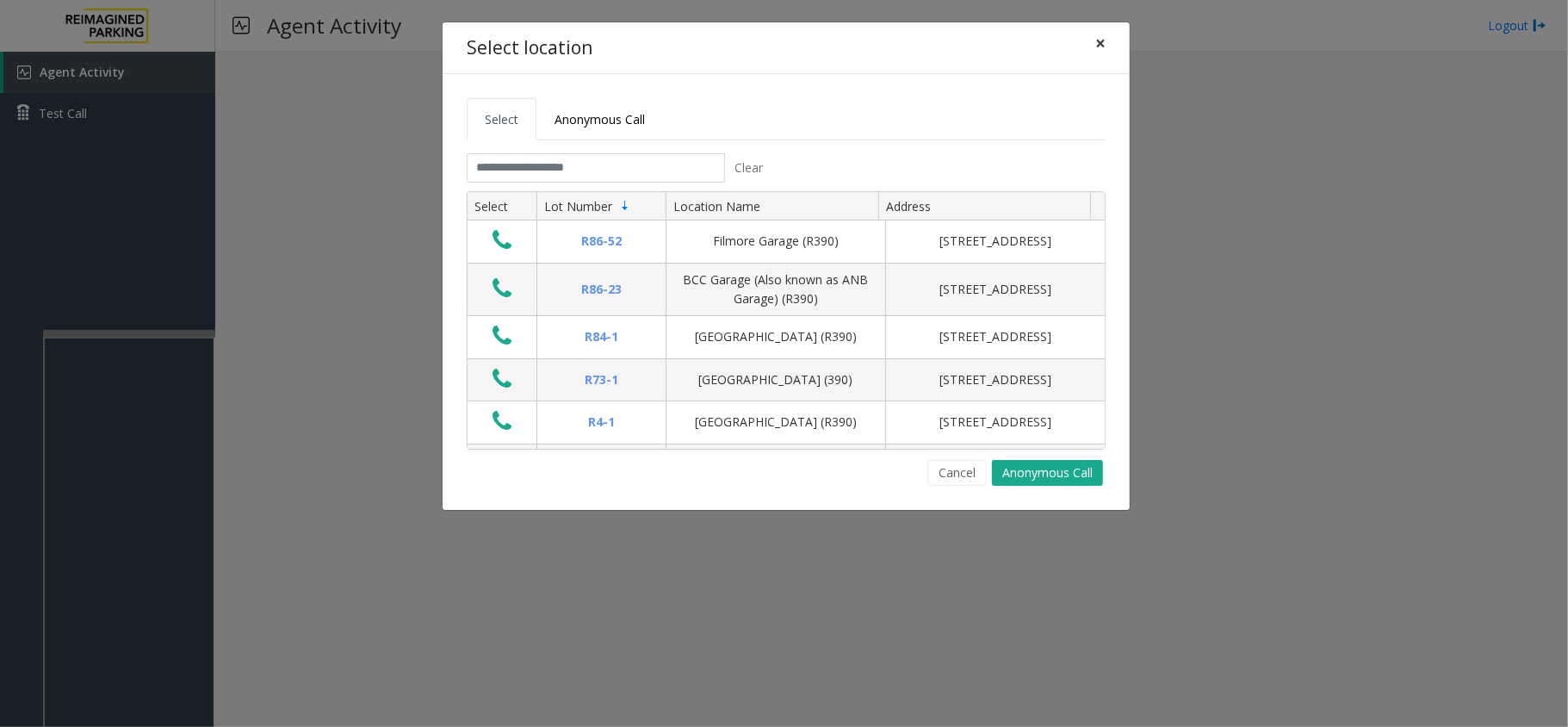
click at [1096, 48] on span "×" at bounding box center [1101, 44] width 10 height 24
click at [547, 171] on input "text" at bounding box center [595, 168] width 258 height 30
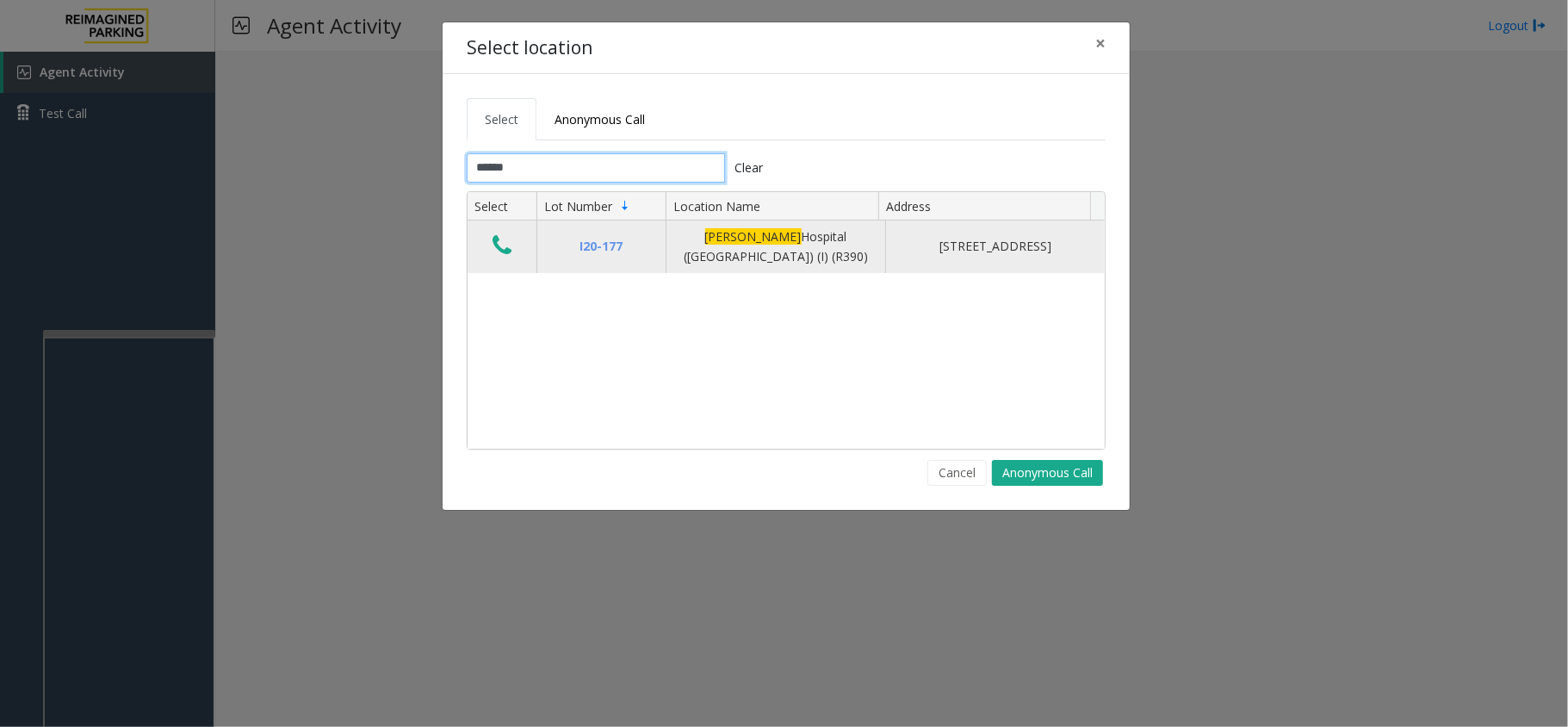
type input "******"
click at [490, 236] on button "Data table" at bounding box center [502, 246] width 30 height 28
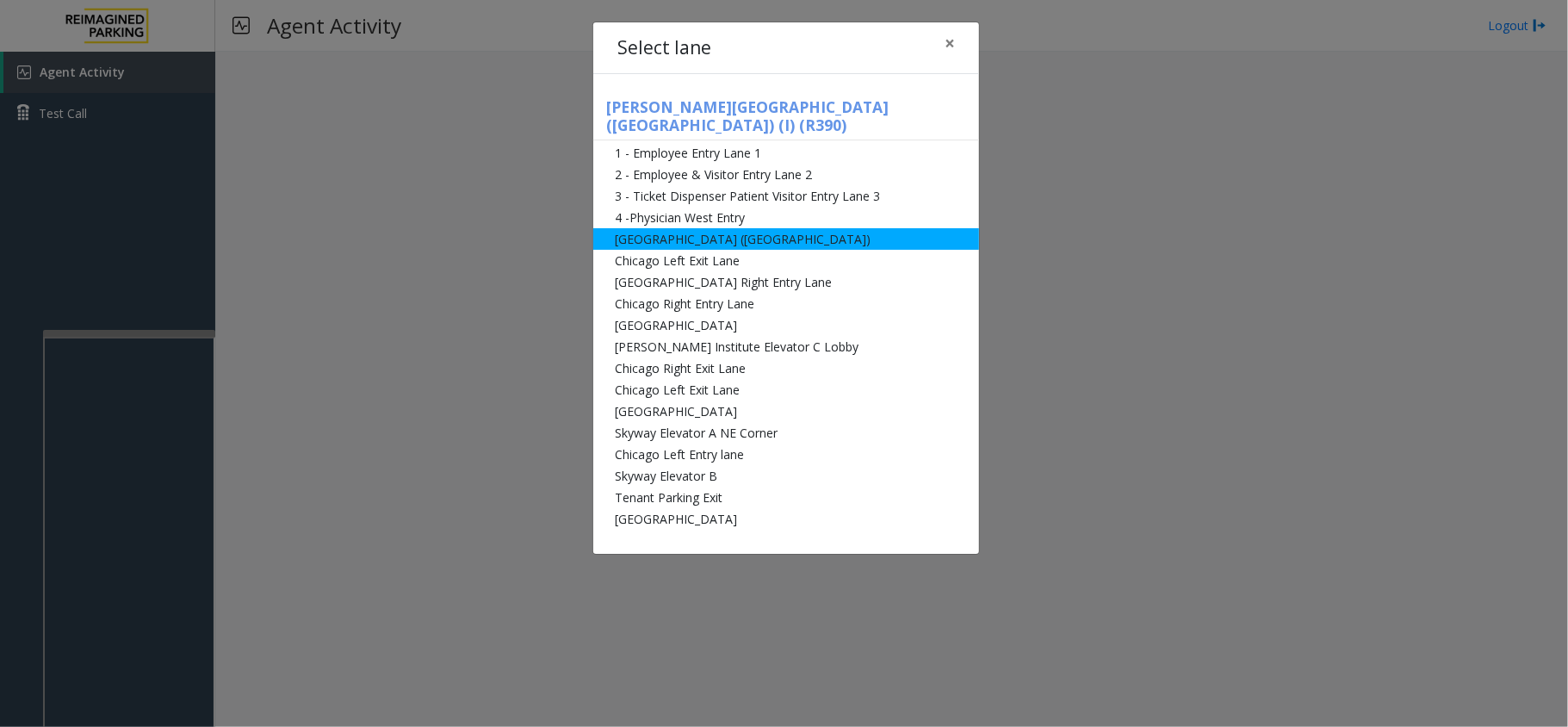
click at [697, 228] on li "[GEOGRAPHIC_DATA] ([GEOGRAPHIC_DATA])" at bounding box center [786, 239] width 385 height 22
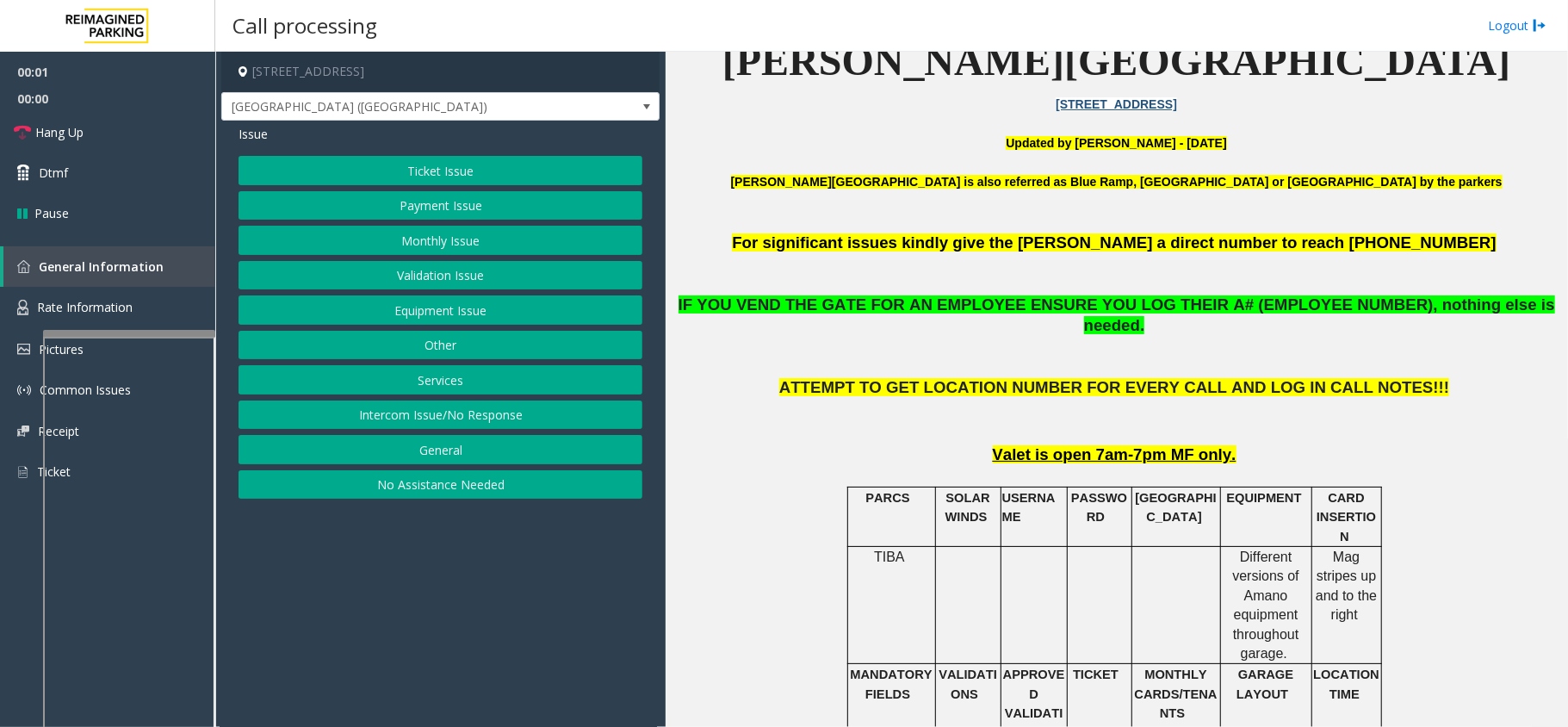
scroll to position [690, 0]
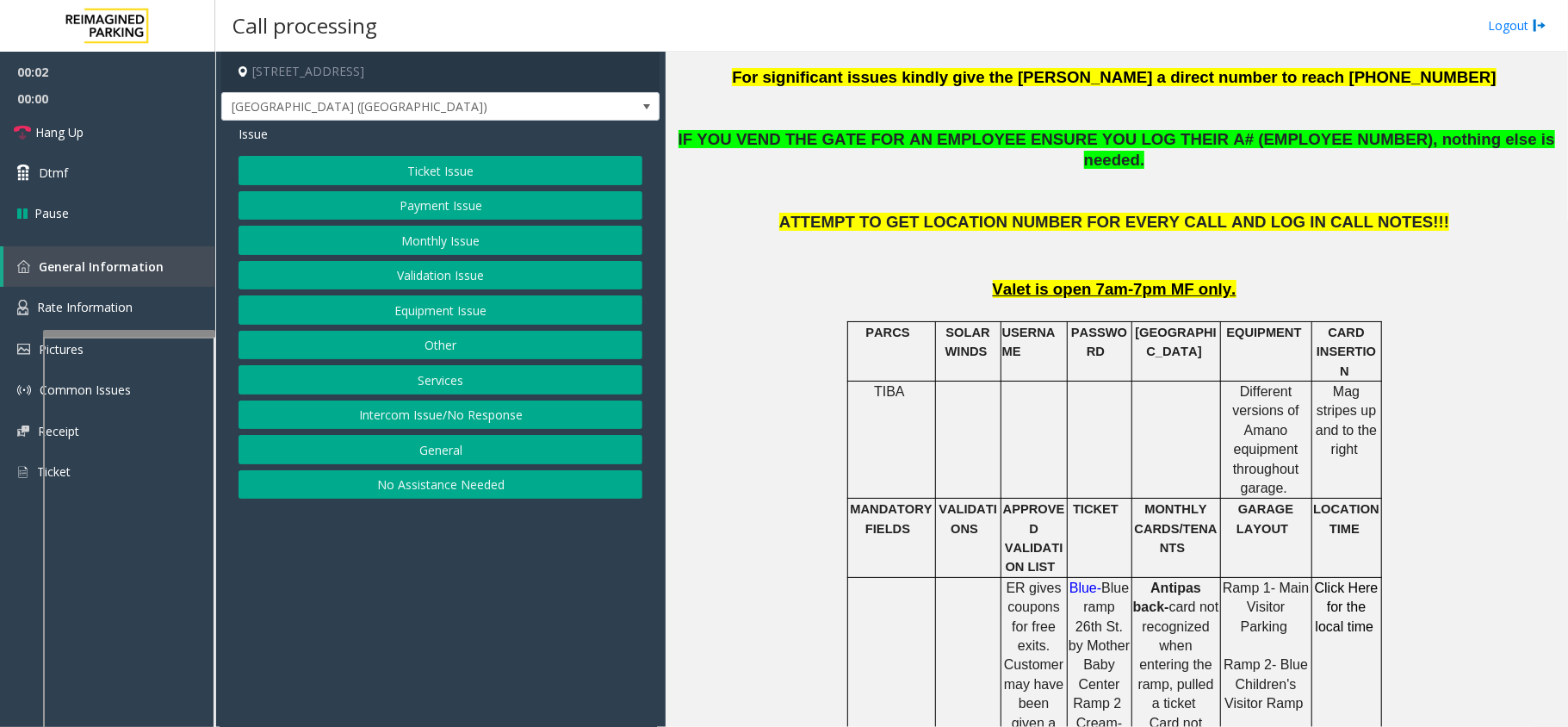
click at [394, 162] on button "Ticket Issue" at bounding box center [440, 171] width 404 height 30
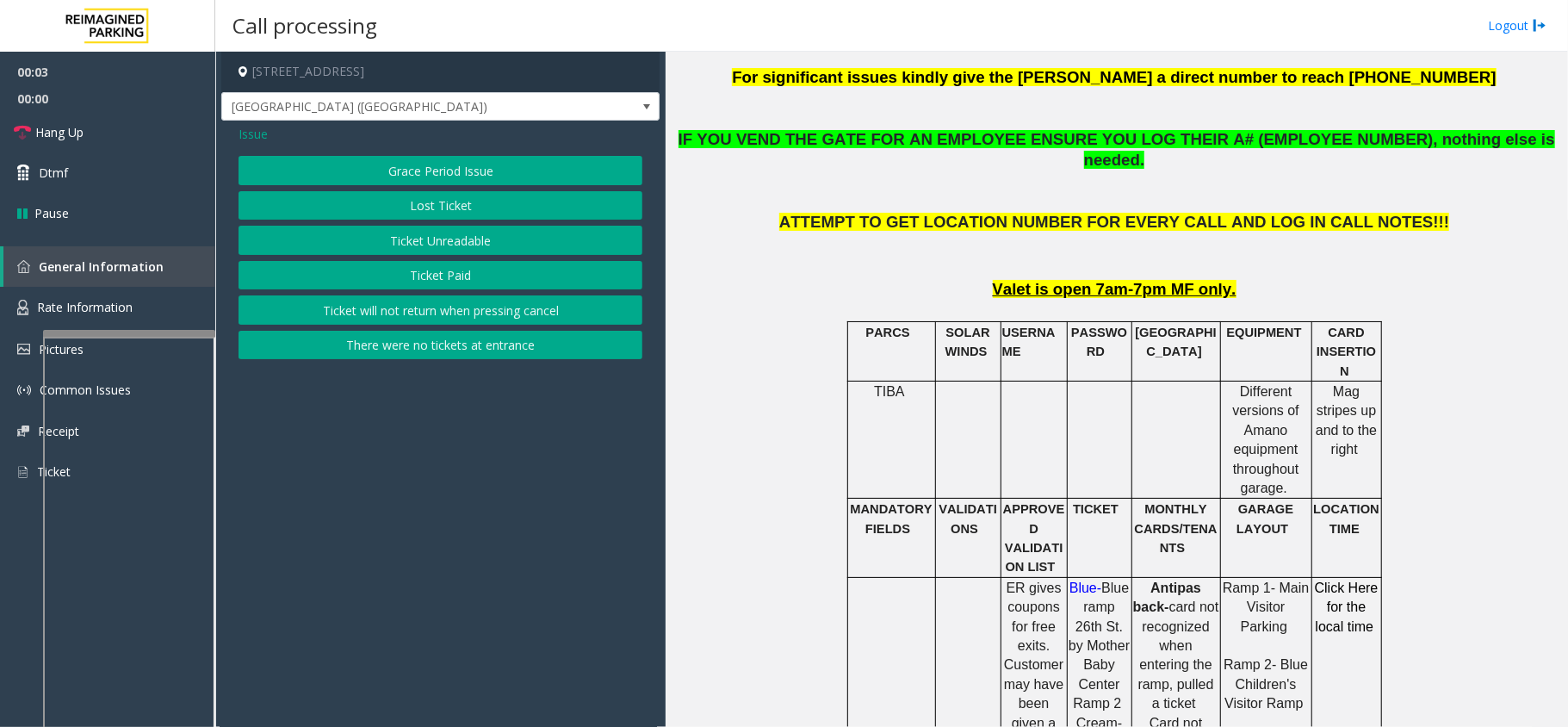
click at [435, 255] on button "Ticket Unreadable" at bounding box center [440, 240] width 404 height 30
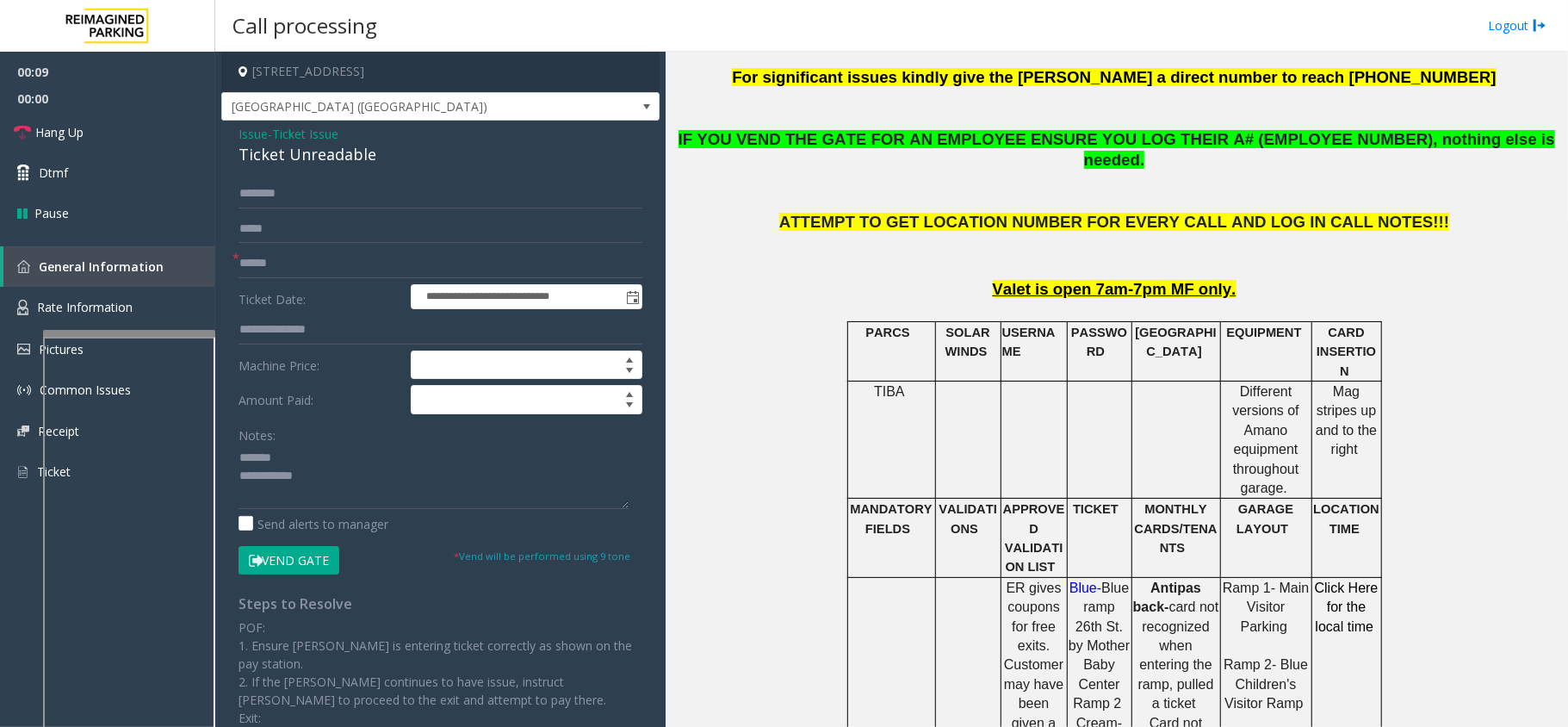
click at [297, 169] on div "**********" at bounding box center [440, 505] width 439 height 769
click at [297, 160] on div "Ticket Unreadable" at bounding box center [440, 154] width 404 height 24
type textarea "**********"
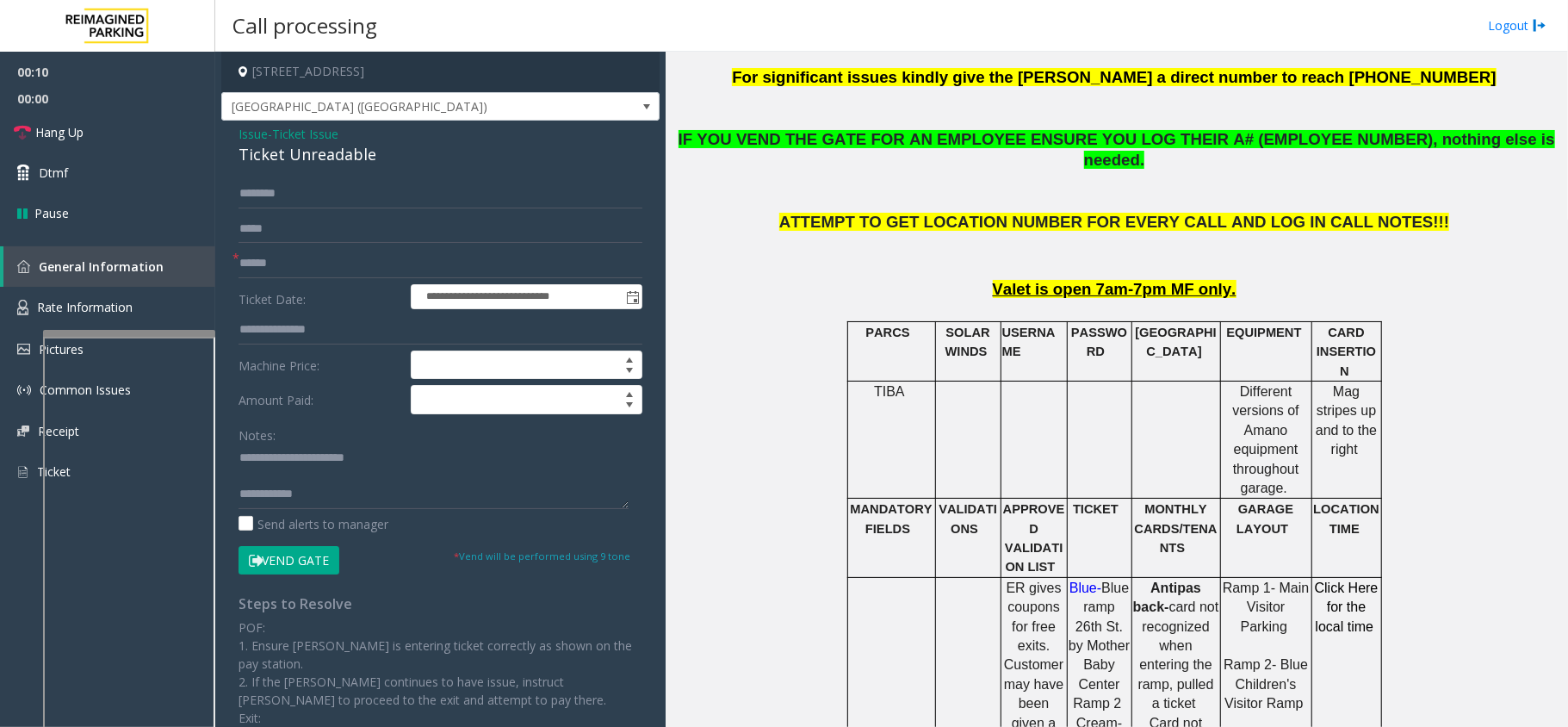
click at [284, 212] on form "**********" at bounding box center [440, 377] width 404 height 395
click at [277, 250] on input "text" at bounding box center [440, 264] width 404 height 30
type input "********"
click at [271, 567] on button "Vend Gate" at bounding box center [289, 561] width 101 height 30
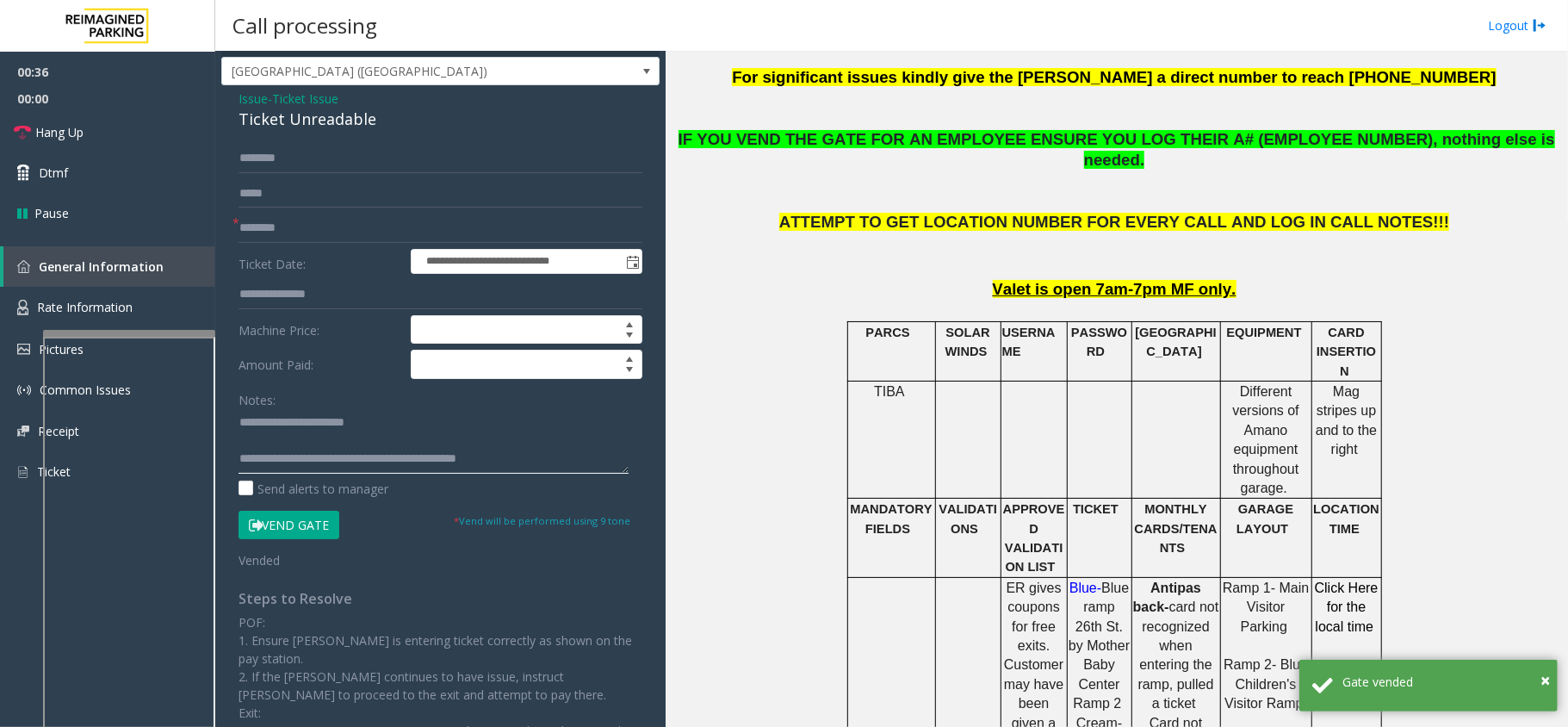
scroll to position [0, 0]
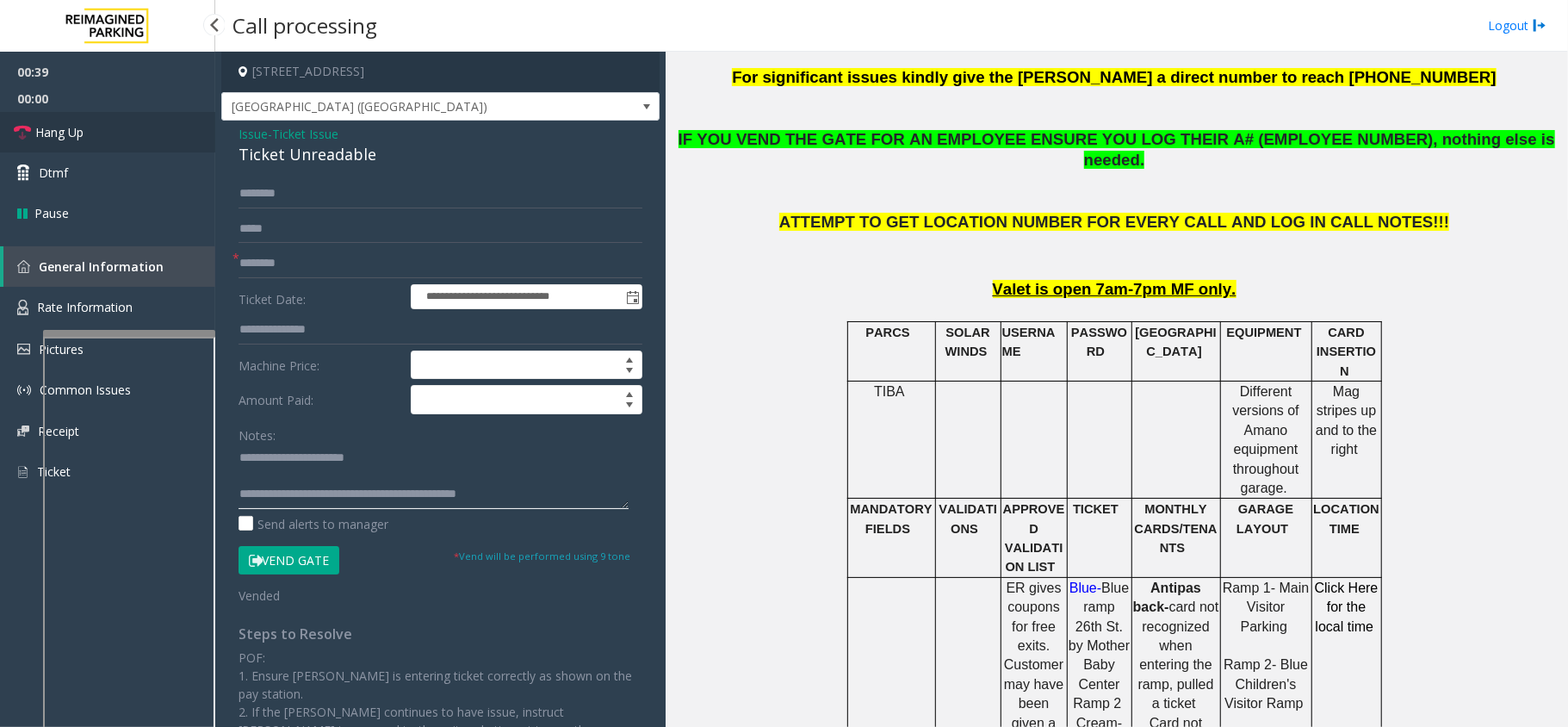
type textarea "**********"
click at [112, 134] on link "Hang Up" at bounding box center [107, 132] width 215 height 41
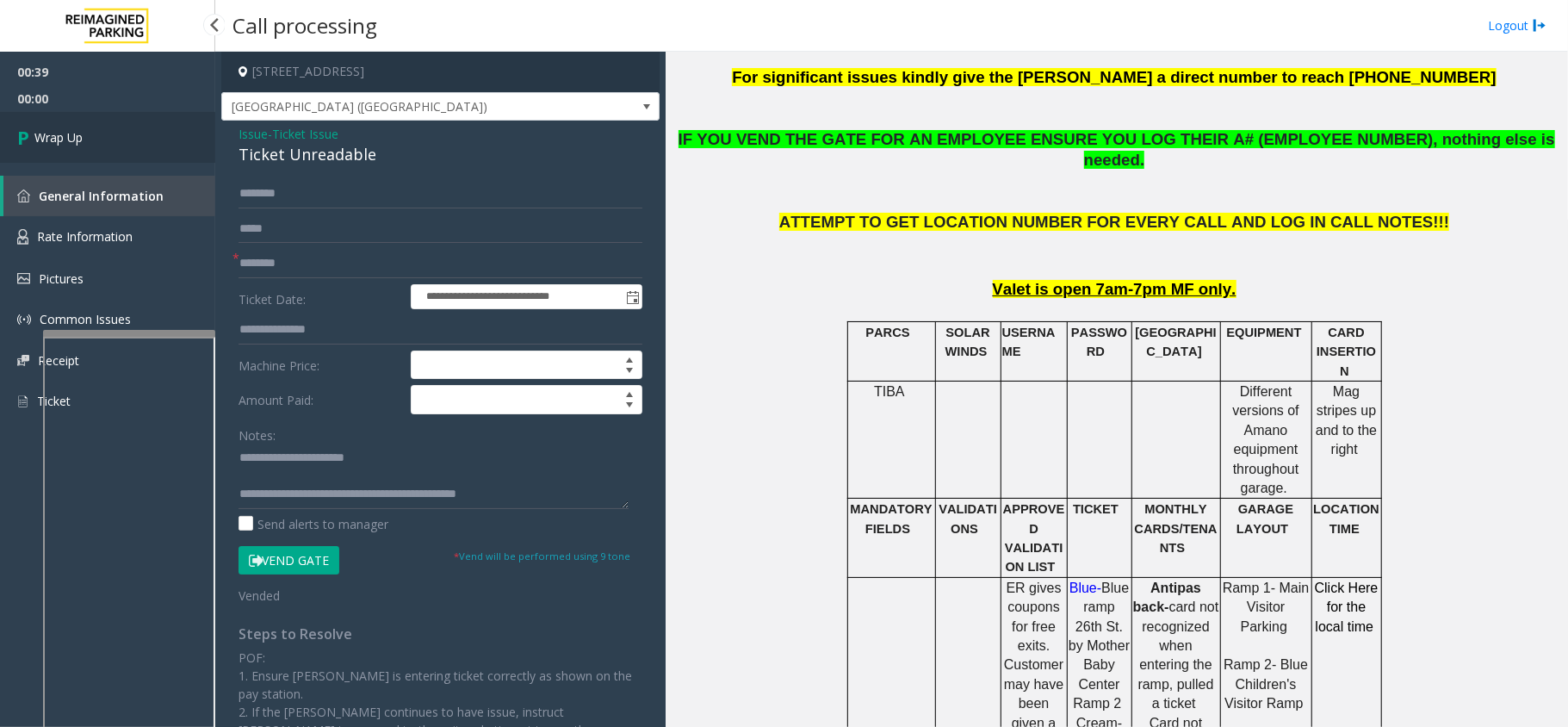
click at [112, 134] on link "Wrap Up" at bounding box center [107, 138] width 215 height 50
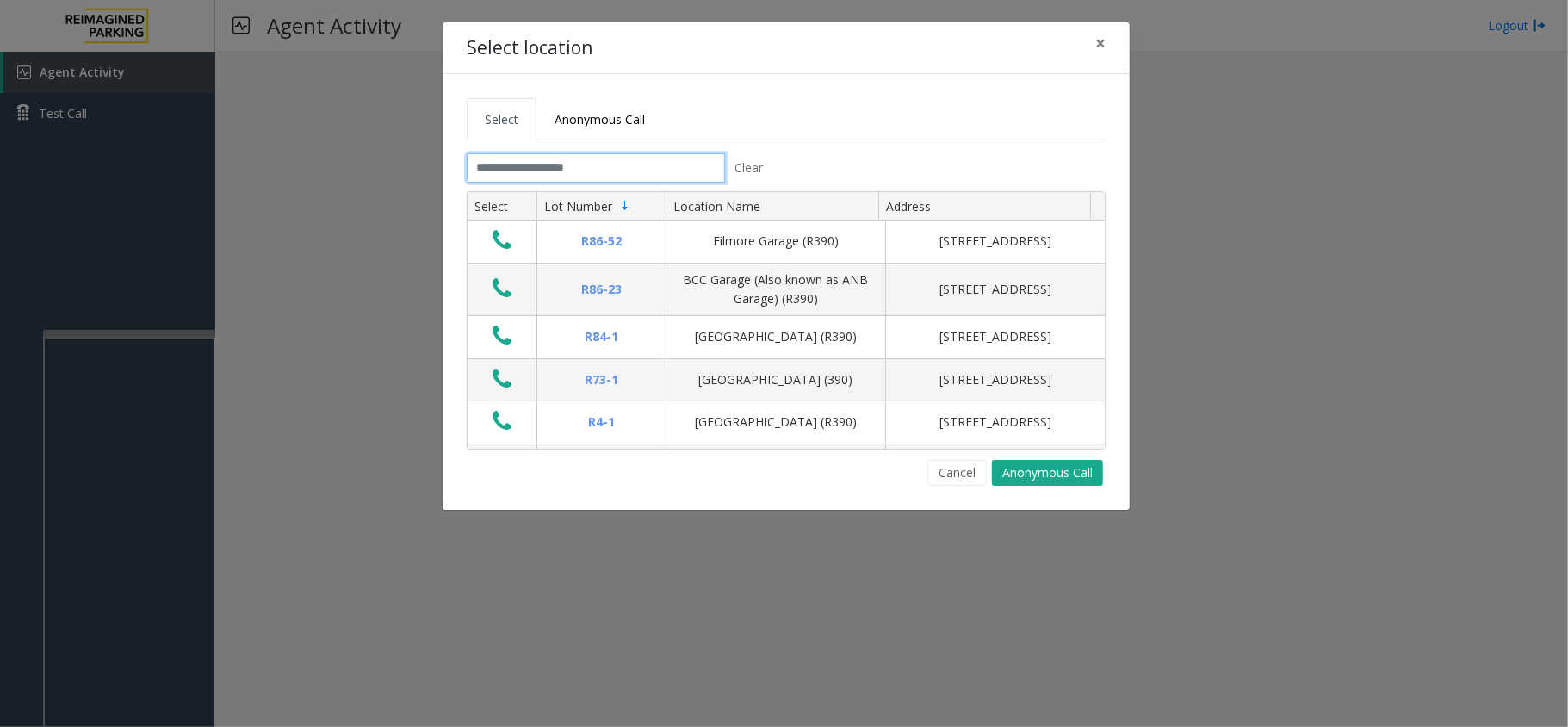
click at [566, 160] on input "text" at bounding box center [595, 168] width 258 height 30
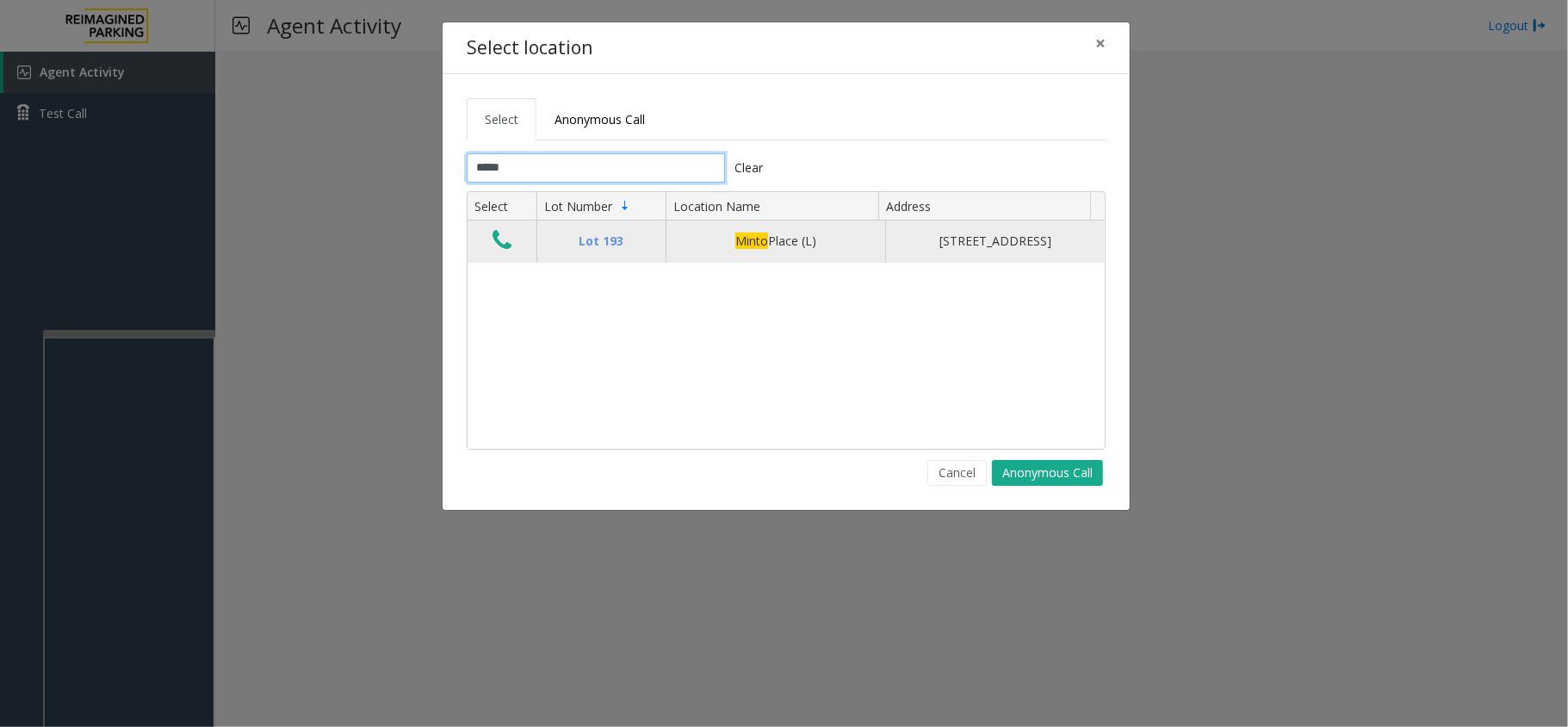
type input "*****"
click at [493, 246] on icon "Data table" at bounding box center [502, 240] width 19 height 24
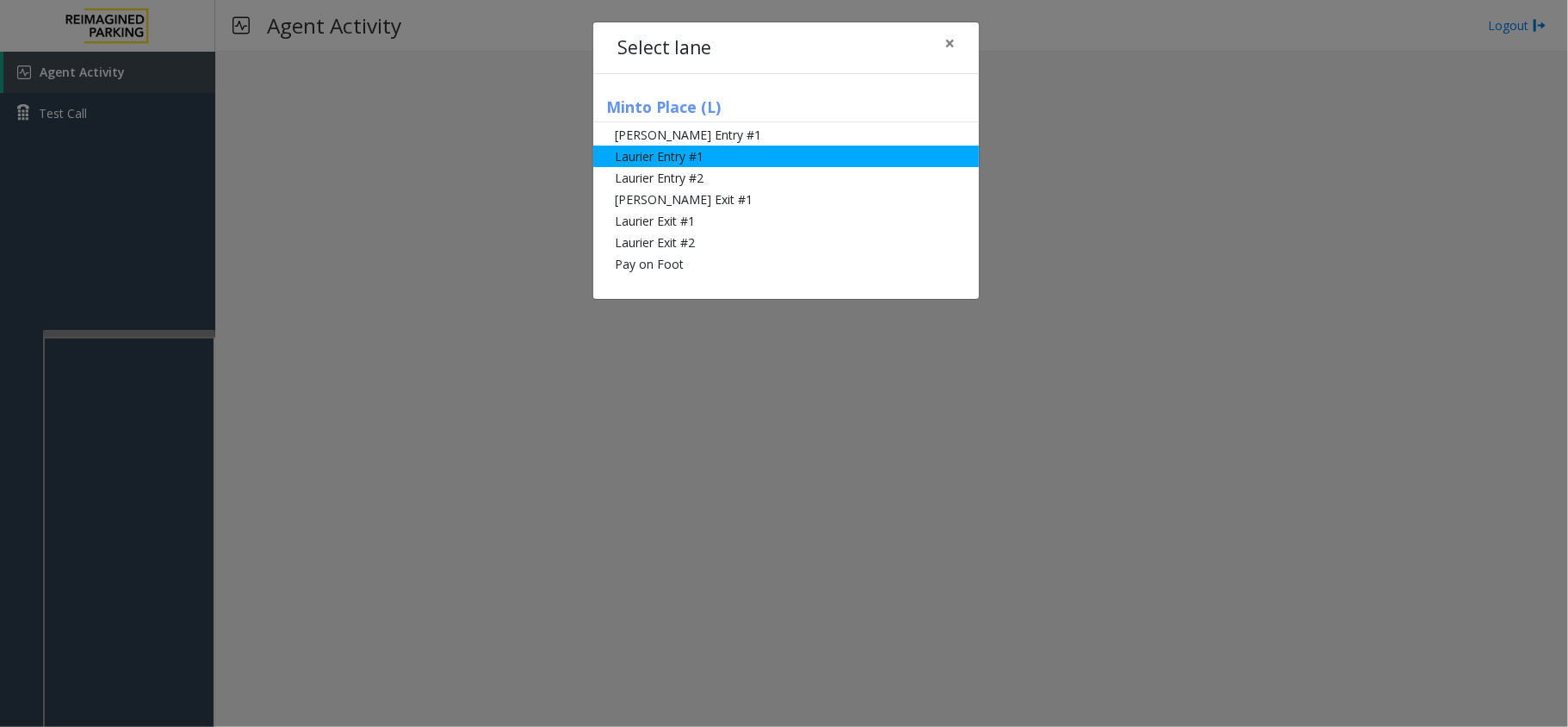
click at [649, 150] on li "Laurier Entry #1" at bounding box center [786, 156] width 385 height 22
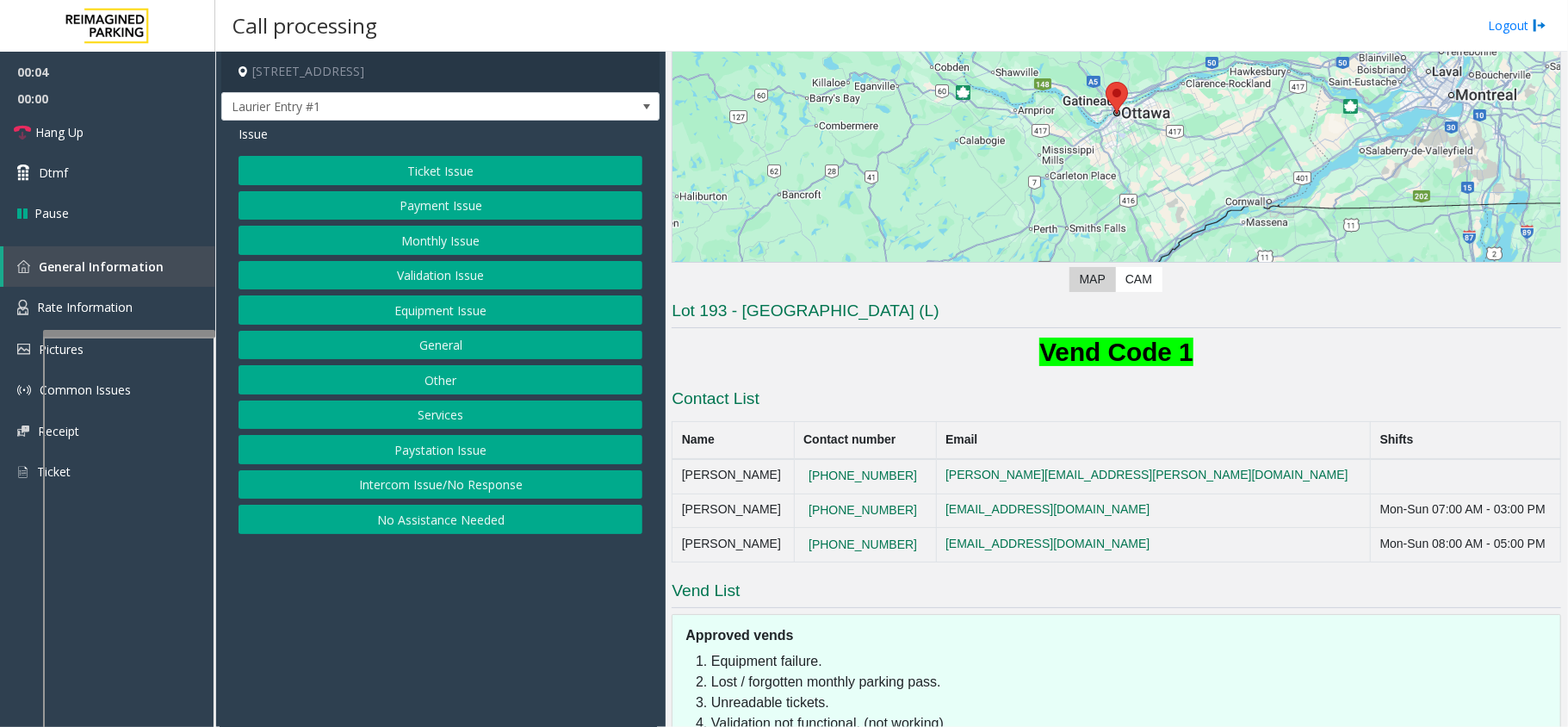
scroll to position [338, 0]
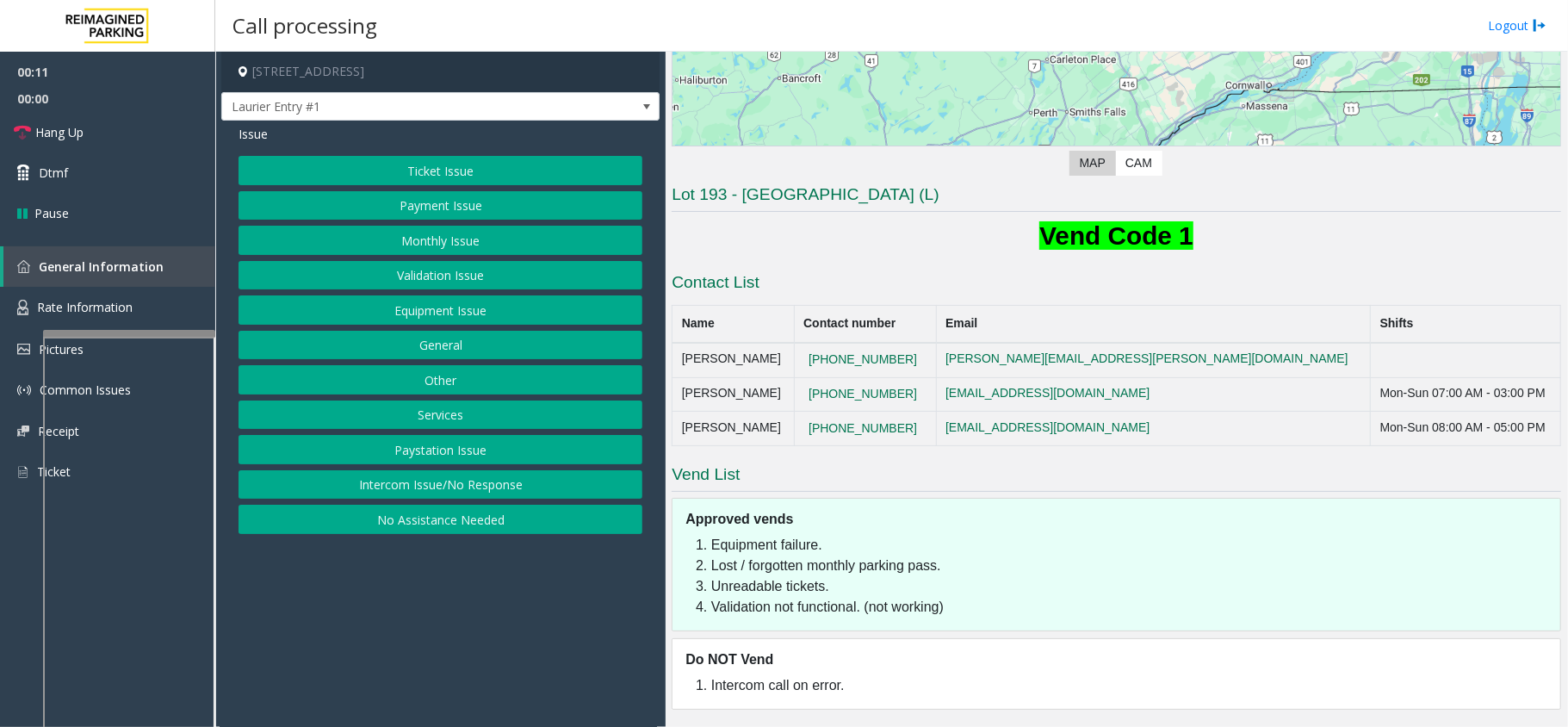
click at [489, 162] on button "Ticket Issue" at bounding box center [440, 171] width 404 height 30
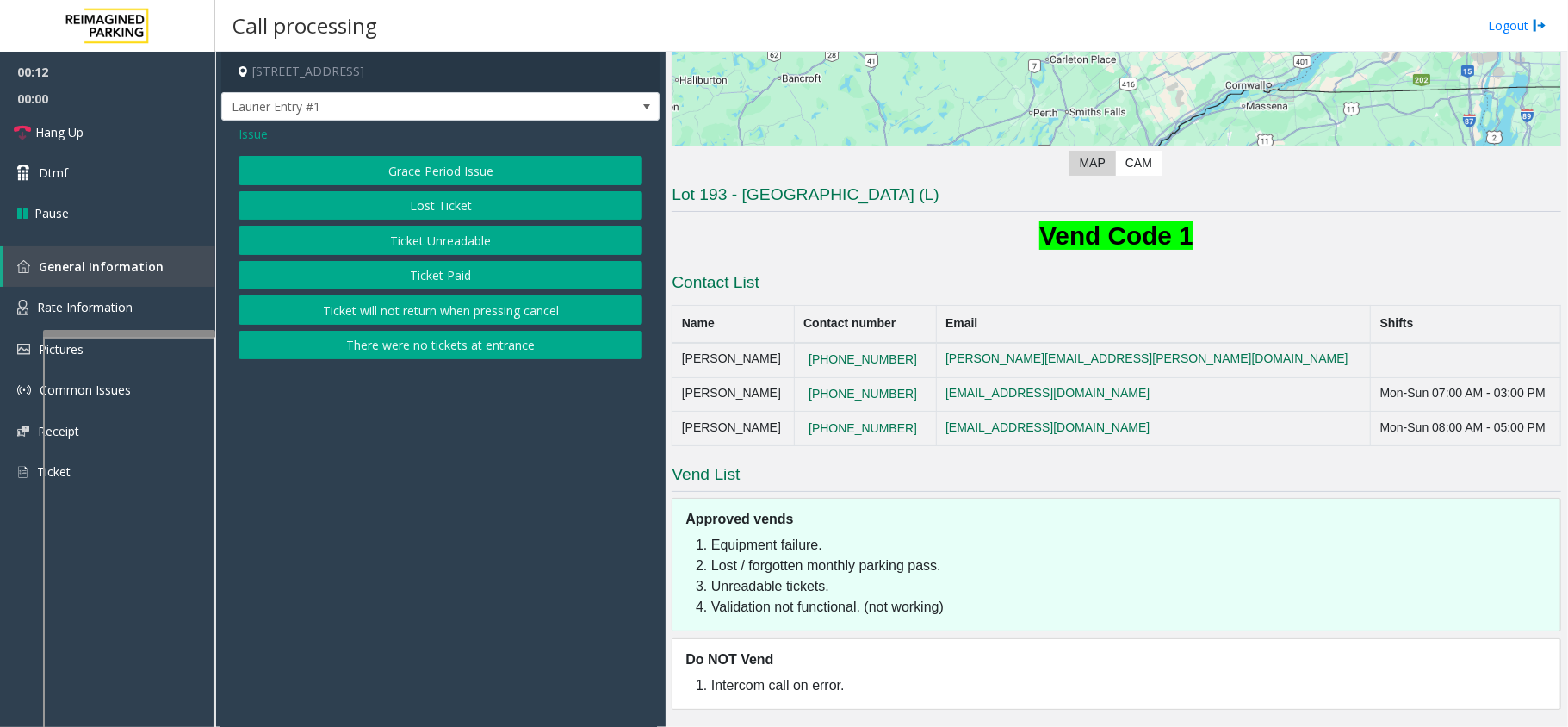
click at [477, 235] on button "Ticket Unreadable" at bounding box center [440, 240] width 404 height 30
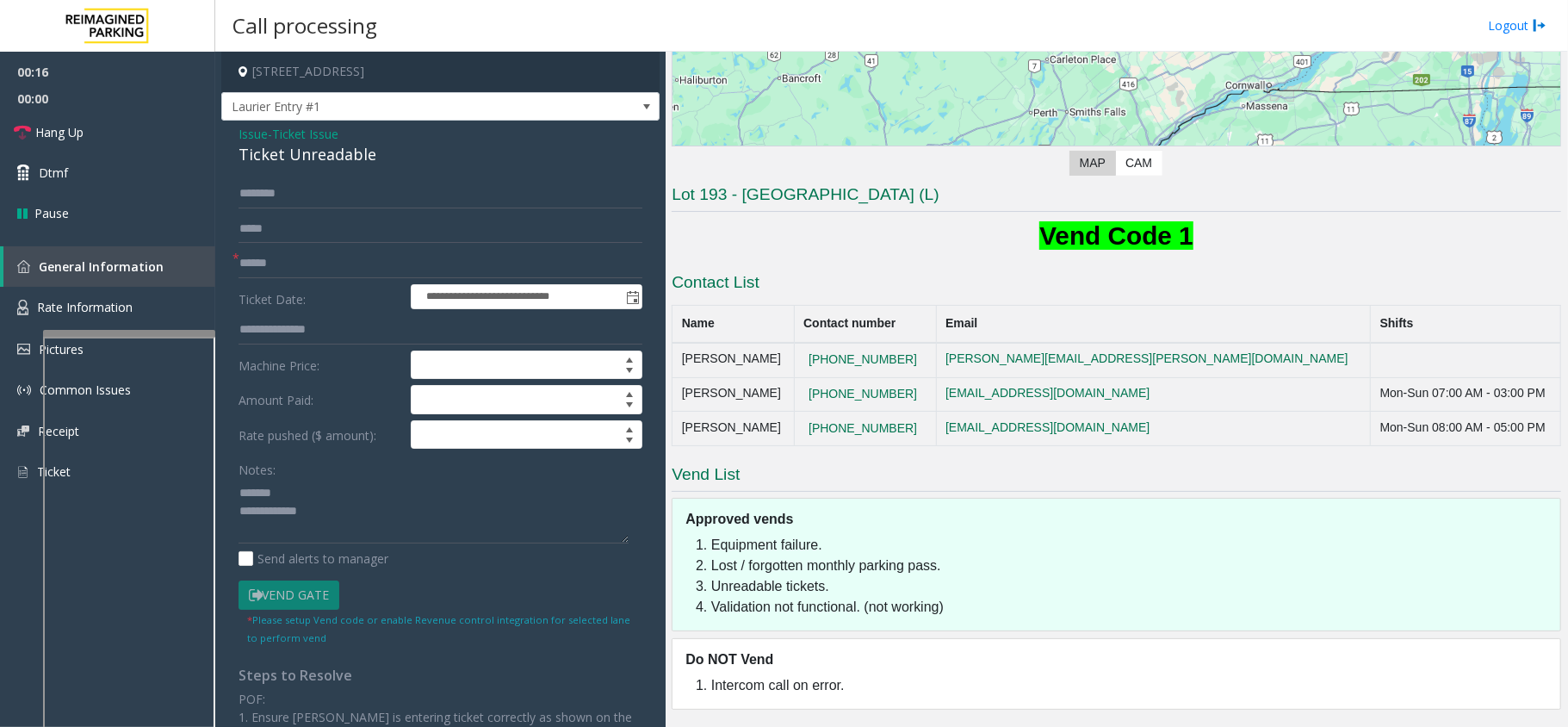
click at [310, 151] on div "Ticket Unreadable" at bounding box center [440, 154] width 404 height 24
type textarea "**********"
click at [152, 311] on link "Rate Information" at bounding box center [107, 307] width 215 height 42
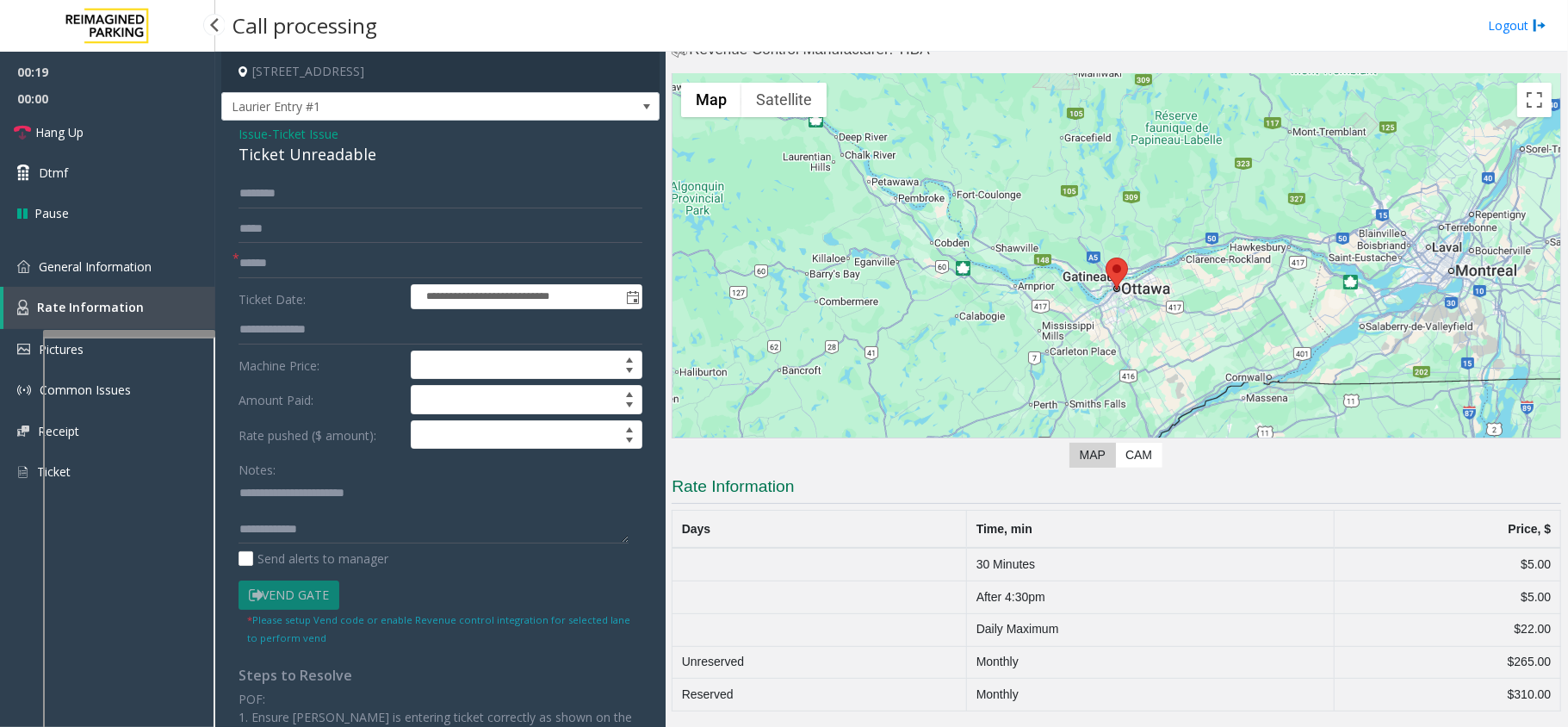
scroll to position [43, 0]
click at [264, 263] on input "text" at bounding box center [440, 264] width 404 height 30
click at [252, 255] on input "text" at bounding box center [440, 264] width 404 height 30
click at [135, 266] on span "General Information" at bounding box center [96, 266] width 113 height 17
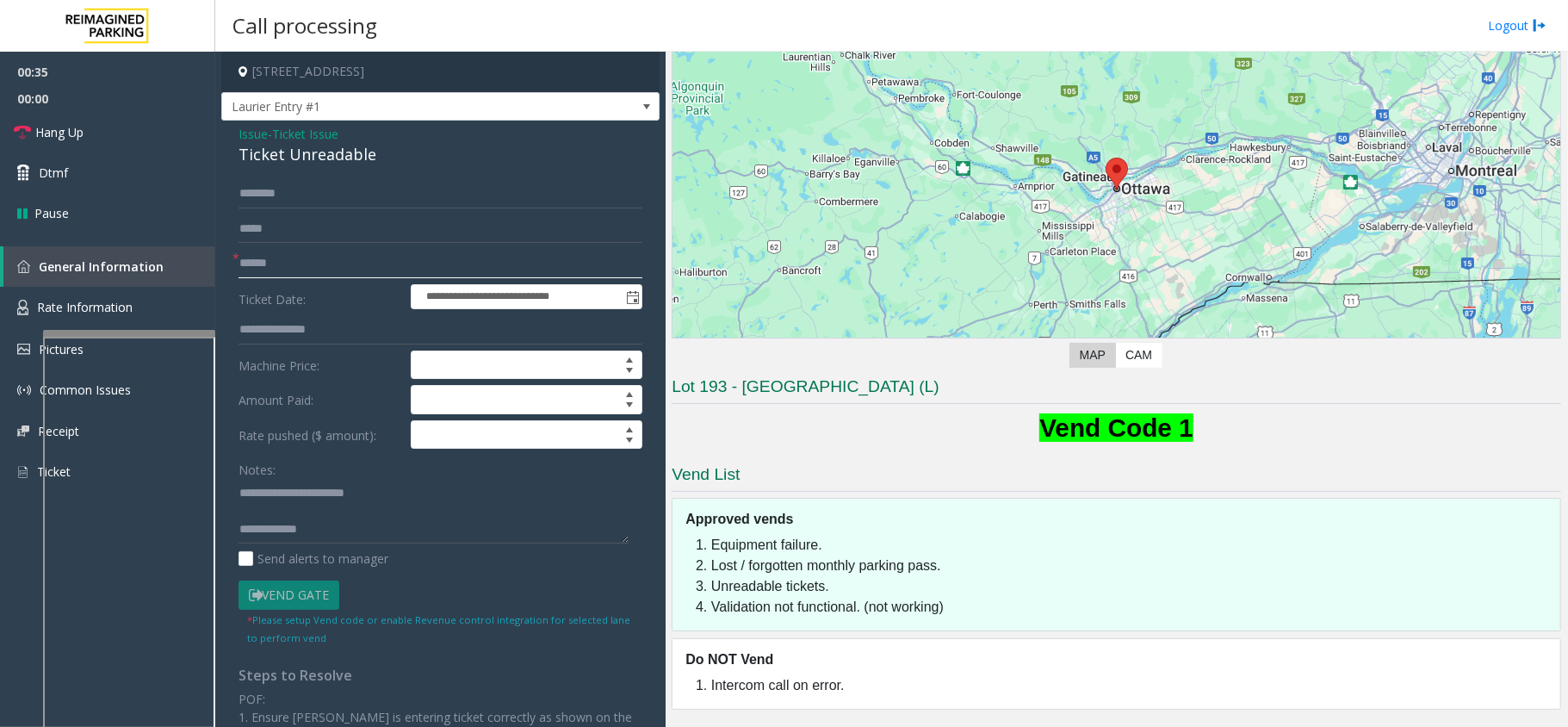
click at [242, 259] on input "text" at bounding box center [440, 264] width 404 height 30
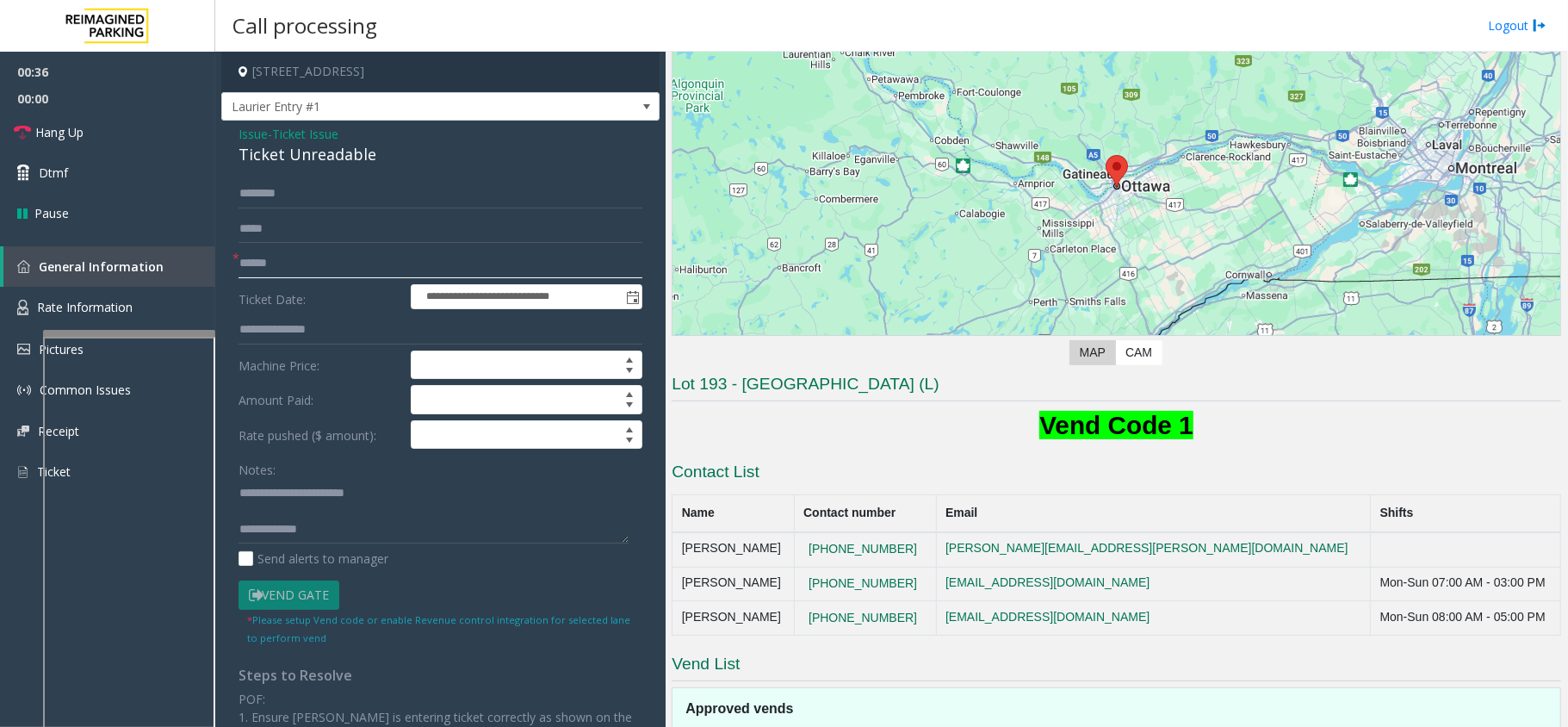
scroll to position [338, 0]
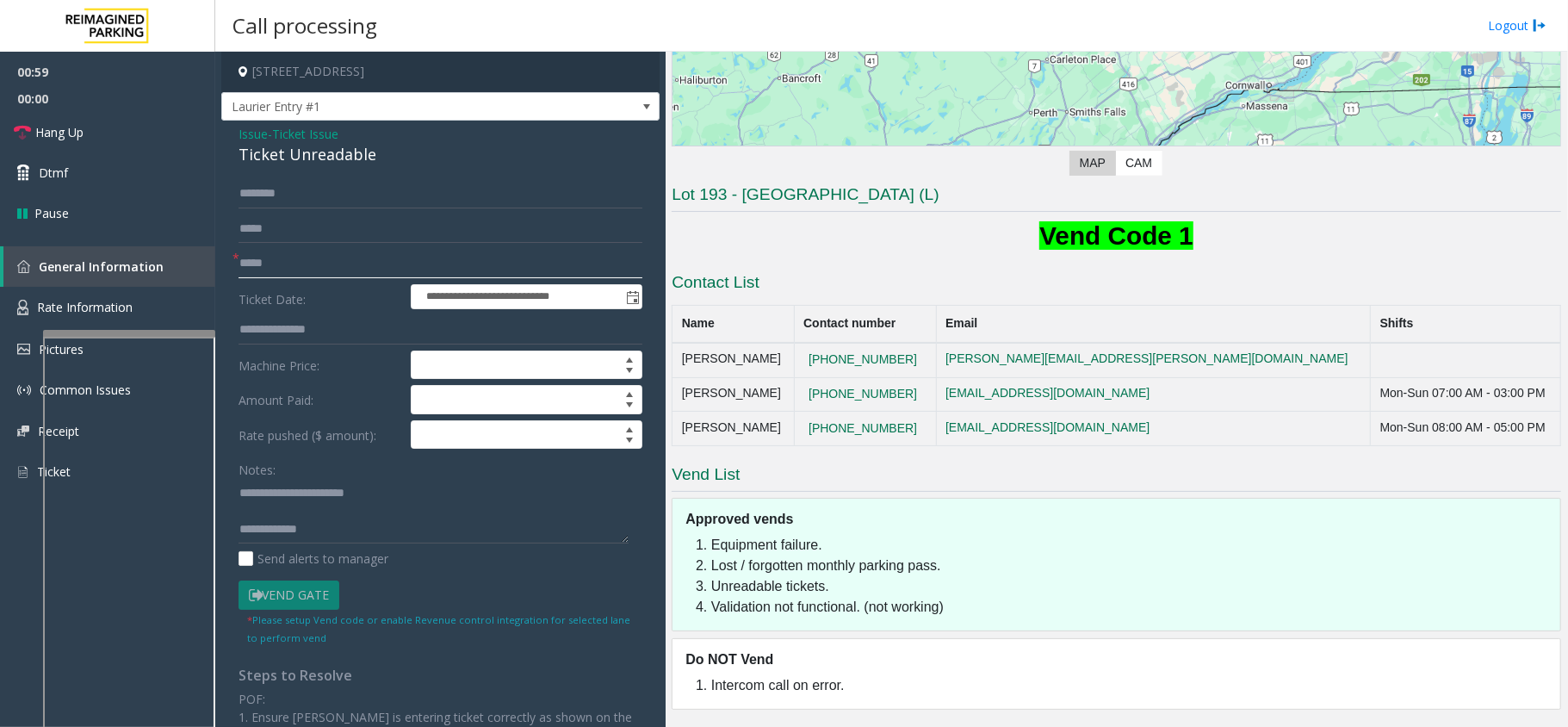
type input "*****"
click at [358, 508] on textarea at bounding box center [433, 511] width 390 height 64
click at [314, 128] on span "Ticket Issue" at bounding box center [305, 133] width 66 height 18
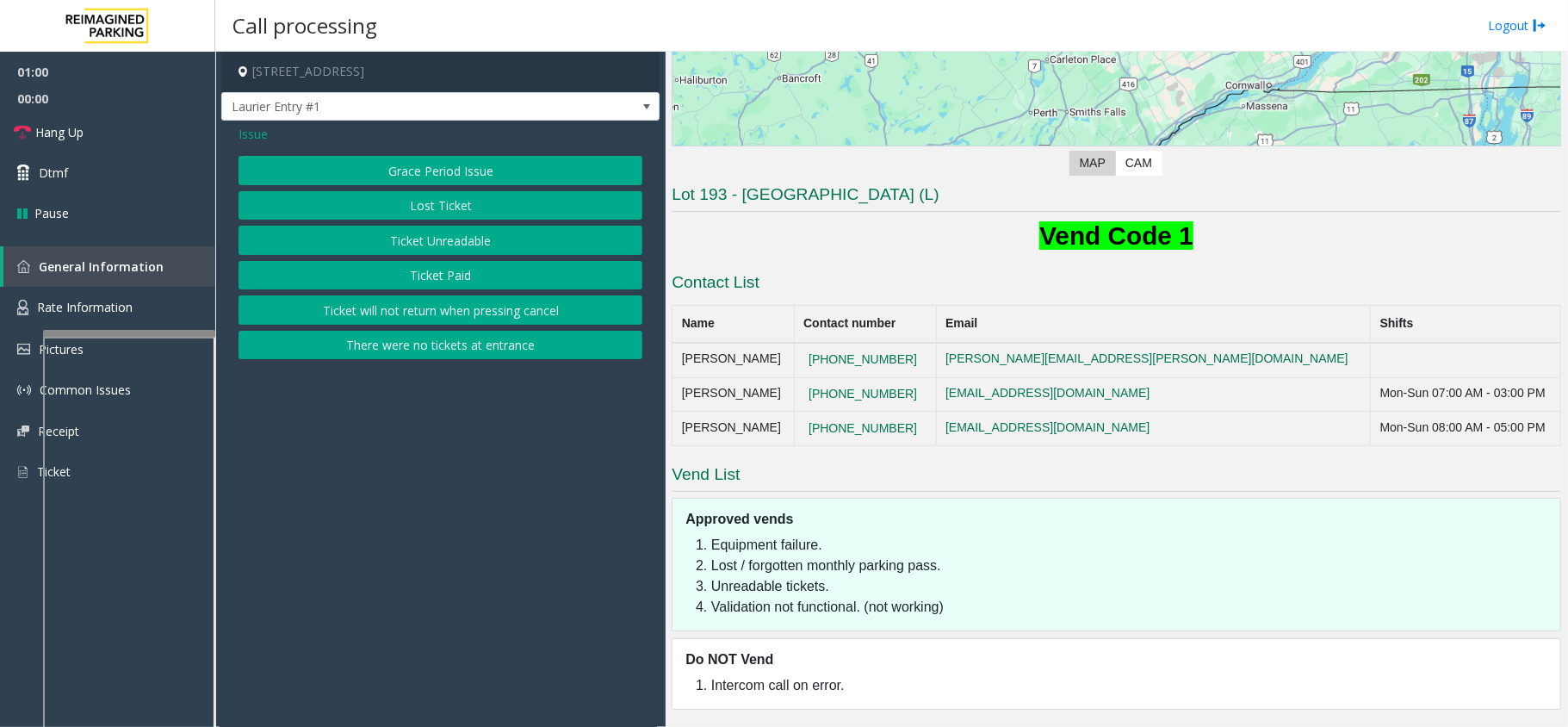
click at [272, 138] on div "Issue" at bounding box center [440, 133] width 404 height 18
click at [262, 141] on span "Issue" at bounding box center [253, 133] width 30 height 18
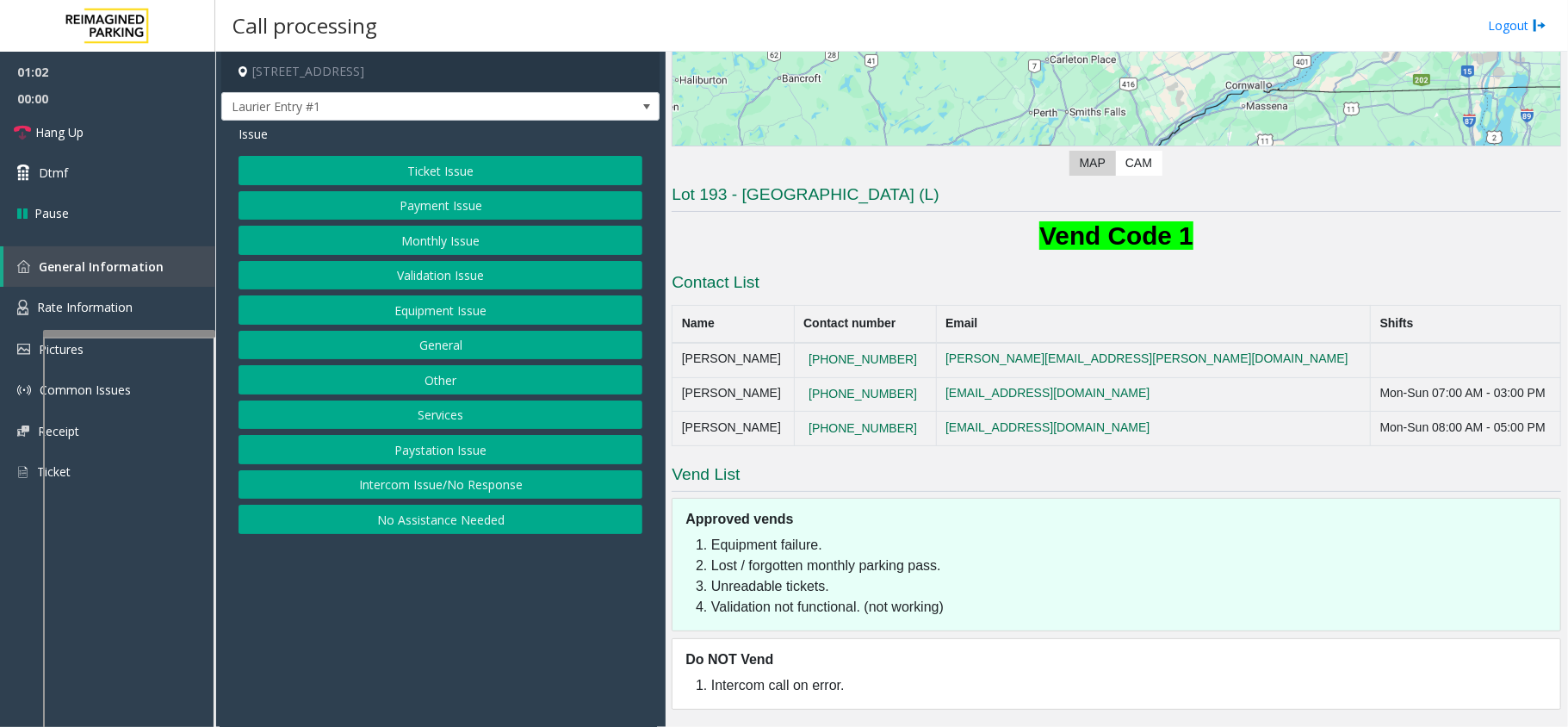
click at [415, 306] on button "Equipment Issue" at bounding box center [440, 310] width 404 height 30
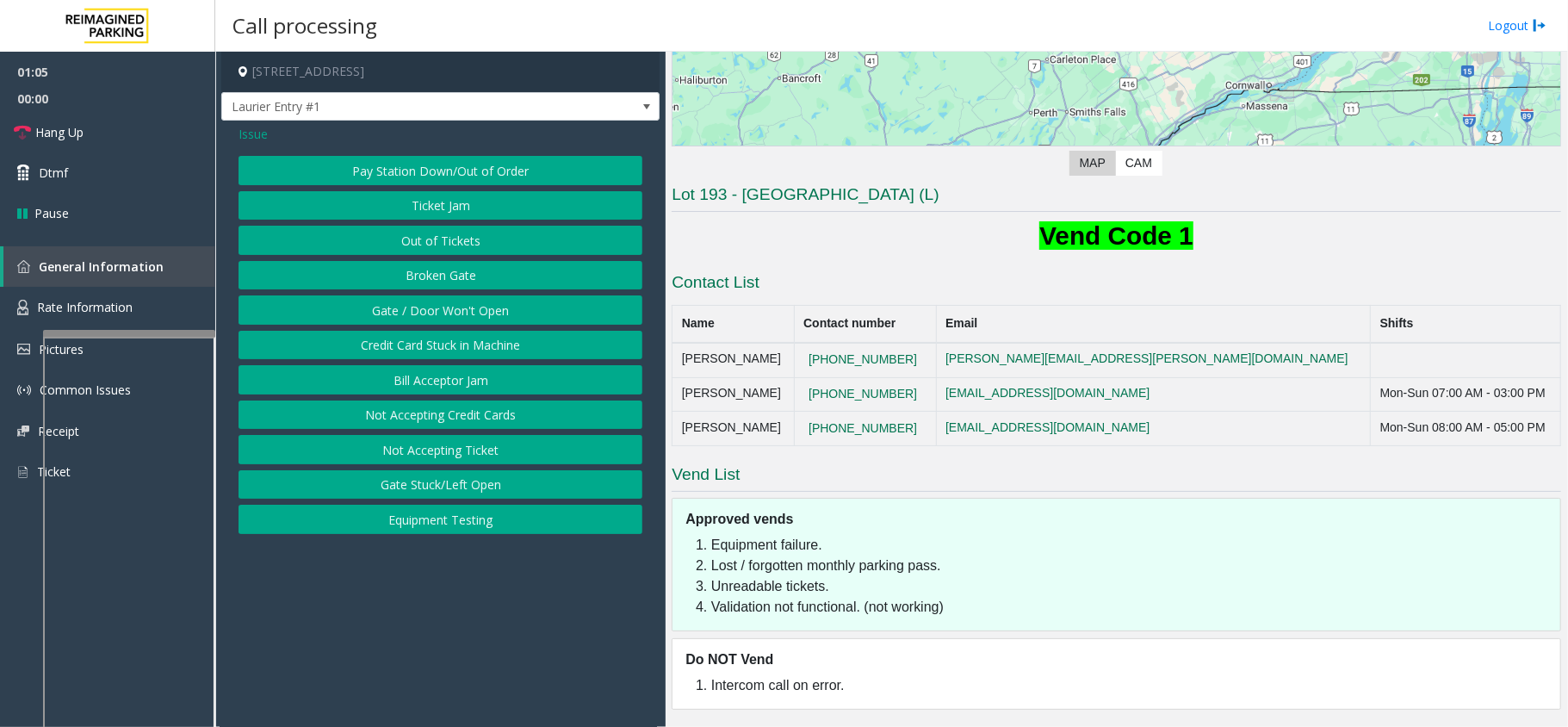
click at [438, 306] on button "Gate / Door Won't Open" at bounding box center [440, 310] width 404 height 30
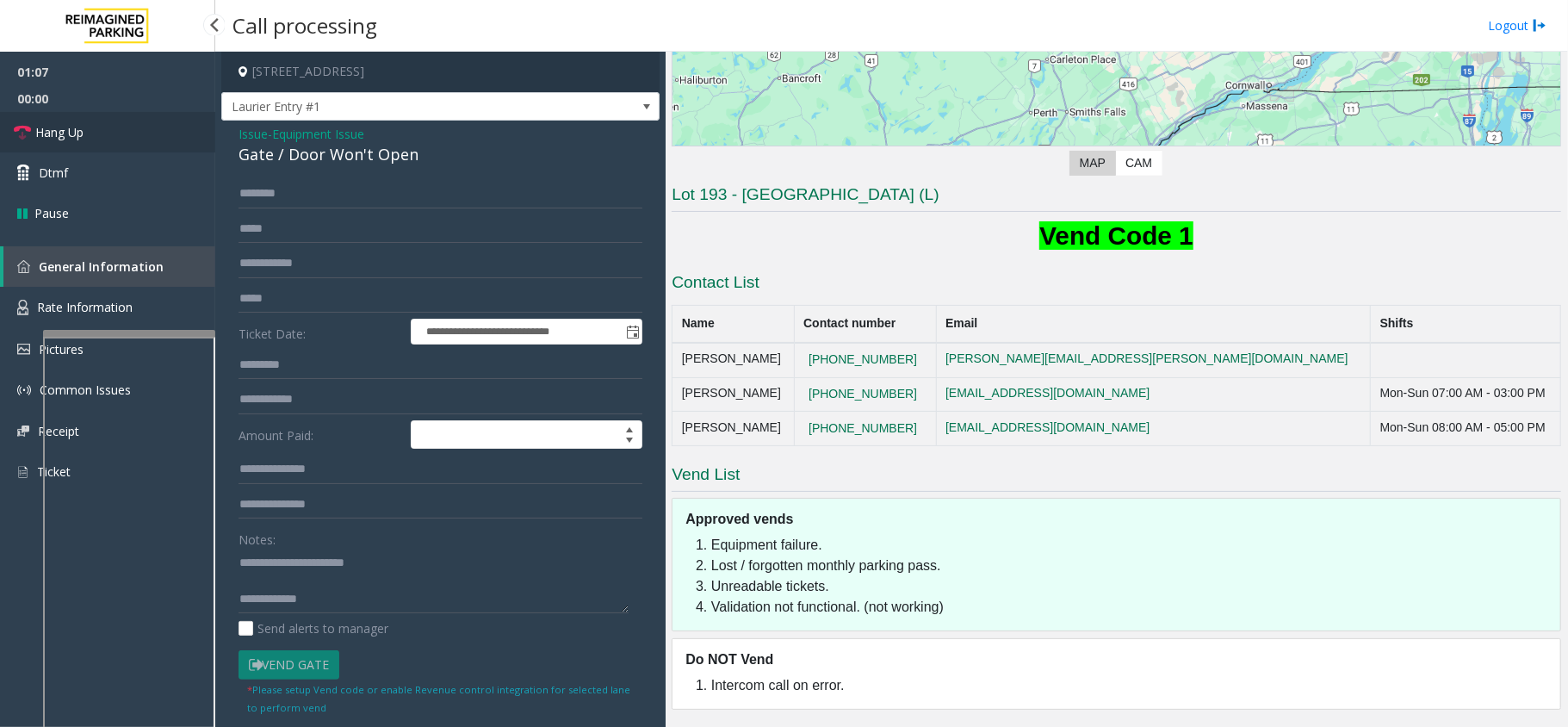
click at [174, 134] on link "Hang Up" at bounding box center [107, 132] width 215 height 41
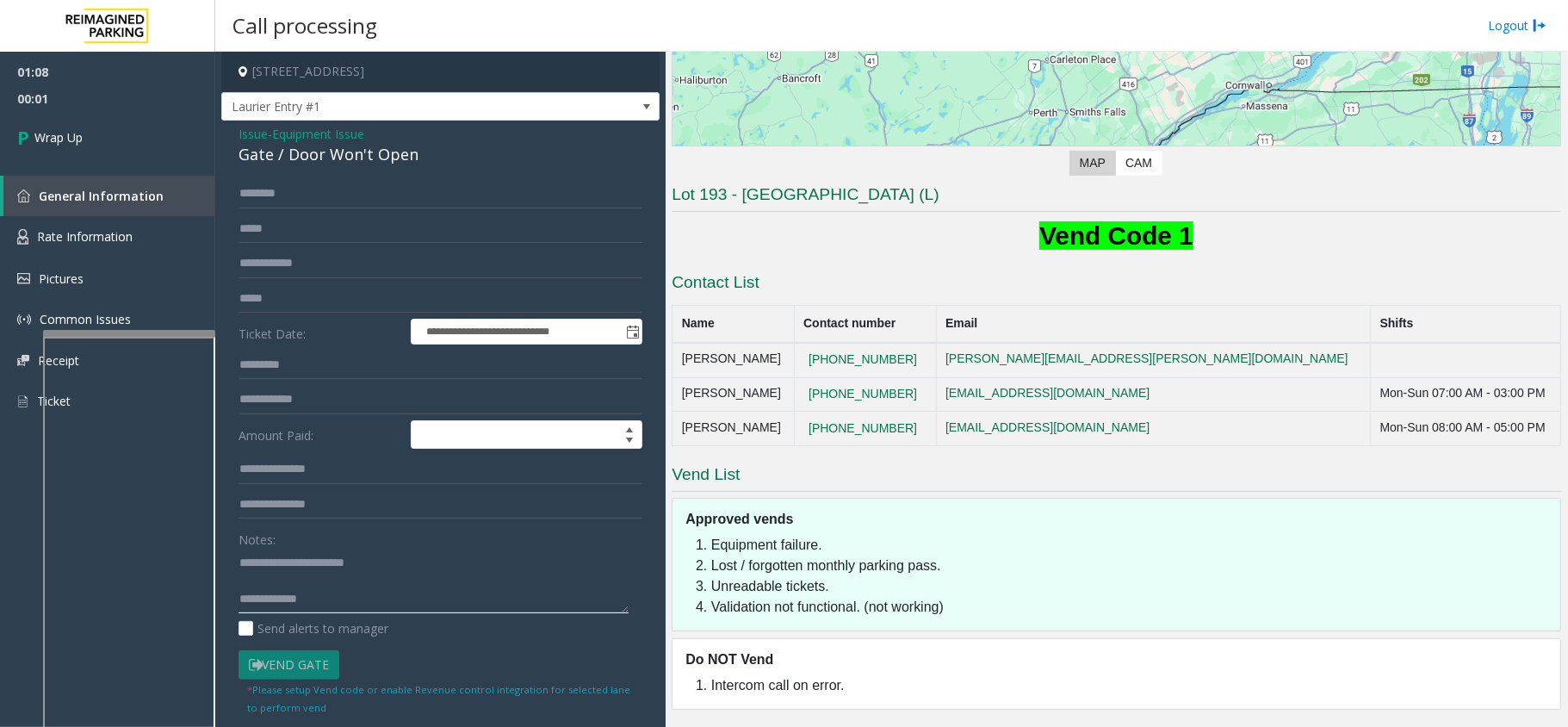
drag, startPoint x: 272, startPoint y: 562, endPoint x: 299, endPoint y: 562, distance: 27.0
click at [299, 562] on textarea at bounding box center [433, 581] width 390 height 64
click at [285, 560] on textarea at bounding box center [433, 581] width 390 height 64
drag, startPoint x: 278, startPoint y: 562, endPoint x: 391, endPoint y: 562, distance: 113.0
click at [391, 562] on textarea at bounding box center [433, 581] width 390 height 64
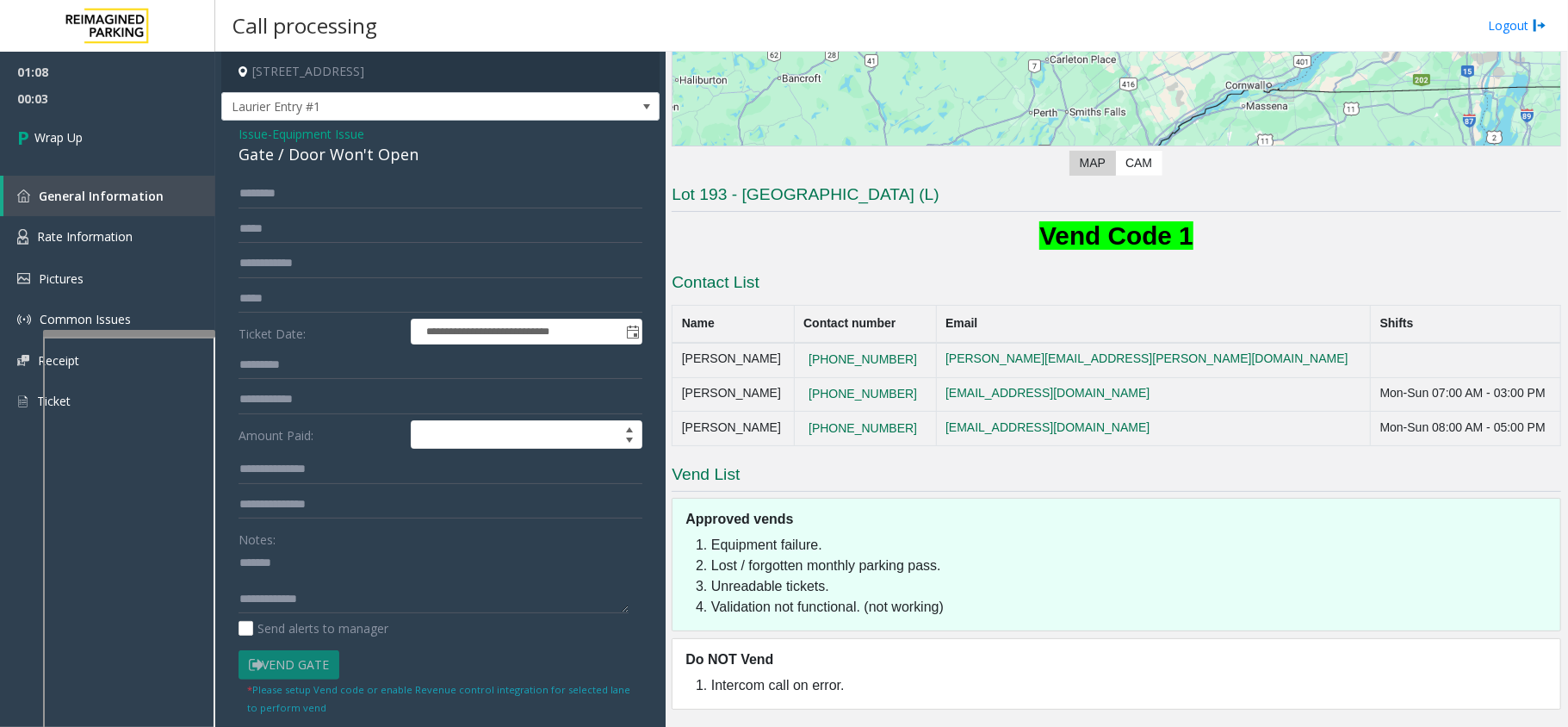
click at [324, 152] on div "Gate / Door Won't Open" at bounding box center [440, 154] width 404 height 24
copy div "Gate / Door Won't Open"
click at [322, 544] on div "Notes:" at bounding box center [440, 569] width 404 height 89
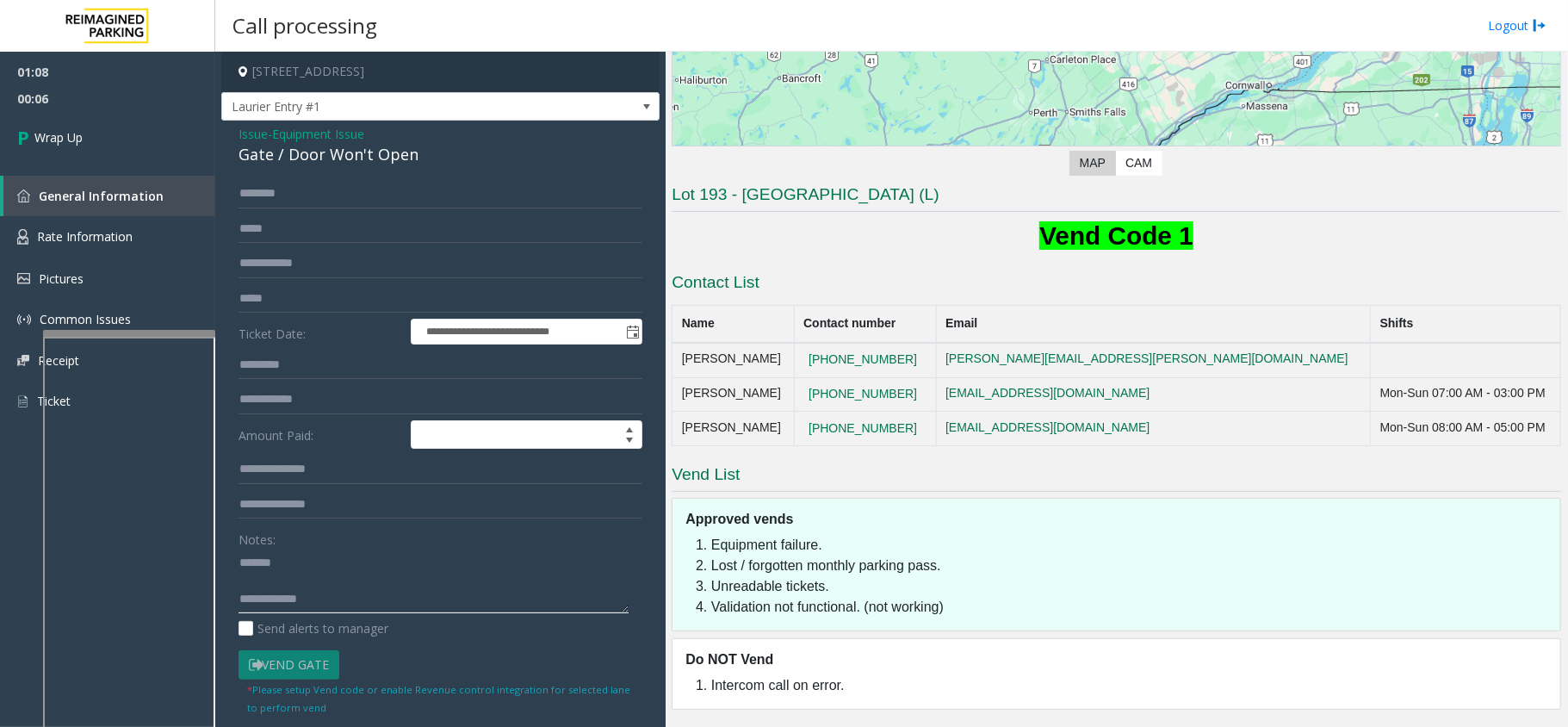
click at [320, 549] on textarea at bounding box center [433, 581] width 390 height 64
paste textarea "**********"
click at [341, 589] on textarea at bounding box center [433, 581] width 390 height 64
click at [343, 576] on textarea at bounding box center [433, 581] width 390 height 64
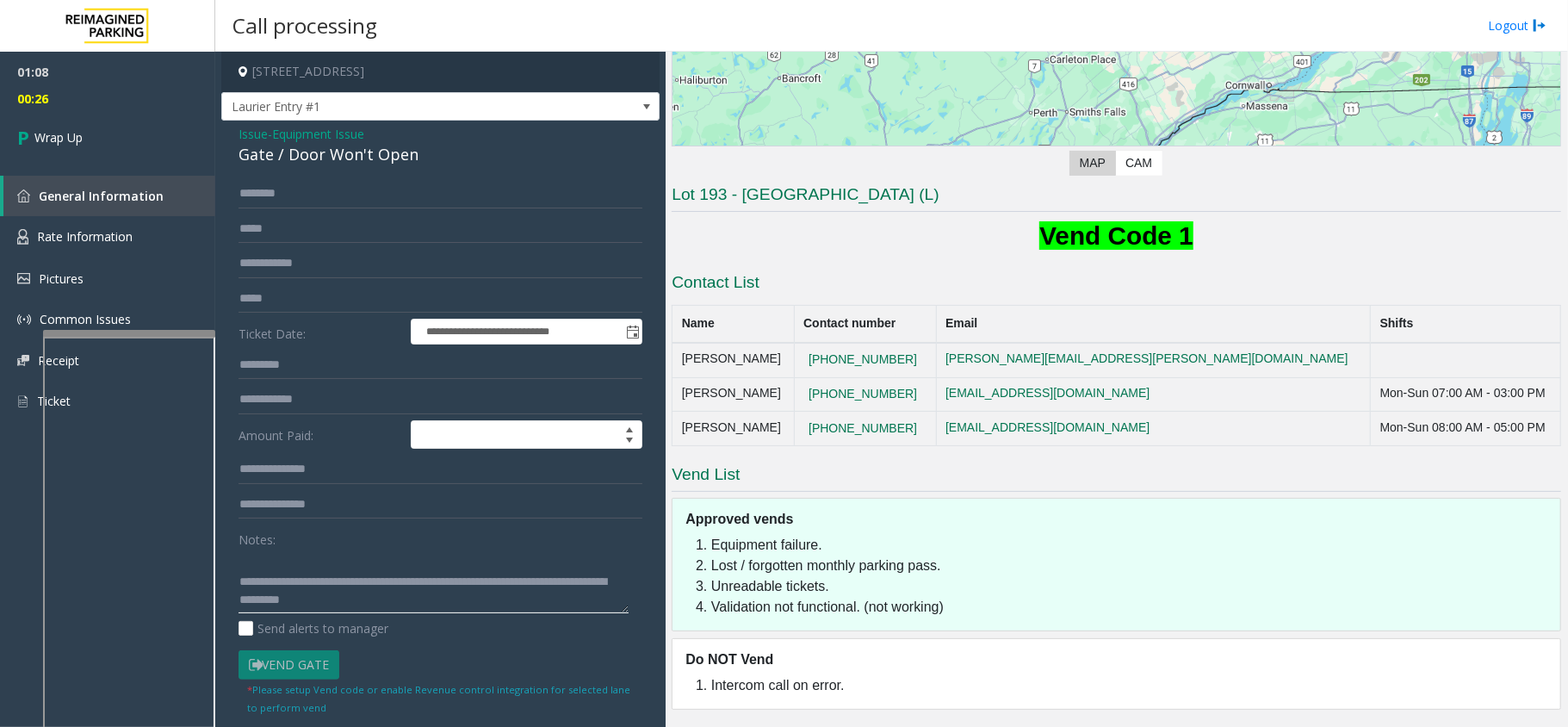
click at [377, 602] on textarea at bounding box center [433, 581] width 390 height 64
type textarea "**********"
click at [152, 138] on link "Wrap Up" at bounding box center [107, 138] width 215 height 50
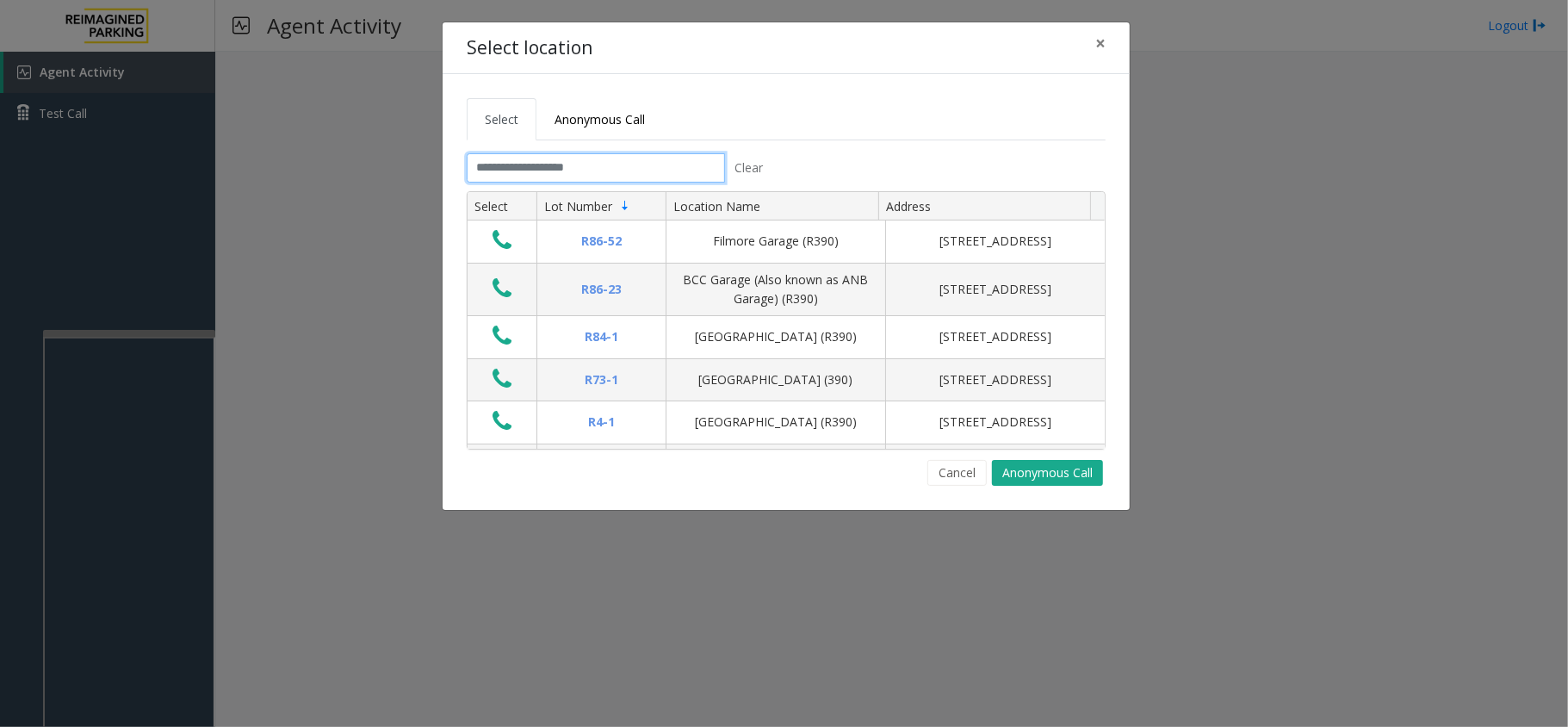
click at [499, 172] on input "text" at bounding box center [595, 168] width 258 height 30
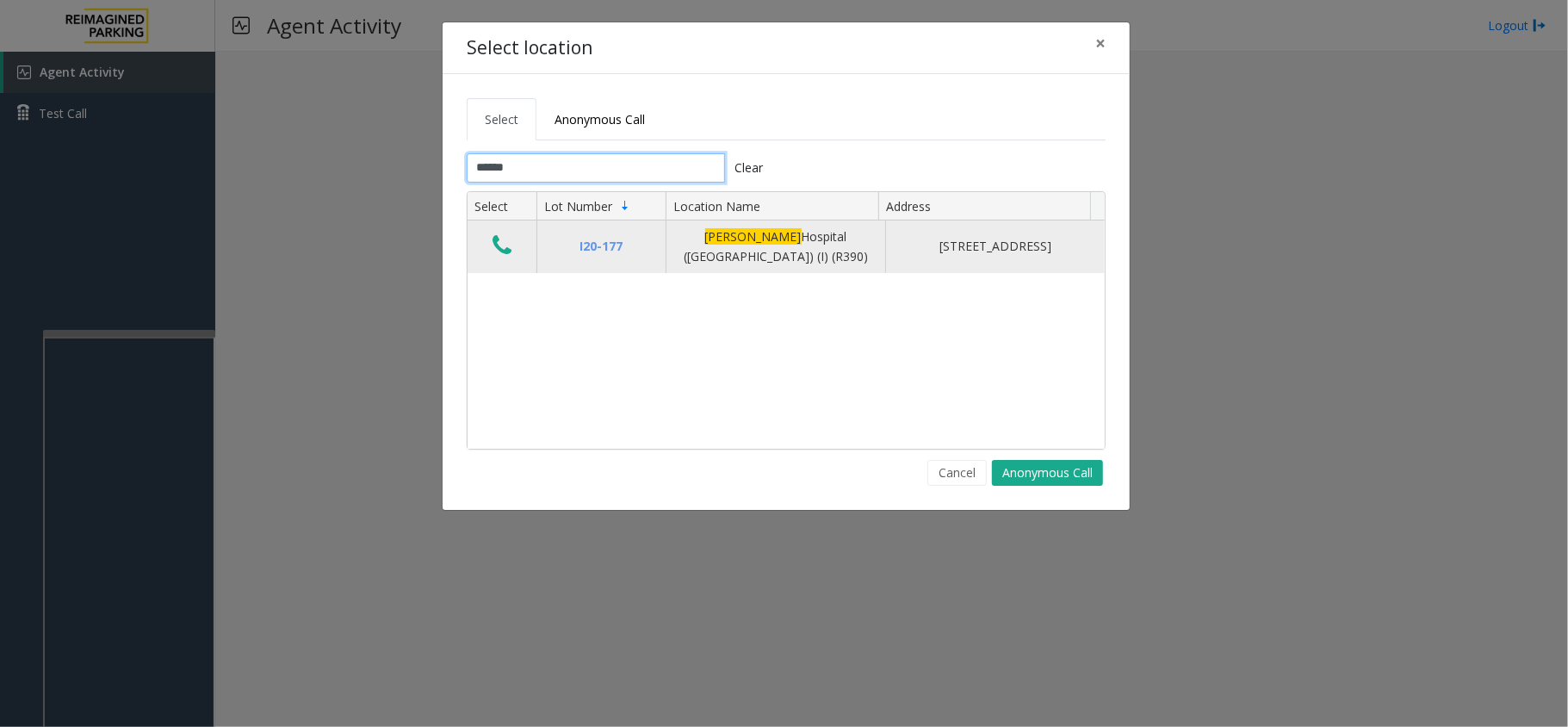
type input "******"
click at [511, 242] on icon "Data table" at bounding box center [502, 246] width 19 height 24
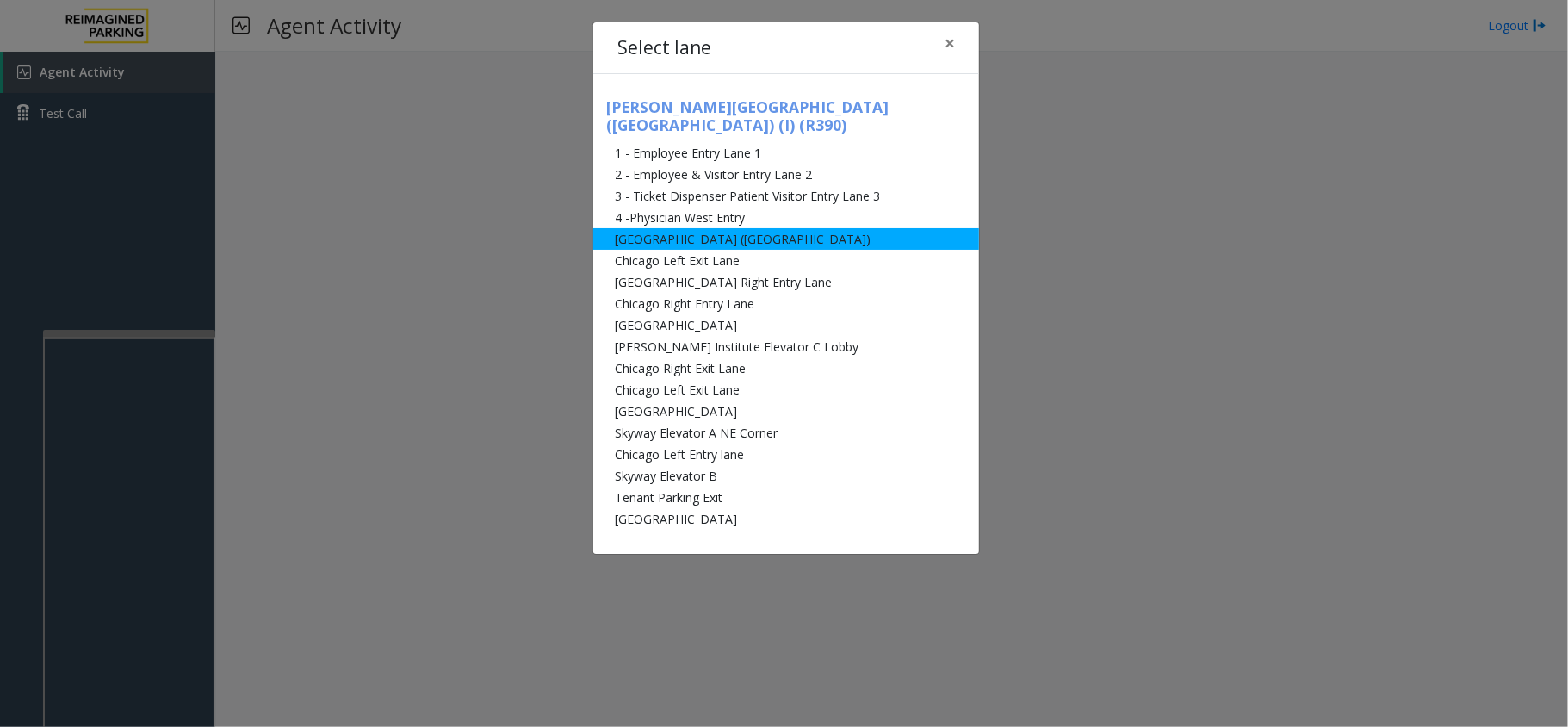
click at [647, 228] on li "[GEOGRAPHIC_DATA] ([GEOGRAPHIC_DATA])" at bounding box center [786, 239] width 385 height 22
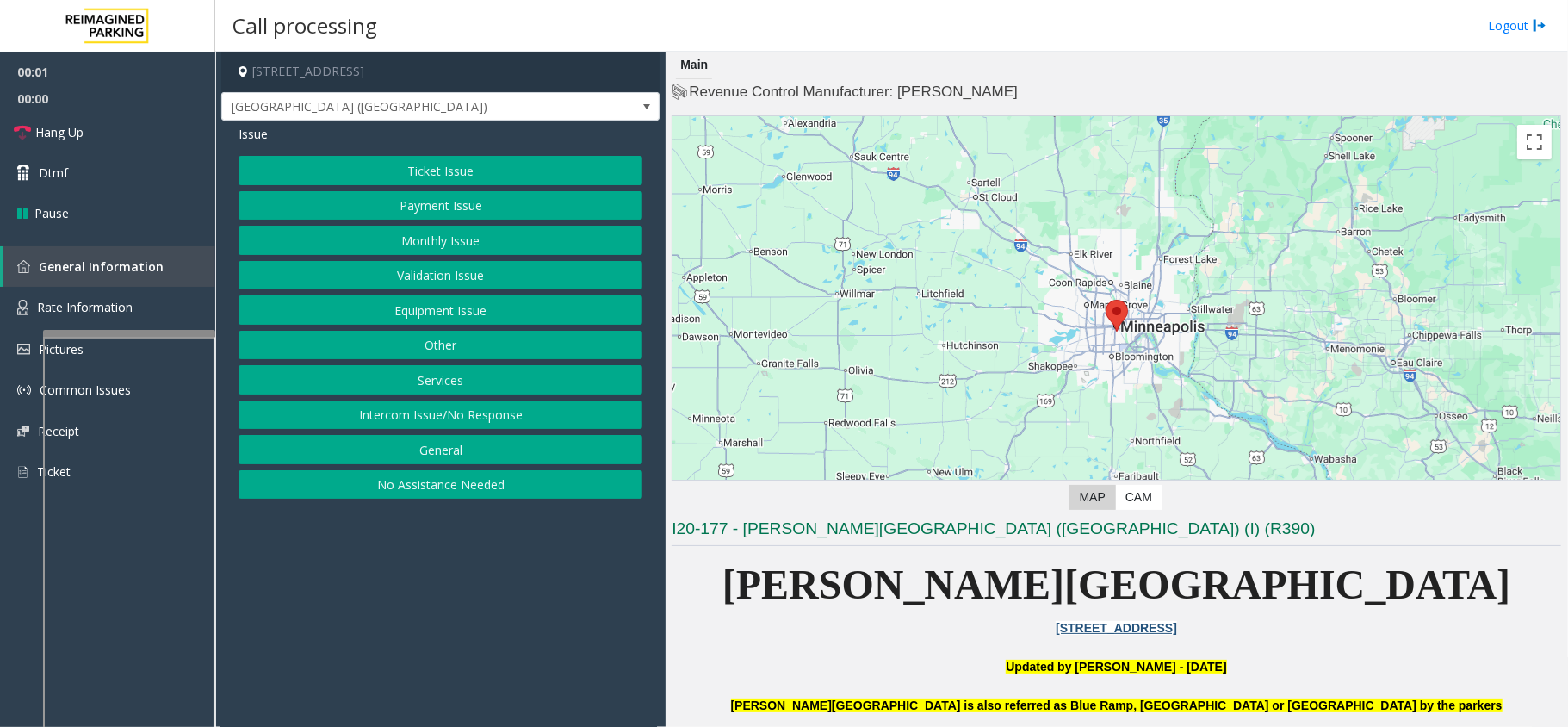
scroll to position [115, 0]
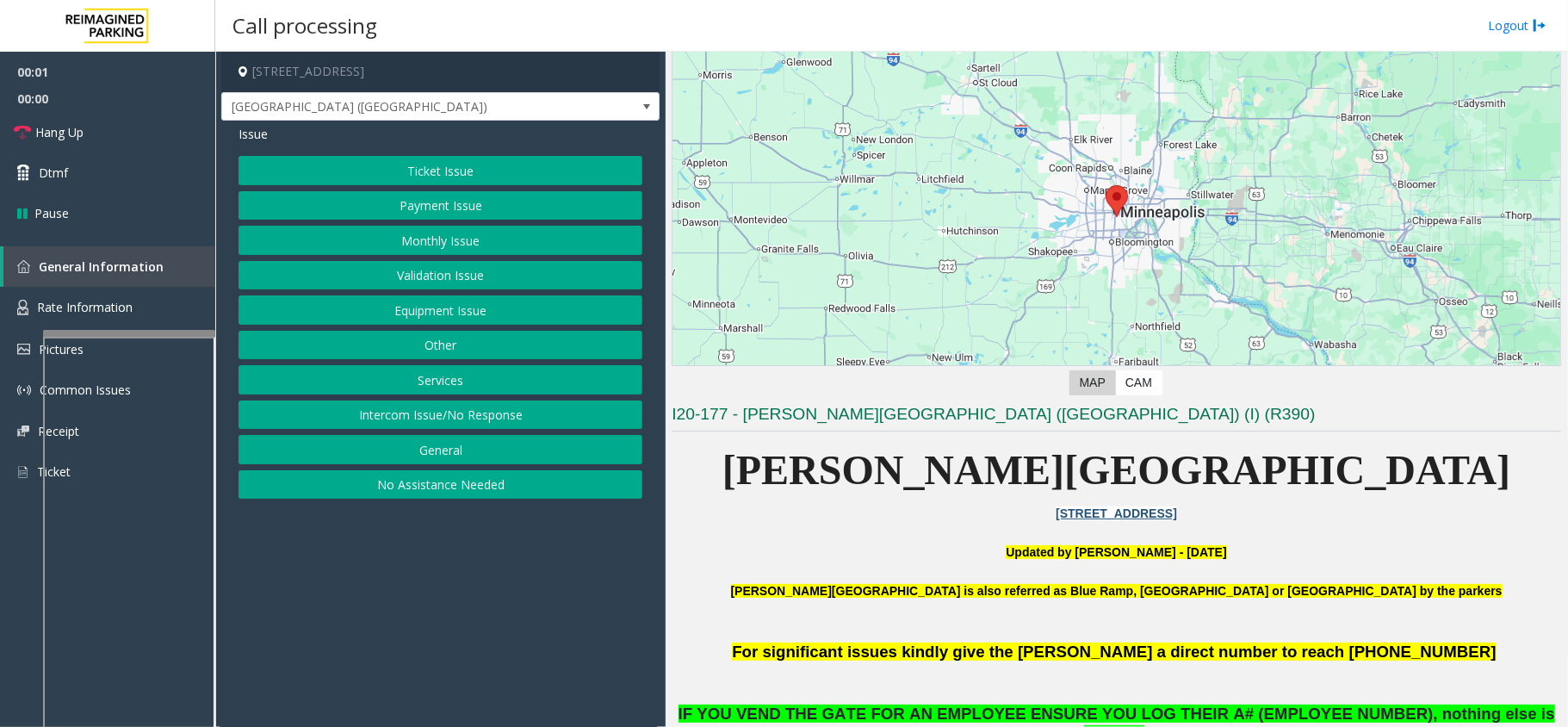
click at [507, 179] on button "Ticket Issue" at bounding box center [440, 171] width 404 height 30
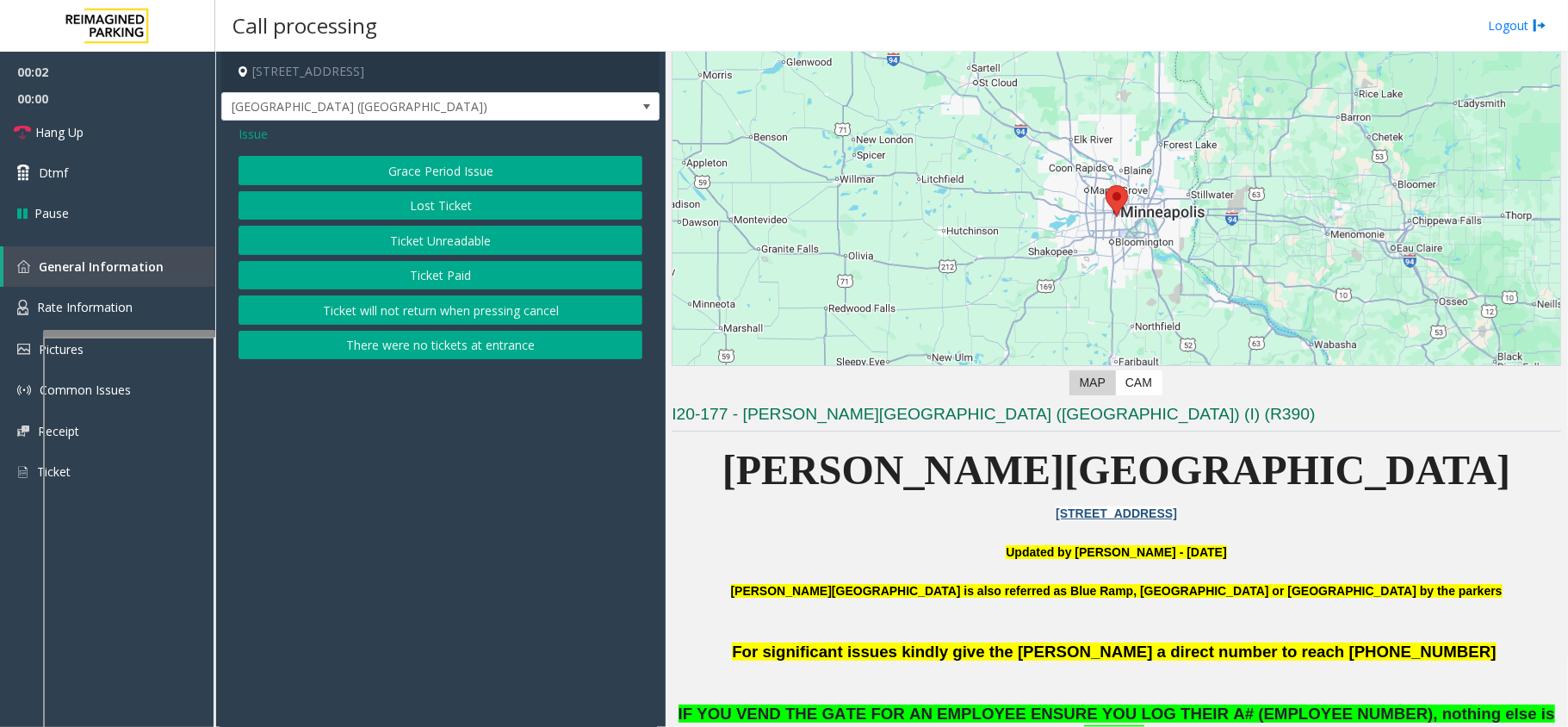
click at [443, 286] on button "Ticket Paid" at bounding box center [440, 276] width 404 height 30
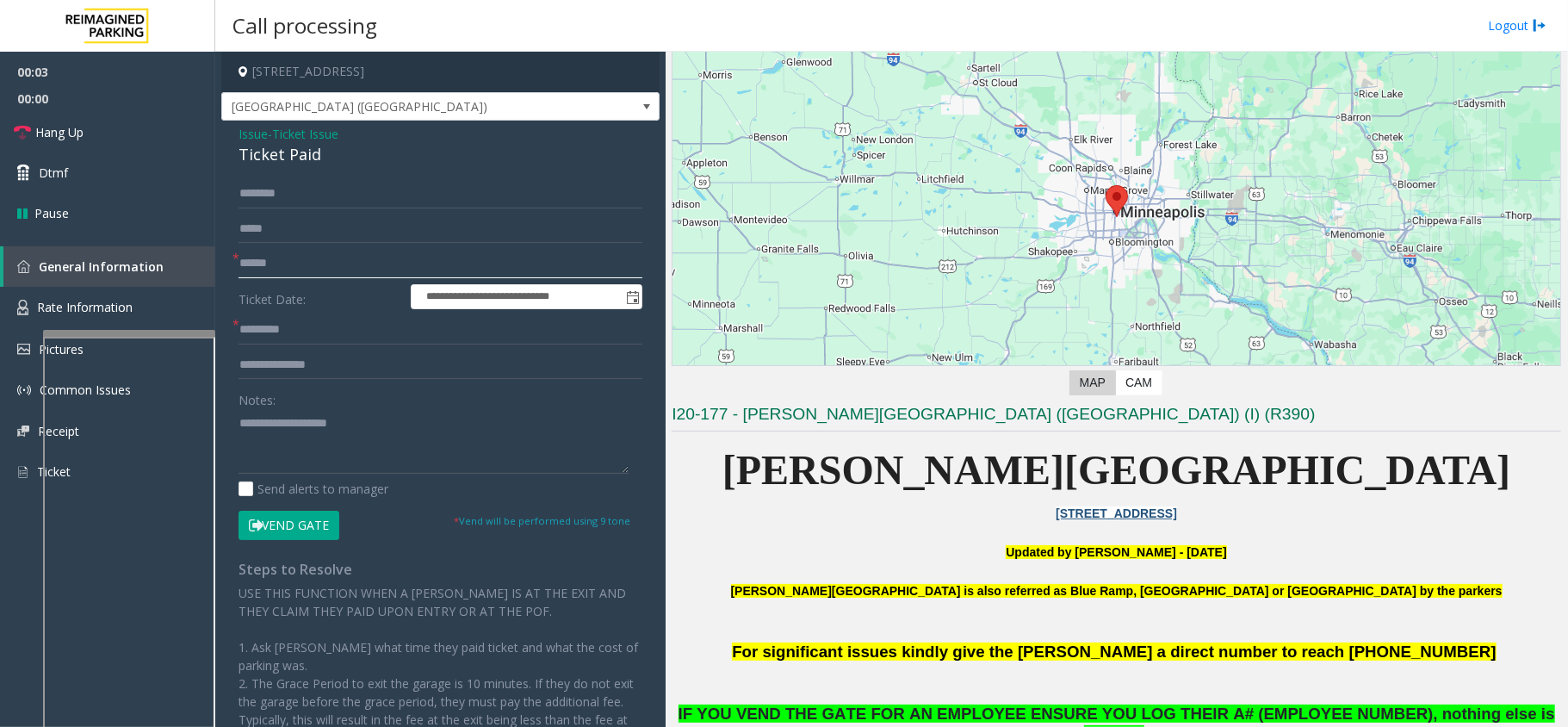
click at [276, 264] on input "text" at bounding box center [440, 264] width 404 height 30
click at [269, 153] on div "Ticket Paid" at bounding box center [440, 154] width 404 height 24
type textarea "**********"
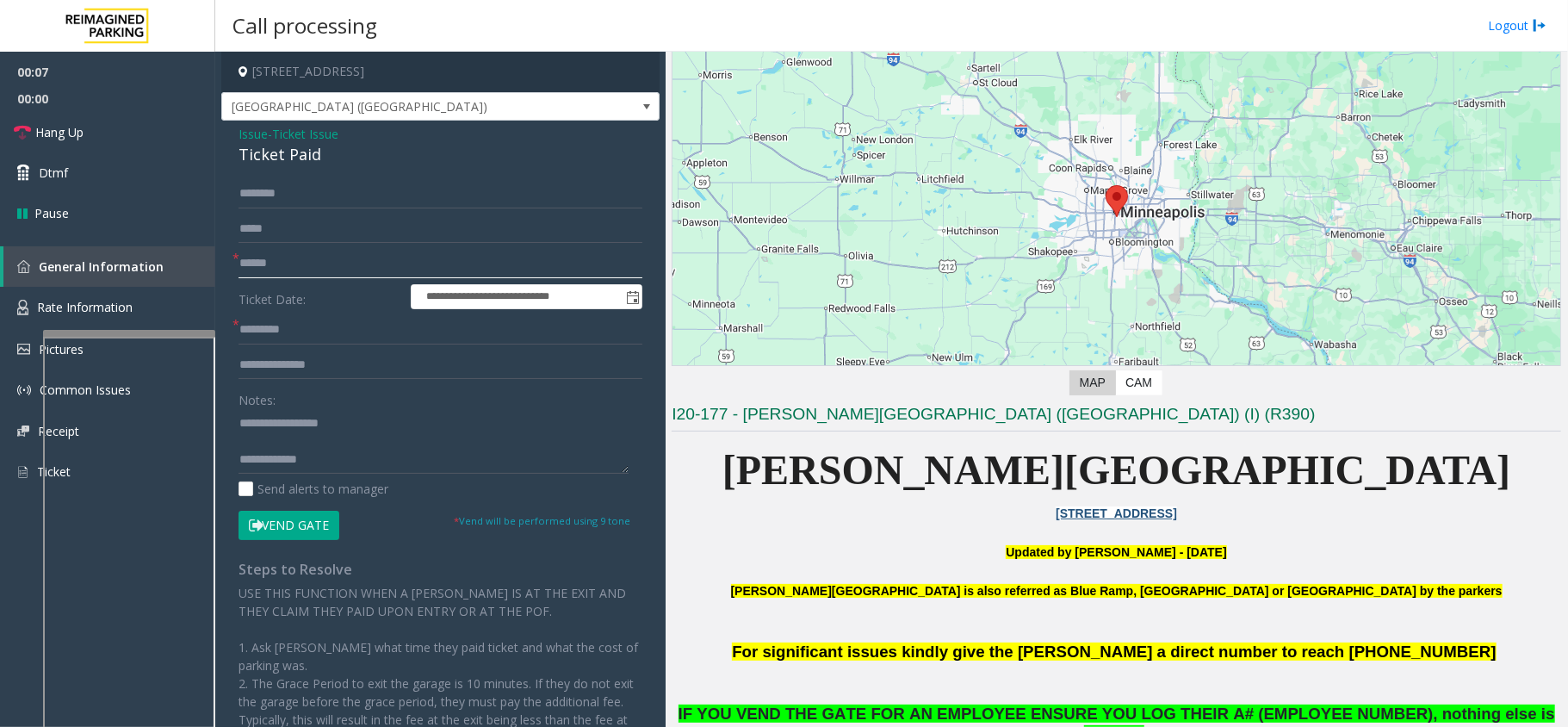
click at [312, 260] on input "text" at bounding box center [440, 264] width 404 height 30
type input "*********"
click at [415, 342] on input "text" at bounding box center [440, 330] width 404 height 30
click at [285, 445] on textarea at bounding box center [433, 441] width 390 height 64
type textarea "**********"
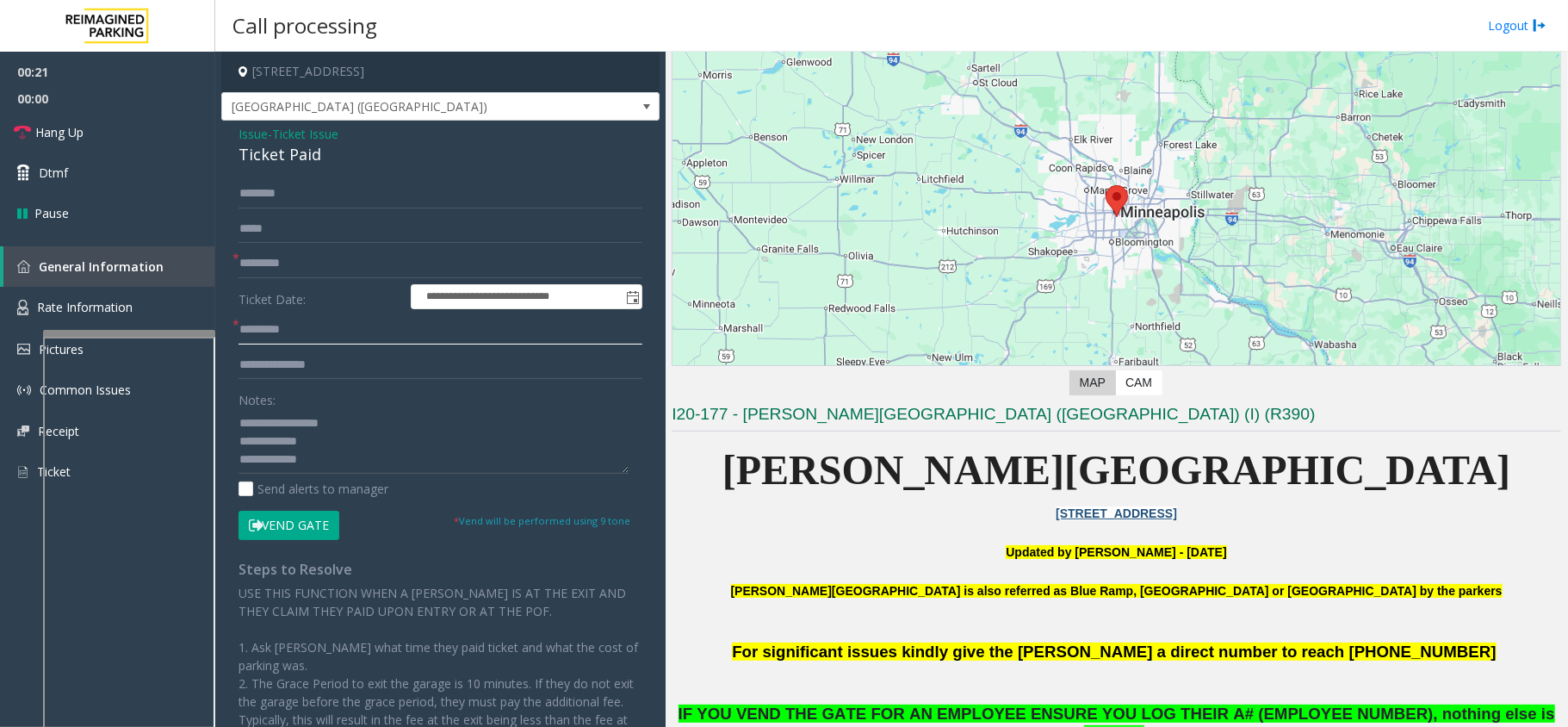
click at [283, 334] on input "text" at bounding box center [440, 330] width 404 height 30
type input "***"
click at [318, 443] on textarea at bounding box center [433, 441] width 390 height 64
click at [408, 410] on textarea at bounding box center [433, 441] width 390 height 64
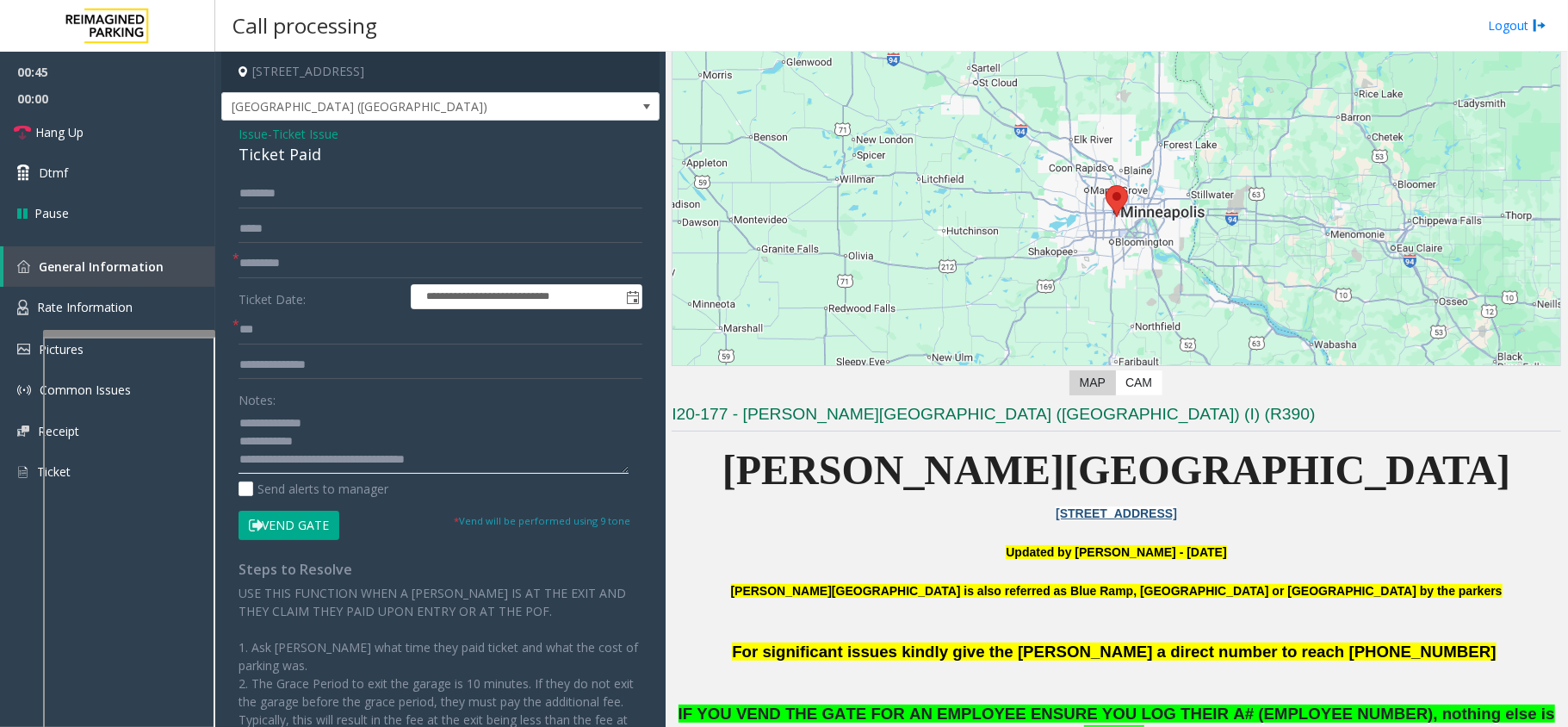
scroll to position [0, 0]
click at [343, 447] on textarea at bounding box center [433, 441] width 390 height 64
type textarea "**********"
click at [285, 193] on input "text" at bounding box center [440, 194] width 404 height 30
type input "*"
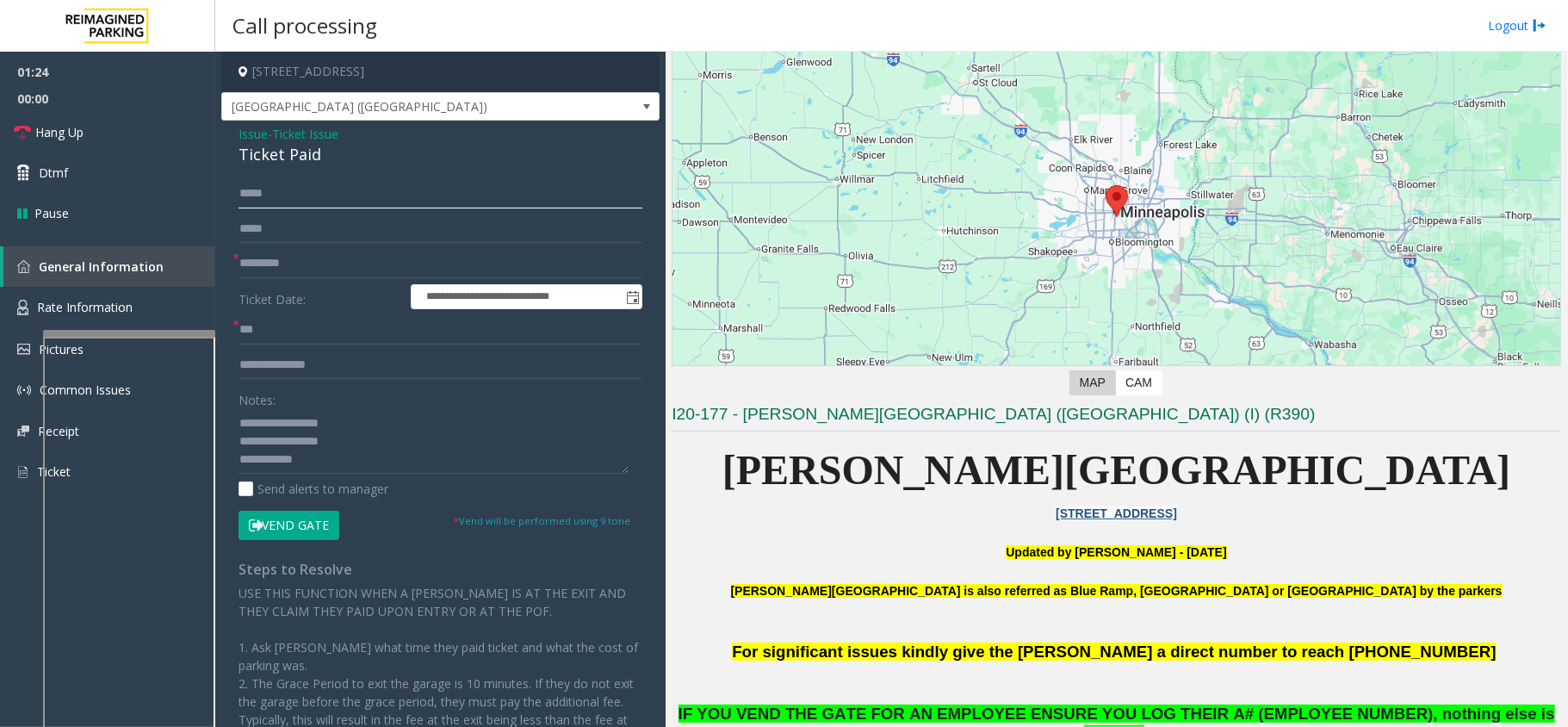
type input "*****"
click at [301, 512] on button "Vend Gate" at bounding box center [289, 526] width 101 height 30
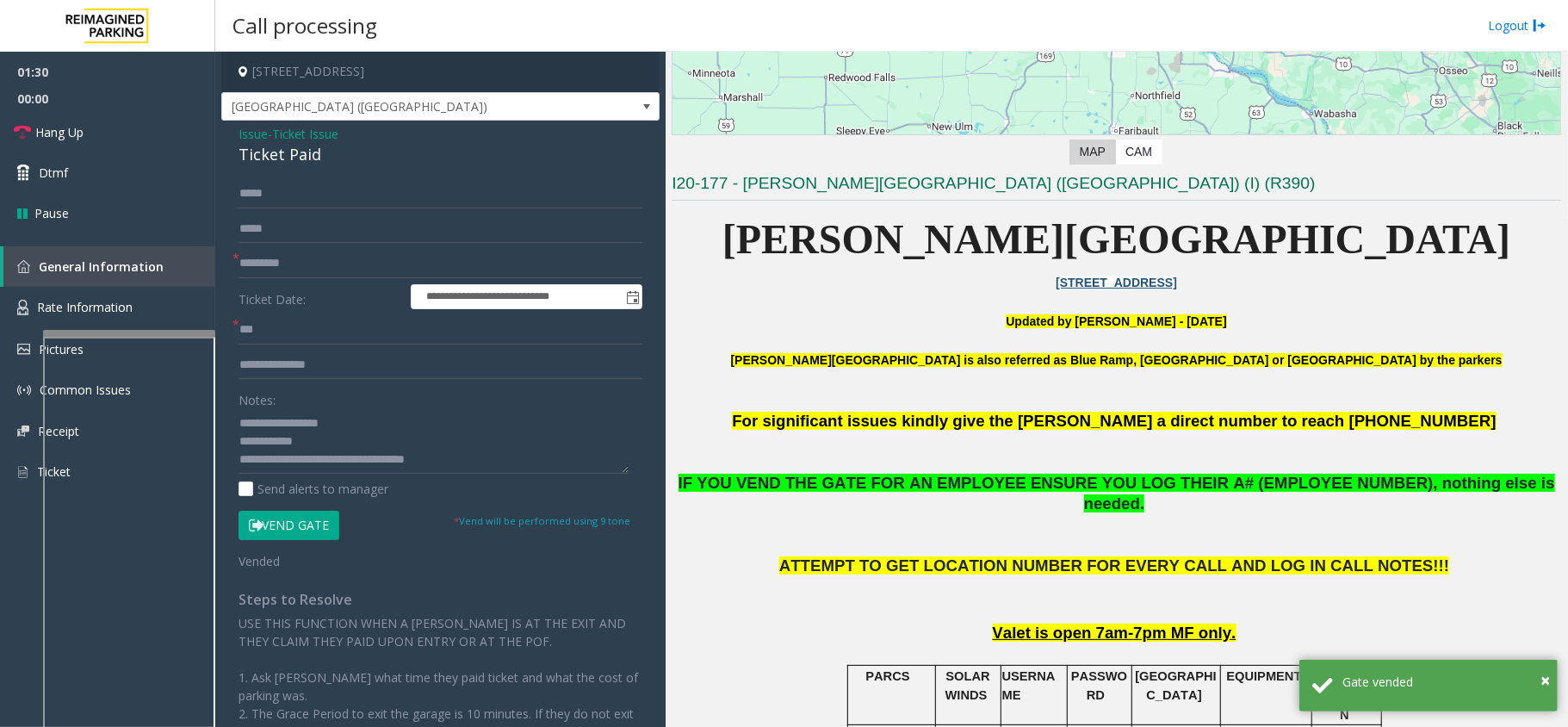
scroll to position [345, 0]
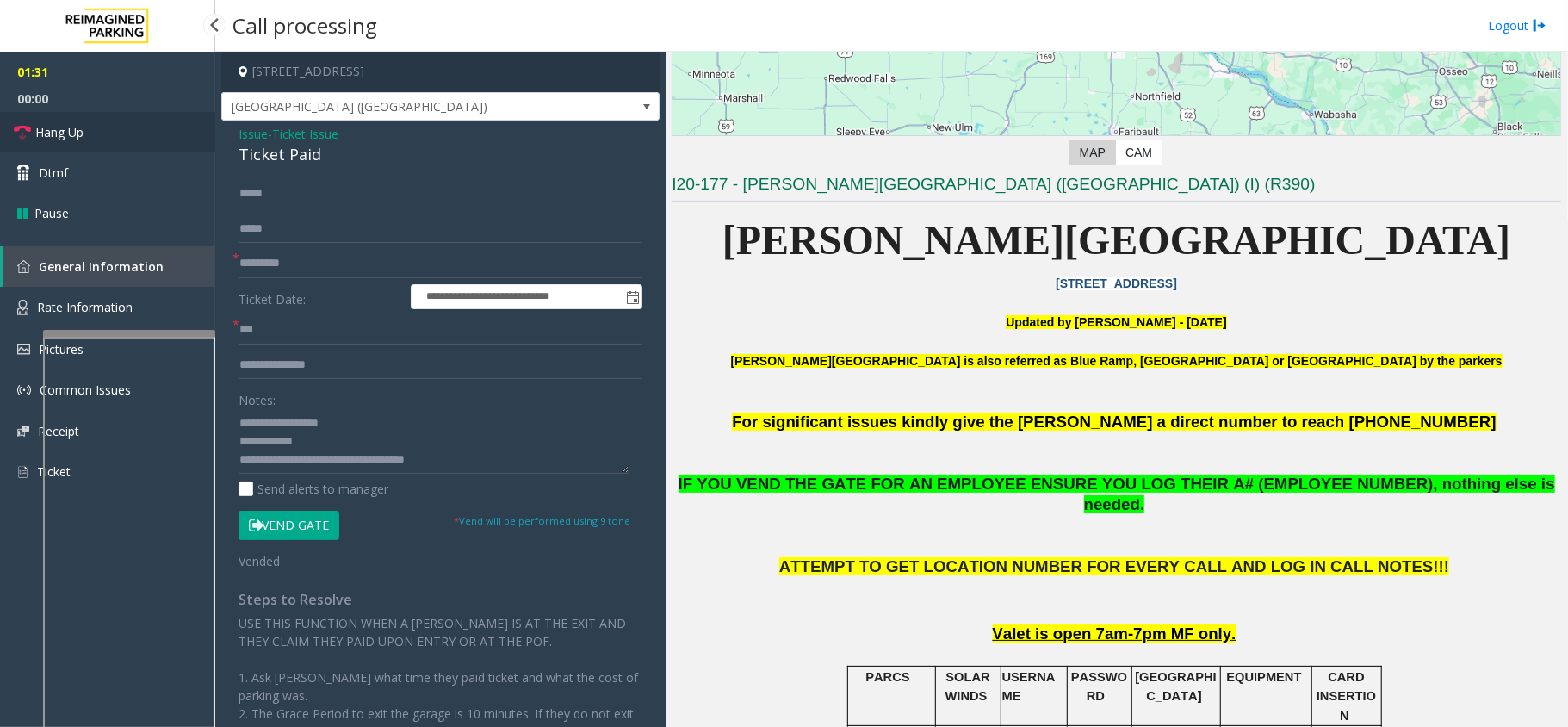
click at [138, 118] on link "Hang Up" at bounding box center [107, 132] width 215 height 41
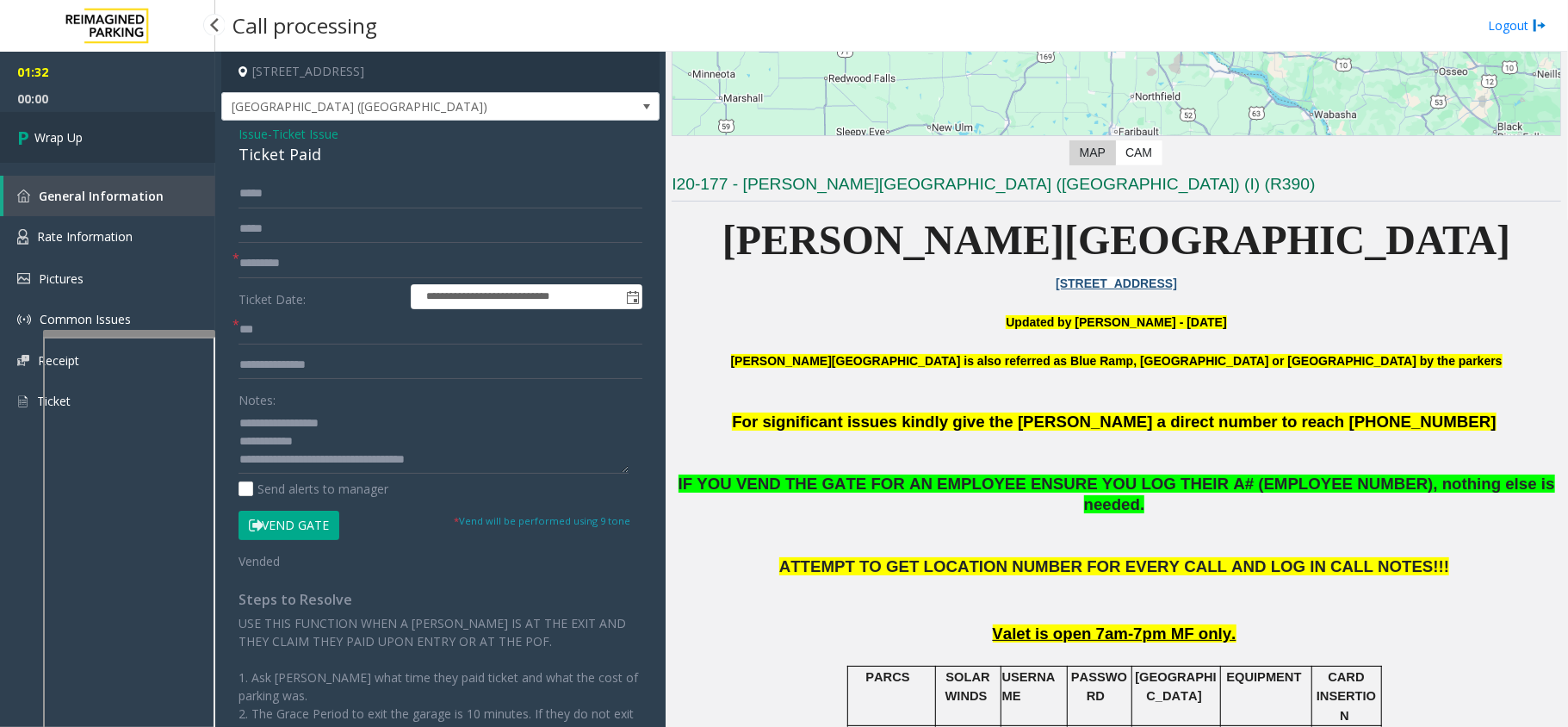
click at [109, 138] on link "Wrap Up" at bounding box center [107, 138] width 215 height 50
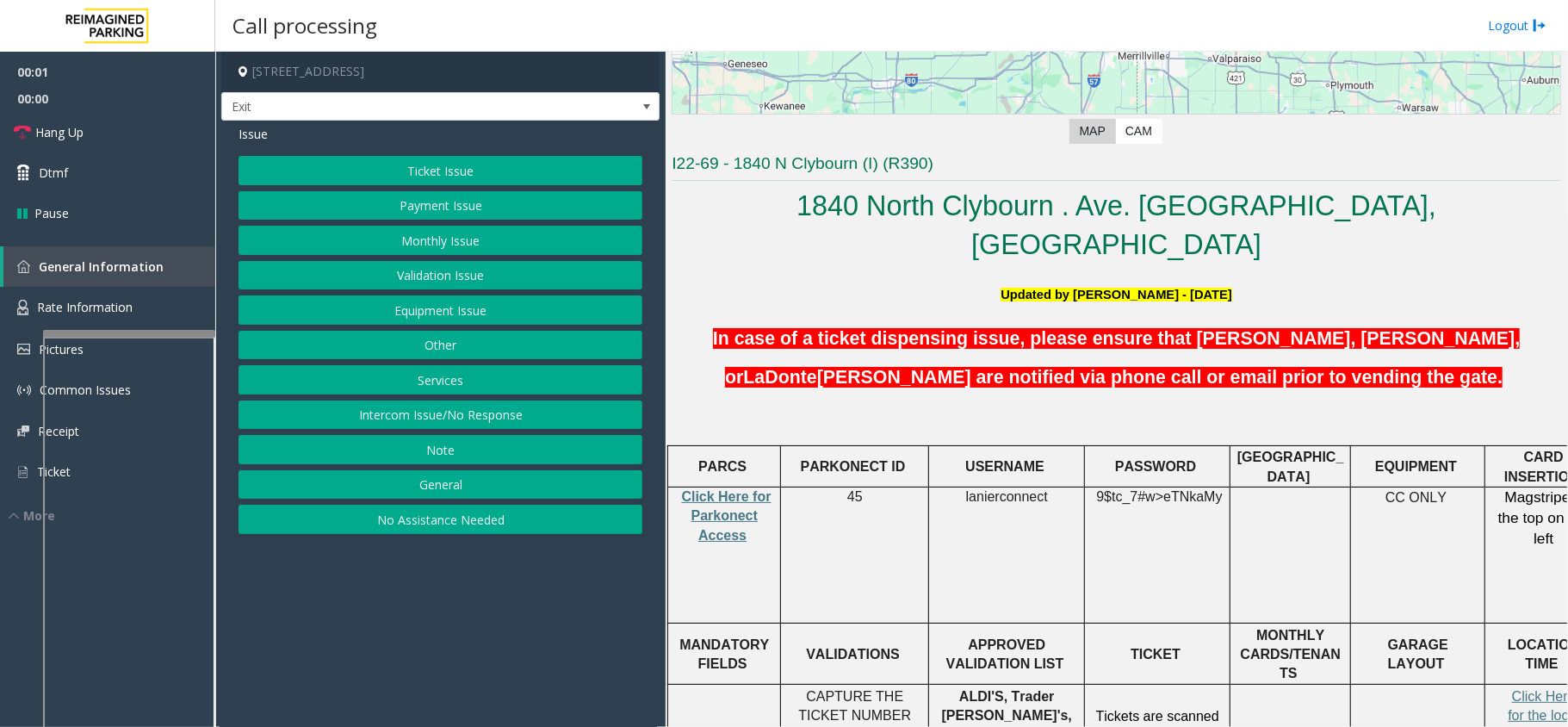
scroll to position [345, 0]
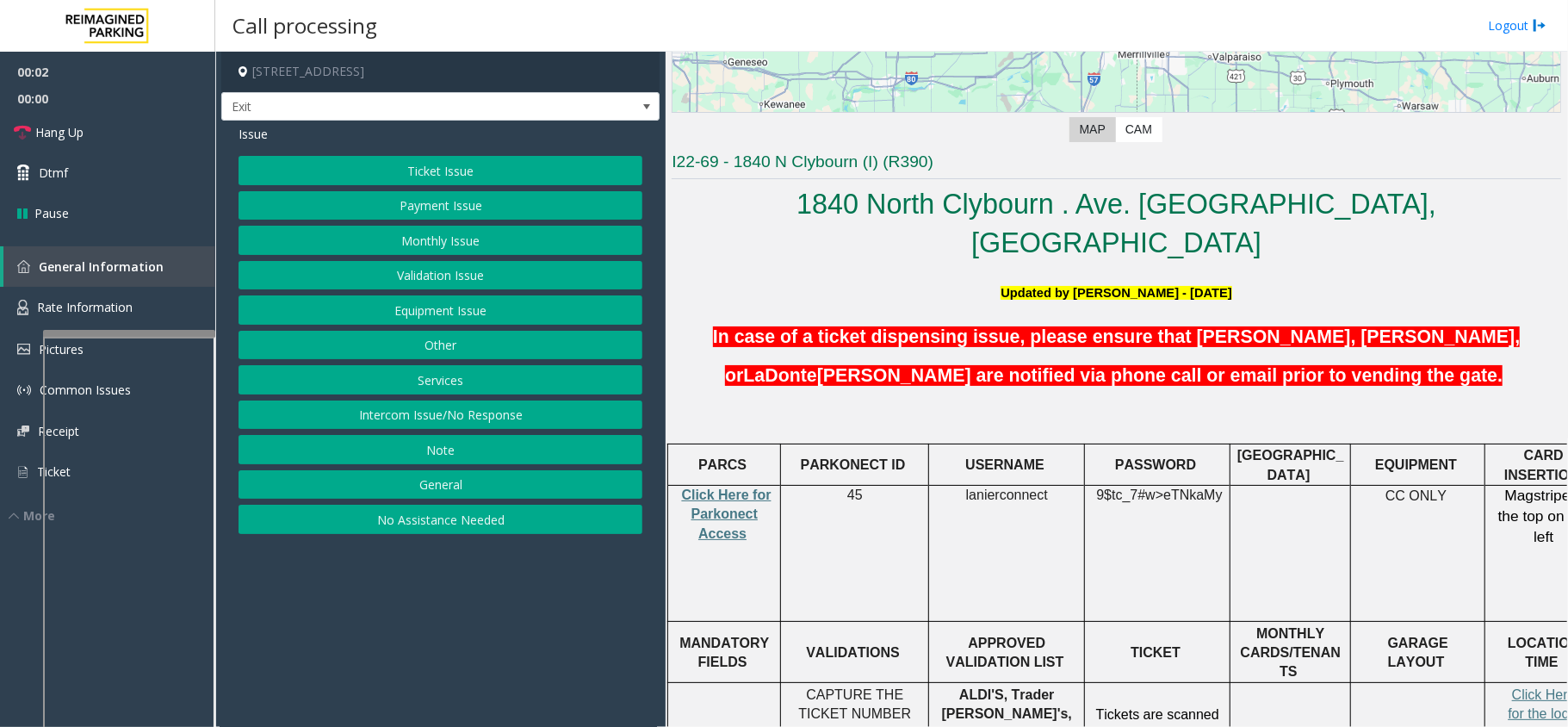
click at [734, 486] on p "Click Here for Parkonect Access" at bounding box center [724, 515] width 100 height 57
click at [702, 488] on span "Click Here for Parkonect Access" at bounding box center [727, 514] width 90 height 53
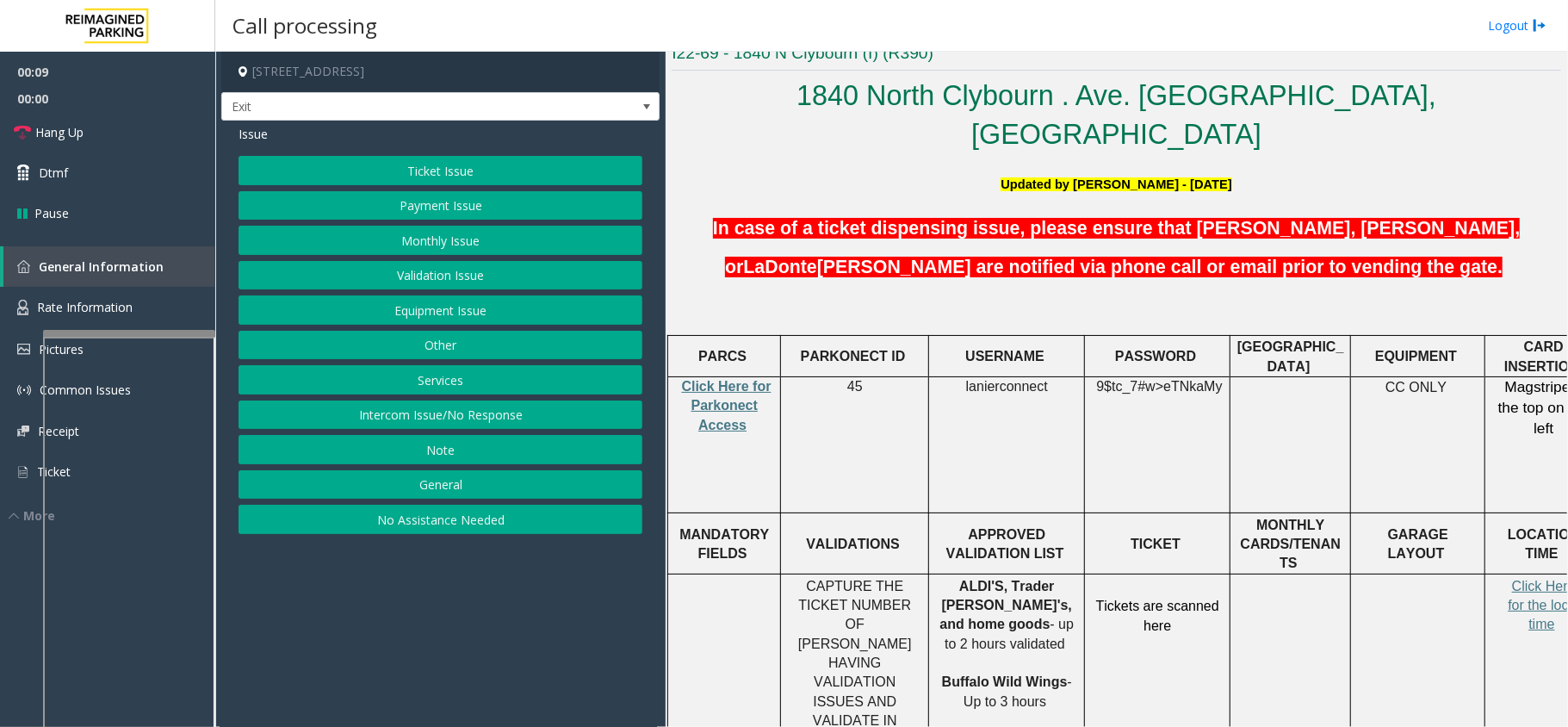
scroll to position [459, 0]
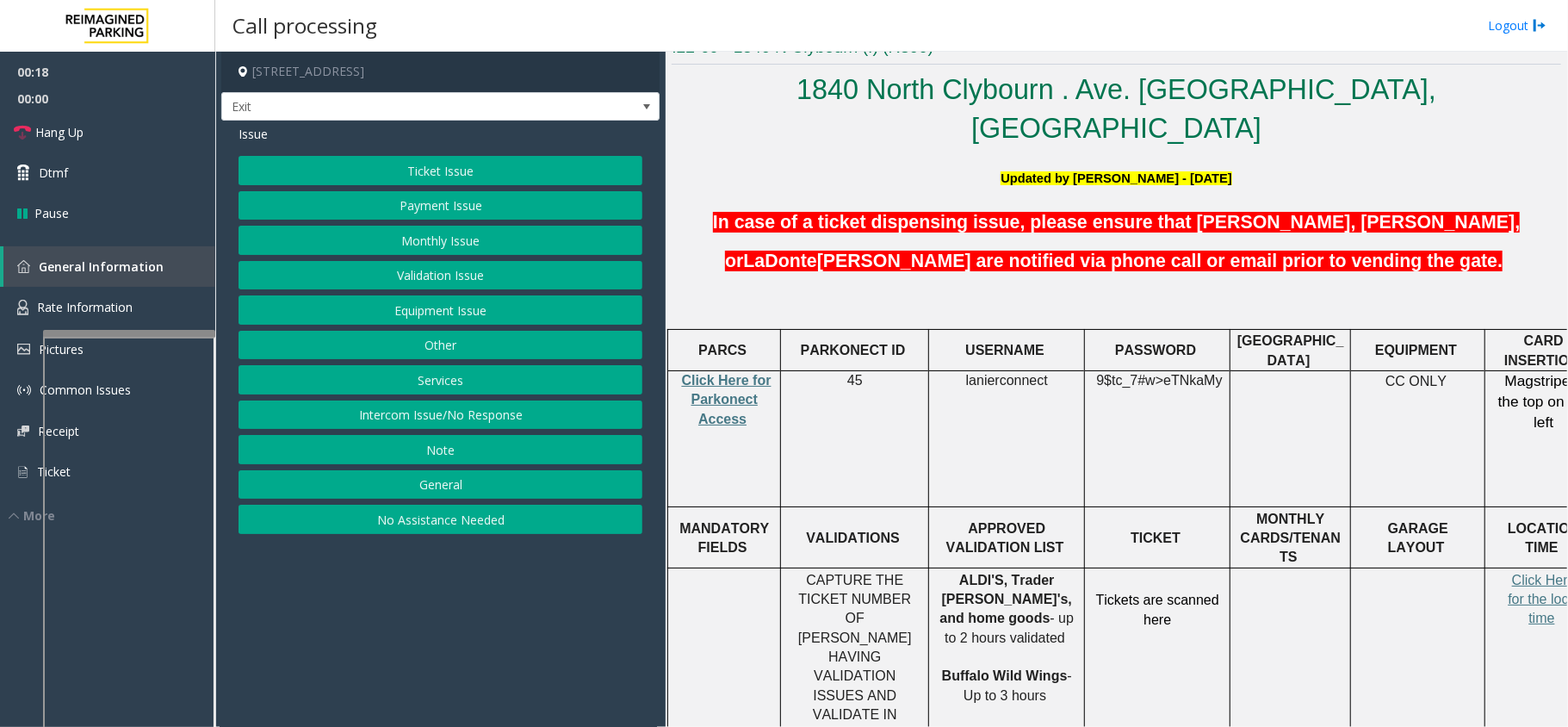
click at [978, 373] on span "lanierconnect" at bounding box center [1007, 380] width 82 height 16
click at [1150, 373] on span "9$tc_7#w>" at bounding box center [1129, 380] width 67 height 15
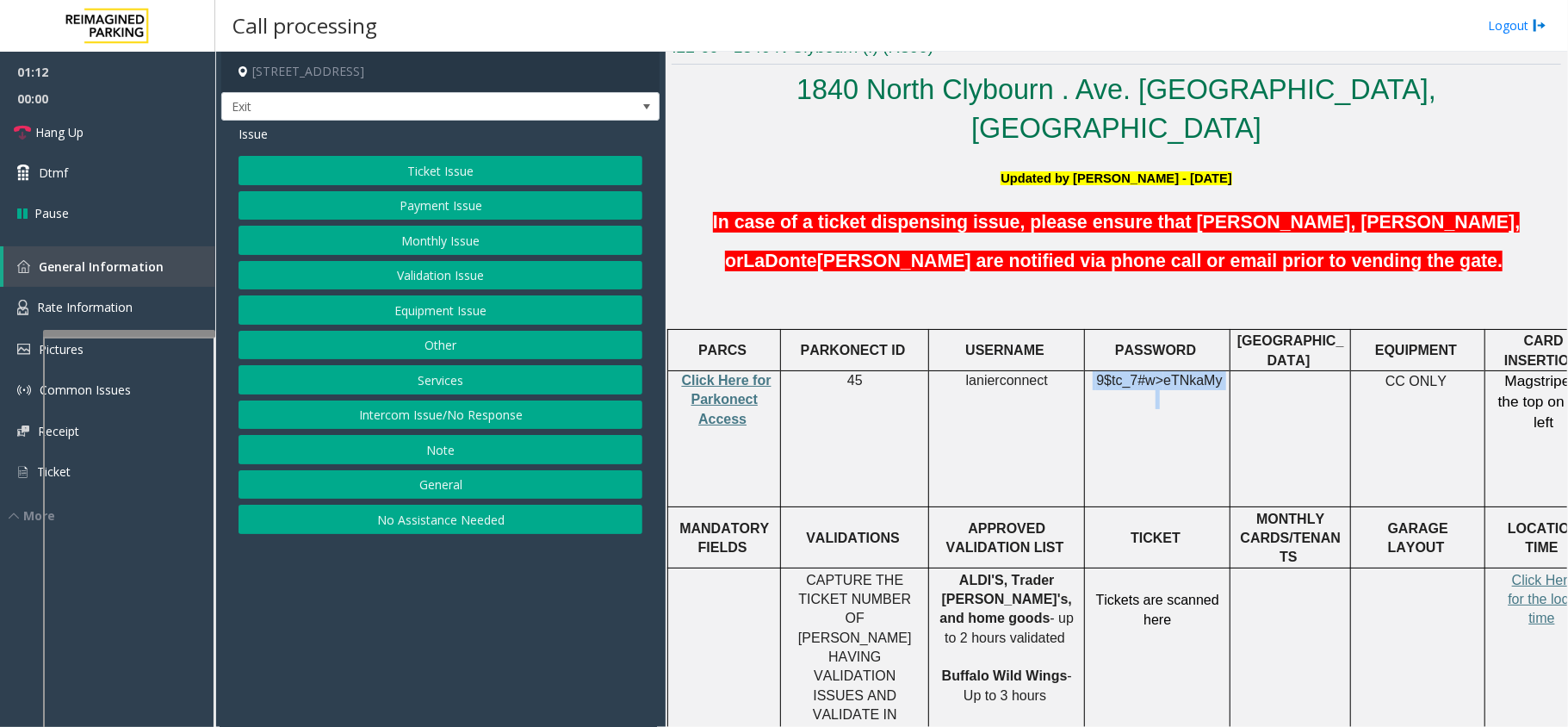
click at [465, 281] on button "Validation Issue" at bounding box center [440, 276] width 404 height 30
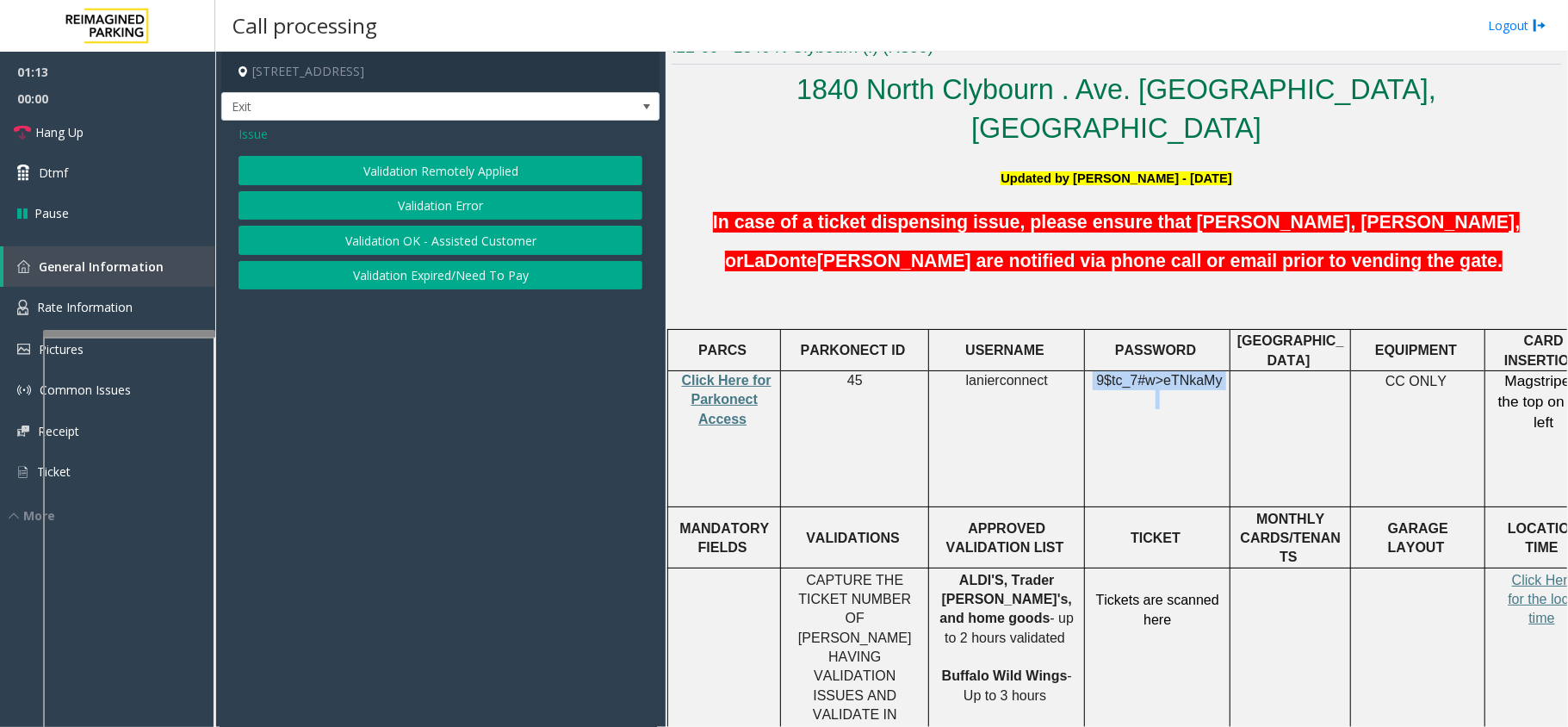
click at [466, 217] on button "Validation Error" at bounding box center [440, 206] width 404 height 30
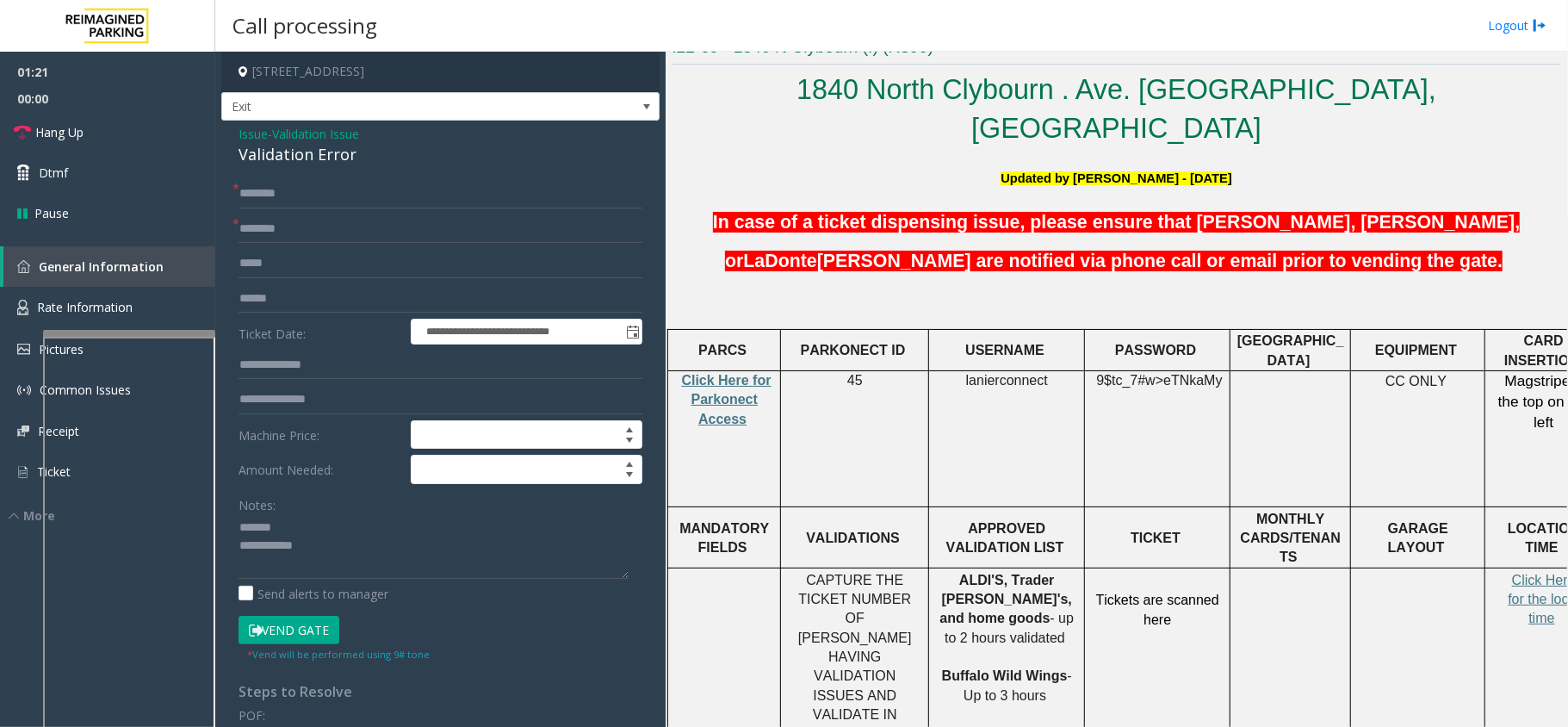
click at [293, 163] on div "Validation Error" at bounding box center [440, 154] width 404 height 24
click at [421, 555] on textarea at bounding box center [433, 547] width 390 height 64
click at [412, 565] on textarea at bounding box center [433, 547] width 390 height 64
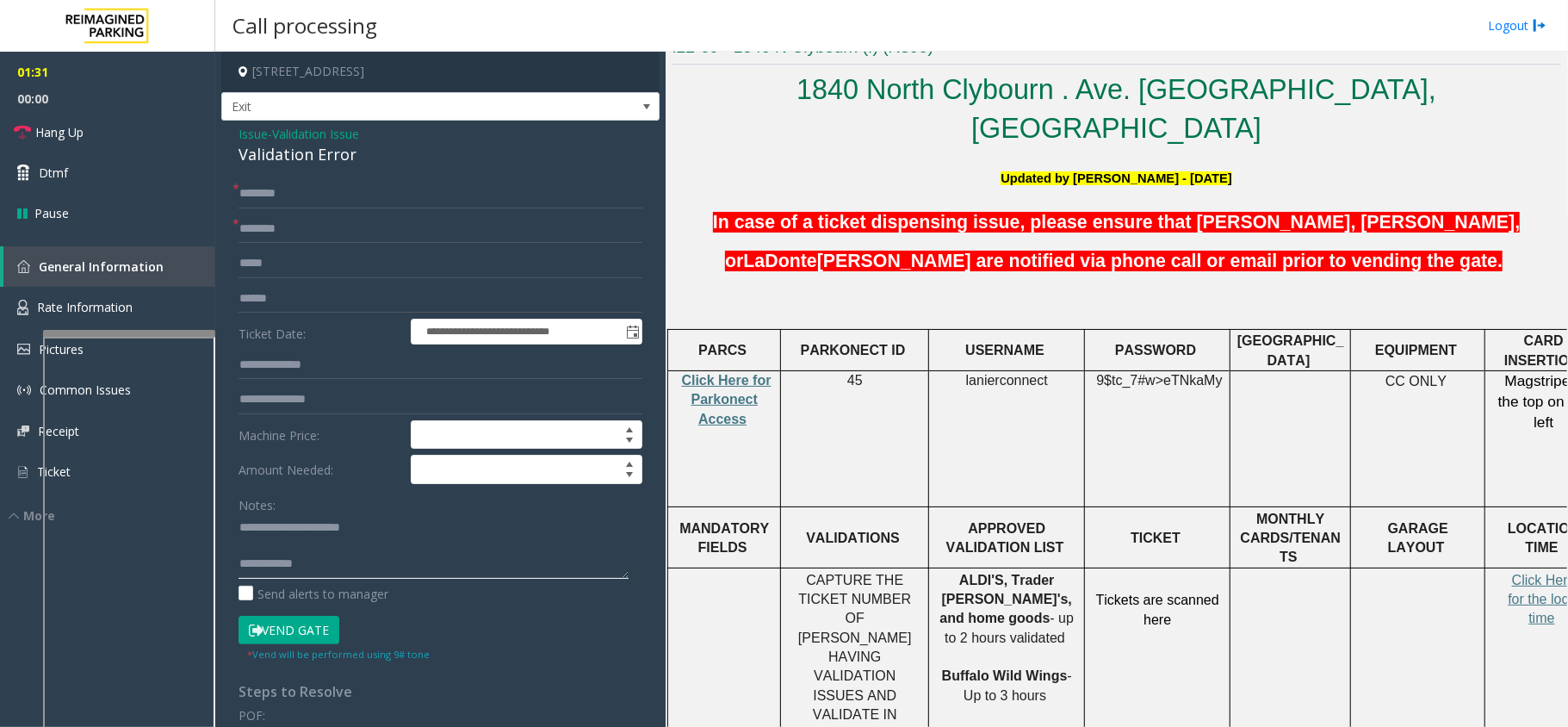
type textarea "**********"
drag, startPoint x: 1020, startPoint y: 535, endPoint x: 938, endPoint y: 537, distance: 82.0
click at [938, 571] on p "ALDI'S, Trader [PERSON_NAME]'s, and home goods - up to 2 hours validated Buffal…" at bounding box center [1006, 638] width 143 height 135
type input "**********"
click at [307, 310] on input "text" at bounding box center [440, 300] width 404 height 30
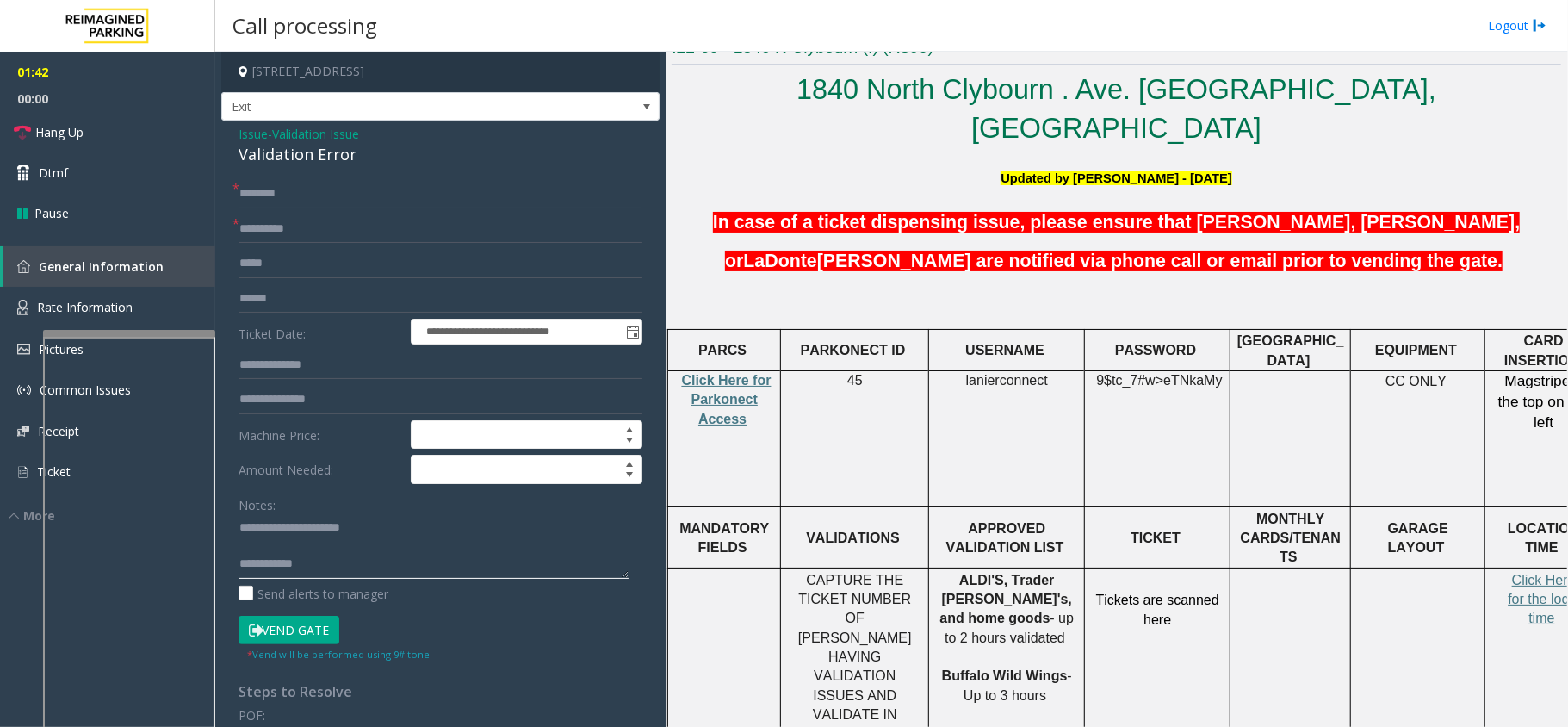
click at [493, 566] on textarea at bounding box center [433, 547] width 390 height 64
click at [283, 291] on input "text" at bounding box center [440, 300] width 404 height 30
click at [372, 303] on input "text" at bounding box center [440, 300] width 404 height 30
click at [289, 294] on input "**********" at bounding box center [440, 300] width 404 height 30
click at [273, 300] on input "**********" at bounding box center [440, 300] width 404 height 30
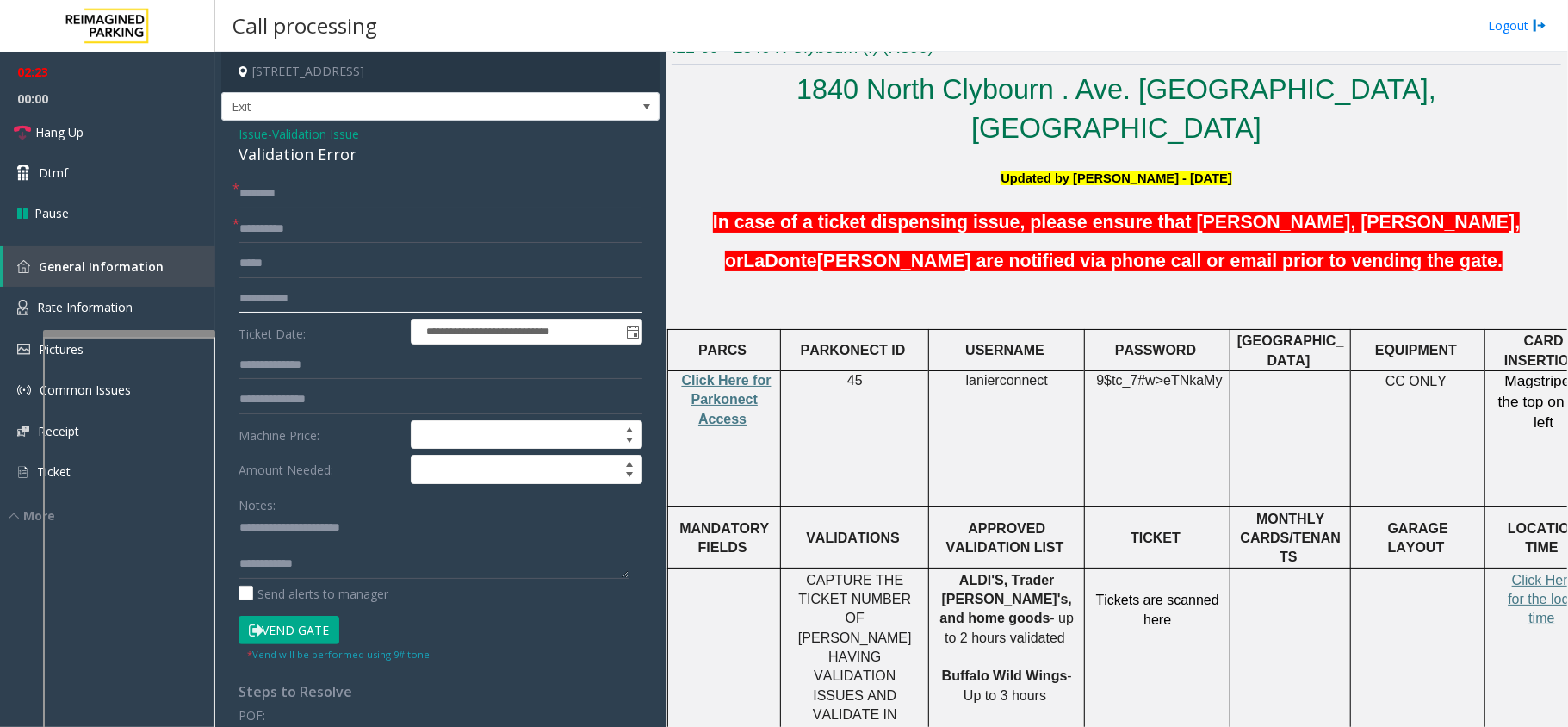
click at [270, 294] on input "**********" at bounding box center [440, 300] width 404 height 30
click at [272, 300] on input "**********" at bounding box center [440, 300] width 404 height 30
type input "**********"
click at [412, 191] on input "text" at bounding box center [440, 194] width 404 height 30
type input "*********"
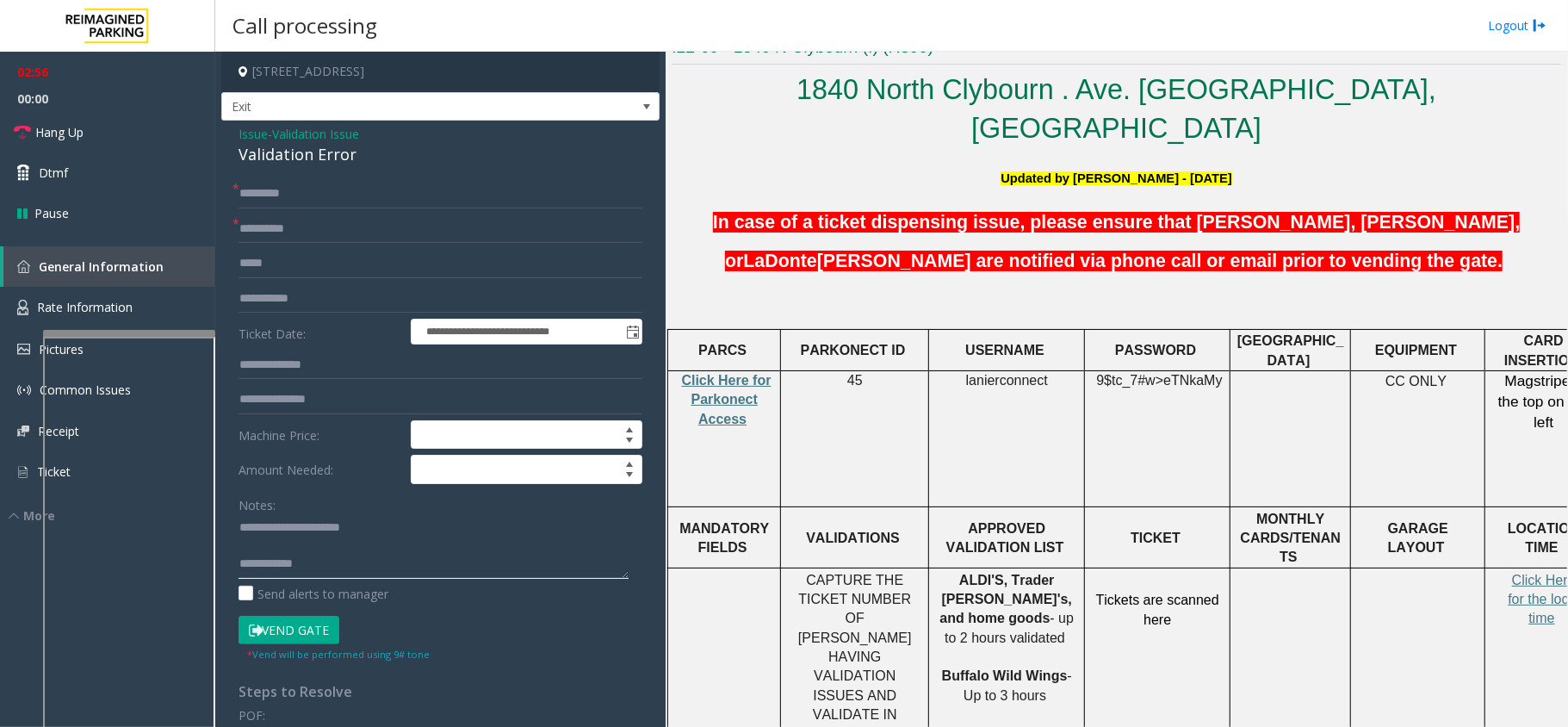
click at [299, 542] on textarea at bounding box center [433, 547] width 390 height 64
click at [265, 197] on input "*********" at bounding box center [440, 194] width 404 height 30
click at [321, 552] on textarea at bounding box center [433, 547] width 390 height 64
click at [1524, 571] on p "Click Here for the local time" at bounding box center [1544, 600] width 104 height 57
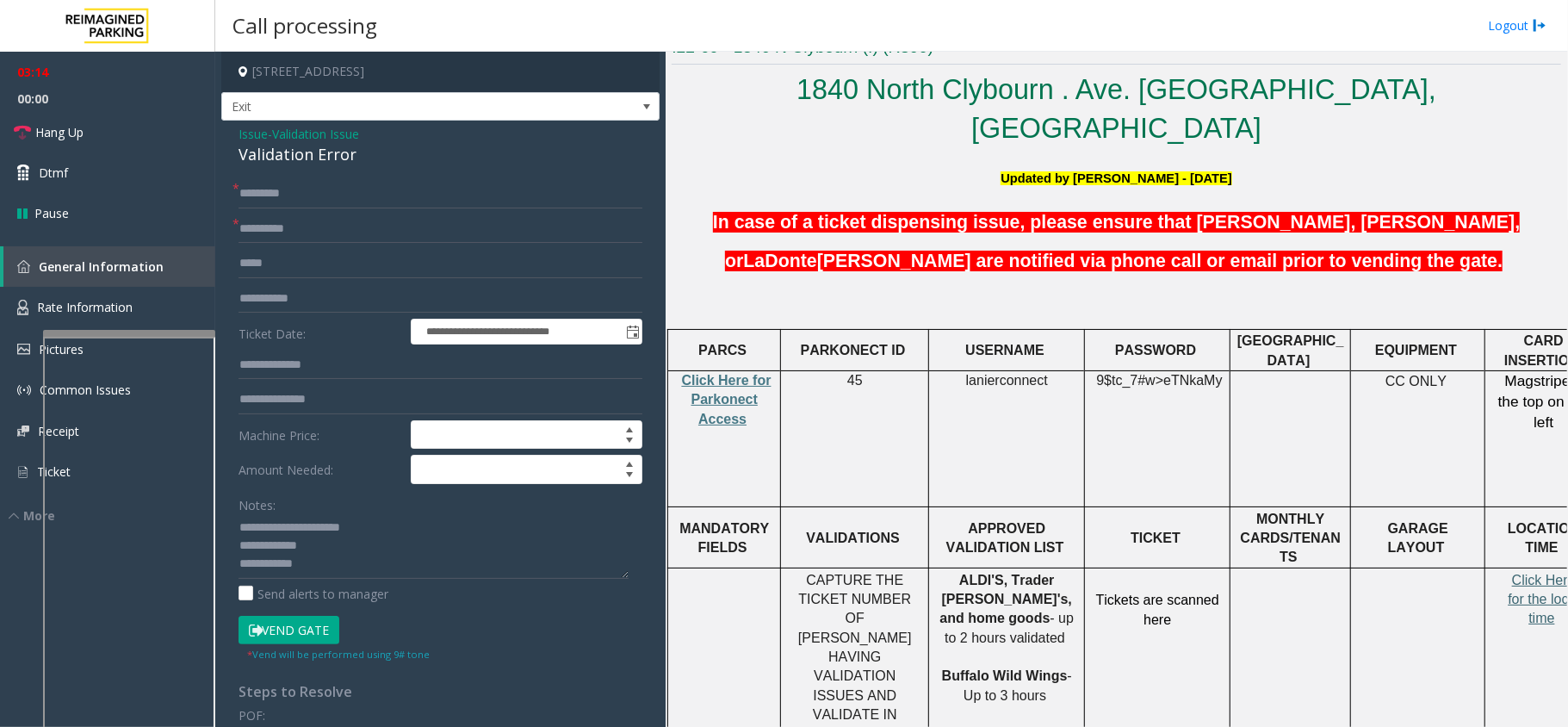
click at [1525, 573] on span "Click Here for the local time" at bounding box center [1543, 599] width 71 height 53
click at [338, 582] on div "Notes: Send alerts to manager" at bounding box center [440, 547] width 404 height 113
click at [350, 563] on textarea at bounding box center [433, 547] width 390 height 64
click at [329, 539] on textarea at bounding box center [433, 547] width 390 height 64
click at [315, 542] on textarea at bounding box center [433, 547] width 390 height 64
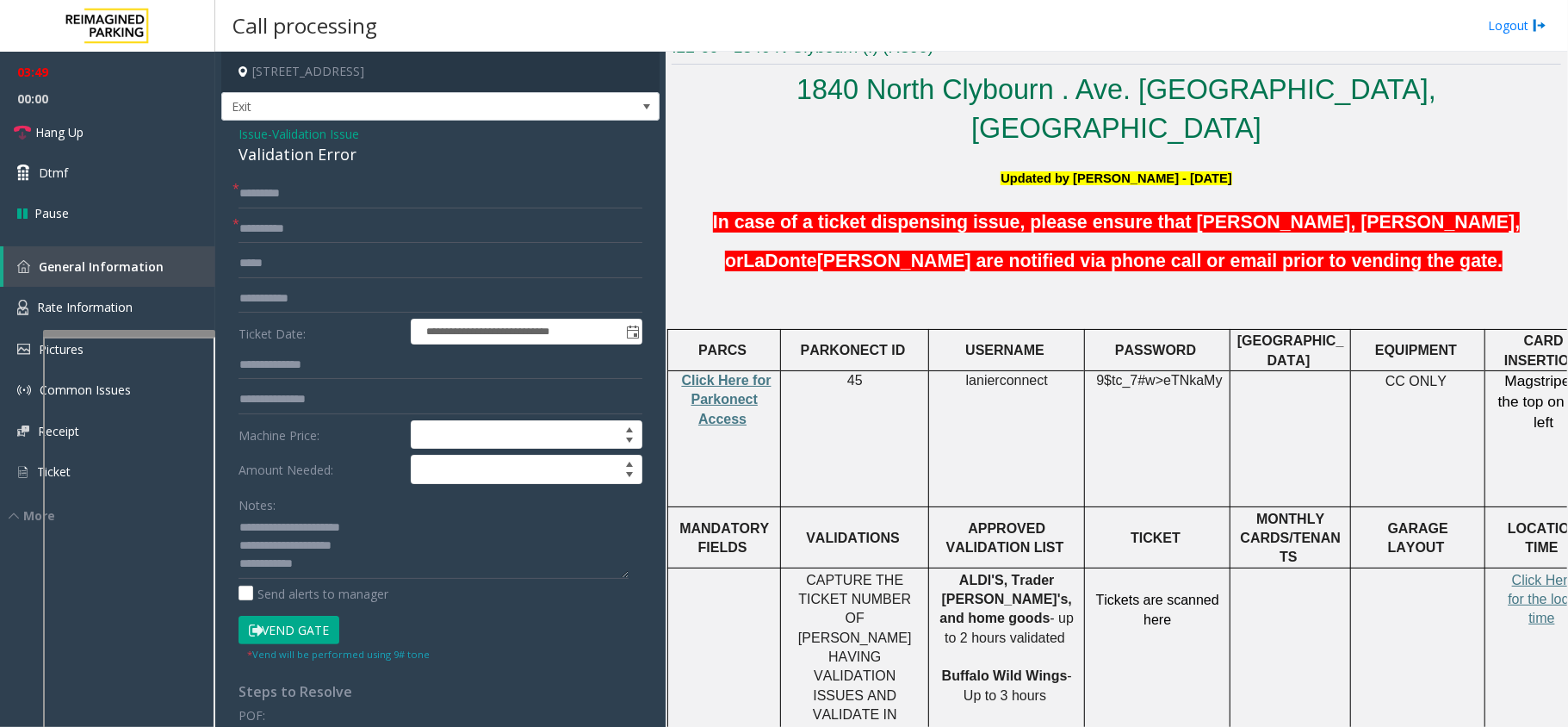
click at [308, 624] on button "Vend Gate" at bounding box center [289, 630] width 101 height 30
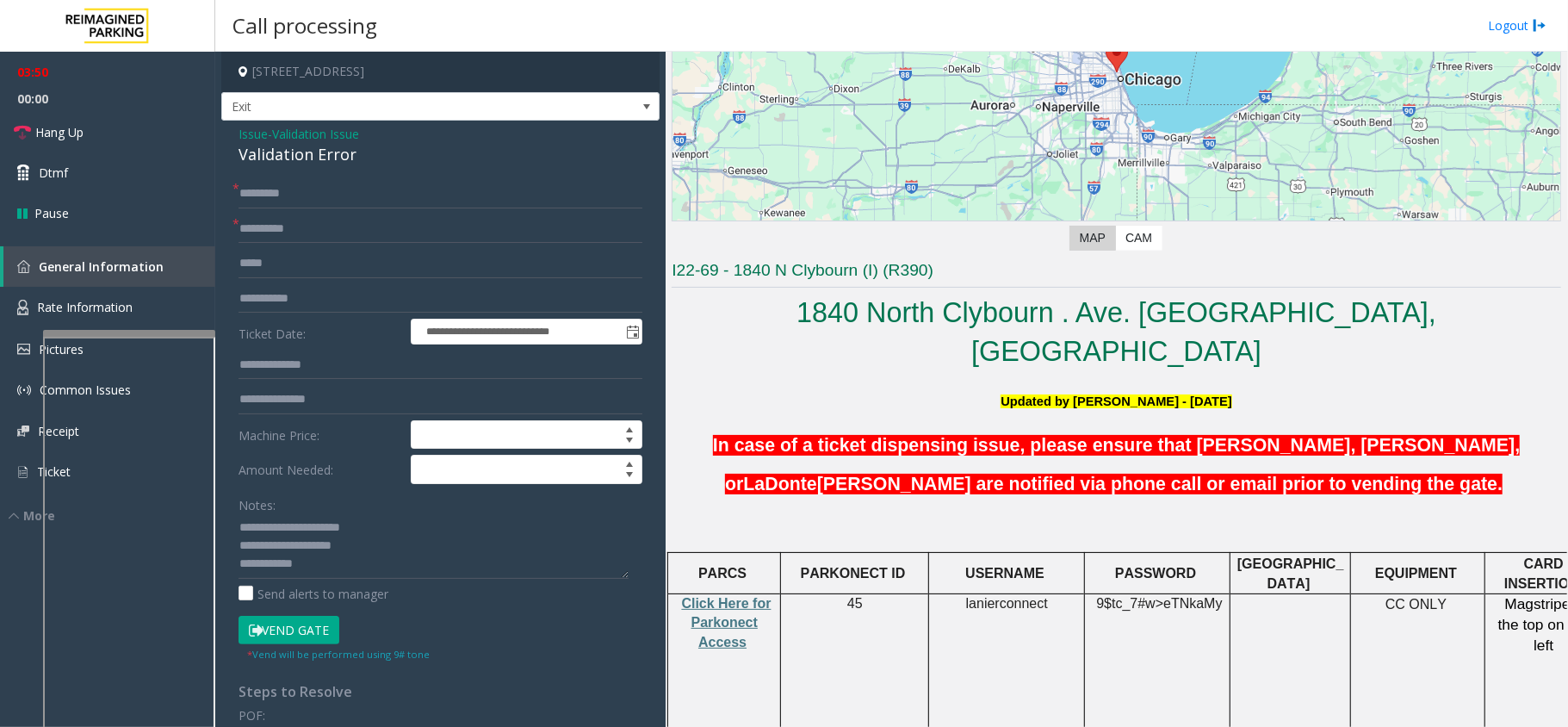
scroll to position [229, 0]
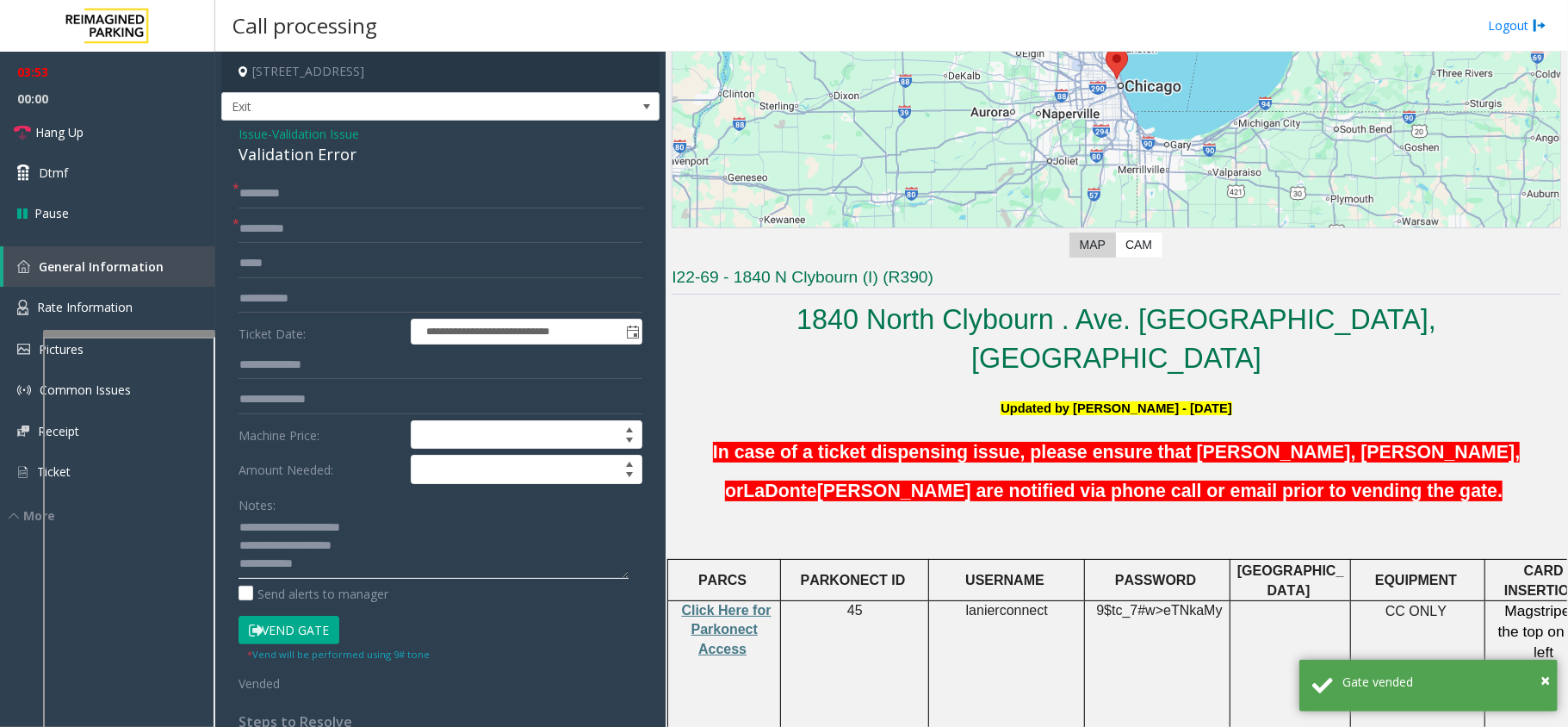
click at [338, 572] on textarea at bounding box center [433, 547] width 390 height 64
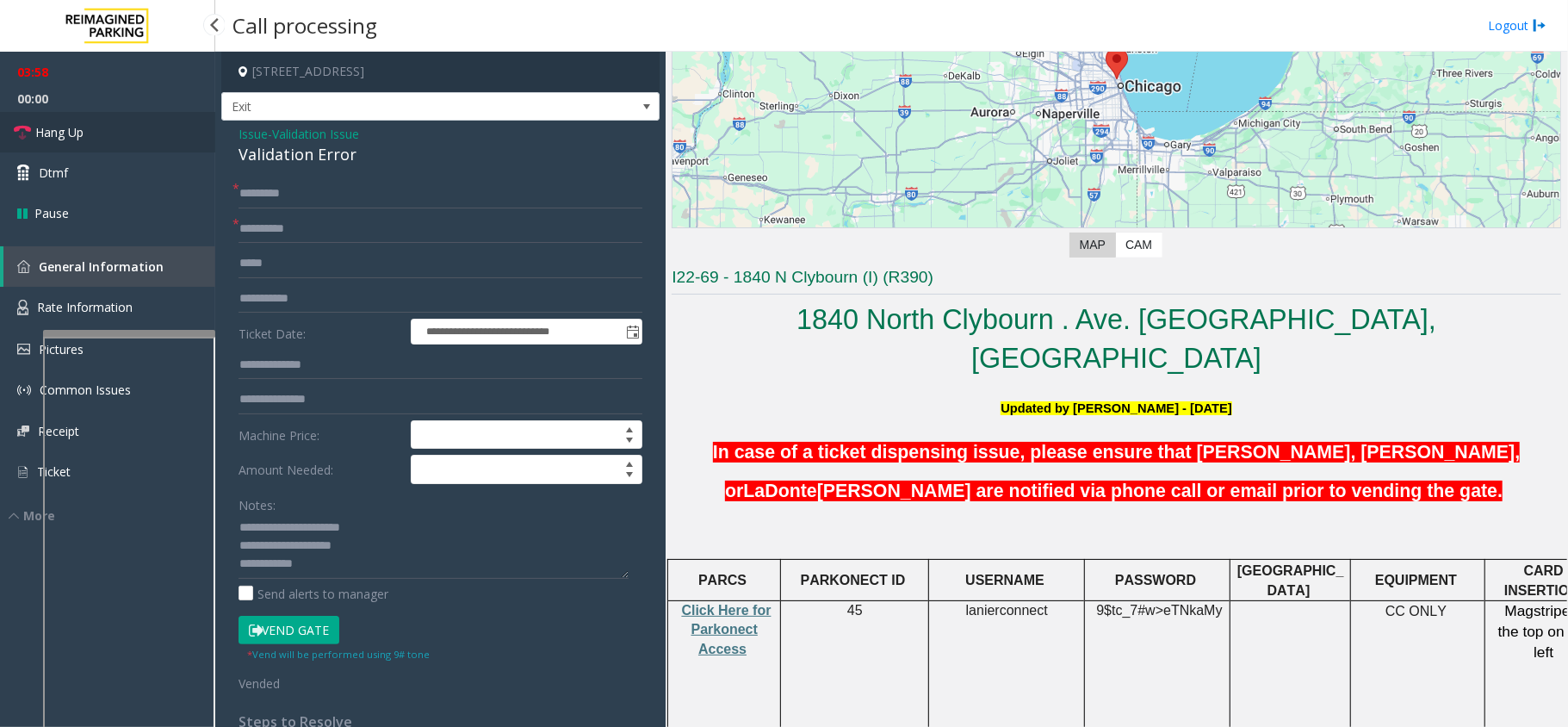
click at [115, 135] on link "Hang Up" at bounding box center [107, 132] width 215 height 41
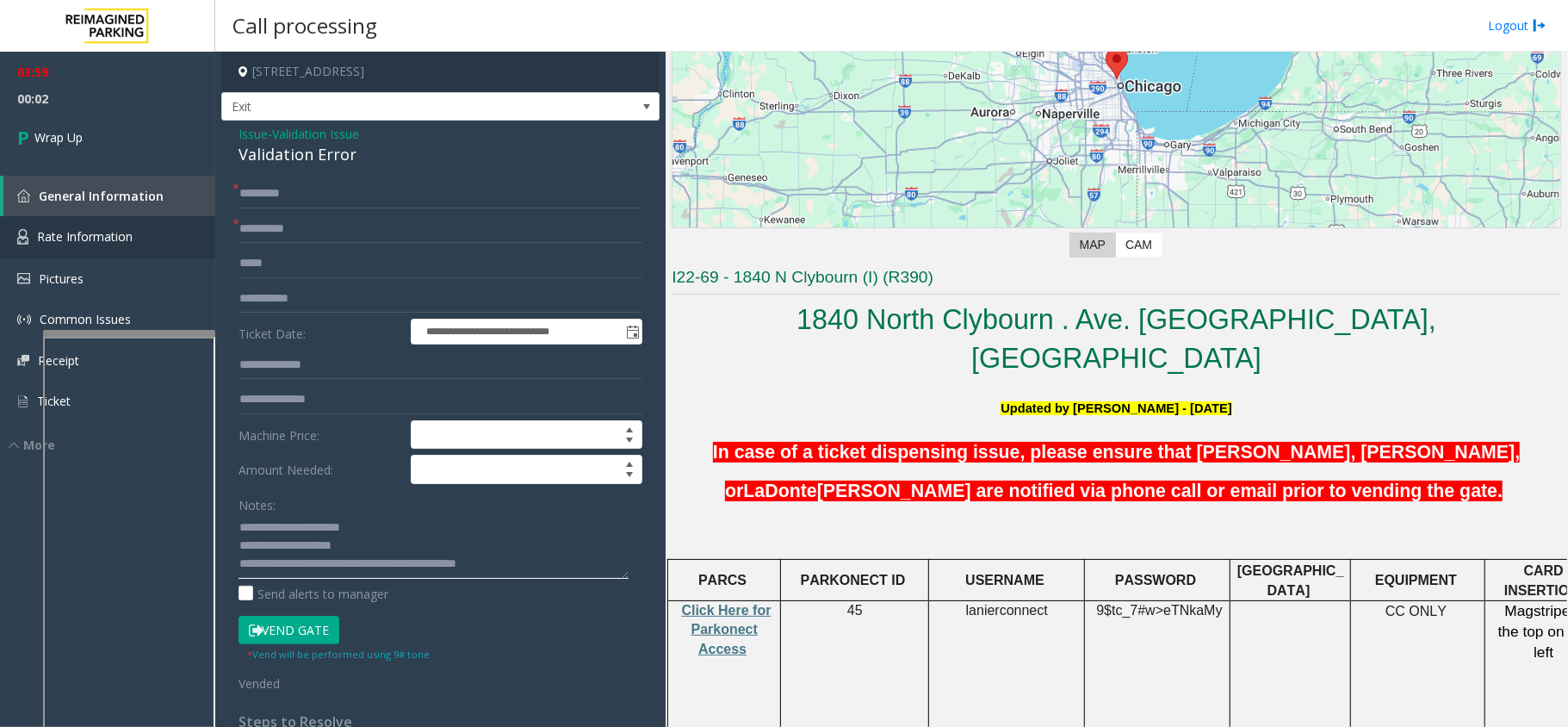
type textarea "**********"
click at [270, 300] on input "**********" at bounding box center [440, 300] width 404 height 30
click at [97, 132] on link "Wrap Up" at bounding box center [107, 138] width 215 height 50
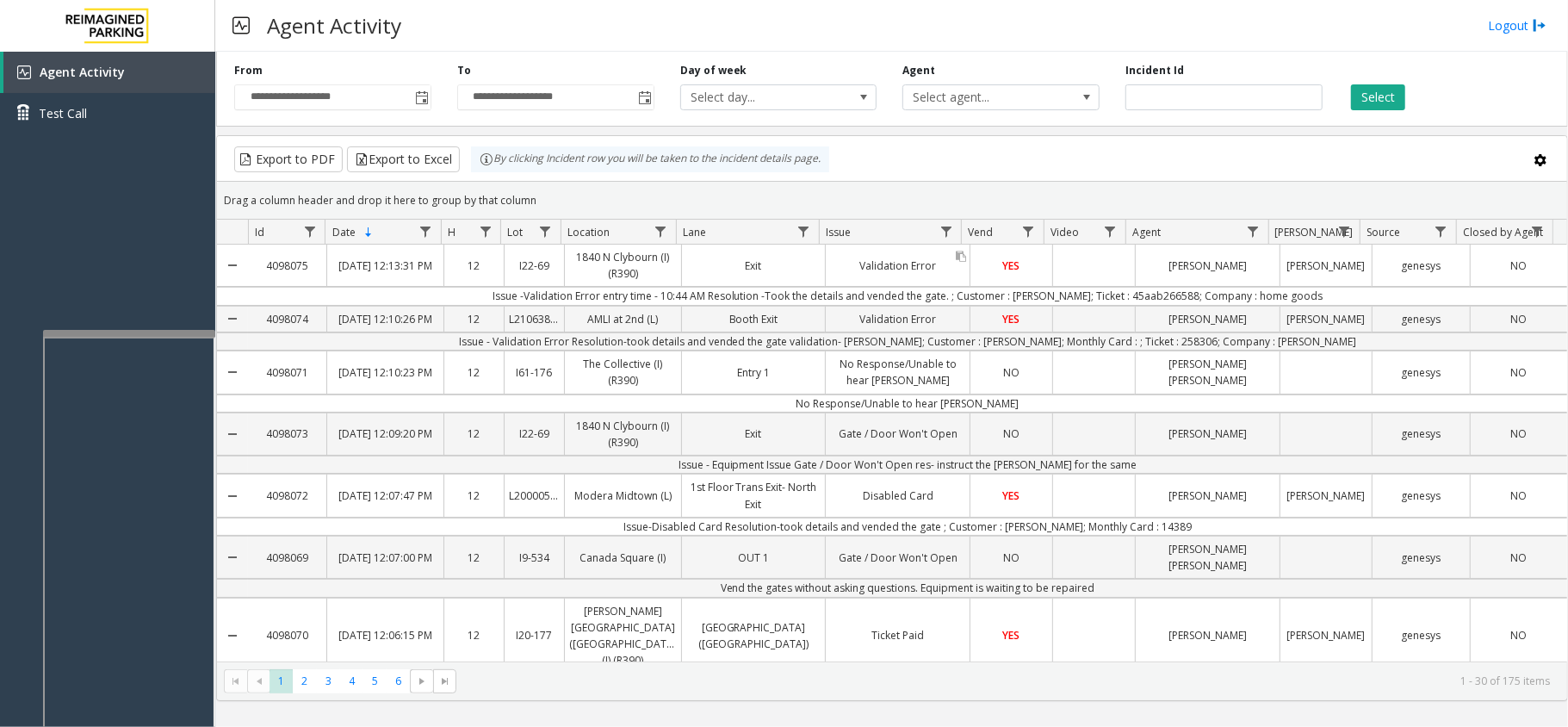
click at [826, 273] on link "Validation Error" at bounding box center [897, 266] width 144 height 25
click at [819, 236] on th "Issue" at bounding box center [890, 232] width 143 height 25
click at [818, 284] on div "Exit" at bounding box center [754, 265] width 144 height 41
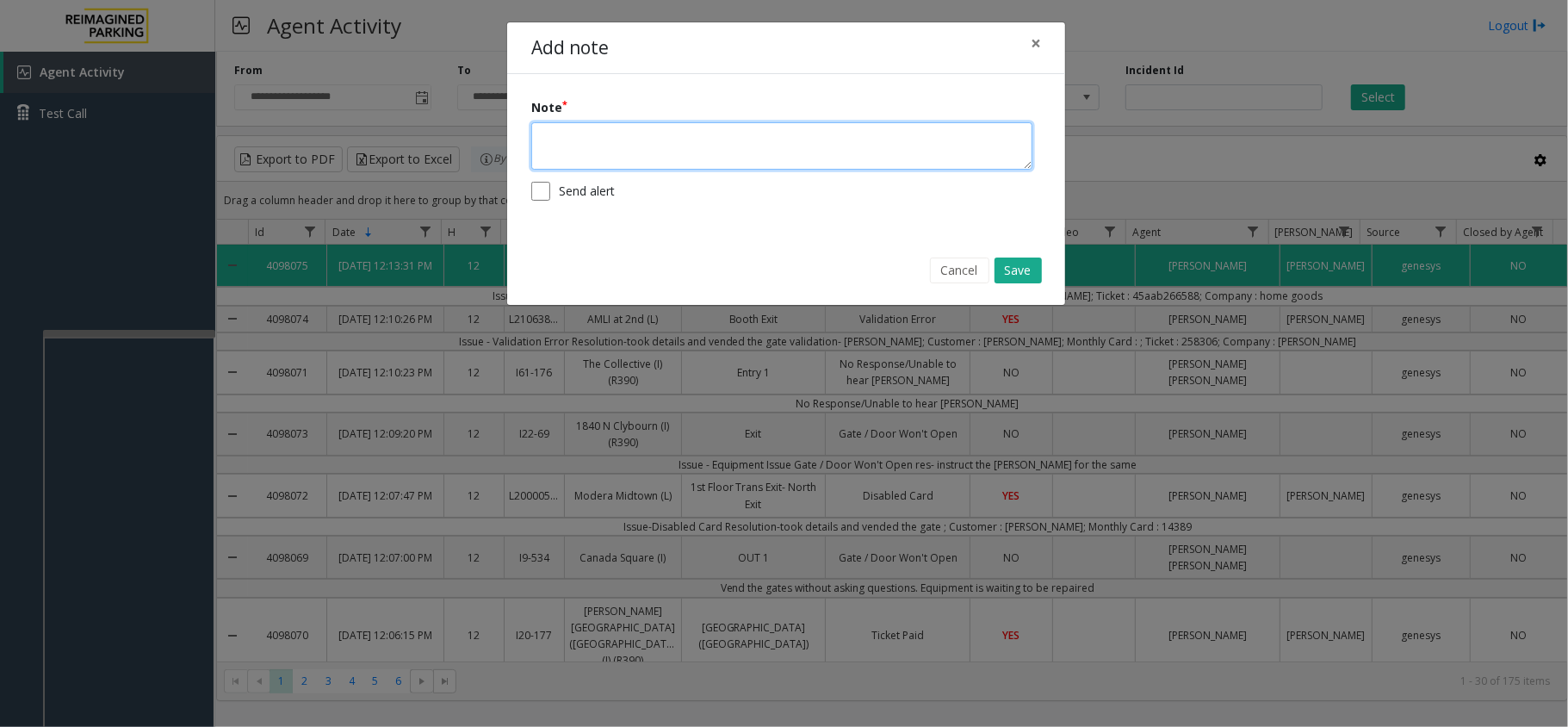
click at [824, 145] on textarea at bounding box center [781, 145] width 501 height 47
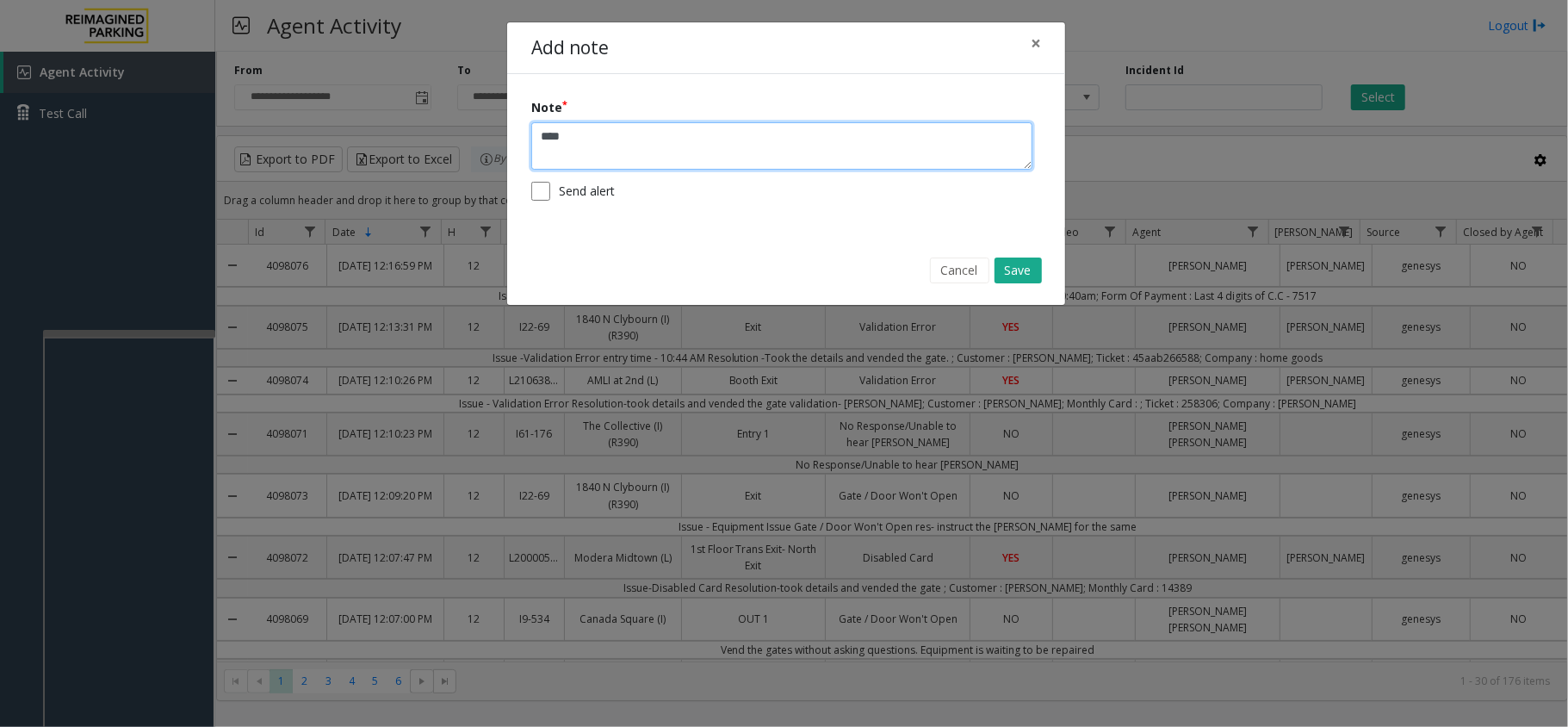
type textarea "*****"
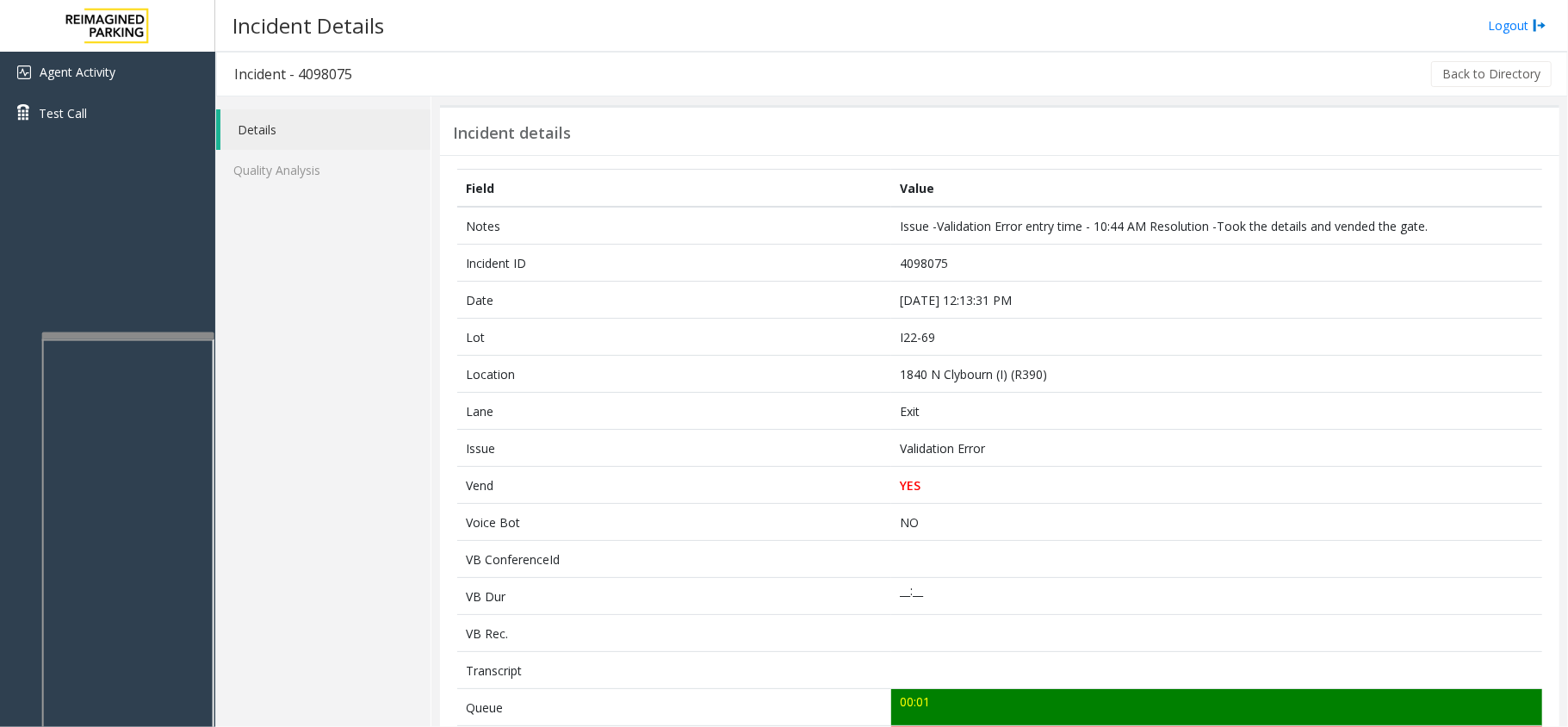
click at [95, 340] on div at bounding box center [128, 535] width 172 height 404
click at [148, 67] on link "Agent Activity" at bounding box center [107, 71] width 215 height 41
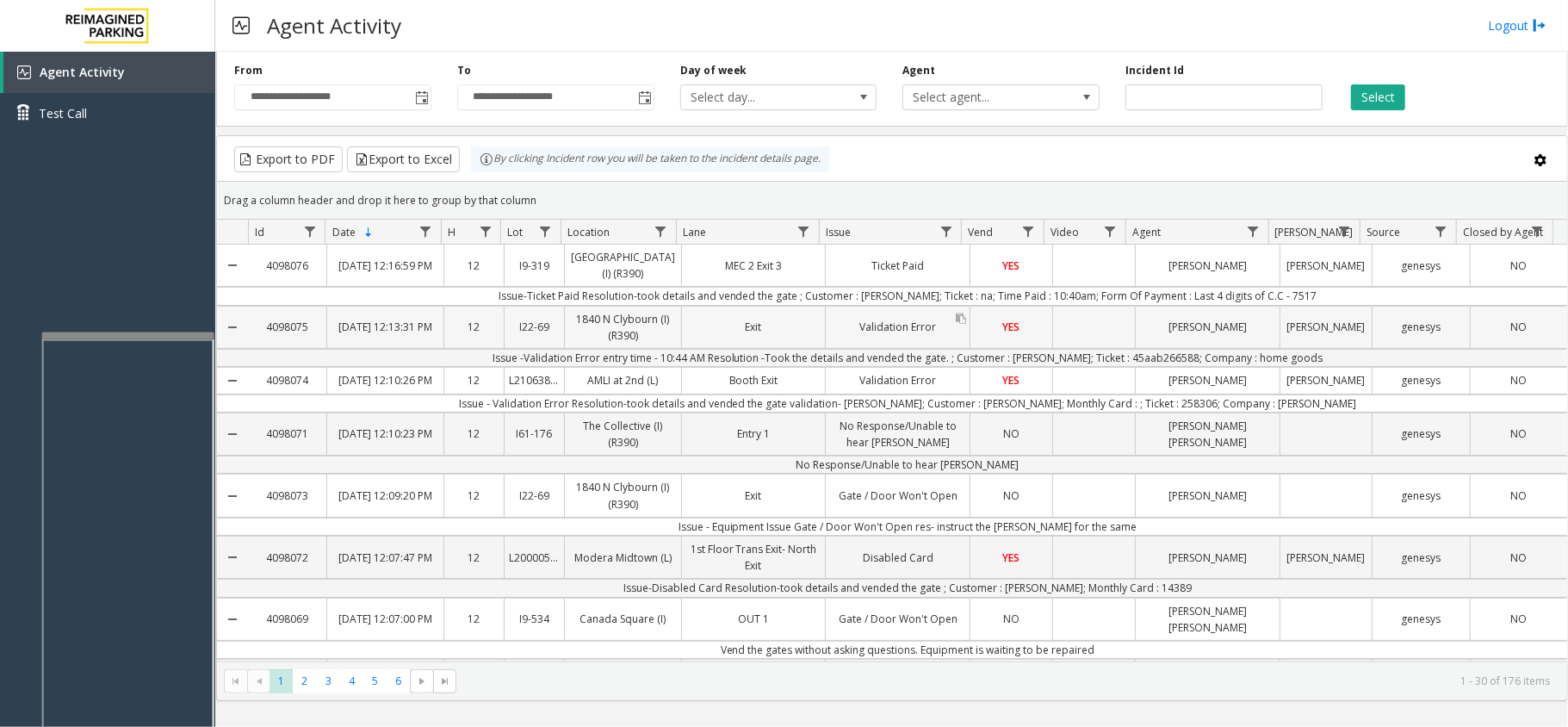
click at [826, 348] on div "Validation Error" at bounding box center [897, 326] width 144 height 41
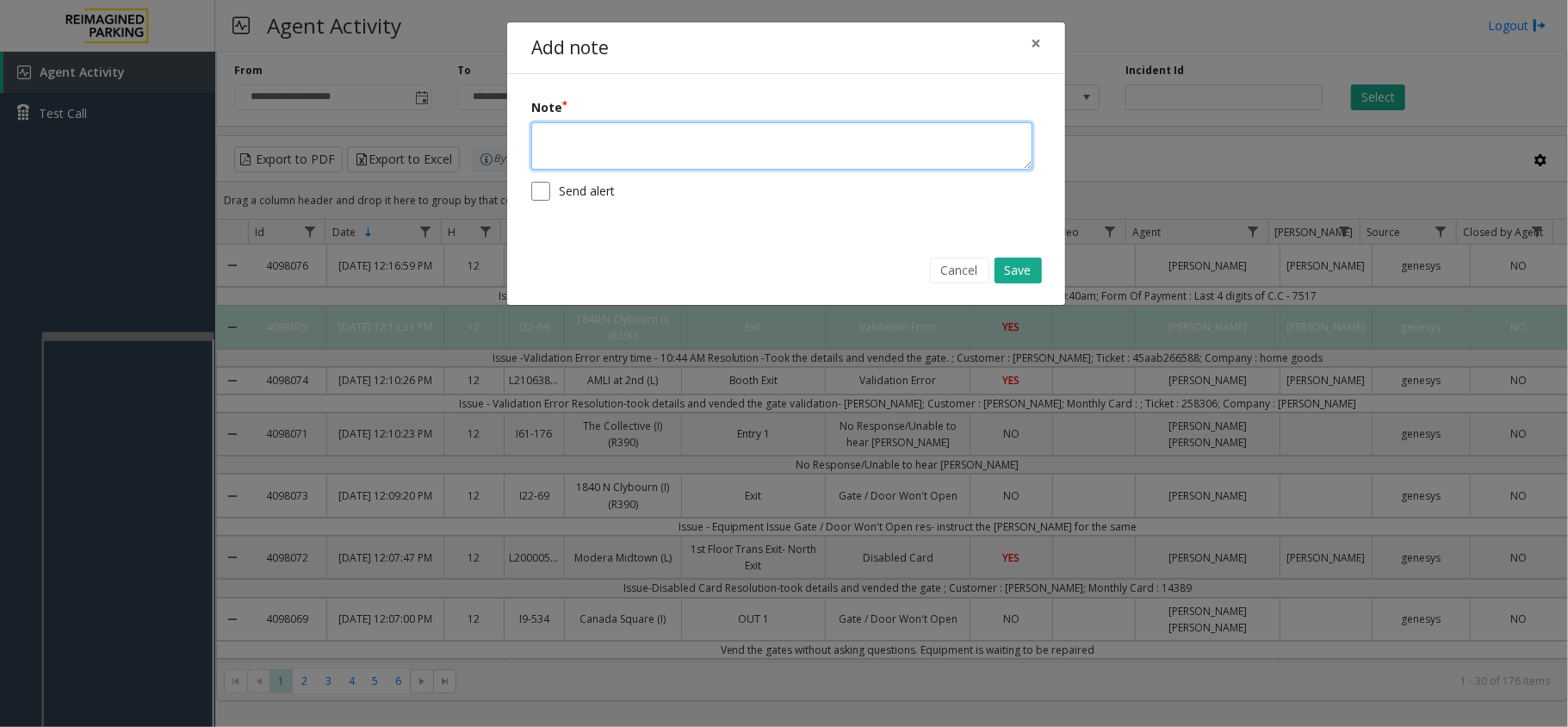
click at [711, 139] on textarea at bounding box center [781, 145] width 501 height 47
type textarea "**********"
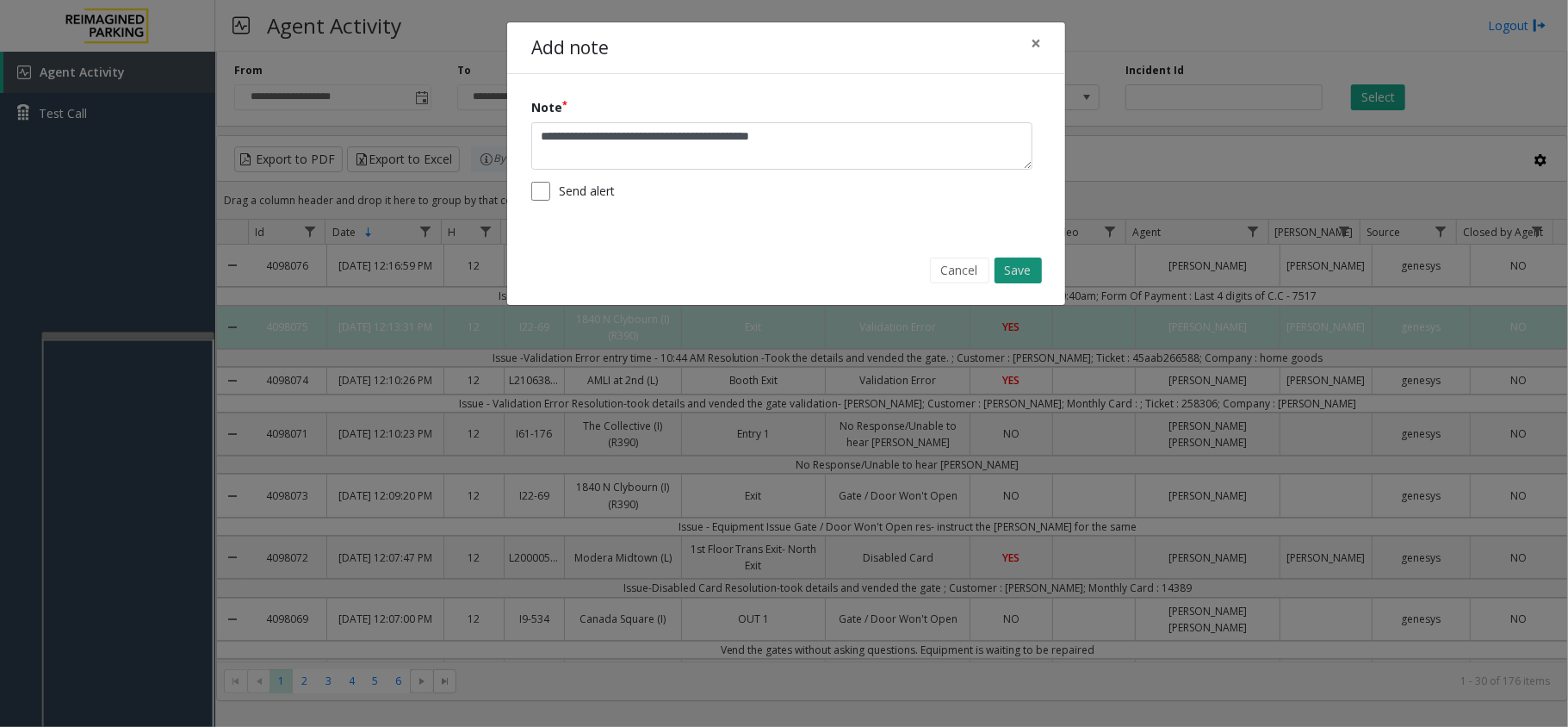
click at [1007, 269] on button "Save" at bounding box center [1018, 271] width 47 height 26
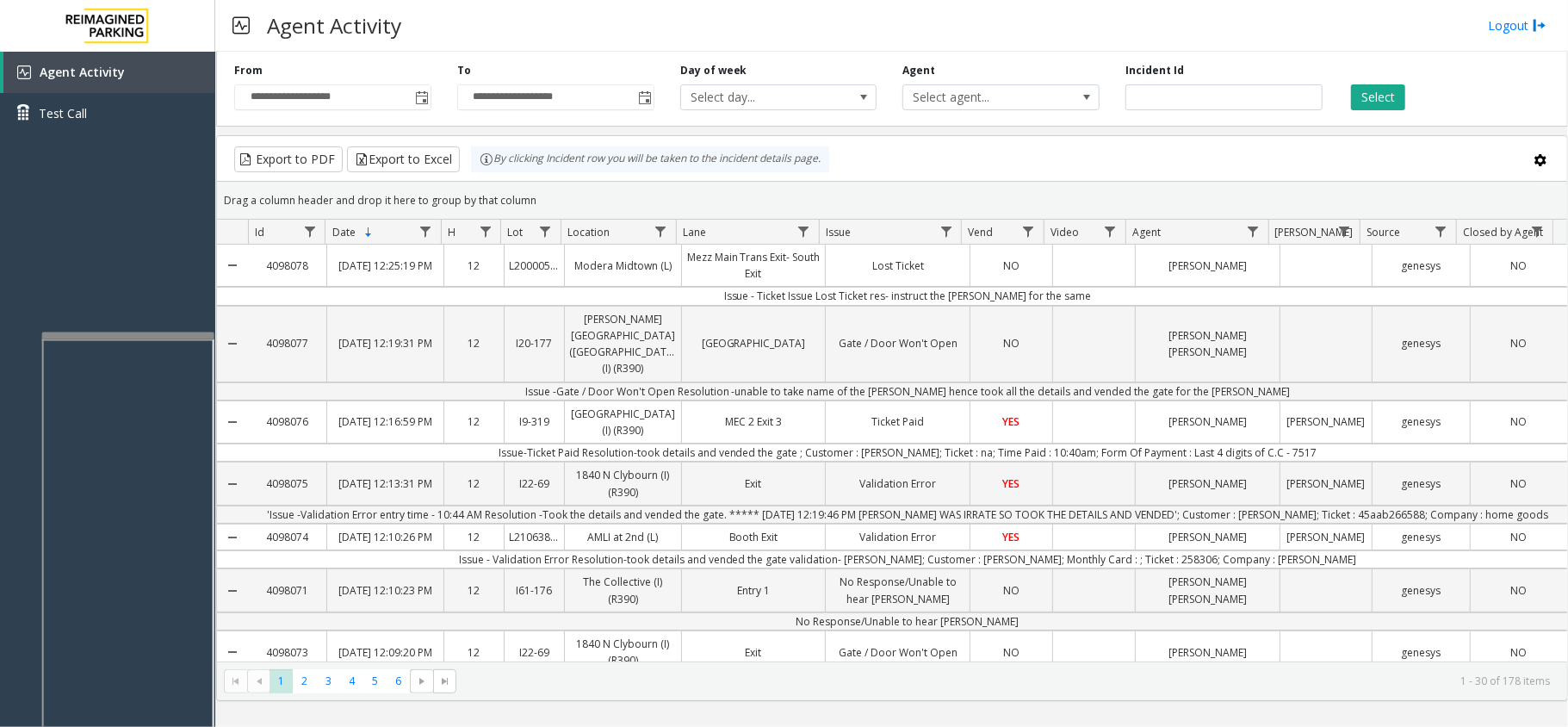
click at [1505, 11] on div "Agent Activity Logout" at bounding box center [891, 25] width 1352 height 51
click at [1502, 18] on link "Logout" at bounding box center [1517, 25] width 58 height 18
